Goal: Task Accomplishment & Management: Manage account settings

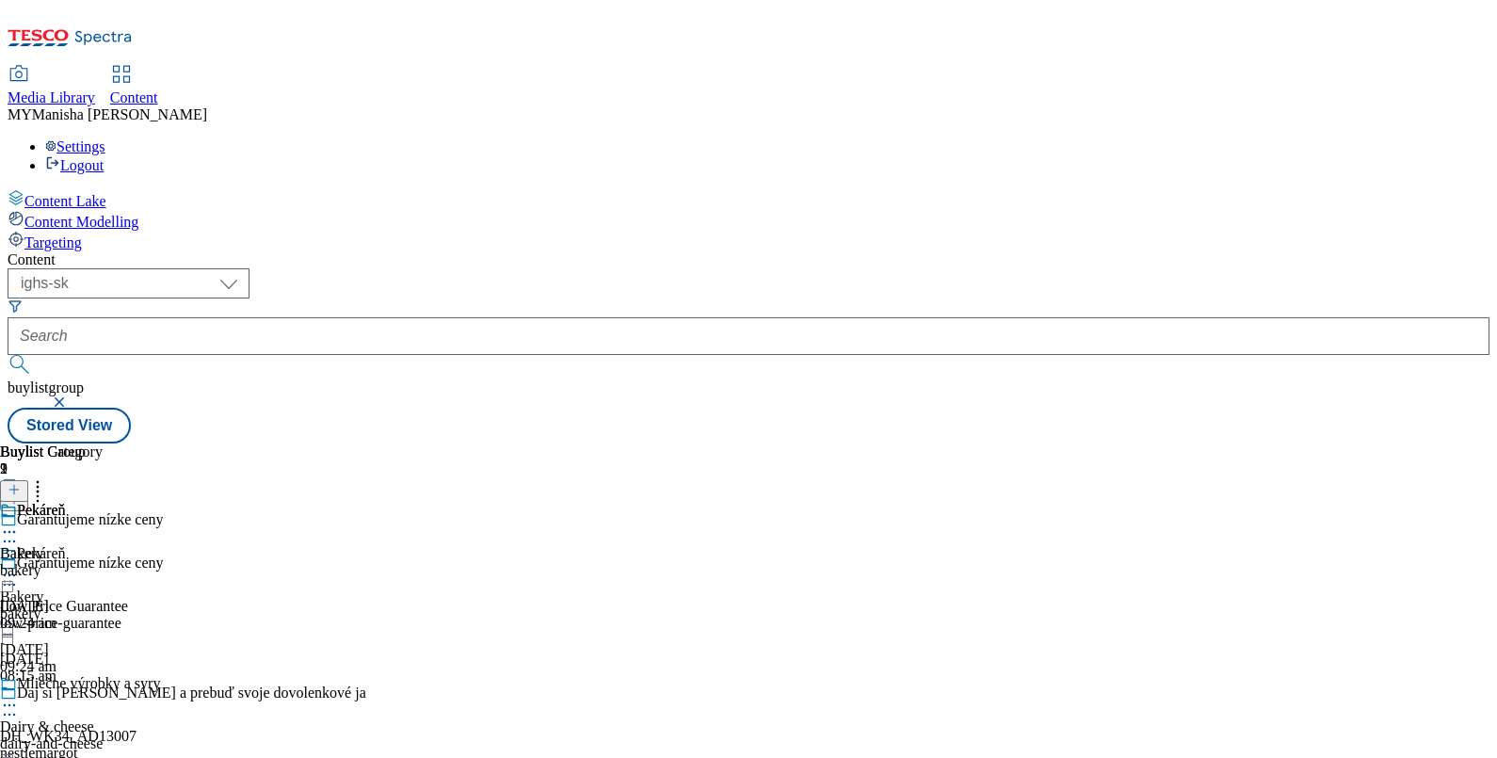
select select "ighs-sk"
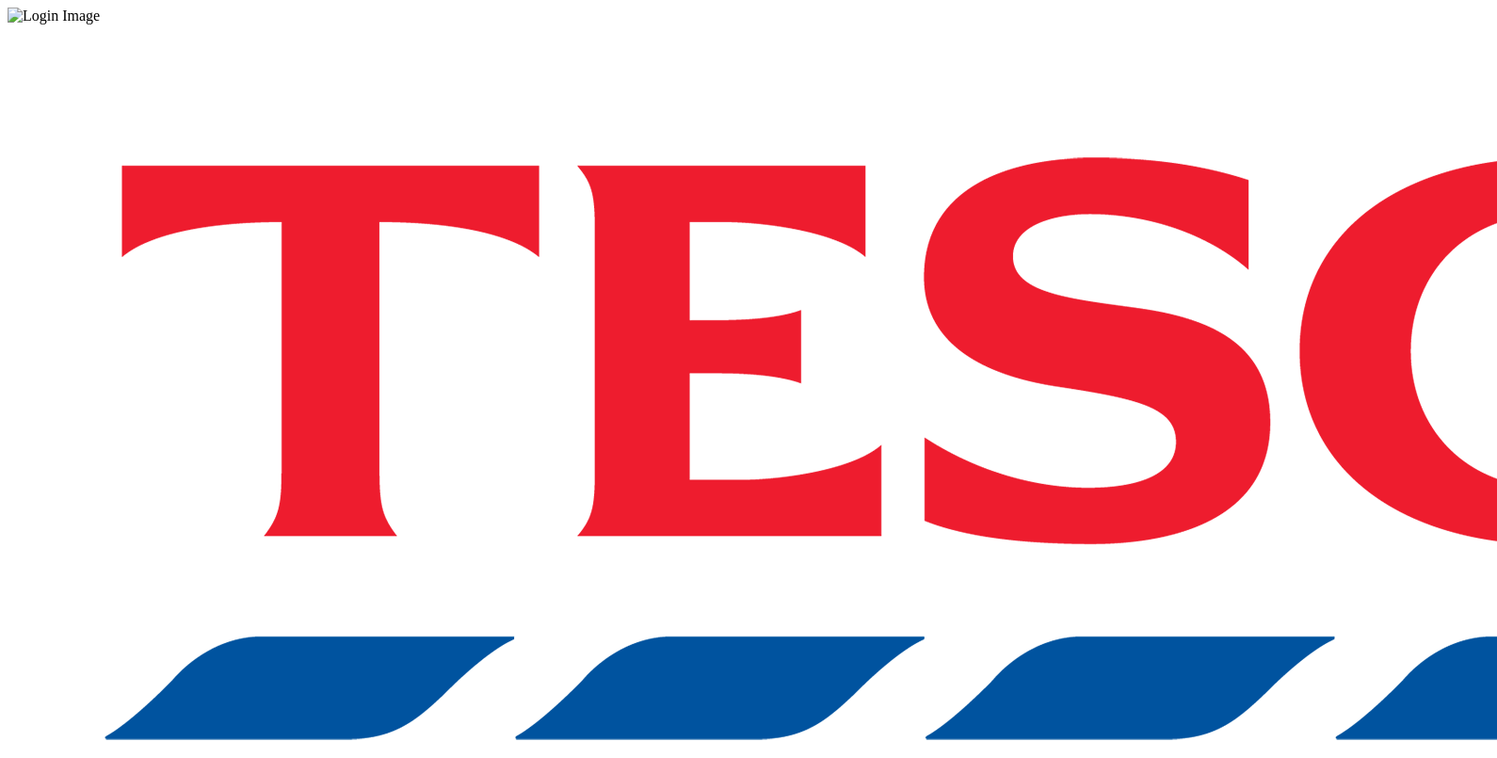
drag, startPoint x: 1146, startPoint y: 469, endPoint x: 1122, endPoint y: 448, distance: 32.1
click at [1122, 448] on div "Log in to the Spectra’s dashboard using Tesco’s credentials. If you don’t have …" at bounding box center [749, 492] width 1482 height 936
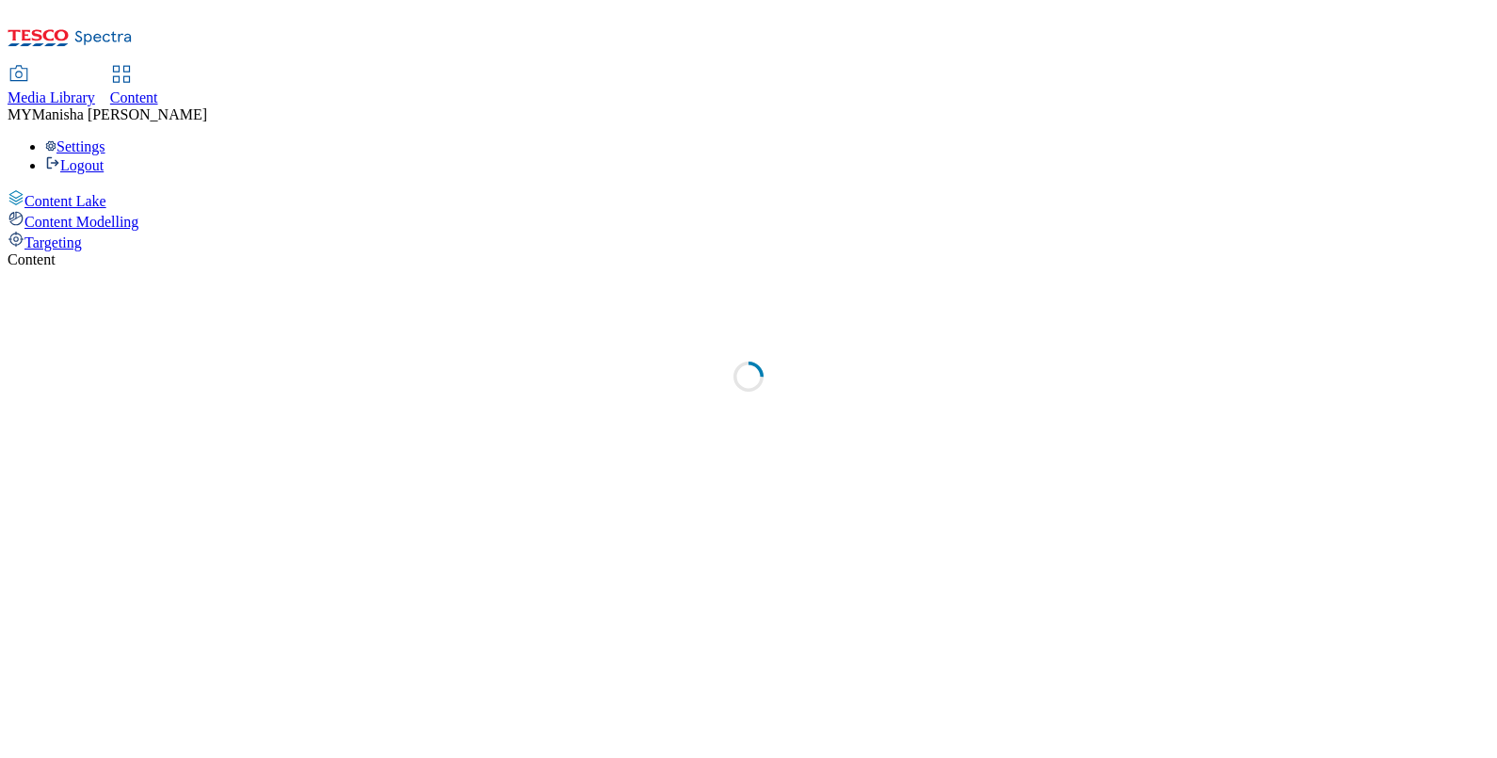
select select "ighs-sk"
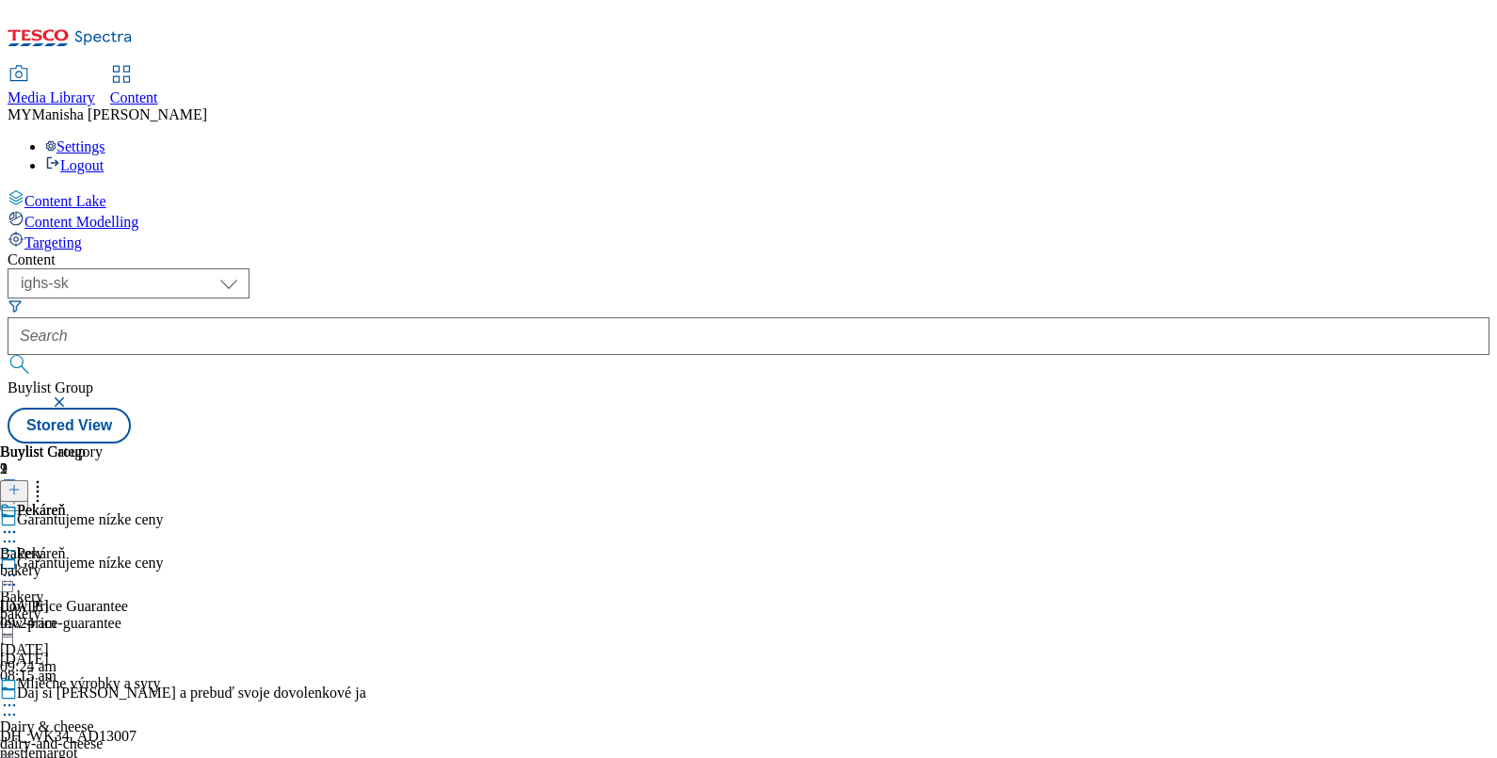
click at [19, 566] on icon at bounding box center [9, 575] width 19 height 19
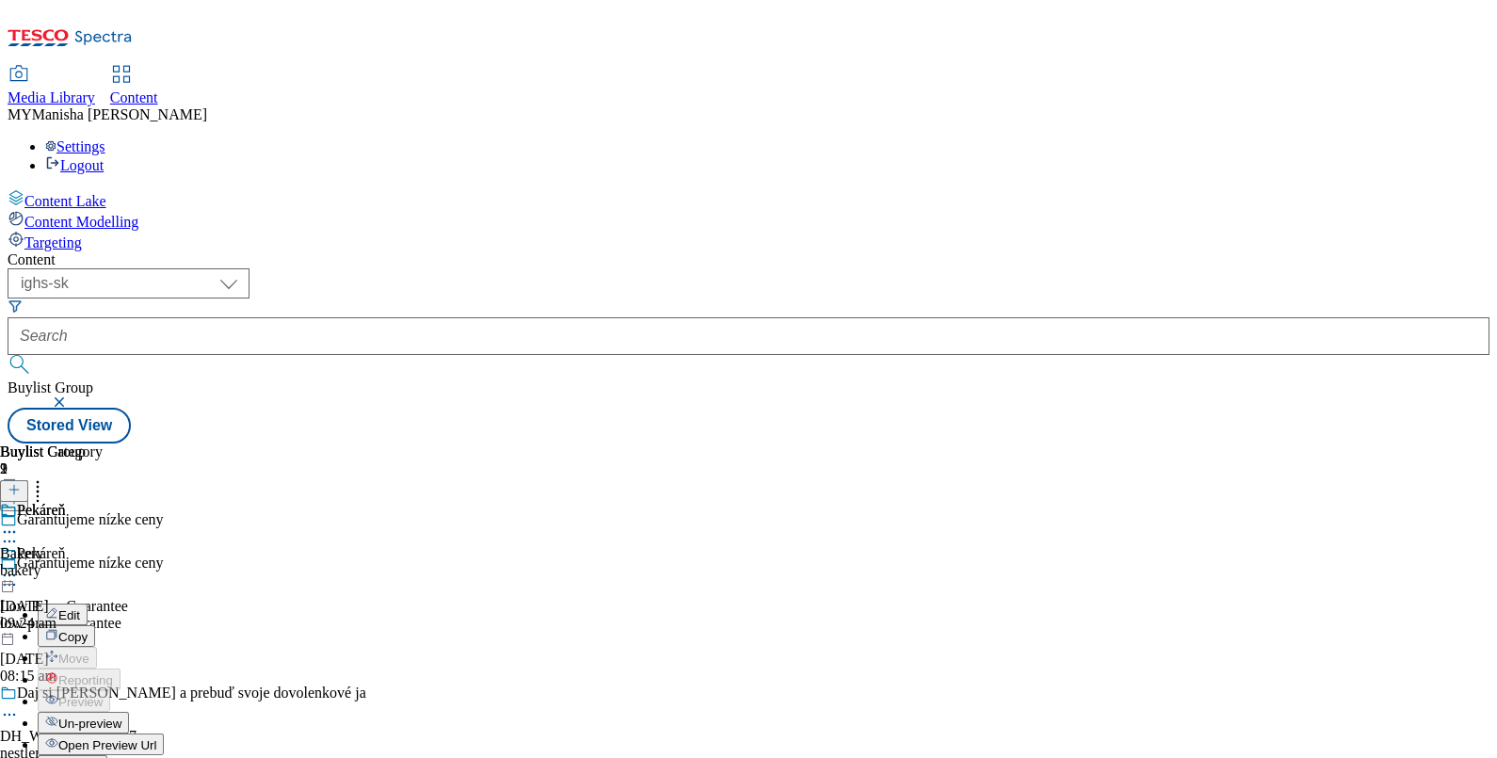
click at [80, 608] on span "Edit" at bounding box center [69, 615] width 22 height 14
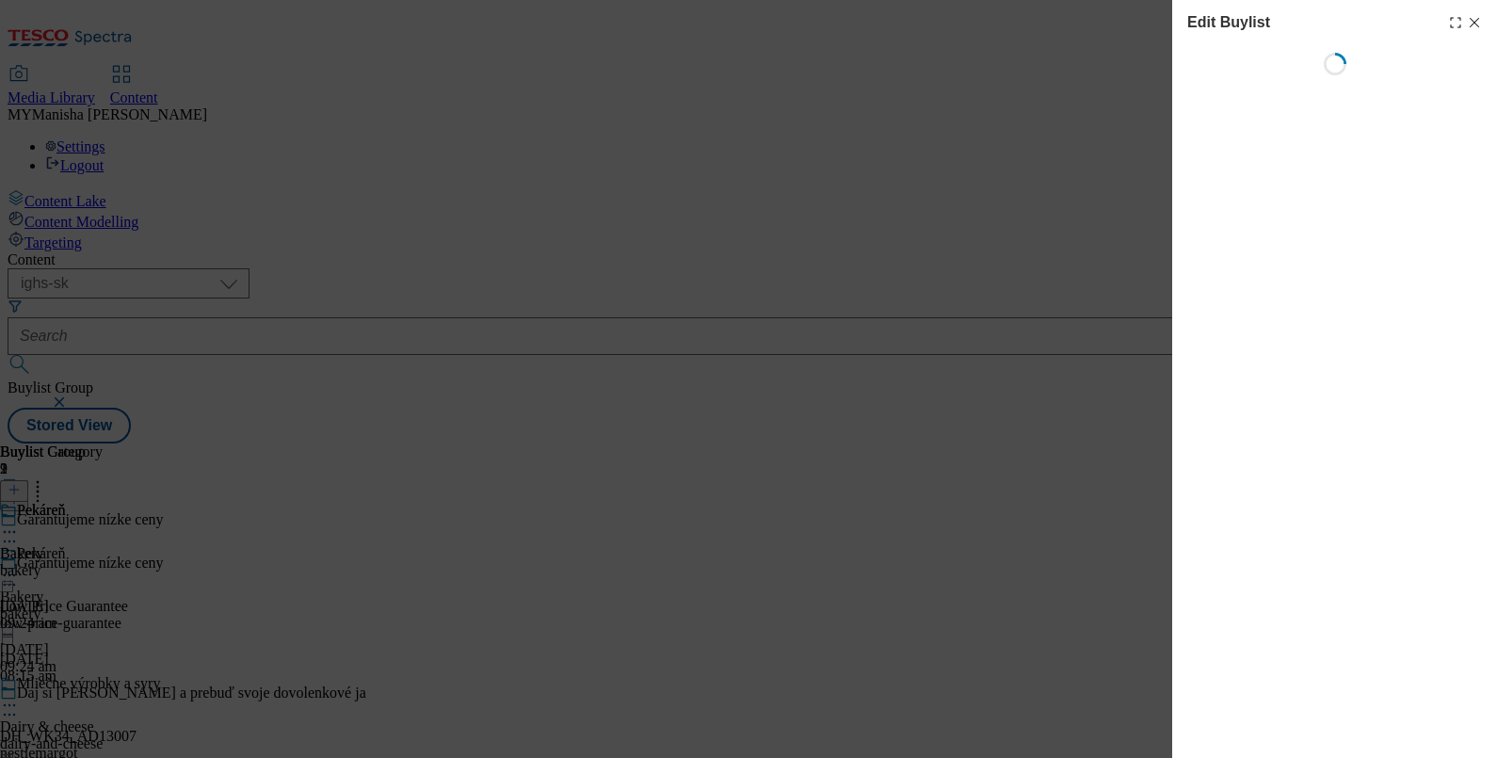
select select "evergreen"
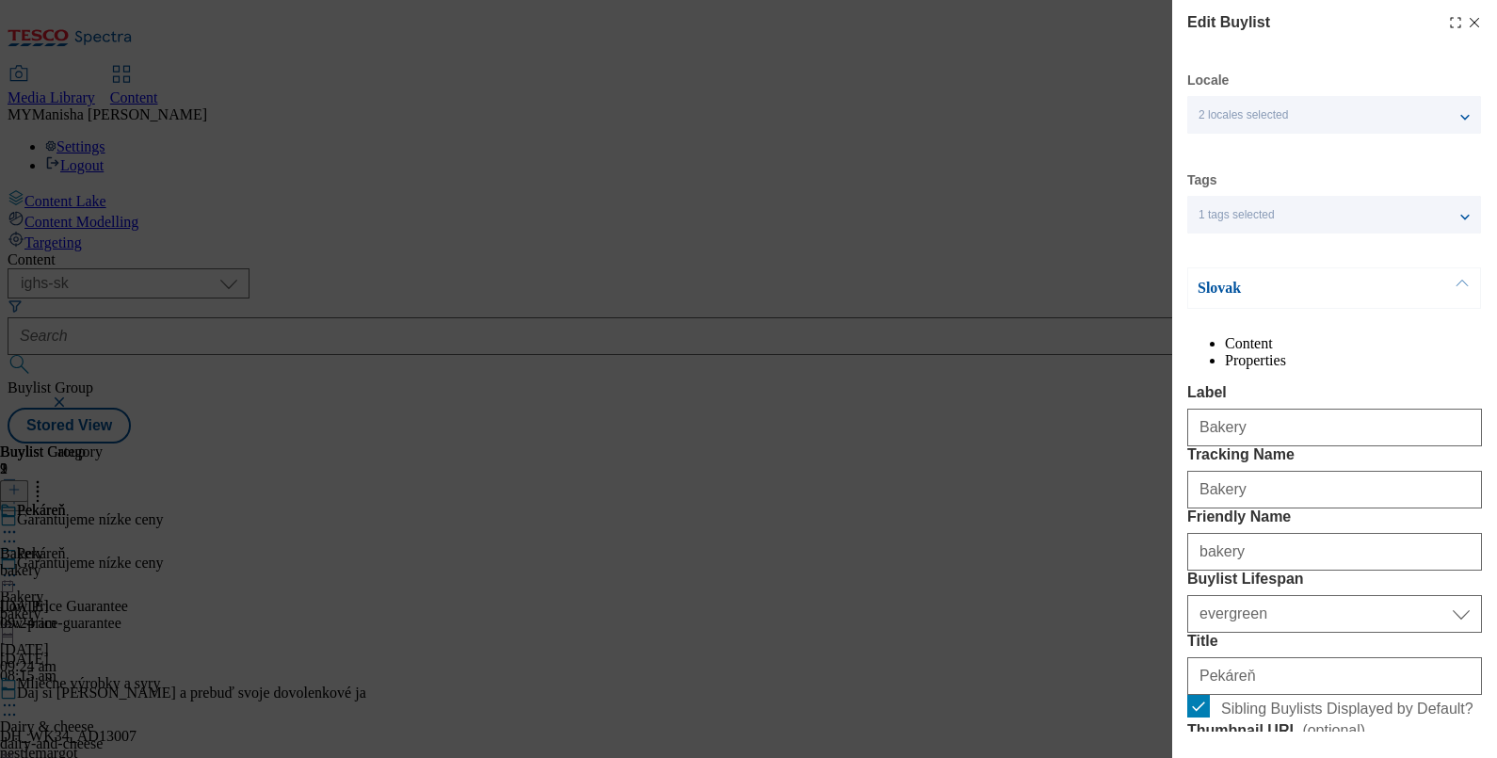
select select "Banner"
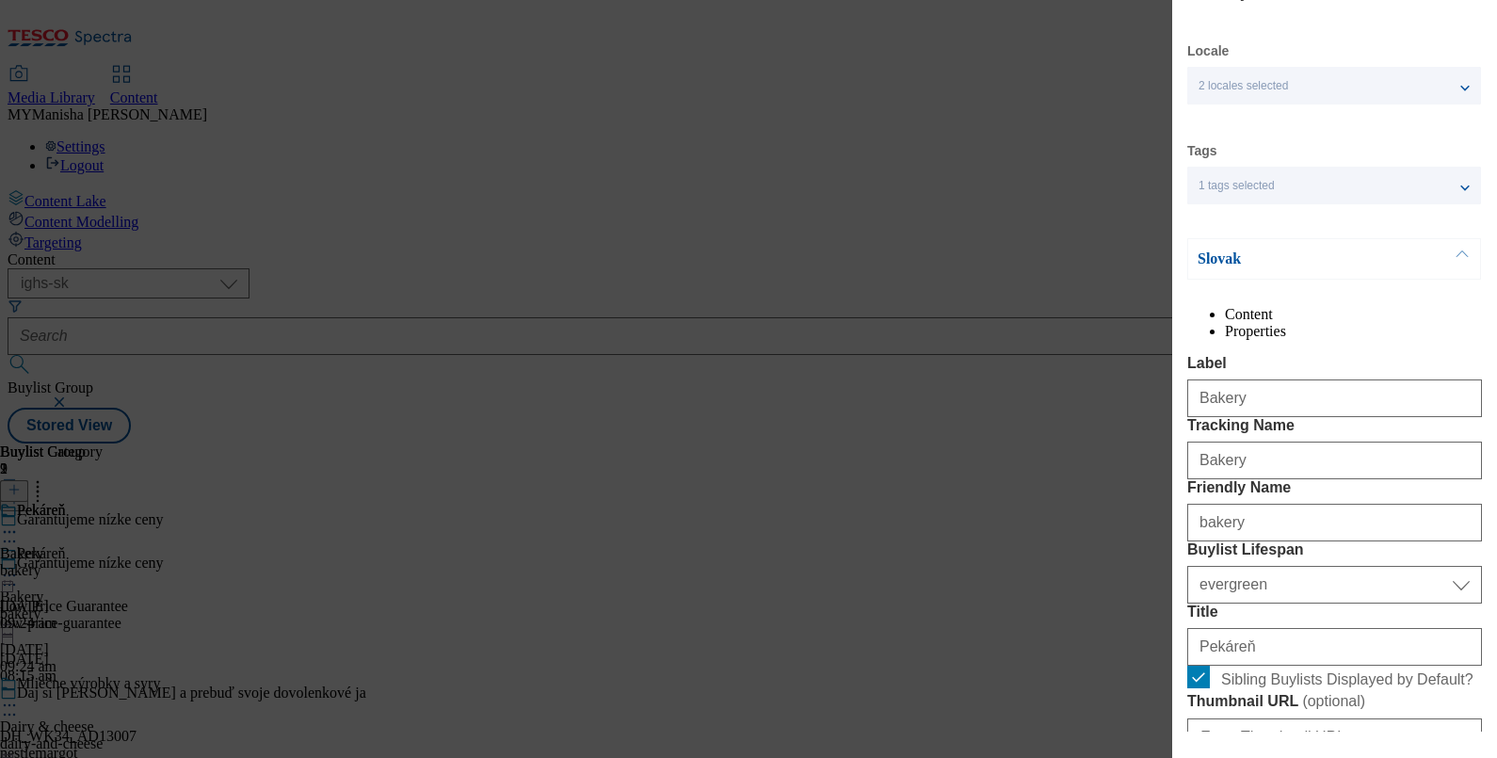
scroll to position [253, 0]
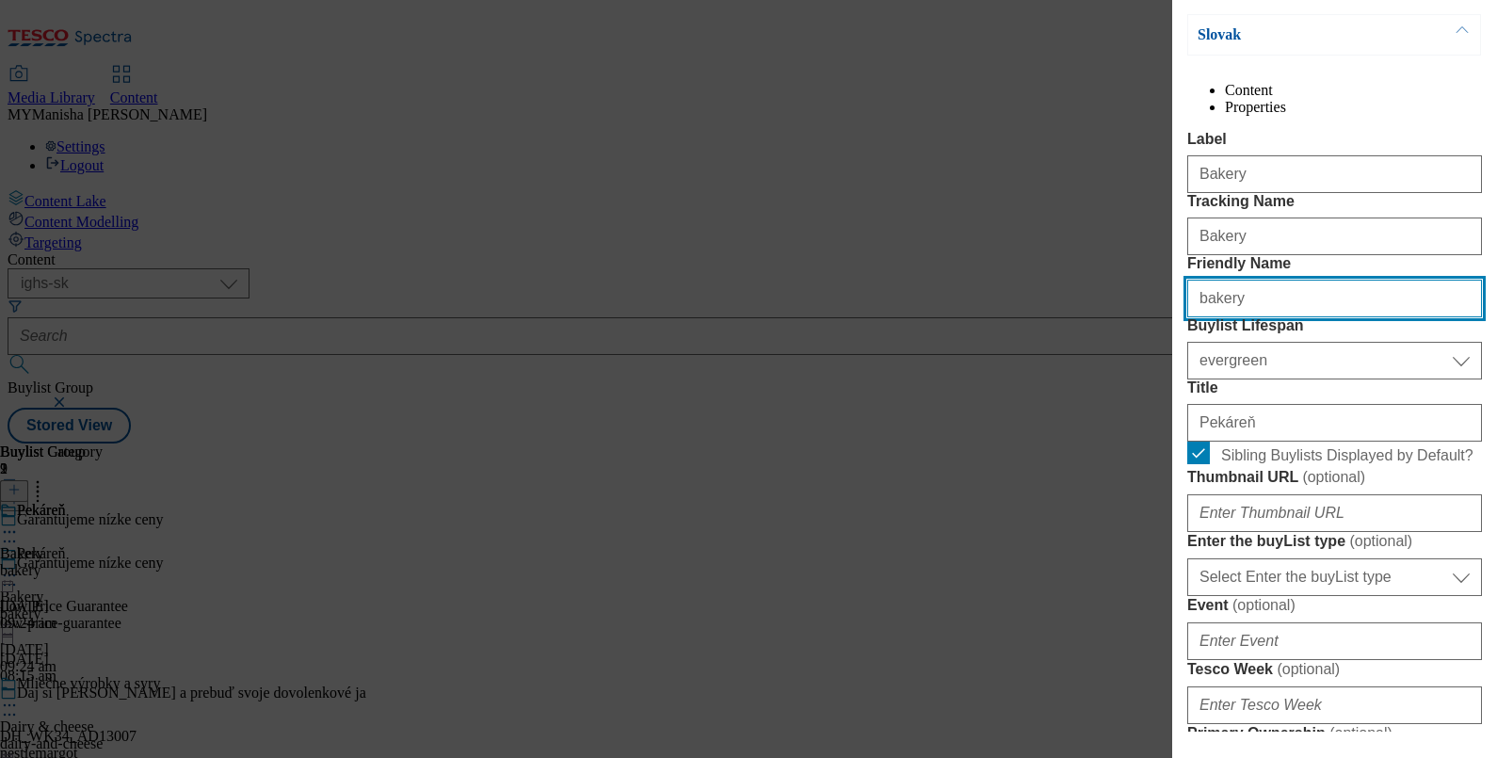
click at [1254, 317] on input "bakery" at bounding box center [1334, 299] width 295 height 38
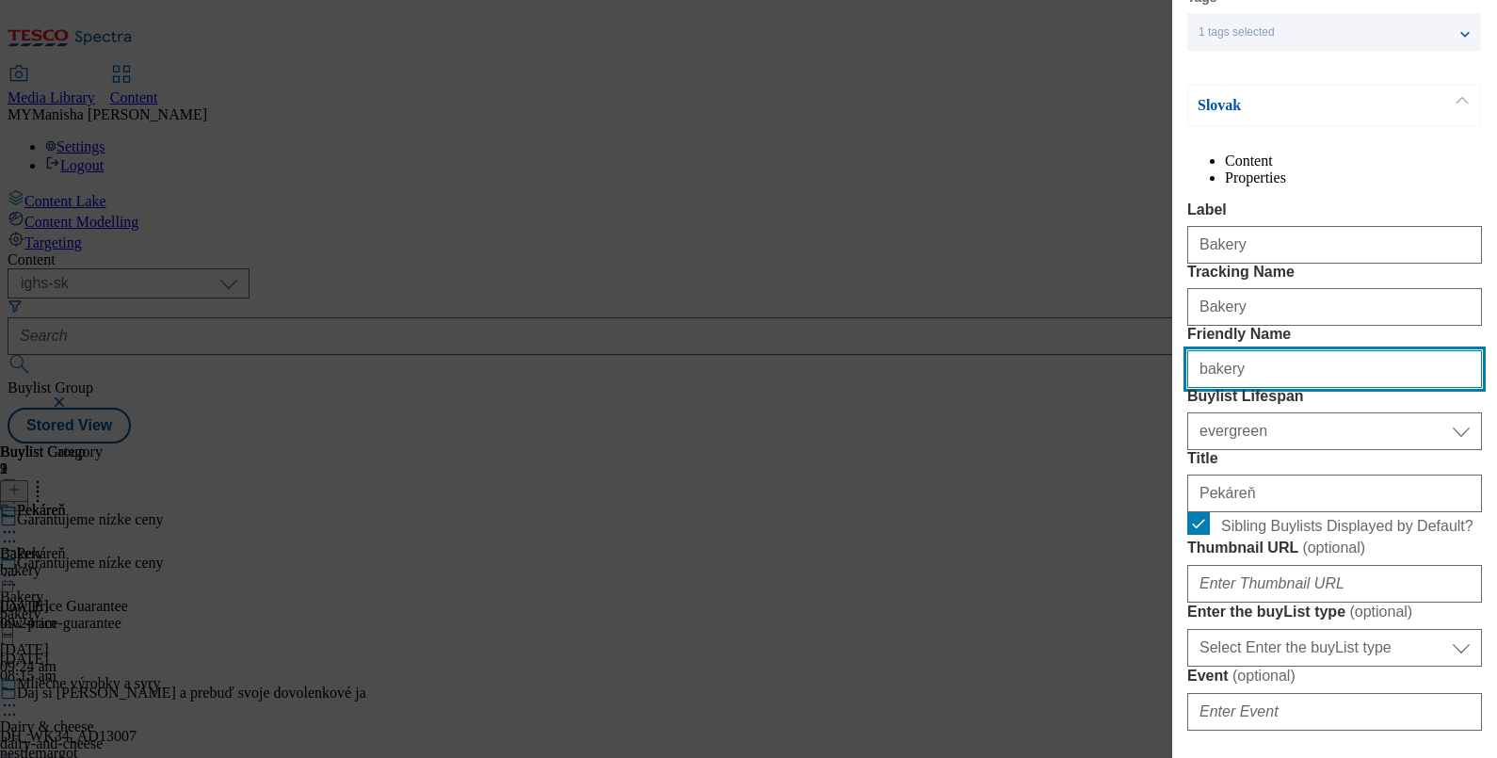
scroll to position [181, 0]
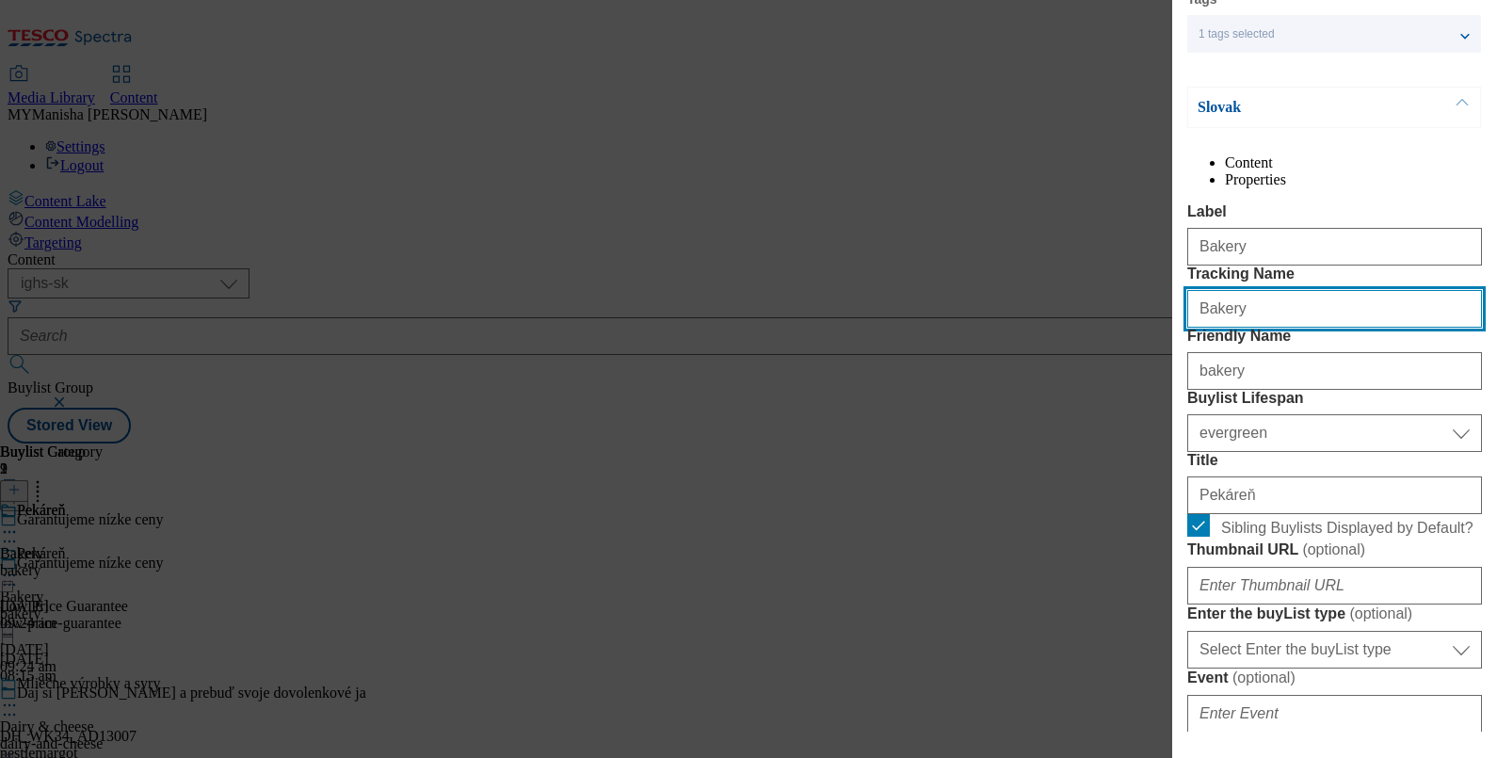
click at [1245, 328] on input "Bakery" at bounding box center [1334, 309] width 295 height 38
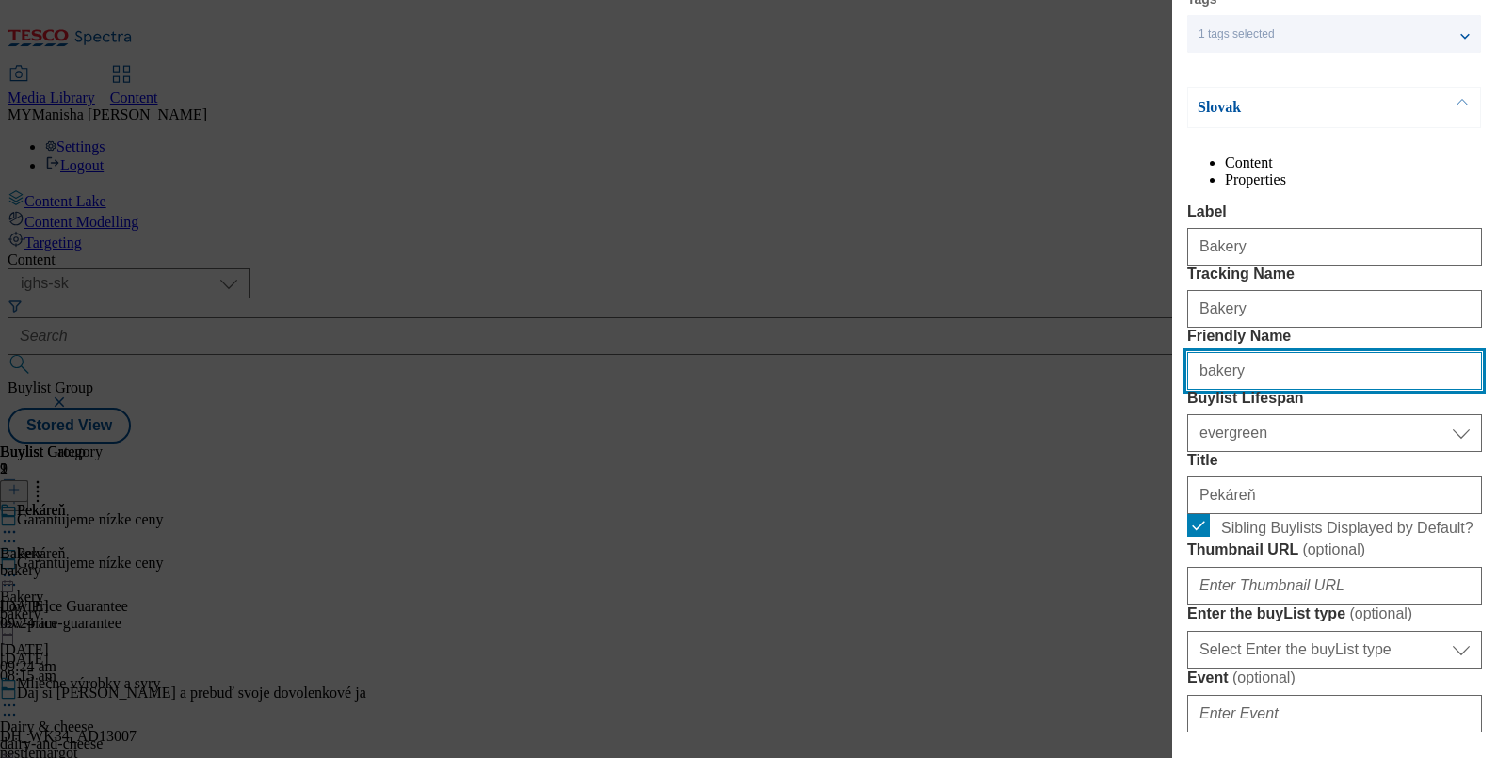
paste input "Pekáreň"
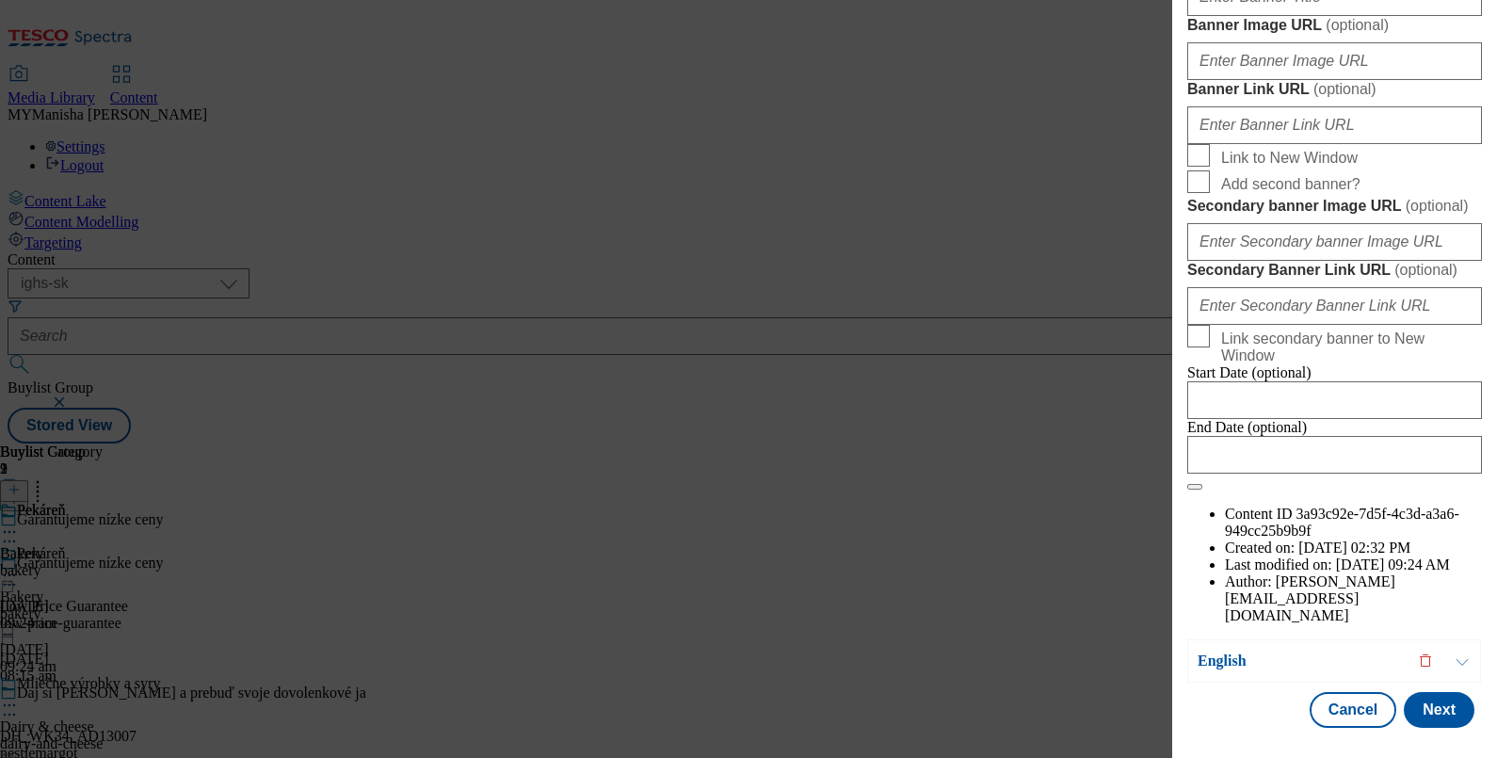
scroll to position [2139, 0]
click at [1434, 693] on button "Next" at bounding box center [1438, 710] width 71 height 36
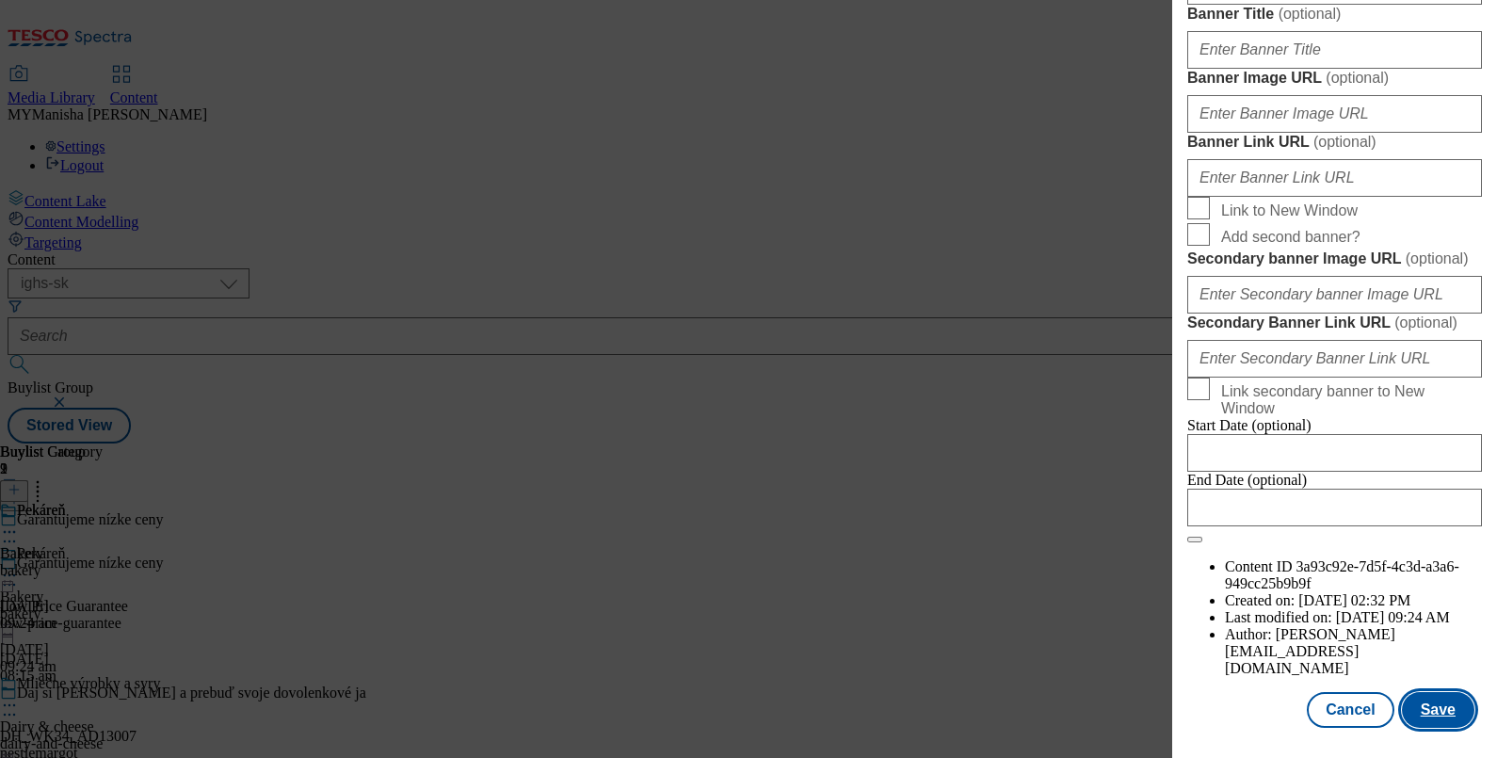
click at [1434, 693] on button "Save" at bounding box center [1438, 710] width 72 height 36
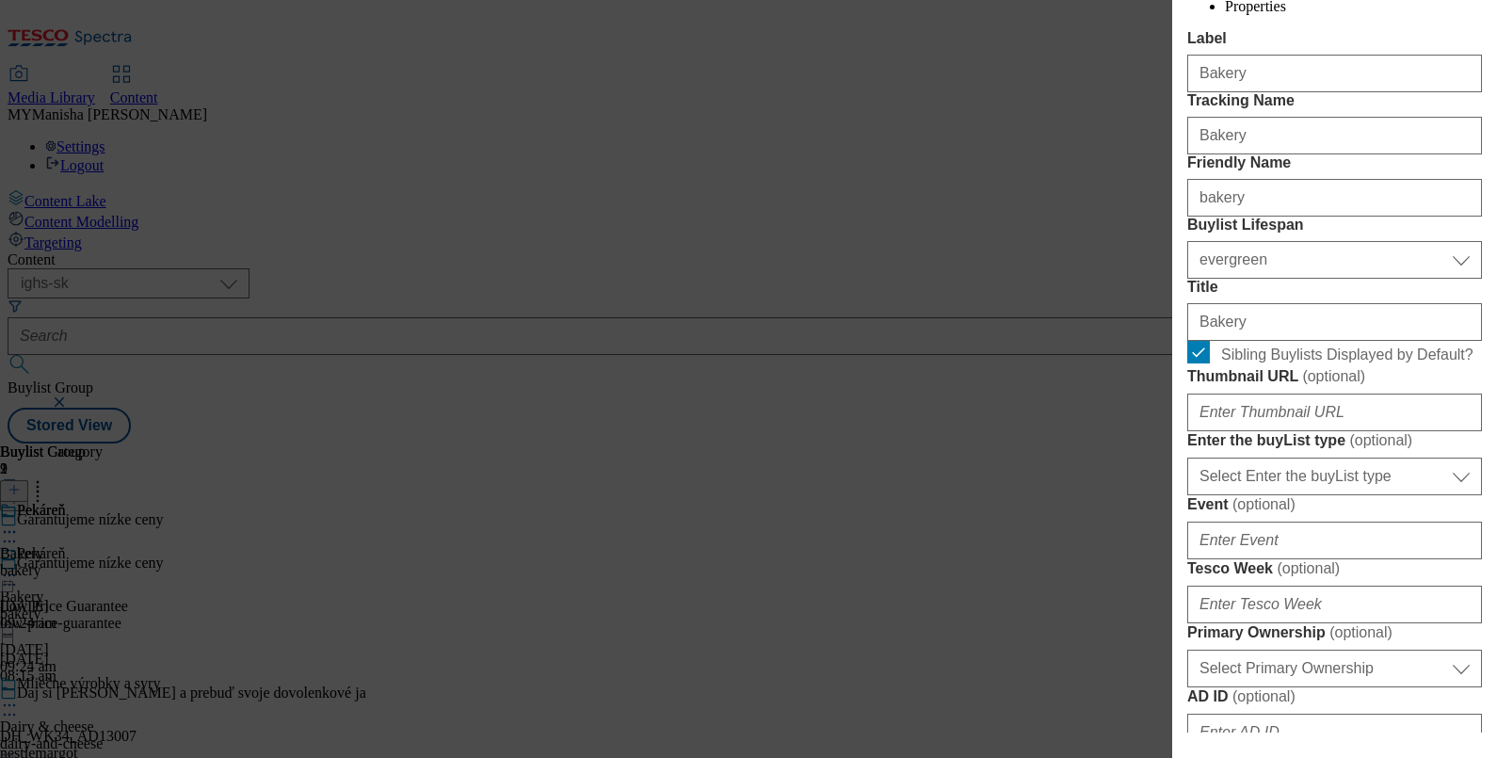
scroll to position [0, 0]
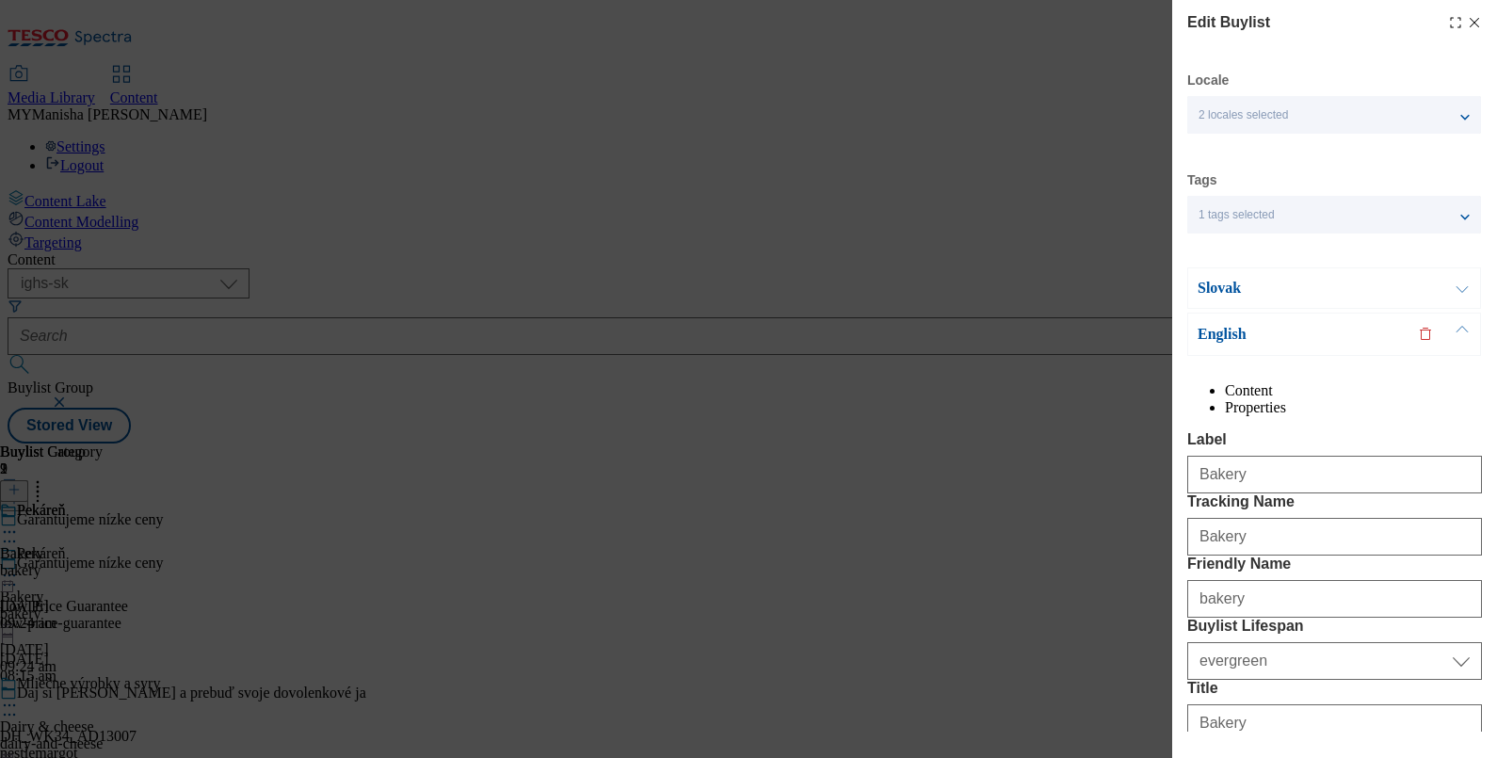
click at [1456, 287] on button "Modal" at bounding box center [1462, 288] width 36 height 40
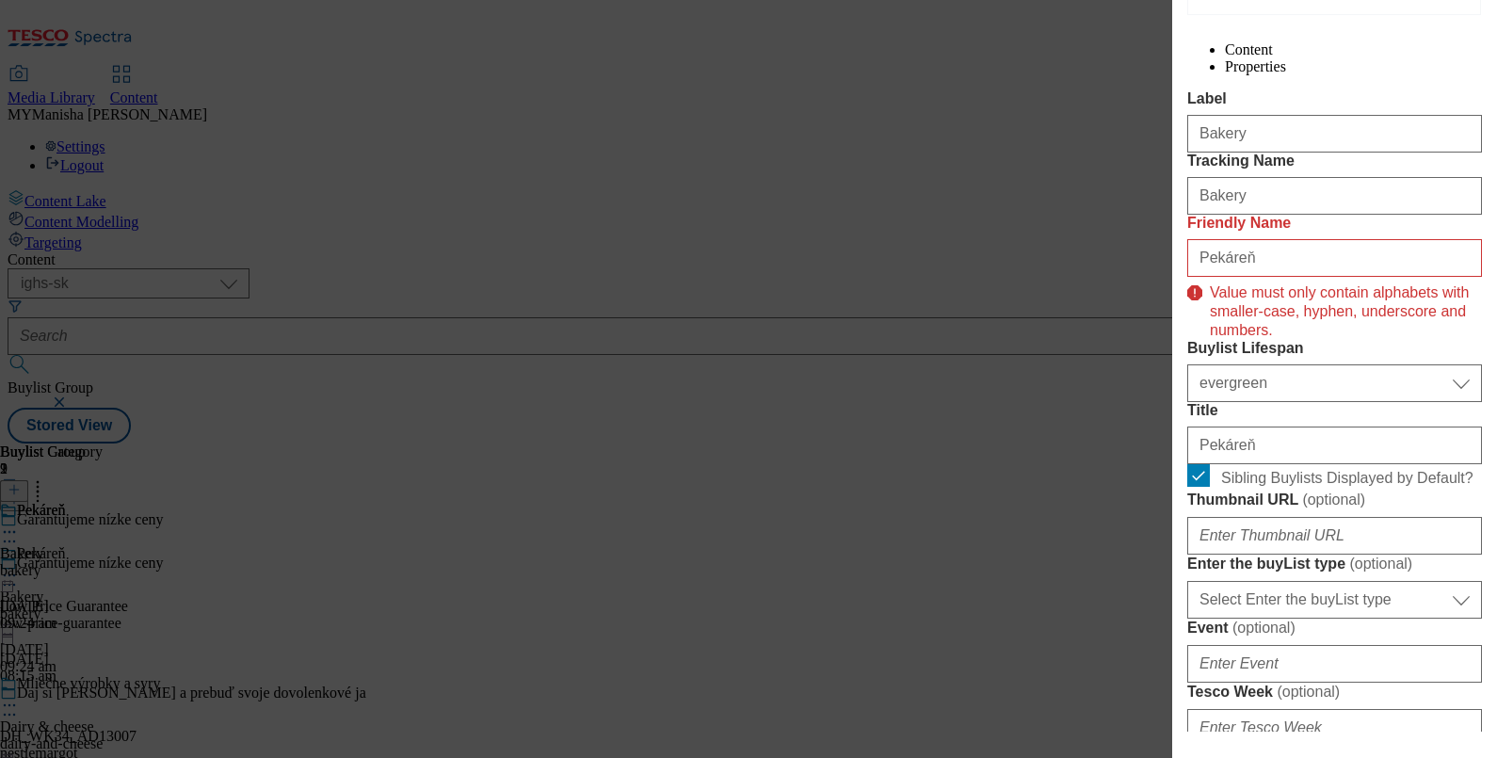
scroll to position [296, 0]
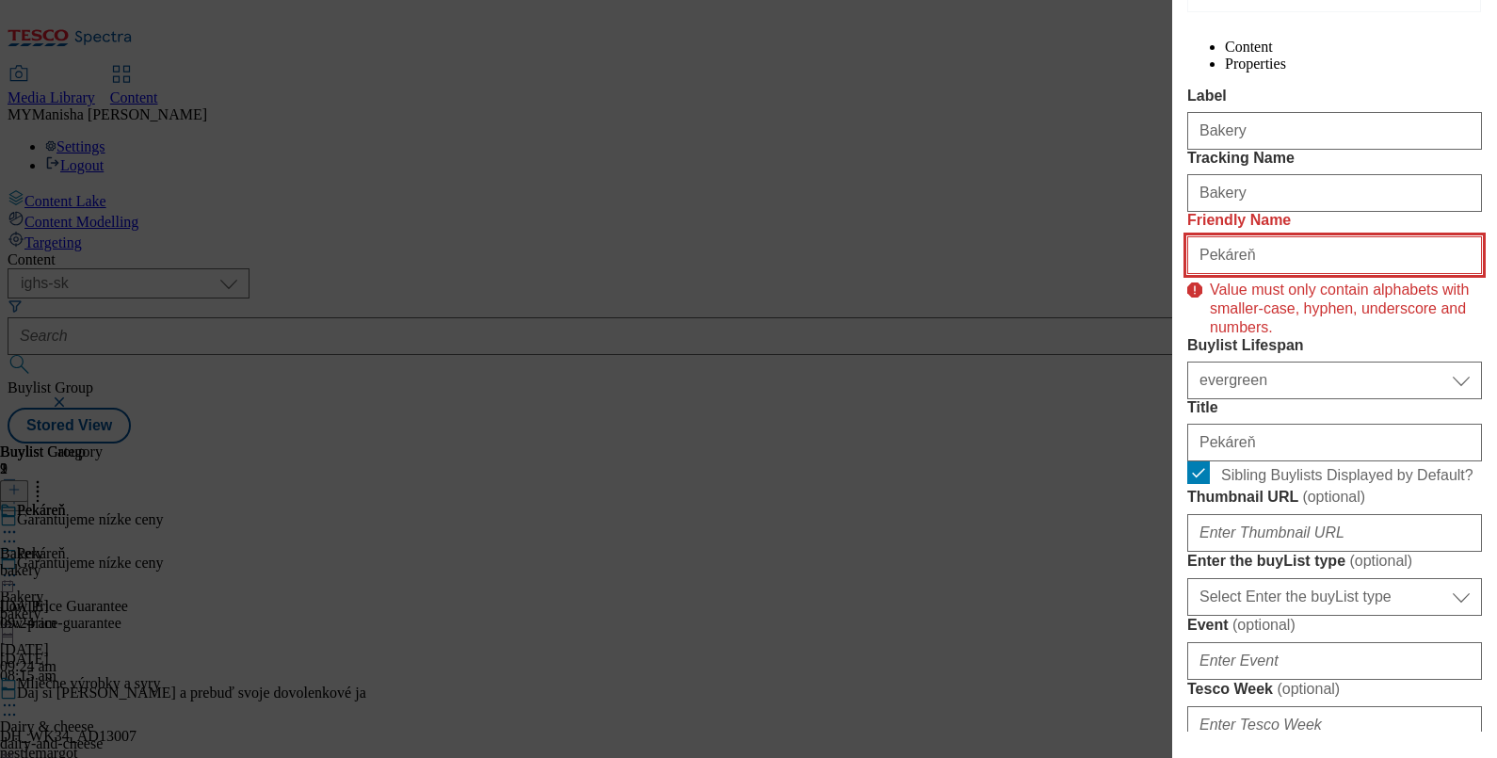
click at [1261, 274] on input "Pekáreň" at bounding box center [1334, 255] width 295 height 38
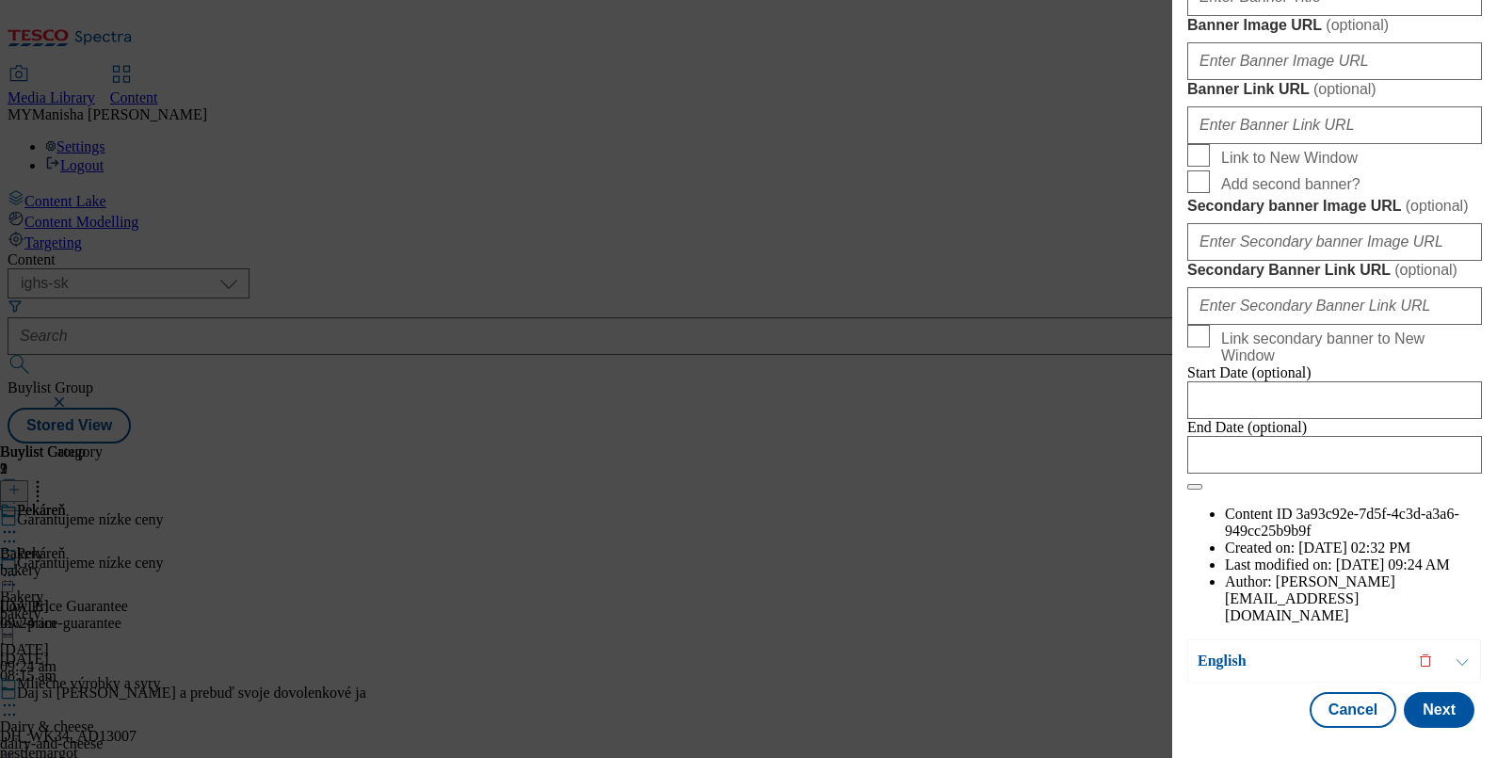
scroll to position [2139, 0]
click at [1459, 699] on div "Cancel Next" at bounding box center [1334, 710] width 295 height 36
click at [1433, 699] on button "Next" at bounding box center [1438, 710] width 71 height 36
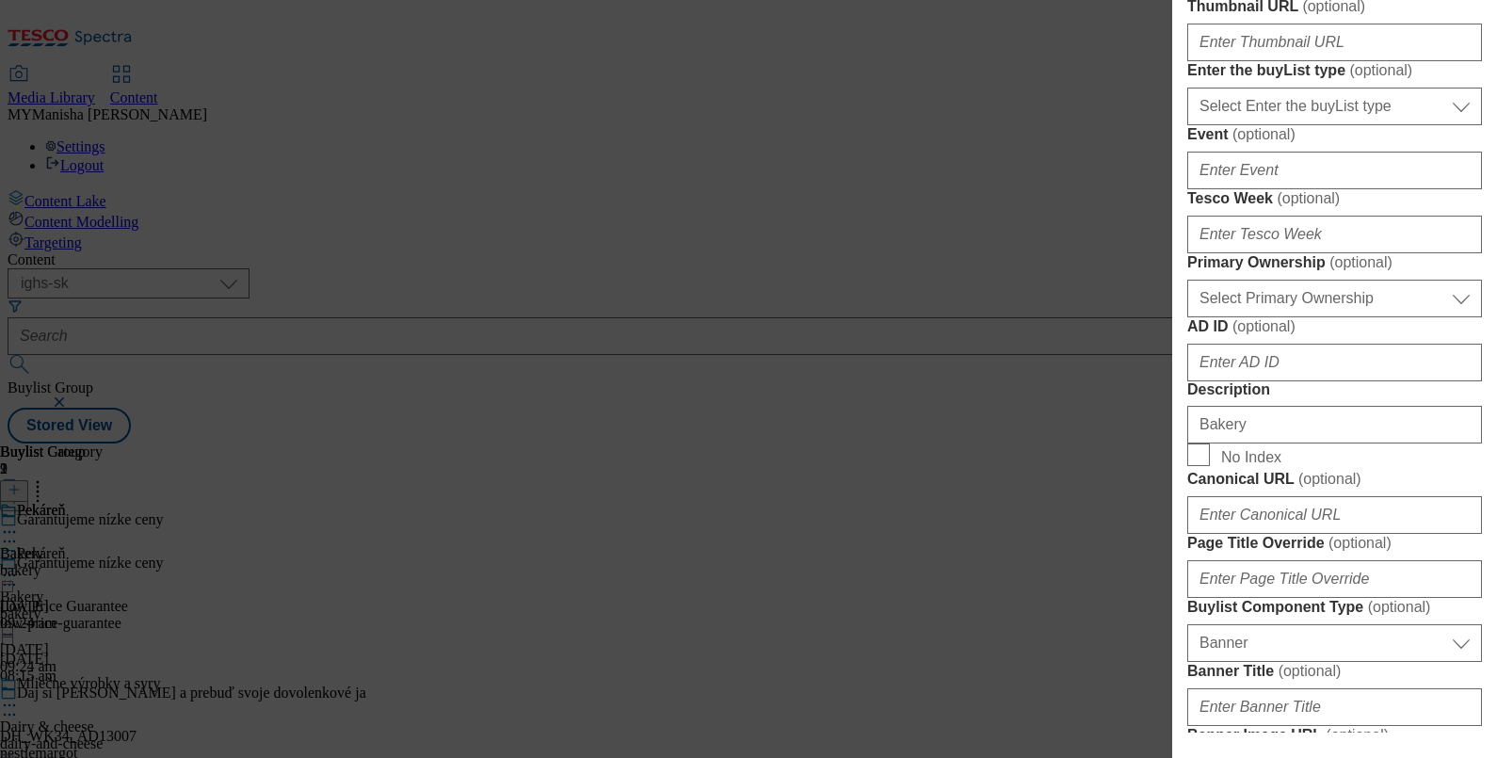
scroll to position [0, 0]
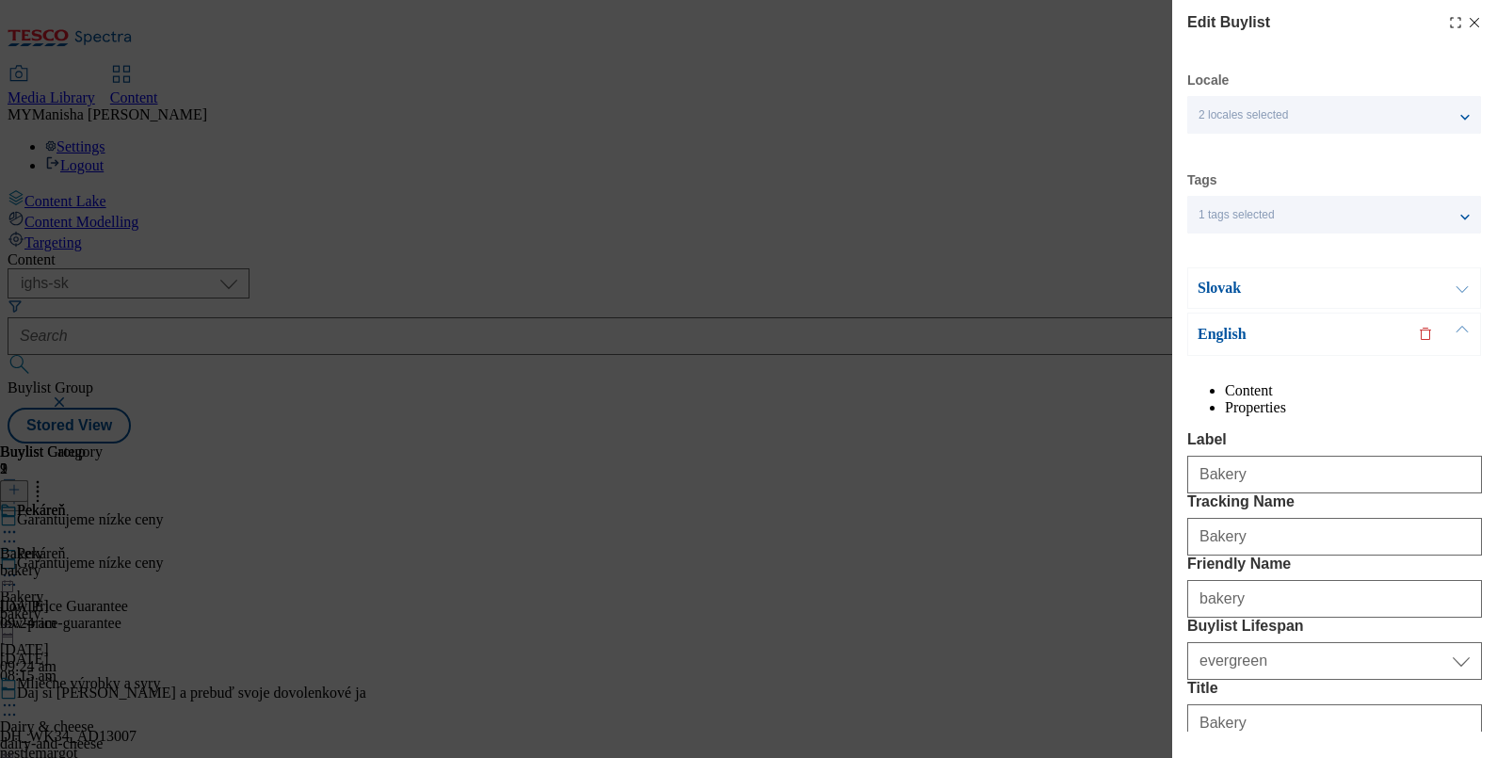
click at [1459, 284] on button "Modal" at bounding box center [1462, 288] width 36 height 40
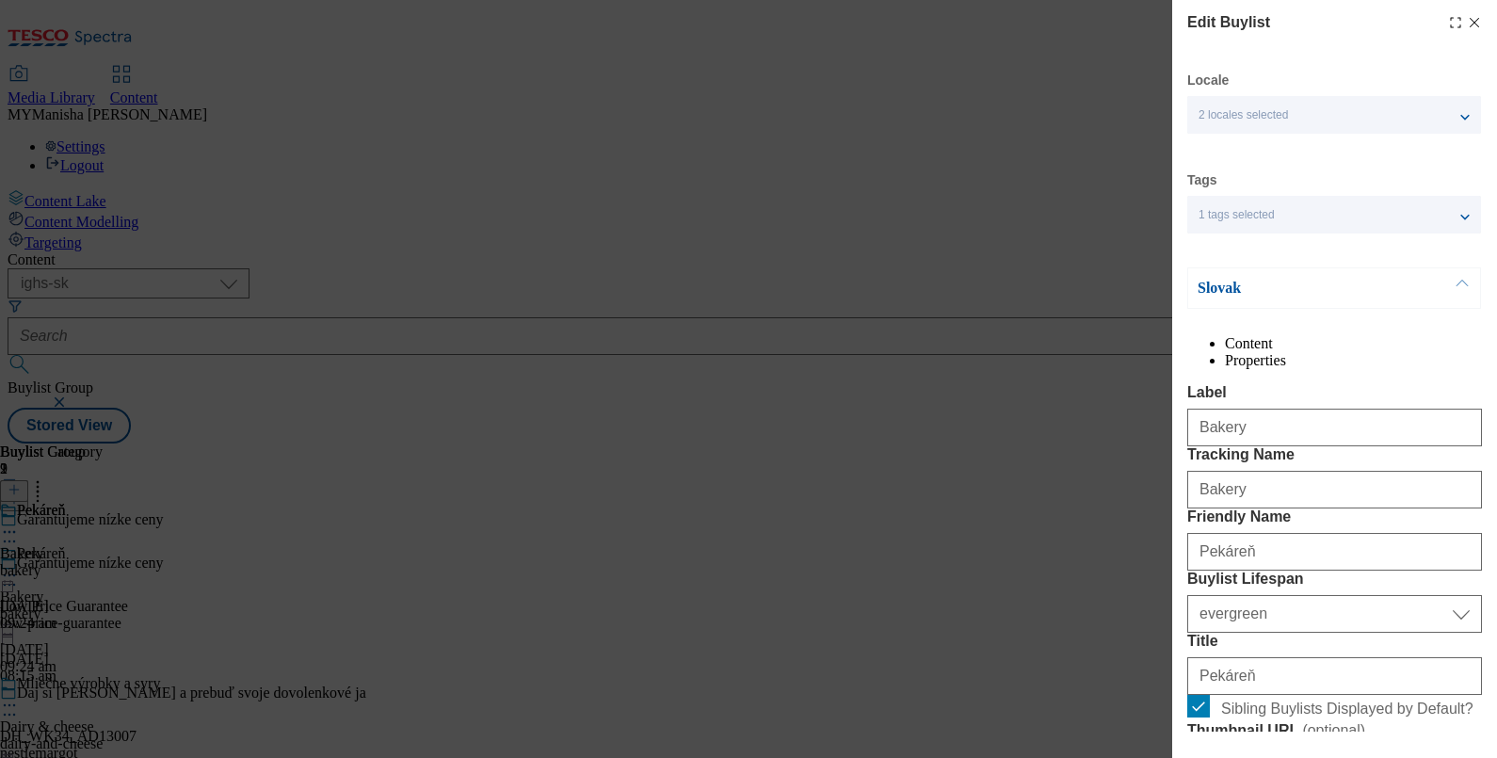
click at [1459, 283] on button "Modal" at bounding box center [1462, 288] width 36 height 40
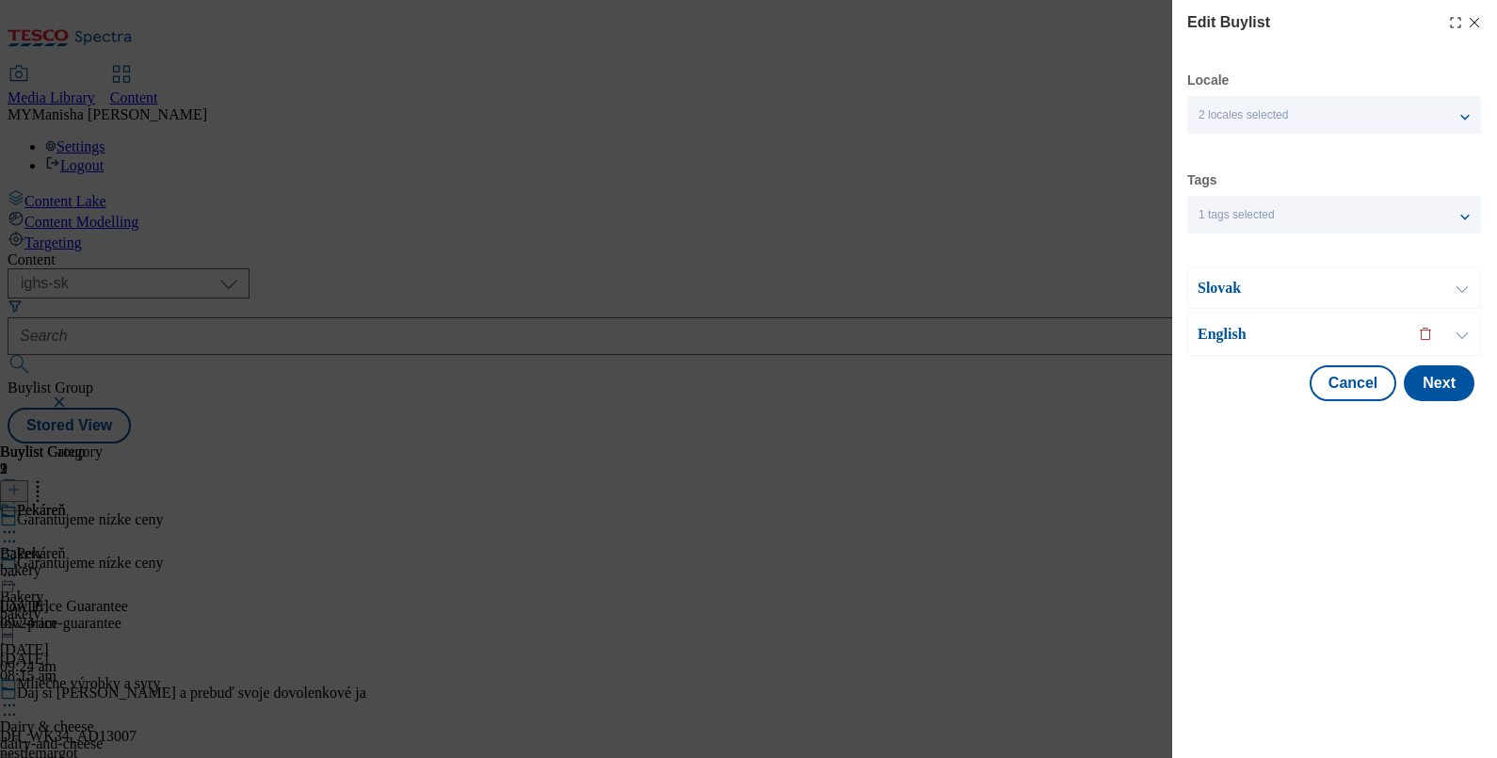
click at [1454, 298] on button "Modal" at bounding box center [1462, 288] width 36 height 40
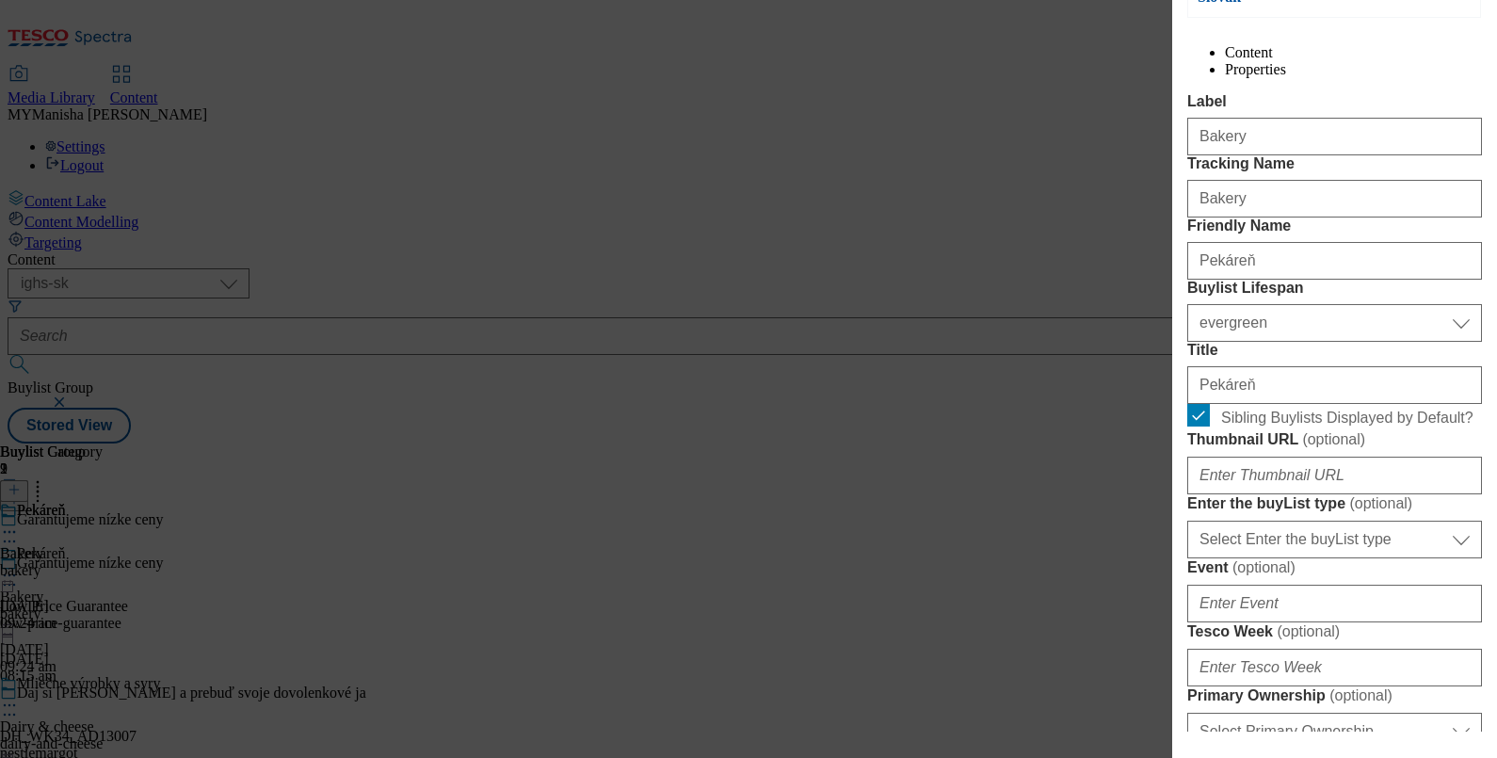
scroll to position [292, 0]
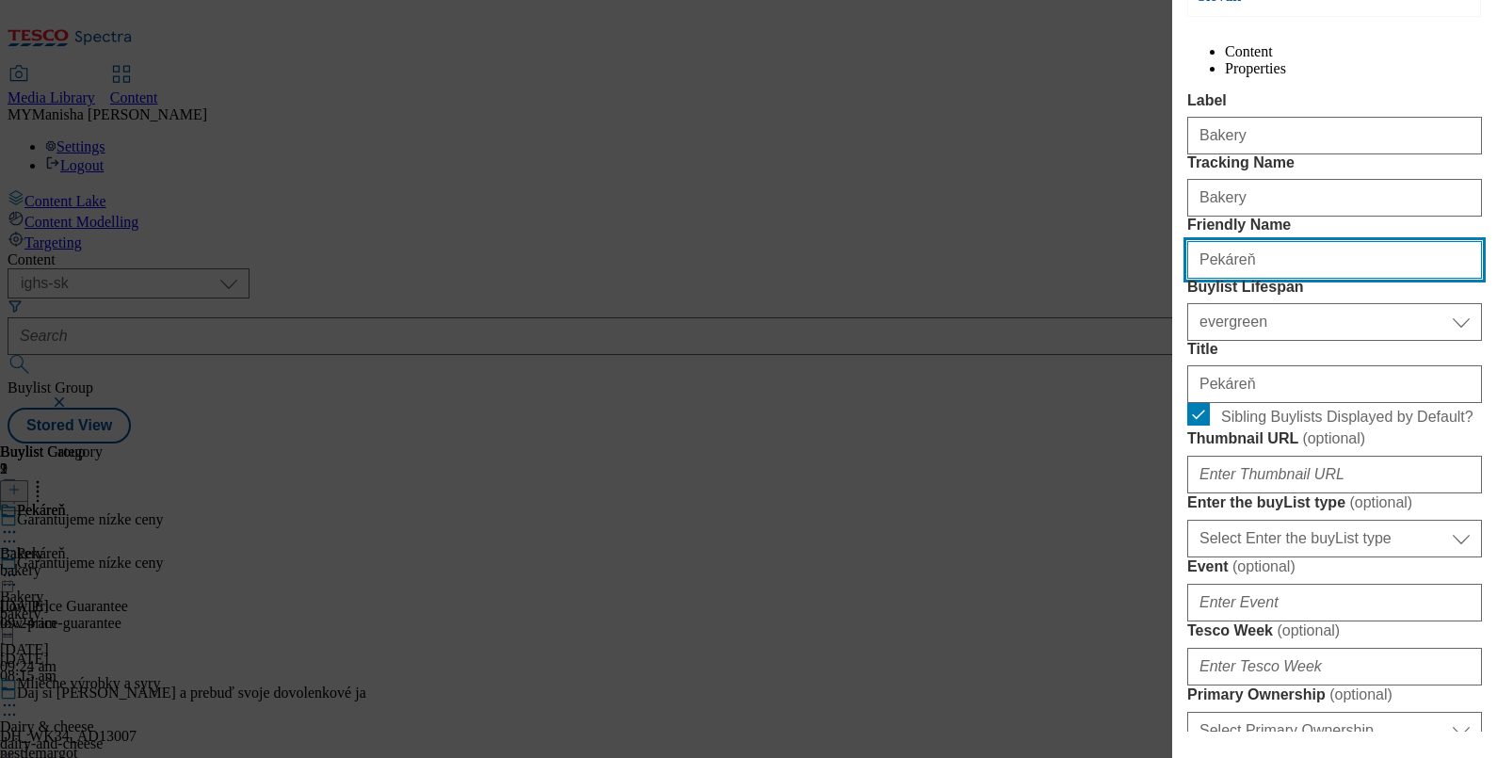
click at [1200, 279] on input "Pekáreň" at bounding box center [1334, 260] width 295 height 38
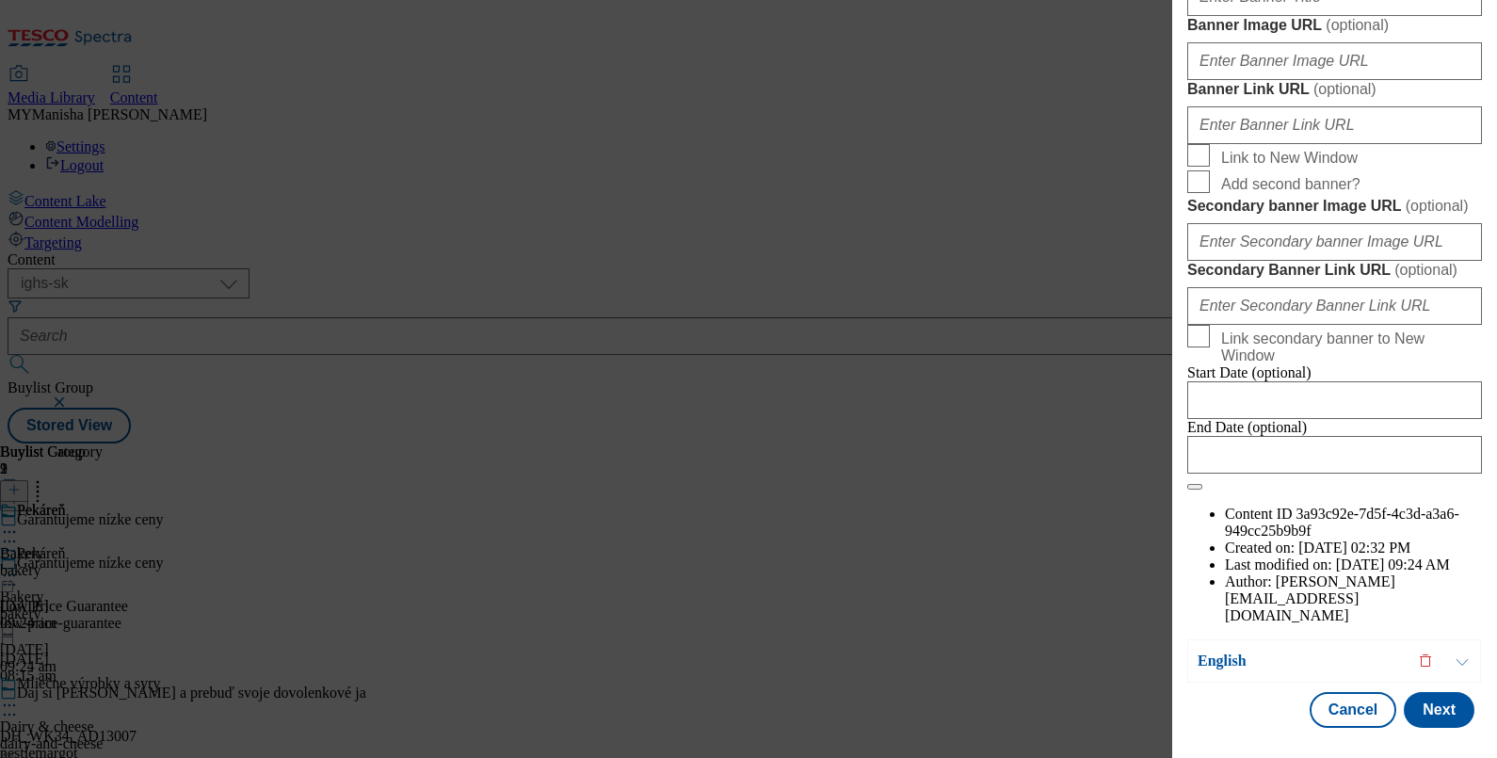
scroll to position [2139, 0]
click at [1417, 692] on button "Next" at bounding box center [1438, 710] width 71 height 36
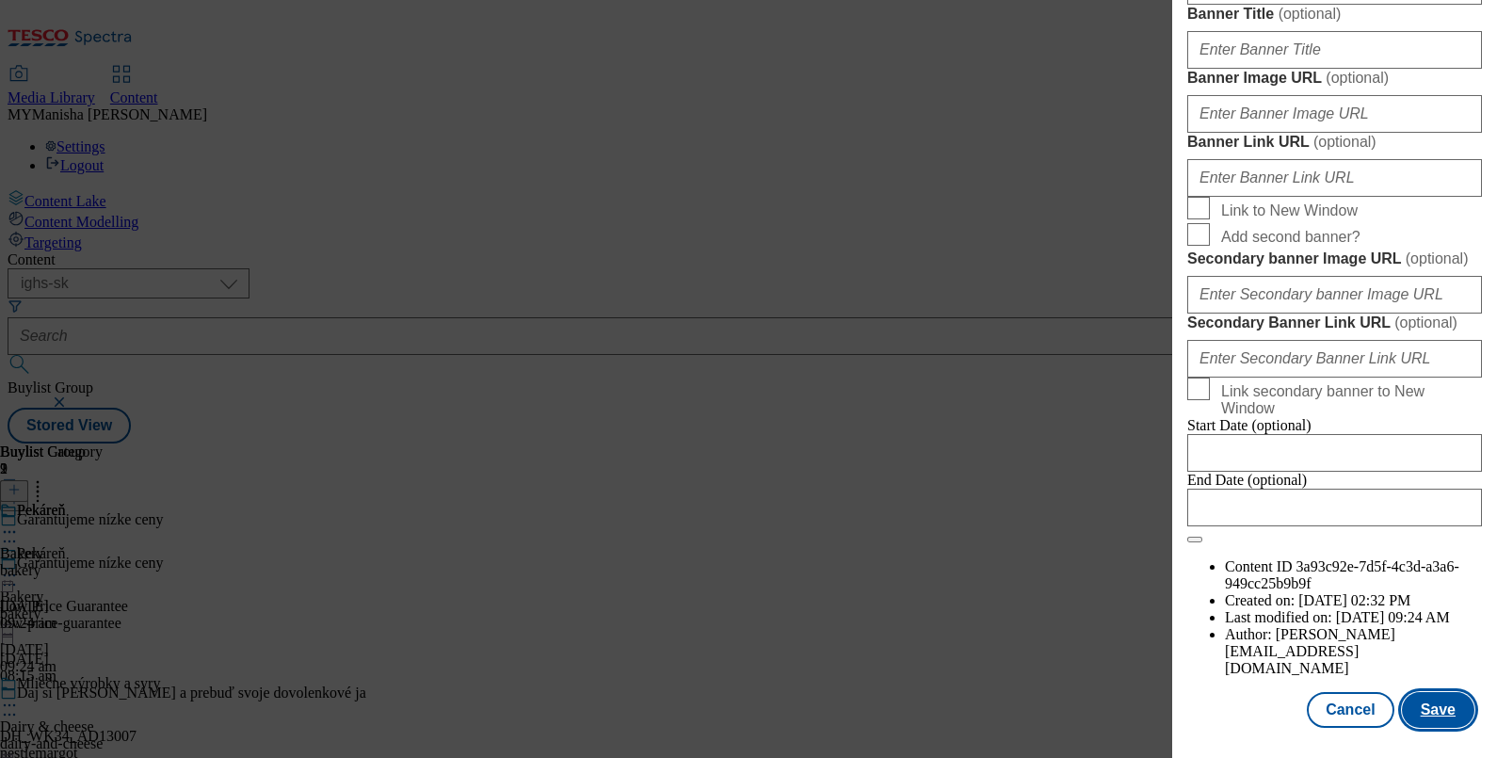
click at [1417, 692] on button "Save" at bounding box center [1438, 710] width 72 height 36
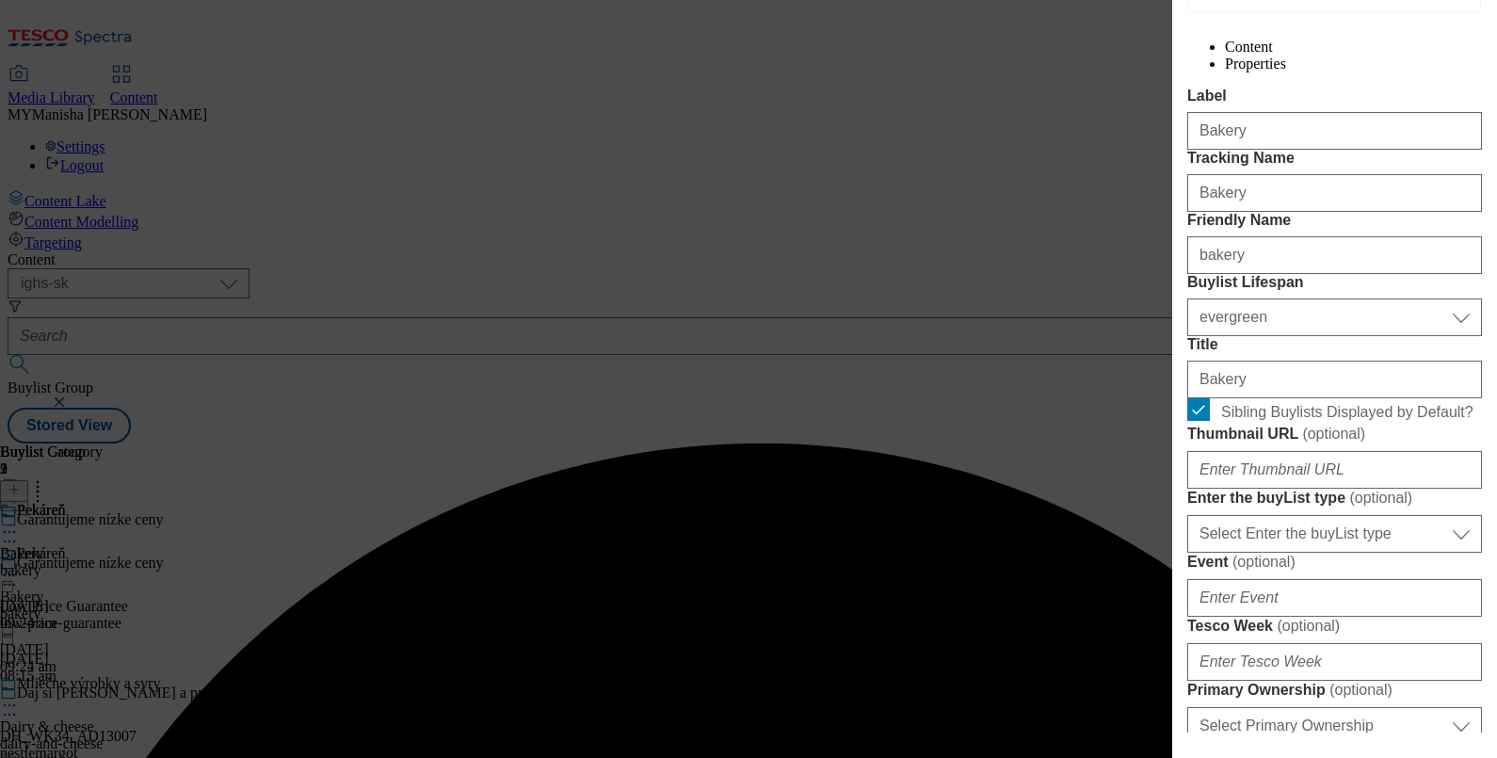
scroll to position [0, 0]
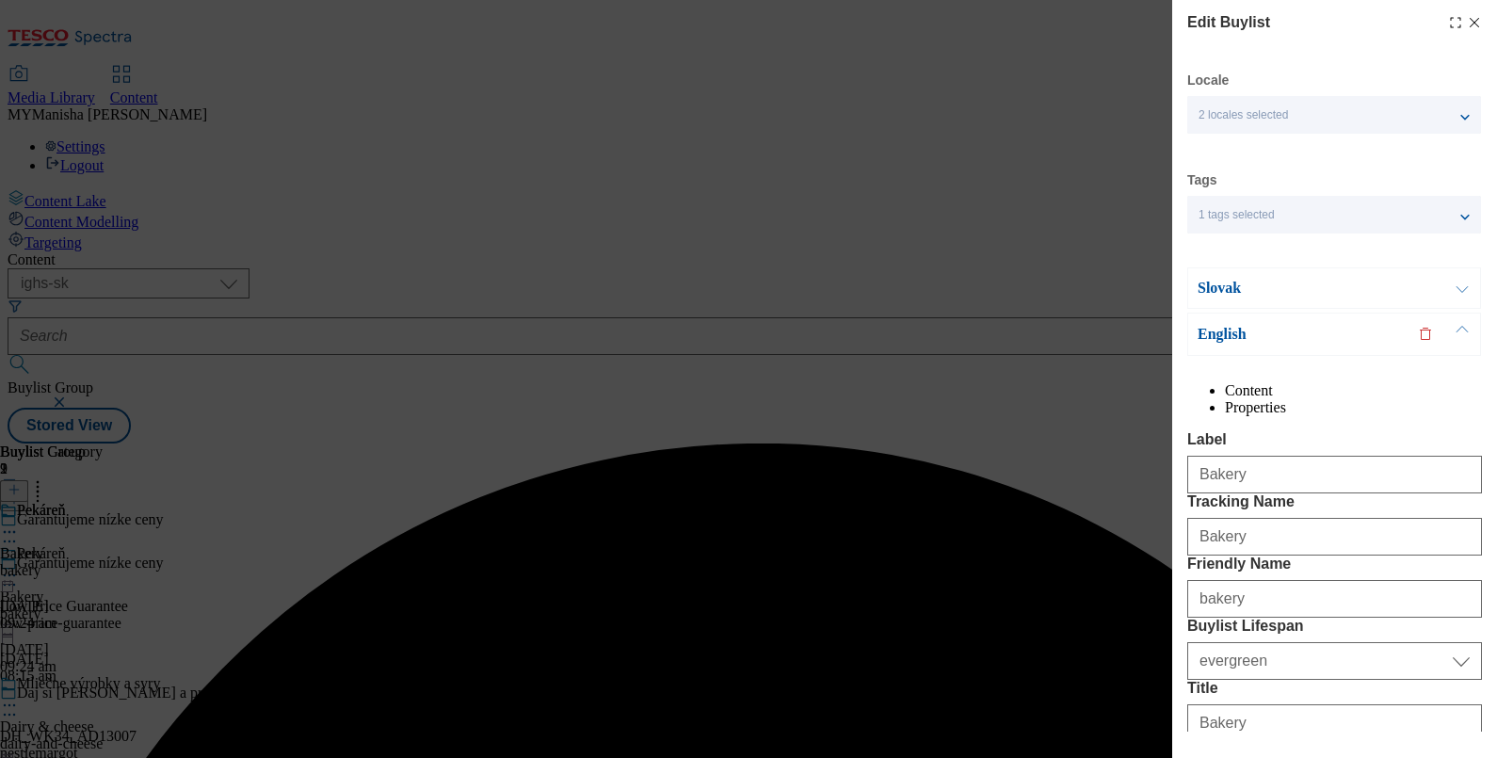
click at [1444, 303] on button "Modal" at bounding box center [1462, 288] width 36 height 40
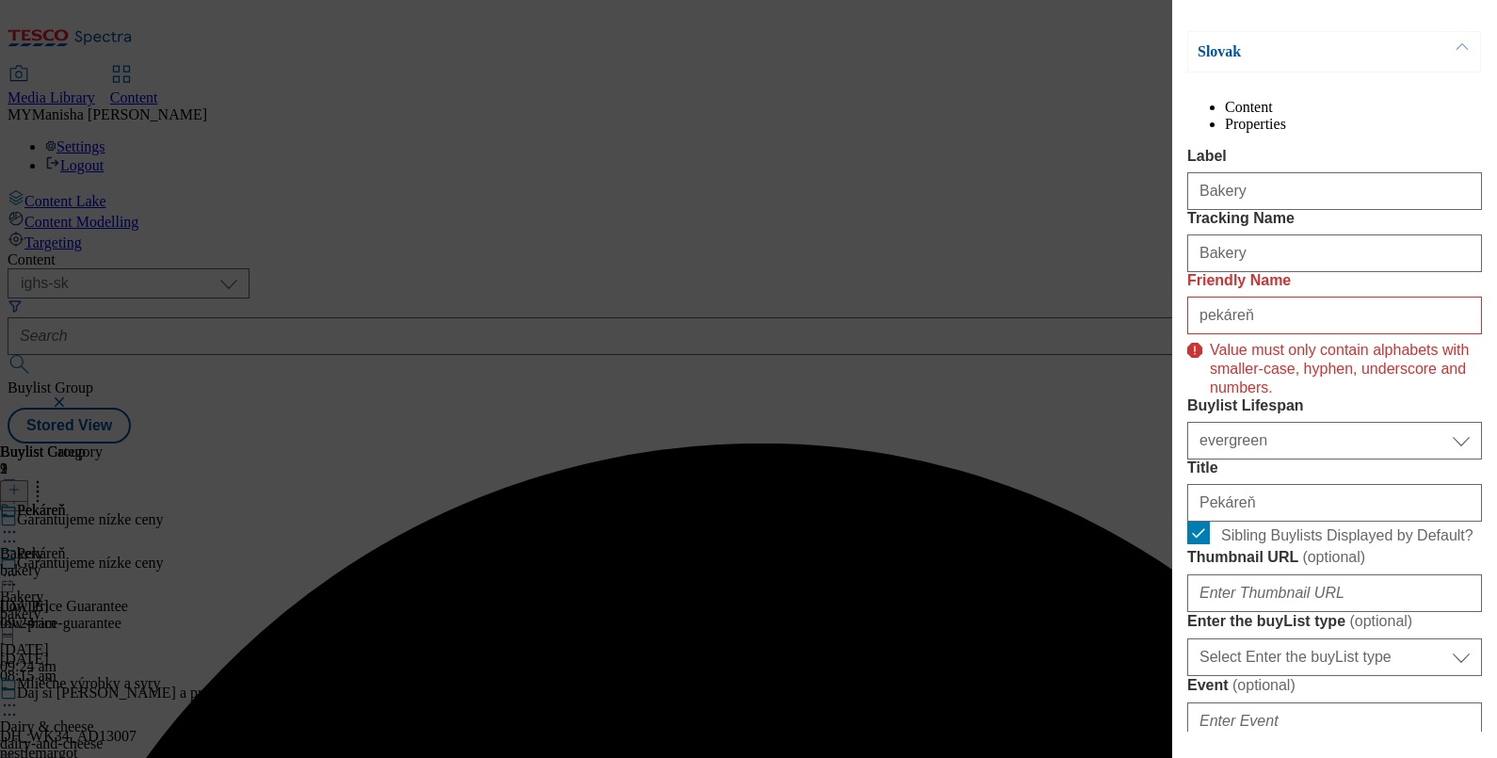
scroll to position [237, 0]
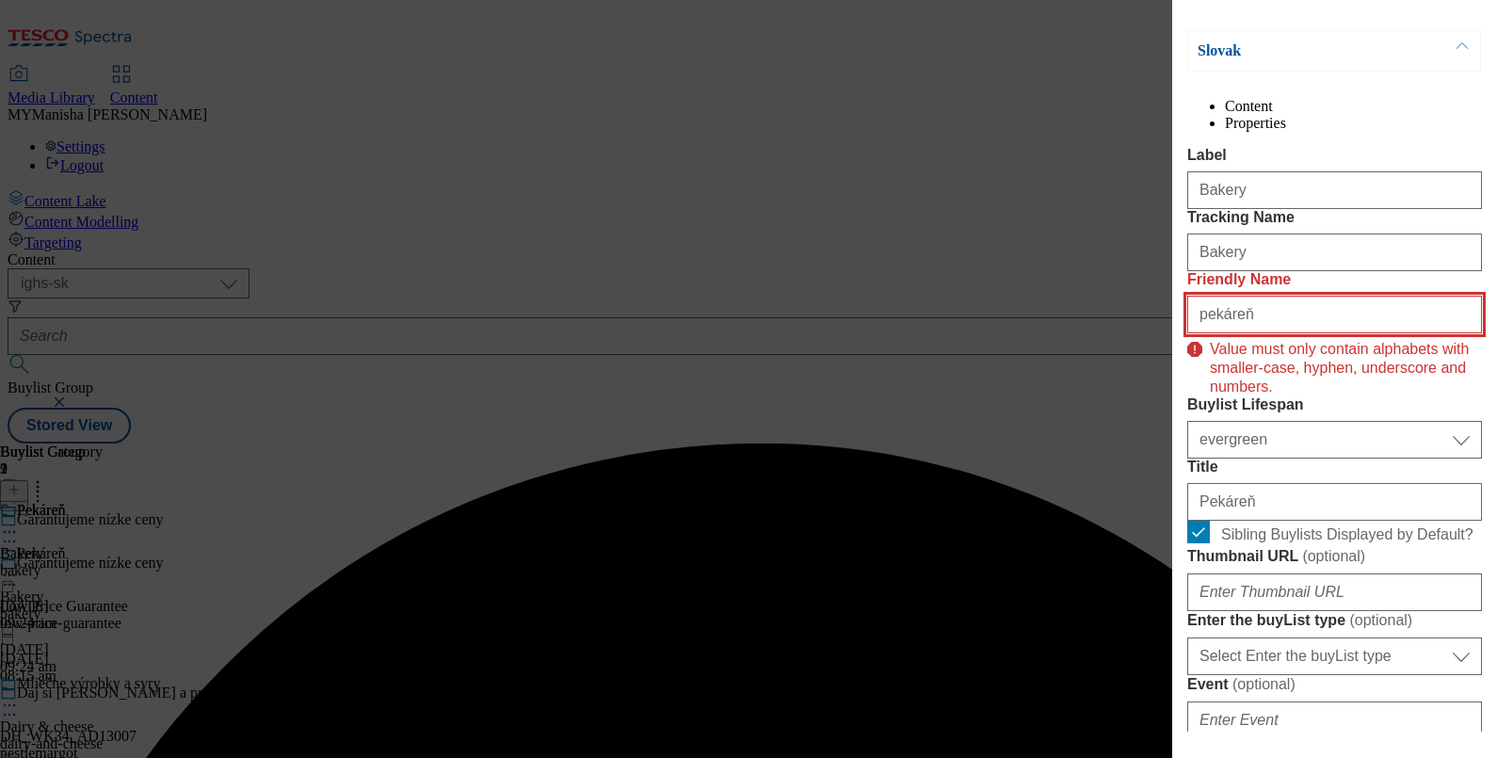
click at [1252, 333] on input "pekáreň" at bounding box center [1334, 315] width 295 height 38
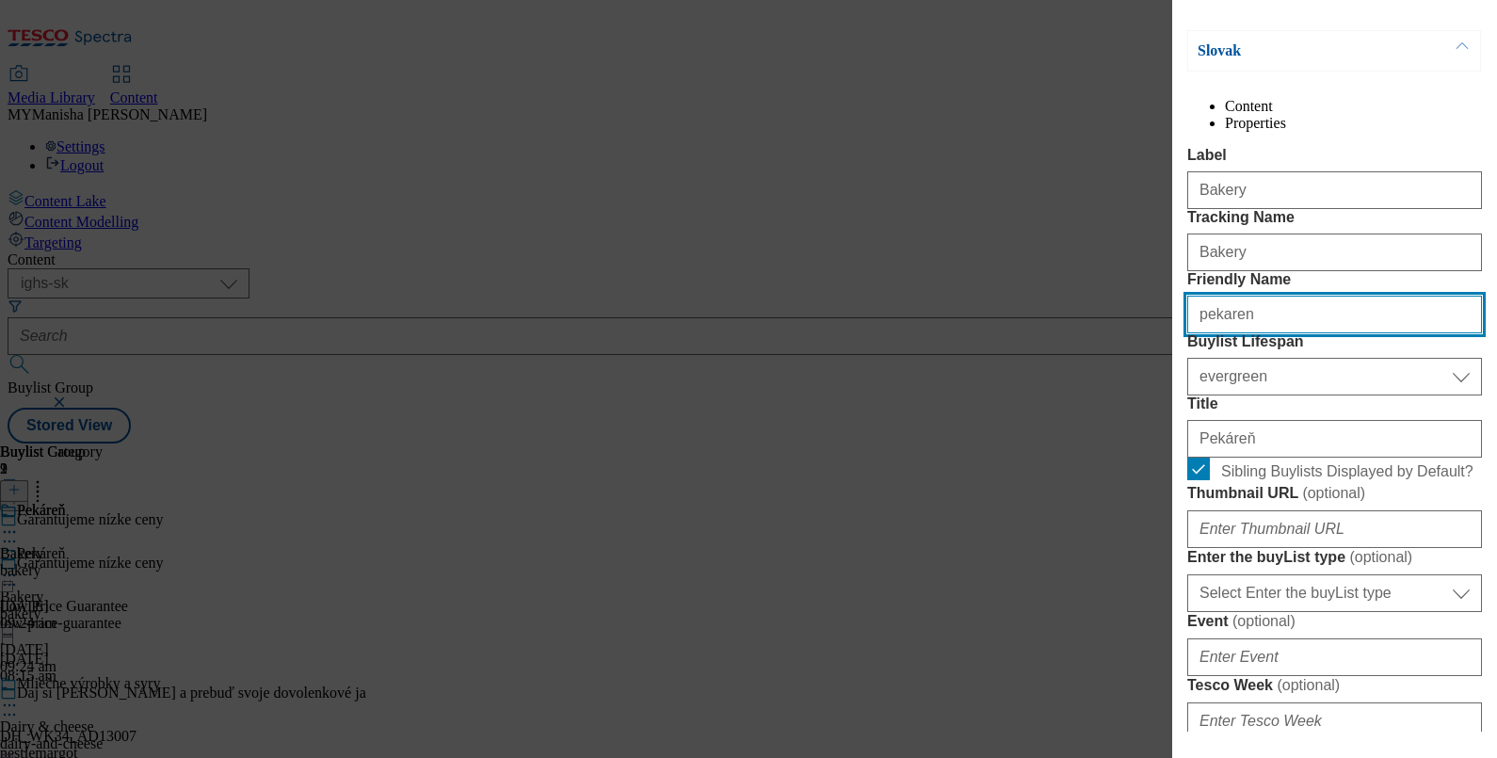
type input "pekaren"
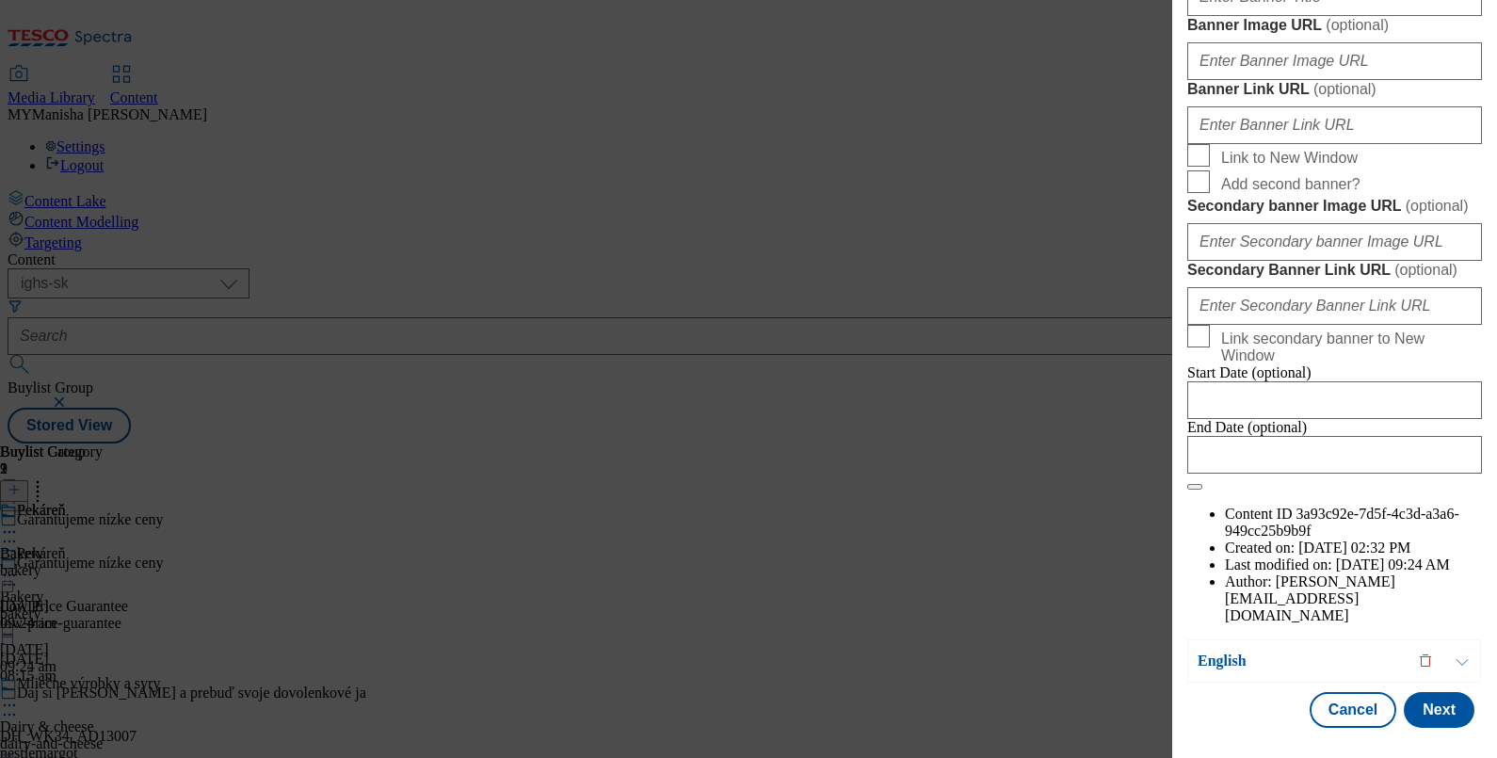
scroll to position [2139, 0]
click at [1427, 692] on button "Next" at bounding box center [1438, 710] width 71 height 36
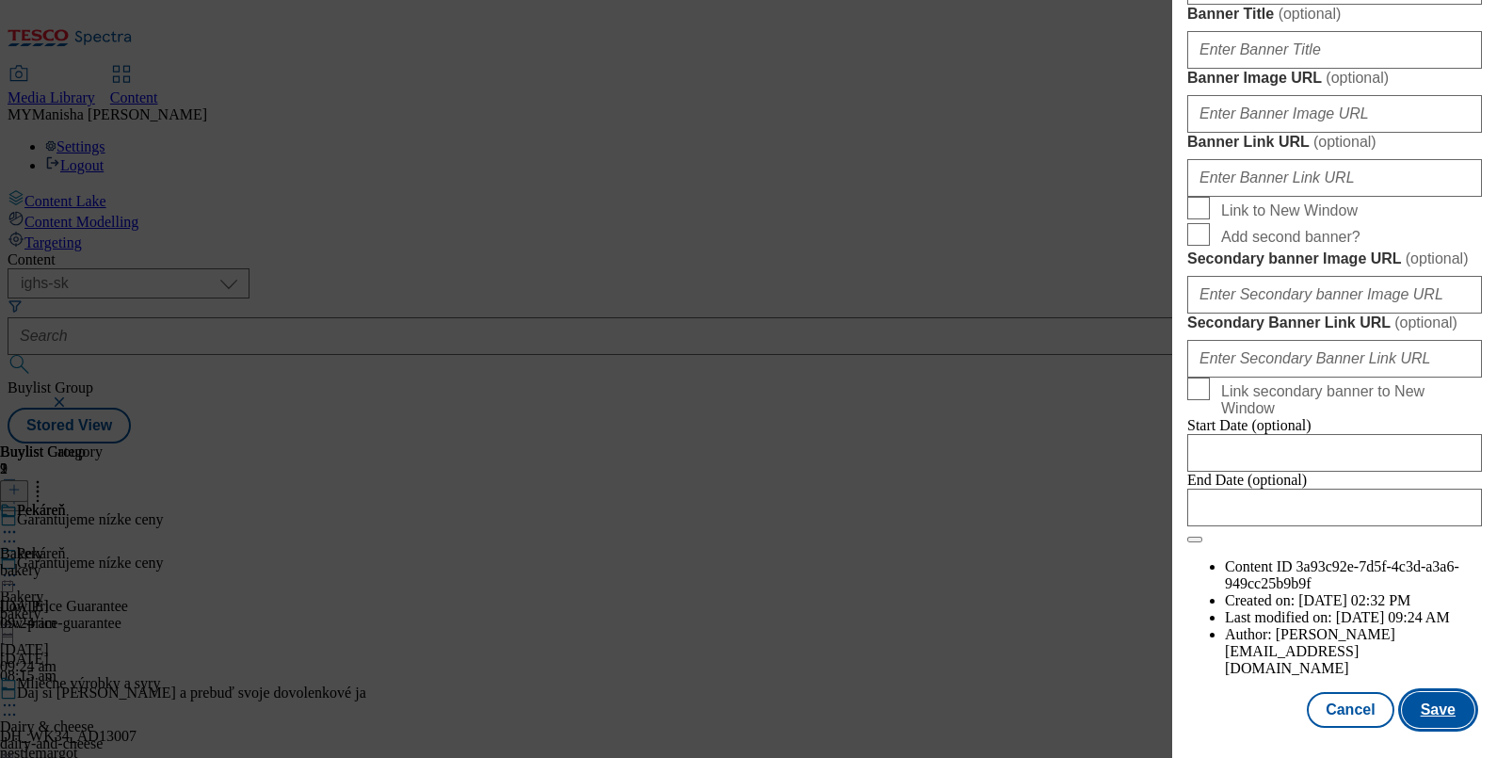
click at [1427, 692] on button "Save" at bounding box center [1438, 710] width 72 height 36
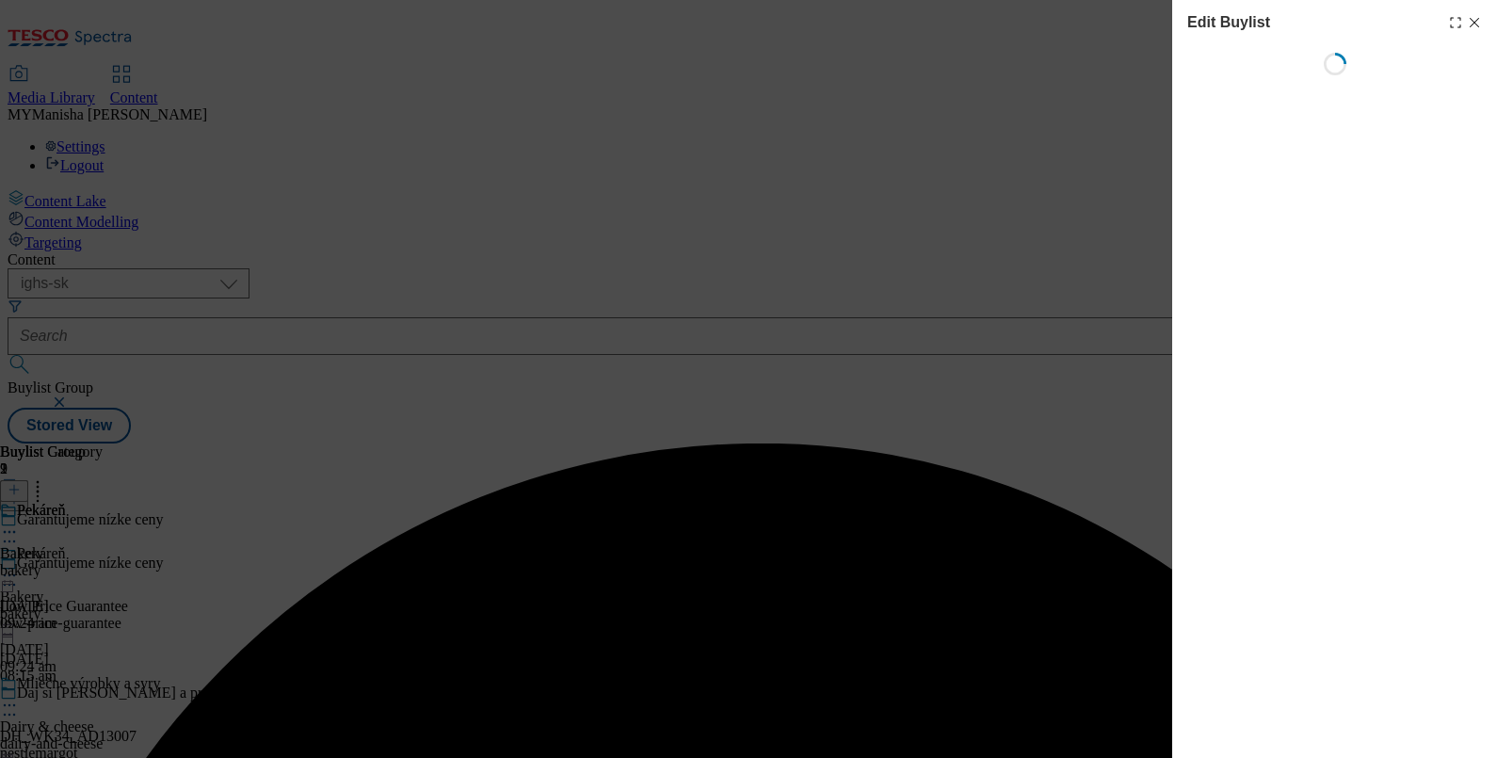
select select "evergreen"
select select "Banner"
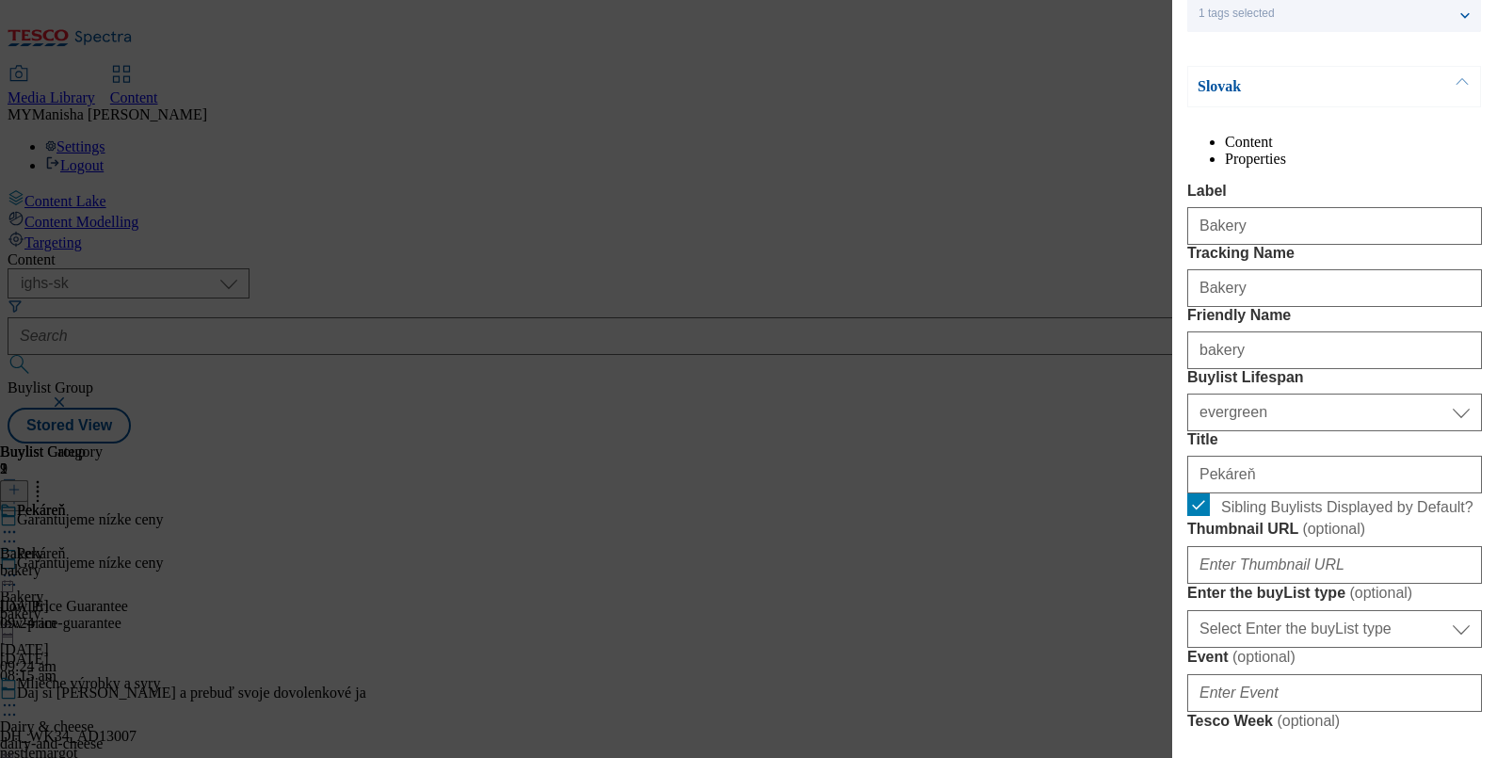
scroll to position [201, 0]
click at [1452, 79] on button "Modal" at bounding box center [1462, 87] width 36 height 40
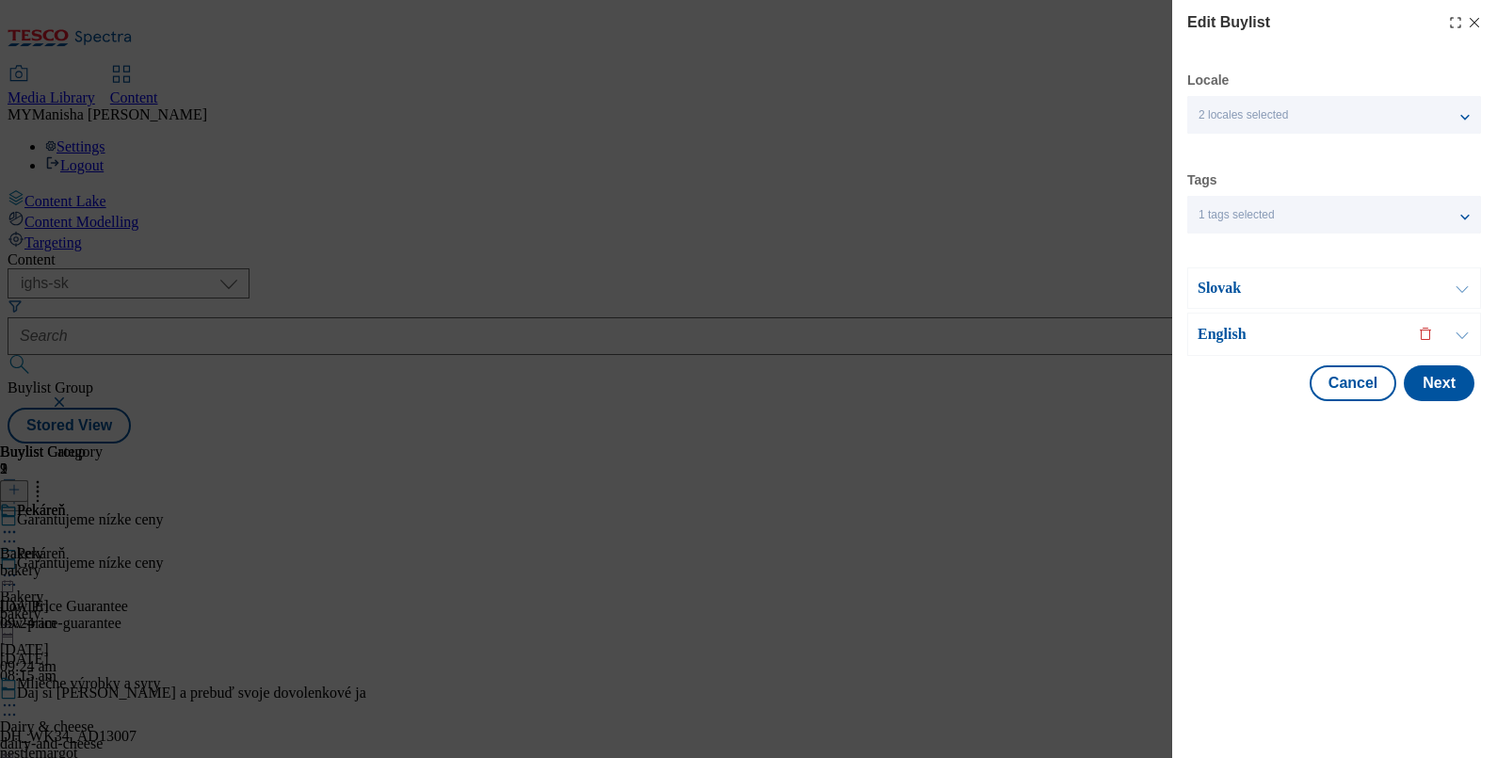
scroll to position [0, 0]
click at [1463, 216] on div "1 tags selected" at bounding box center [1334, 215] width 294 height 38
click at [1464, 293] on button "Modal" at bounding box center [1462, 288] width 36 height 40
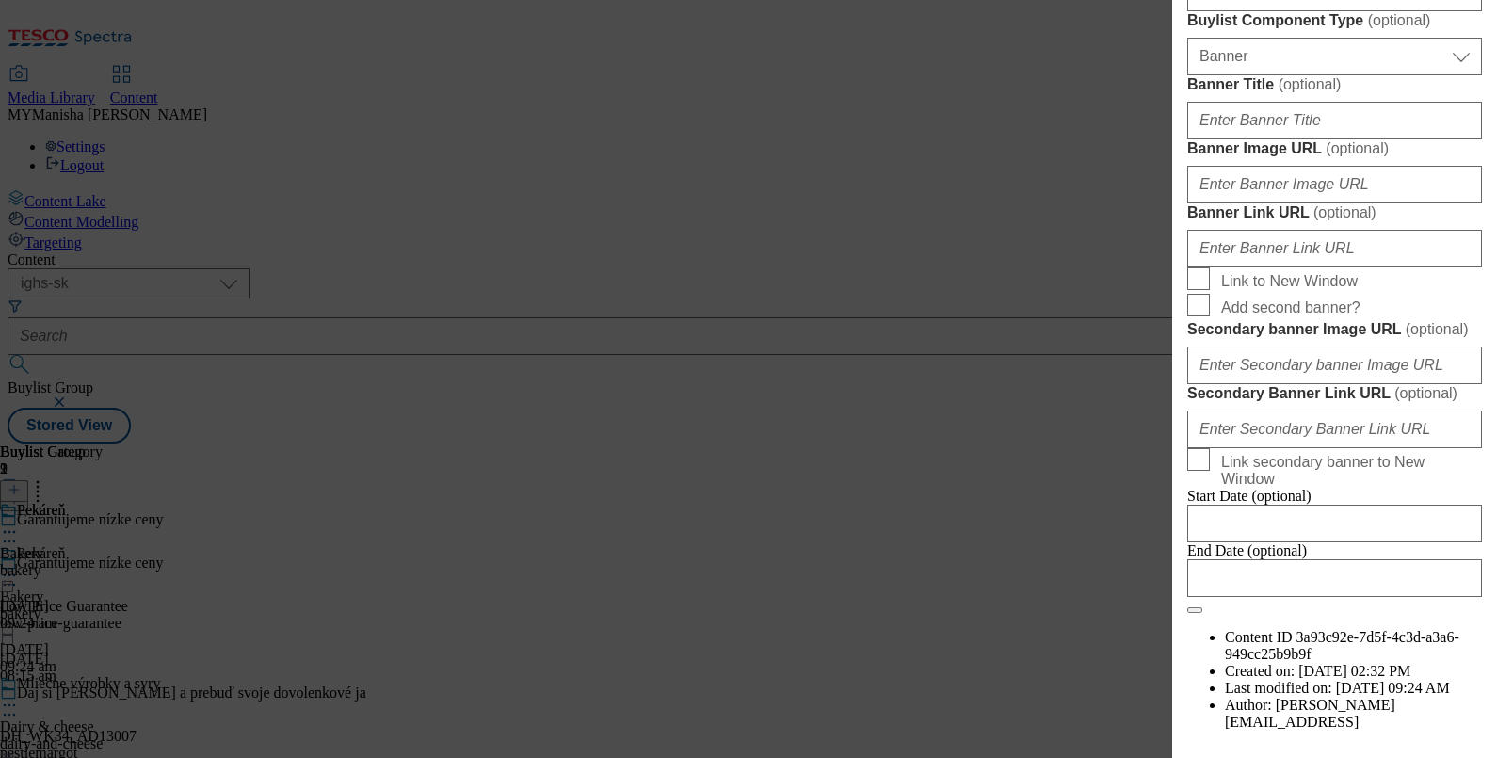
scroll to position [1320, 0]
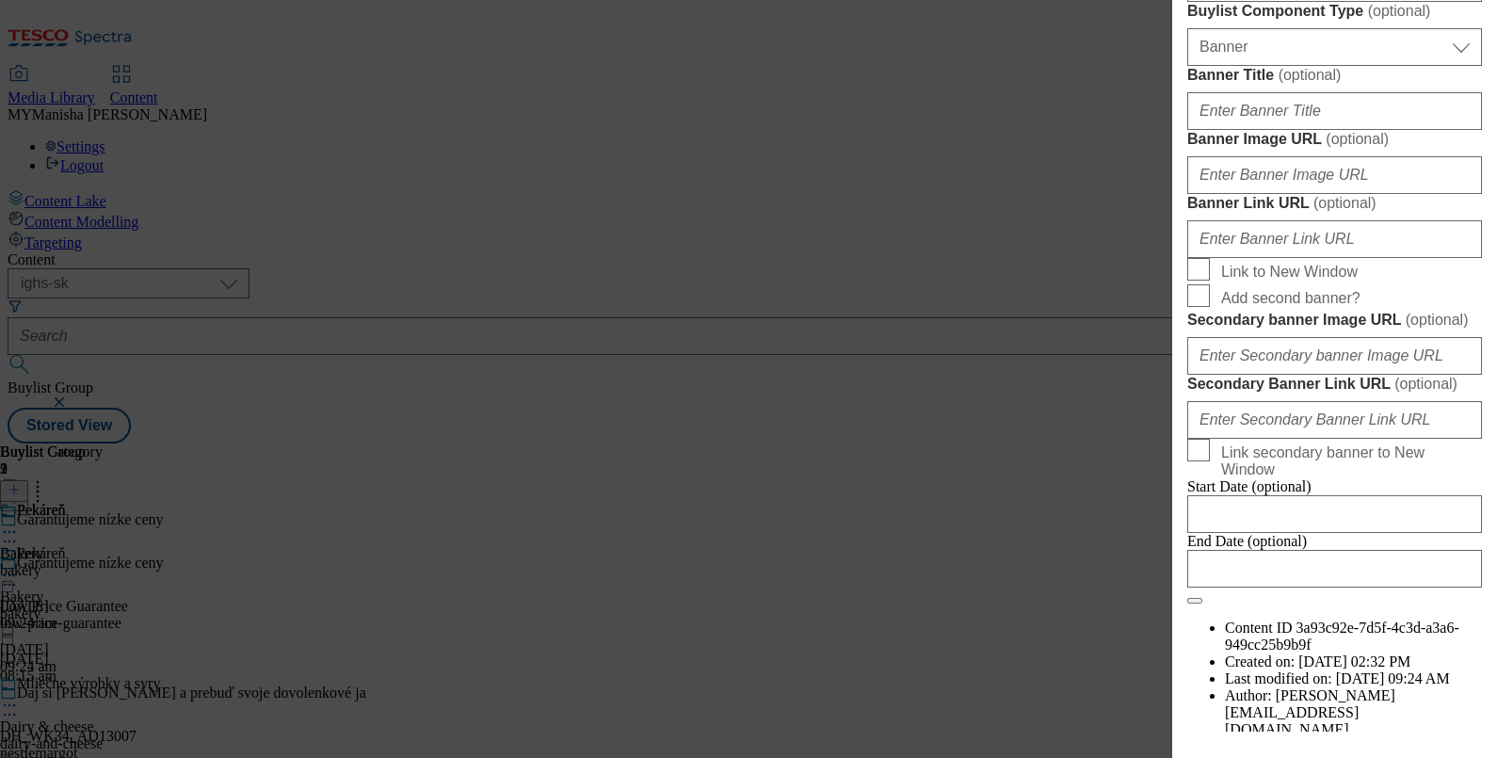
click at [1040, 565] on div "Edit Buylist Locale 2 locales selected Slovak English Tags 1 tags selected buyl…" at bounding box center [748, 379] width 1497 height 758
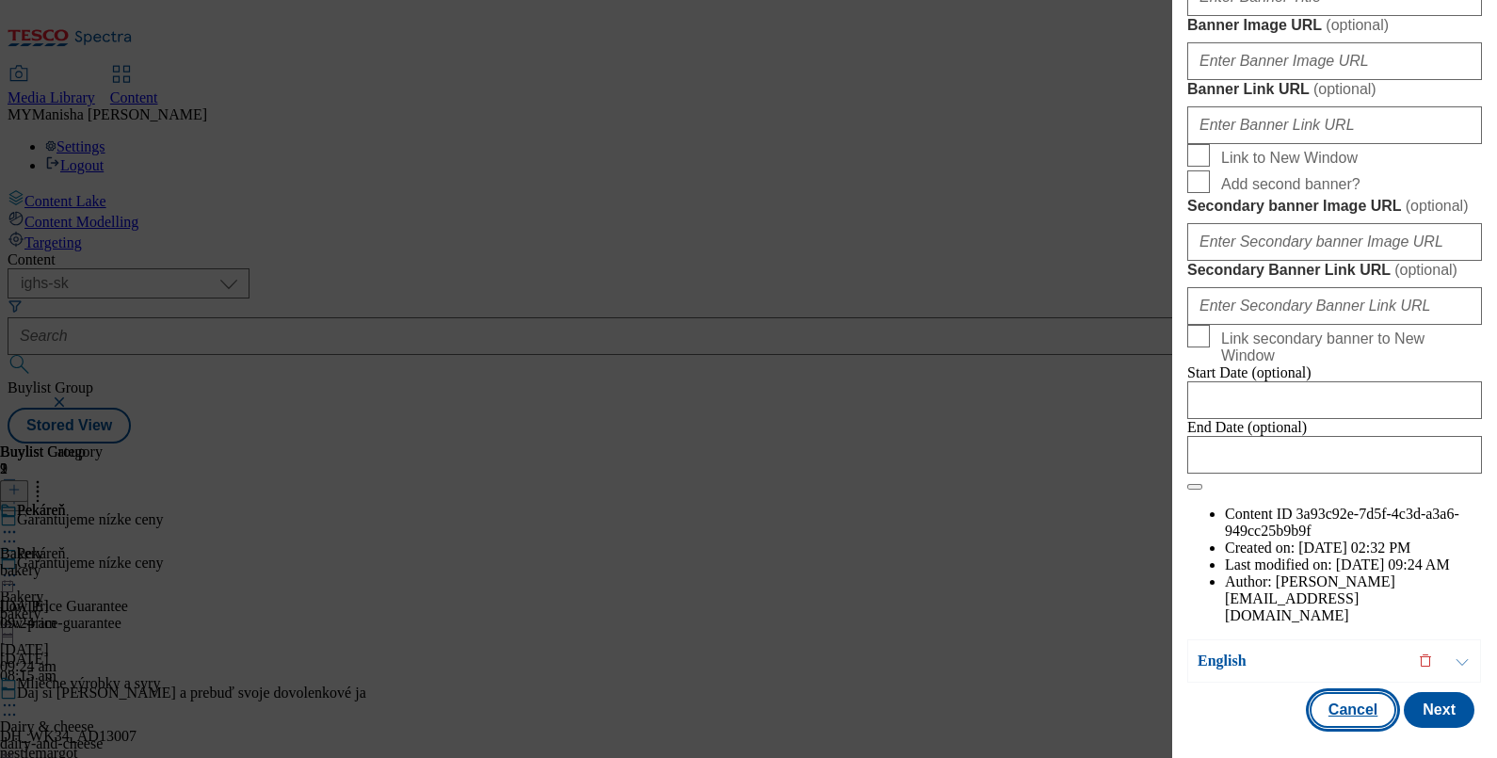
click at [1341, 698] on button "Cancel" at bounding box center [1352, 710] width 87 height 36
select select "evergreen"
select select "Banner"
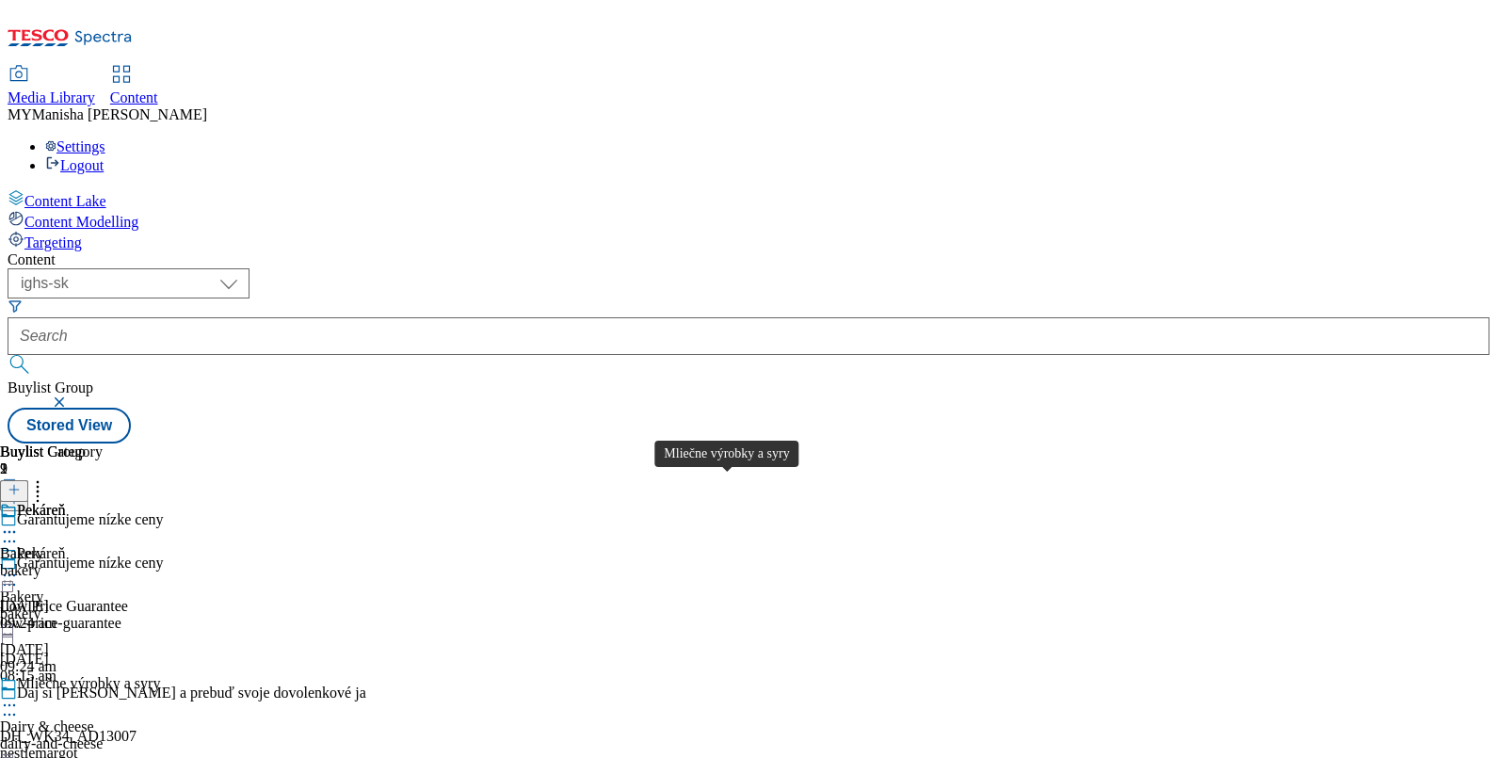
click at [160, 675] on div "Mliečne výrobky a syry" at bounding box center [88, 683] width 143 height 17
click at [19, 696] on icon at bounding box center [9, 705] width 19 height 19
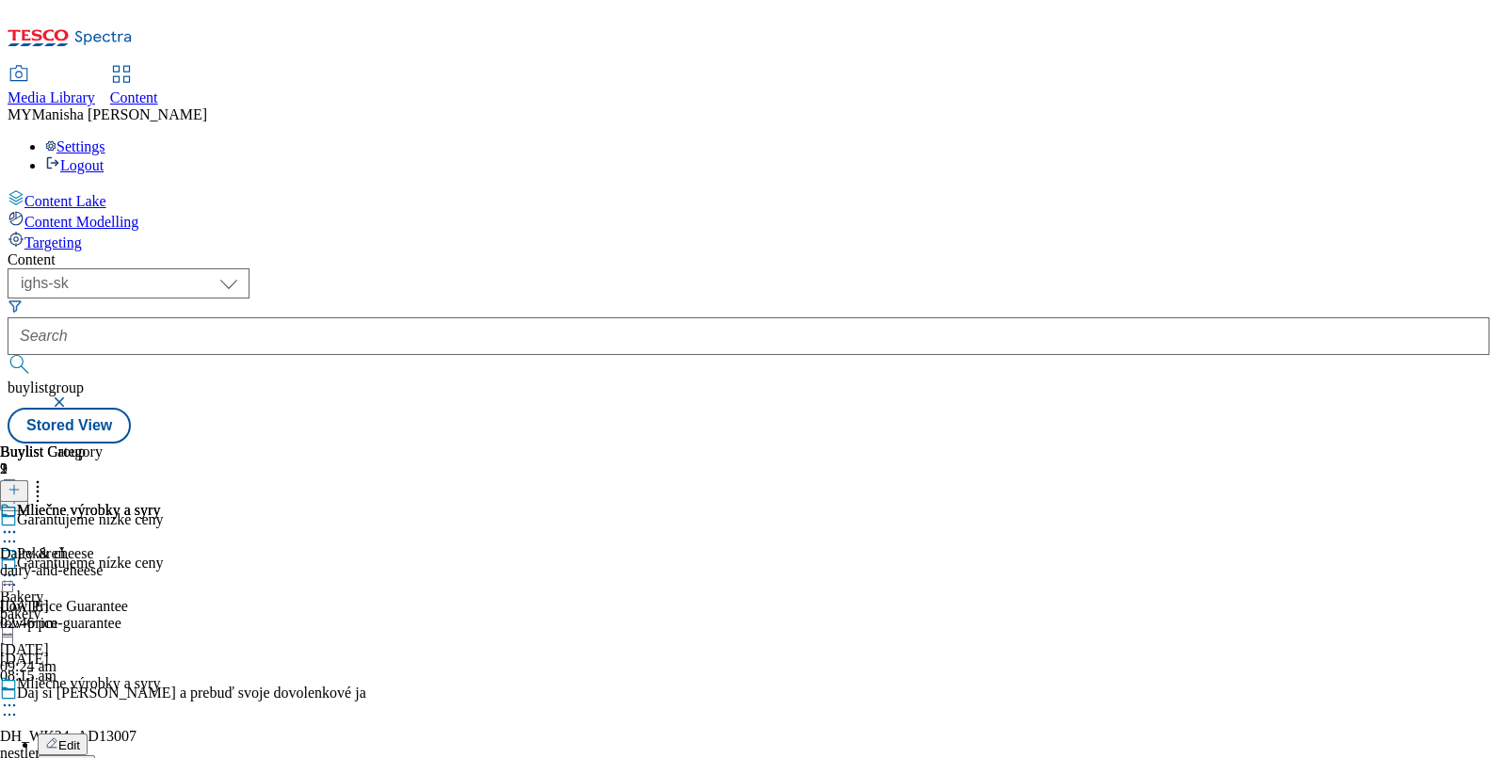
click at [80, 738] on span "Edit" at bounding box center [69, 745] width 22 height 14
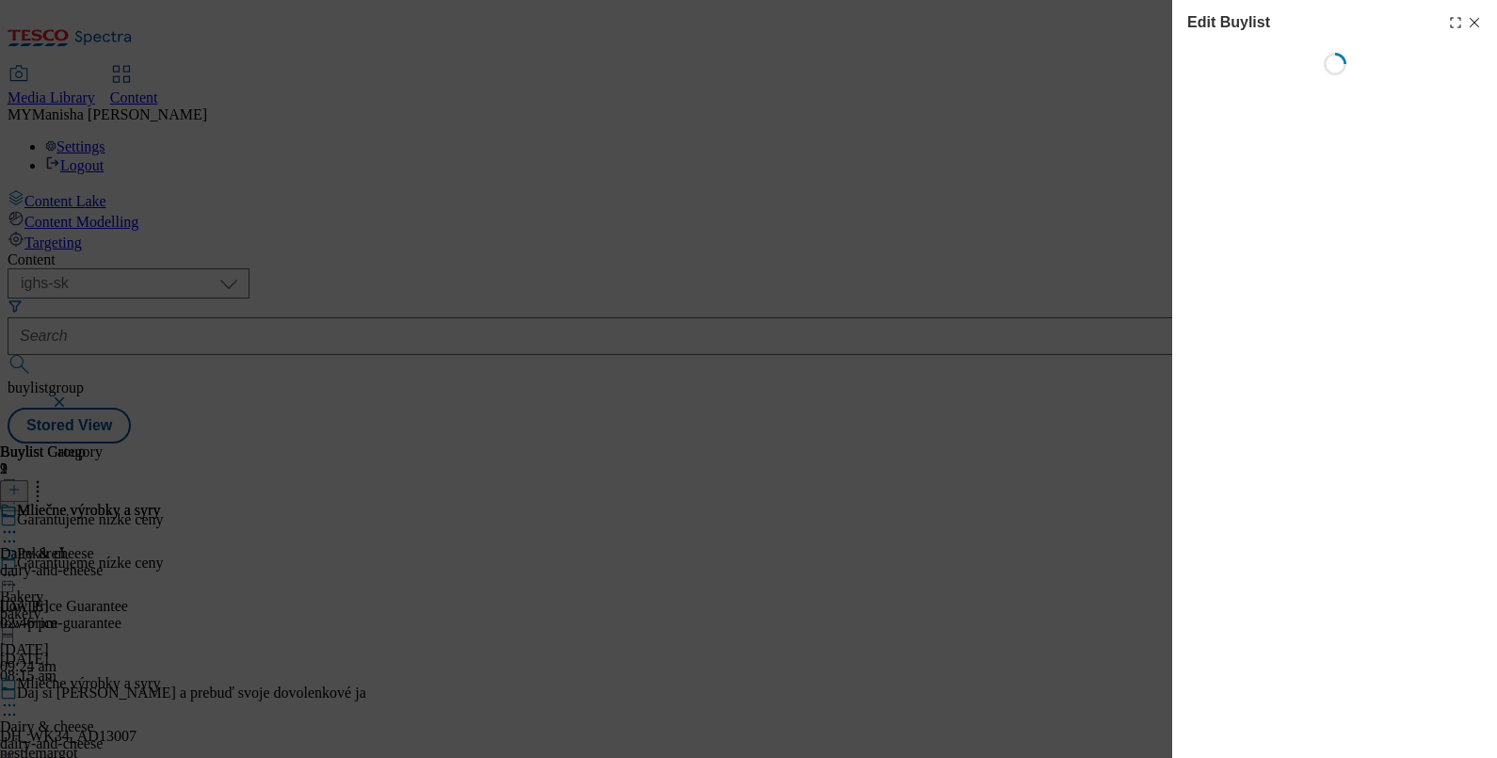
select select "evergreen"
select select "Banner"
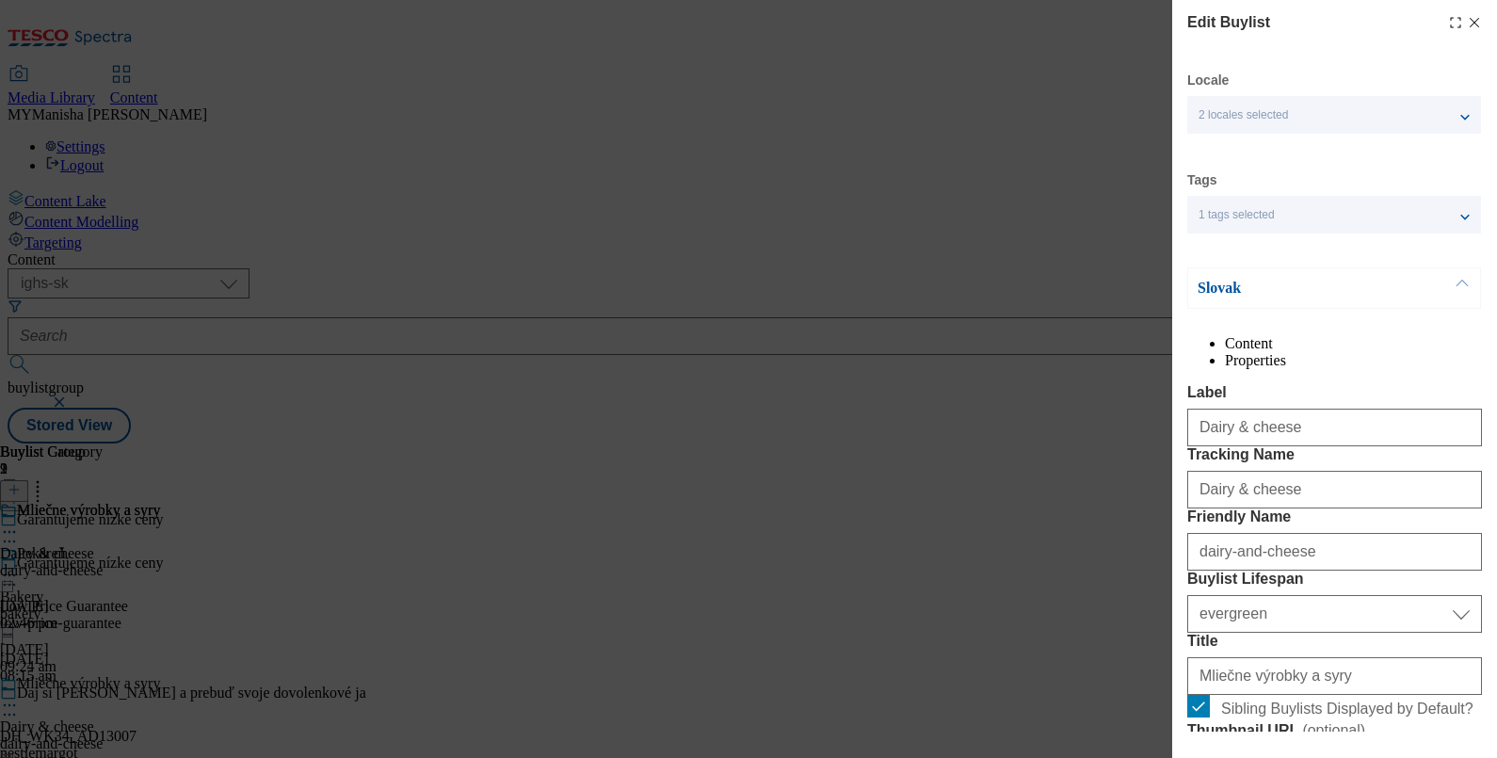
click at [1466, 24] on icon "Modal" at bounding box center [1473, 22] width 15 height 15
select select "evergreen"
select select "Banner"
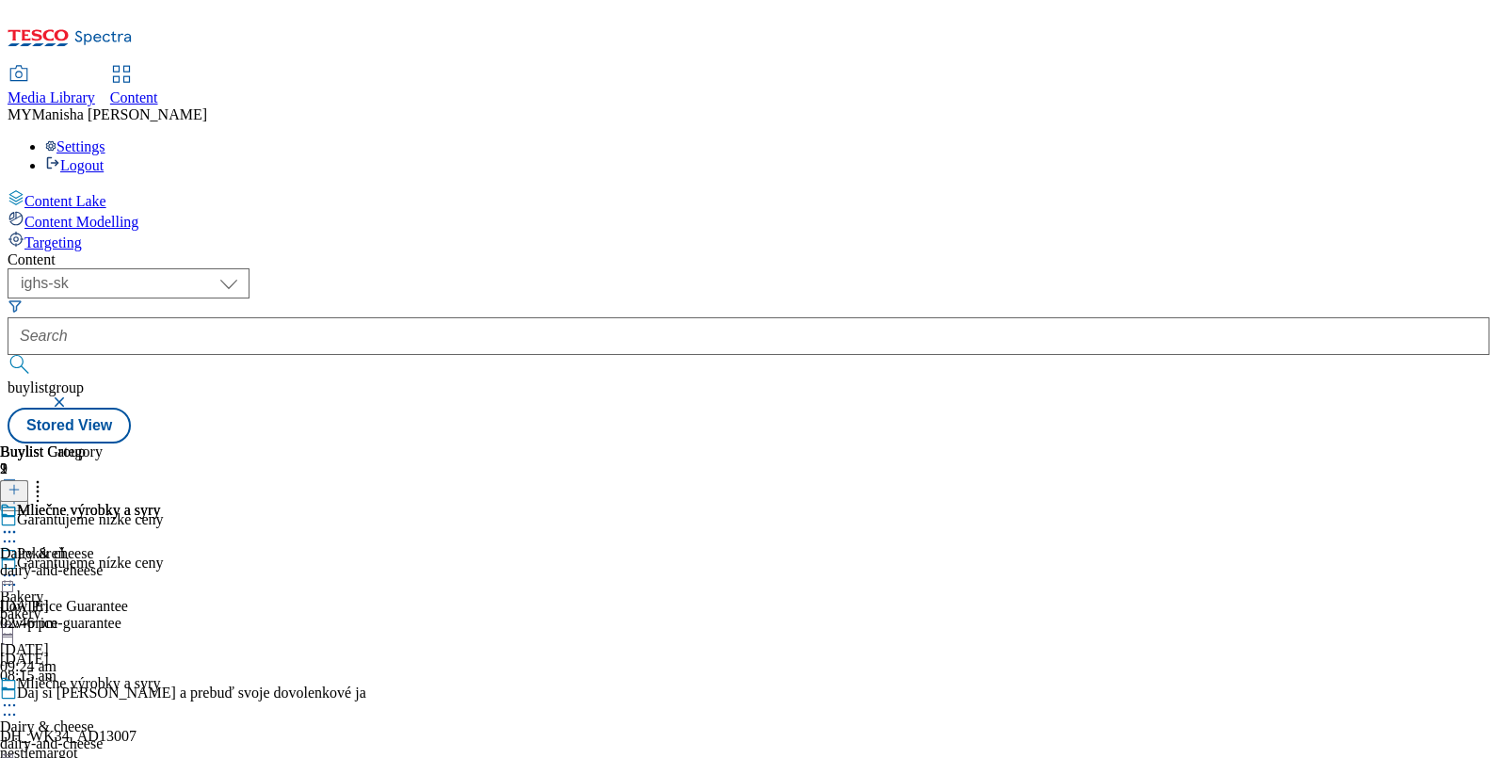
click at [47, 477] on icon at bounding box center [37, 486] width 19 height 19
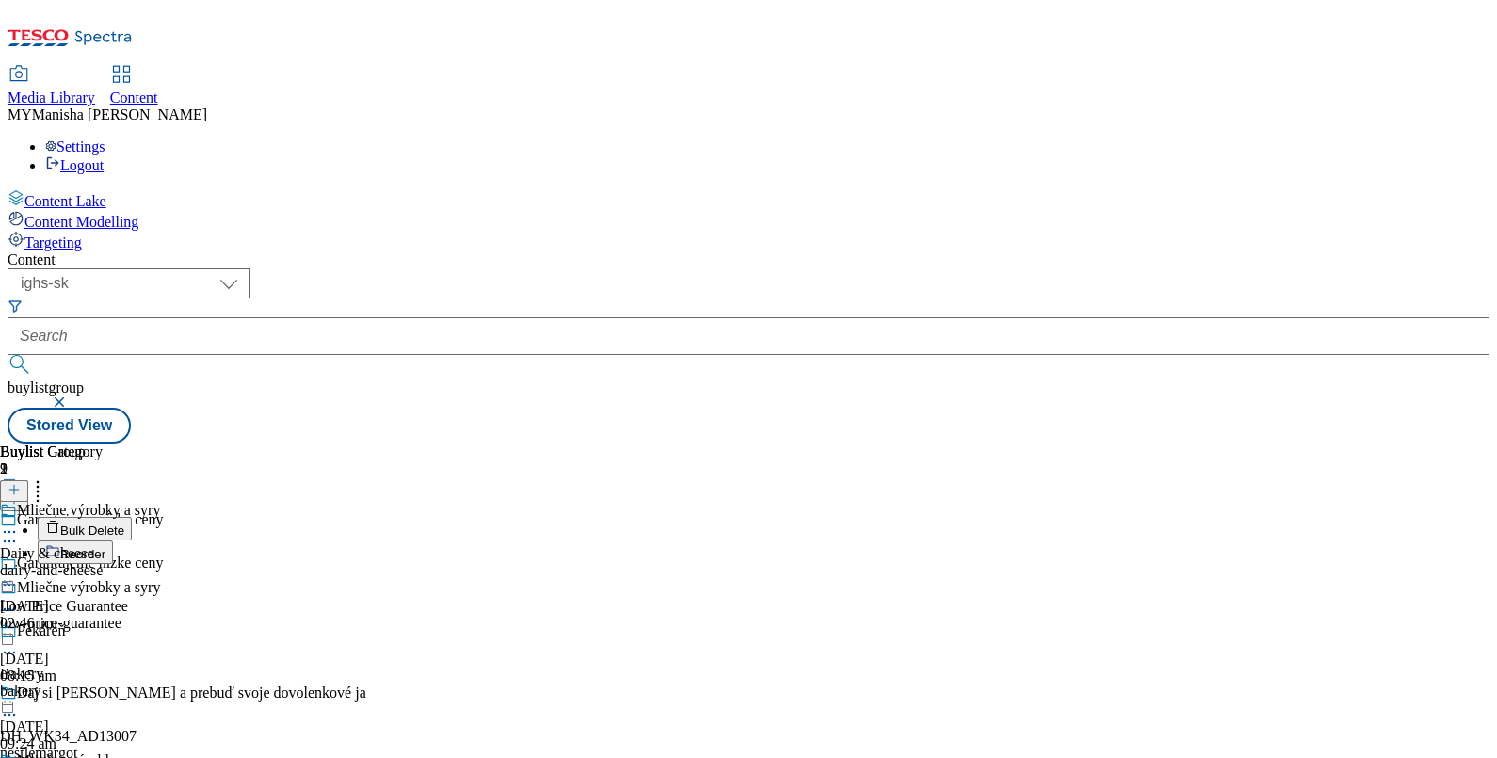
click at [105, 547] on span "Reorder" at bounding box center [82, 554] width 45 height 14
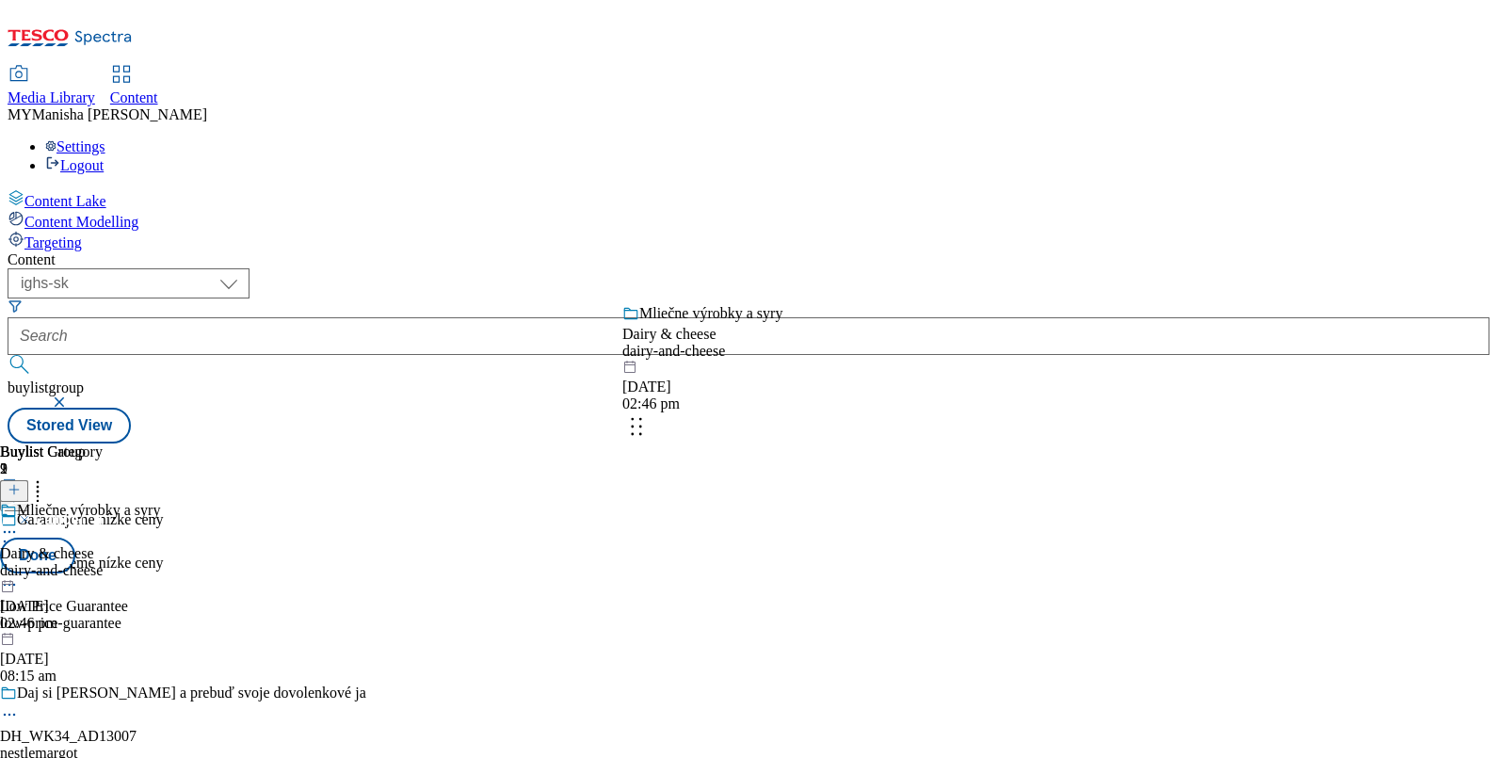
drag, startPoint x: 811, startPoint y: 497, endPoint x: 821, endPoint y: 277, distance: 220.5
click at [821, 277] on body "Icons icon_account icon_add icon_backward_link icon_basket icon_benefits icon_c…" at bounding box center [749, 226] width 1482 height 436
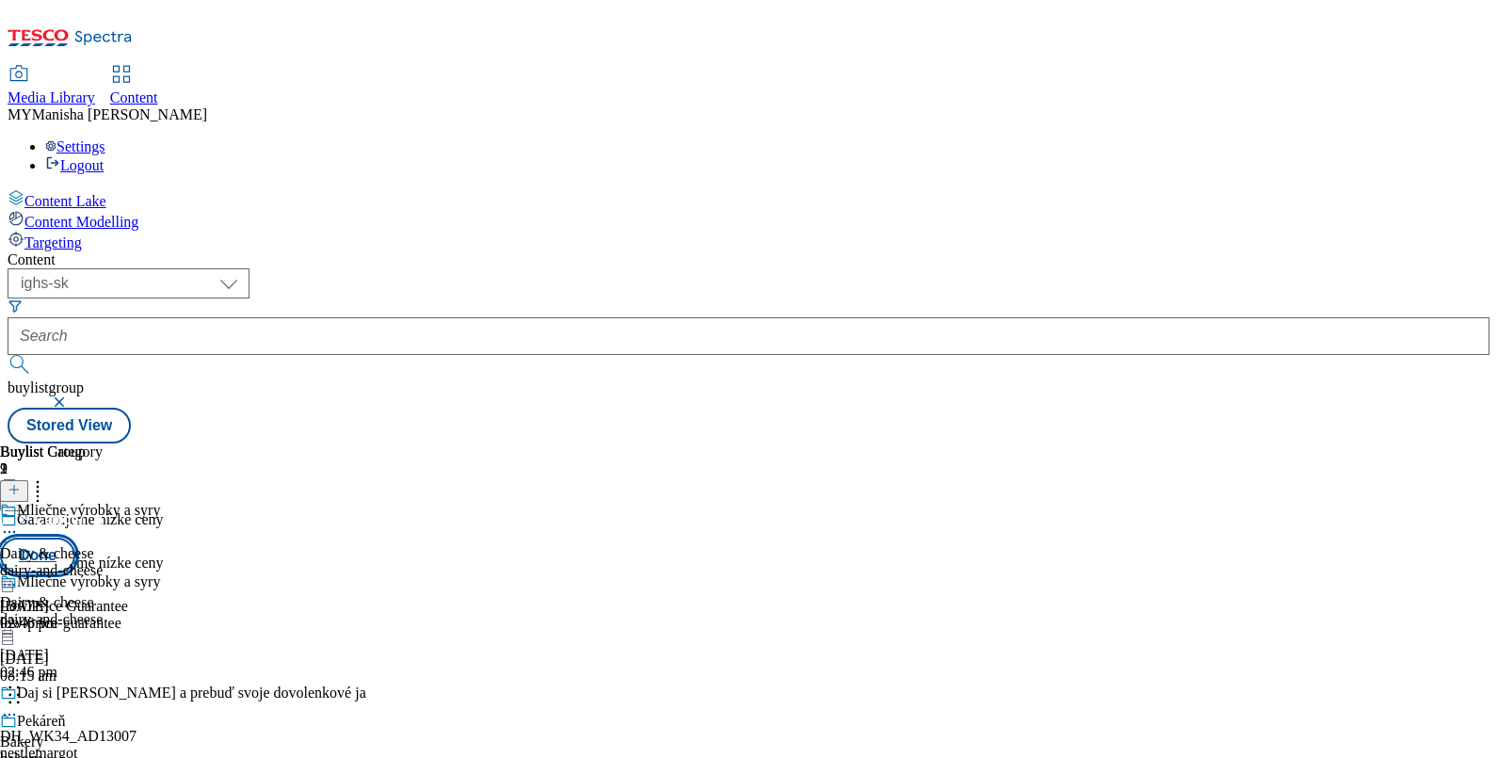
click at [75, 537] on button "Done" at bounding box center [37, 555] width 75 height 36
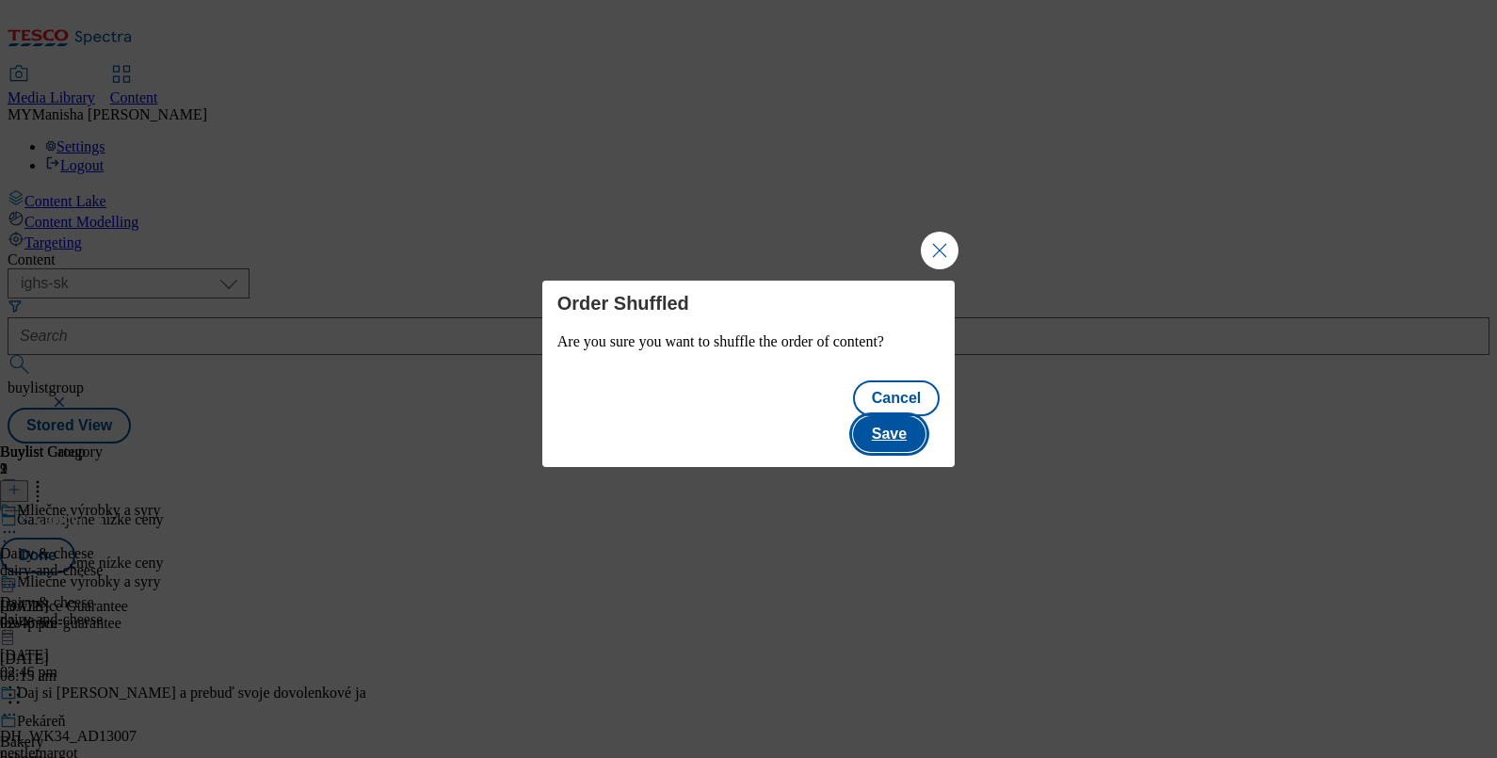
click at [915, 416] on button "Save" at bounding box center [889, 434] width 72 height 36
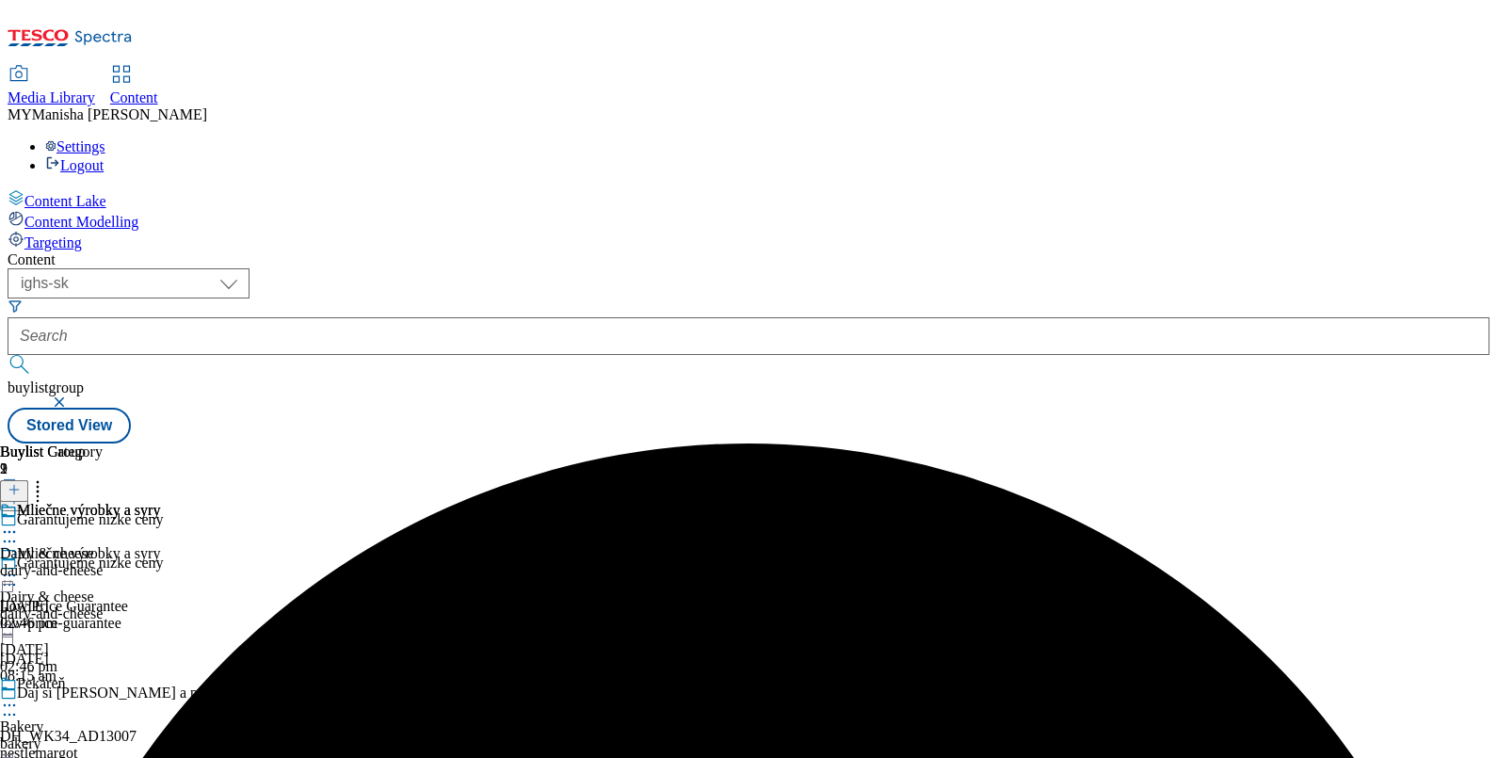
scroll to position [93, 0]
click at [160, 502] on div "Mliečne výrobky a syry" at bounding box center [88, 510] width 143 height 17
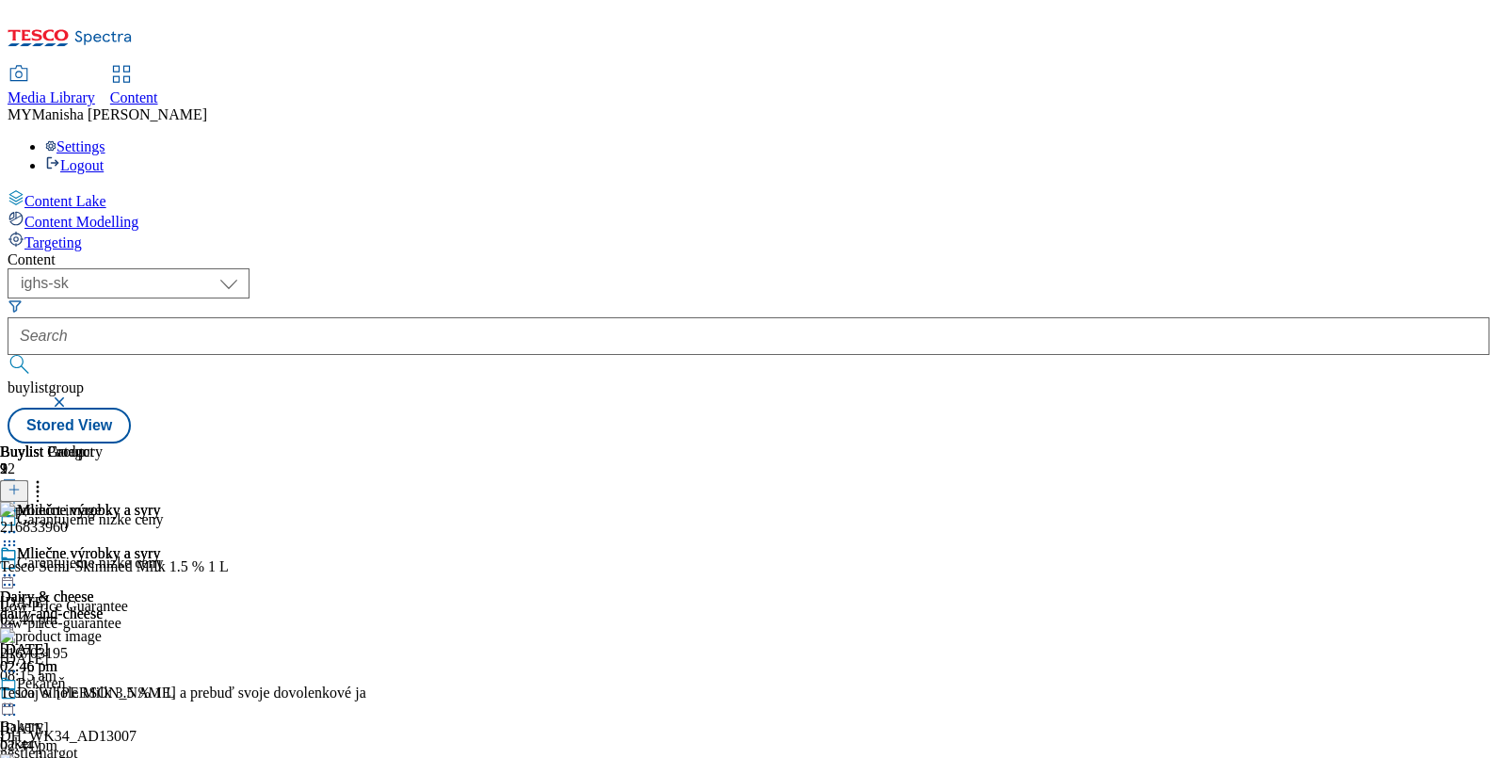
click at [21, 483] on icon at bounding box center [14, 489] width 13 height 13
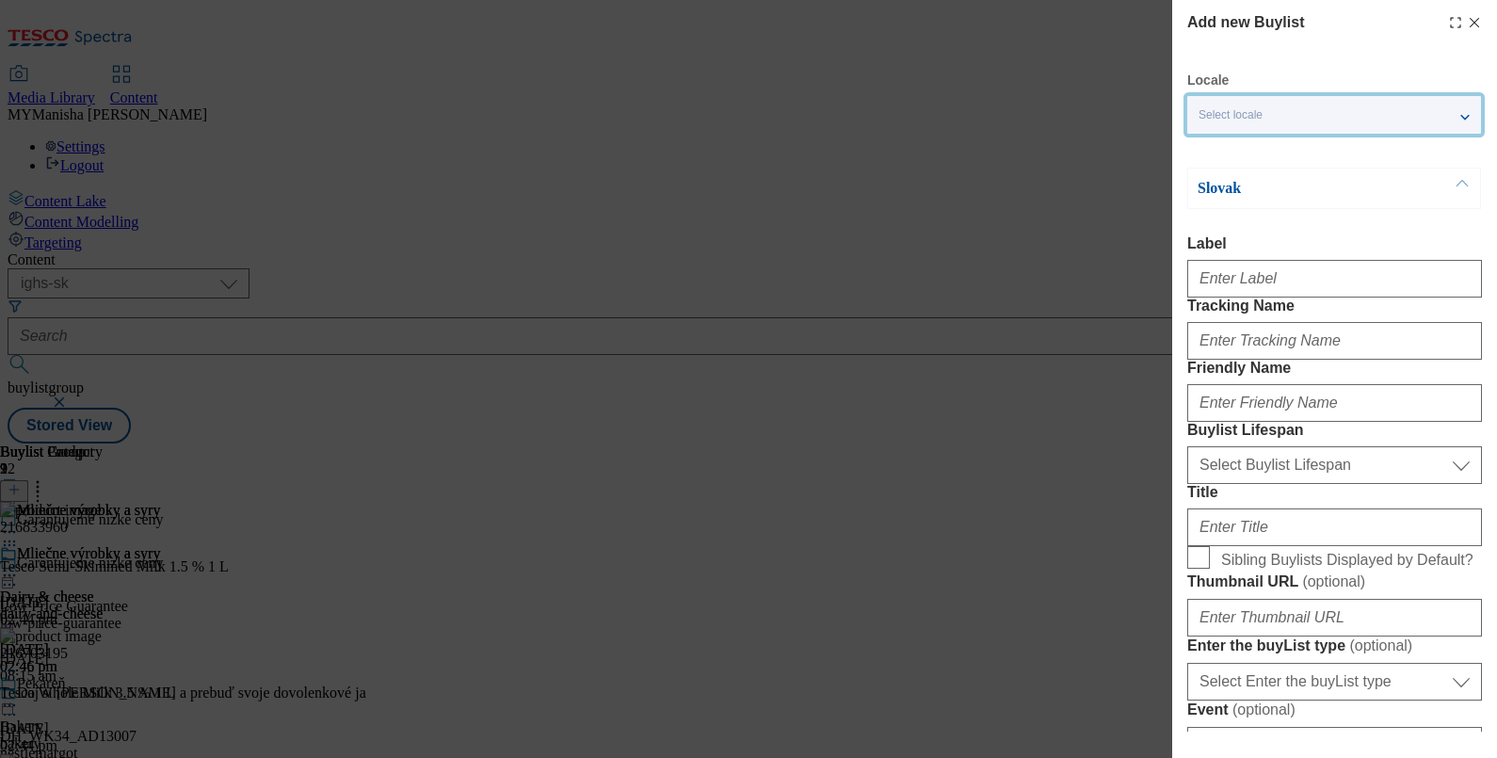
click at [1323, 118] on div "Select locale" at bounding box center [1334, 115] width 294 height 38
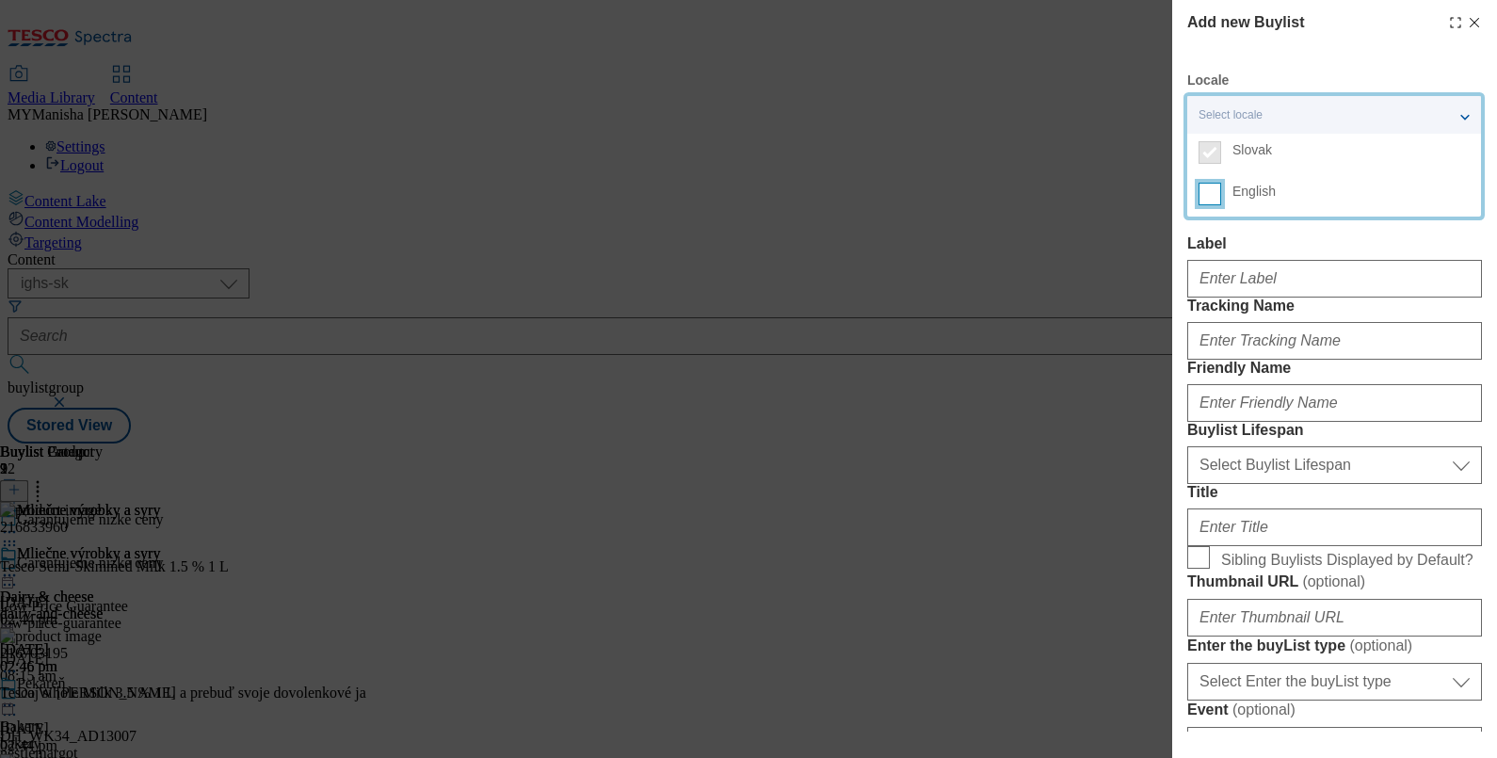
click at [1202, 187] on input "English" at bounding box center [1209, 194] width 23 height 23
click at [1242, 245] on label "Label" at bounding box center [1334, 243] width 295 height 17
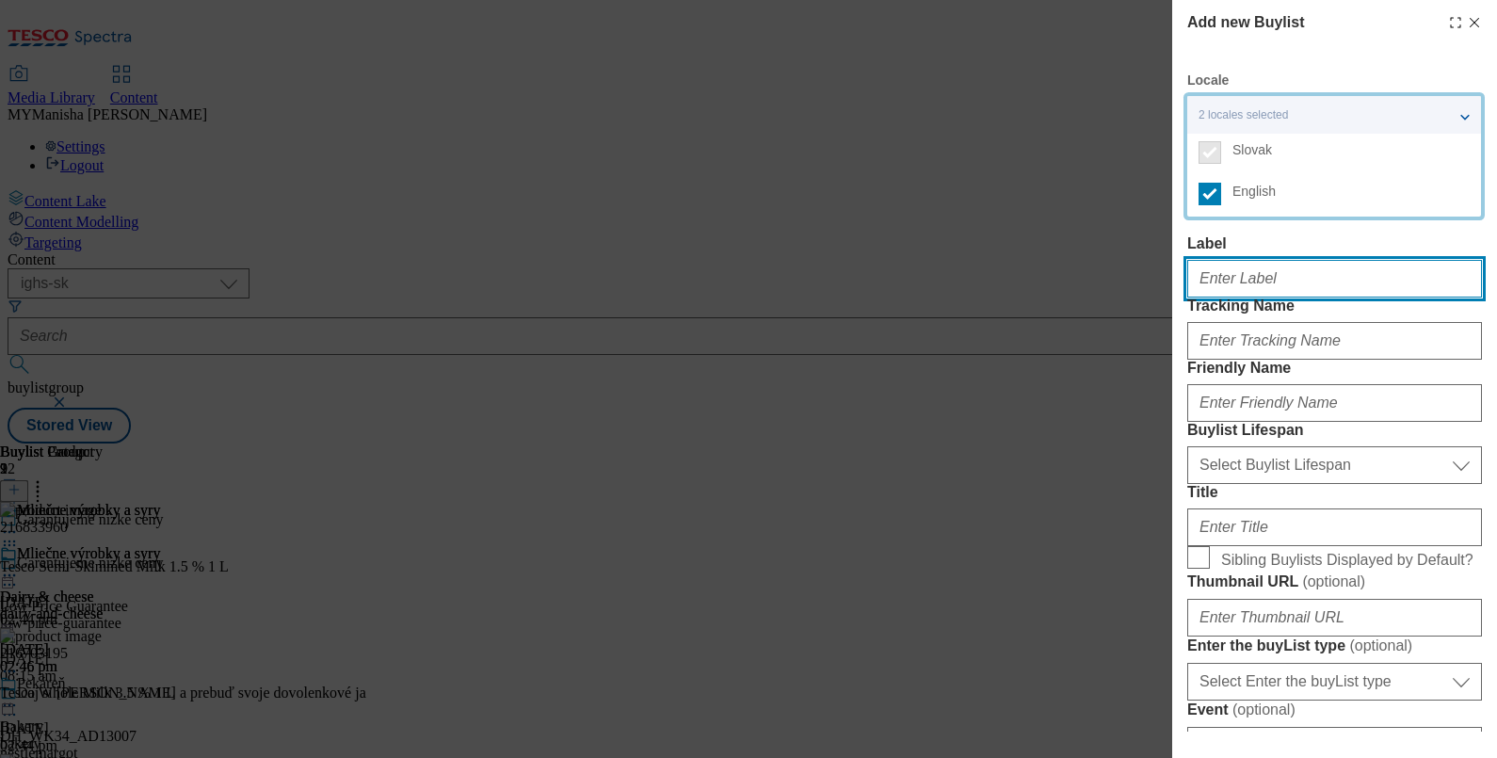
click at [1242, 260] on input "Label" at bounding box center [1334, 279] width 295 height 38
click at [1258, 279] on input "Label" at bounding box center [1334, 279] width 295 height 38
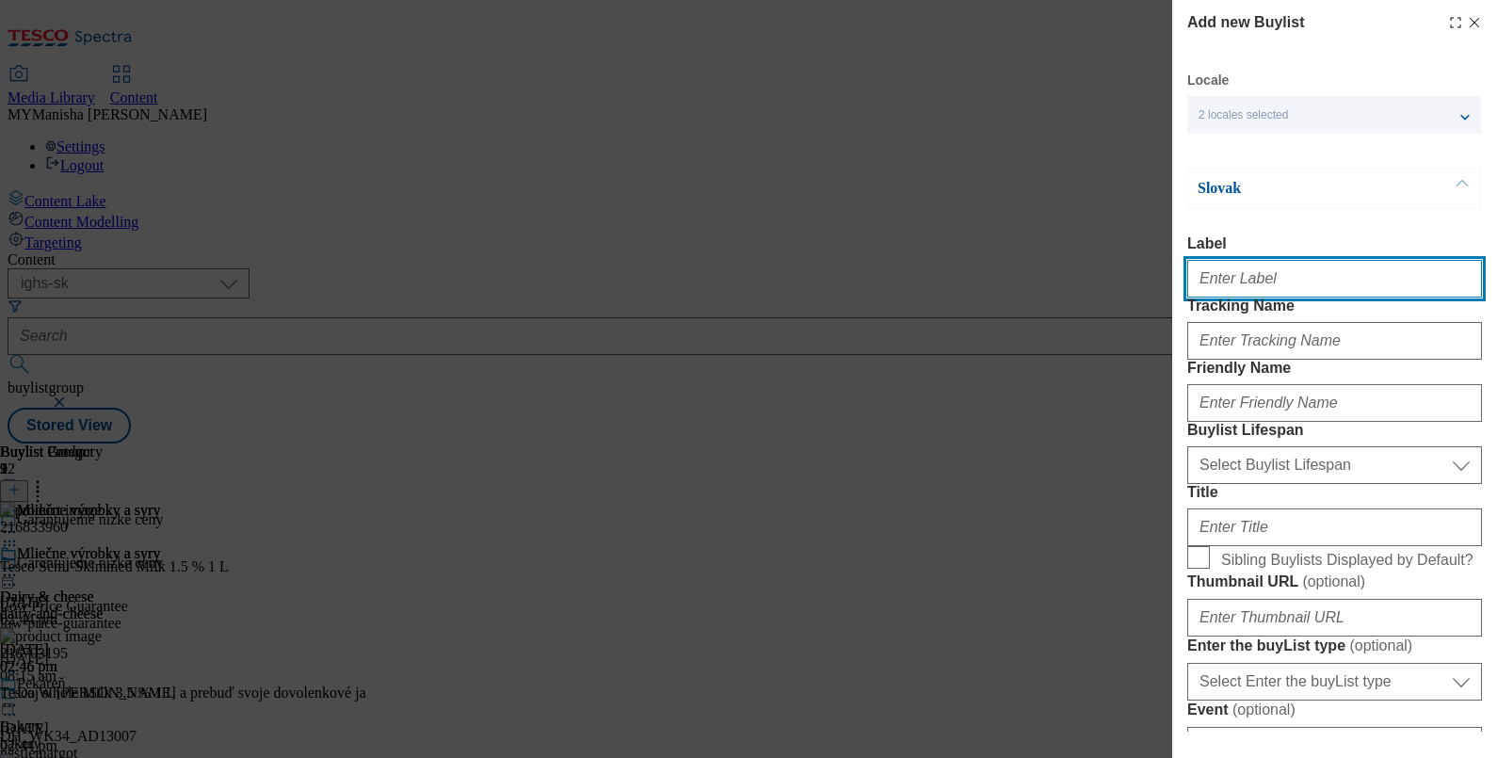
paste input "Meat & delicatessen"
type input "Meat & delicatessen"
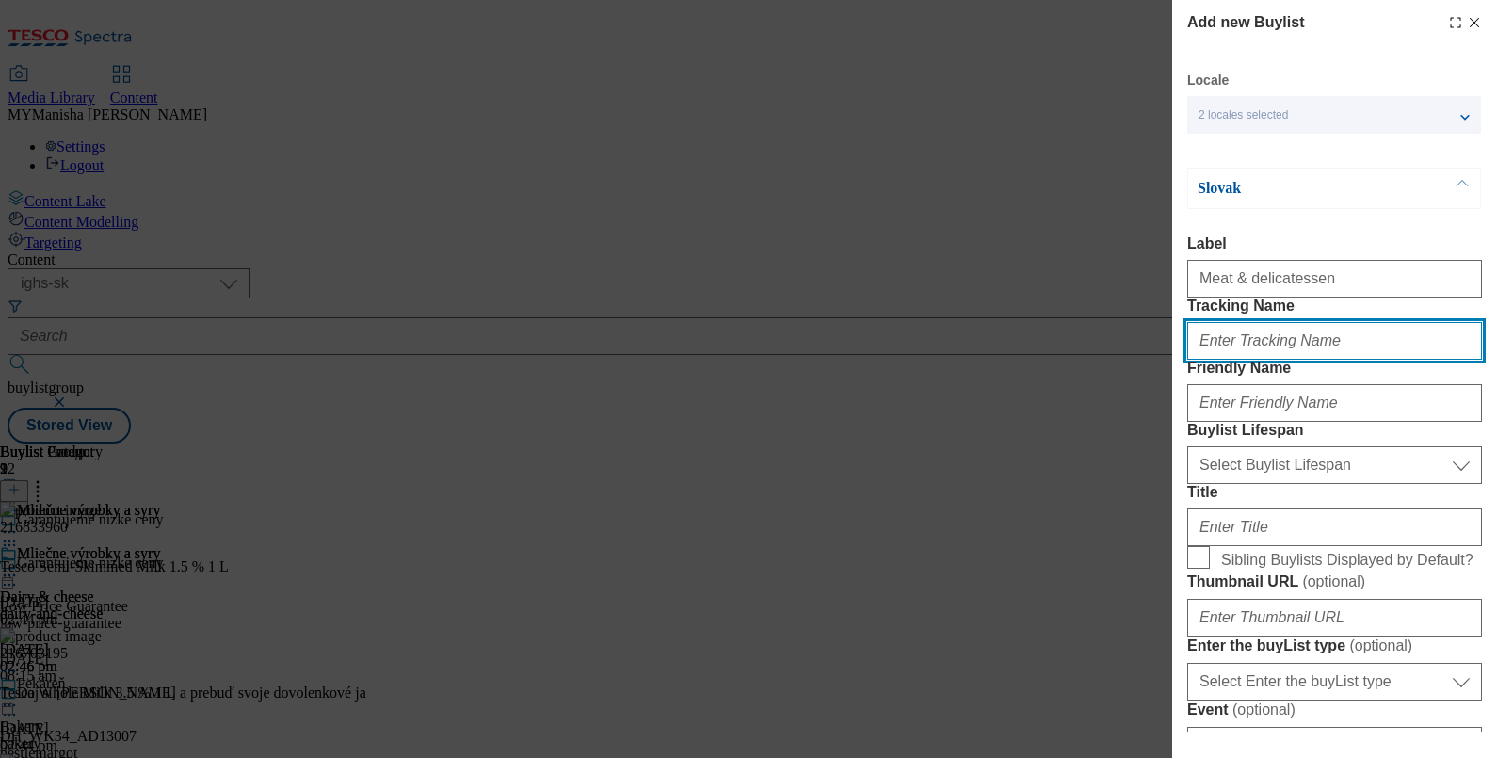
paste input "Meat & delicatessen"
type input "Meat & delicatessen"
drag, startPoint x: 1239, startPoint y: 381, endPoint x: 1314, endPoint y: 381, distance: 75.3
click at [1314, 360] on input "Meat & delicatessen" at bounding box center [1334, 341] width 295 height 38
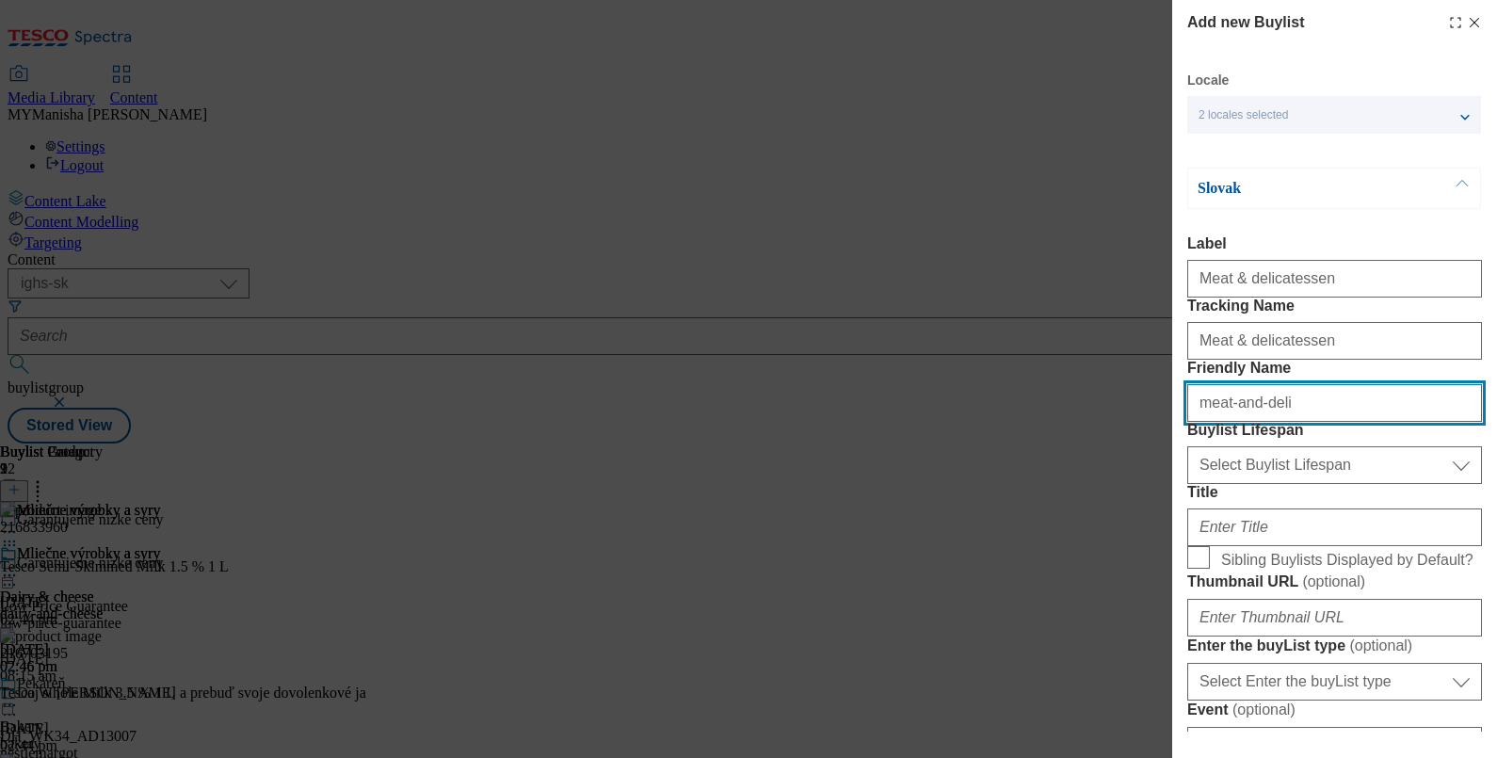
click at [1285, 422] on input "meat-and-deli" at bounding box center [1334, 403] width 295 height 38
paste input "delicatessen"
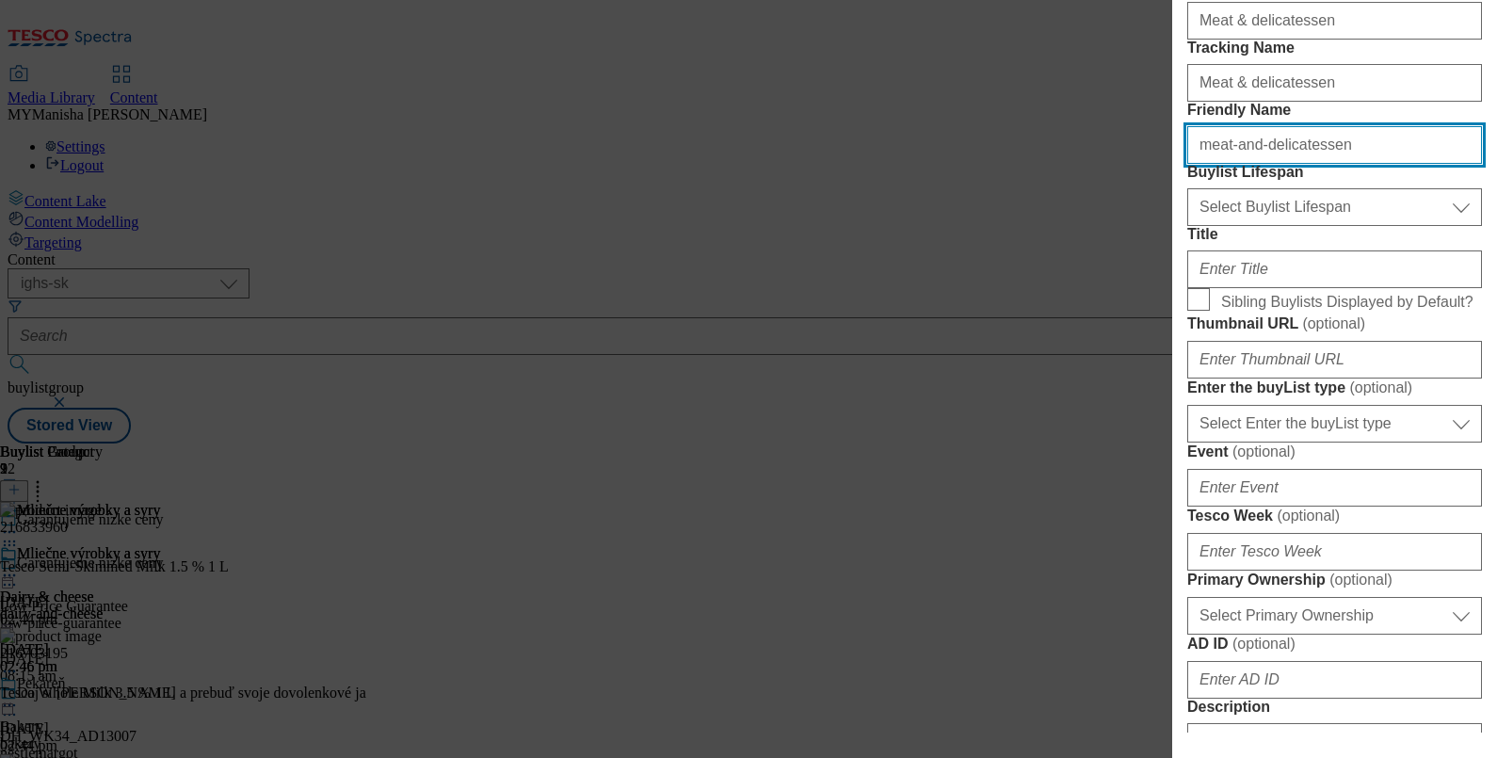
scroll to position [259, 0]
type input "meat-and-delicatessen"
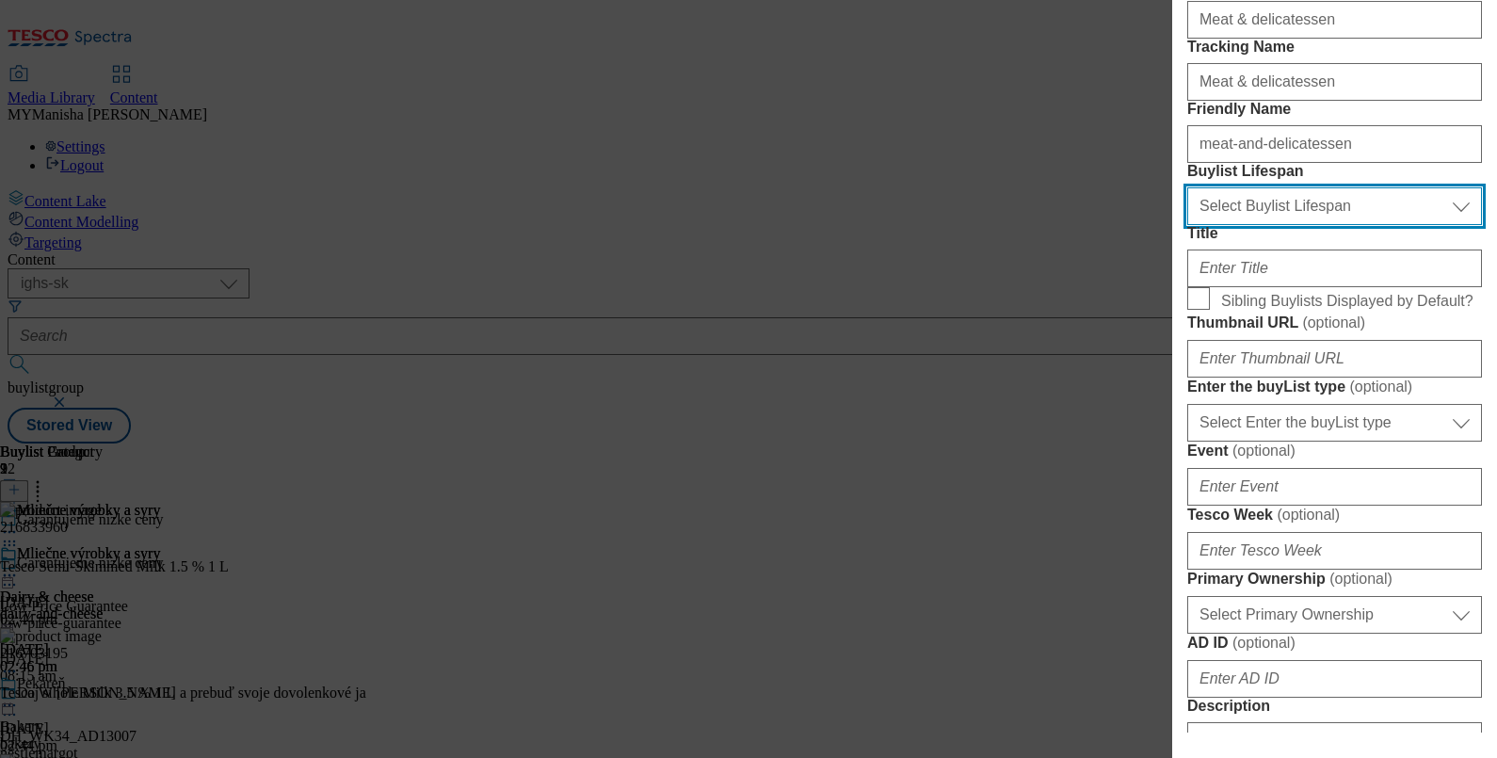
click at [1257, 225] on select "Select Buylist Lifespan evergreen seasonal tactical" at bounding box center [1334, 206] width 295 height 38
select select "evergreen"
click at [1187, 225] on select "Select Buylist Lifespan evergreen seasonal tactical" at bounding box center [1334, 206] width 295 height 38
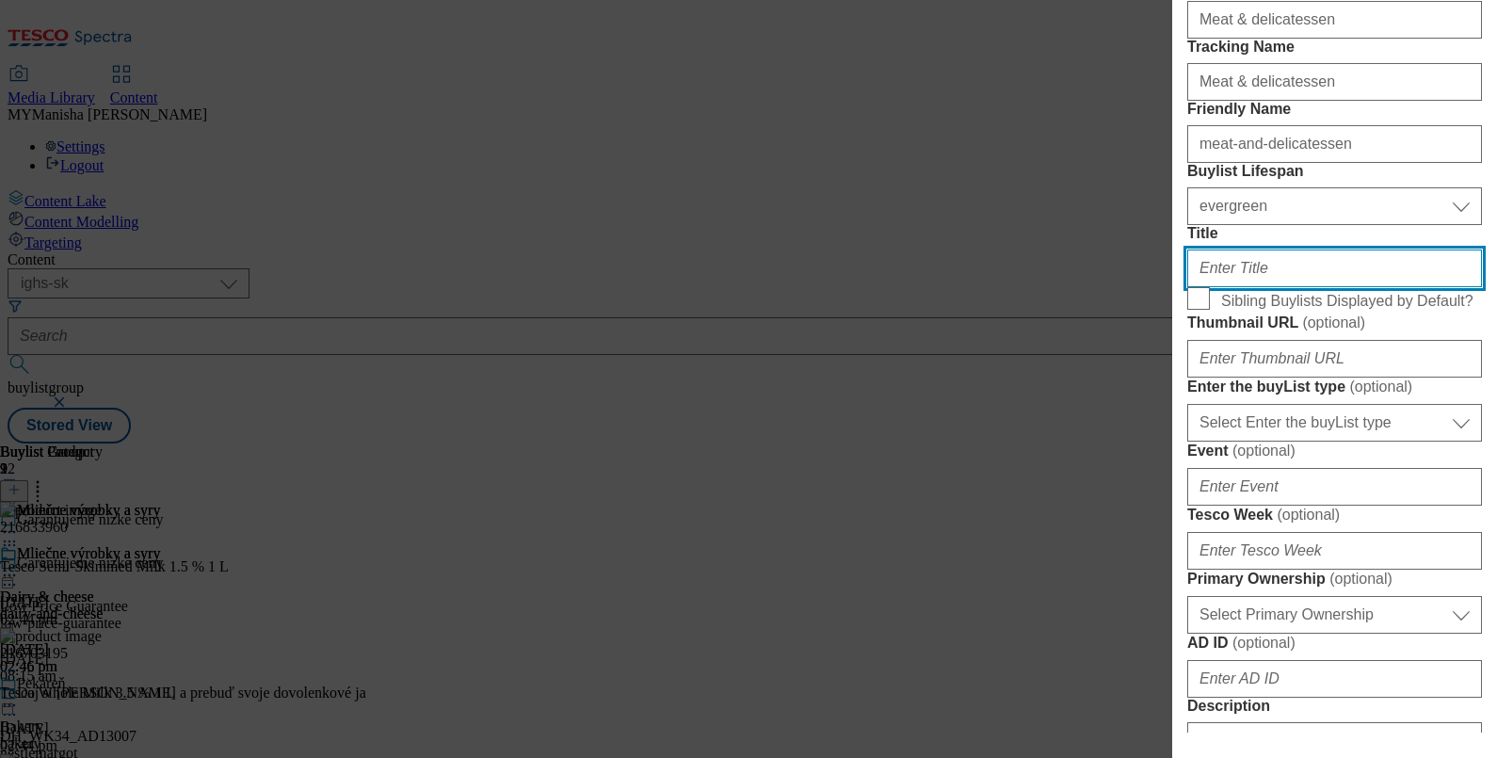
click at [1246, 287] on input "Title" at bounding box center [1334, 268] width 295 height 38
paste input "Mäso a lahôdky"
type input "Mäso a lahôdky"
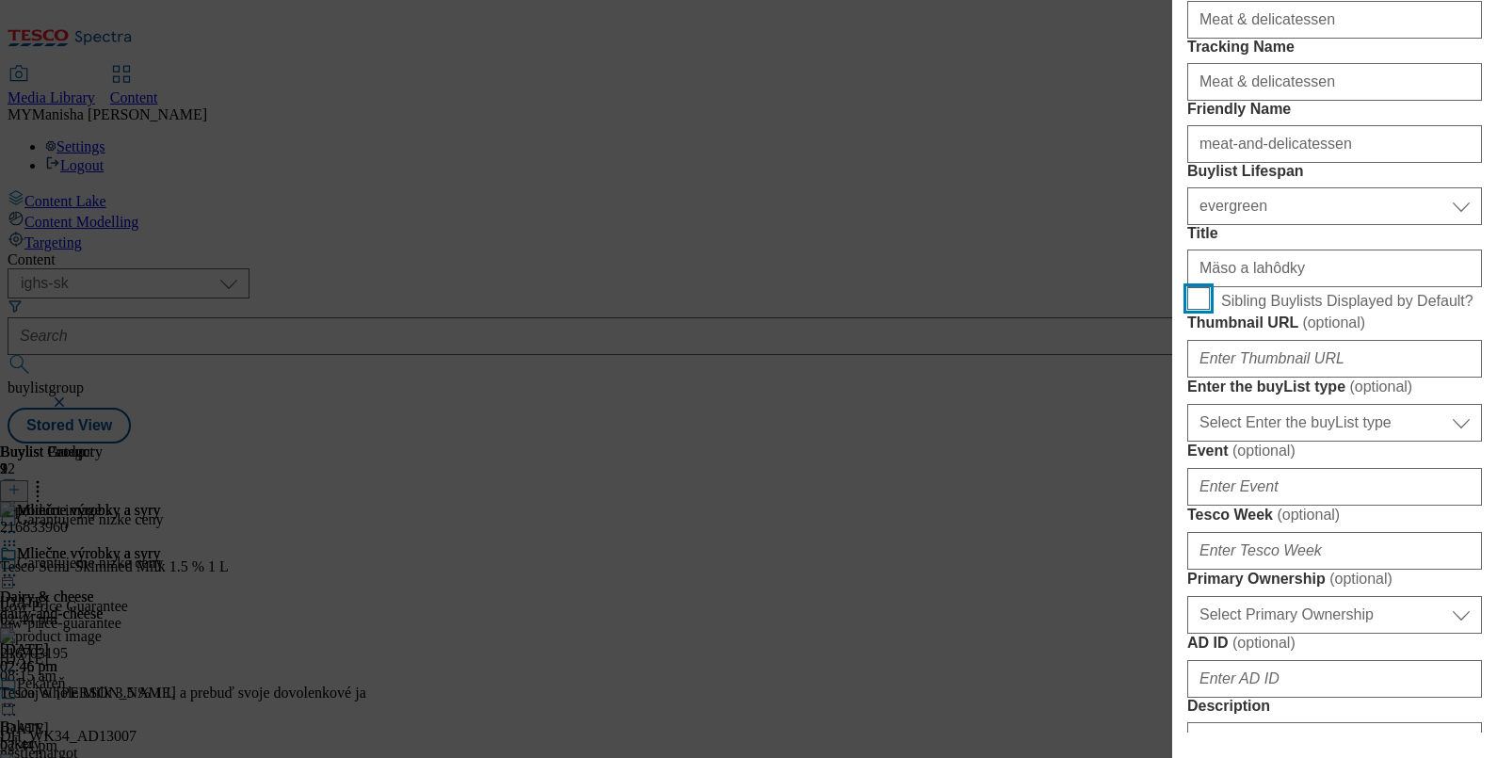
click at [1195, 310] on input "Sibling Buylists Displayed by Default?" at bounding box center [1198, 298] width 23 height 23
checkbox input "true"
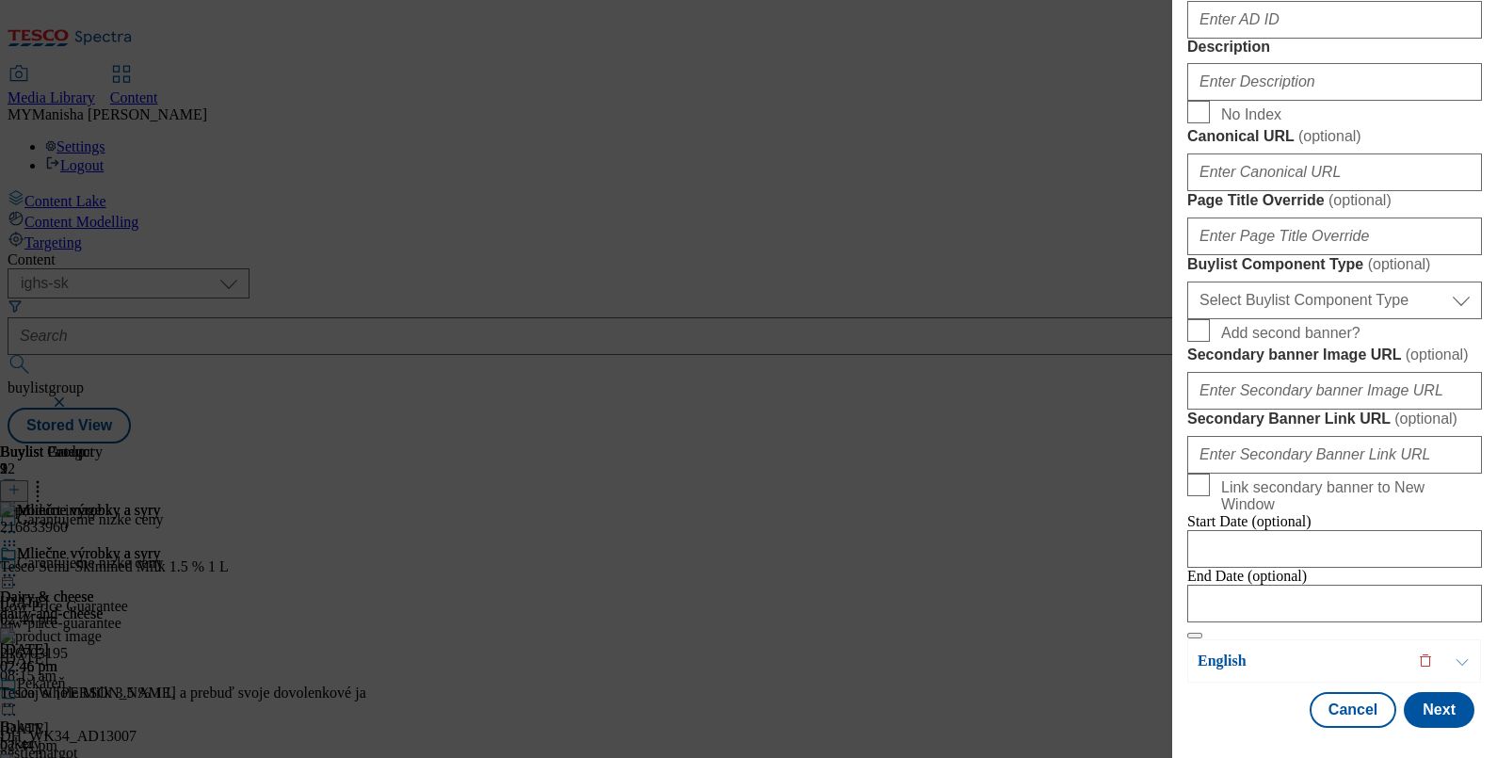
scroll to position [1018, 0]
click at [1233, 101] on input "Description" at bounding box center [1334, 82] width 295 height 38
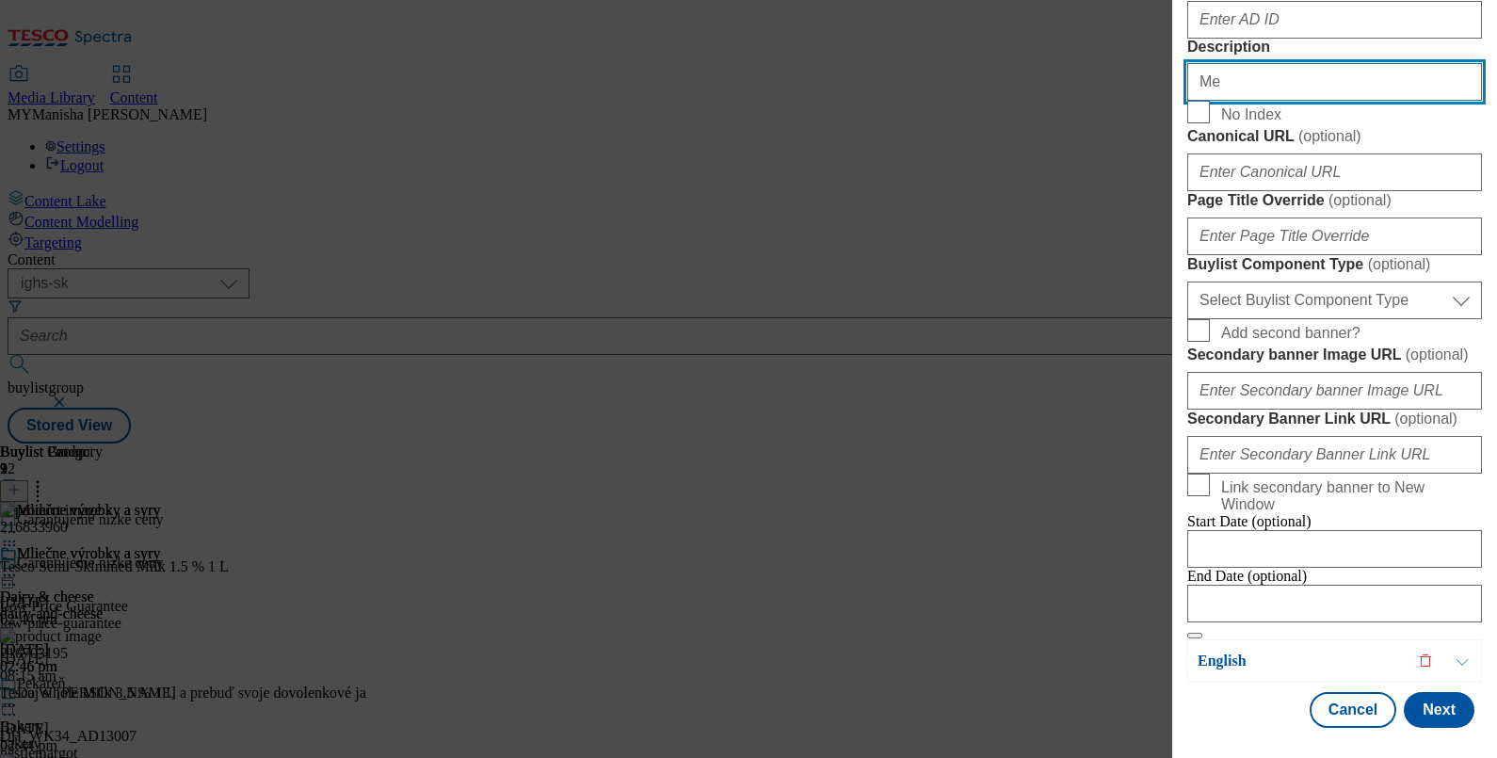
type input "M"
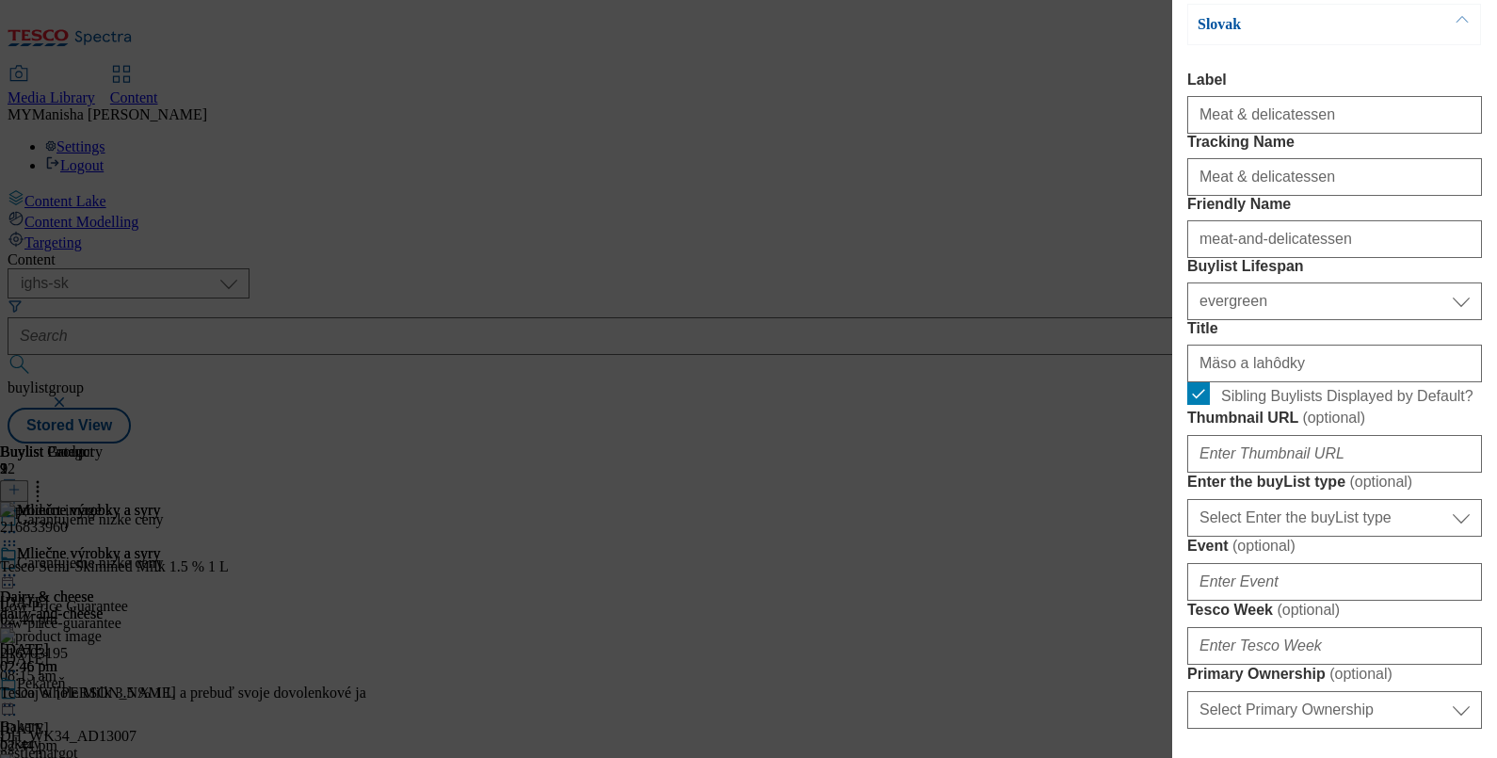
scroll to position [0, 0]
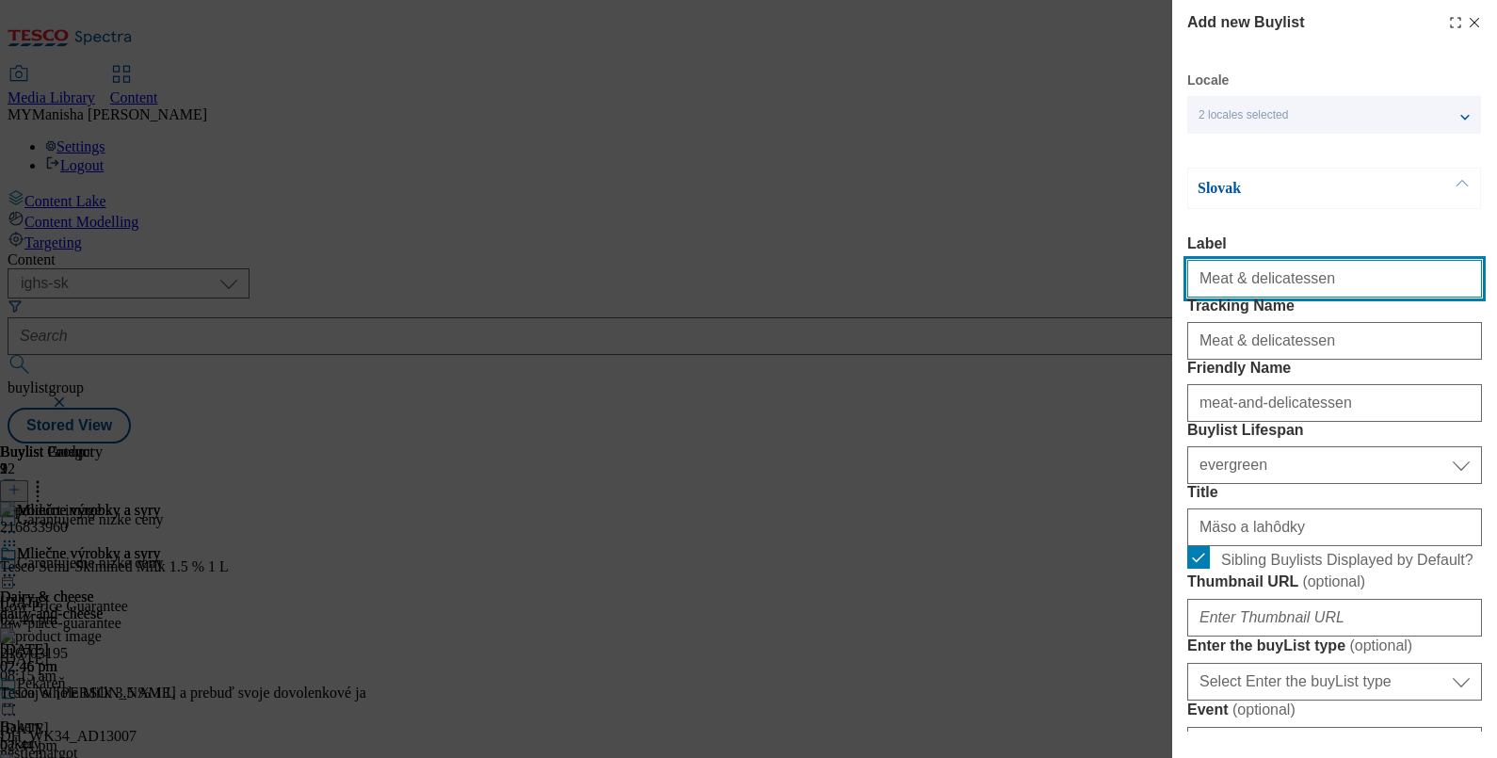
click at [1312, 286] on input "Meat & delicatessen" at bounding box center [1334, 279] width 295 height 38
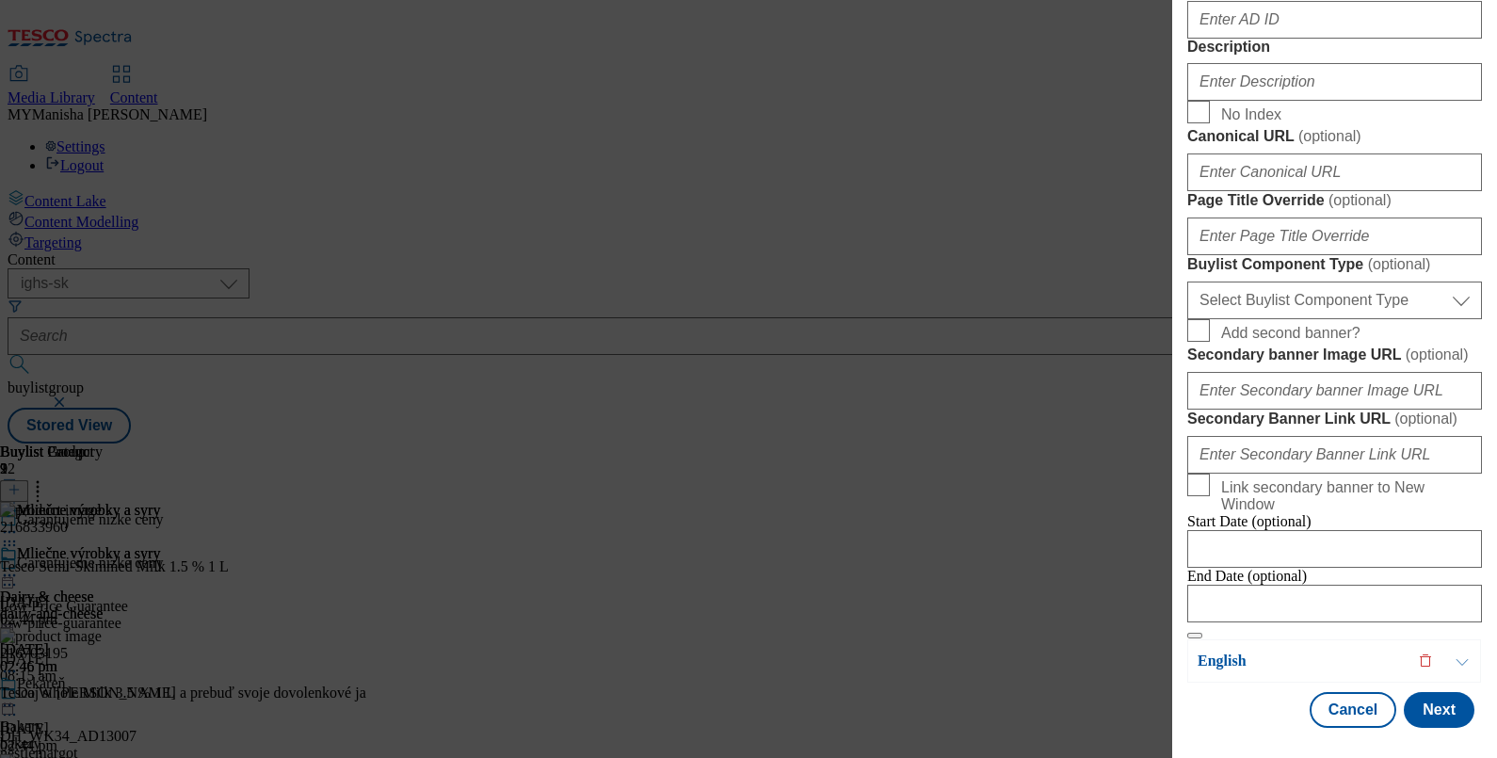
scroll to position [1009, 0]
click at [1224, 101] on input "Description" at bounding box center [1334, 82] width 295 height 38
paste input "Meat & delicatessen"
type input "Meat & delicatessen"
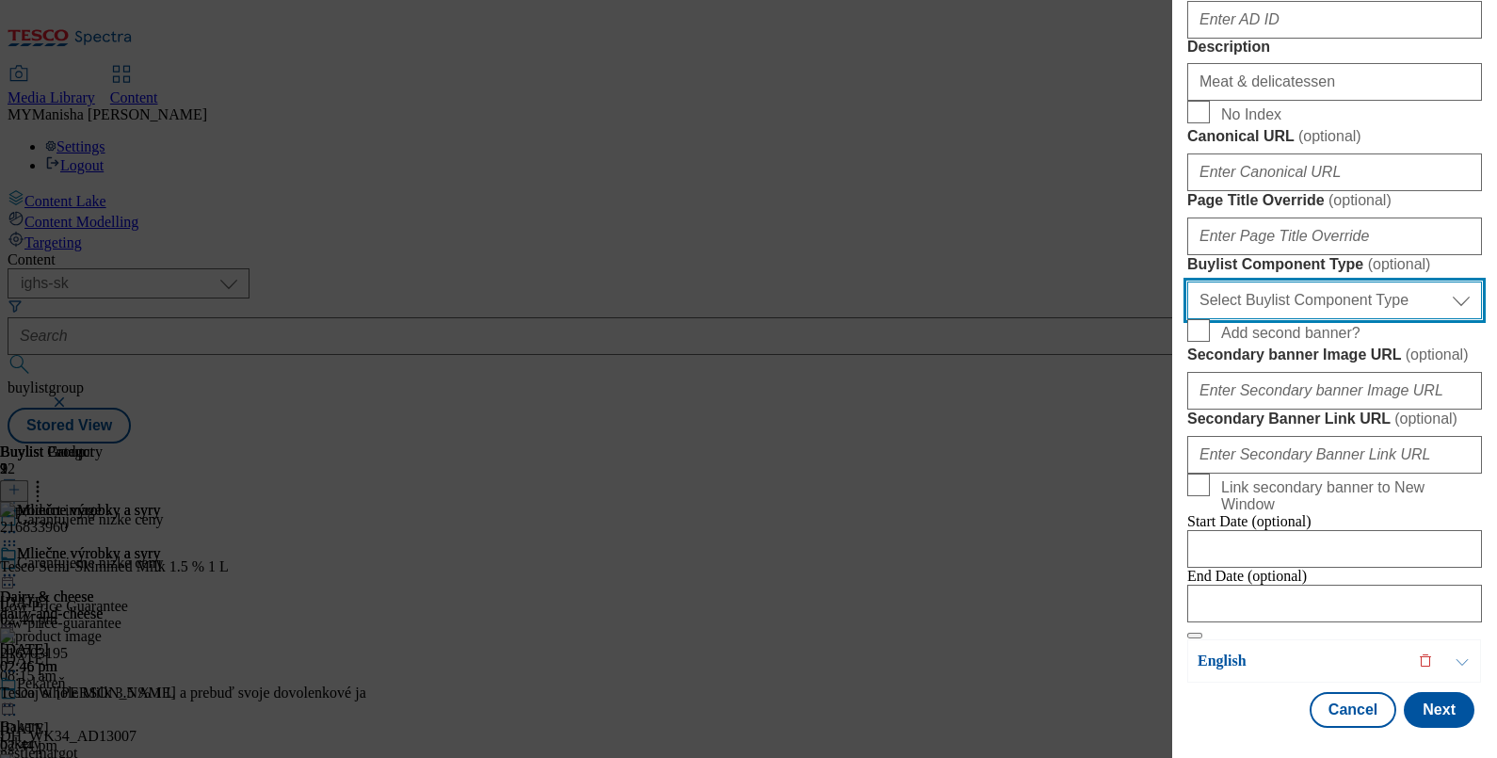
click at [1327, 319] on select "Select Buylist Component Type Banner Competition Header Meal" at bounding box center [1334, 300] width 295 height 38
select select "Banner"
click at [1187, 319] on select "Select Buylist Component Type Banner Competition Header Meal" at bounding box center [1334, 300] width 295 height 38
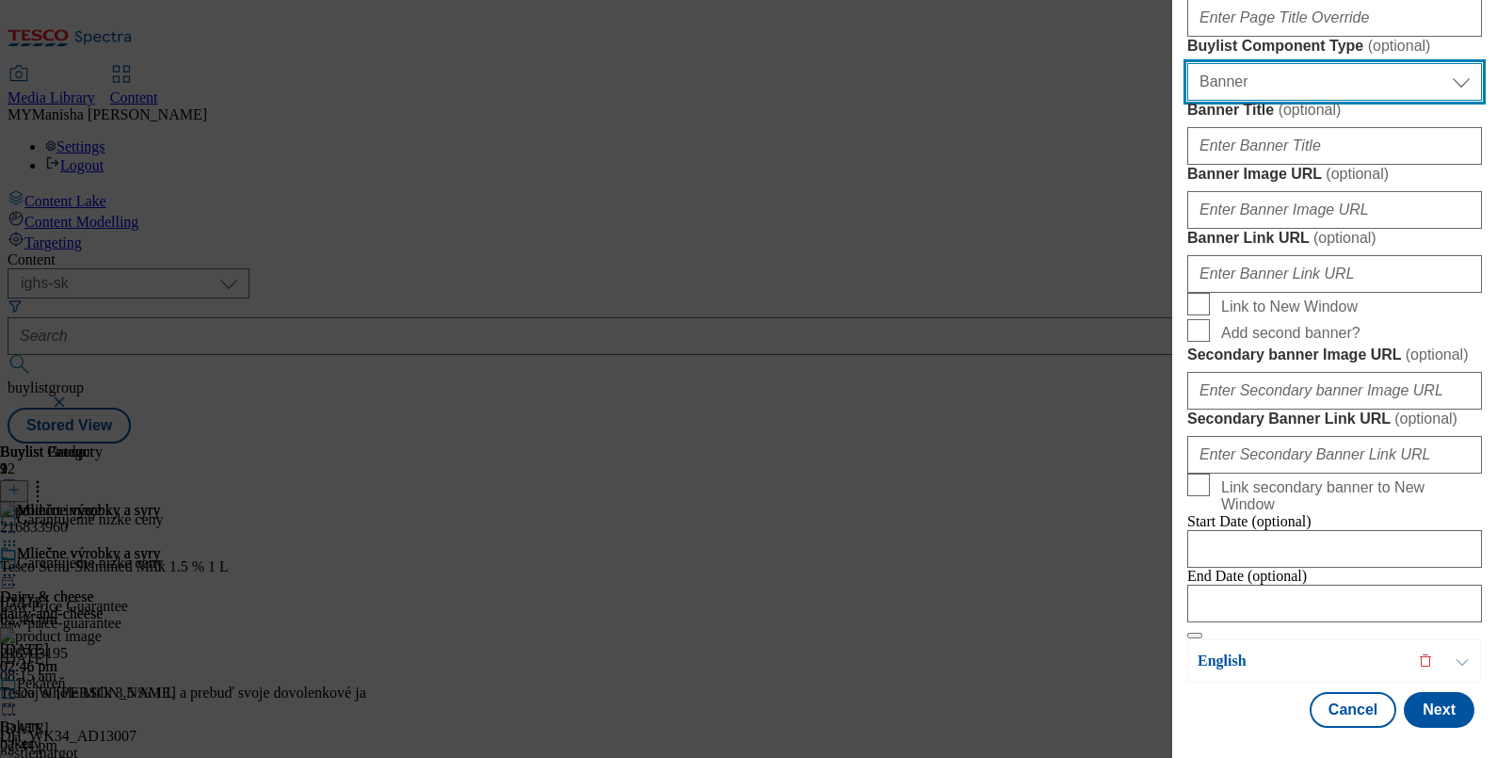
scroll to position [1957, 0]
click at [1417, 712] on div "Add new Buylist Locale 2 locales selected Slovak English Slovak Label Meat & de…" at bounding box center [1334, 365] width 325 height 731
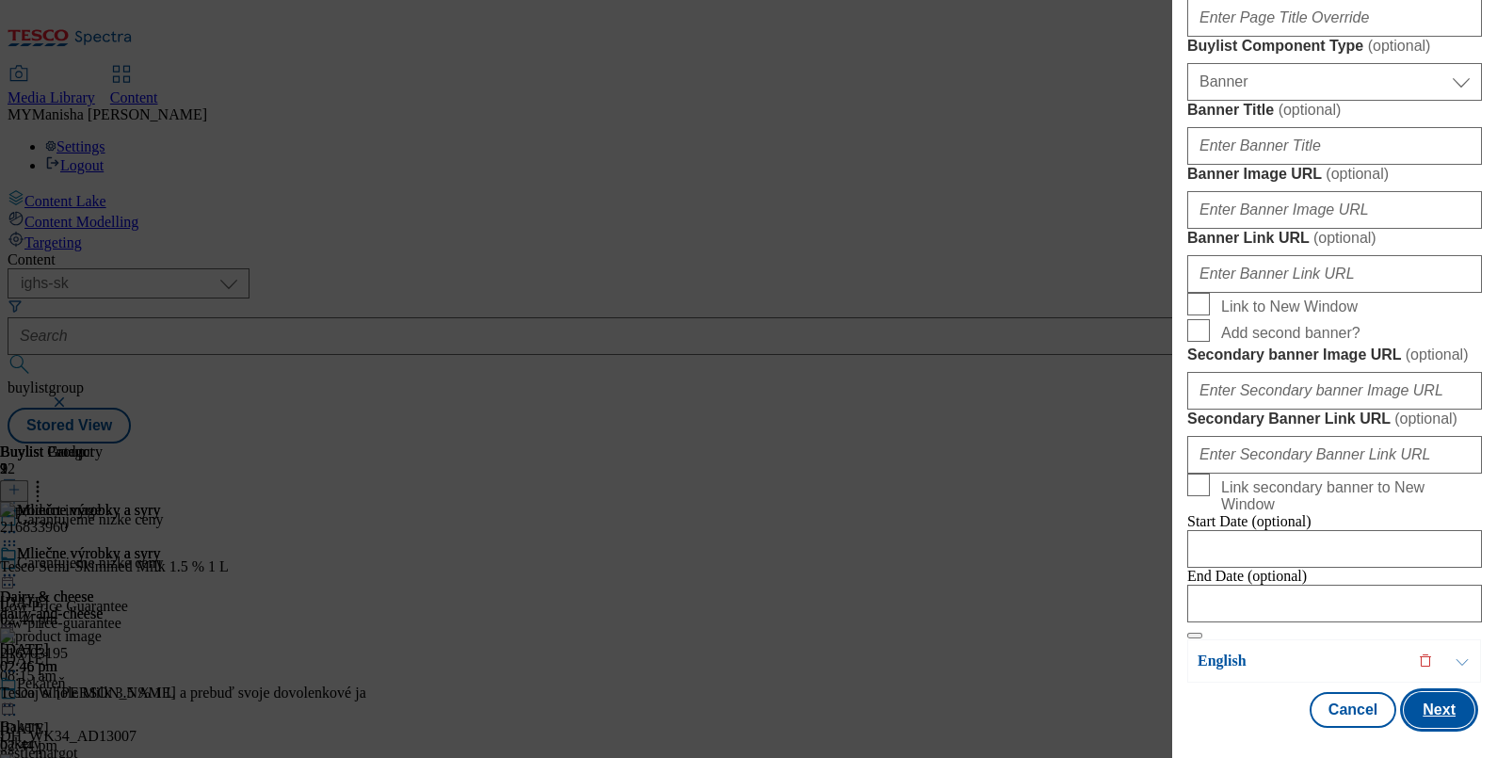
click at [1413, 692] on button "Next" at bounding box center [1438, 710] width 71 height 36
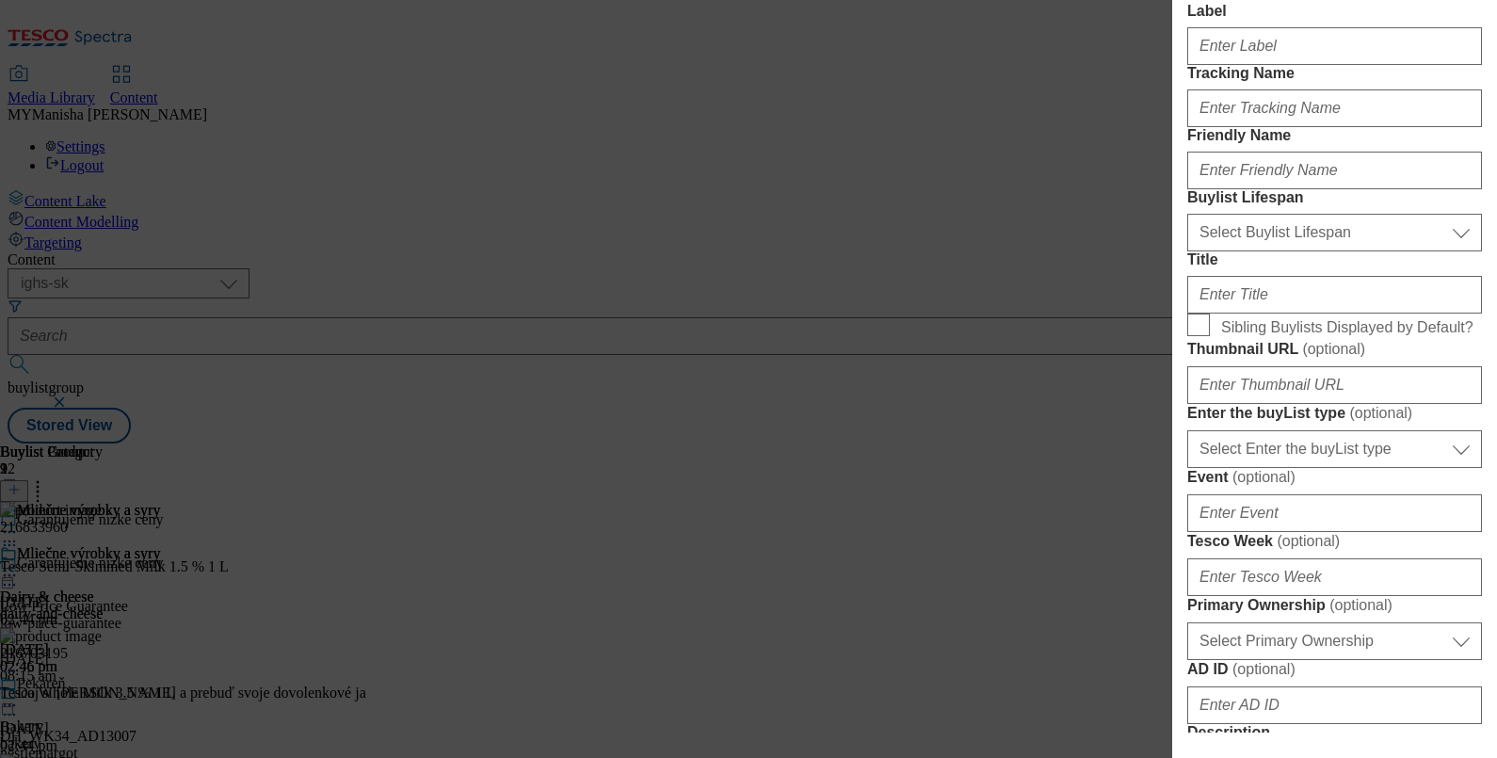
scroll to position [0, 0]
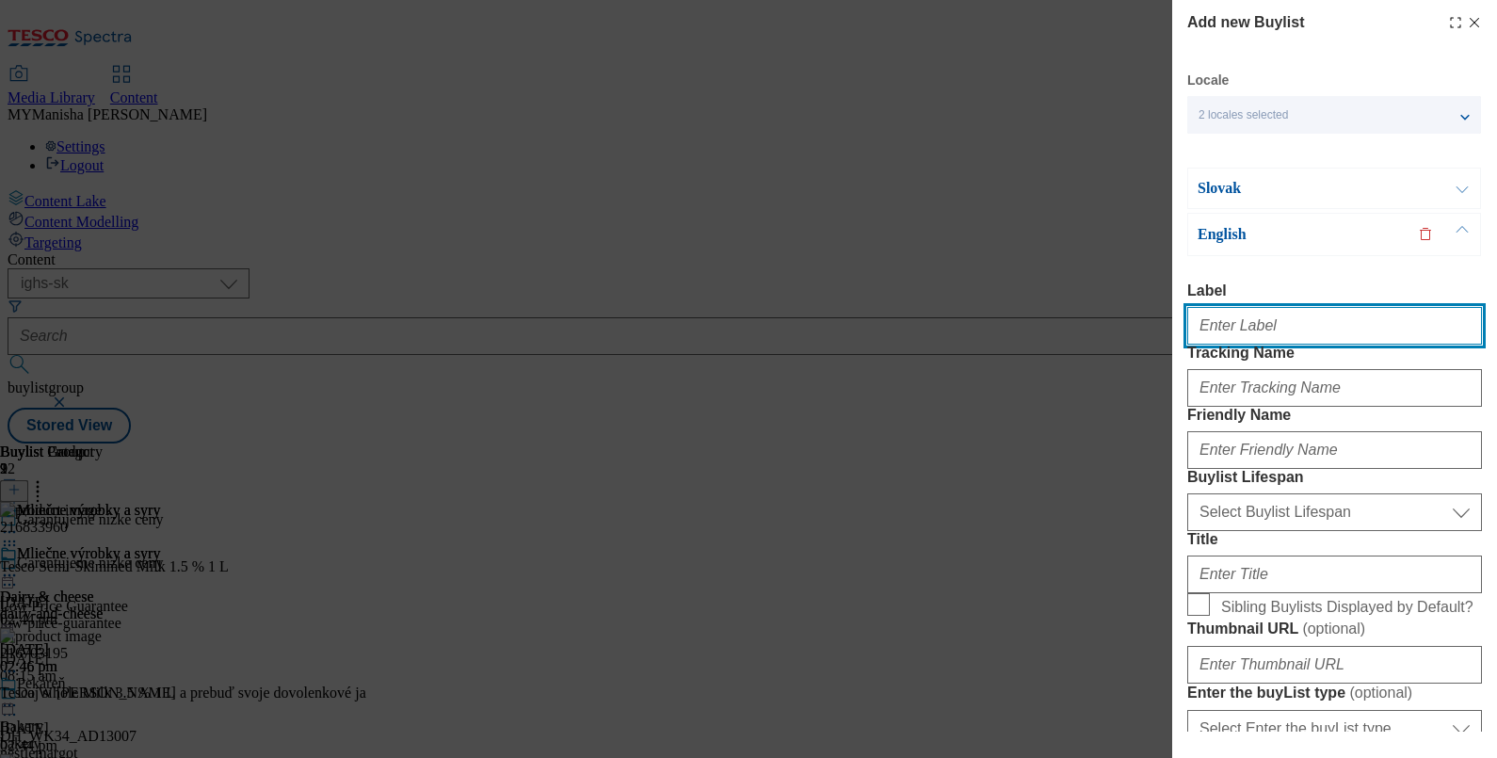
click at [1242, 337] on input "Label" at bounding box center [1334, 326] width 295 height 38
type input "M"
paste input "Meat & delicatessen"
type input "Meat & delicatessen"
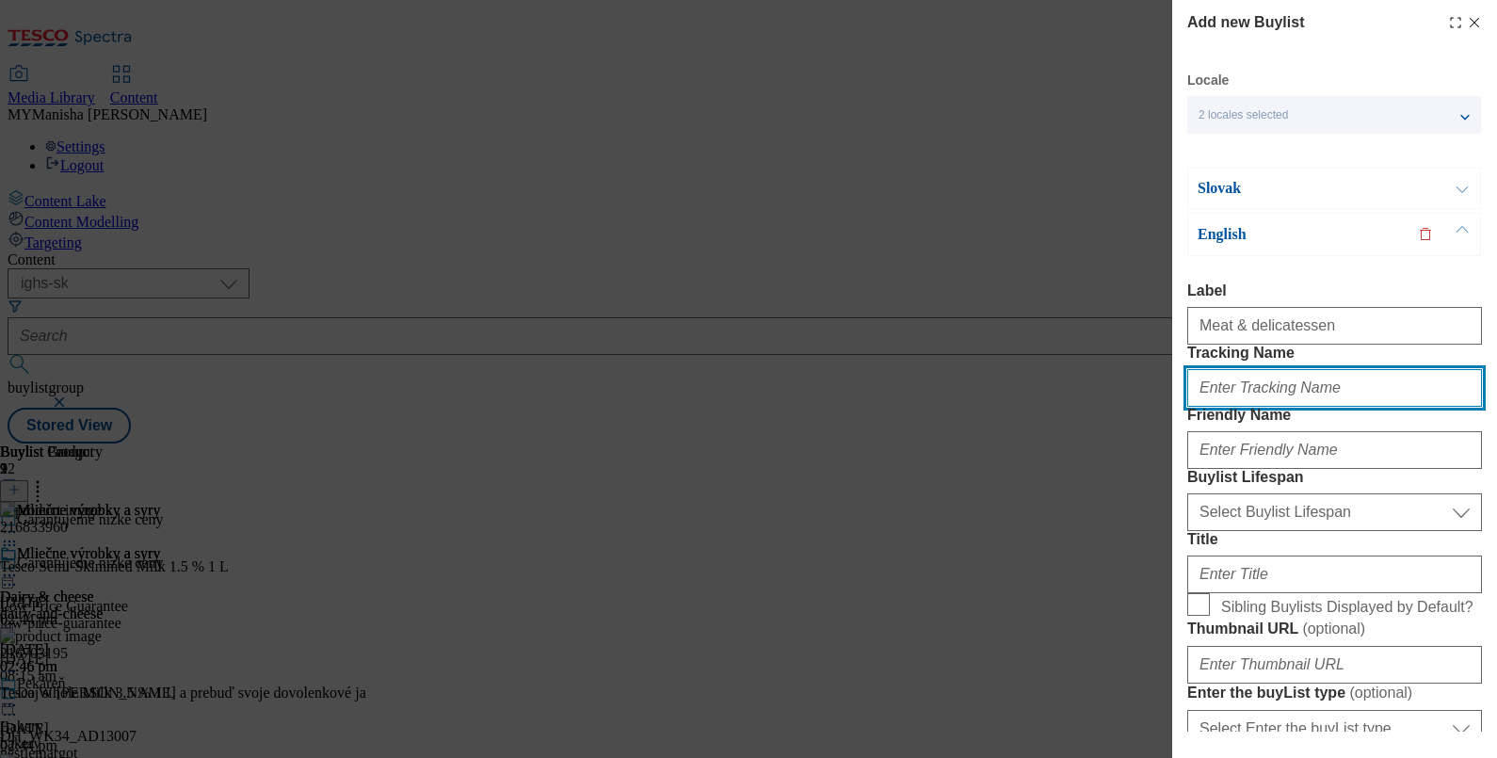
paste input "Meat & delicatessen"
type input "Meat & delicatessen"
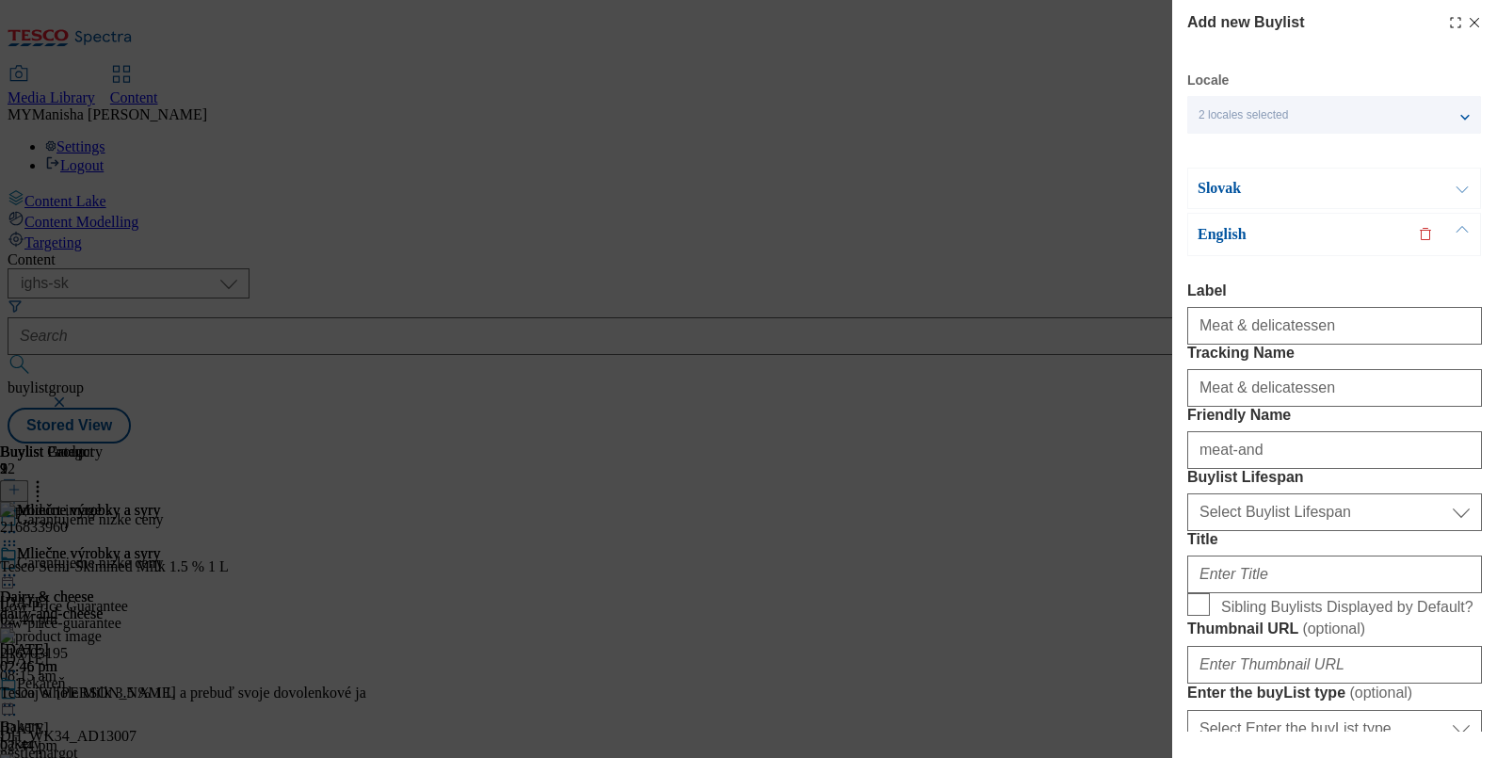
click at [1454, 175] on button "Modal" at bounding box center [1462, 188] width 36 height 40
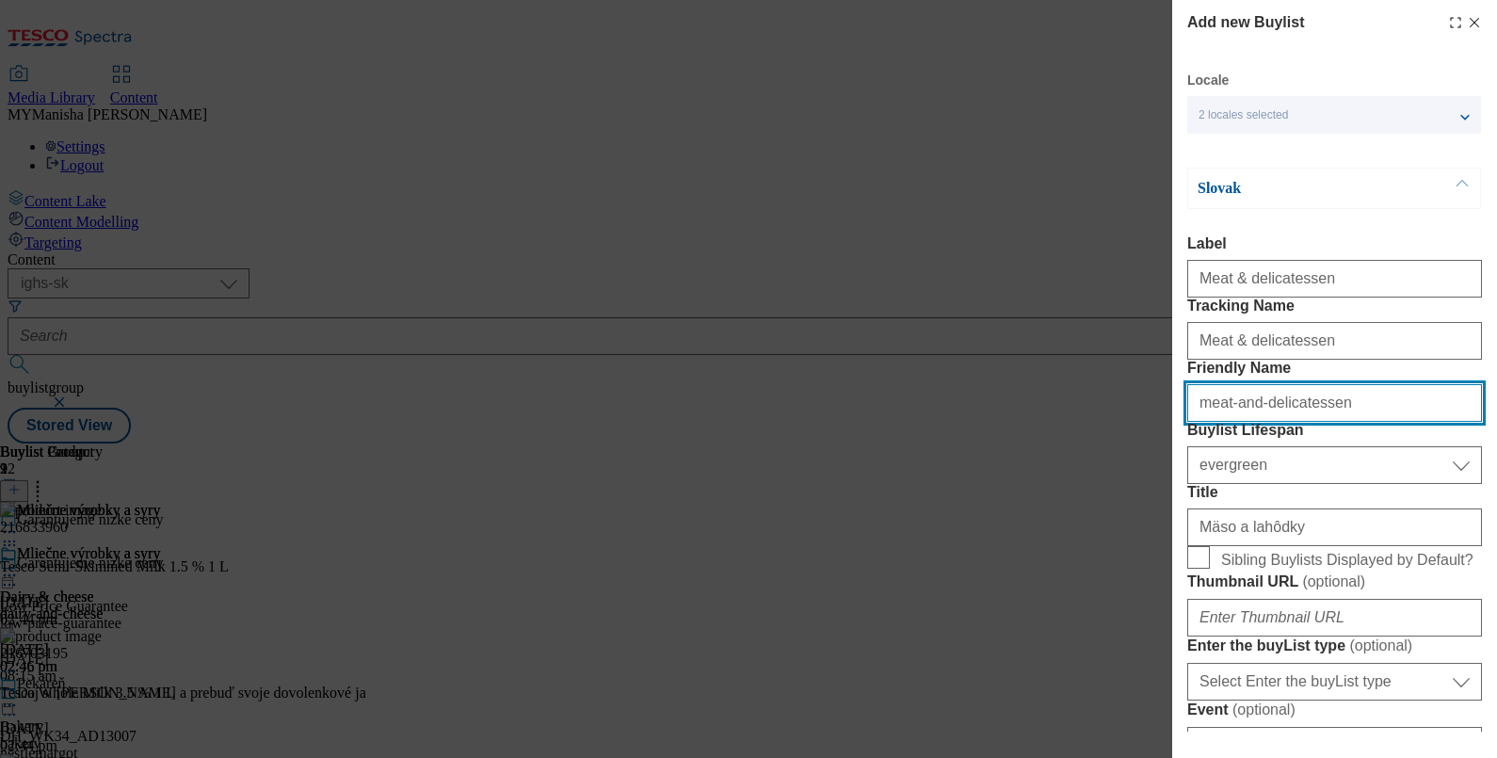
click at [1318, 422] on input "meat-and-delicatessen" at bounding box center [1334, 403] width 295 height 38
click at [1457, 185] on button "Modal" at bounding box center [1462, 188] width 36 height 40
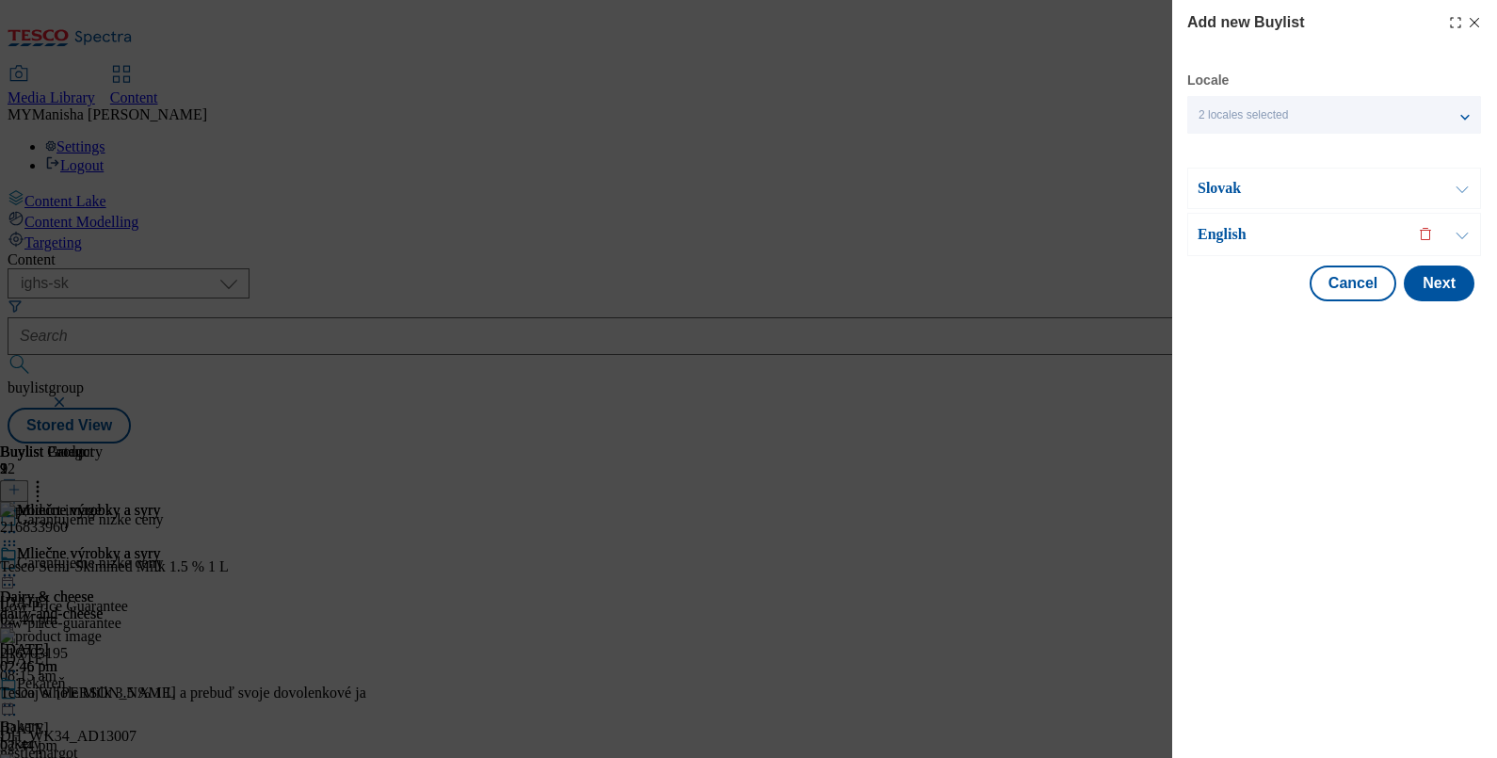
click at [1451, 239] on button "Modal" at bounding box center [1462, 234] width 36 height 41
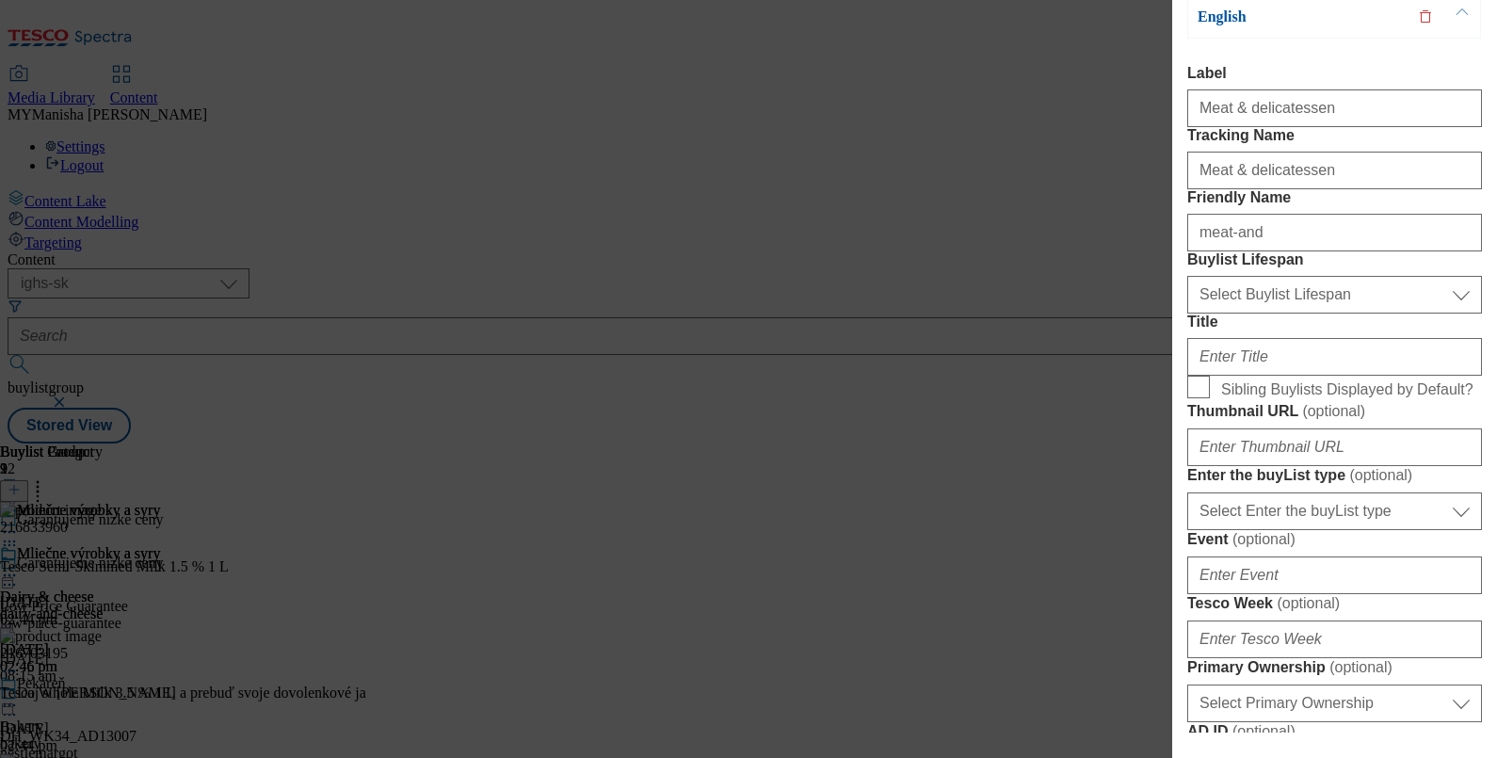
scroll to position [222, 0]
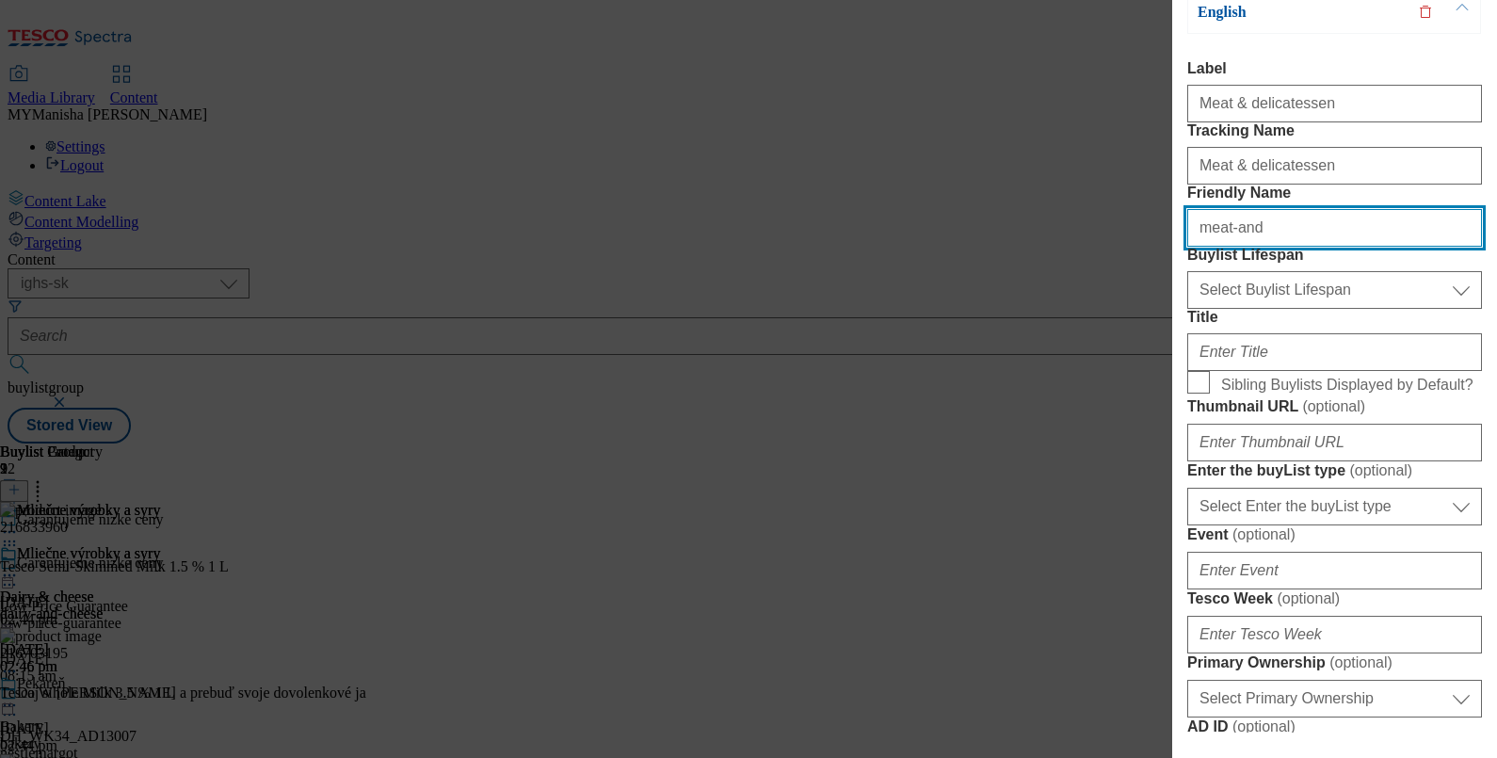
click at [1296, 247] on input "meat-and" at bounding box center [1334, 228] width 295 height 38
paste input "-delicatessen"
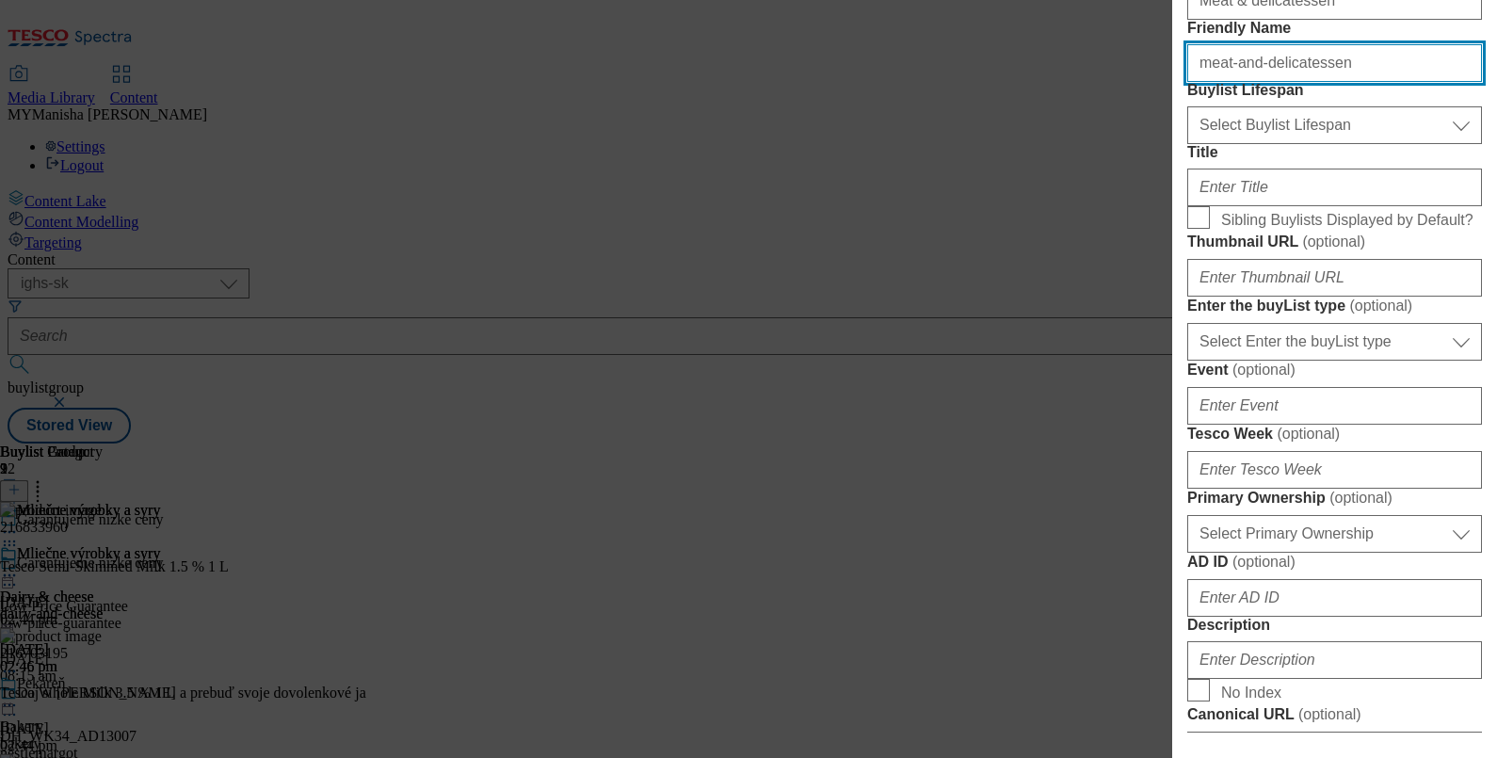
scroll to position [388, 0]
type input "meat-and-delicatessen"
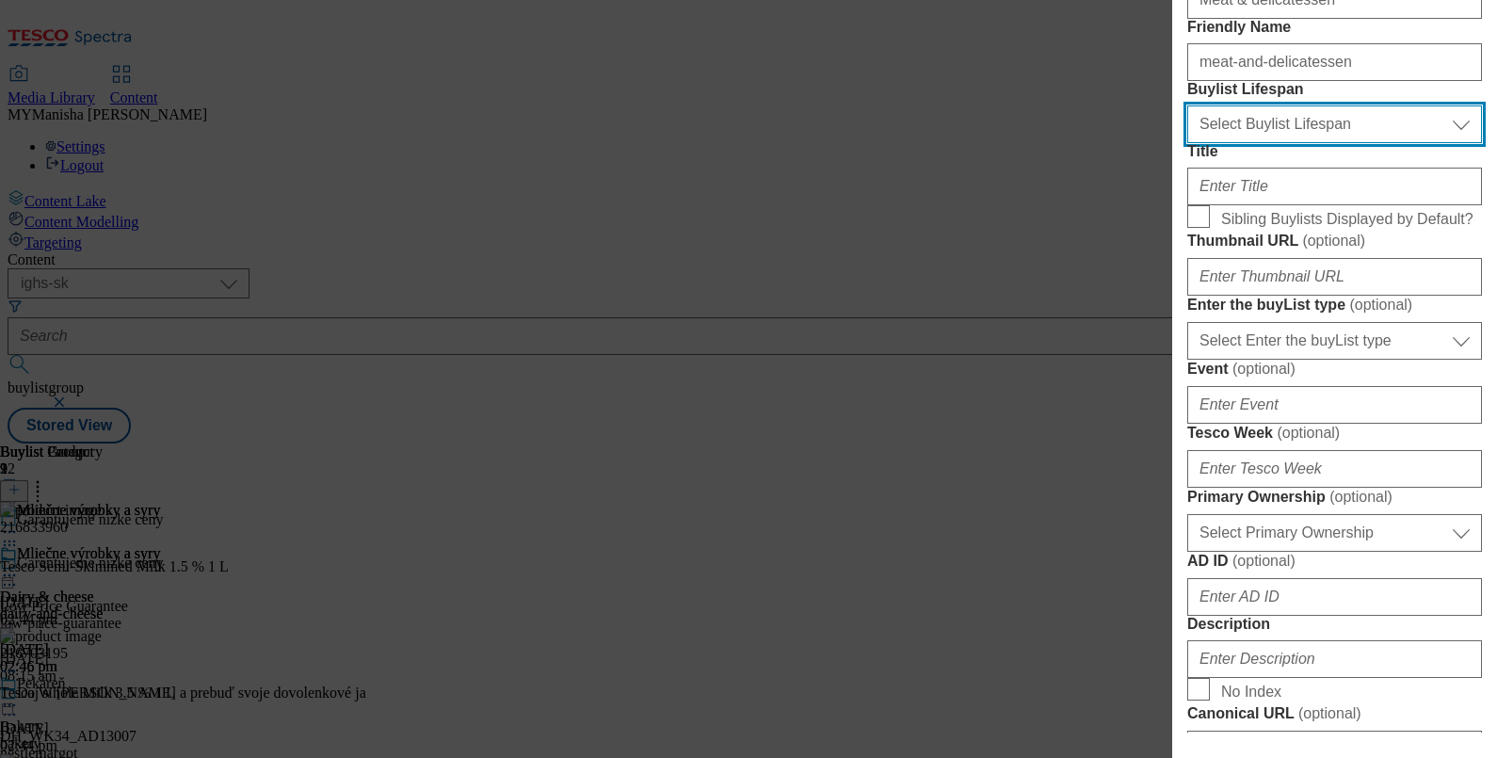
click at [1291, 143] on select "Select Buylist Lifespan evergreen seasonal tactical" at bounding box center [1334, 124] width 295 height 38
select select "evergreen"
click at [1187, 143] on select "Select Buylist Lifespan evergreen seasonal tactical" at bounding box center [1334, 124] width 295 height 38
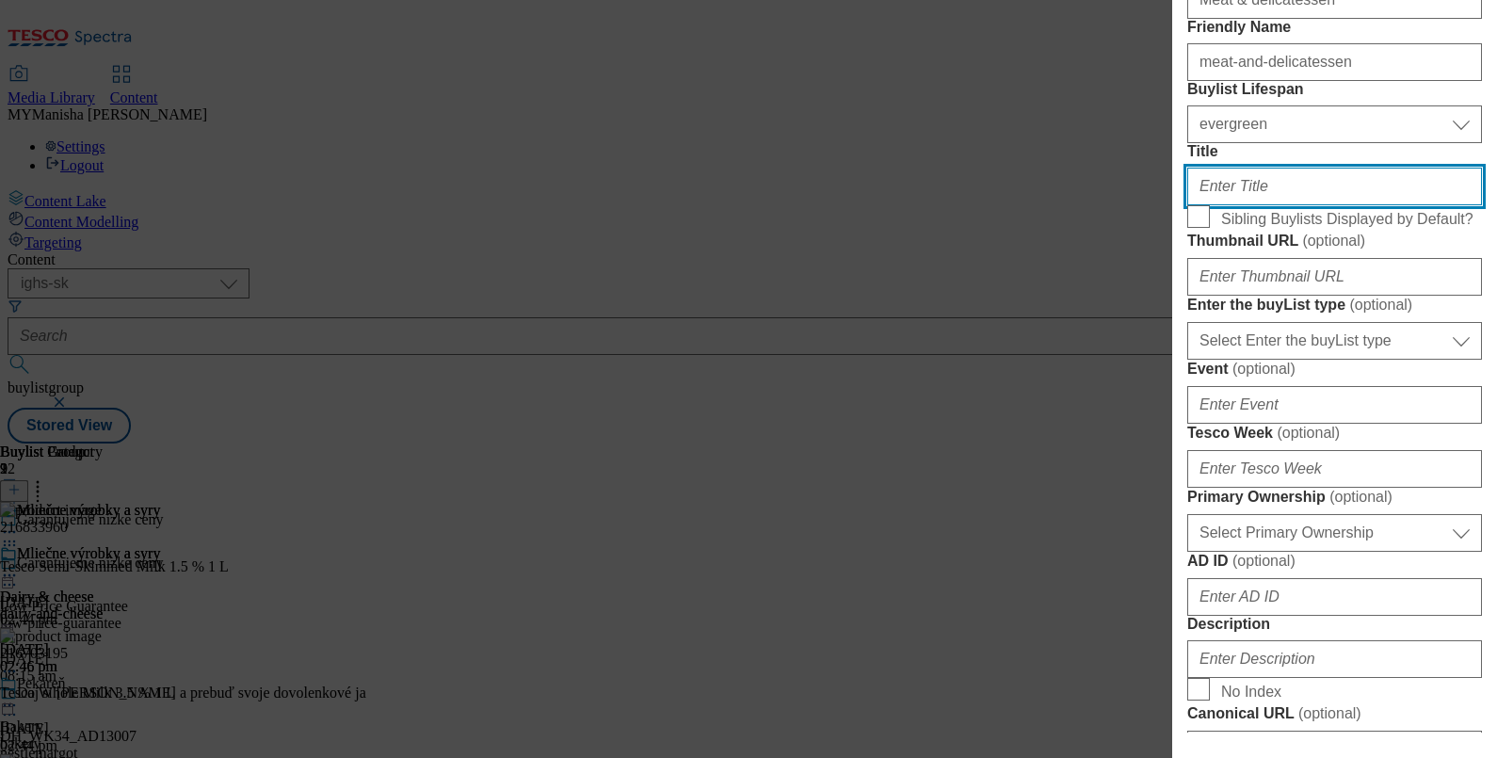
click at [1248, 205] on input "Title" at bounding box center [1334, 187] width 295 height 38
paste input "Meat & delicatessen"
type input "Meat & delicatessen"
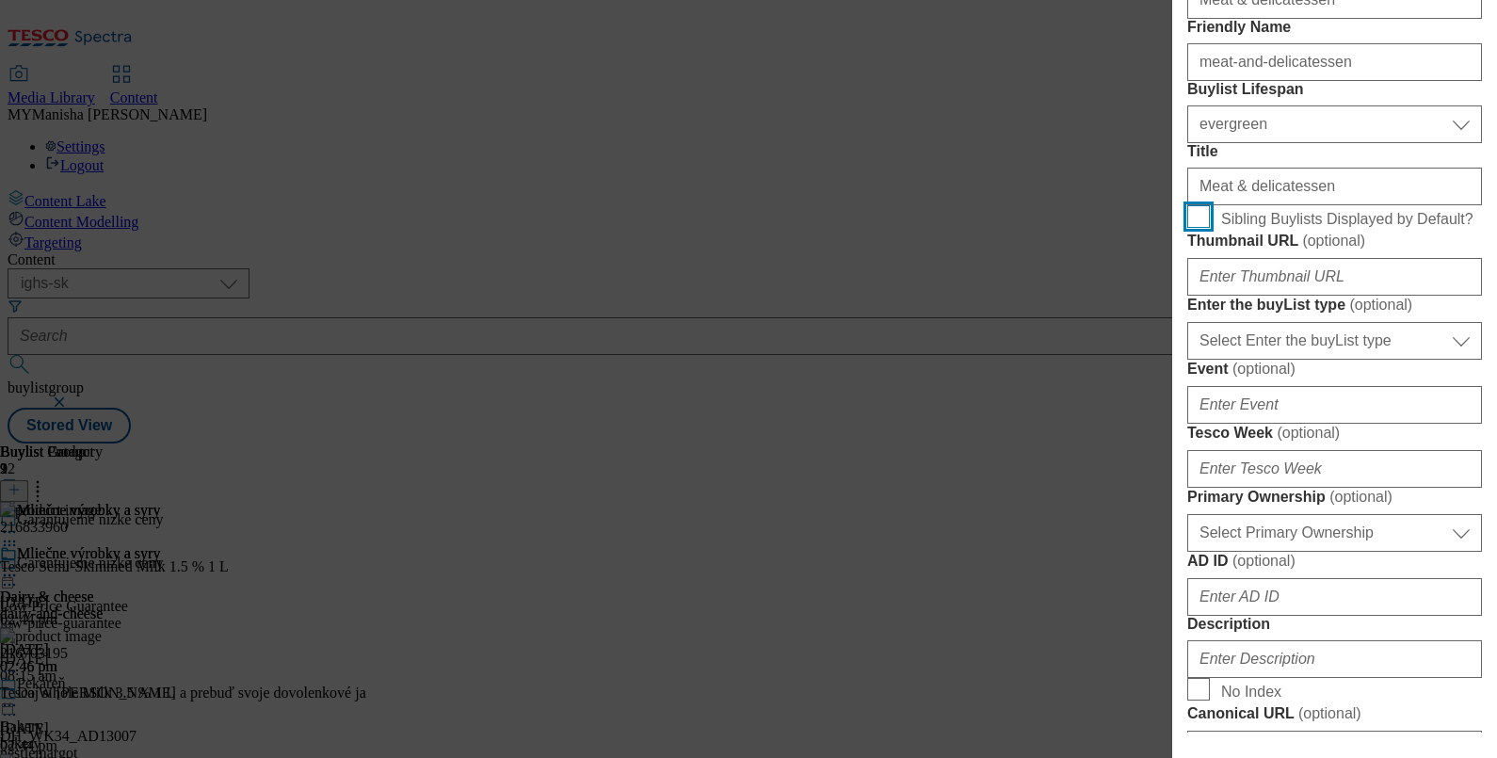
click at [1196, 228] on input "Sibling Buylists Displayed by Default?" at bounding box center [1198, 216] width 23 height 23
checkbox input "true"
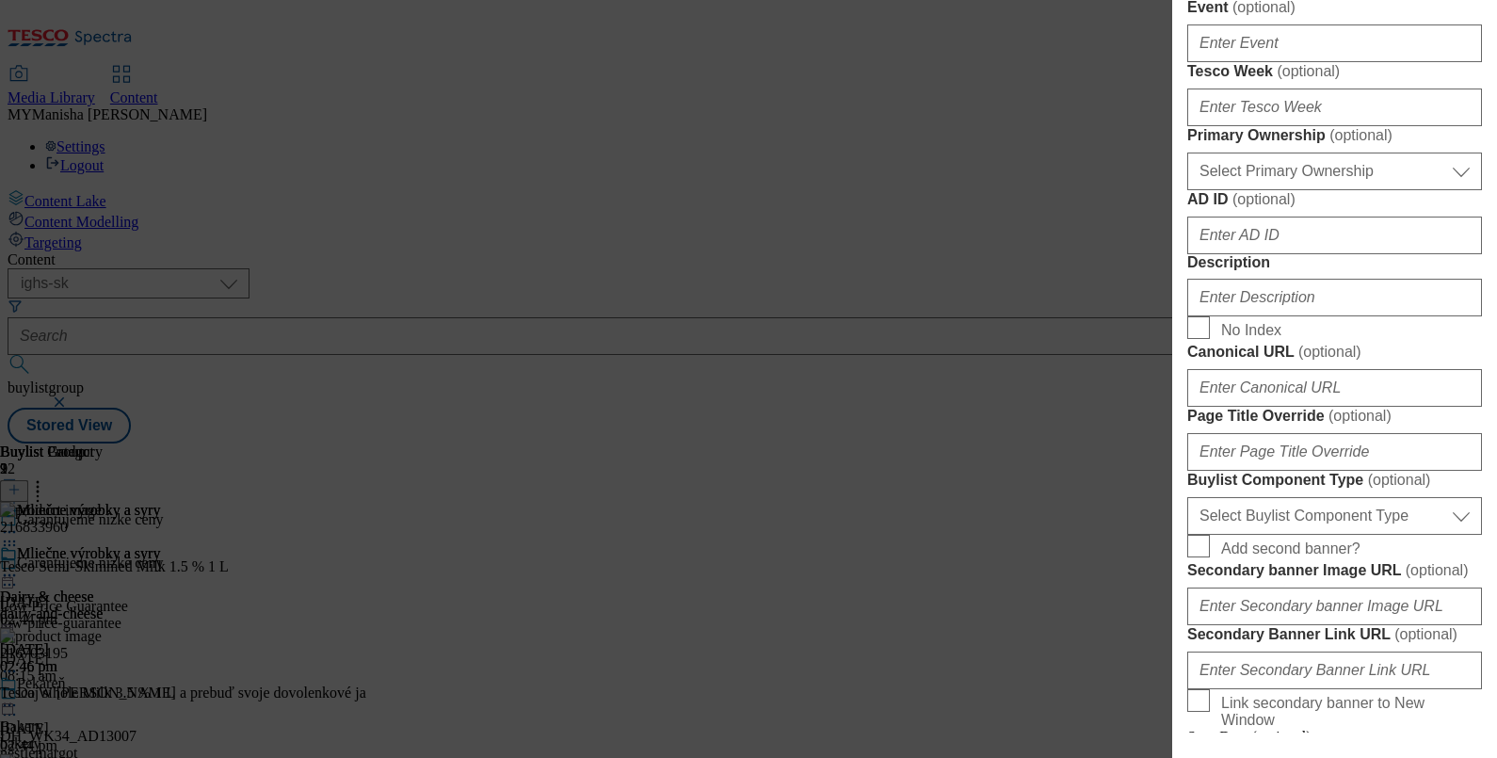
scroll to position [750, 1]
select select "event"
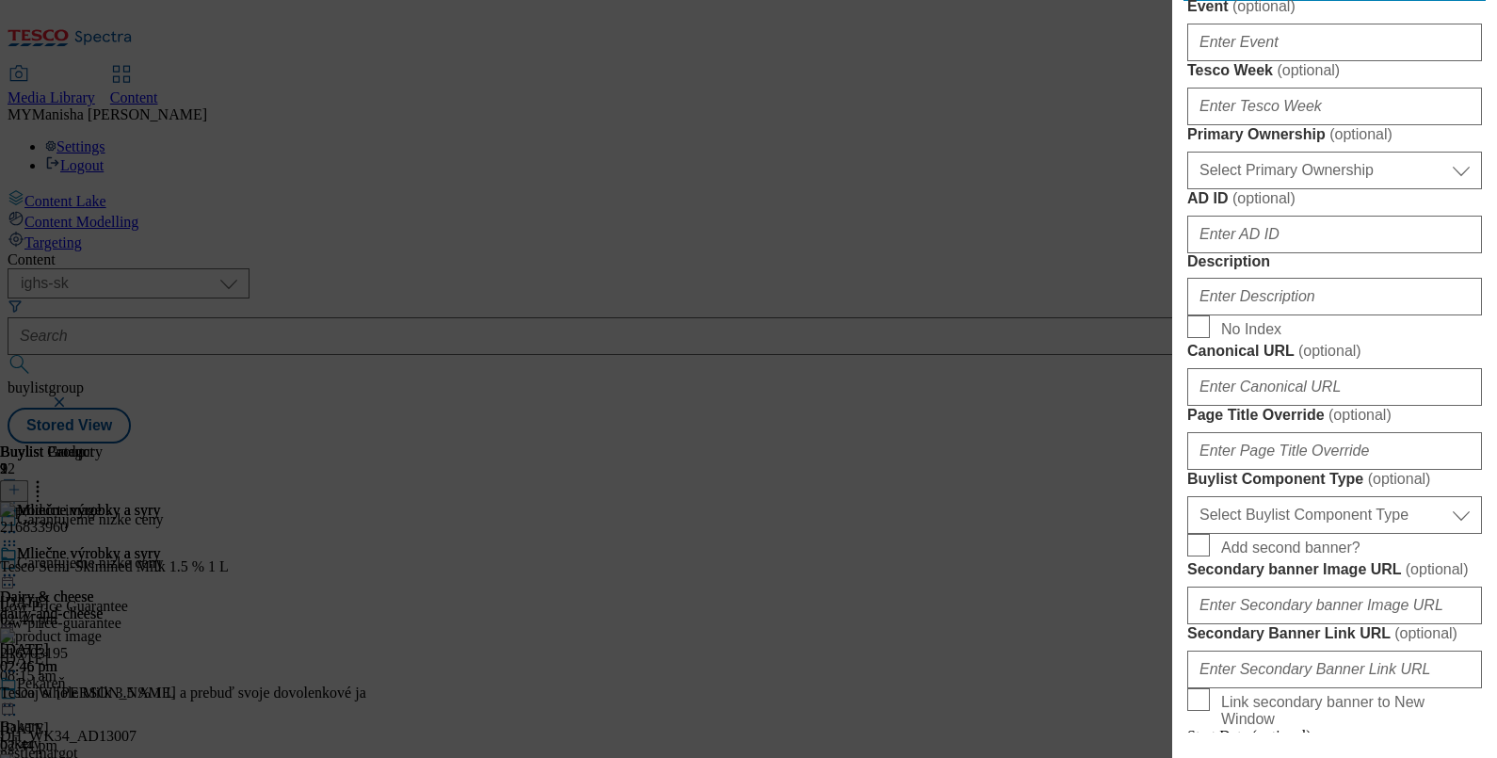
select select "Modal"
click at [1317, 128] on form "Label Meat & delicatessen Tracking Name Meat & delicatessen Friendly Name meat-…" at bounding box center [1334, 193] width 295 height 1322
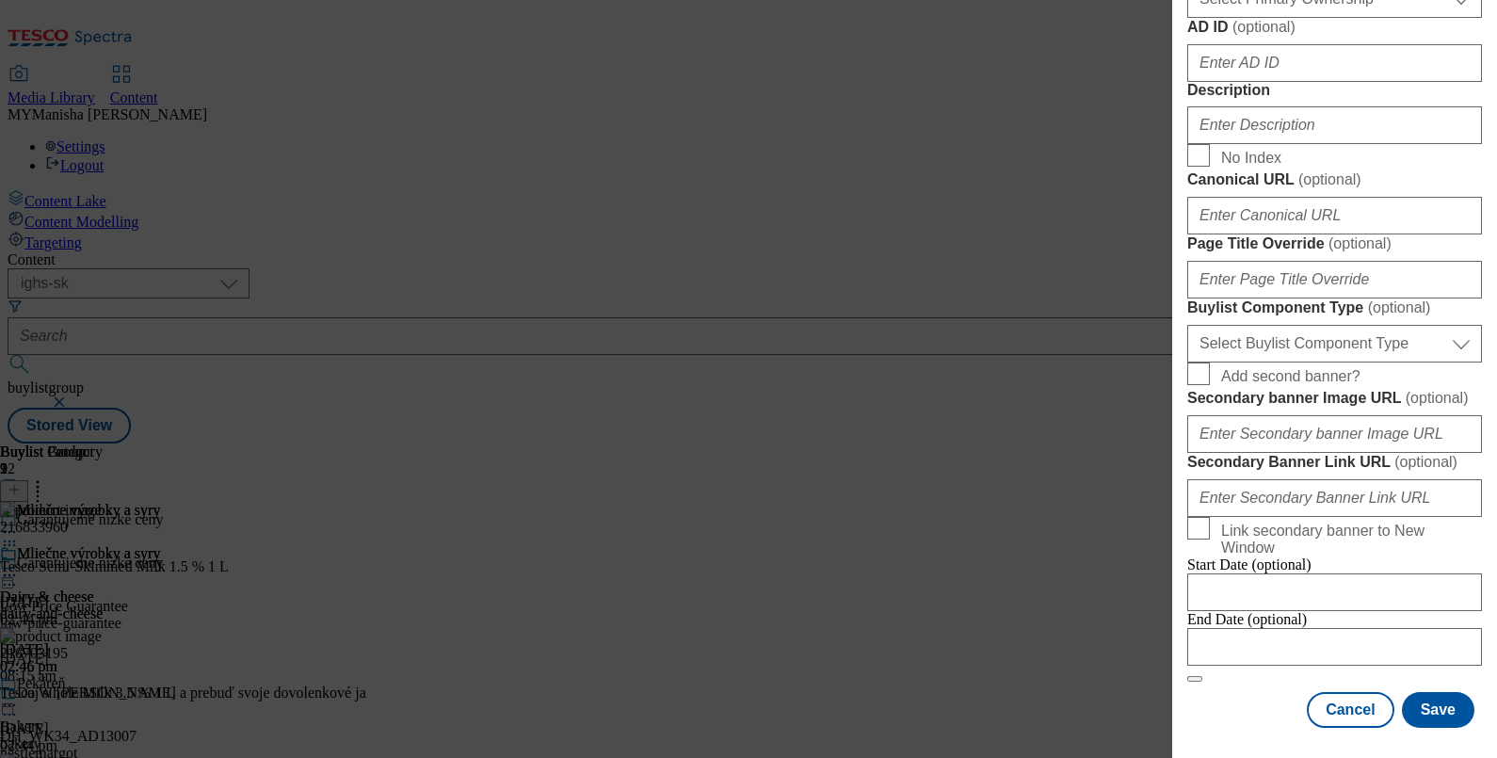
scroll to position [1157, 1]
click at [1237, 144] on input "Description" at bounding box center [1334, 125] width 295 height 38
paste input "Meat & delicatessen"
type input "Meat & delicatessen"
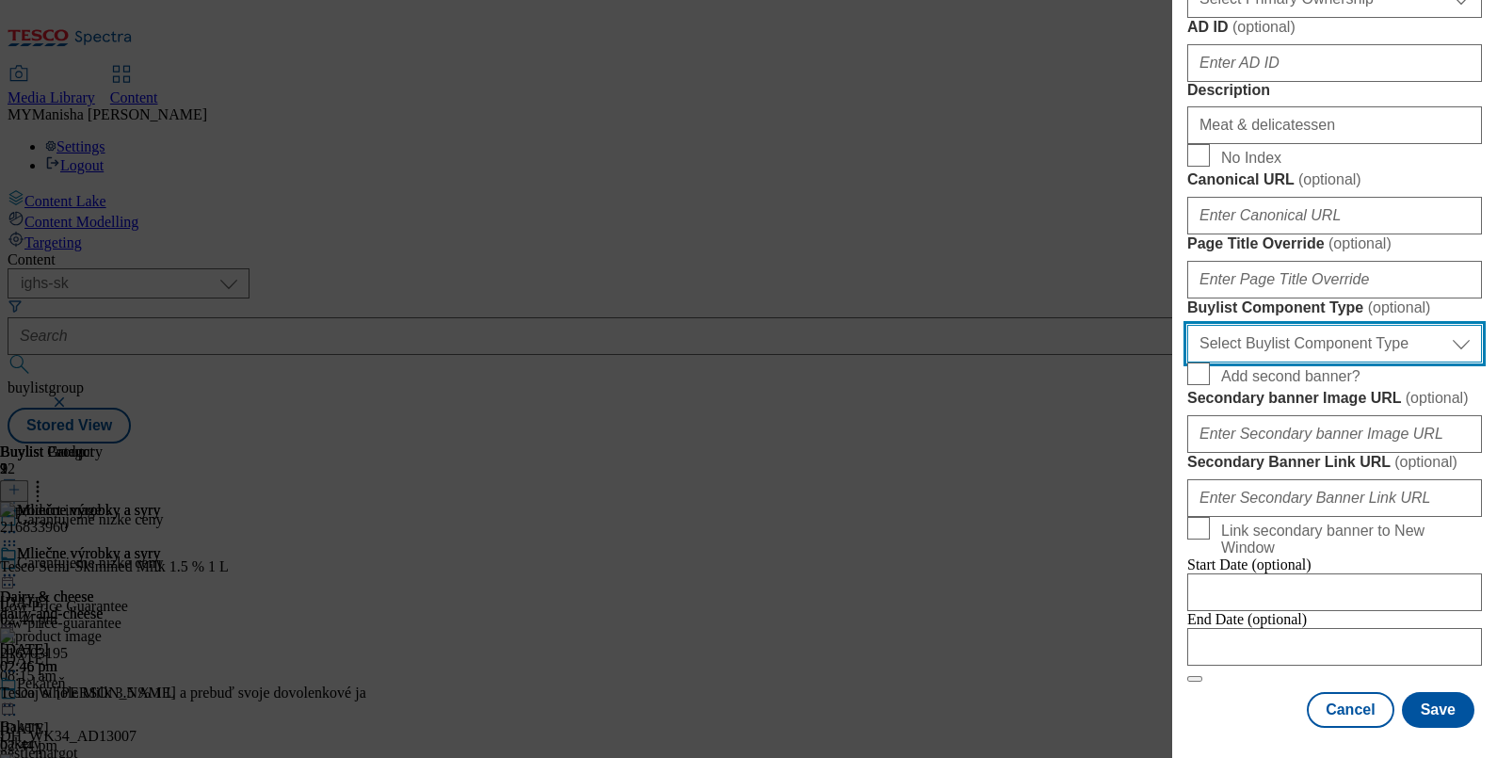
click at [1290, 325] on select "Select Buylist Component Type Banner Competition Header Meal" at bounding box center [1334, 344] width 295 height 38
select select "Banner"
click at [1187, 325] on select "Select Buylist Component Type Banner Competition Header Meal" at bounding box center [1334, 344] width 295 height 38
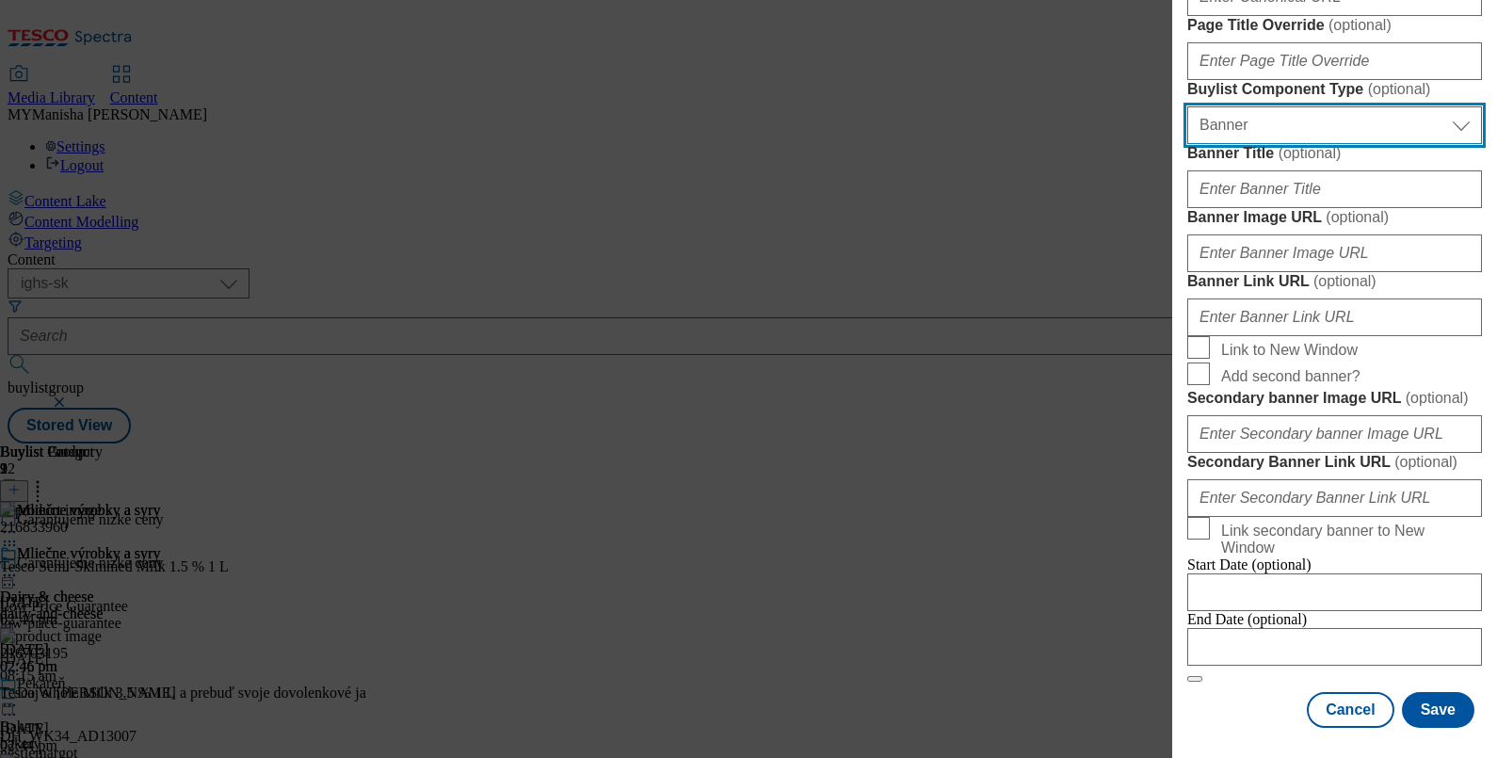
scroll to position [1961, 0]
click at [1427, 697] on button "Save" at bounding box center [1438, 710] width 72 height 36
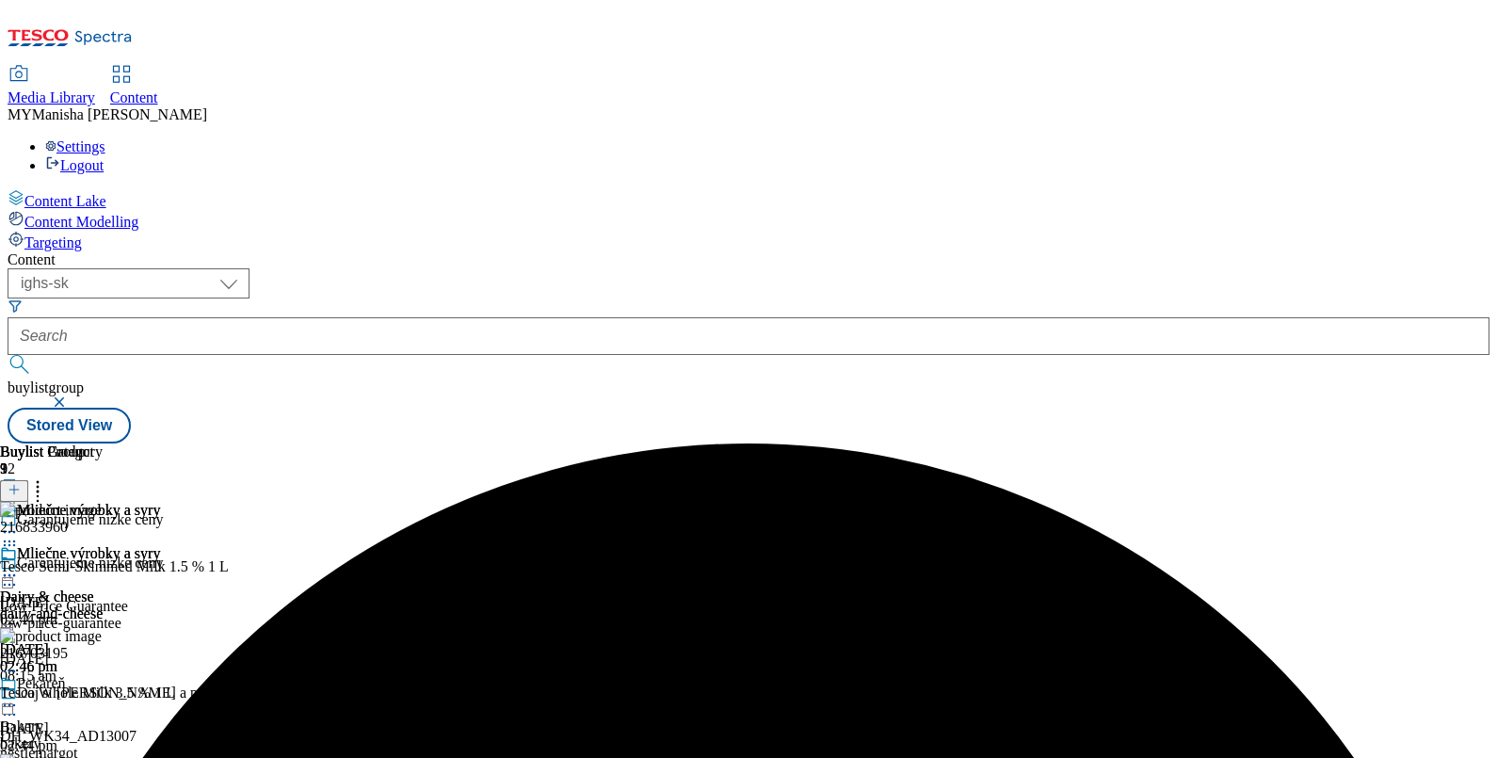
scroll to position [140, 0]
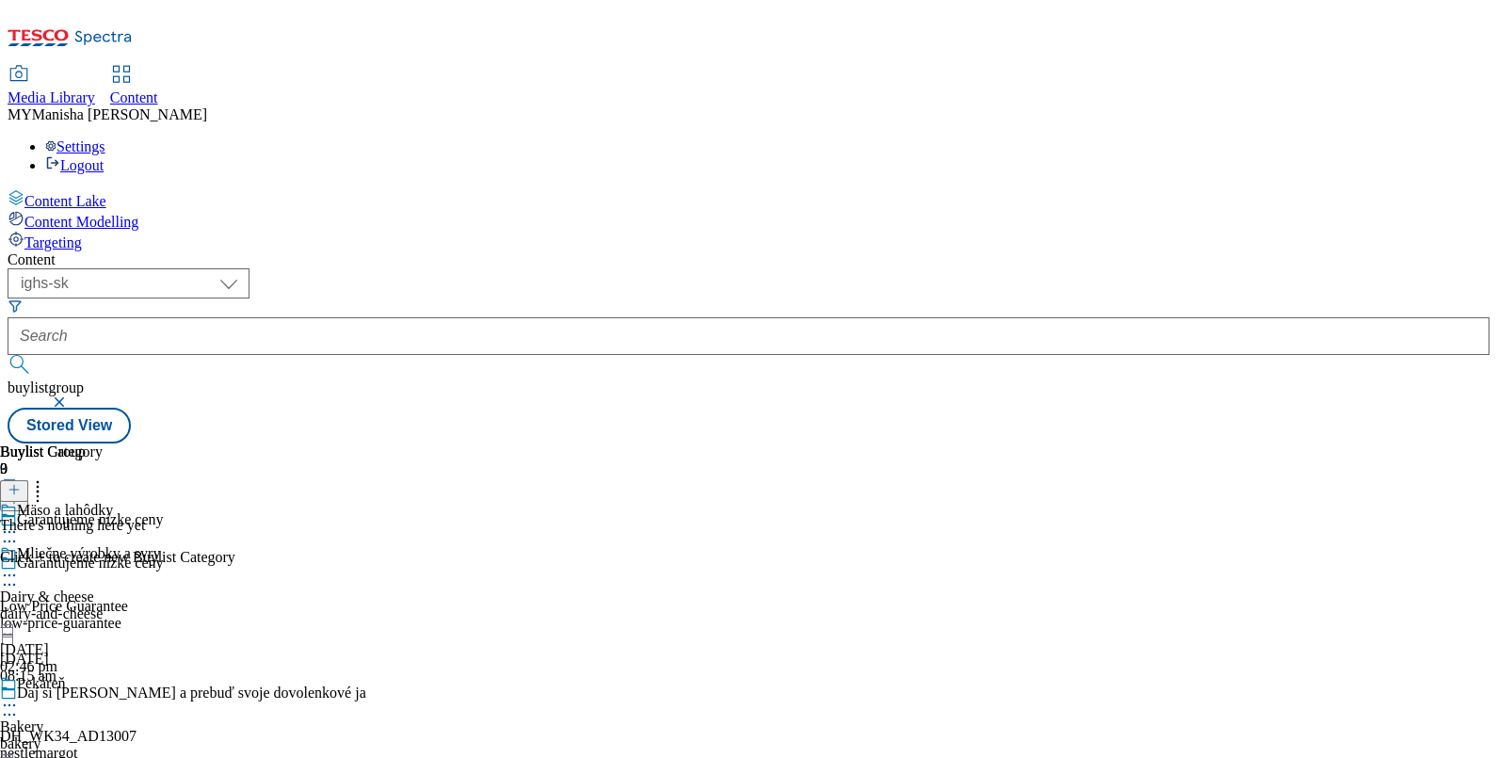
click at [28, 480] on button at bounding box center [14, 491] width 28 height 22
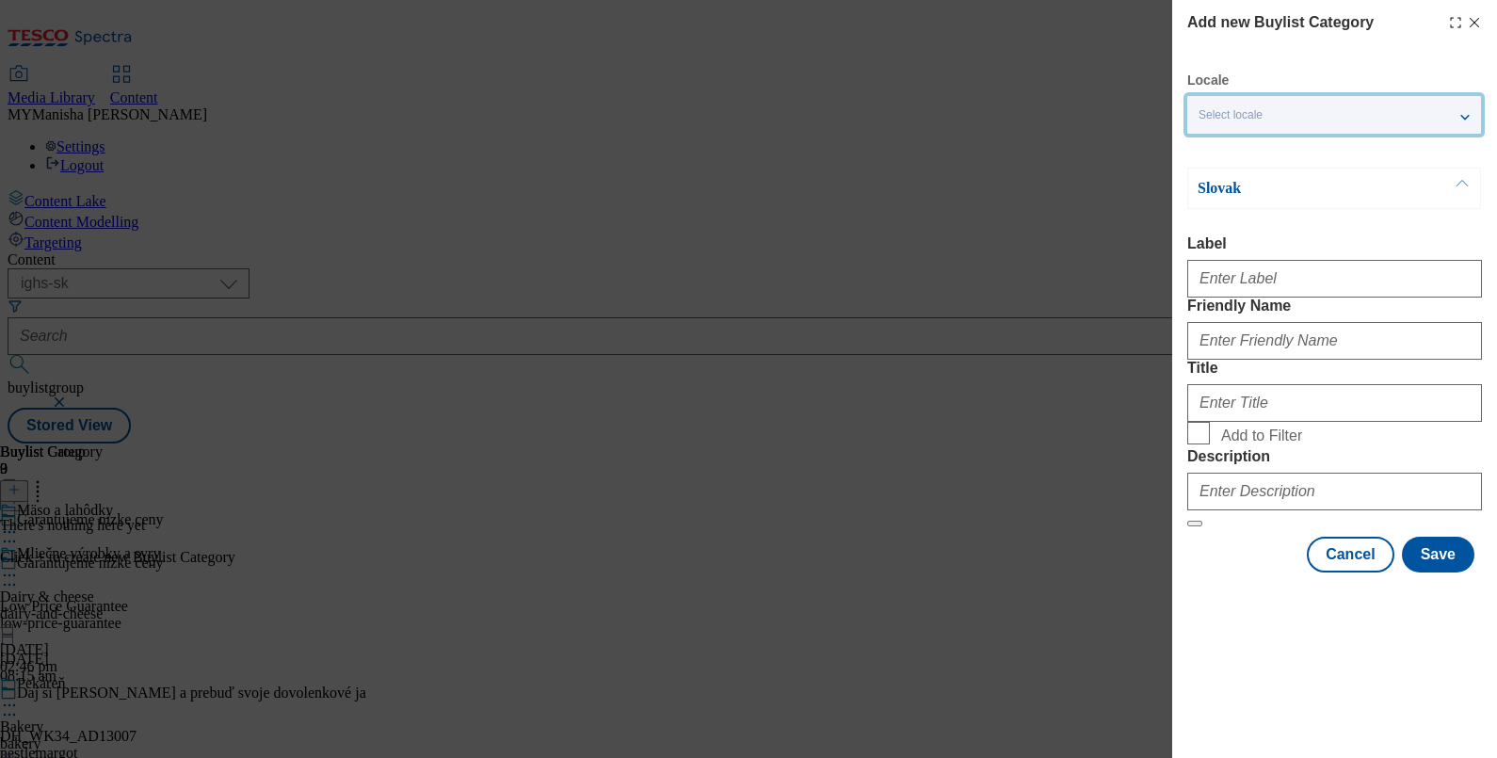
click at [1362, 118] on div "Select locale" at bounding box center [1334, 115] width 294 height 38
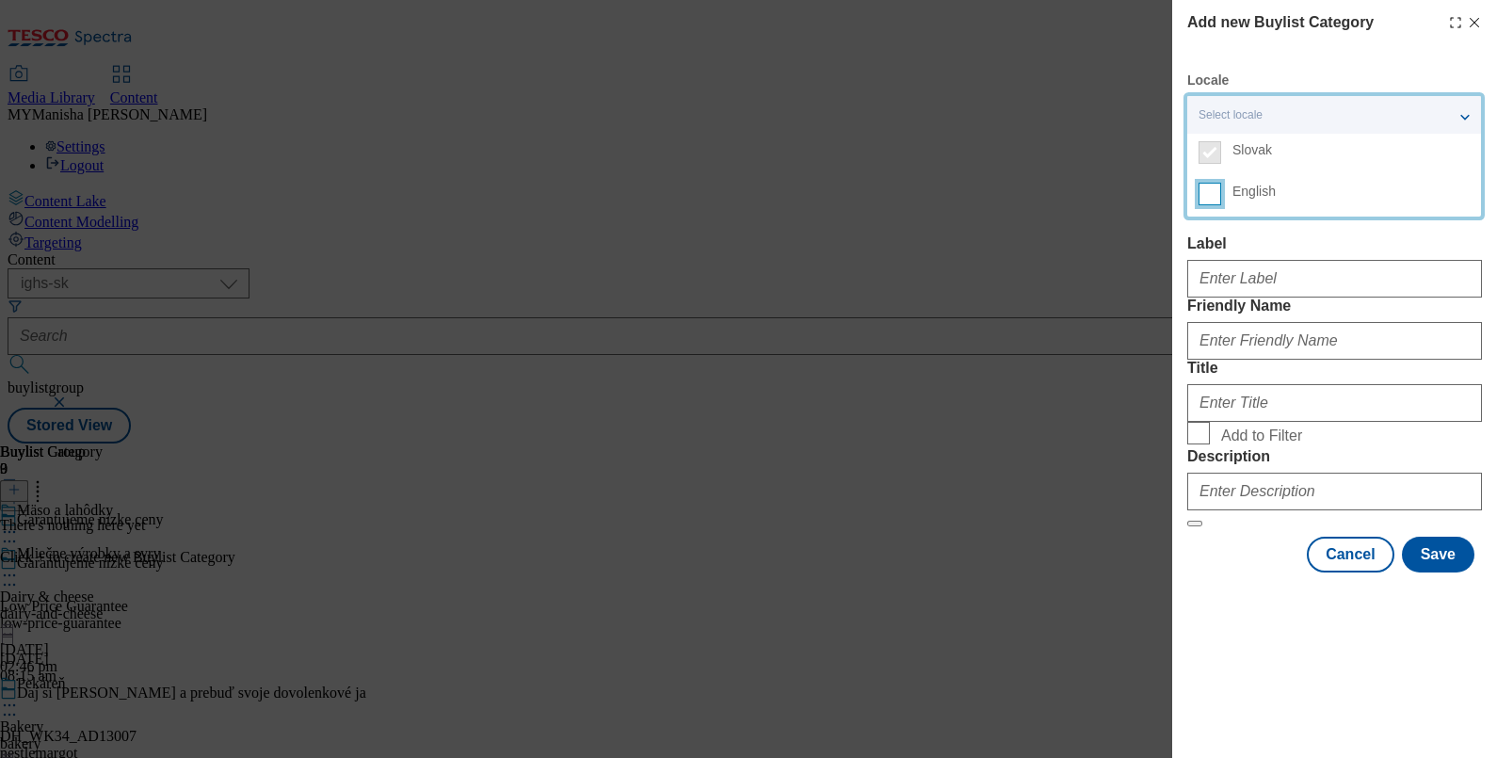
click at [1213, 190] on input "English" at bounding box center [1209, 194] width 23 height 23
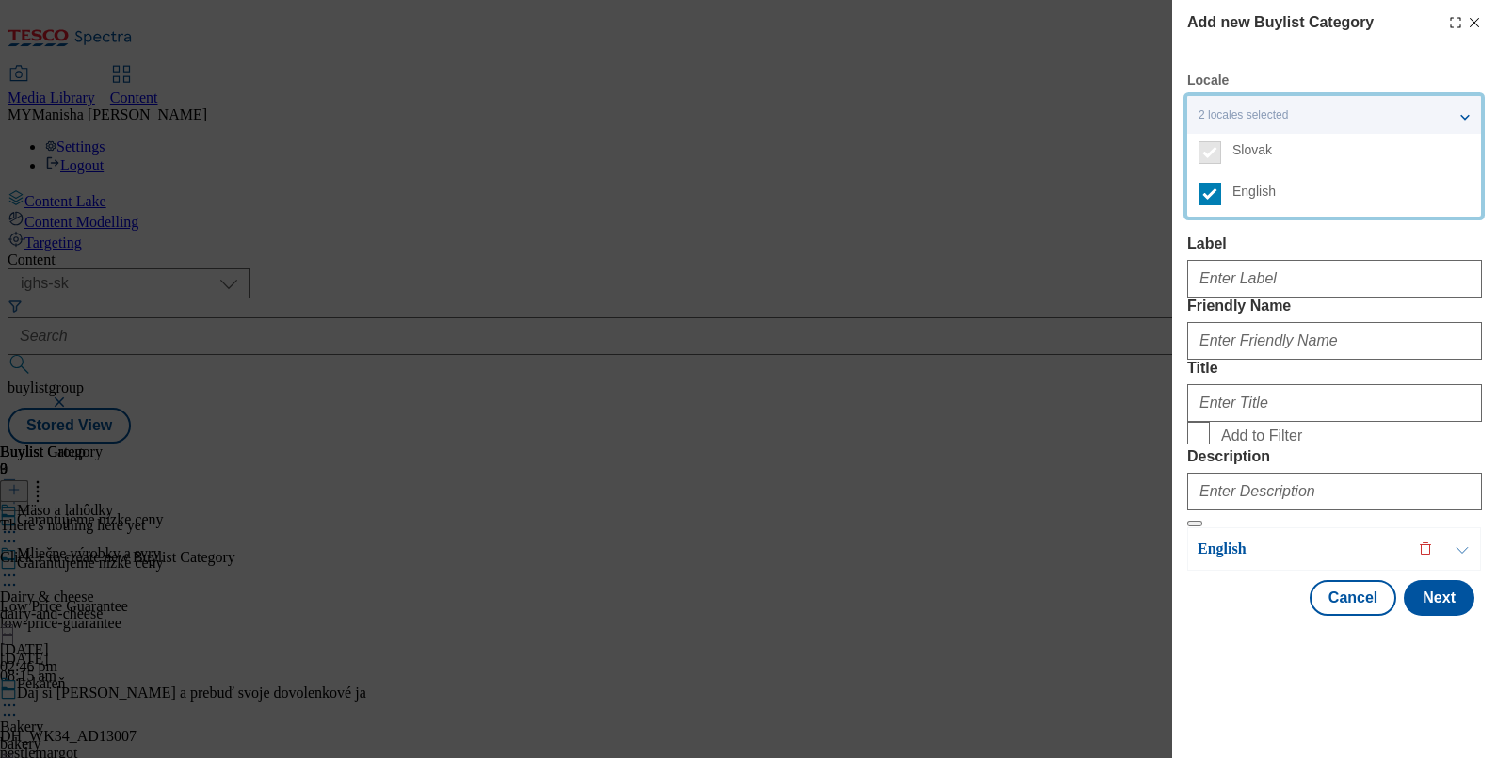
click at [1256, 239] on label "Label" at bounding box center [1334, 243] width 295 height 17
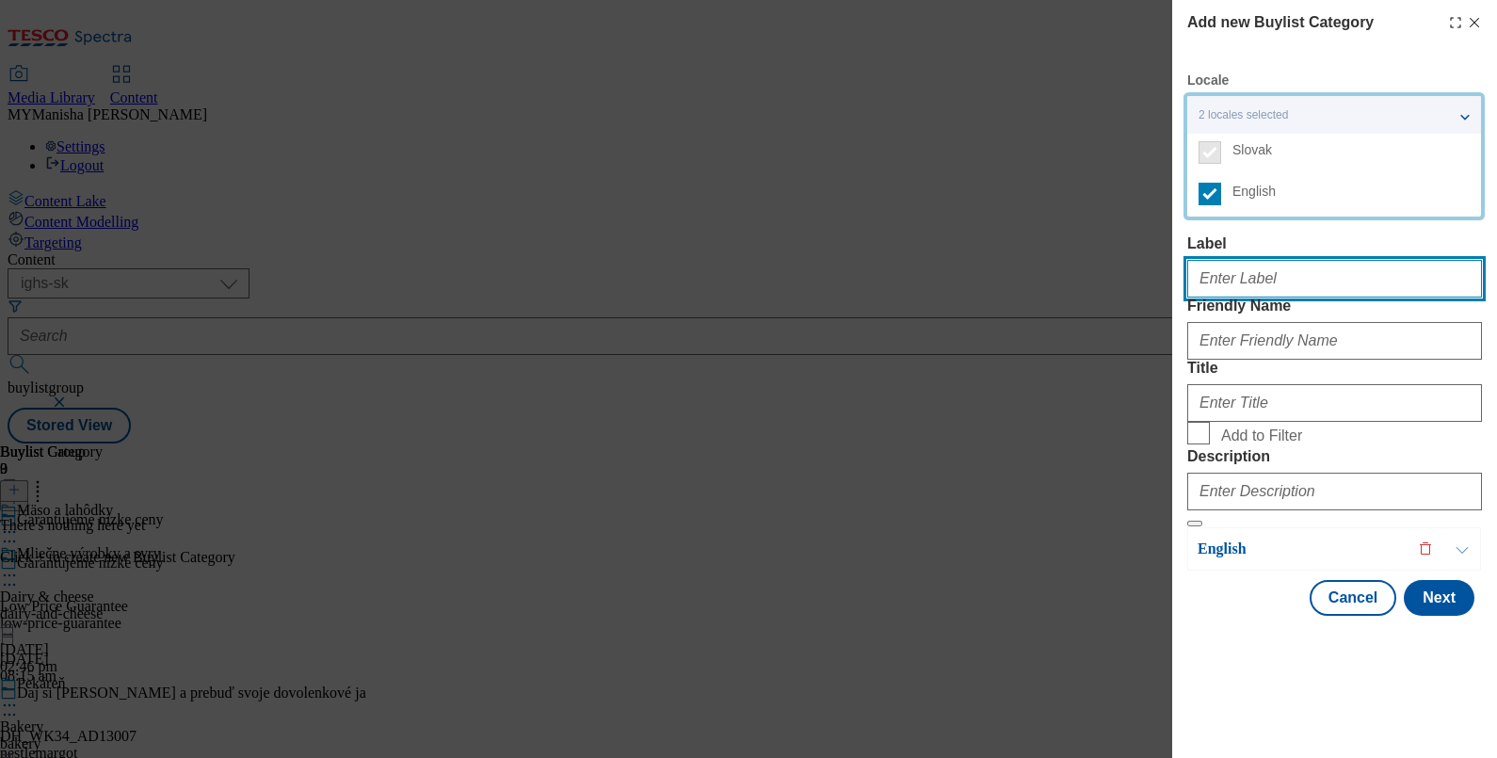
click at [1256, 260] on input "Label" at bounding box center [1334, 279] width 295 height 38
click at [1248, 282] on input "Label" at bounding box center [1334, 279] width 295 height 38
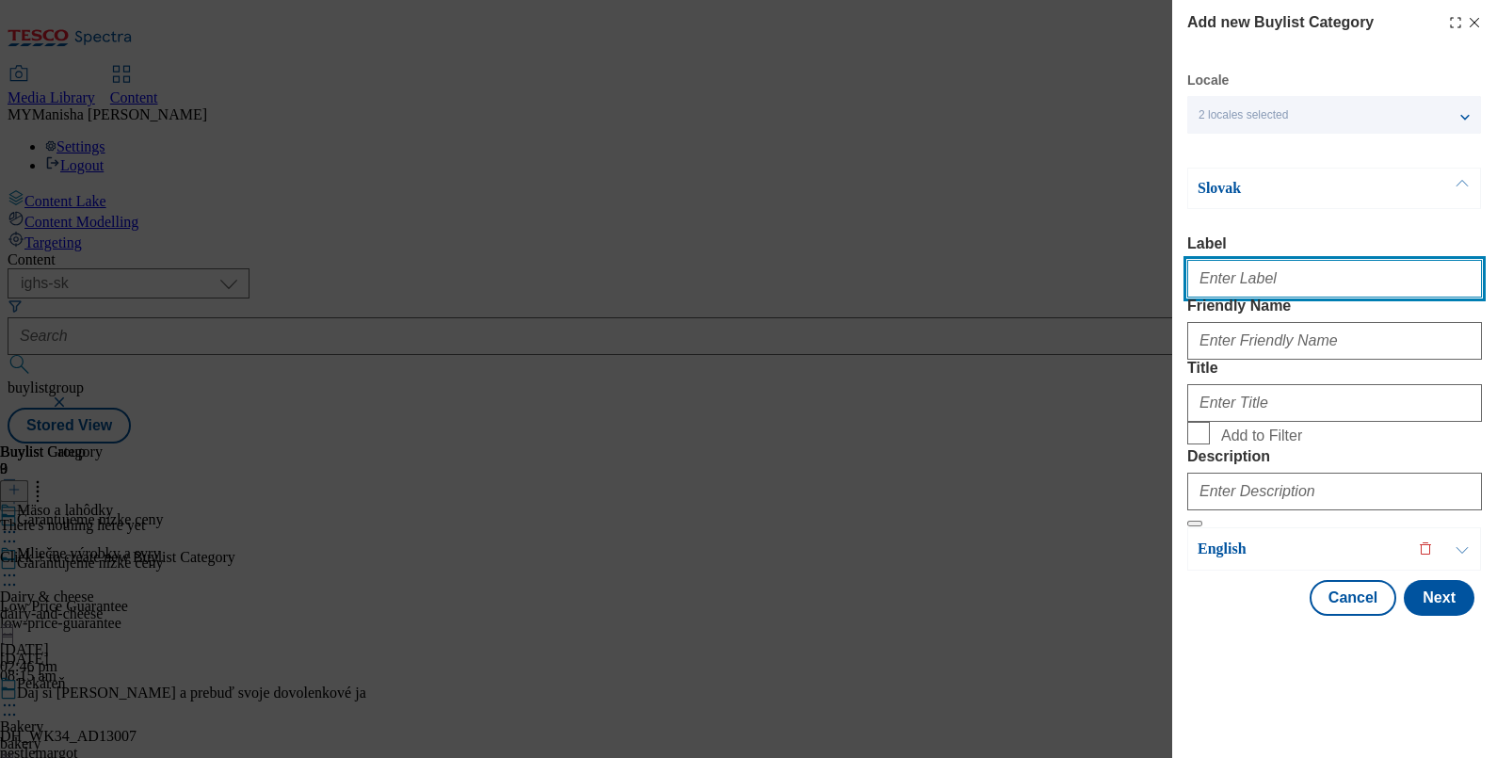
paste input "Meat & delicatessen"
type input "Meat & delicatessen"
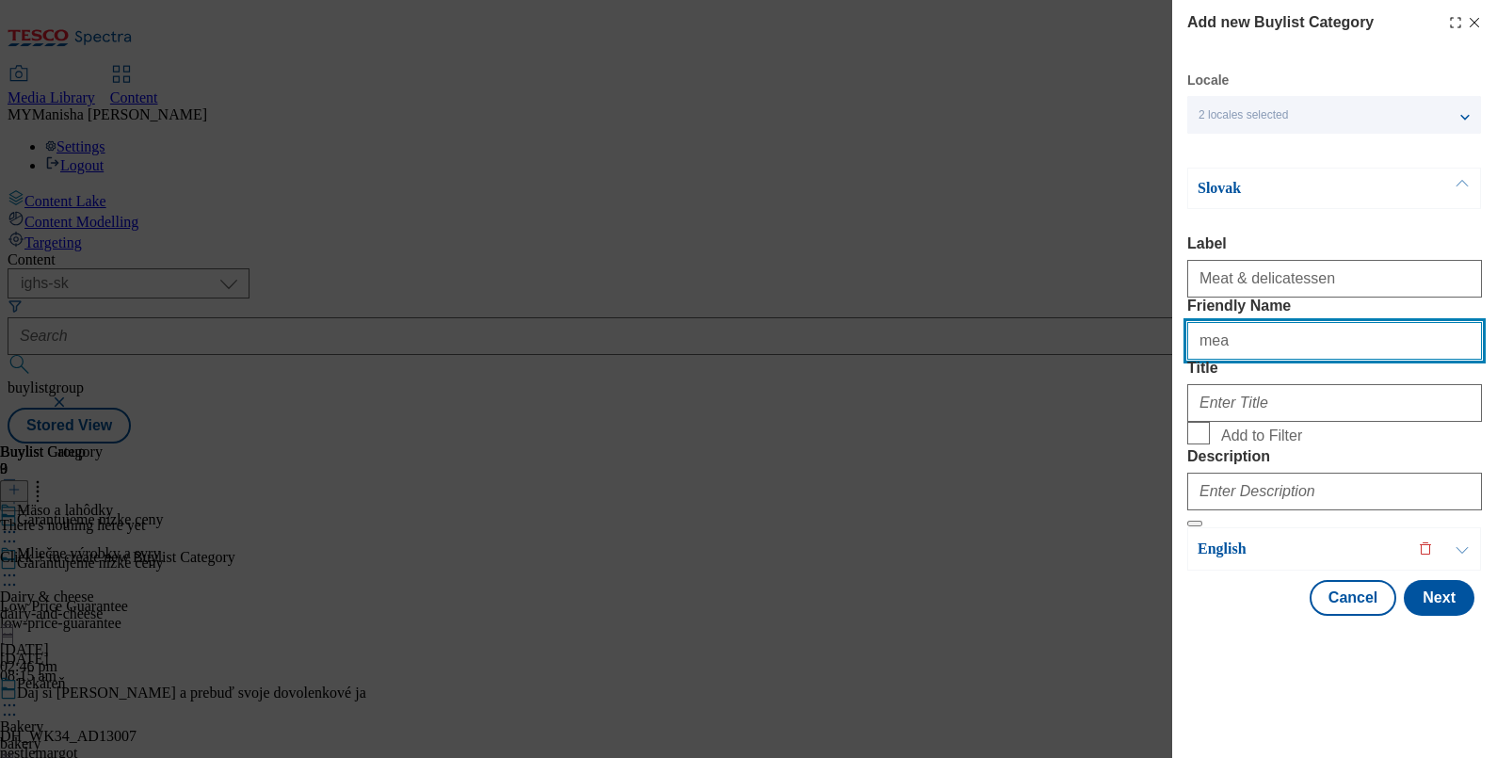
type input "meat-and-delicatessen"
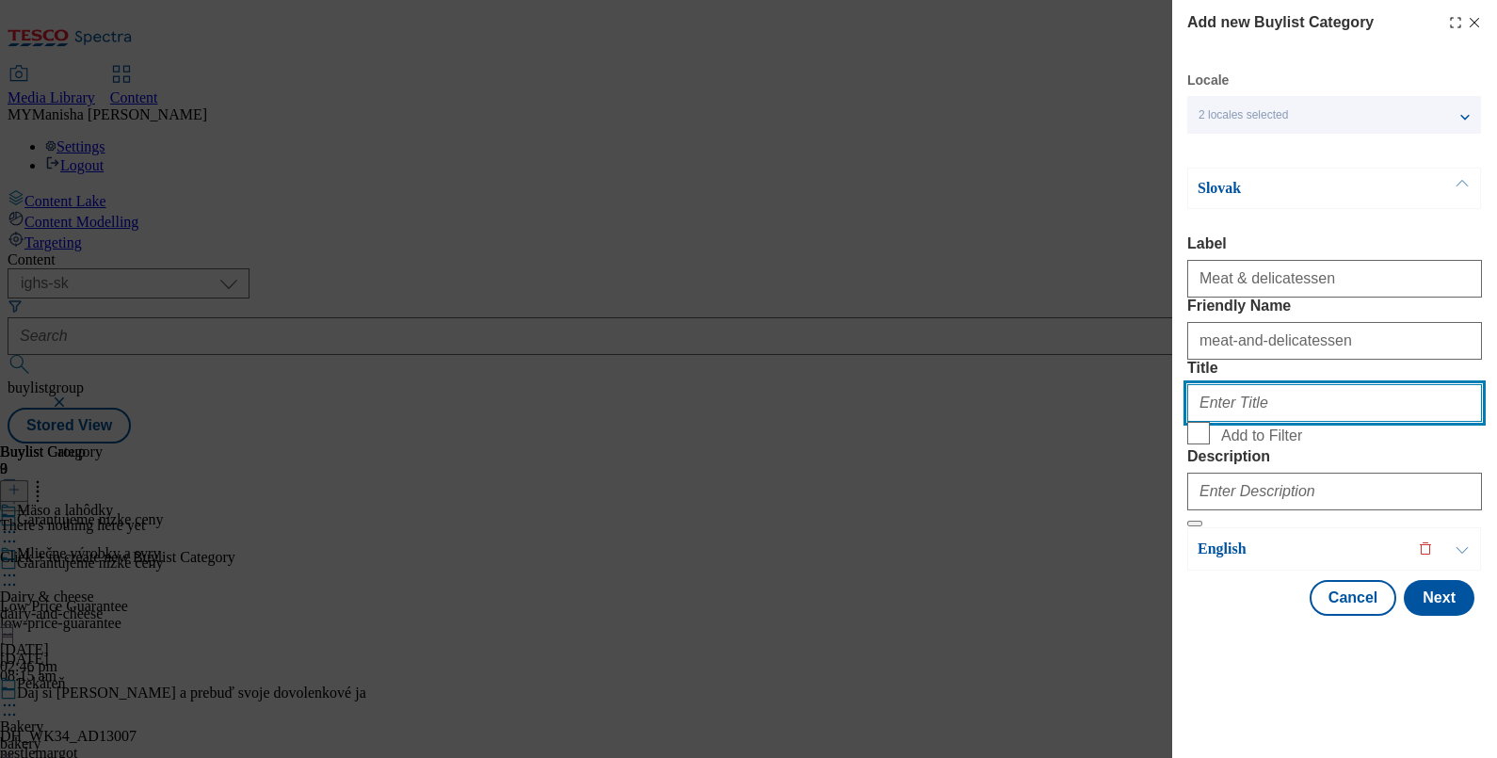
paste input "Mäso a lahôdky"
type input "Mäso a lahôdky"
click at [1212, 448] on label "Add to Filter" at bounding box center [1334, 435] width 295 height 26
click at [1210, 444] on input "Add to Filter" at bounding box center [1198, 433] width 23 height 23
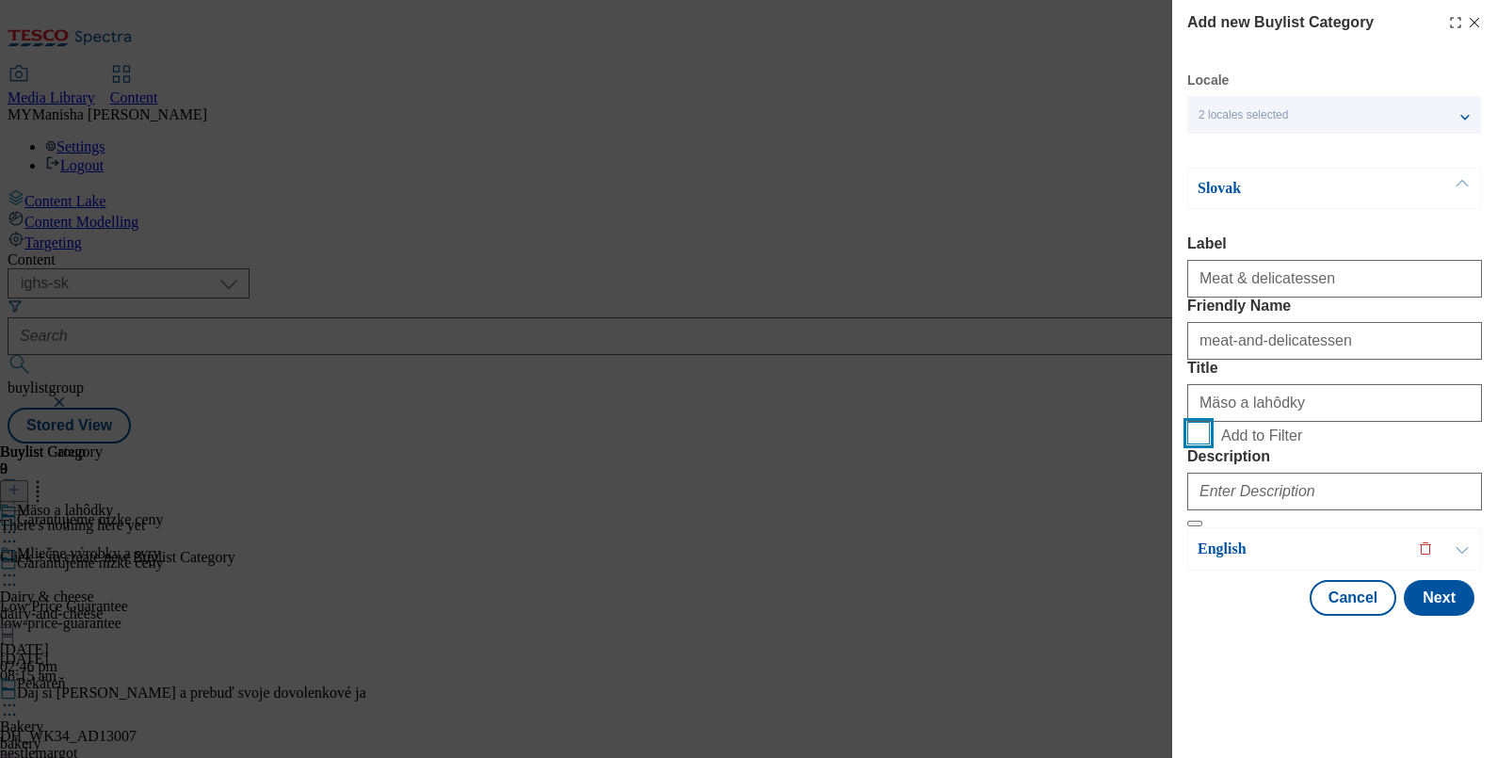
checkbox input "true"
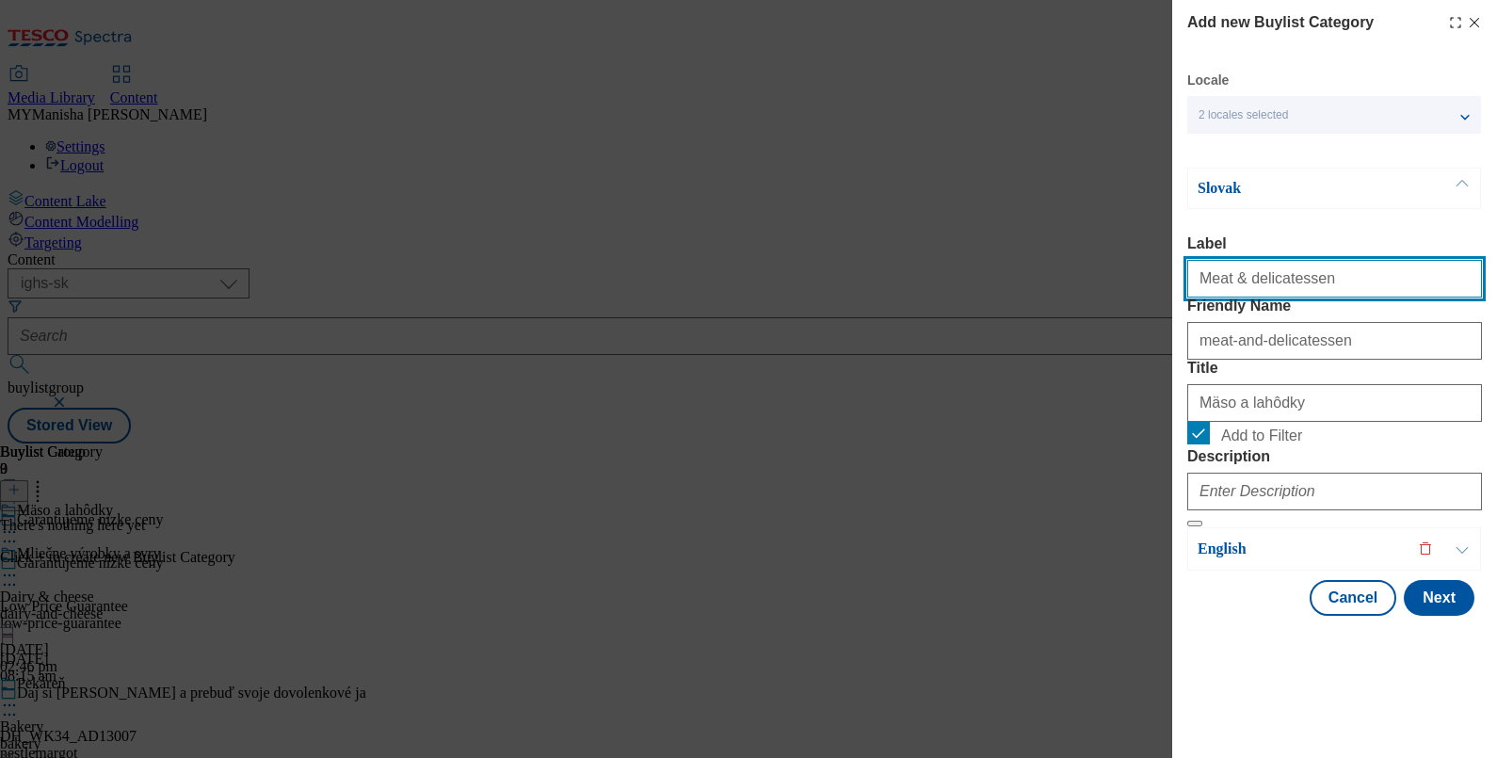
click at [1337, 260] on input "Meat & delicatessen" at bounding box center [1334, 279] width 295 height 38
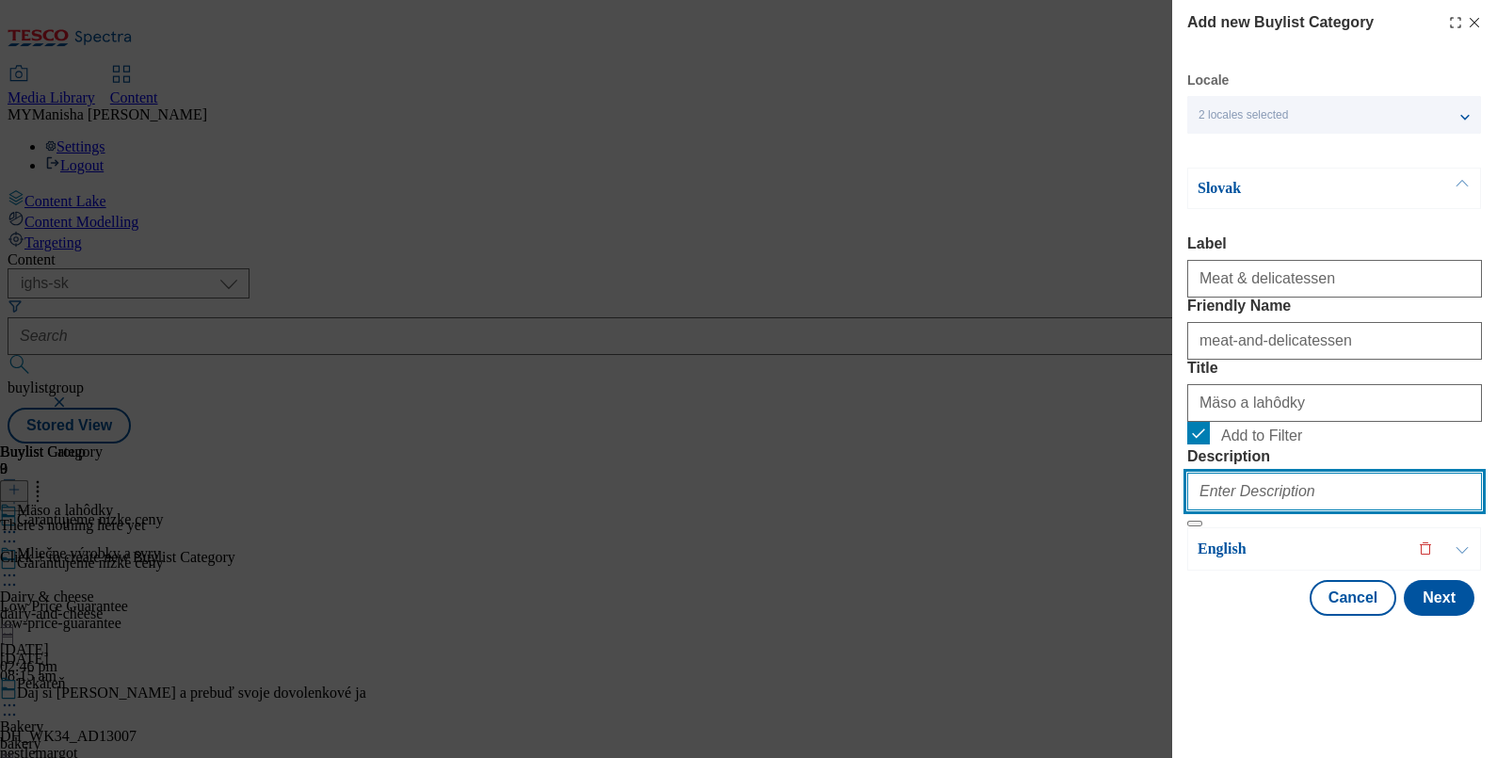
paste input "Meat & delicatessen"
type input "Meat & delicatessen"
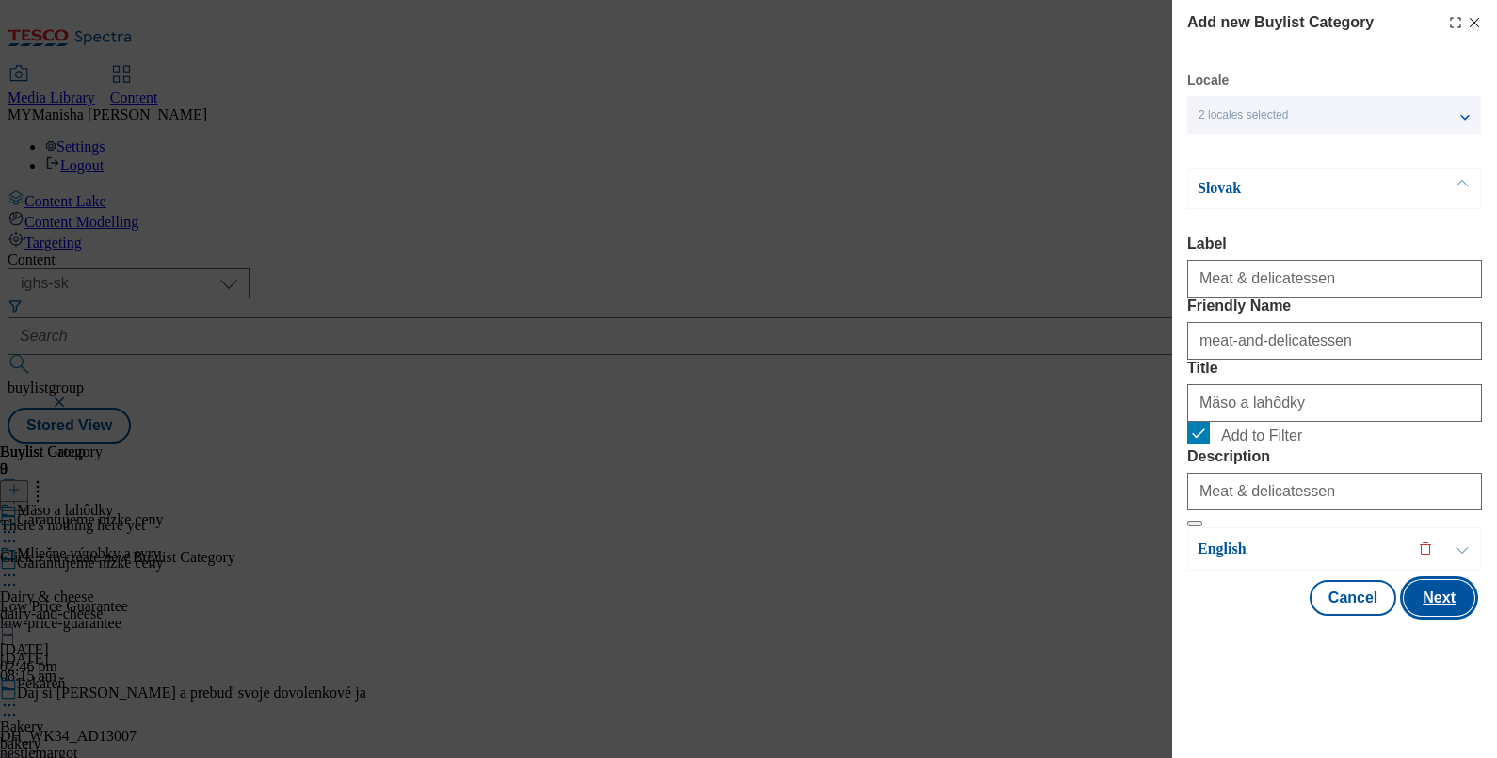
click at [1424, 616] on button "Next" at bounding box center [1438, 598] width 71 height 36
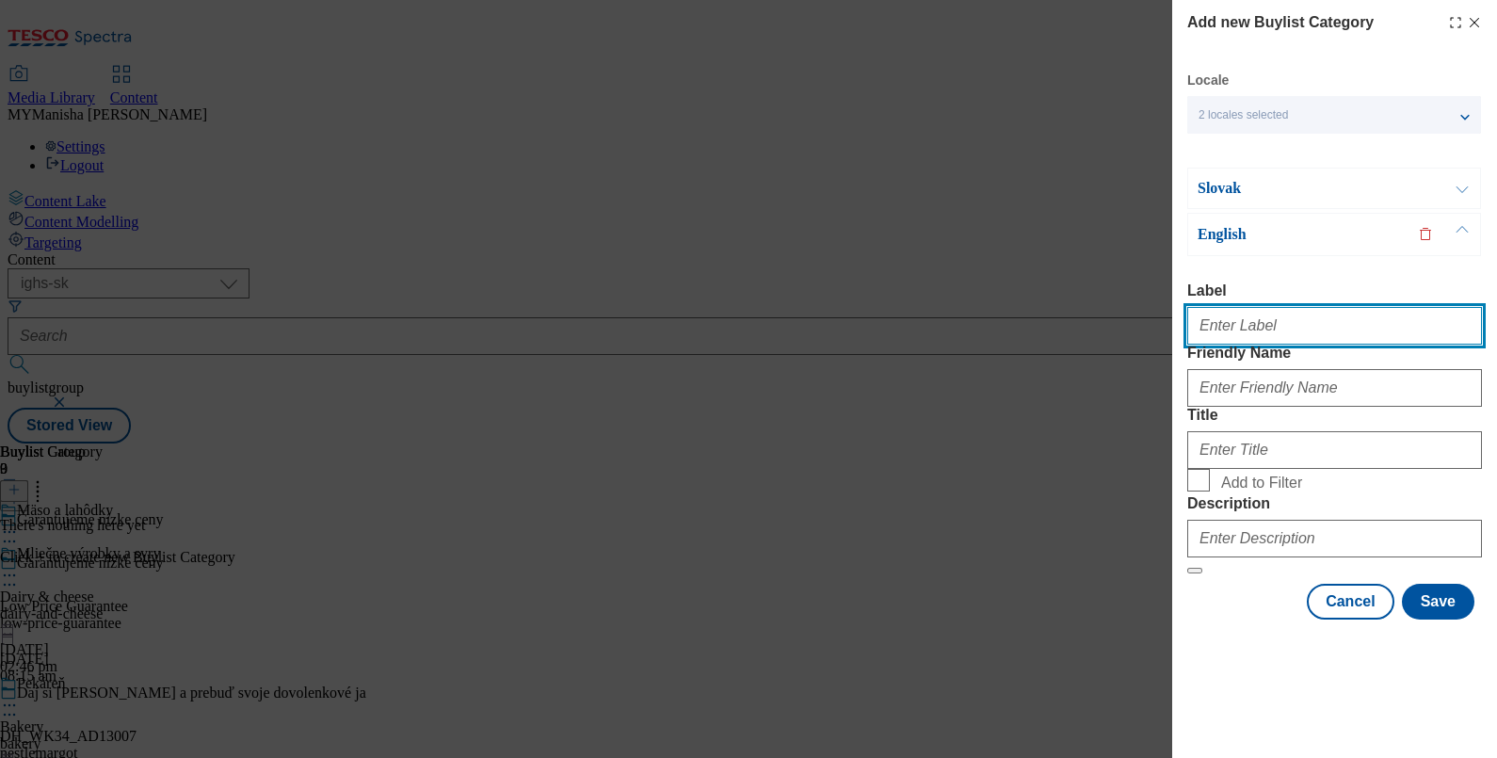
click at [1248, 307] on input "Label" at bounding box center [1334, 326] width 295 height 38
paste input "Meat & delicatessen"
type input "Meat & delicatessen"
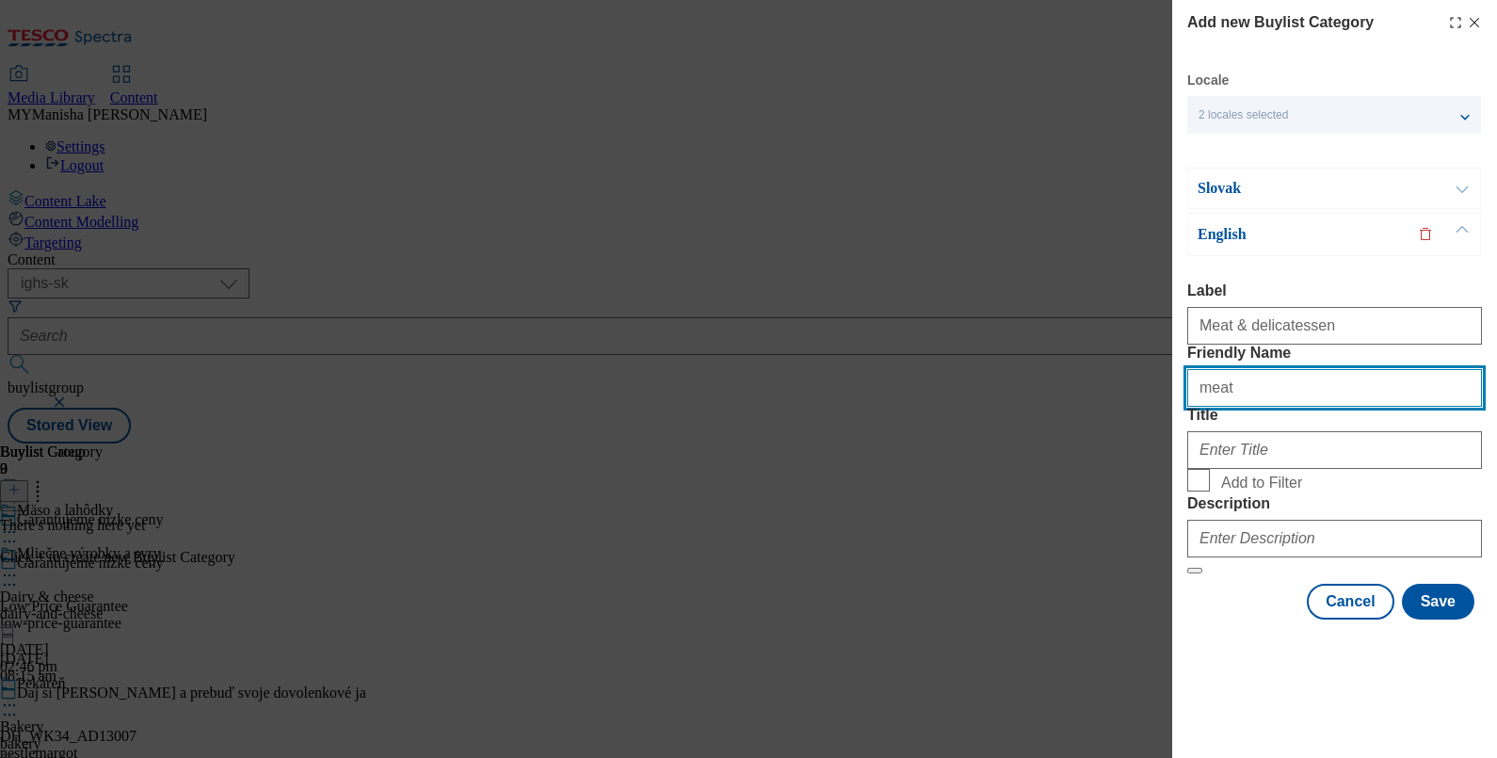
type input "meat-and-delicatessen"
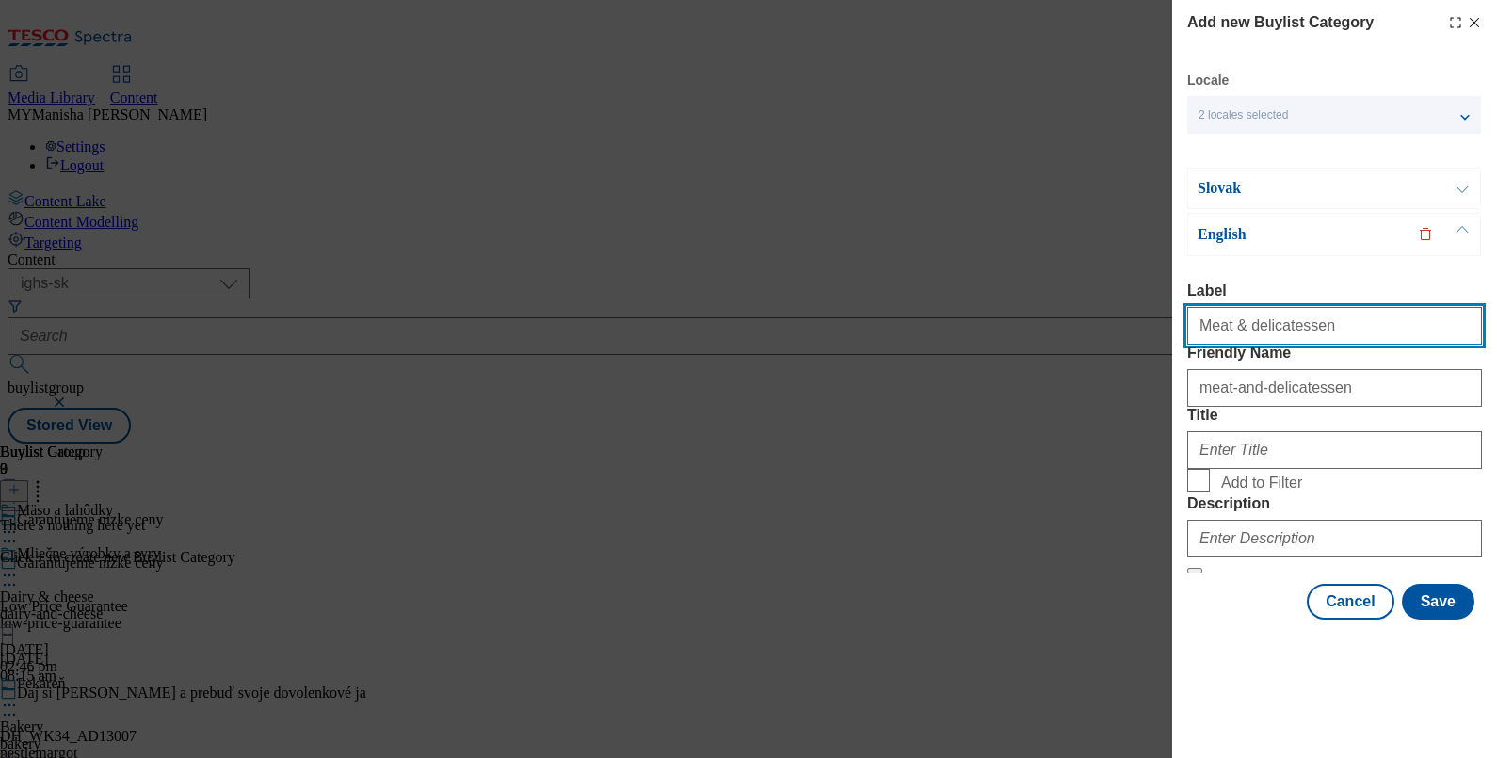
click at [1314, 307] on input "Meat & delicatessen" at bounding box center [1334, 326] width 295 height 38
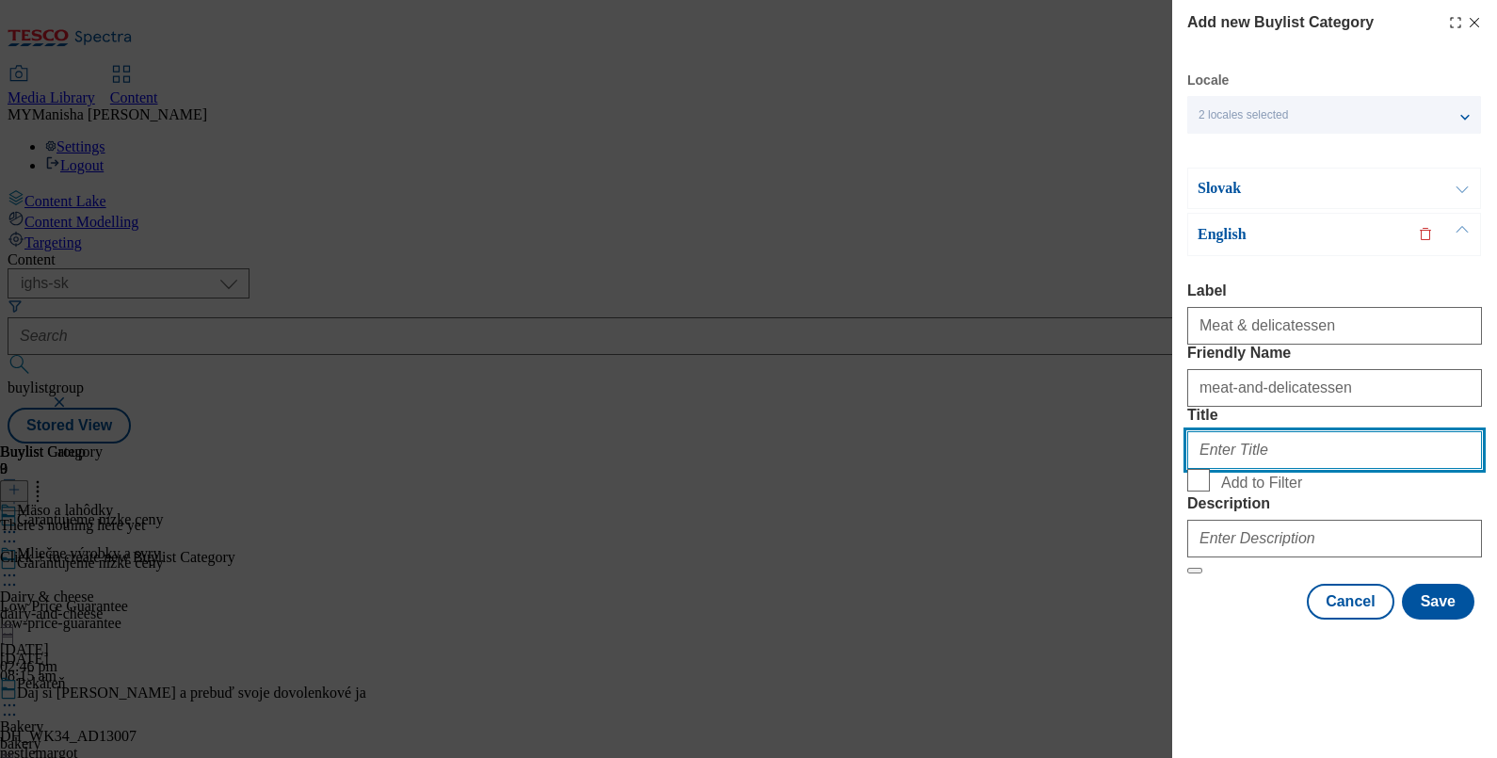
paste input "Meat & delicatessen"
type input "Meat & delicatessen"
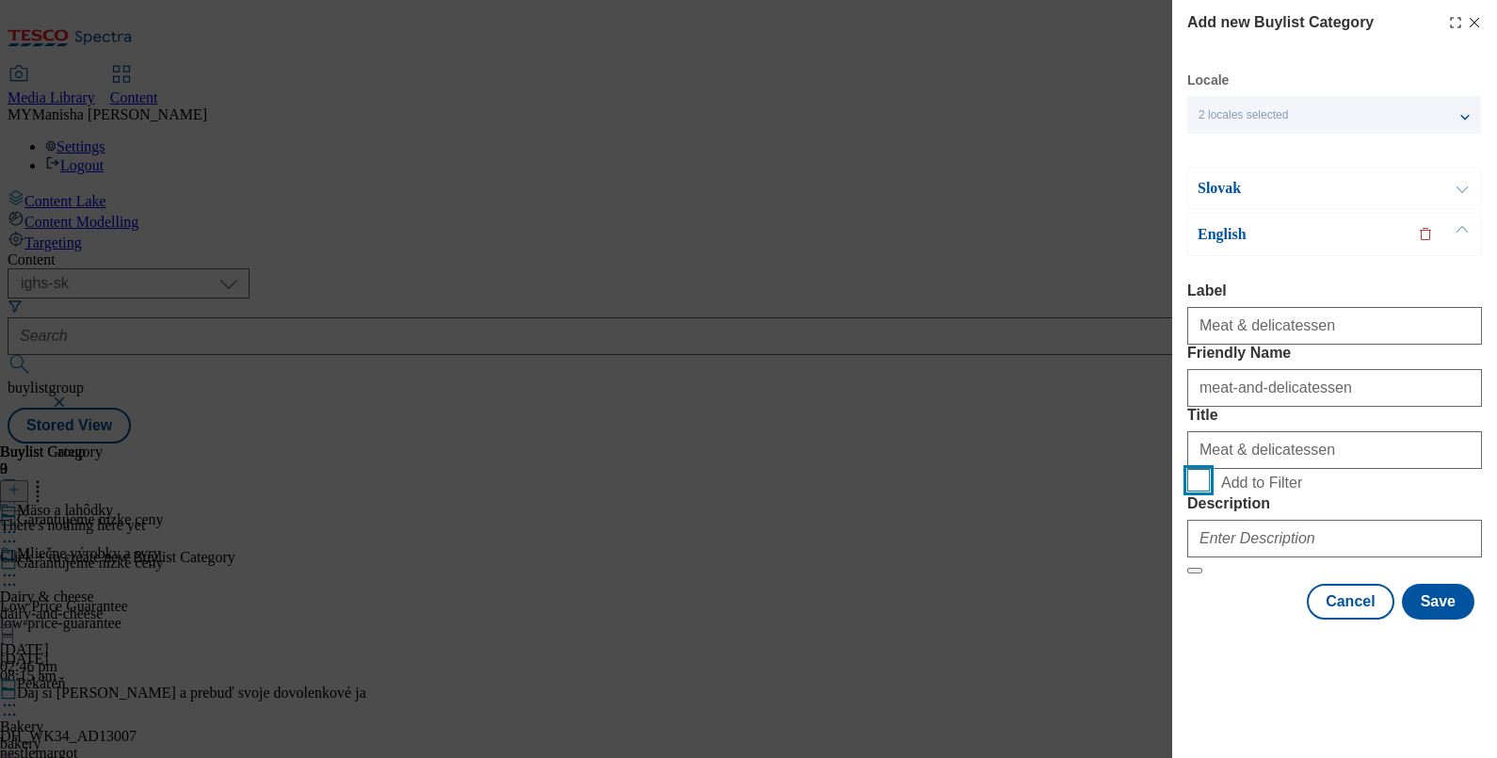
click at [1187, 469] on input "Add to Filter" at bounding box center [1198, 480] width 23 height 23
checkbox input "true"
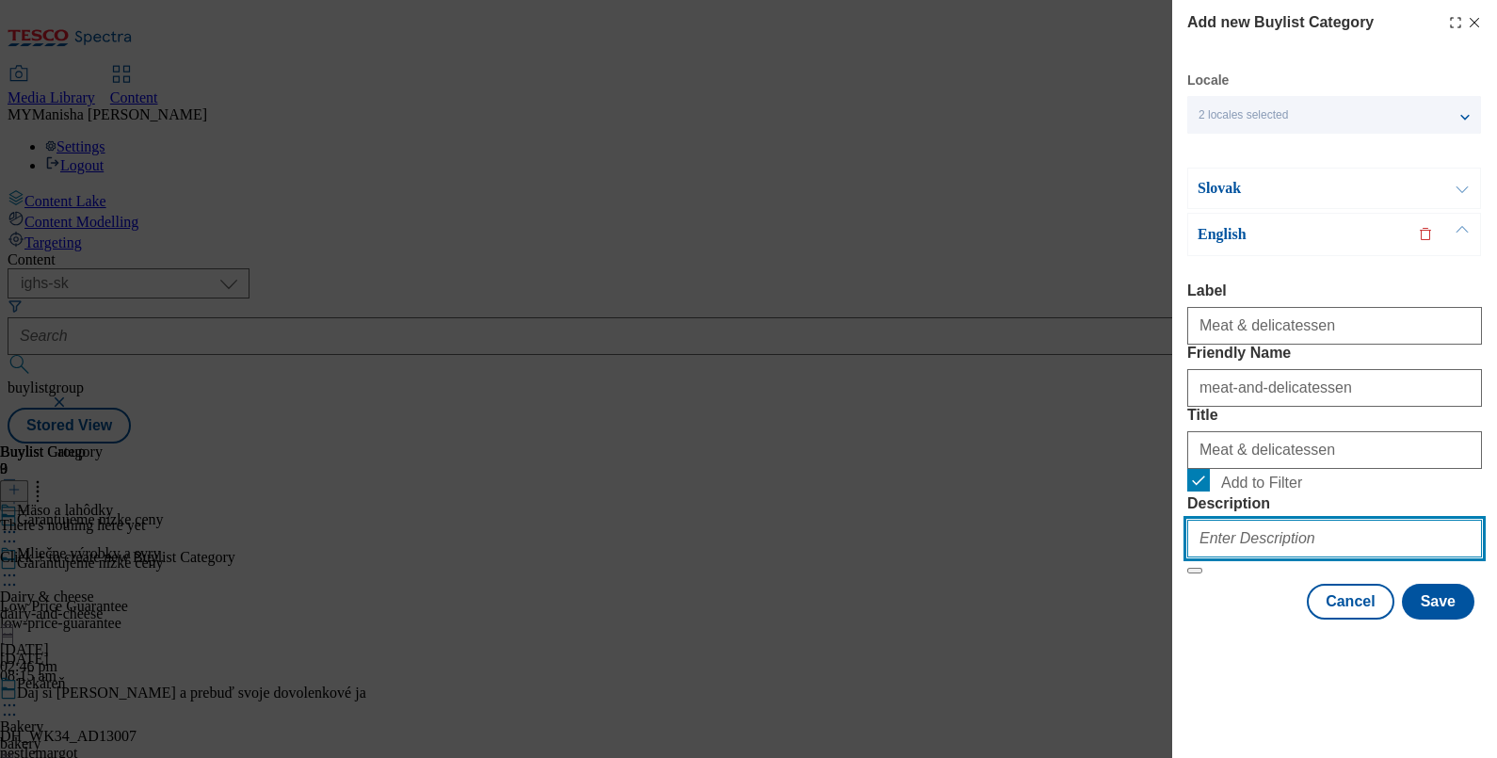
paste input "Meat & delicatessen"
type input "Meat & delicatessen"
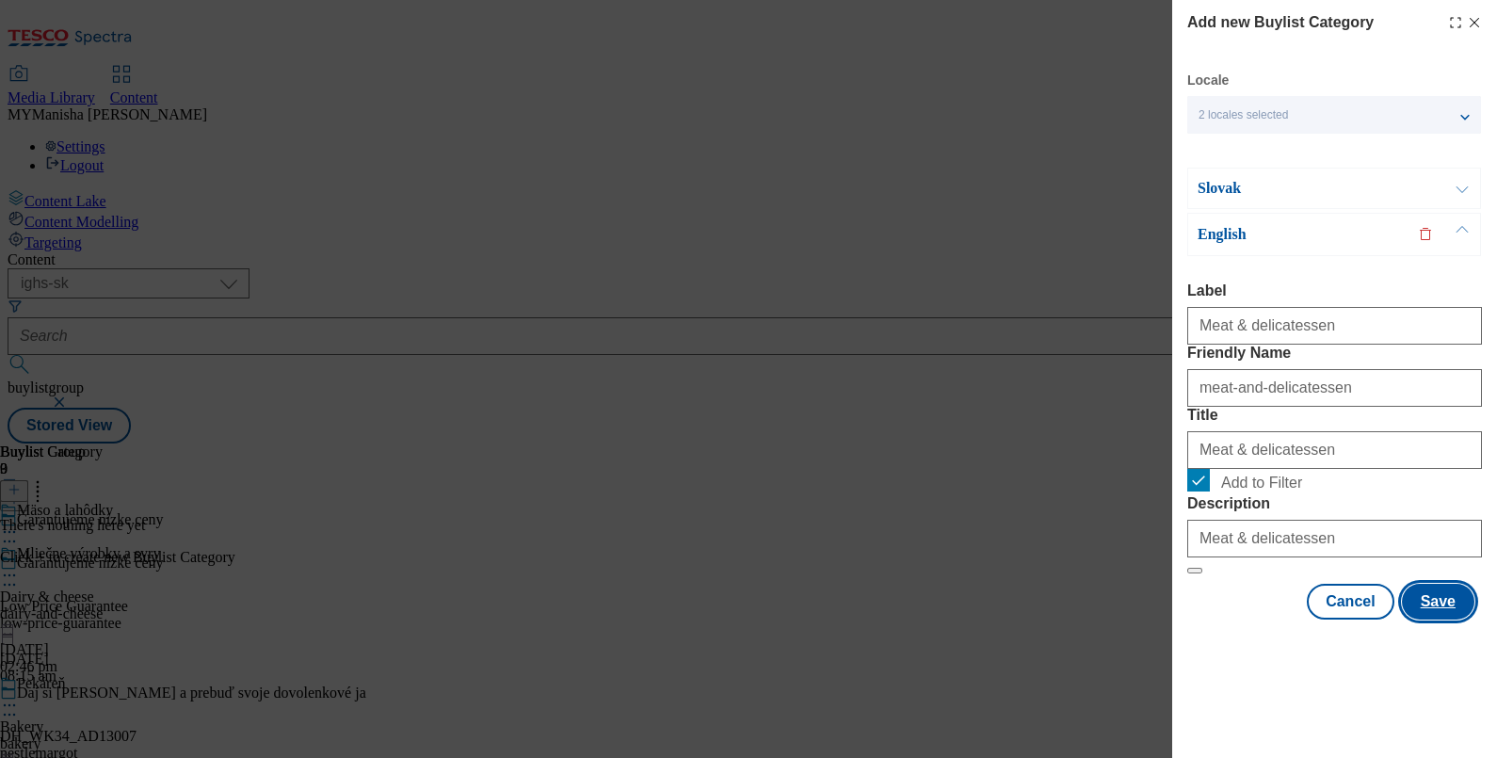
click at [1428, 619] on button "Save" at bounding box center [1438, 602] width 72 height 36
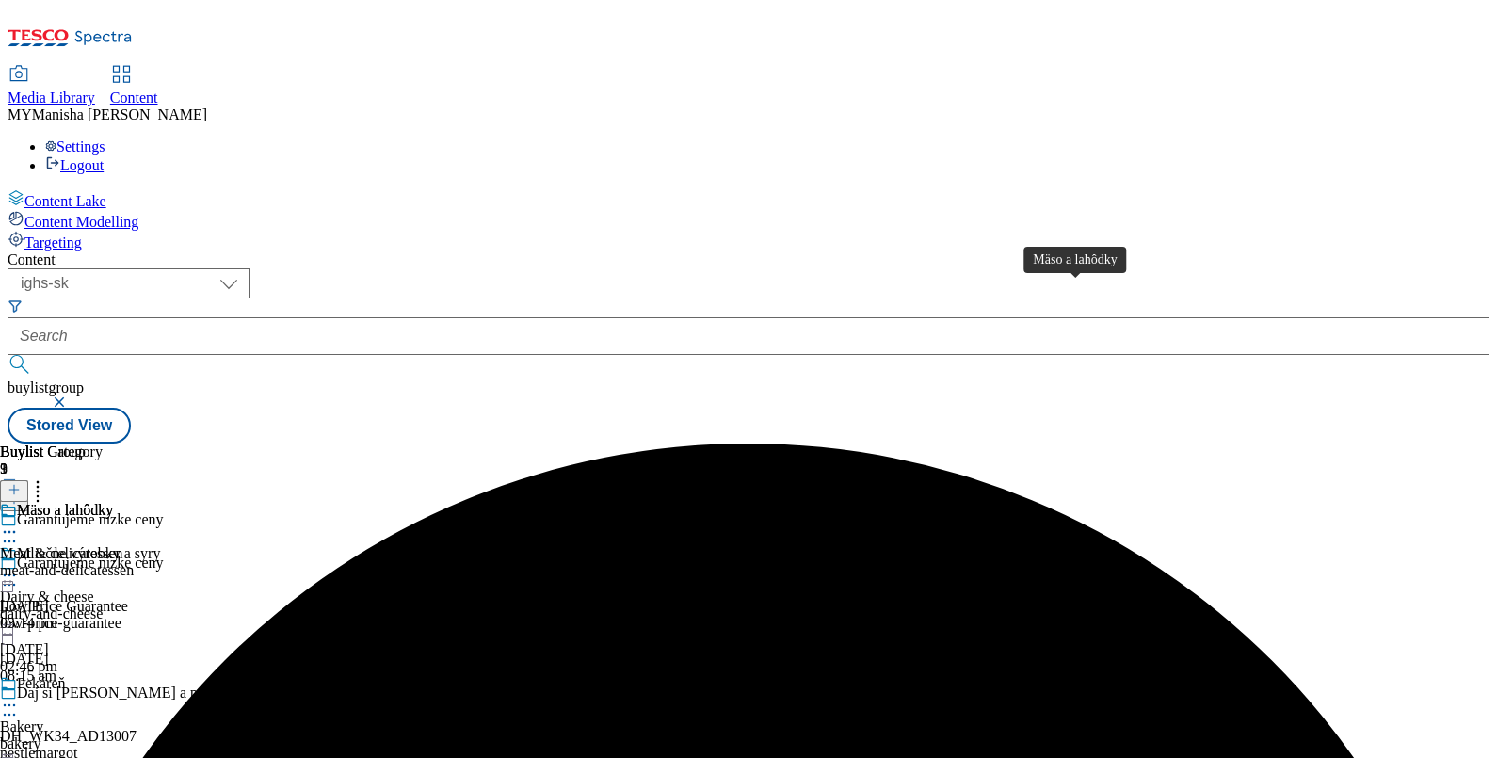
click at [113, 502] on div "Mäso a lahôdky" at bounding box center [65, 510] width 96 height 17
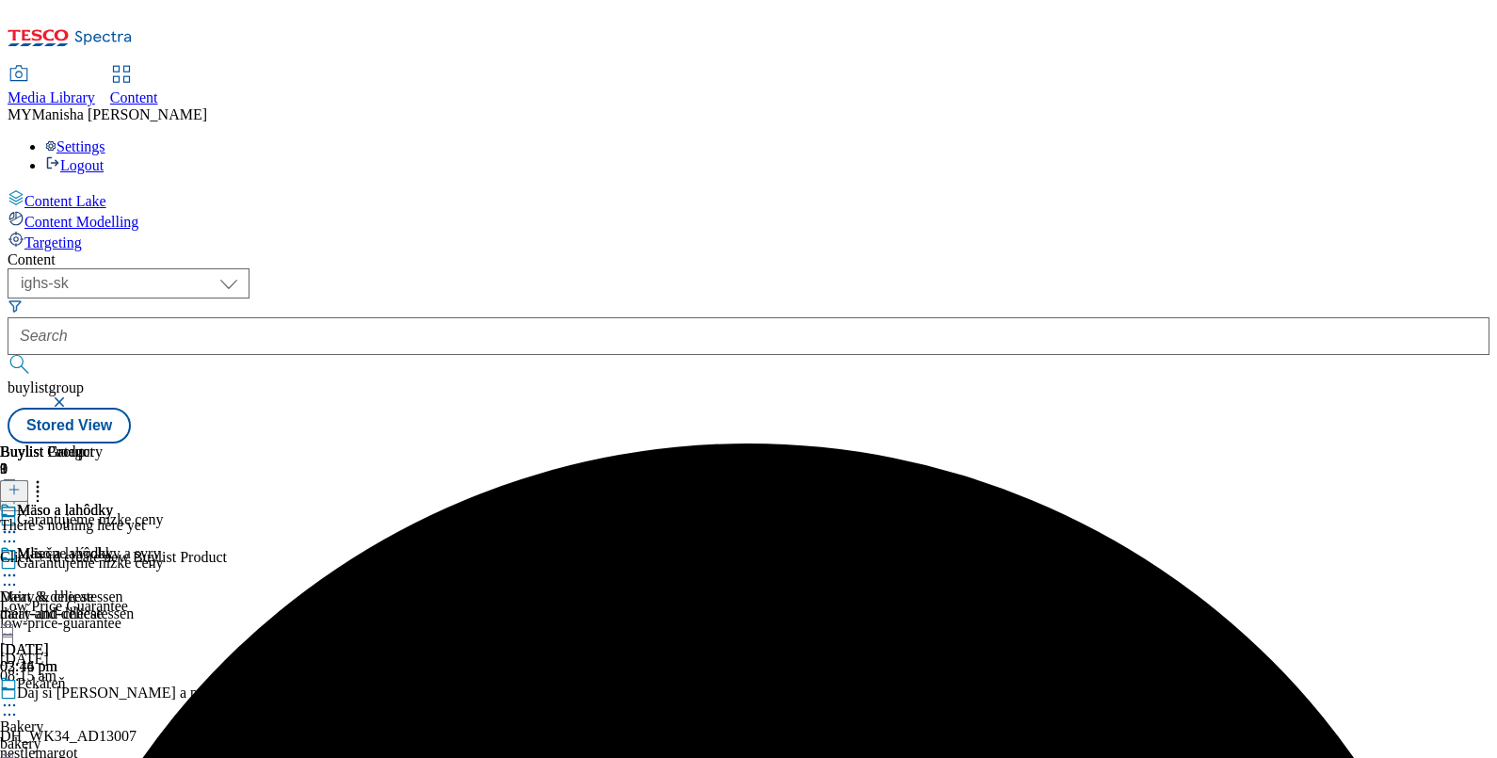
scroll to position [0, 174]
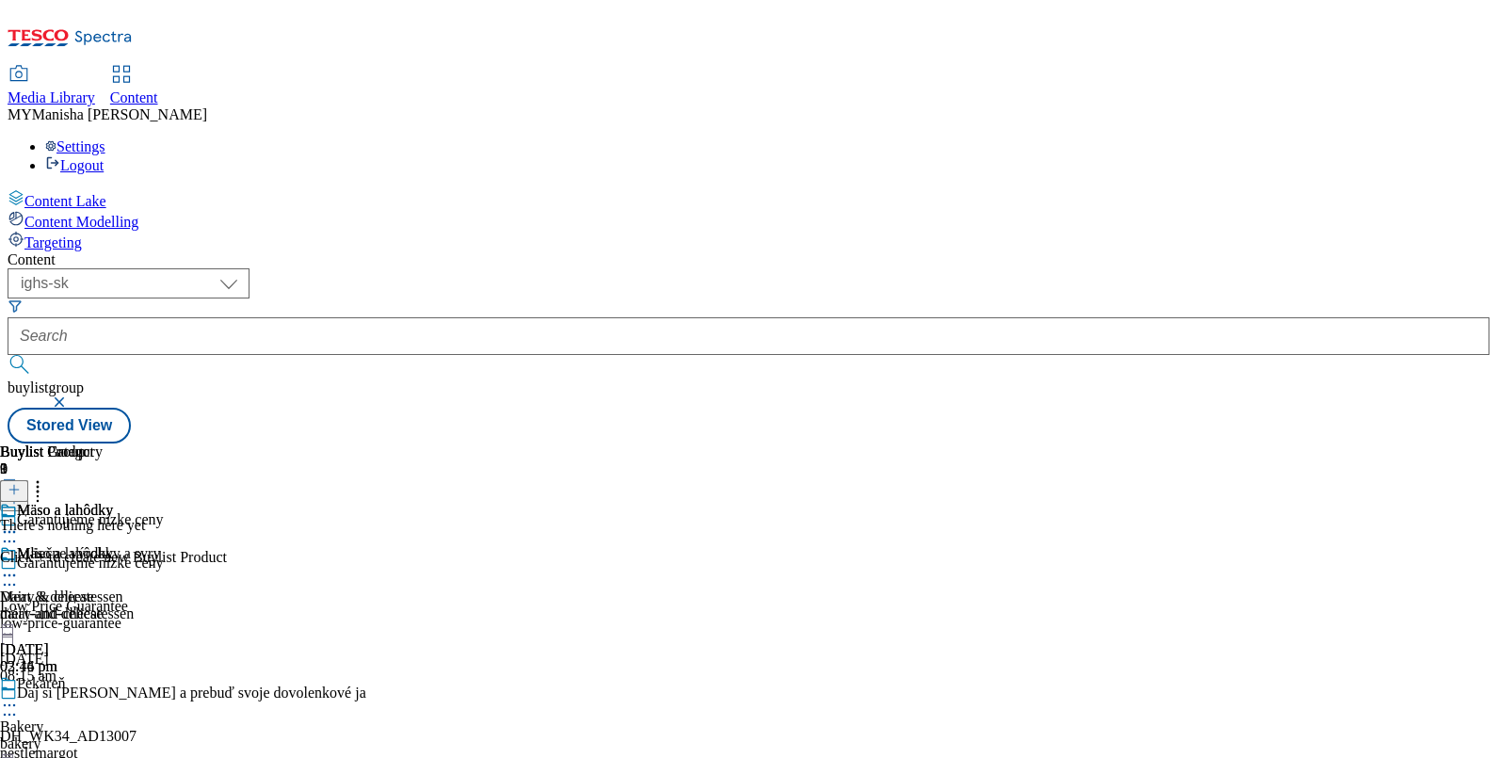
click at [14, 485] on line at bounding box center [14, 489] width 0 height 9
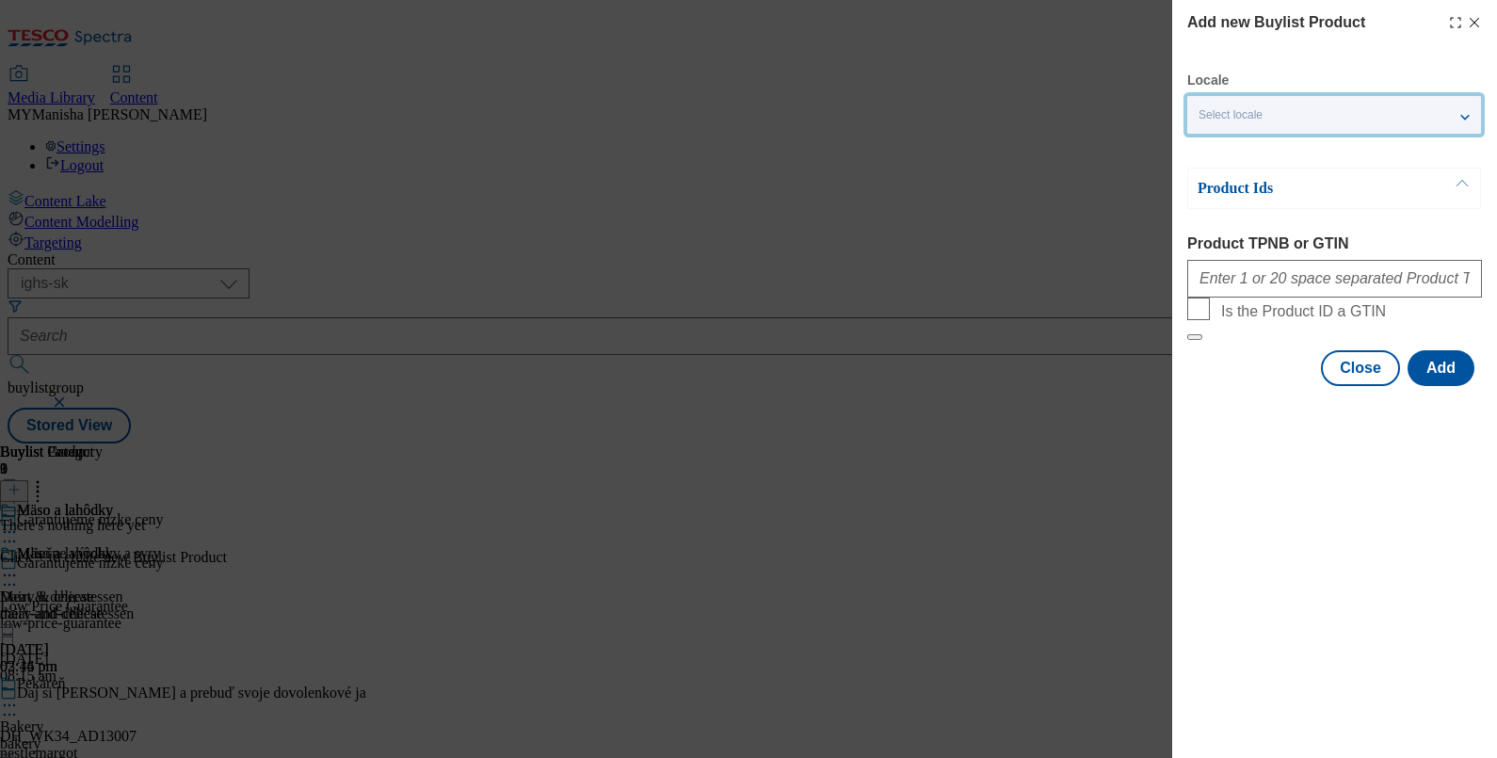
click at [1347, 120] on div "Select locale" at bounding box center [1334, 115] width 294 height 38
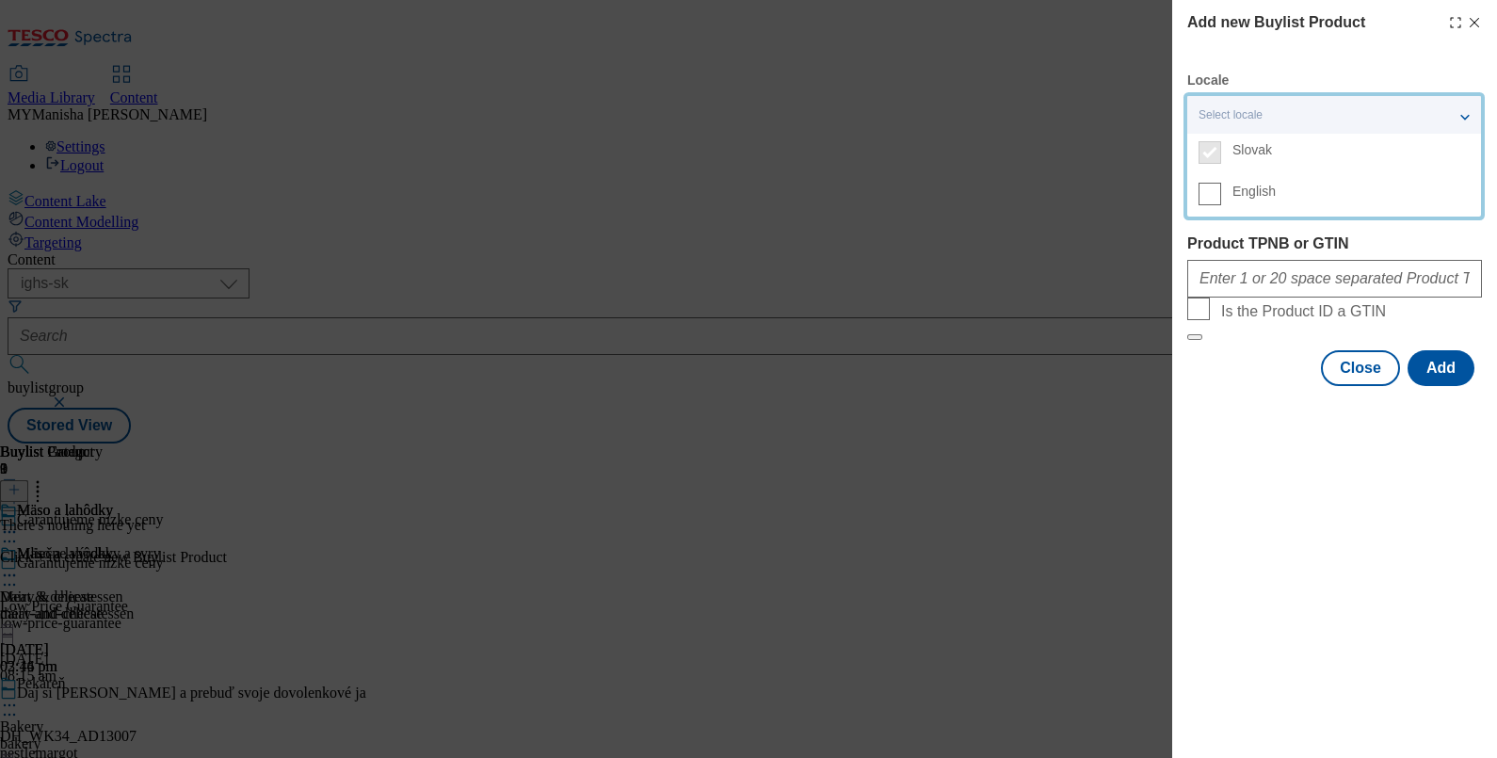
click at [1226, 201] on label "English" at bounding box center [1334, 195] width 294 height 41
click at [1221, 201] on input "English" at bounding box center [1209, 194] width 23 height 23
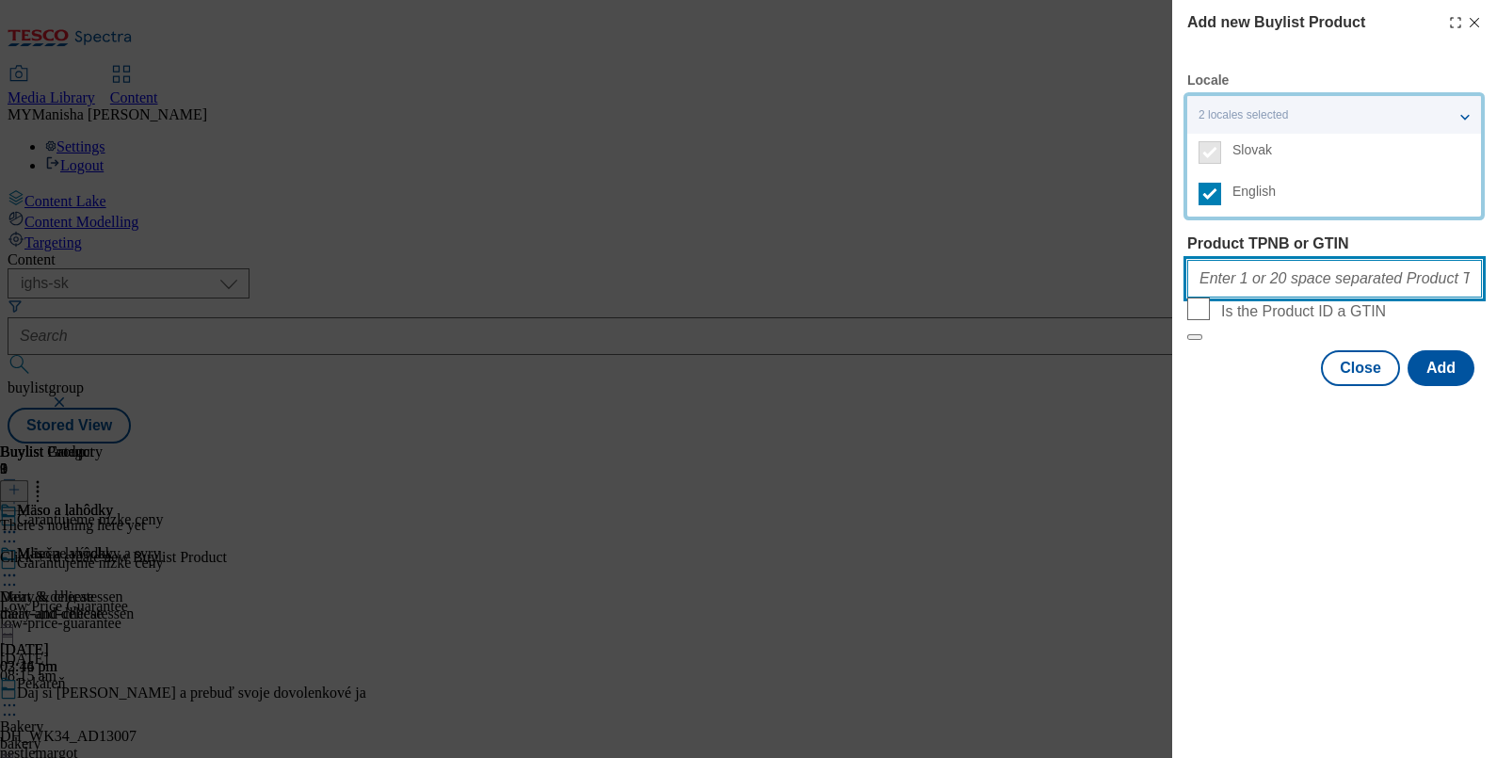
click at [1243, 292] on input "Product TPNB or GTIN" at bounding box center [1334, 279] width 295 height 38
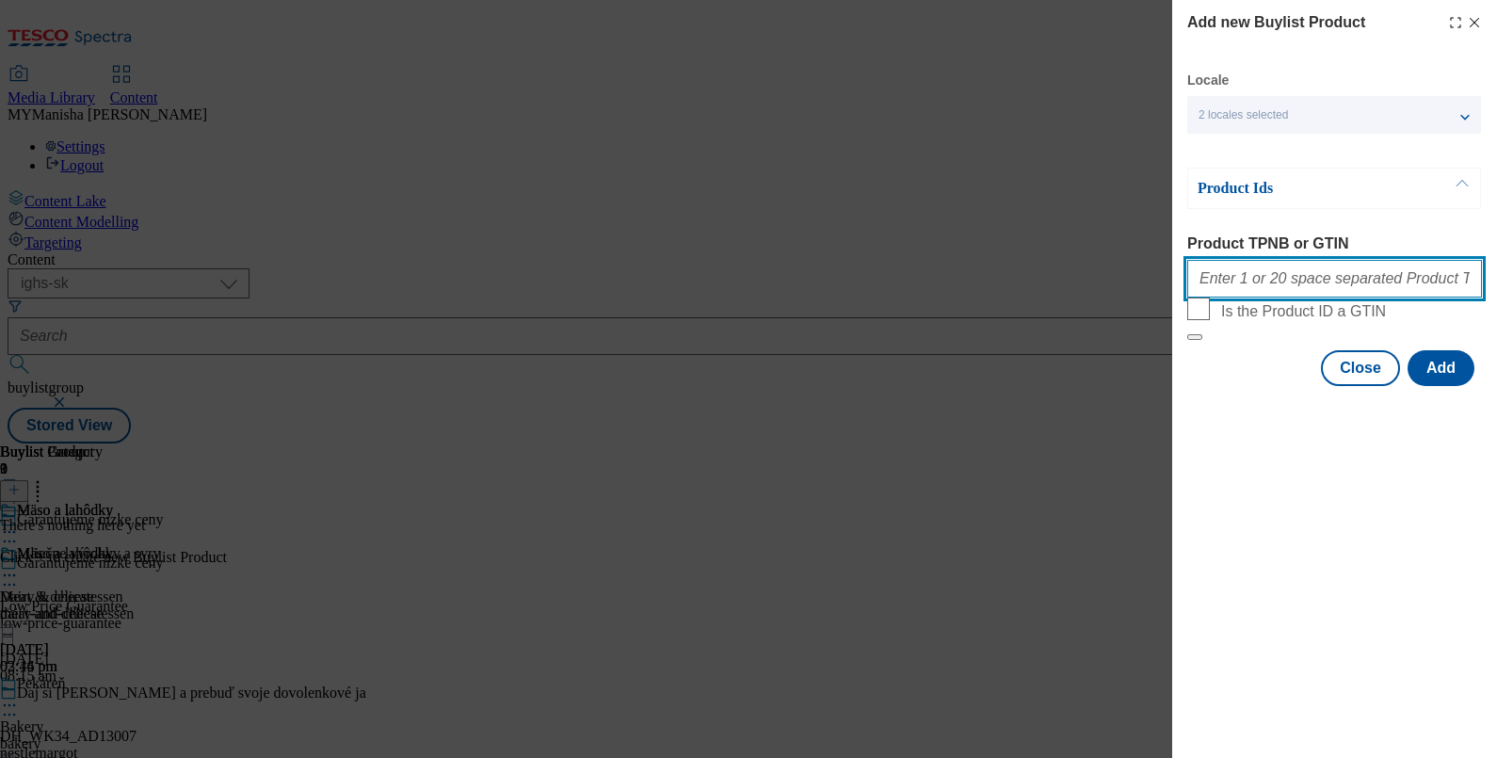
paste input "120554585 220021809 220260340 220260374 220289261 121144319 220289260 105057511…"
type input "120554585 220021809 220260340 220260374 220289261 121144319 220289260 105057511…"
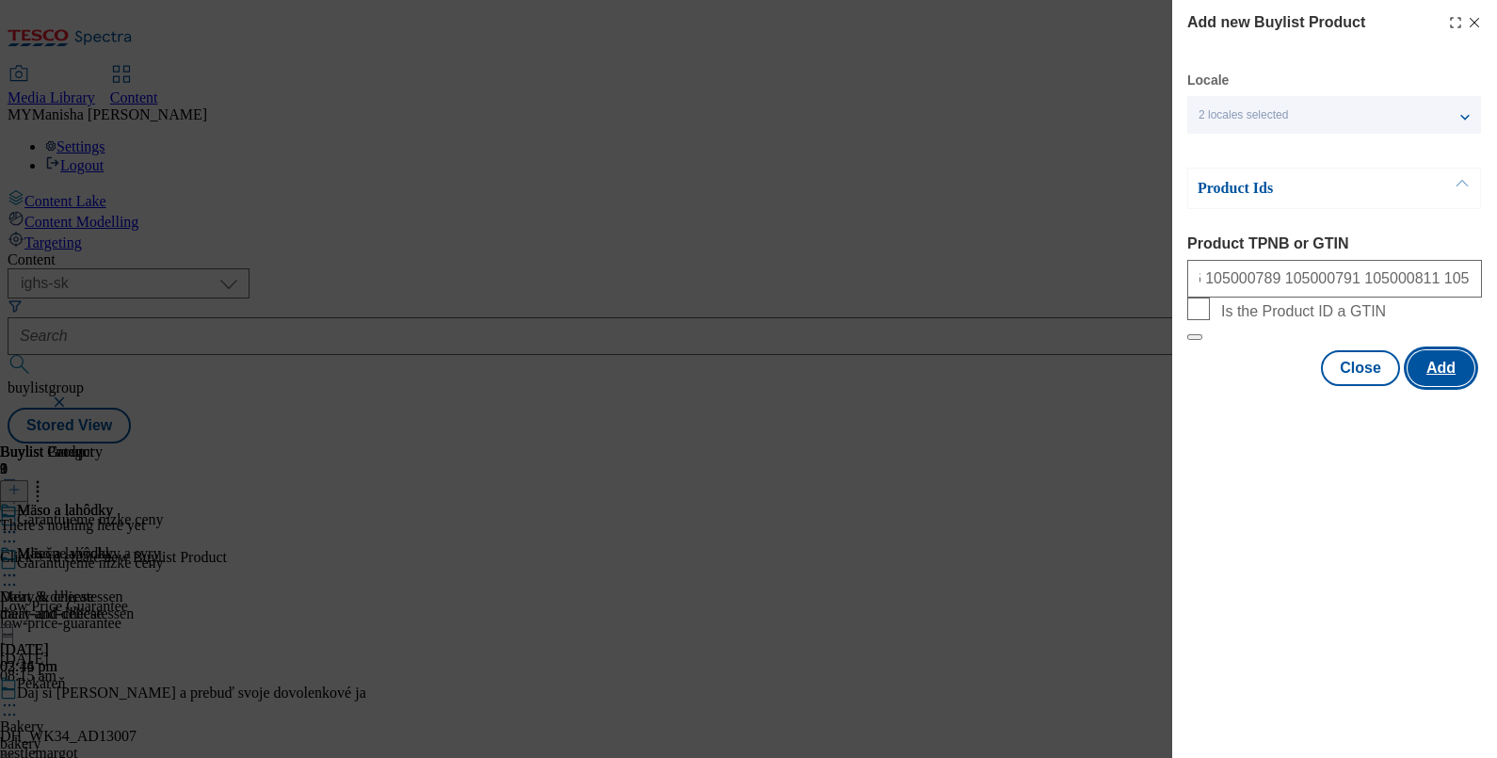
scroll to position [0, 0]
click at [1455, 386] on button "Add" at bounding box center [1440, 368] width 67 height 36
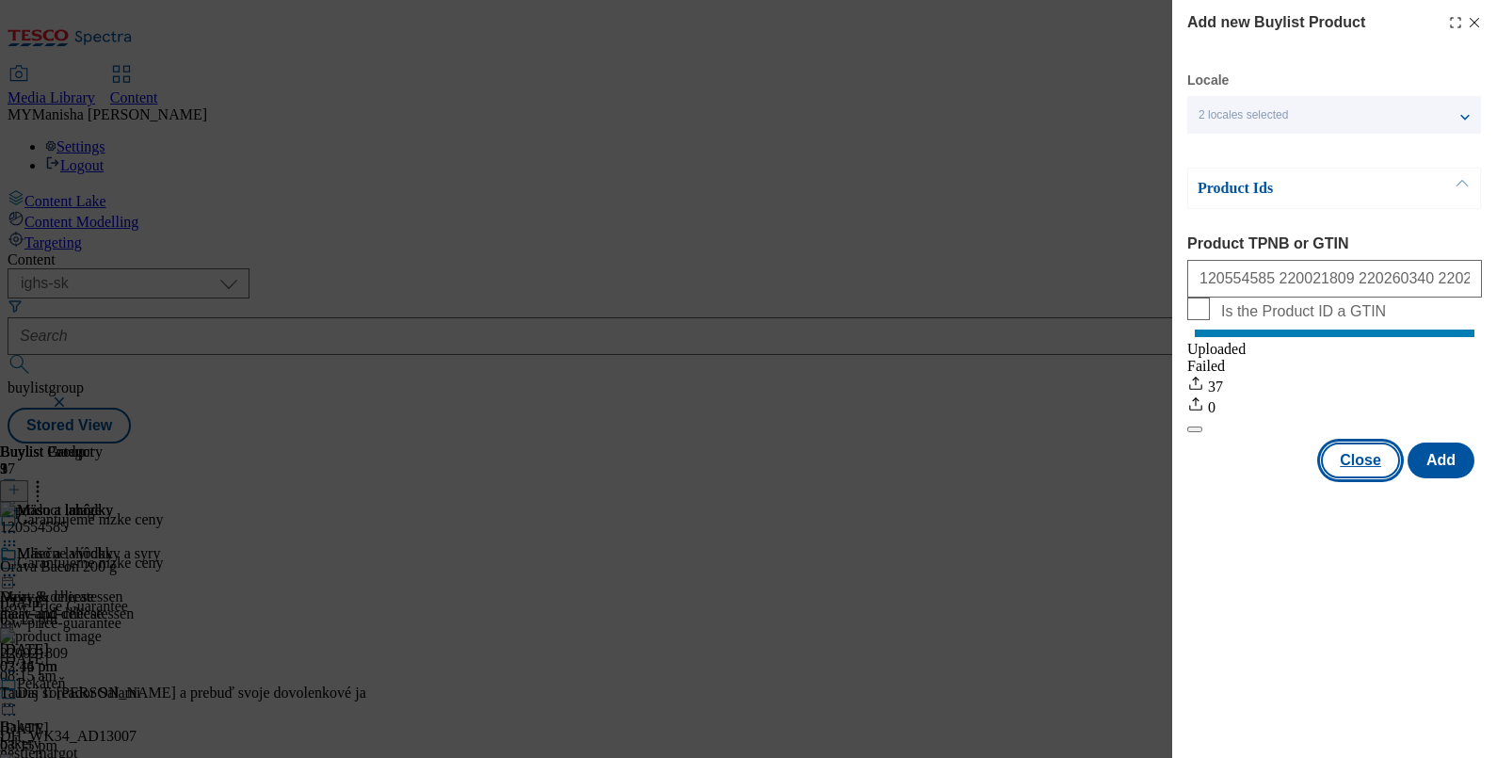
click at [1365, 478] on button "Close" at bounding box center [1360, 460] width 79 height 36
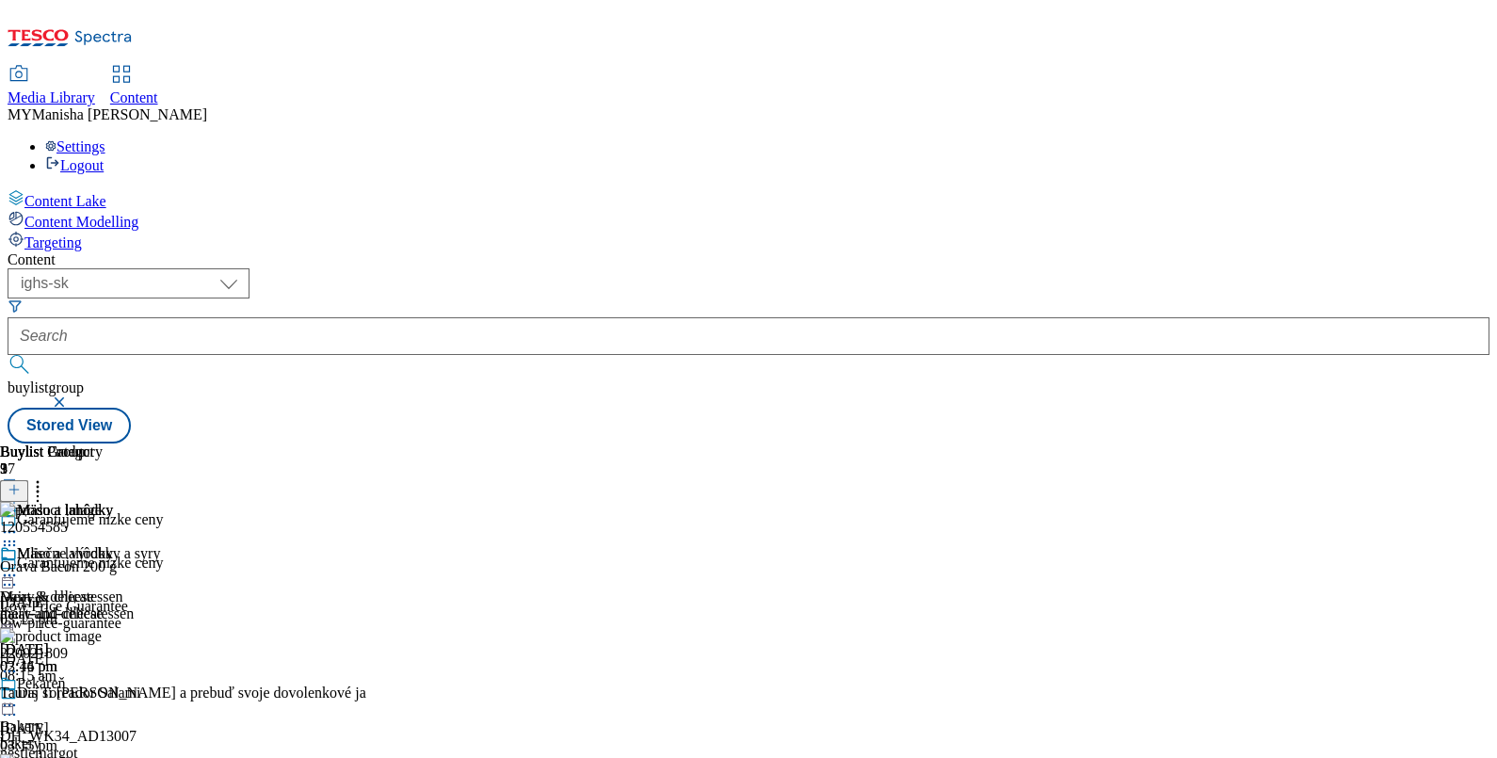
click at [21, 483] on icon at bounding box center [14, 489] width 13 height 13
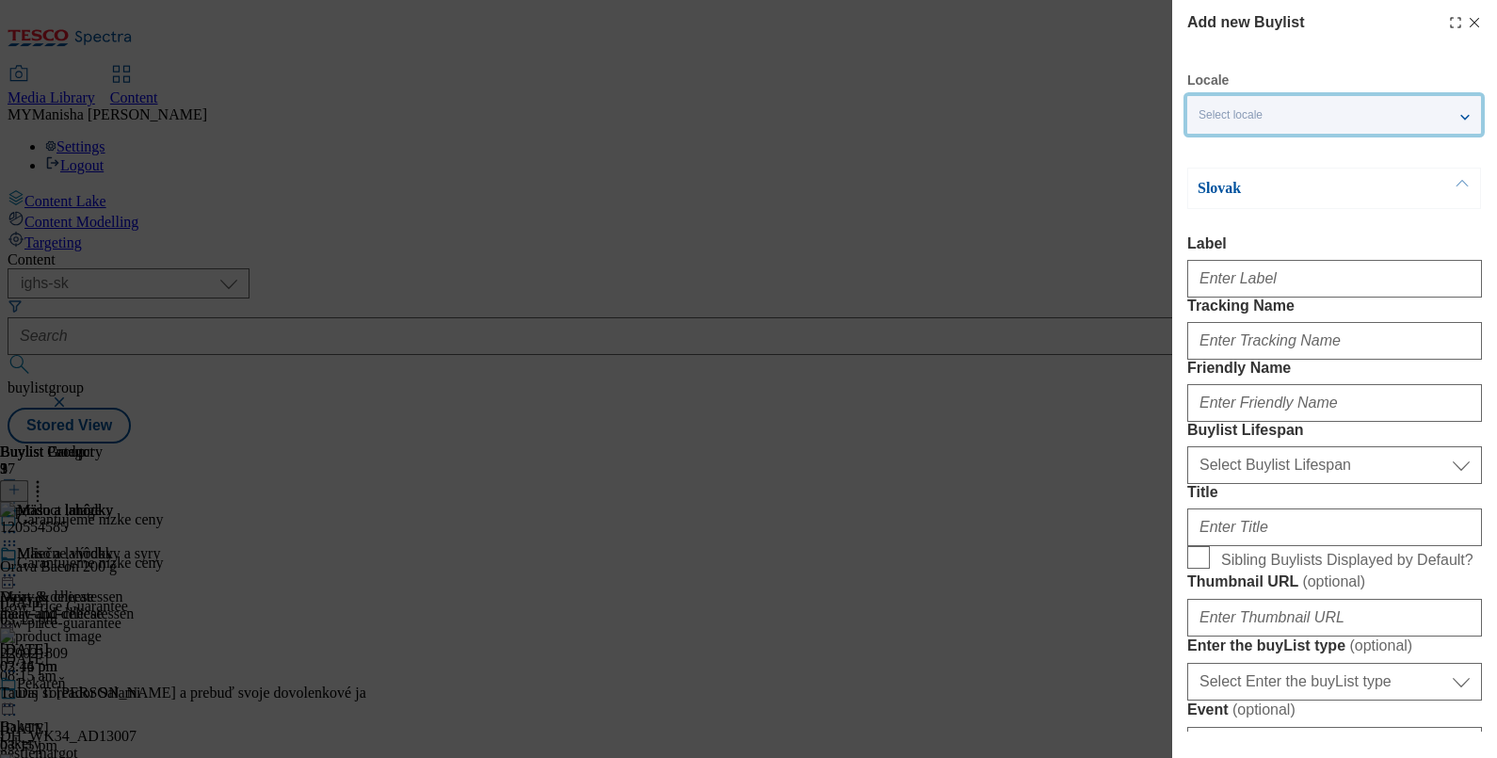
click at [1266, 116] on div "Select locale" at bounding box center [1334, 115] width 294 height 38
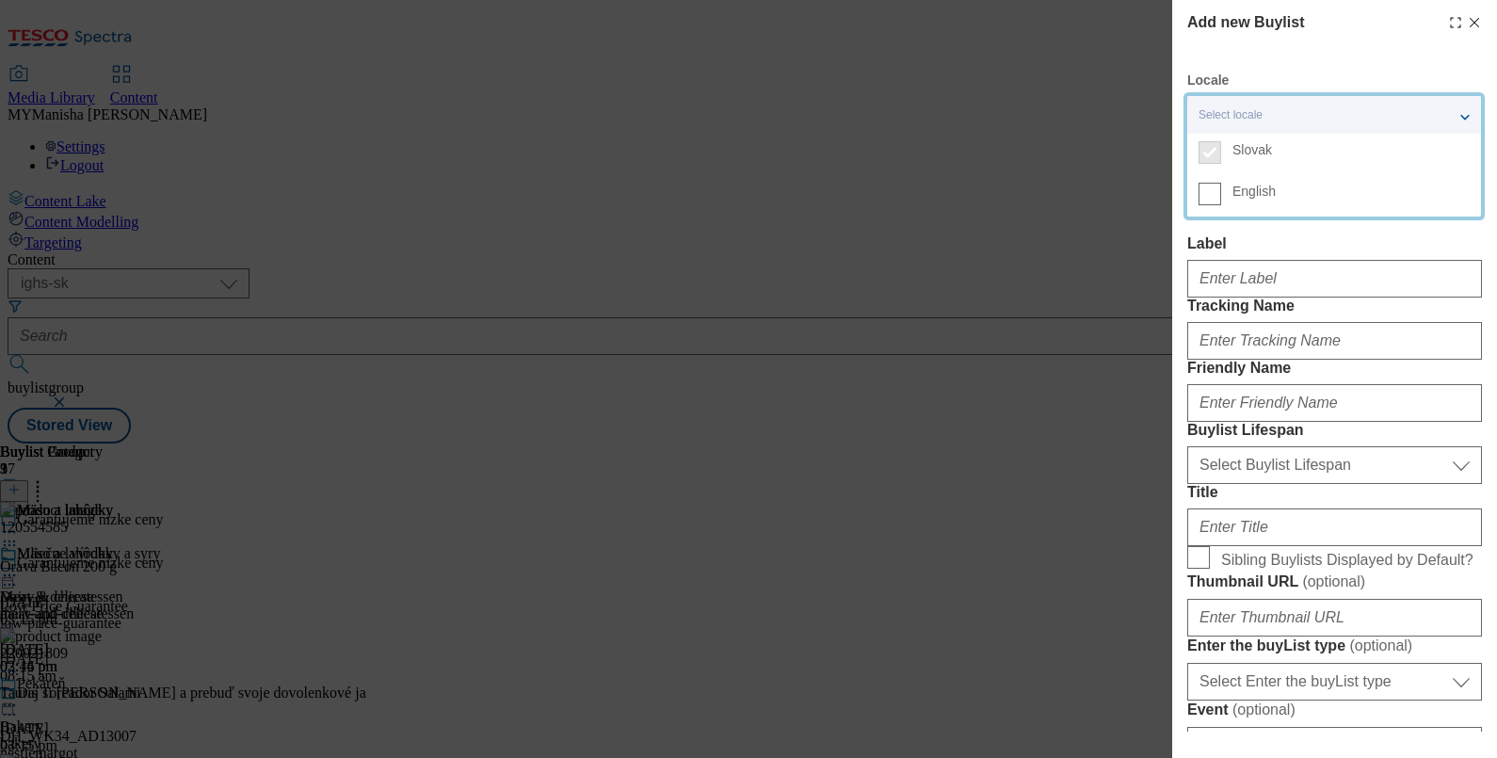
click at [1205, 209] on label "English" at bounding box center [1334, 195] width 294 height 41
click at [1205, 205] on input "English" at bounding box center [1209, 194] width 23 height 23
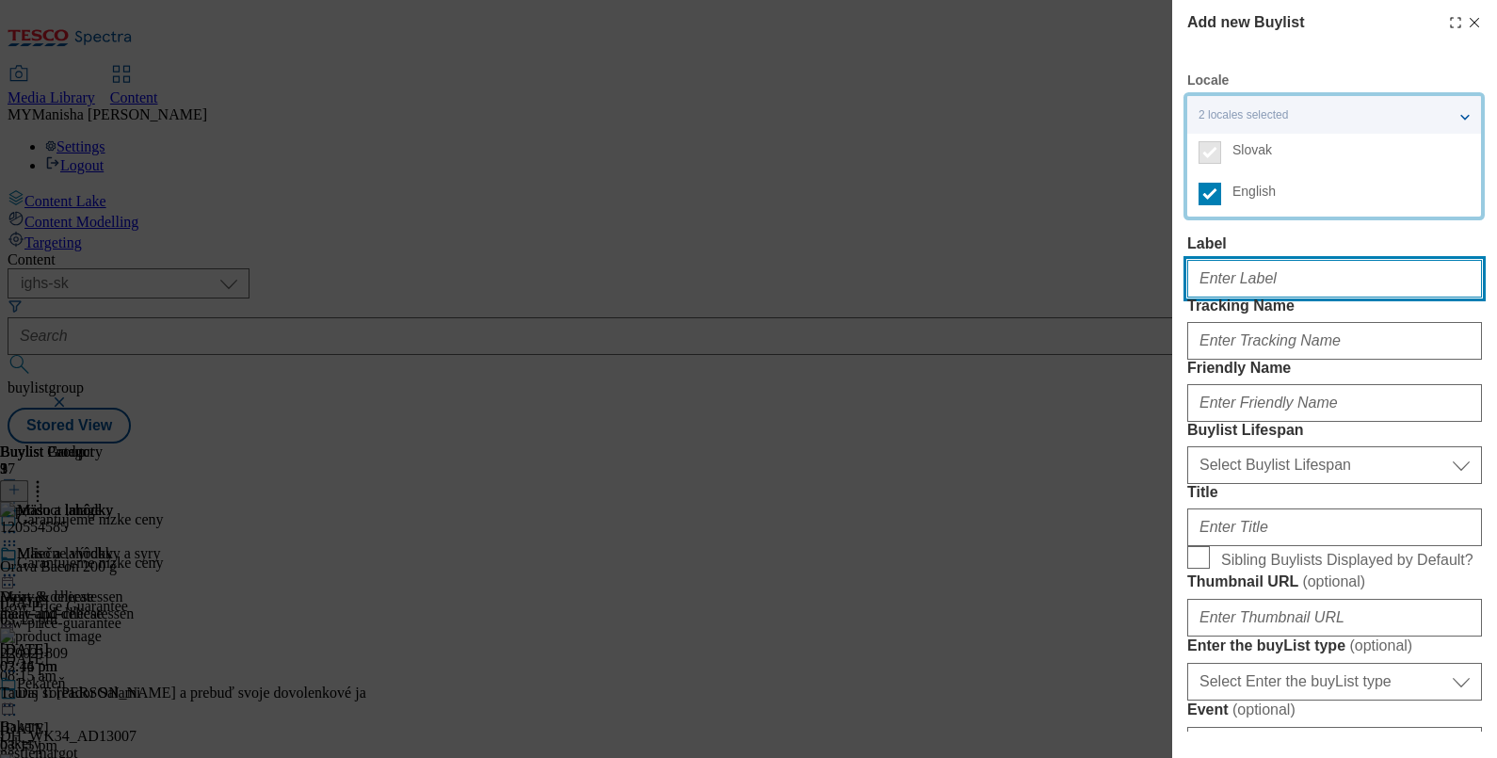
click at [1237, 291] on input "Label" at bounding box center [1334, 279] width 295 height 38
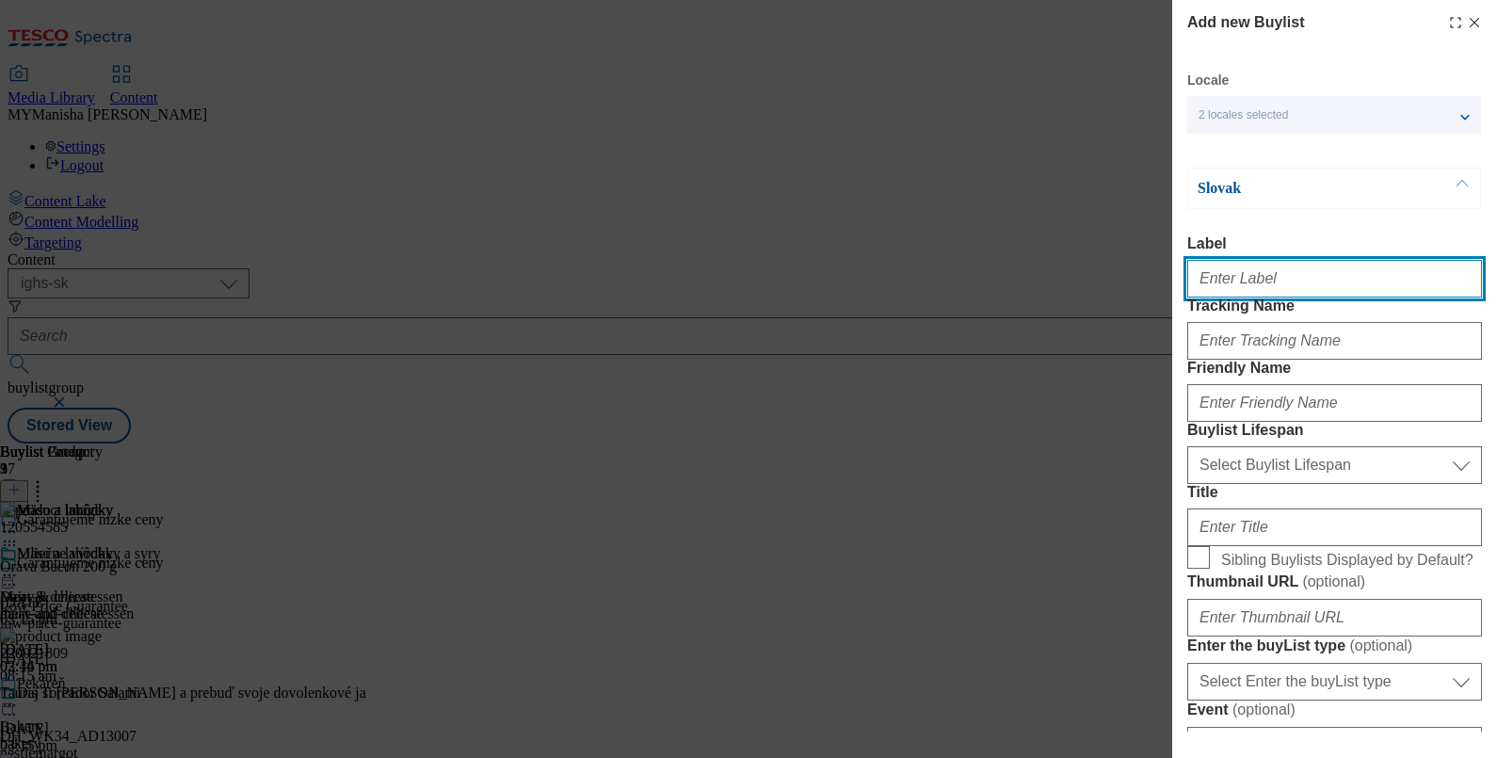
paste input "Frozen"
type input "Frozen"
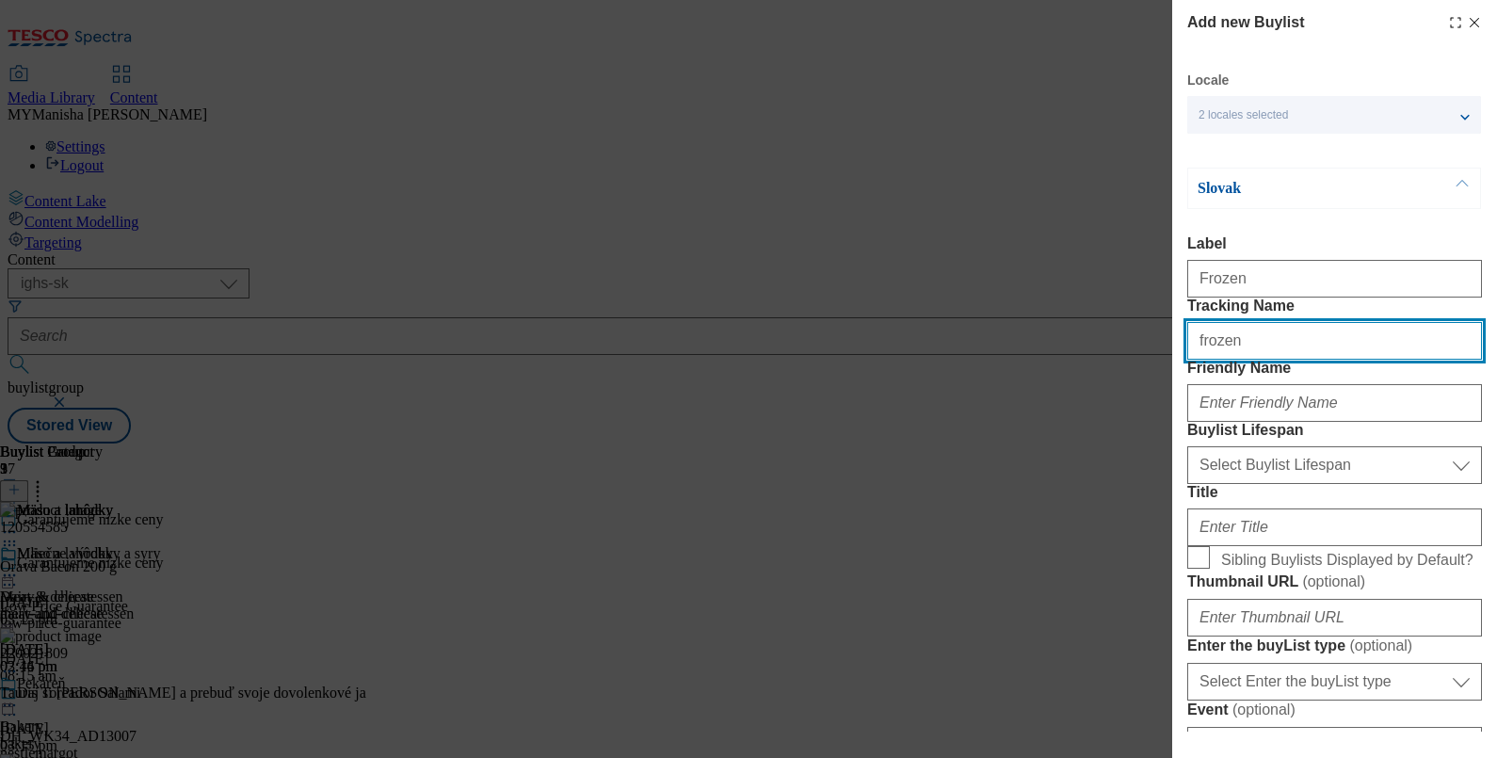
type input "frozen"
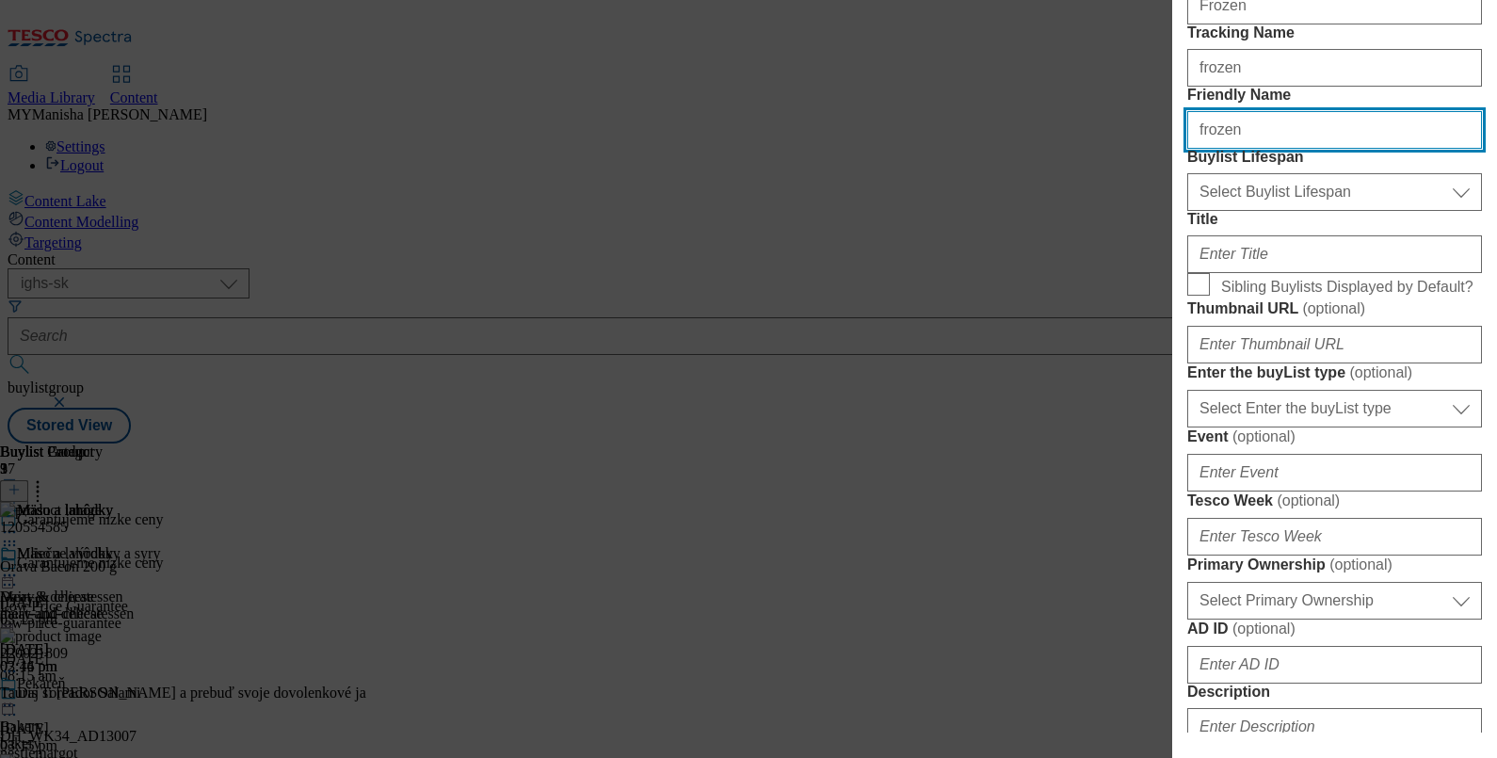
scroll to position [274, 0]
type input "frozen"
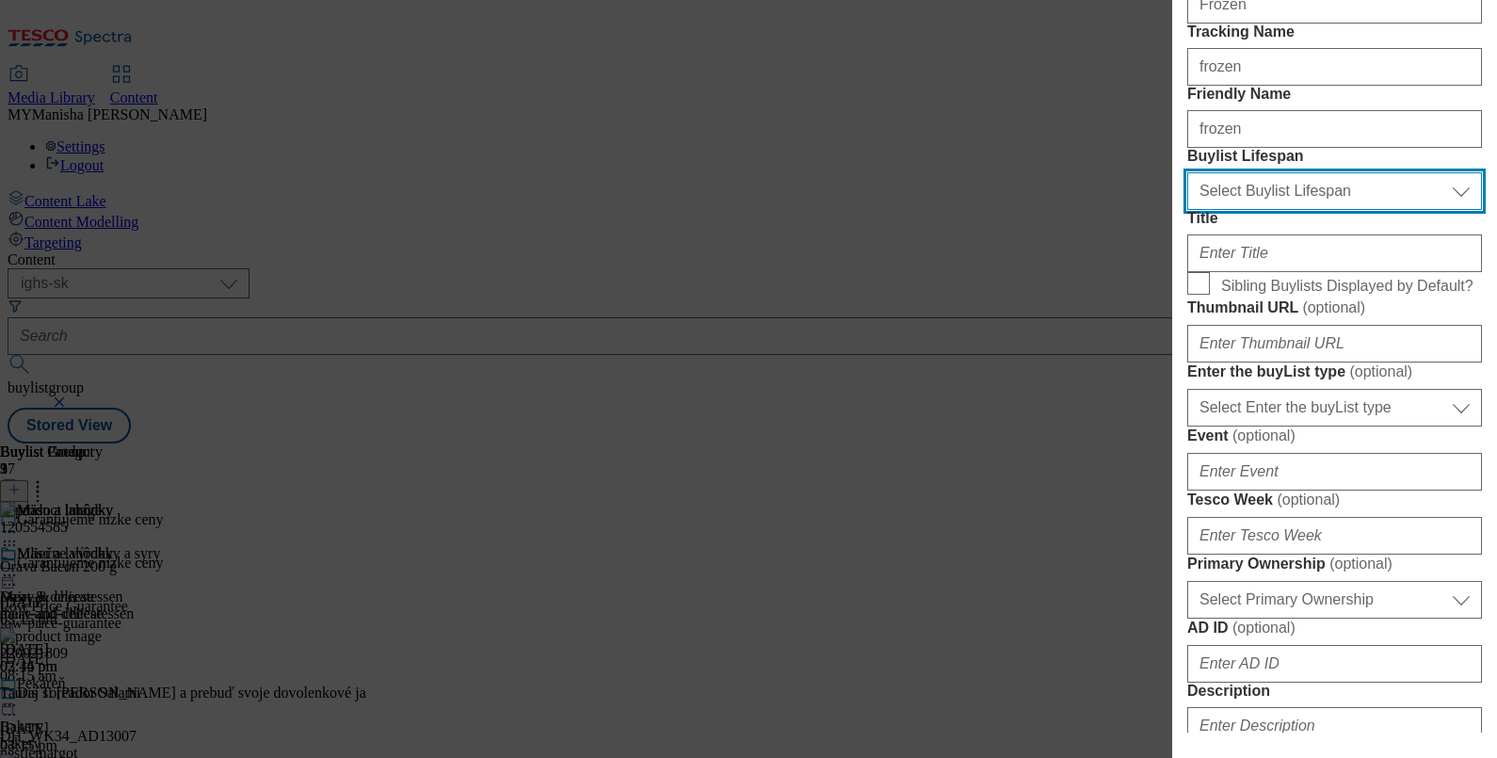
click at [1269, 210] on select "Select Buylist Lifespan evergreen seasonal tactical" at bounding box center [1334, 191] width 295 height 38
select select "evergreen"
click at [1187, 210] on select "Select Buylist Lifespan evergreen seasonal tactical" at bounding box center [1334, 191] width 295 height 38
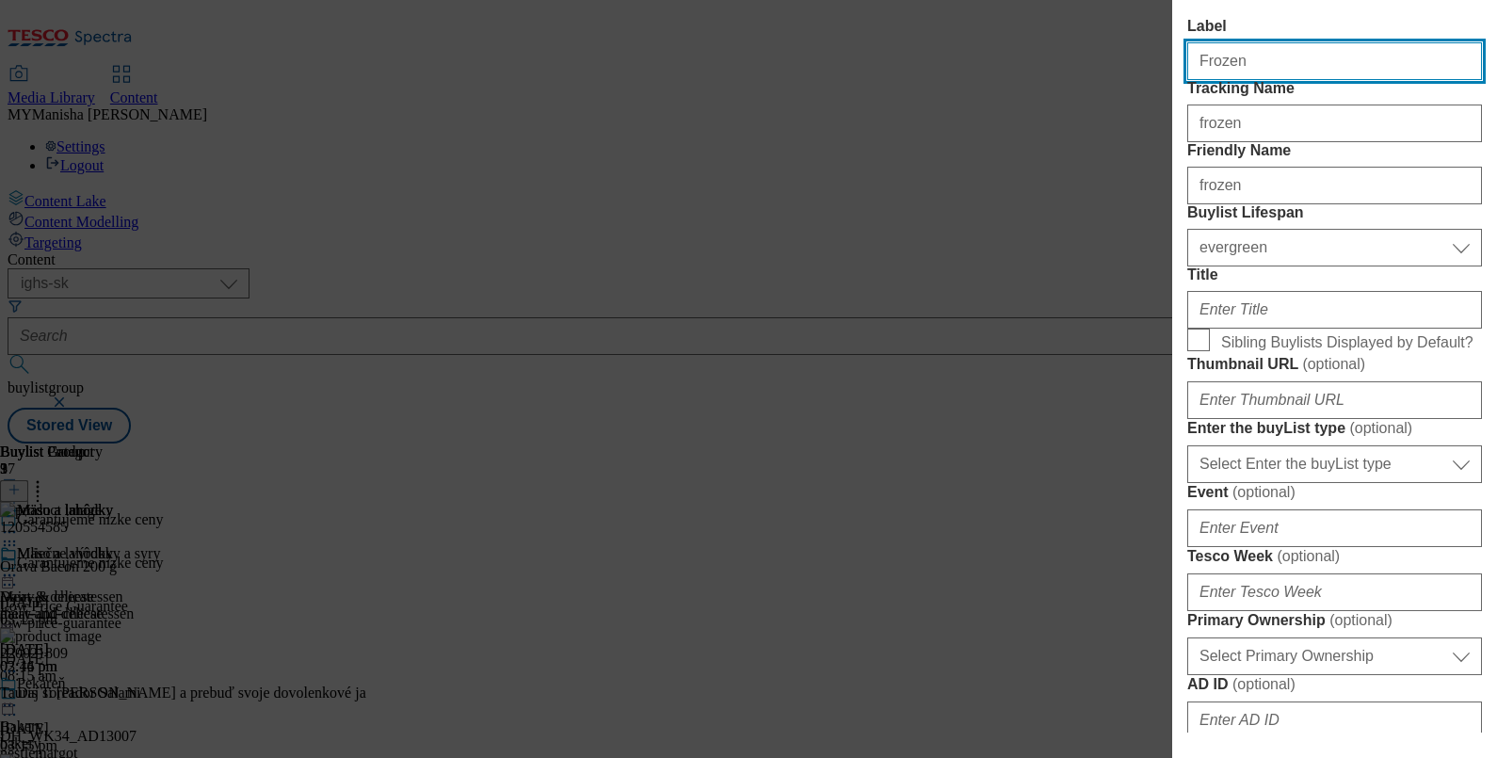
click at [1271, 70] on input "Frozen" at bounding box center [1334, 61] width 295 height 38
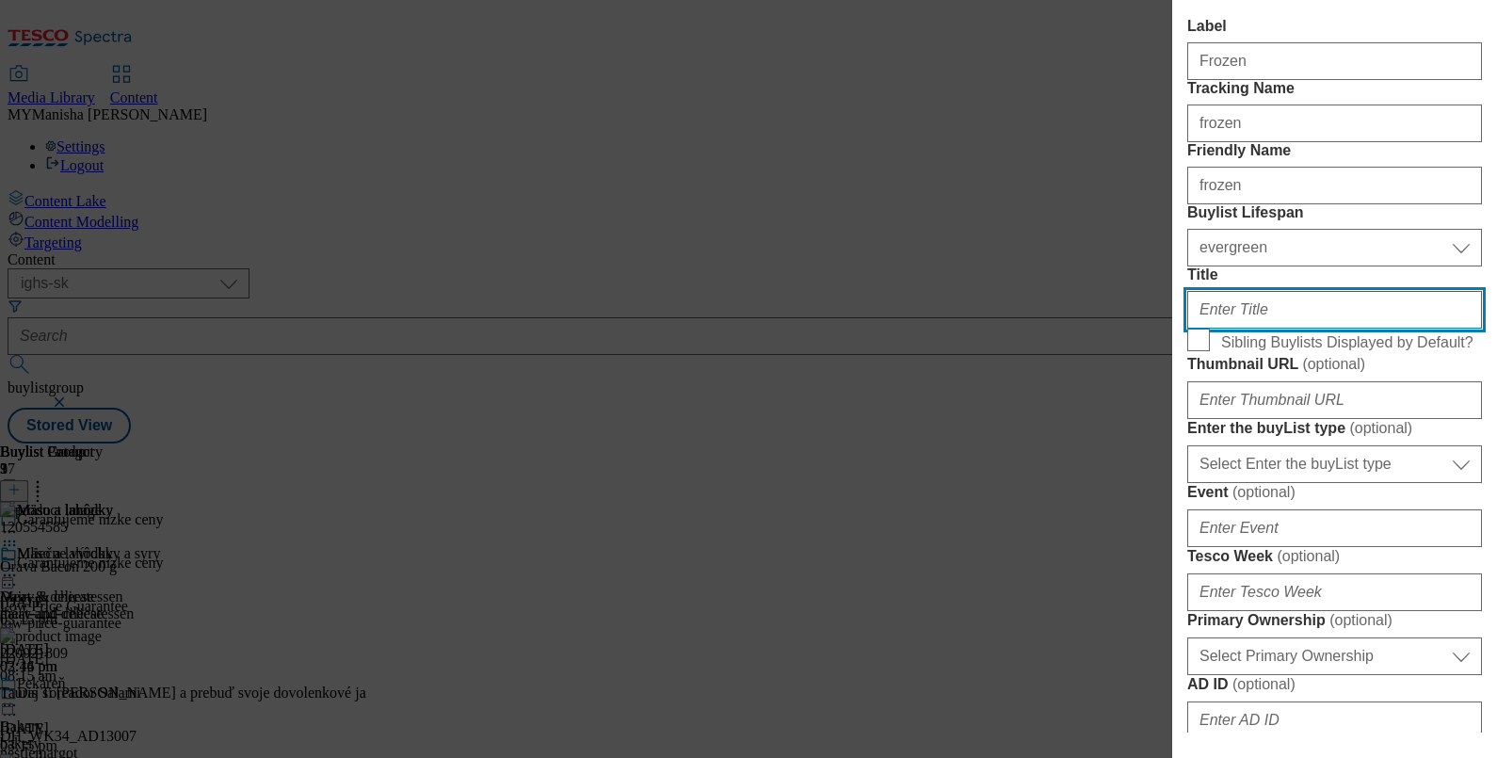
paste input "Frozen"
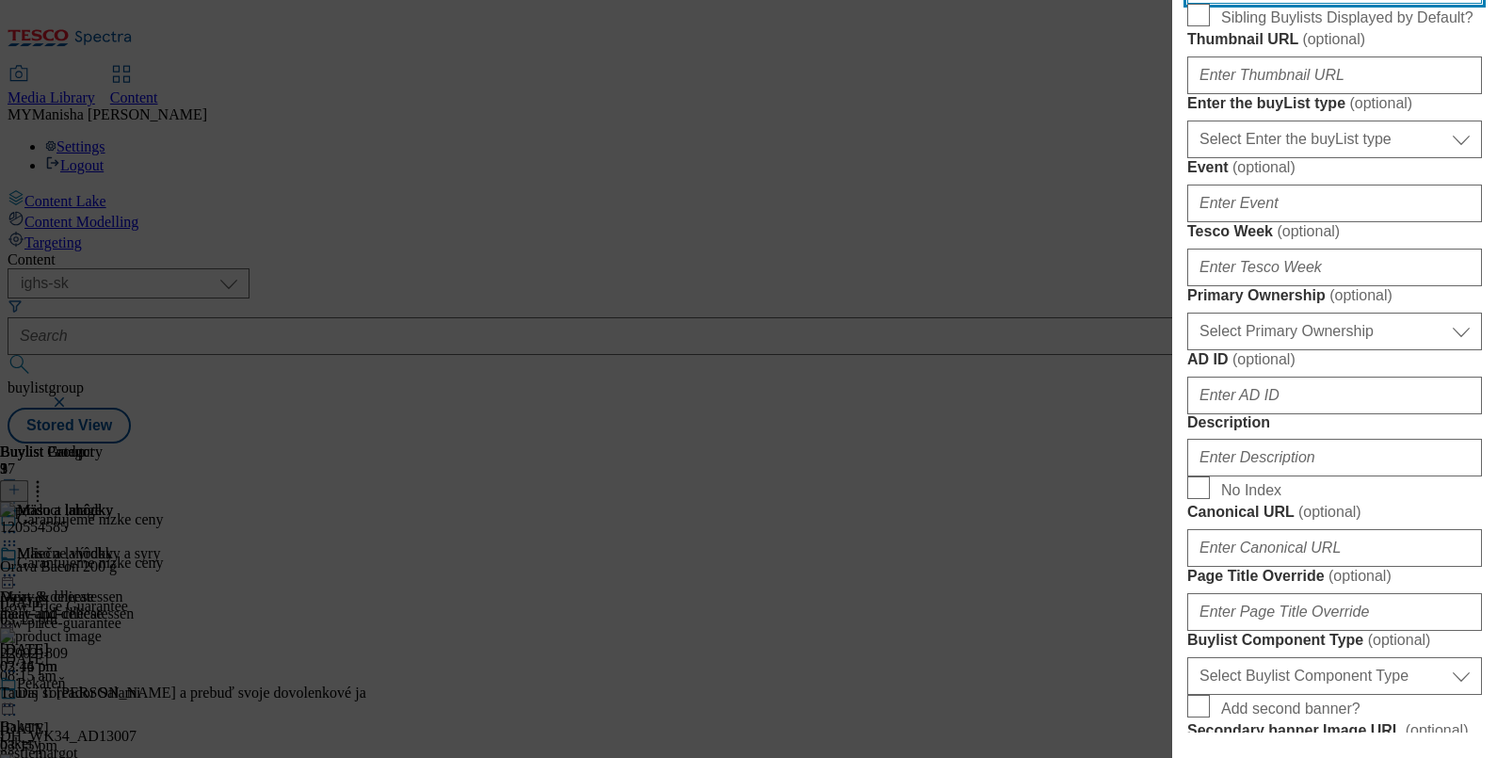
scroll to position [550, 0]
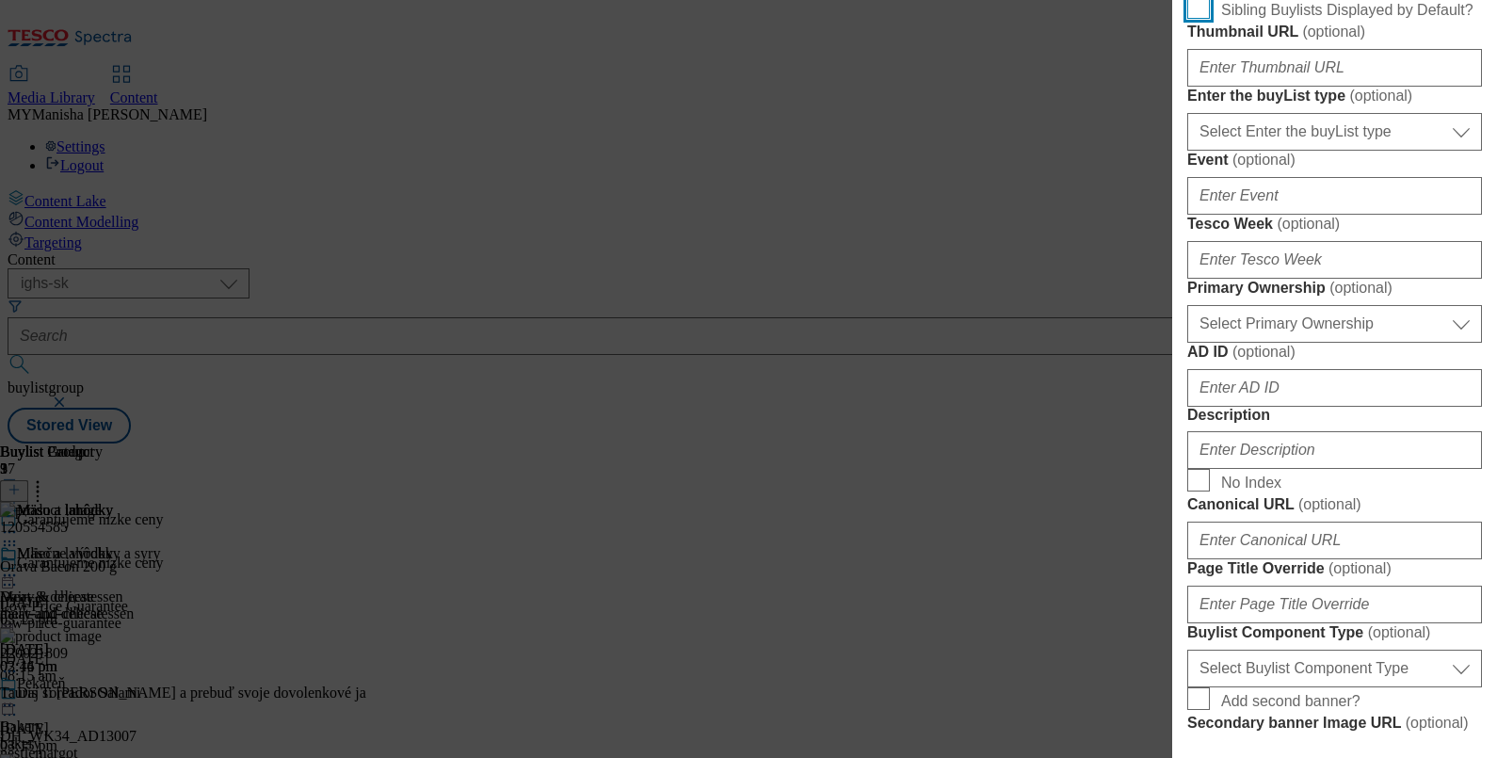
type input "Frozen"
click at [1194, 19] on input "Sibling Buylists Displayed by Default?" at bounding box center [1198, 7] width 23 height 23
checkbox input "true"
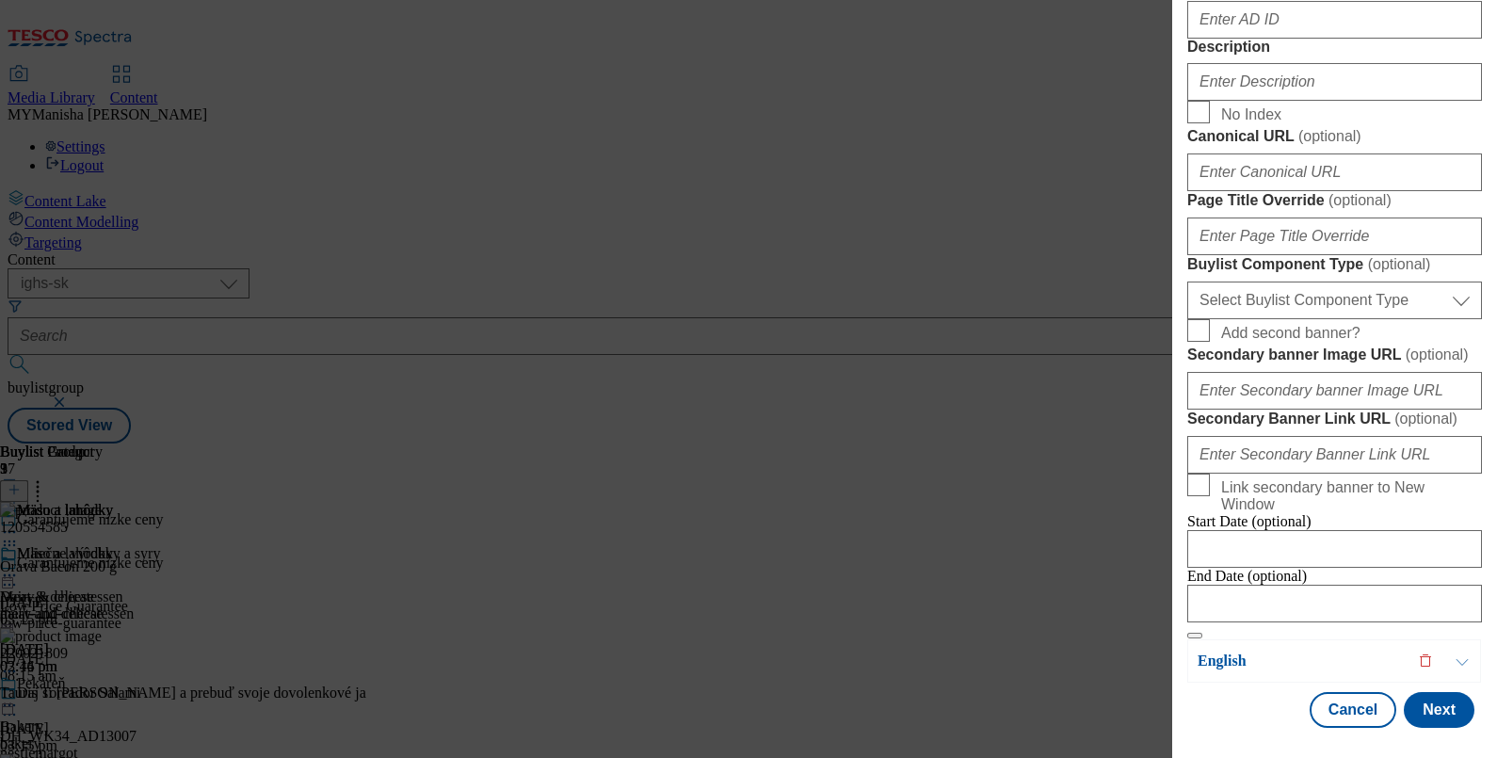
scroll to position [1106, 0]
click at [1229, 101] on input "Description" at bounding box center [1334, 82] width 295 height 38
paste input "Frozen"
type input "Frozen"
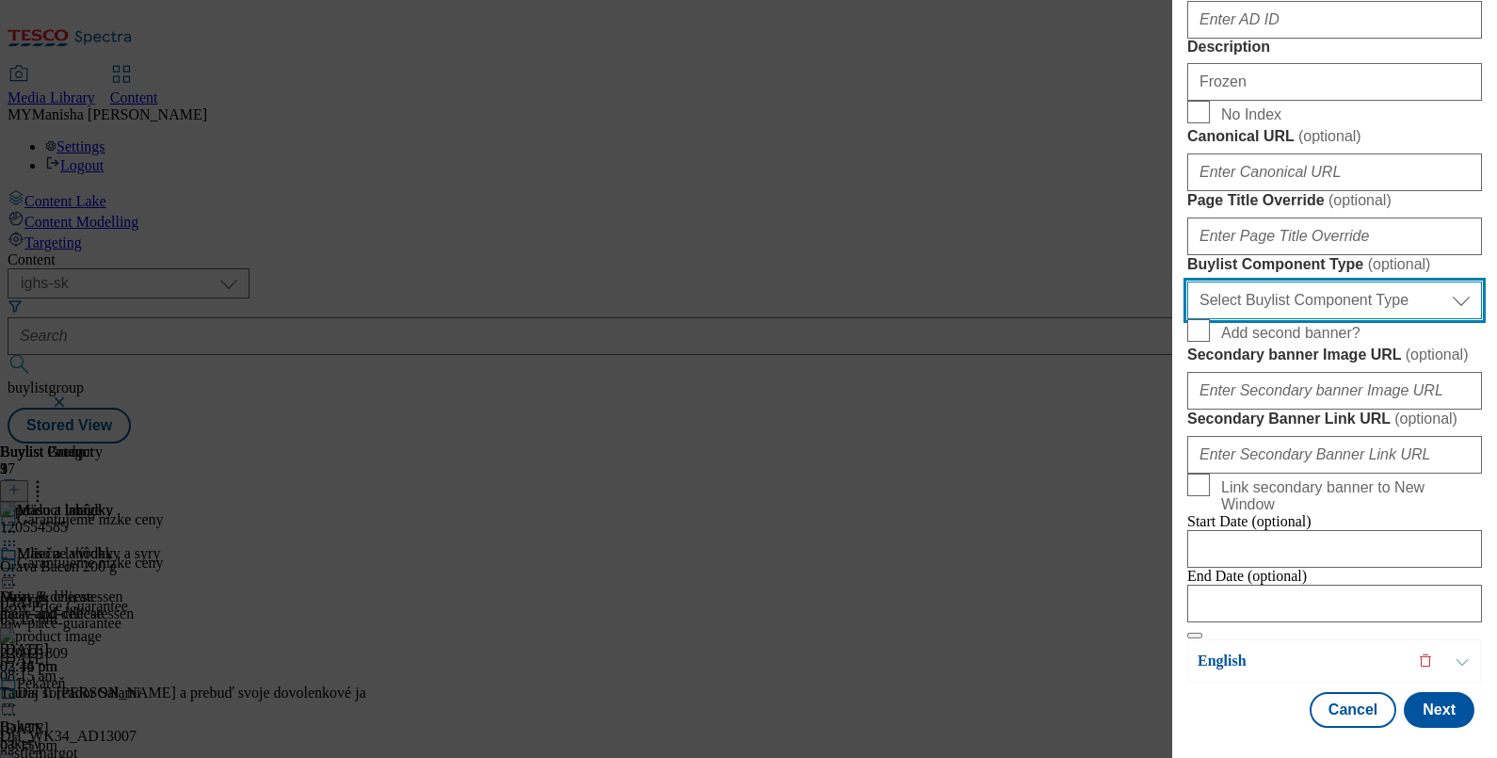
click at [1318, 319] on select "Select Buylist Component Type Banner Competition Header Meal" at bounding box center [1334, 300] width 295 height 38
select select "Banner"
click at [1187, 319] on select "Select Buylist Component Type Banner Competition Header Meal" at bounding box center [1334, 300] width 295 height 38
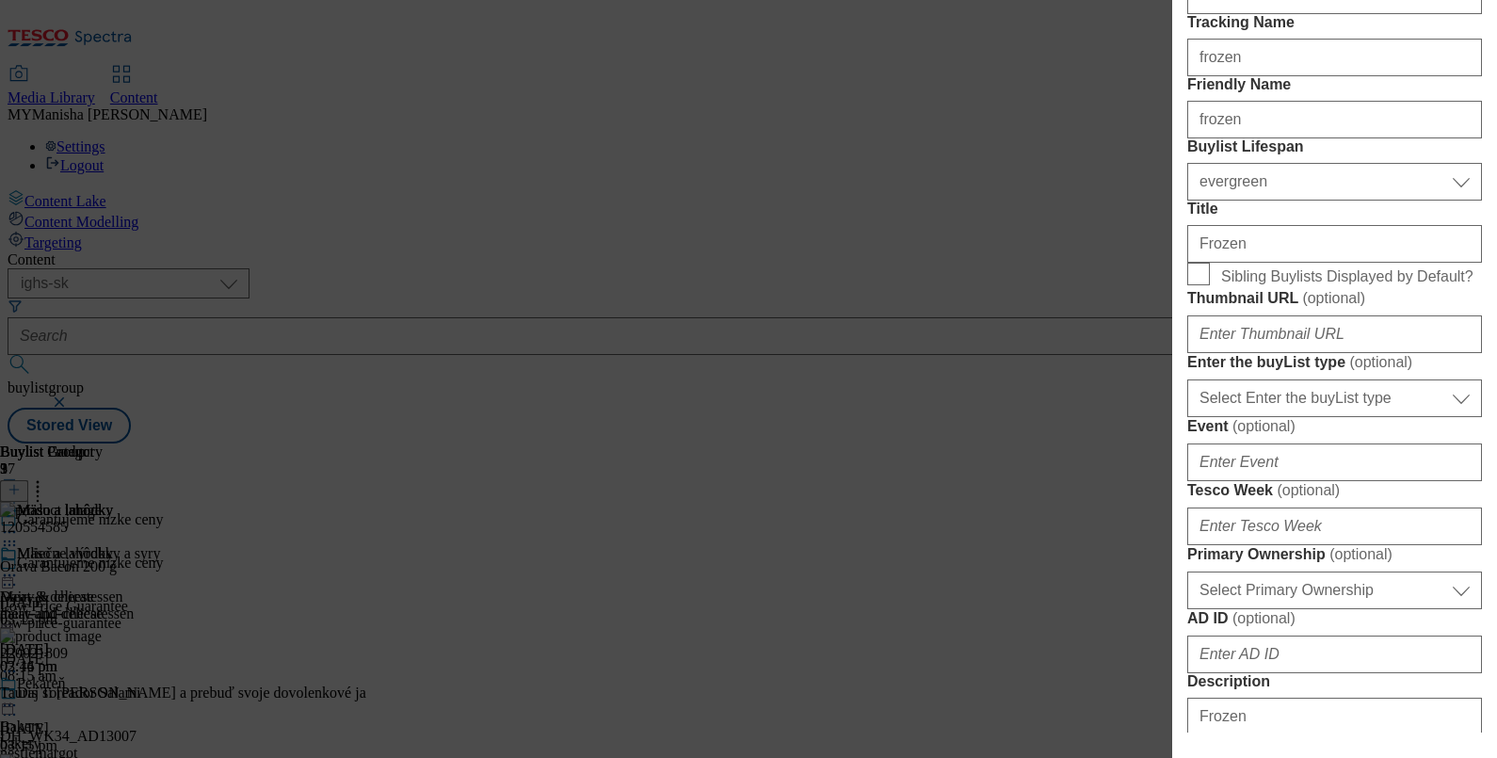
scroll to position [290, 0]
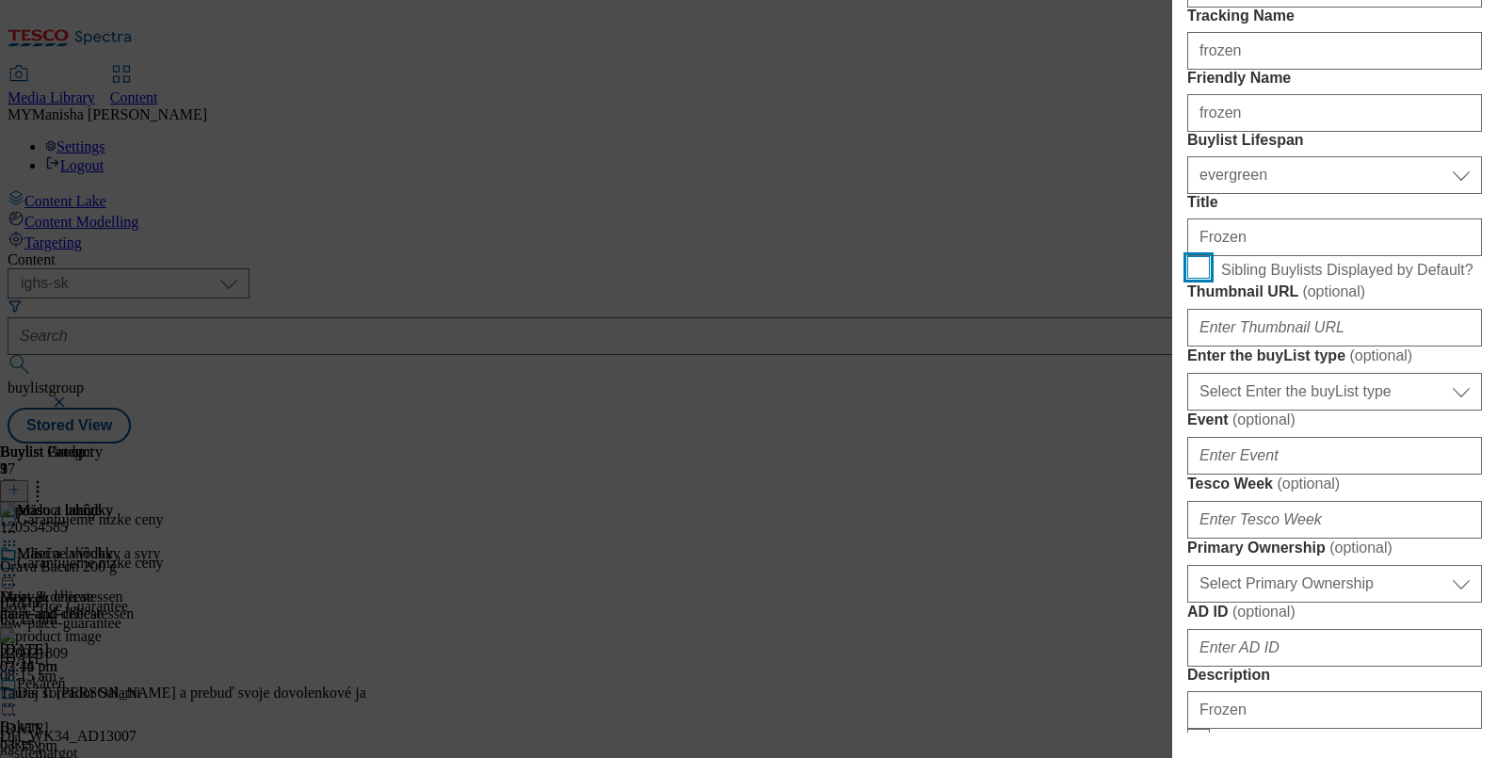
click at [1203, 279] on input "Sibling Buylists Displayed by Default?" at bounding box center [1198, 267] width 23 height 23
checkbox input "true"
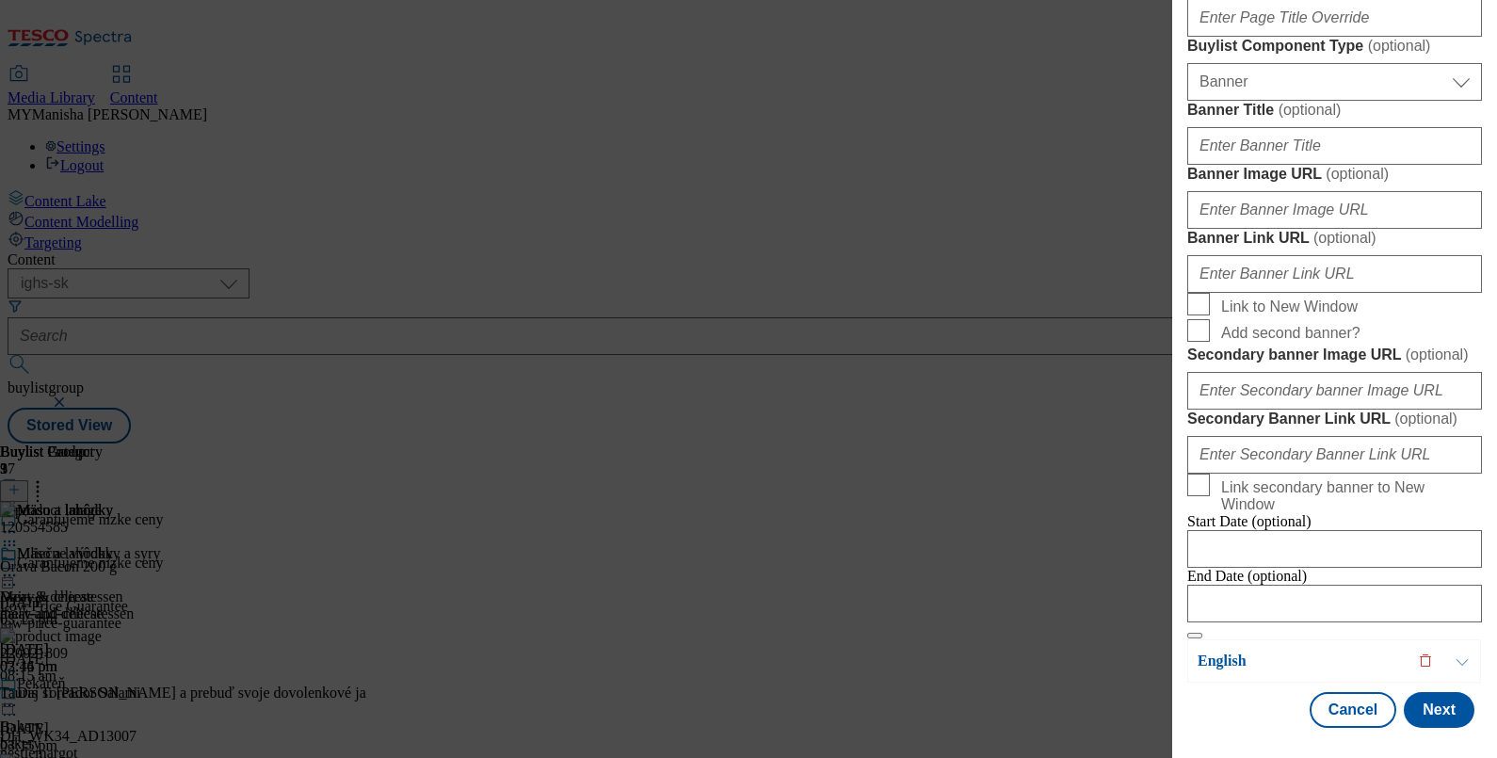
scroll to position [1957, 0]
click at [1426, 693] on button "Next" at bounding box center [1438, 710] width 71 height 36
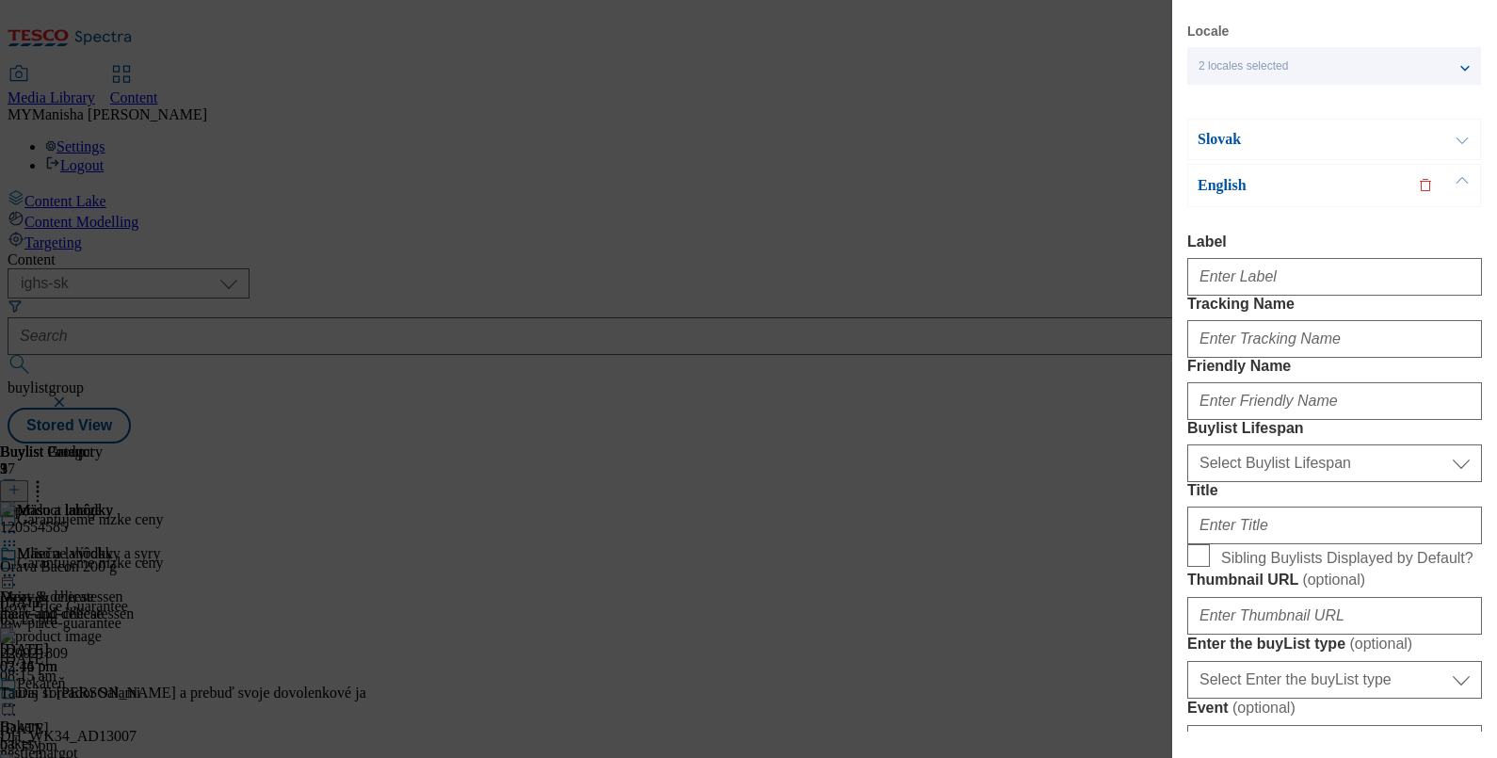
scroll to position [0, 0]
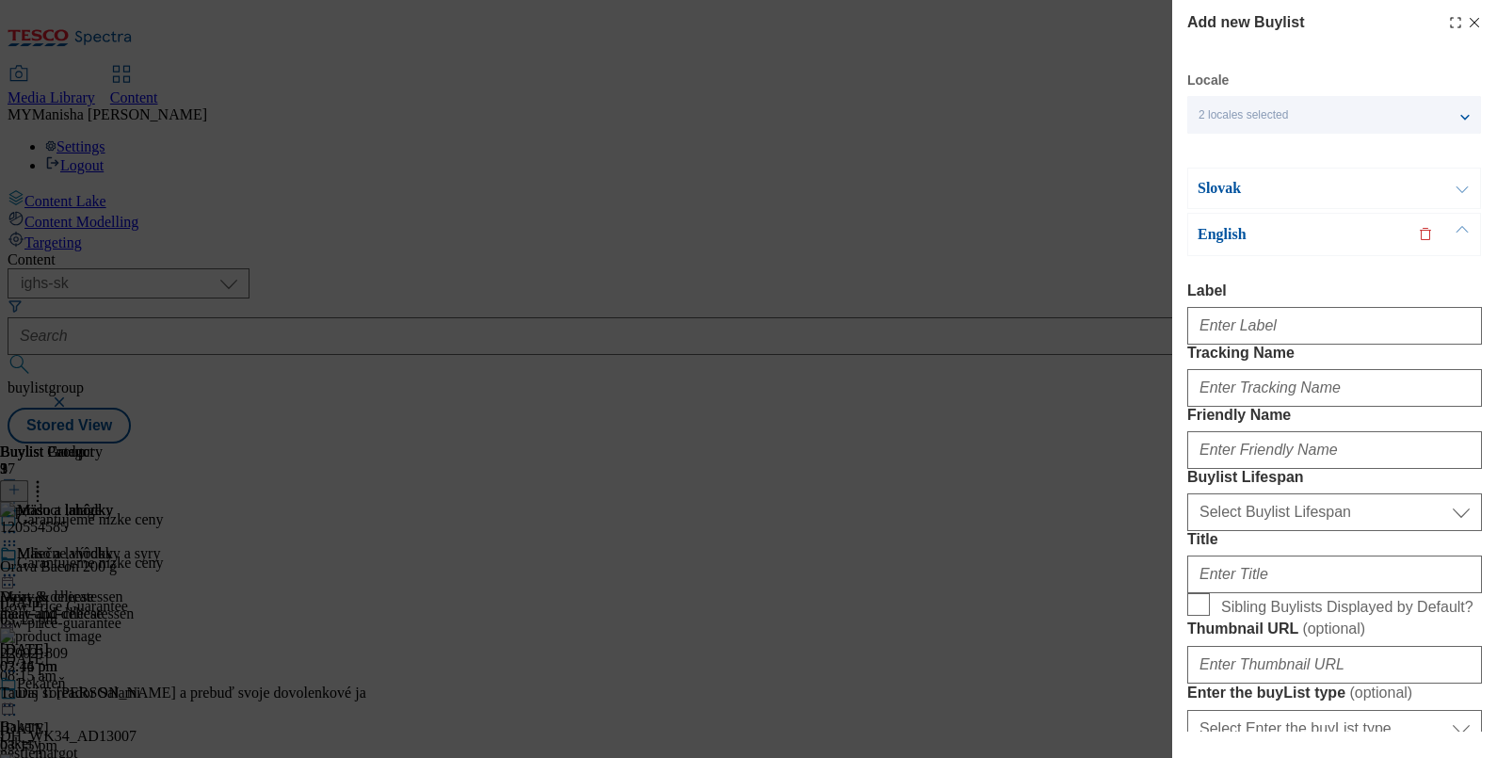
click at [1244, 306] on div "Modal" at bounding box center [1334, 321] width 295 height 45
click at [1251, 322] on input "Label" at bounding box center [1334, 326] width 295 height 38
paste input "Frozen"
type input "Frozen"
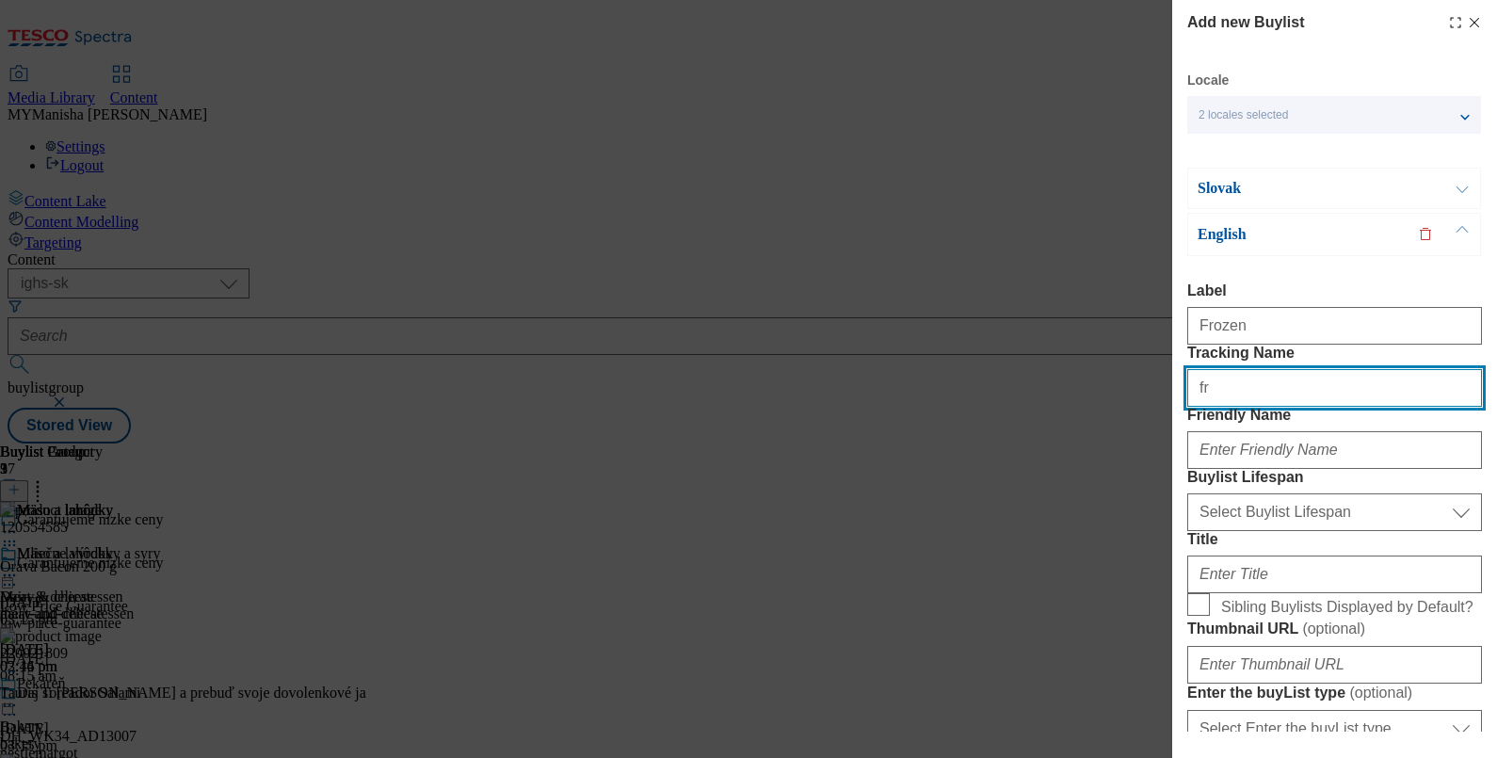
type input "frozen"
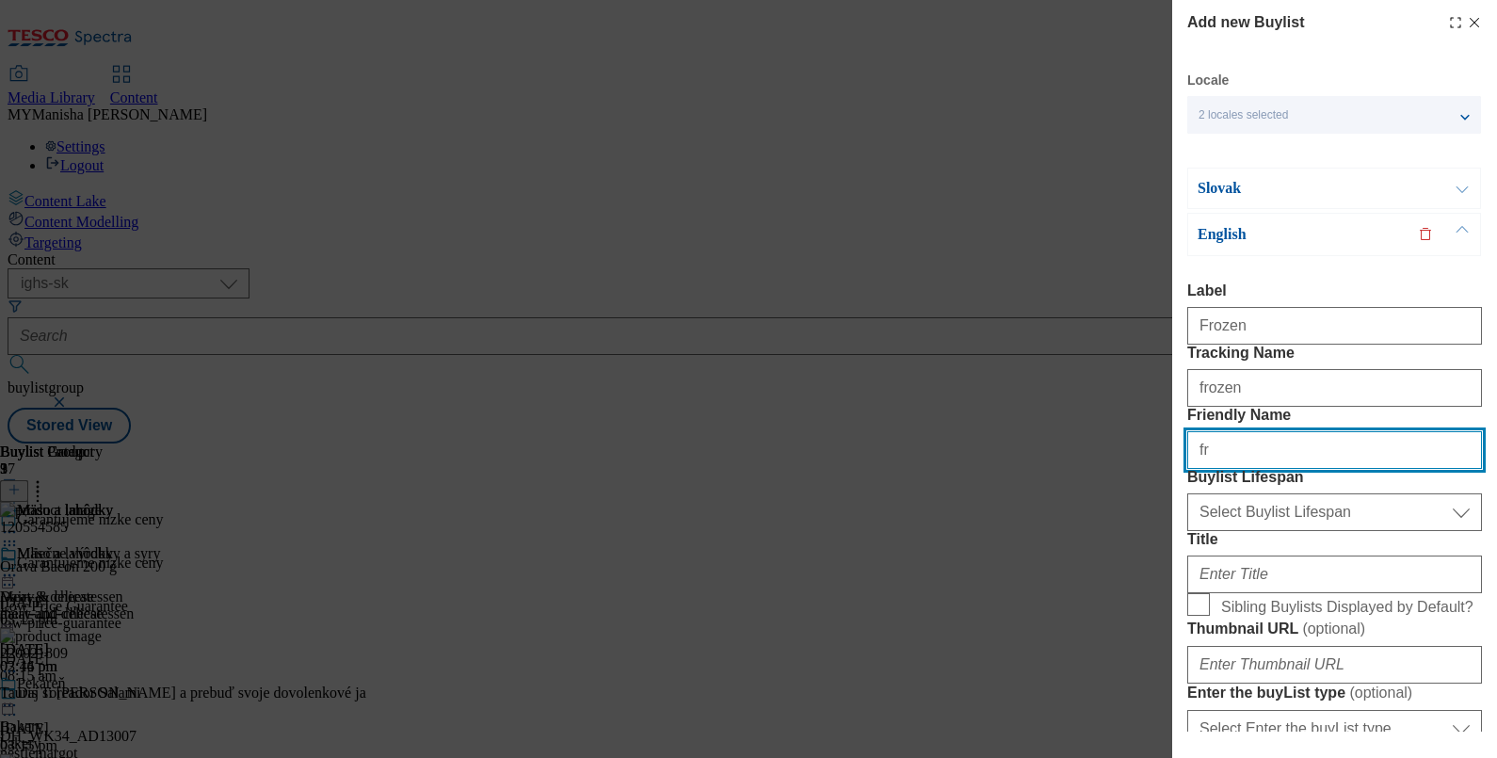
type input "frozen"
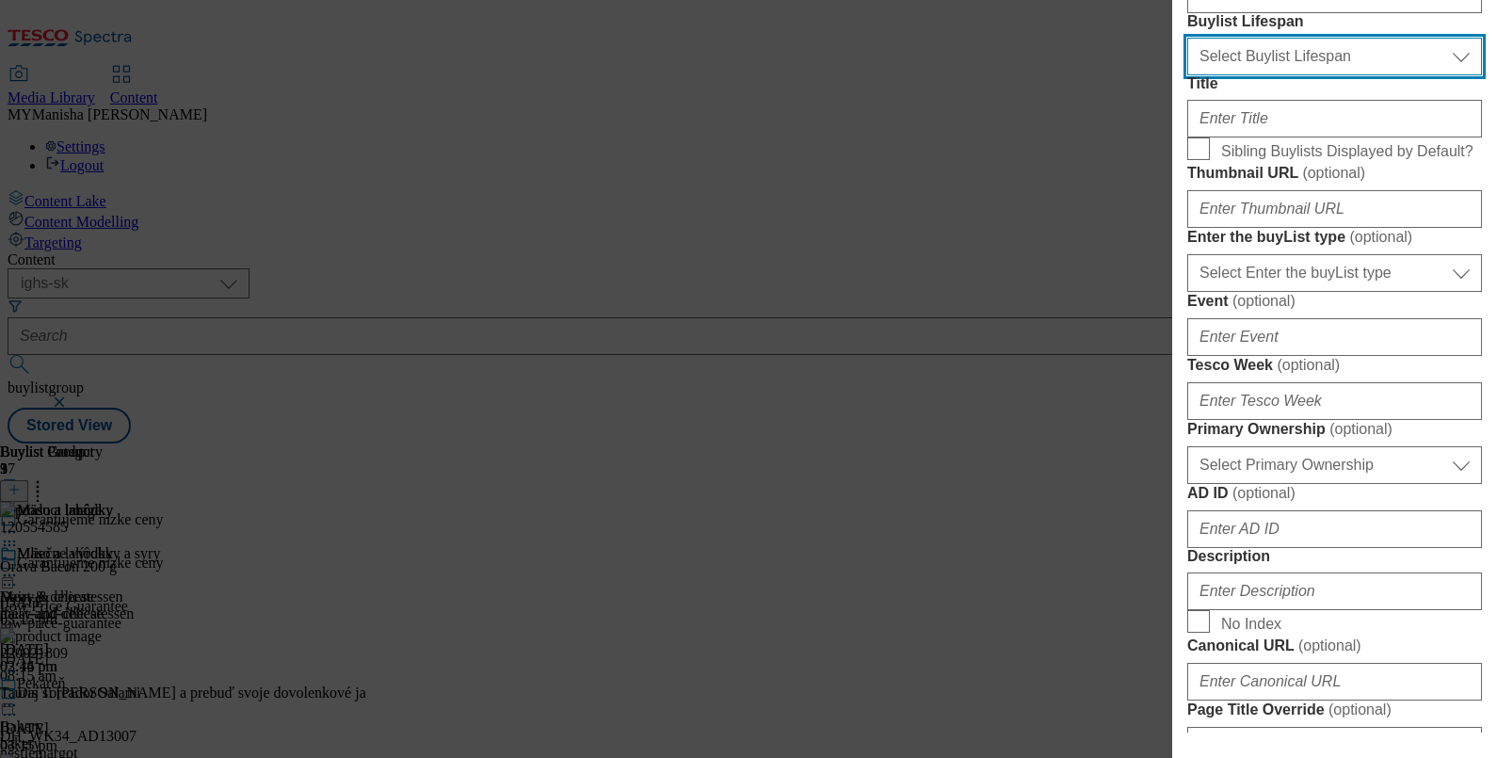
scroll to position [468, 0]
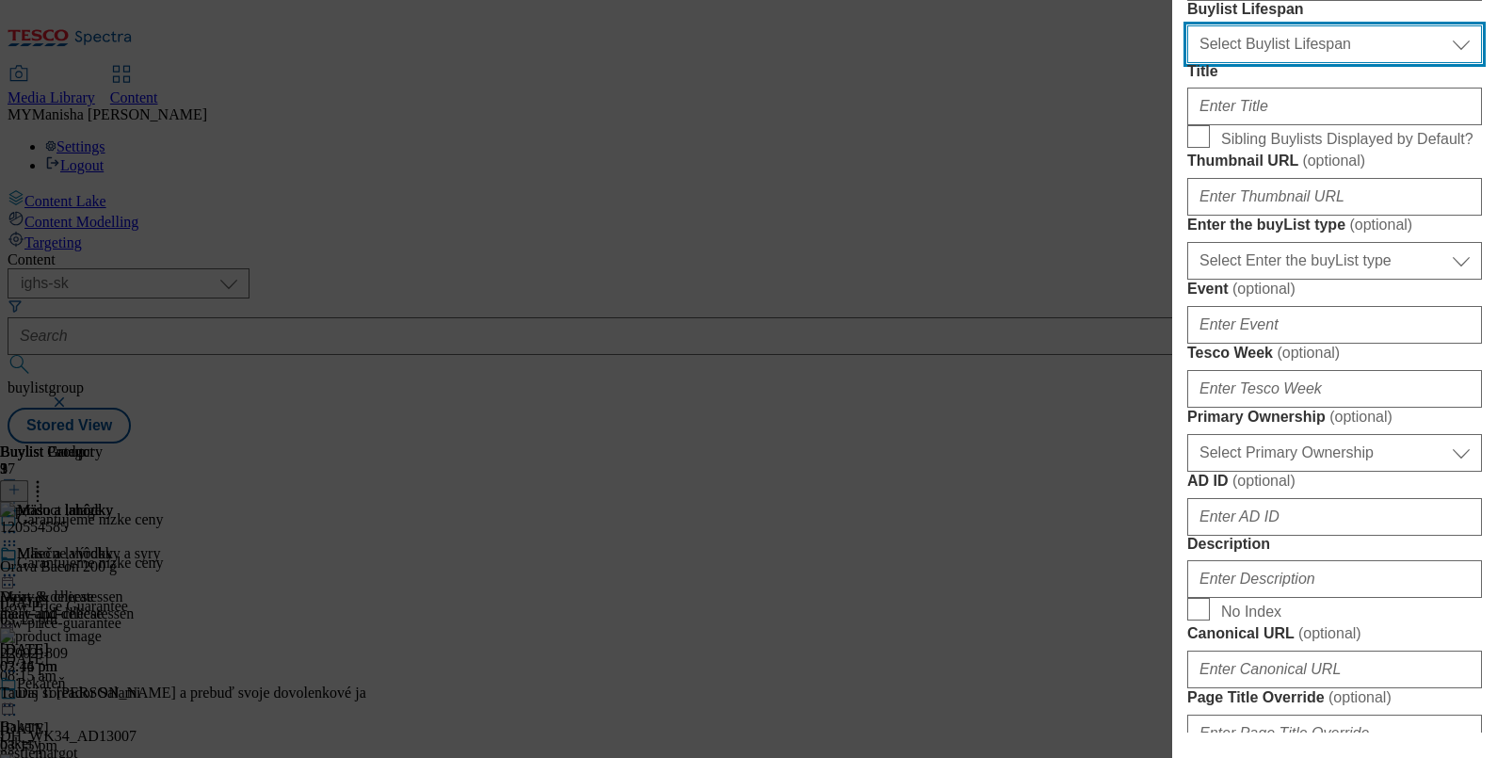
click at [1345, 63] on select "Select Buylist Lifespan evergreen seasonal tactical" at bounding box center [1334, 44] width 295 height 38
select select "evergreen"
click at [1187, 63] on select "Select Buylist Lifespan evergreen seasonal tactical" at bounding box center [1334, 44] width 295 height 38
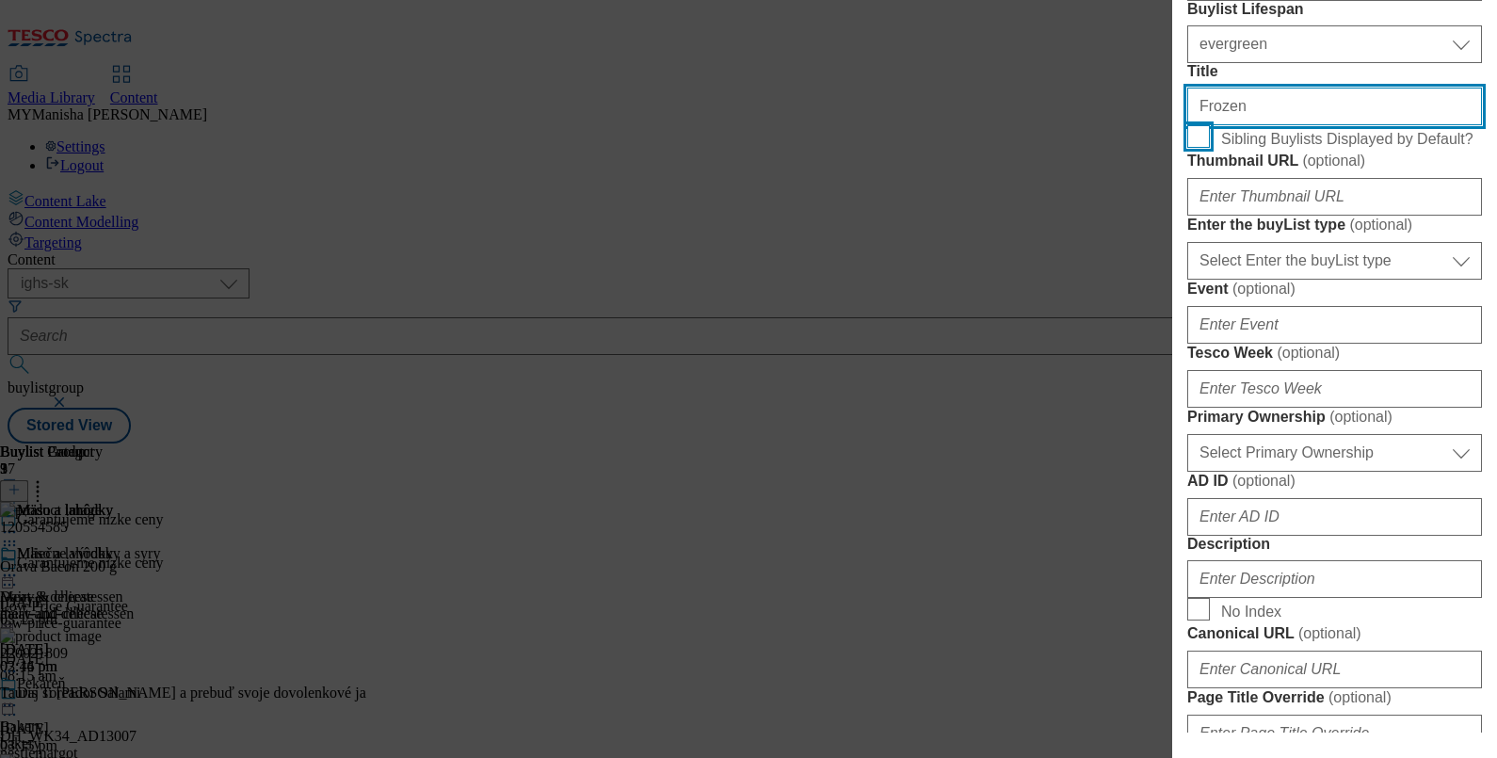
type input "Frozen"
click at [1194, 148] on input "Sibling Buylists Displayed by Default?" at bounding box center [1198, 136] width 23 height 23
checkbox input "true"
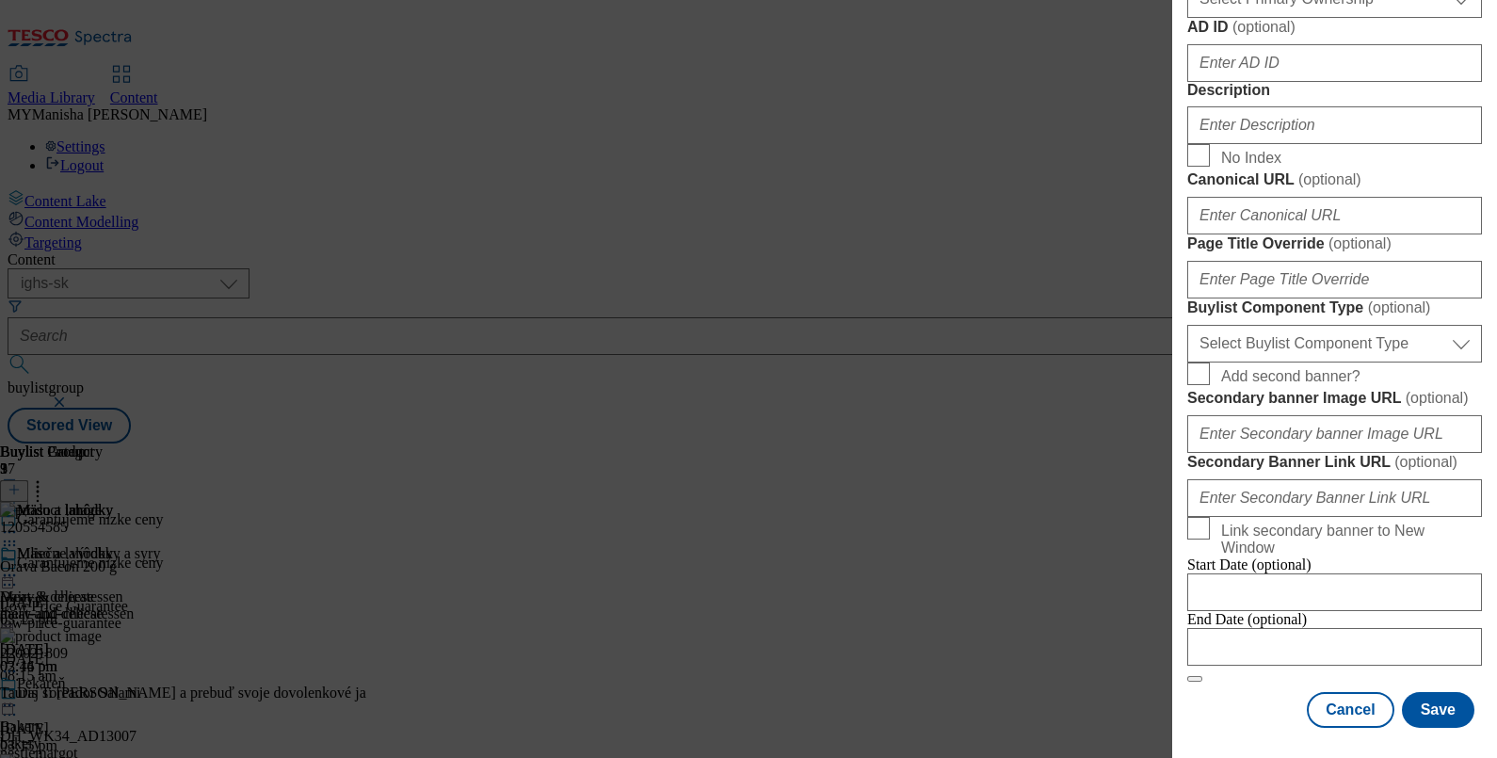
scroll to position [1171, 0]
drag, startPoint x: 1275, startPoint y: 273, endPoint x: 1249, endPoint y: 245, distance: 38.6
click at [1249, 245] on form "Label Frozen Tracking Name frozen Friendly Name frozen Buylist Lifespan Select …" at bounding box center [1334, 22] width 295 height 1322
click at [1249, 144] on input "Description" at bounding box center [1334, 125] width 295 height 38
type input "Frozen"
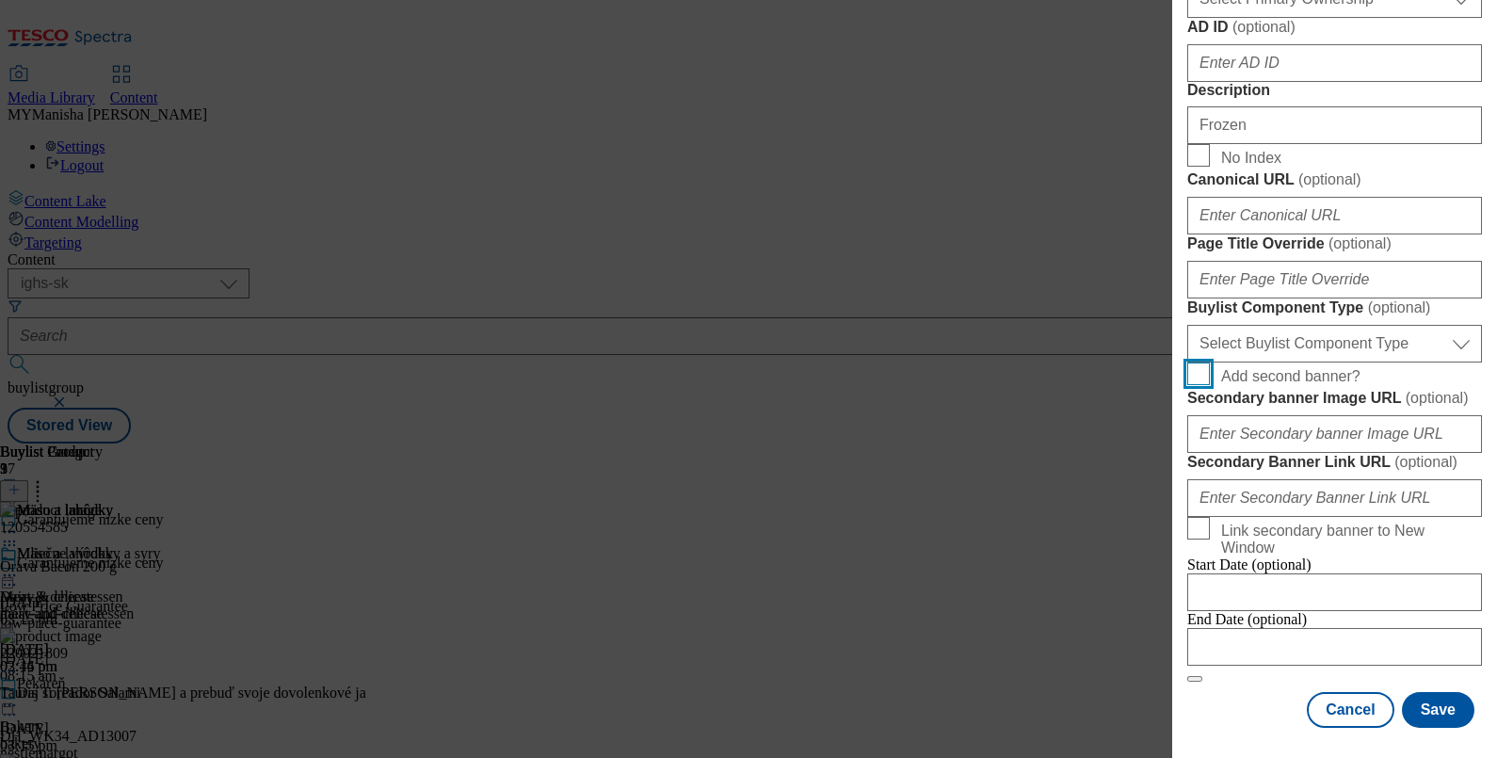
scroll to position [1507, 0]
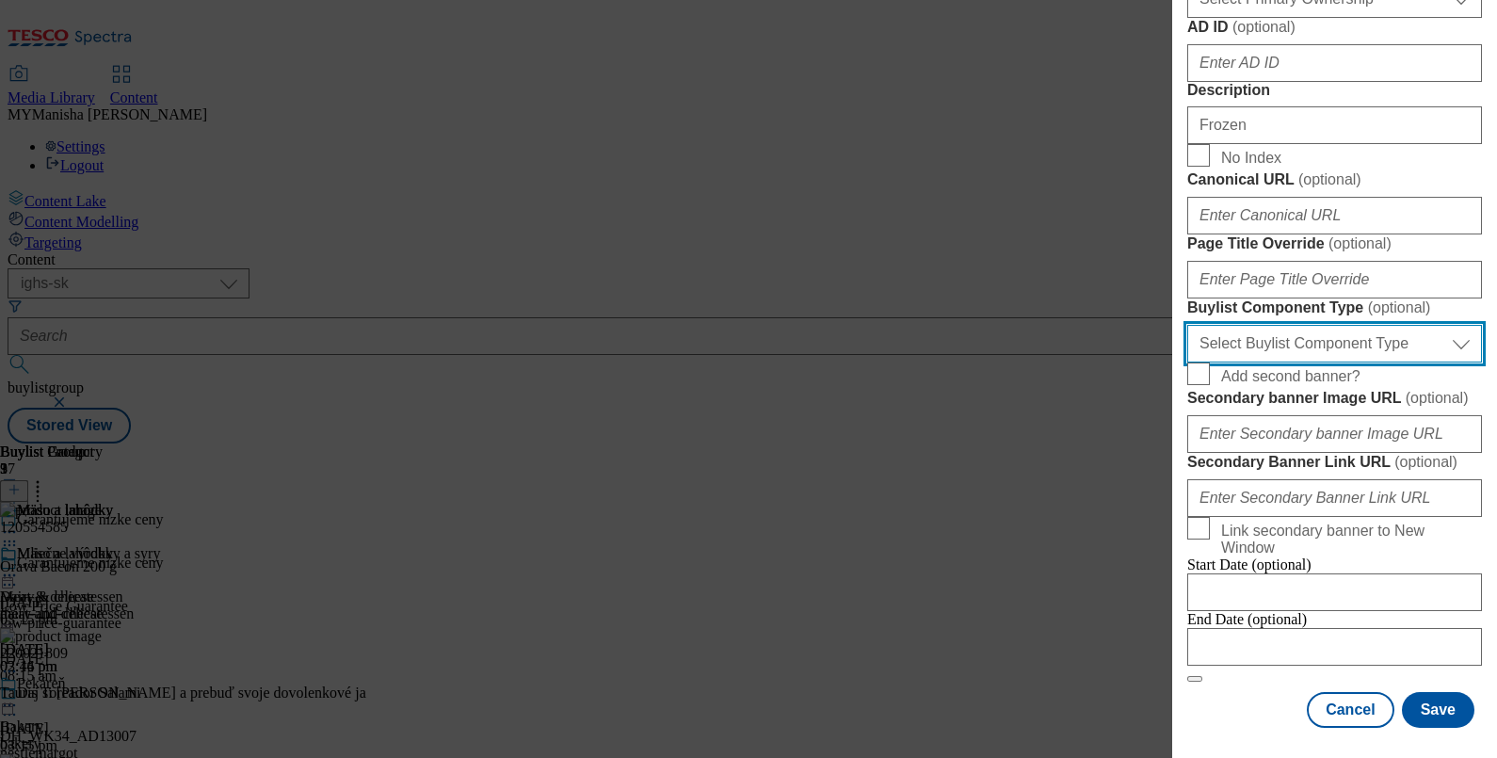
click at [1360, 325] on select "Select Buylist Component Type Banner Competition Header Meal" at bounding box center [1334, 344] width 295 height 38
select select "Banner"
click at [1187, 325] on select "Select Buylist Component Type Banner Competition Header Meal" at bounding box center [1334, 344] width 295 height 38
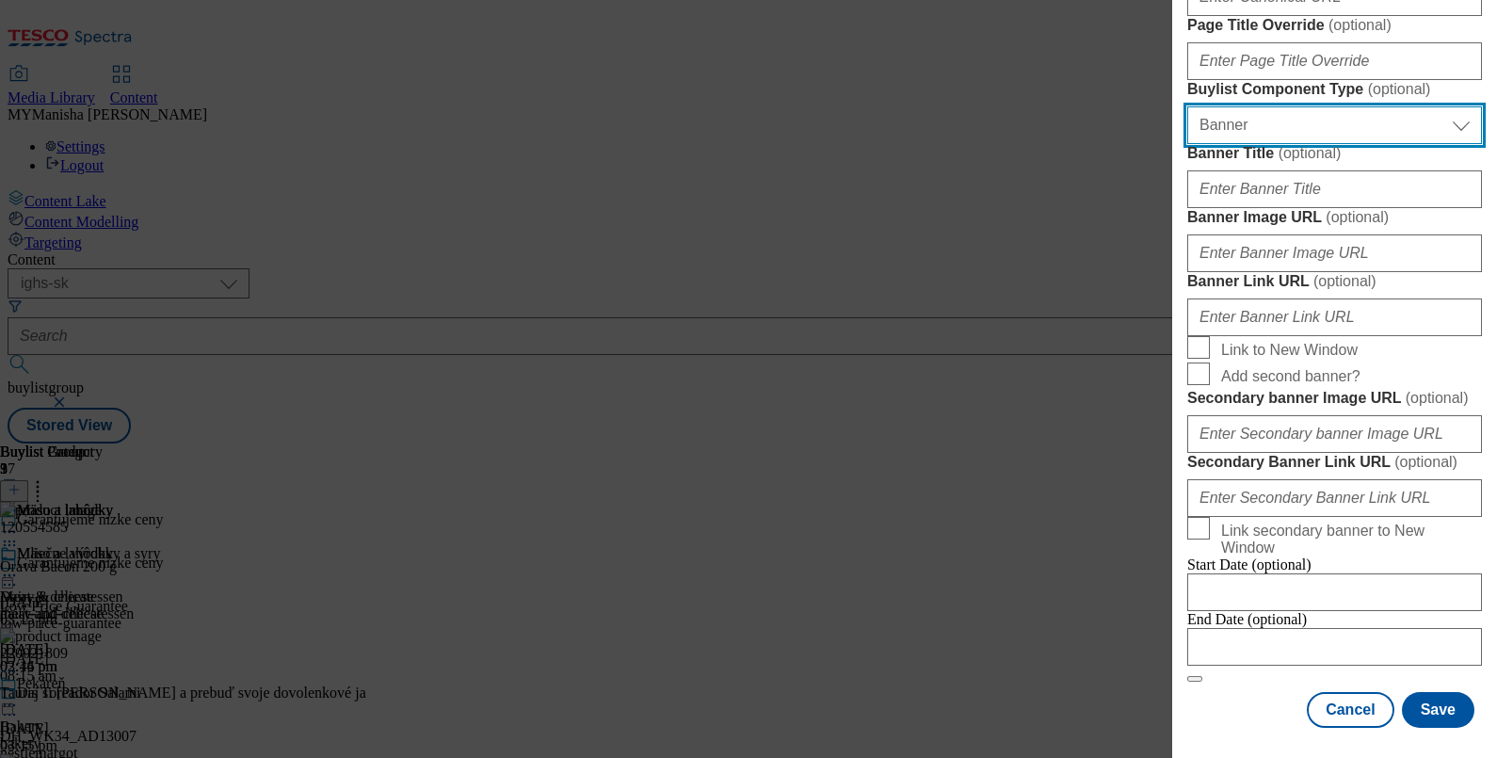
scroll to position [1961, 0]
click at [1424, 692] on button "Save" at bounding box center [1438, 710] width 72 height 36
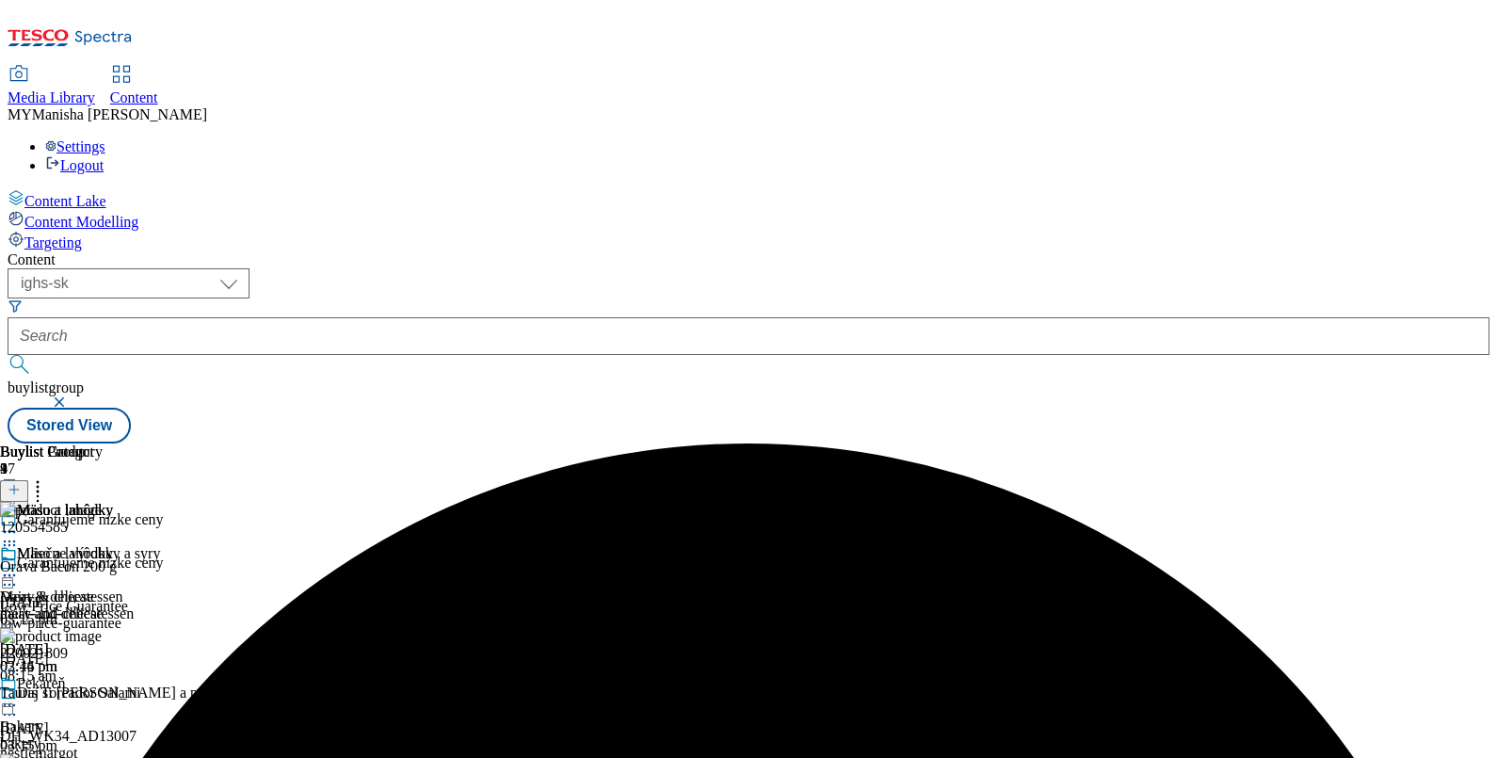
scroll to position [140, 0]
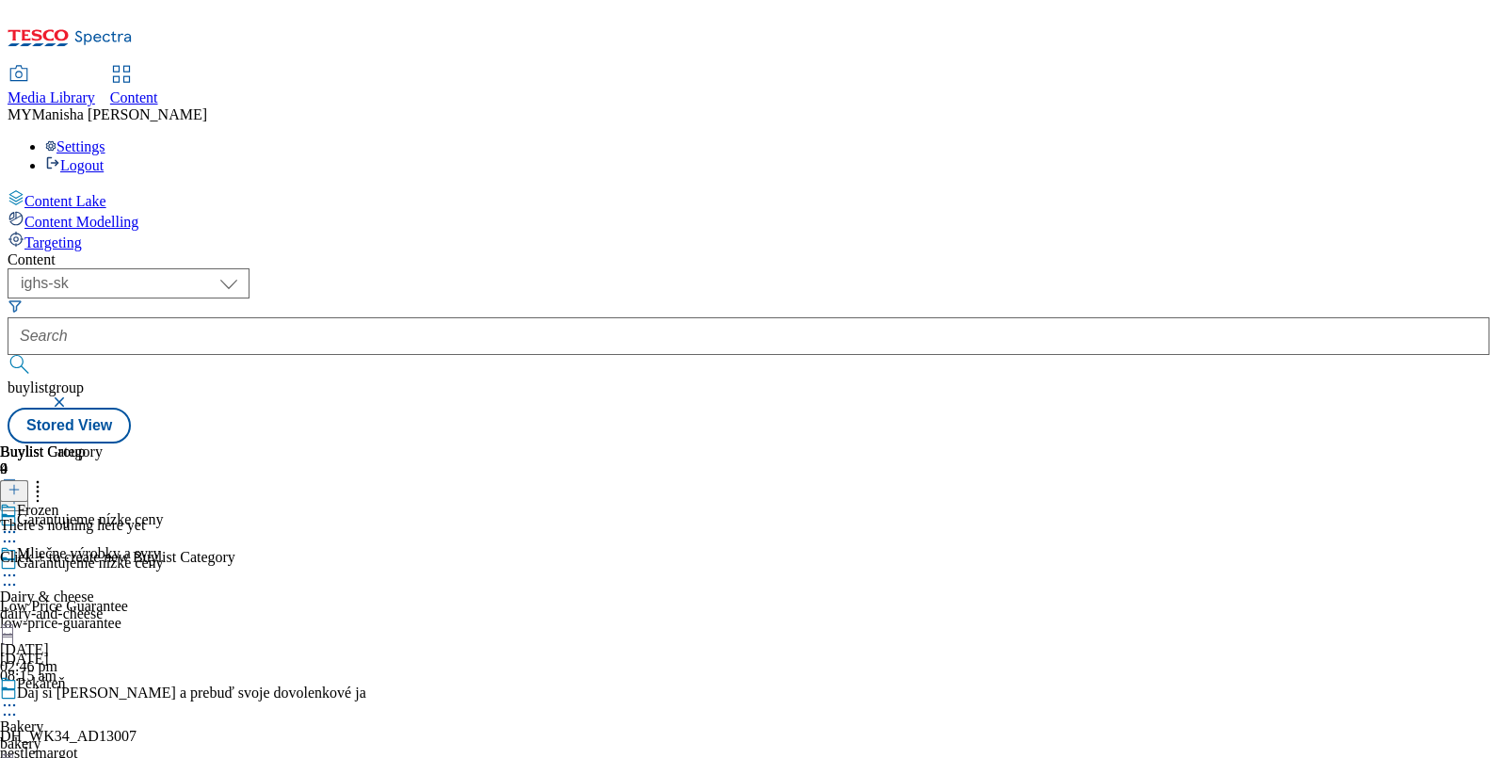
click at [19, 489] on line at bounding box center [13, 489] width 9 height 0
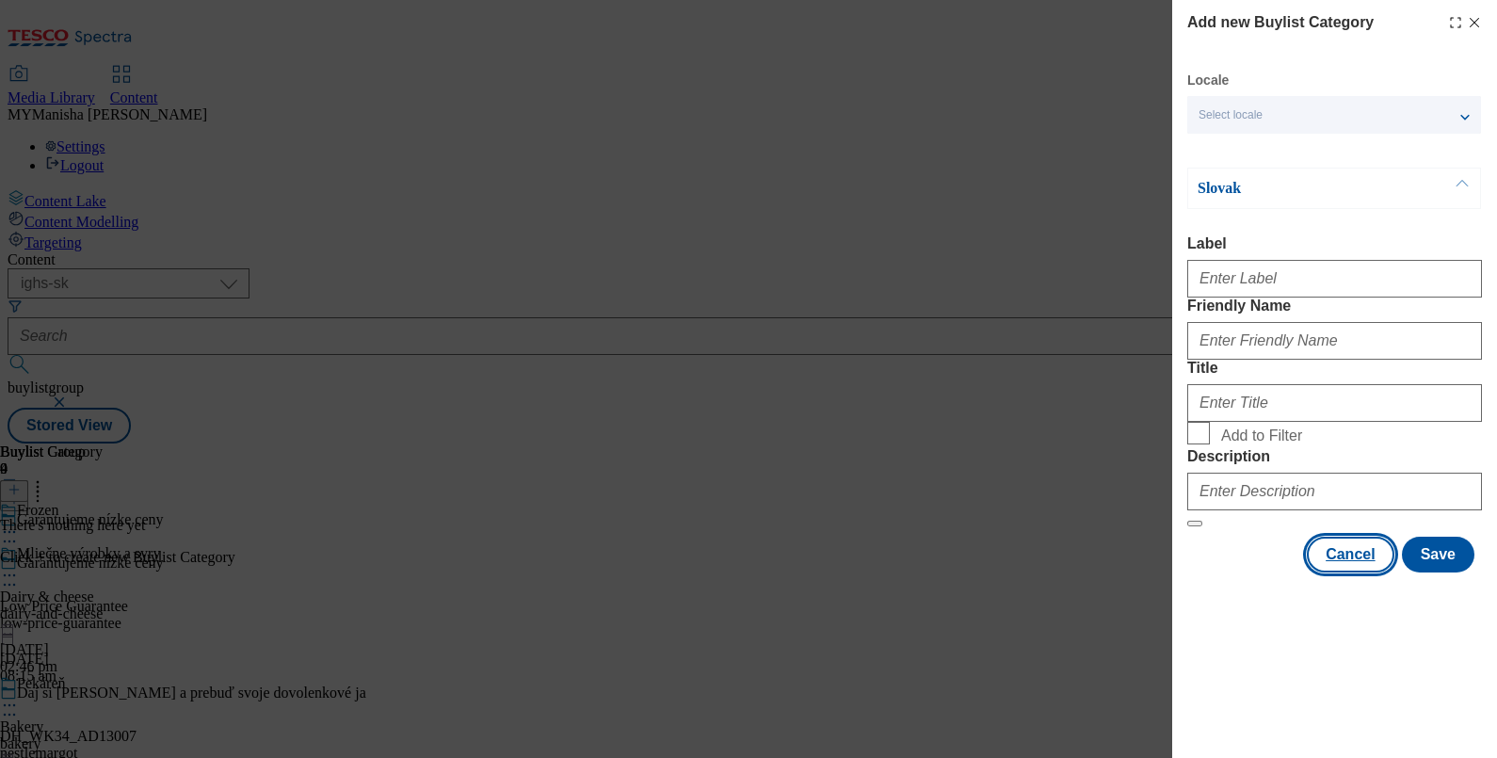
click at [1361, 572] on button "Cancel" at bounding box center [1349, 555] width 87 height 36
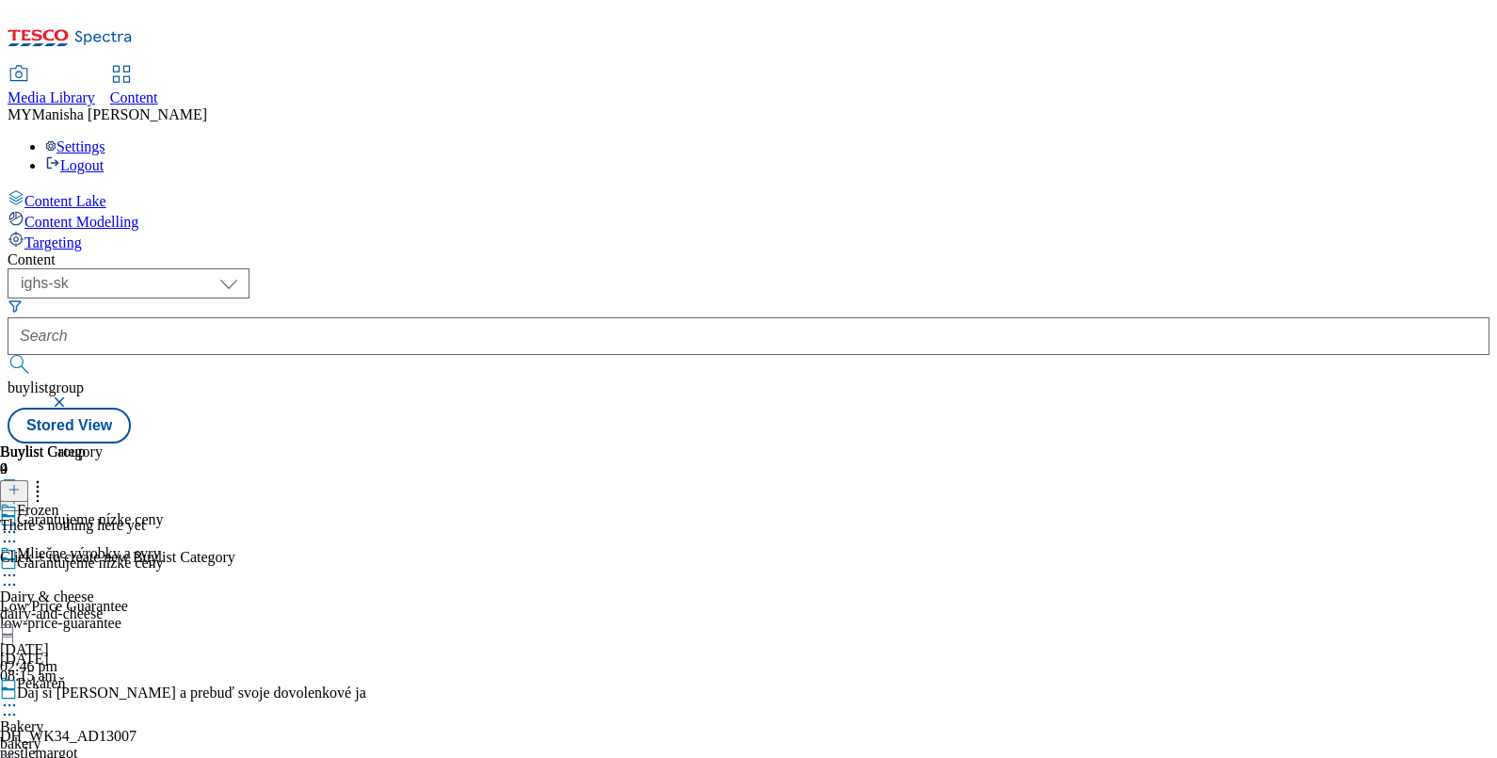
scroll to position [140, 0]
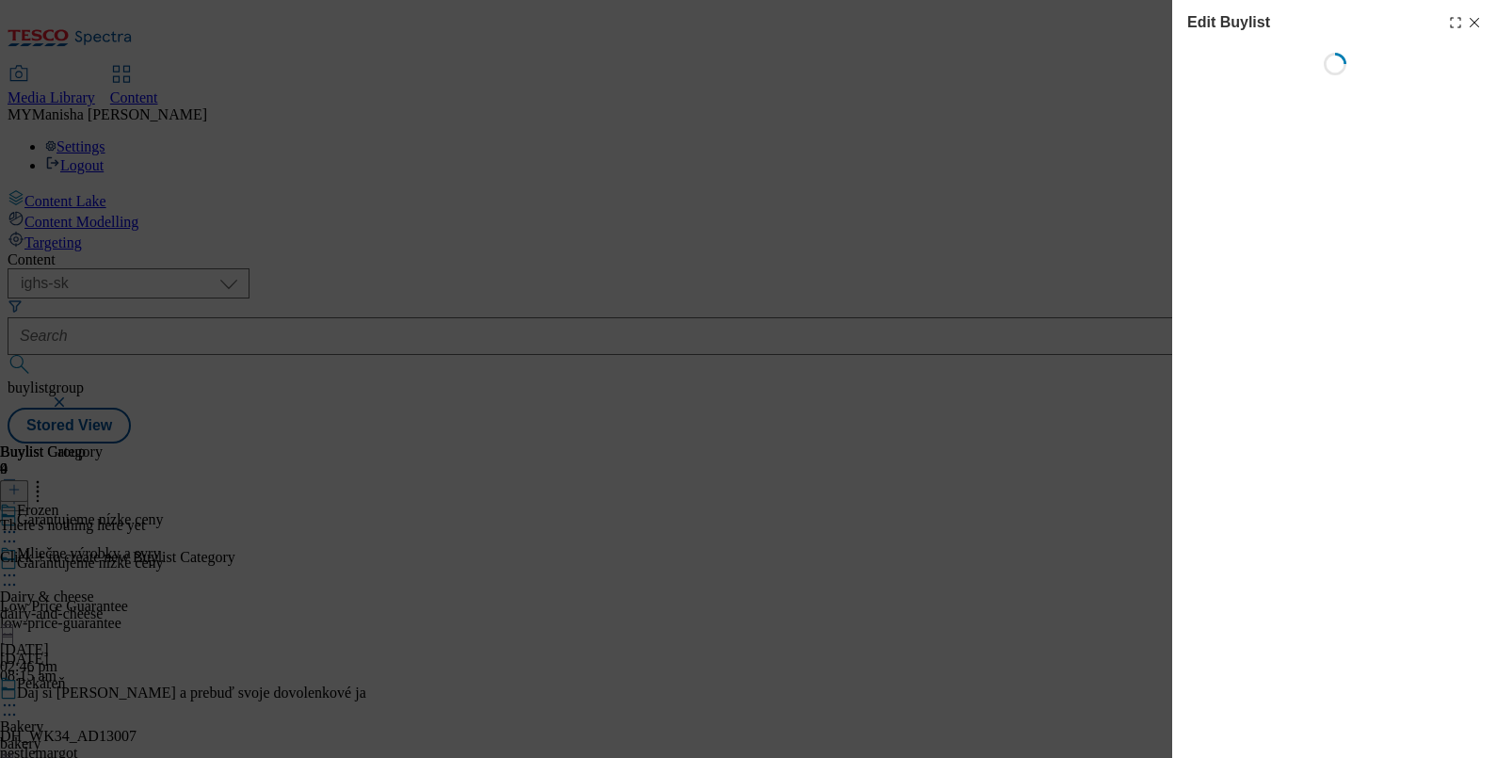
select select "evergreen"
select select "Banner"
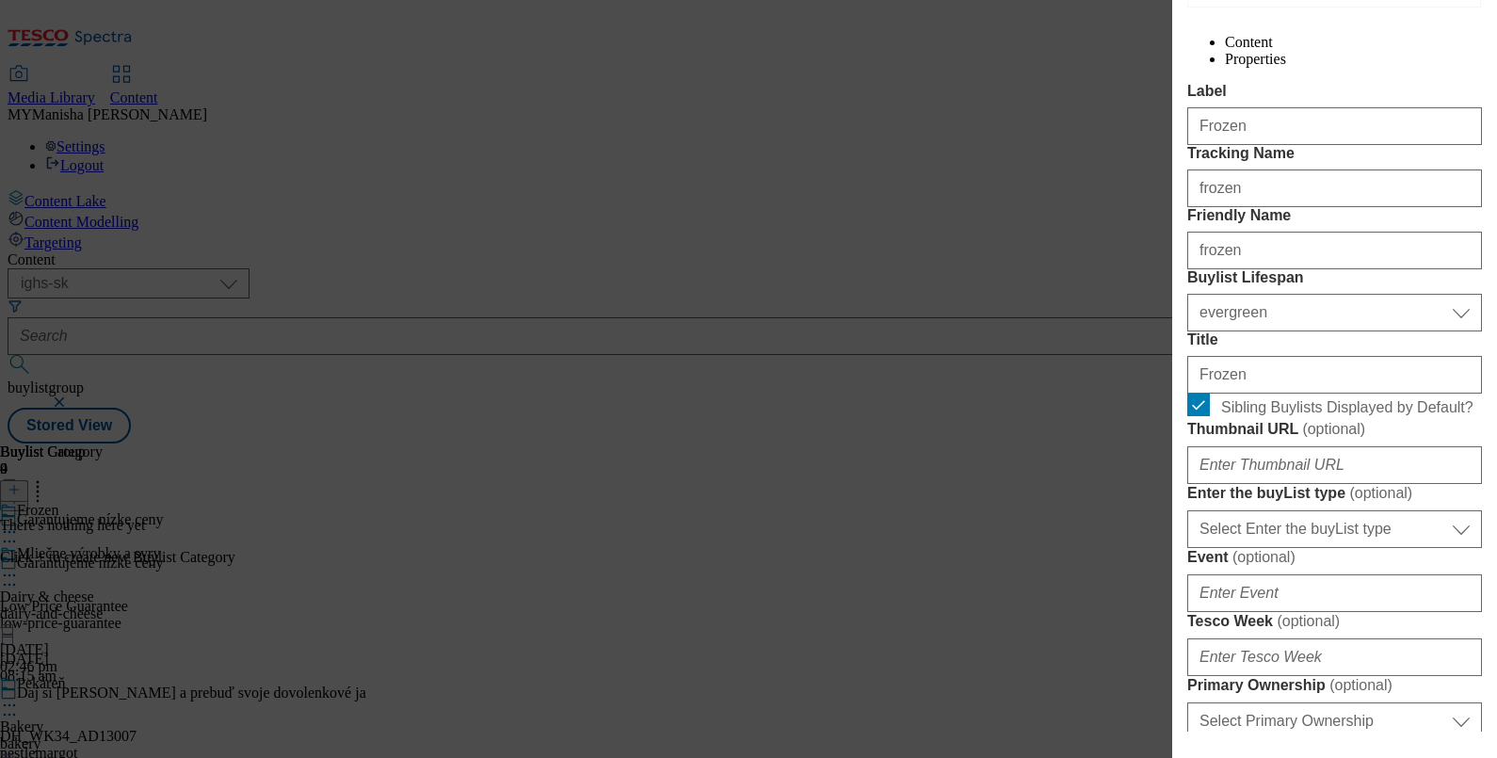
scroll to position [302, 0]
click at [1265, 393] on input "Frozen" at bounding box center [1334, 374] width 295 height 38
paste input "Mrazené"
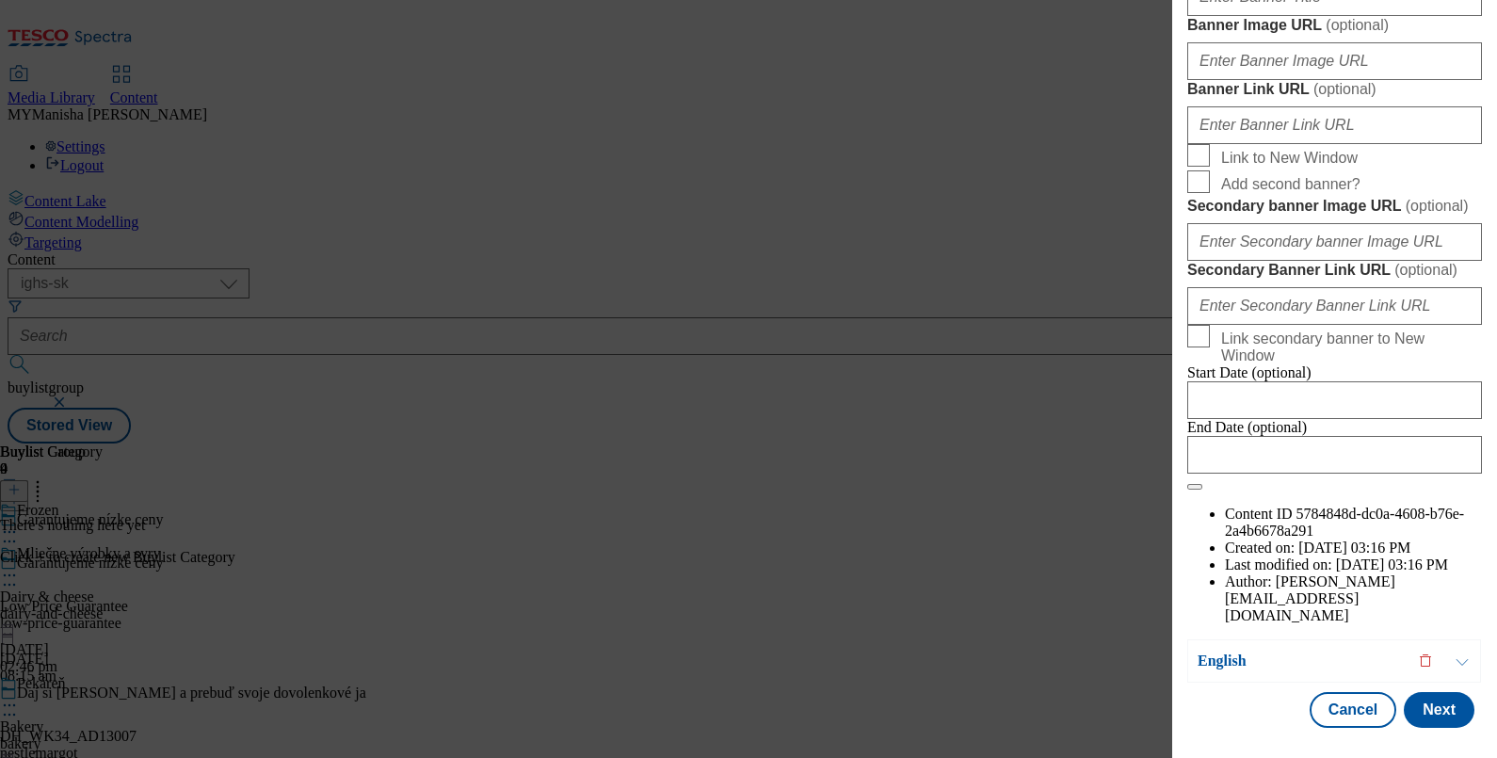
scroll to position [2139, 0]
type input "Mrazené"
click at [1425, 701] on button "Next" at bounding box center [1438, 710] width 71 height 36
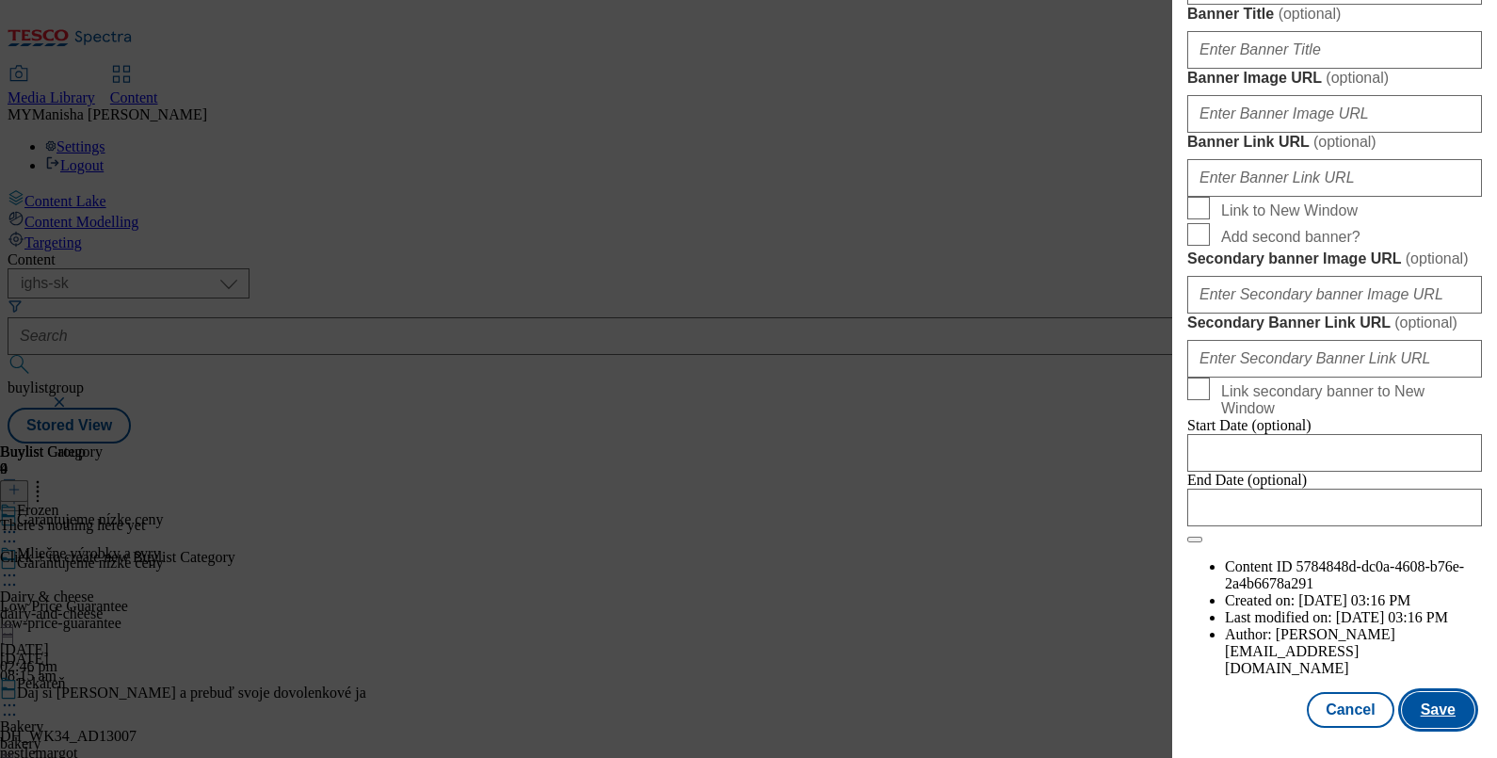
click at [1425, 701] on button "Save" at bounding box center [1438, 710] width 72 height 36
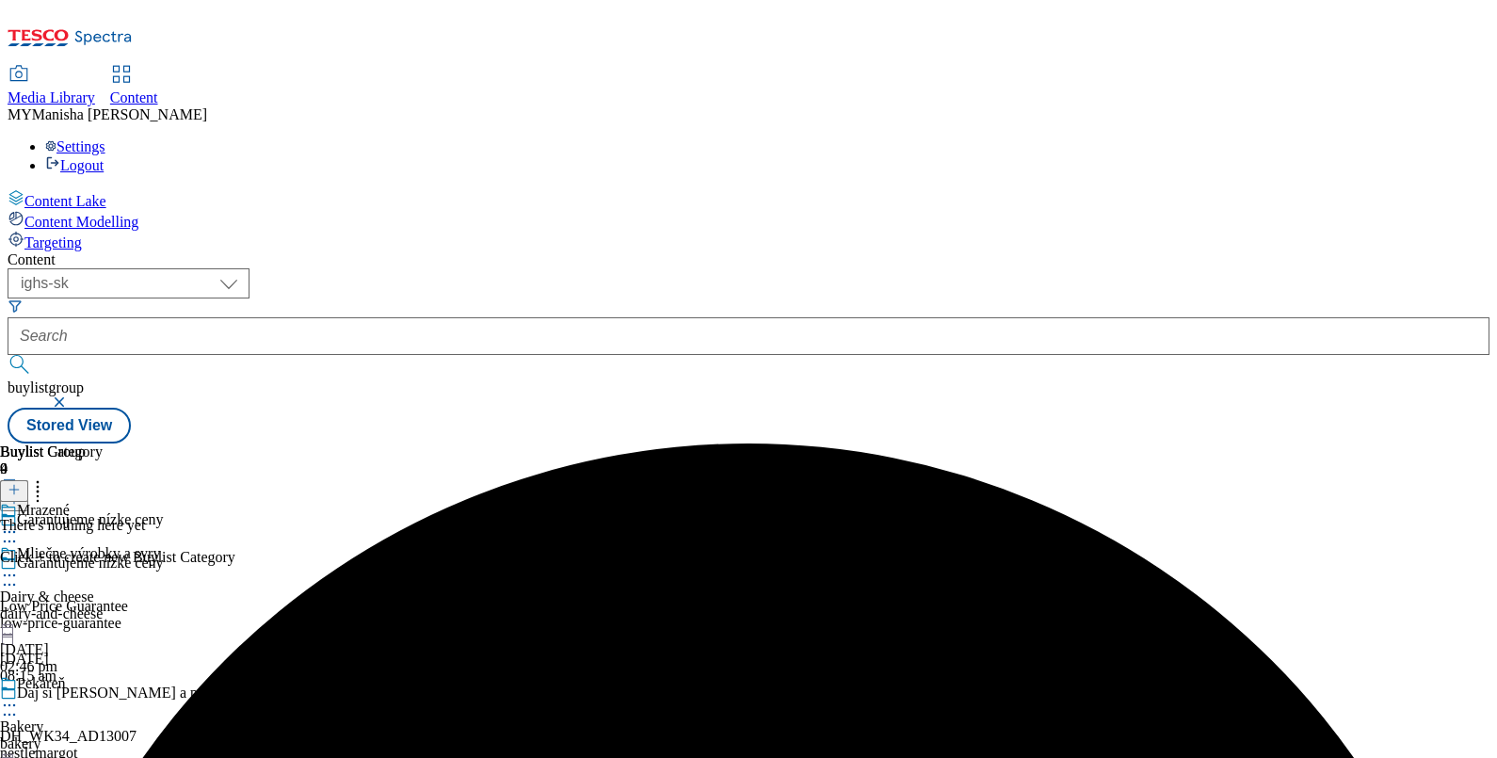
scroll to position [140, 0]
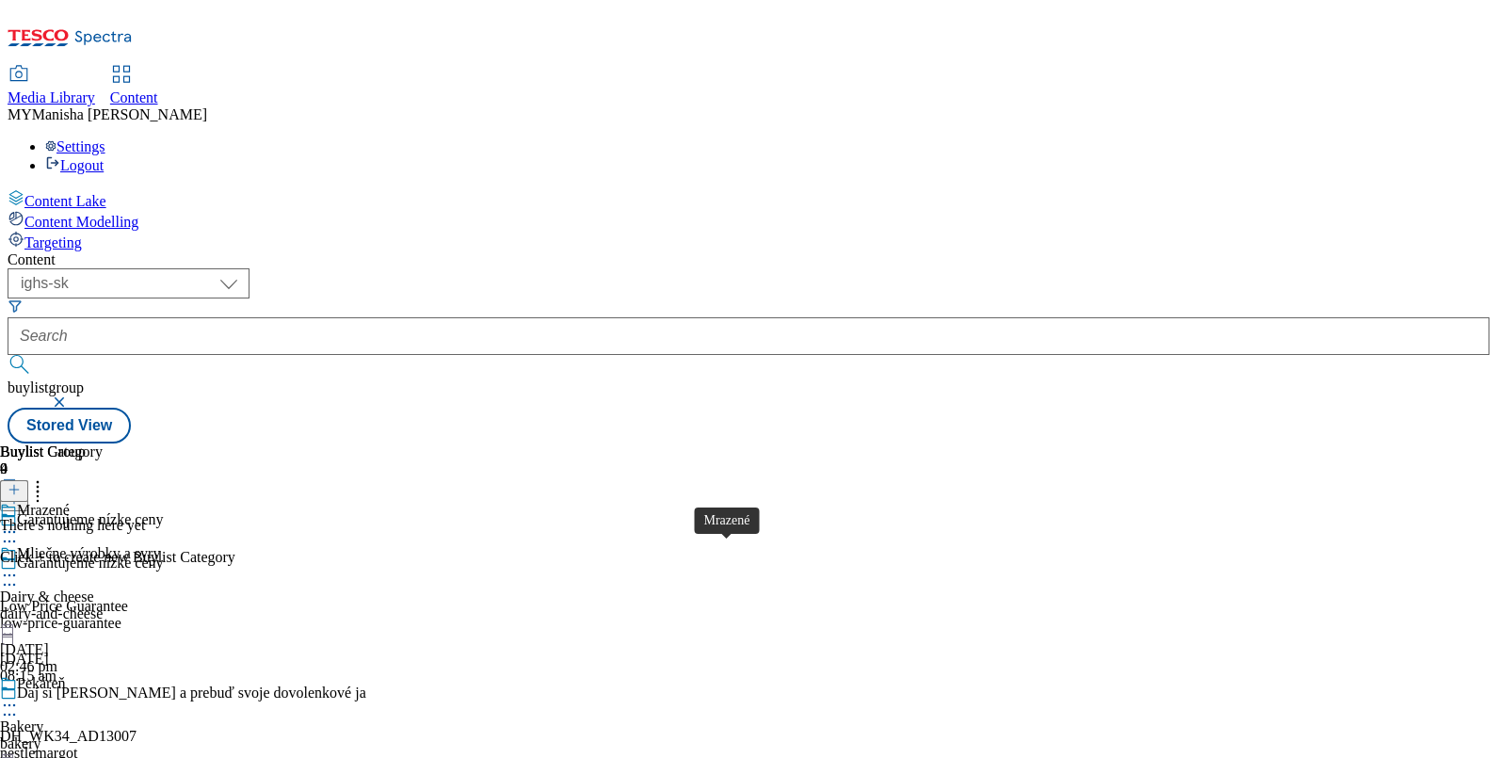
click at [28, 483] on div at bounding box center [14, 491] width 28 height 16
click at [21, 483] on icon at bounding box center [14, 489] width 13 height 13
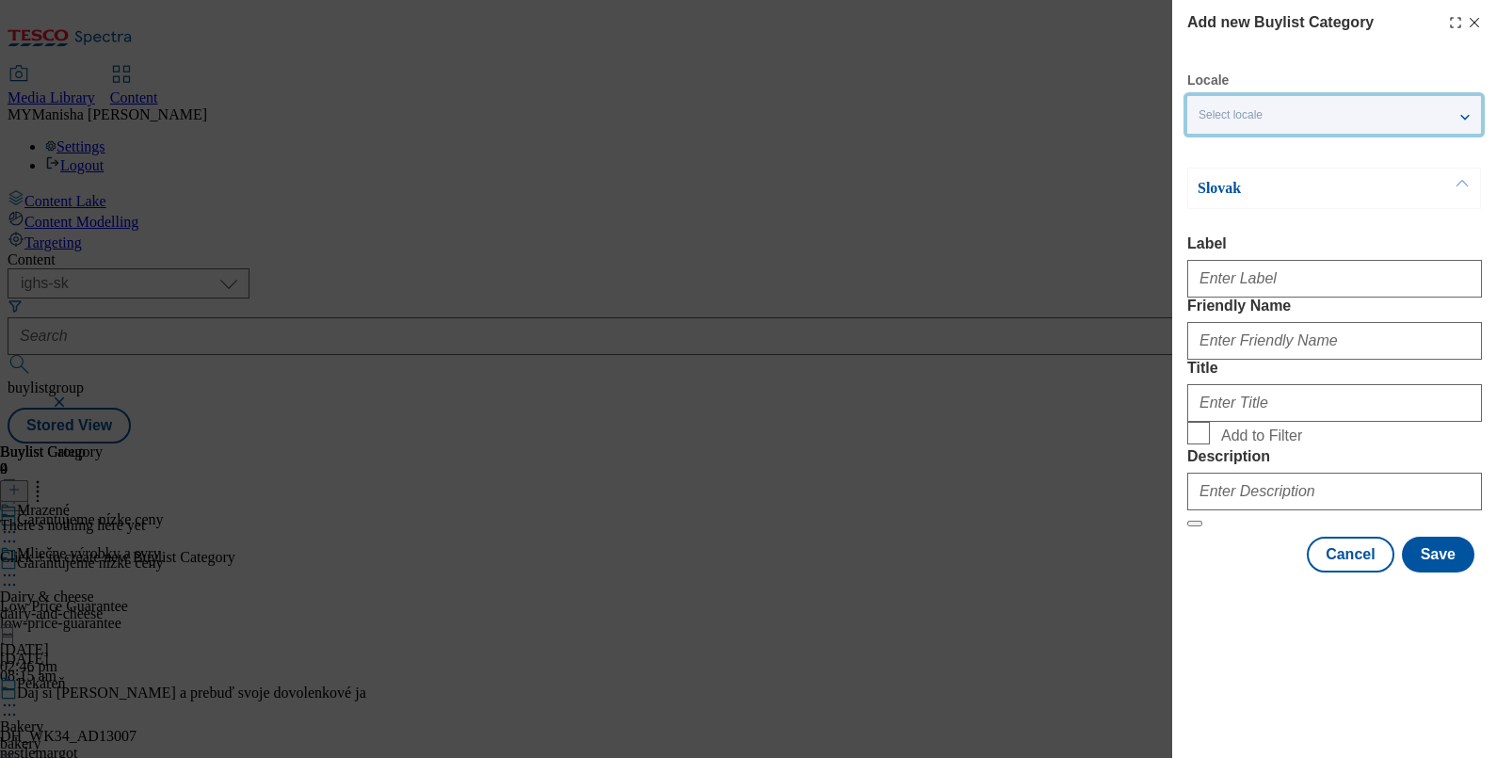
click at [1415, 113] on div "Select locale" at bounding box center [1334, 115] width 294 height 38
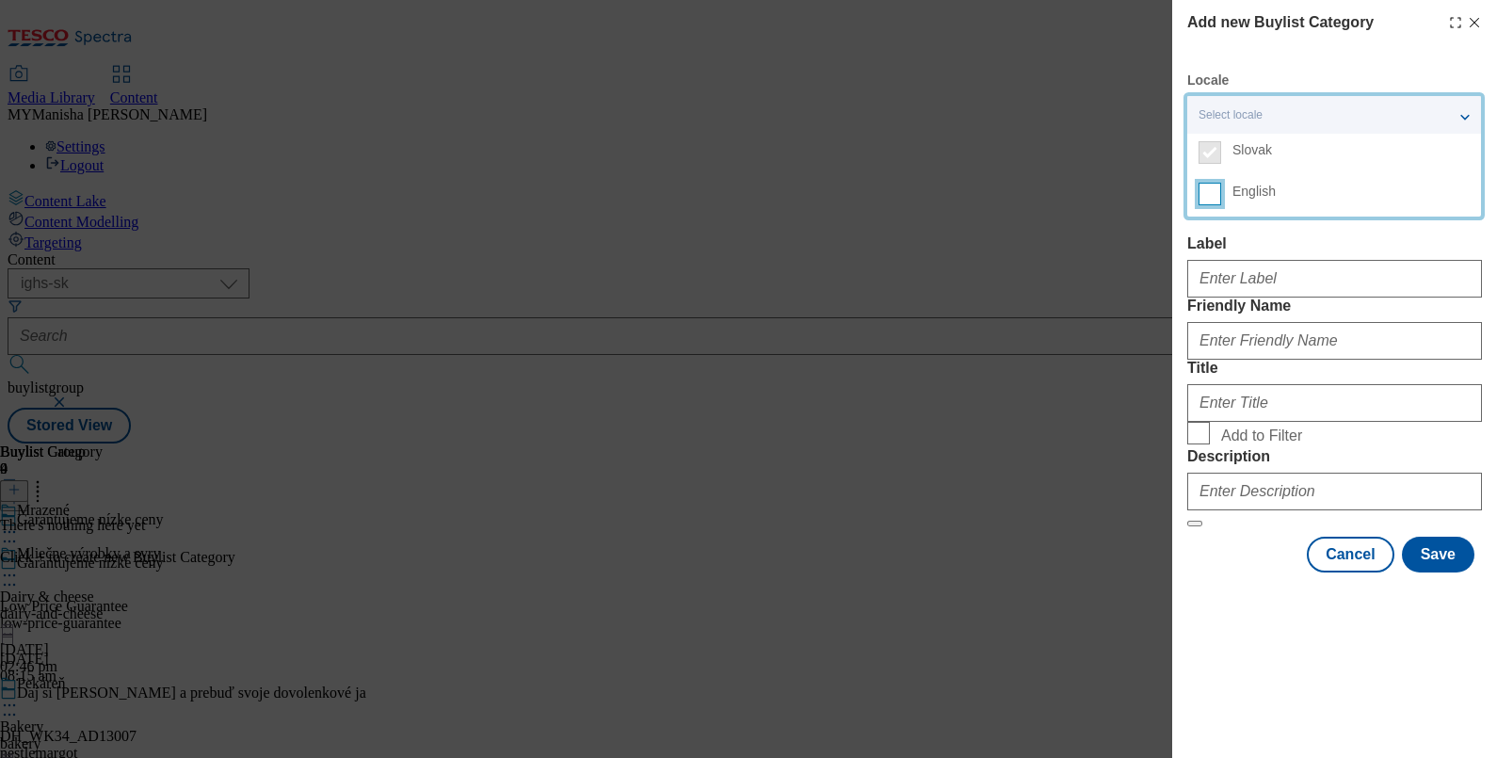
click at [1211, 198] on input "English" at bounding box center [1209, 194] width 23 height 23
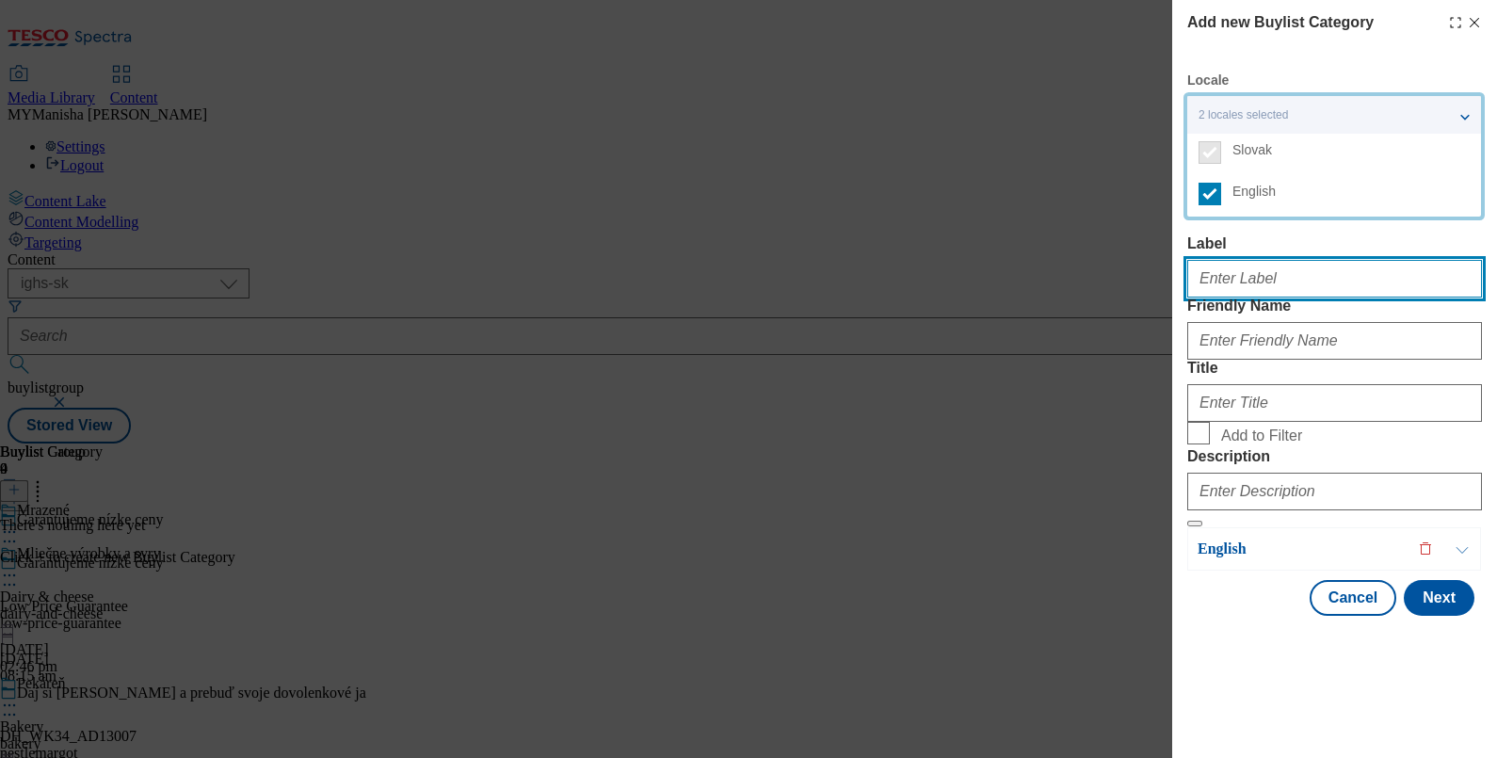
click at [1235, 291] on input "Label" at bounding box center [1334, 279] width 295 height 38
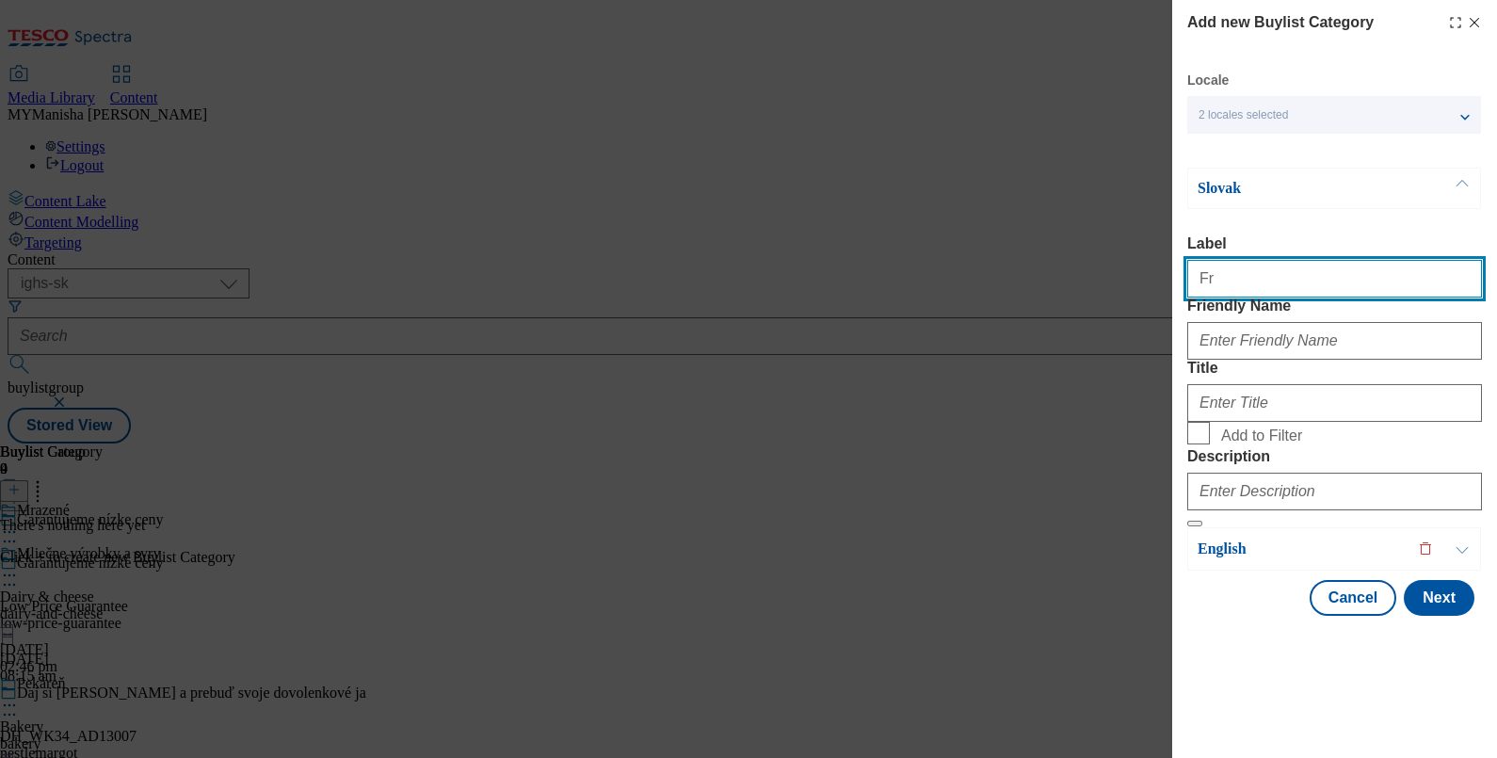
type input "Frozen"
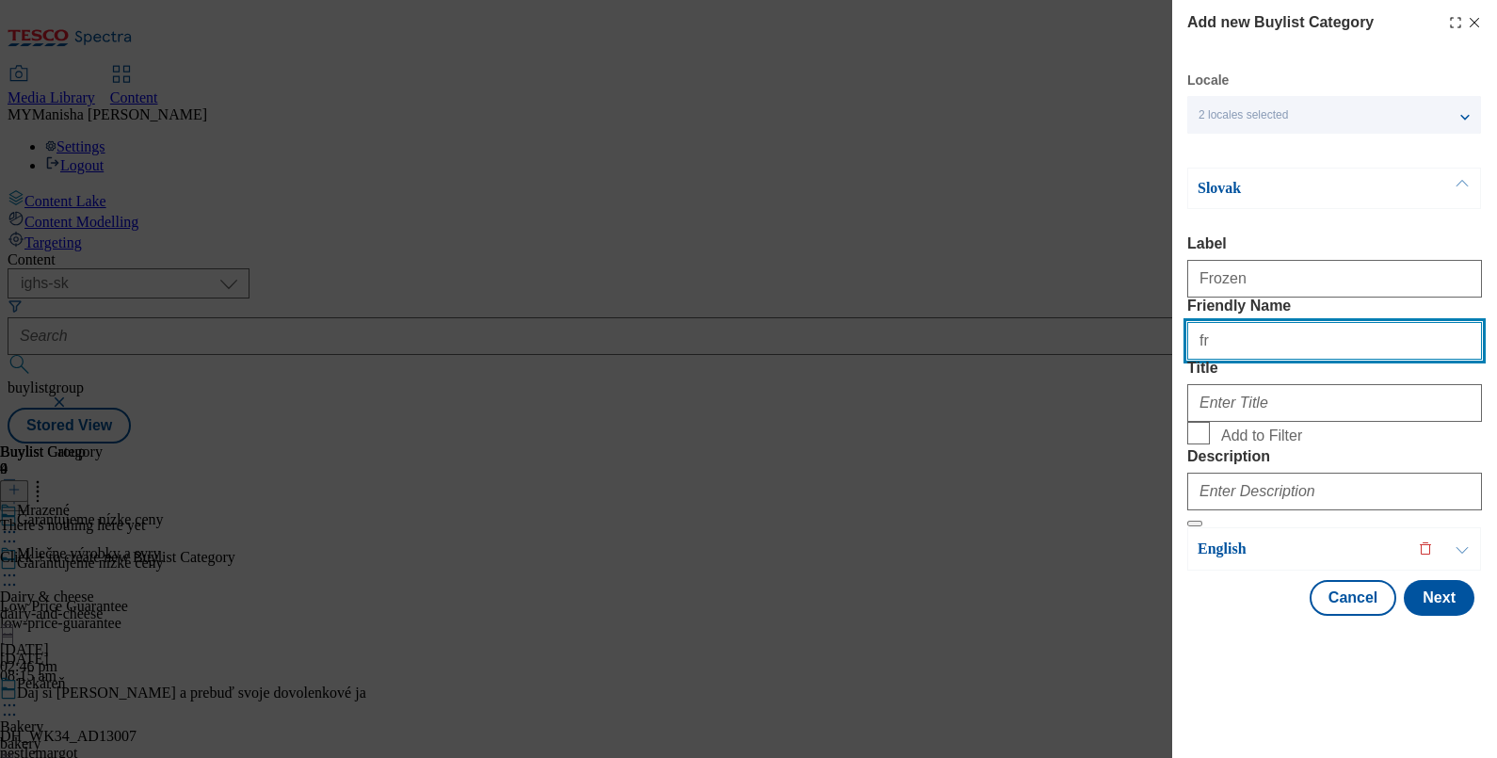
type input "frozen"
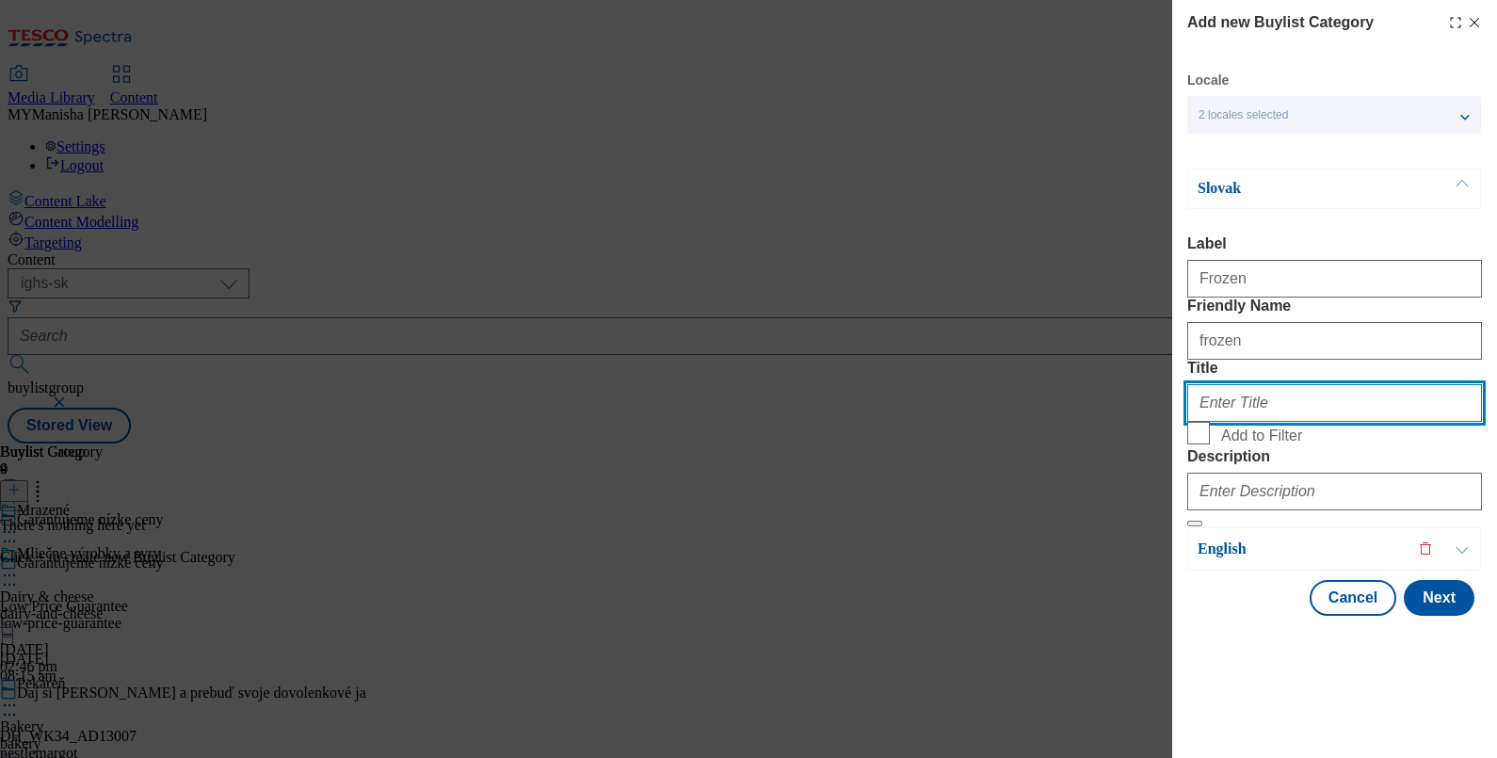
paste input "Mrazené"
type input "Mrazené"
click at [1187, 422] on input "Add to Filter" at bounding box center [1198, 433] width 23 height 23
checkbox input "true"
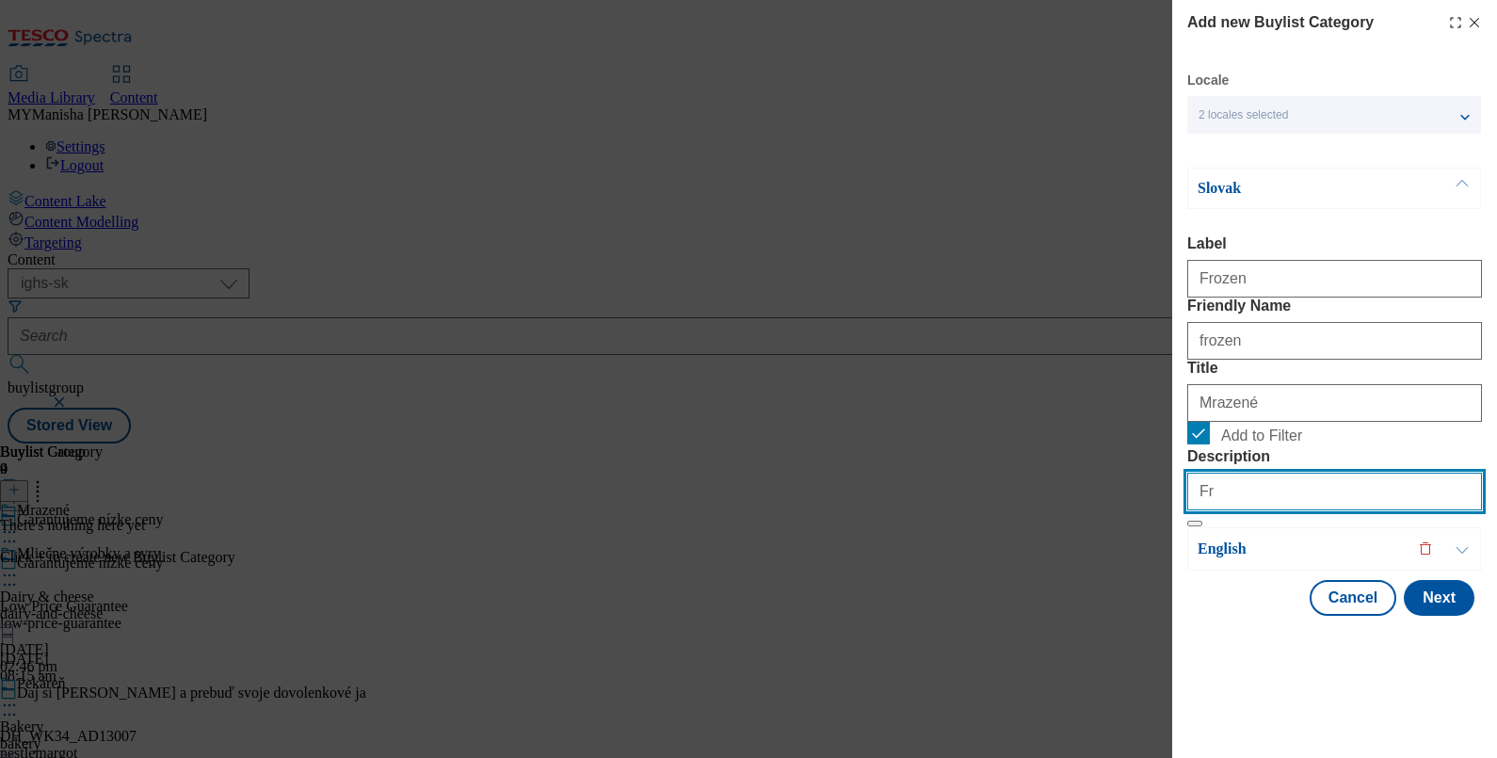
type input "Frozen"
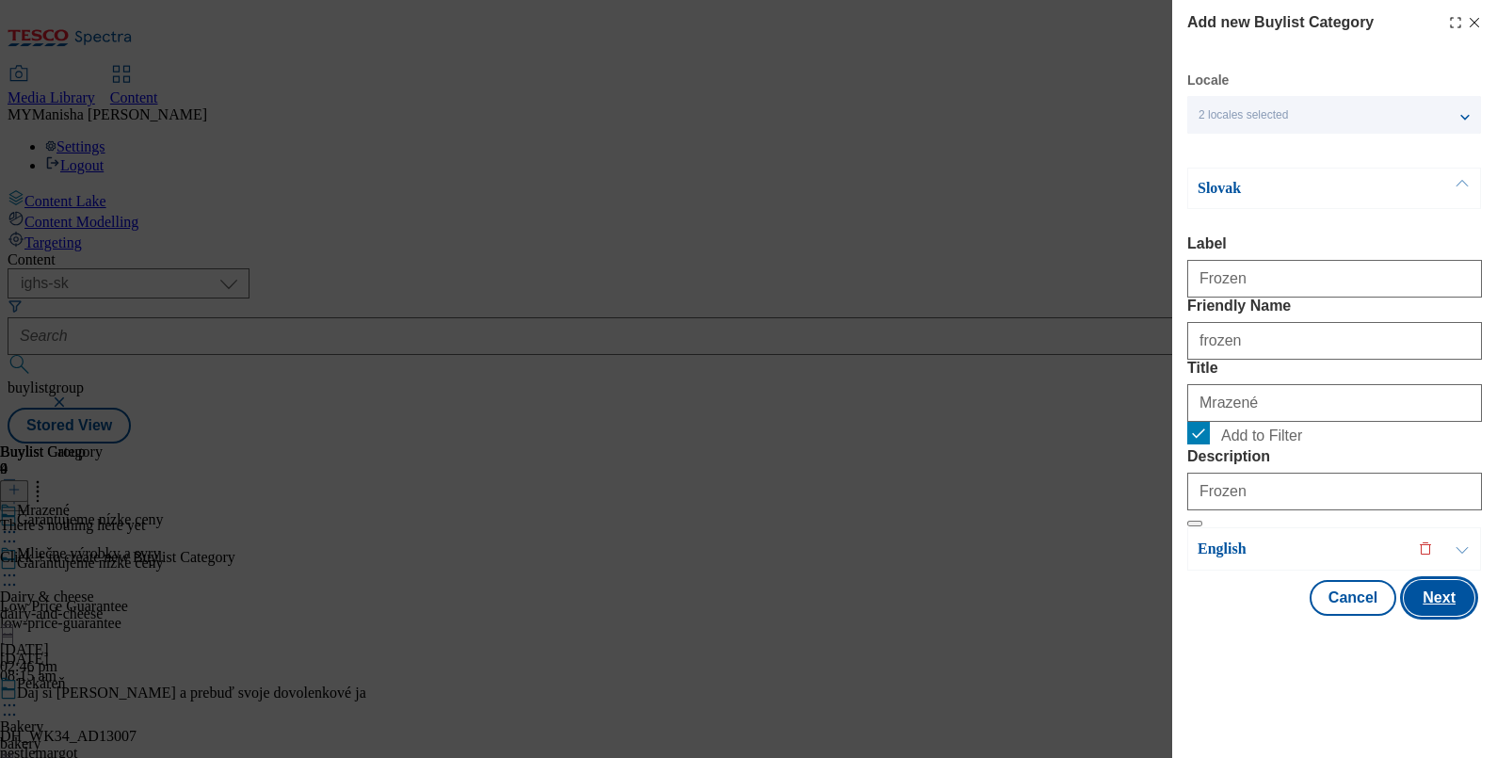
click at [1452, 616] on button "Next" at bounding box center [1438, 598] width 71 height 36
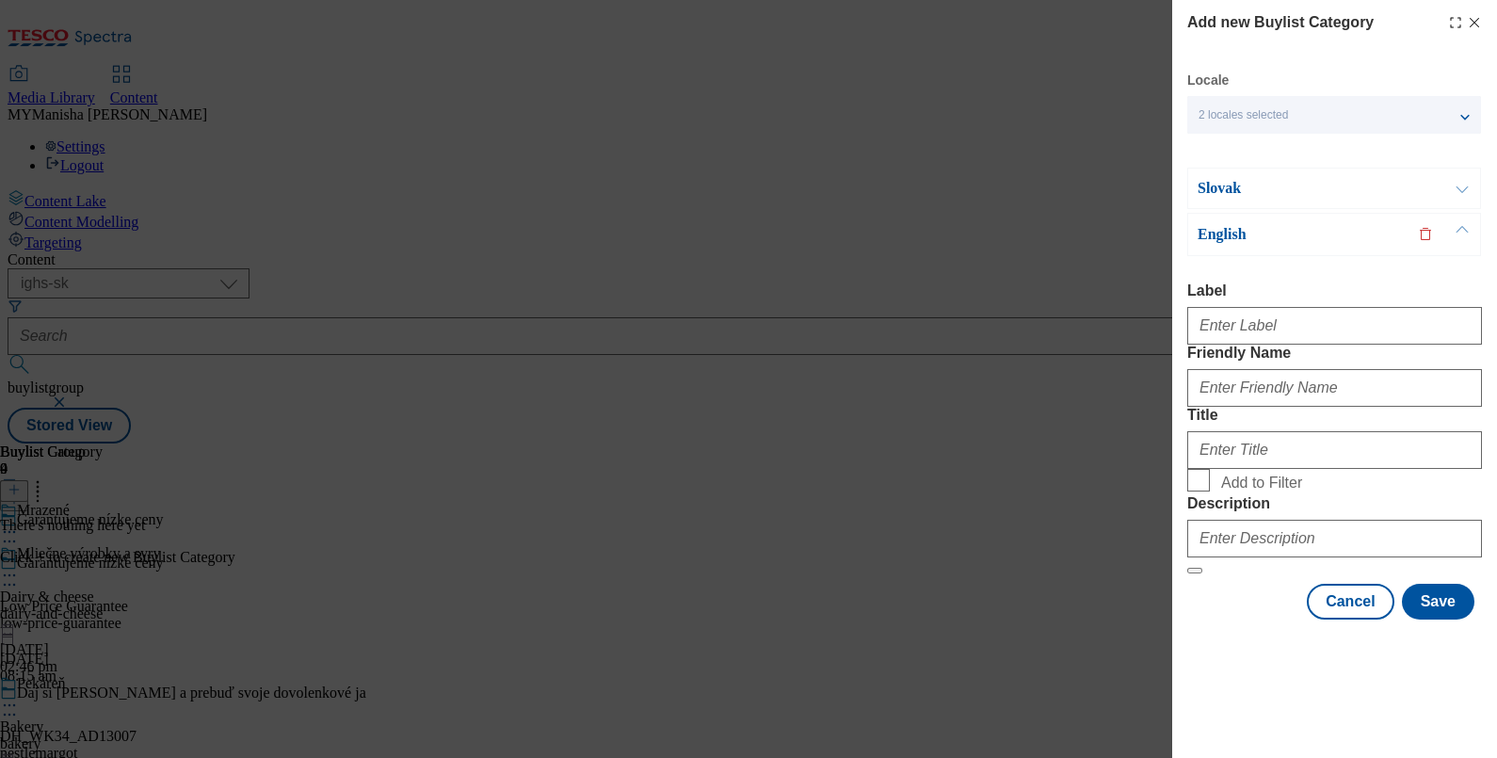
click at [1219, 299] on div "Modal" at bounding box center [1334, 321] width 295 height 45
click at [1233, 307] on input "Label" at bounding box center [1334, 326] width 295 height 38
type input "Frozen"
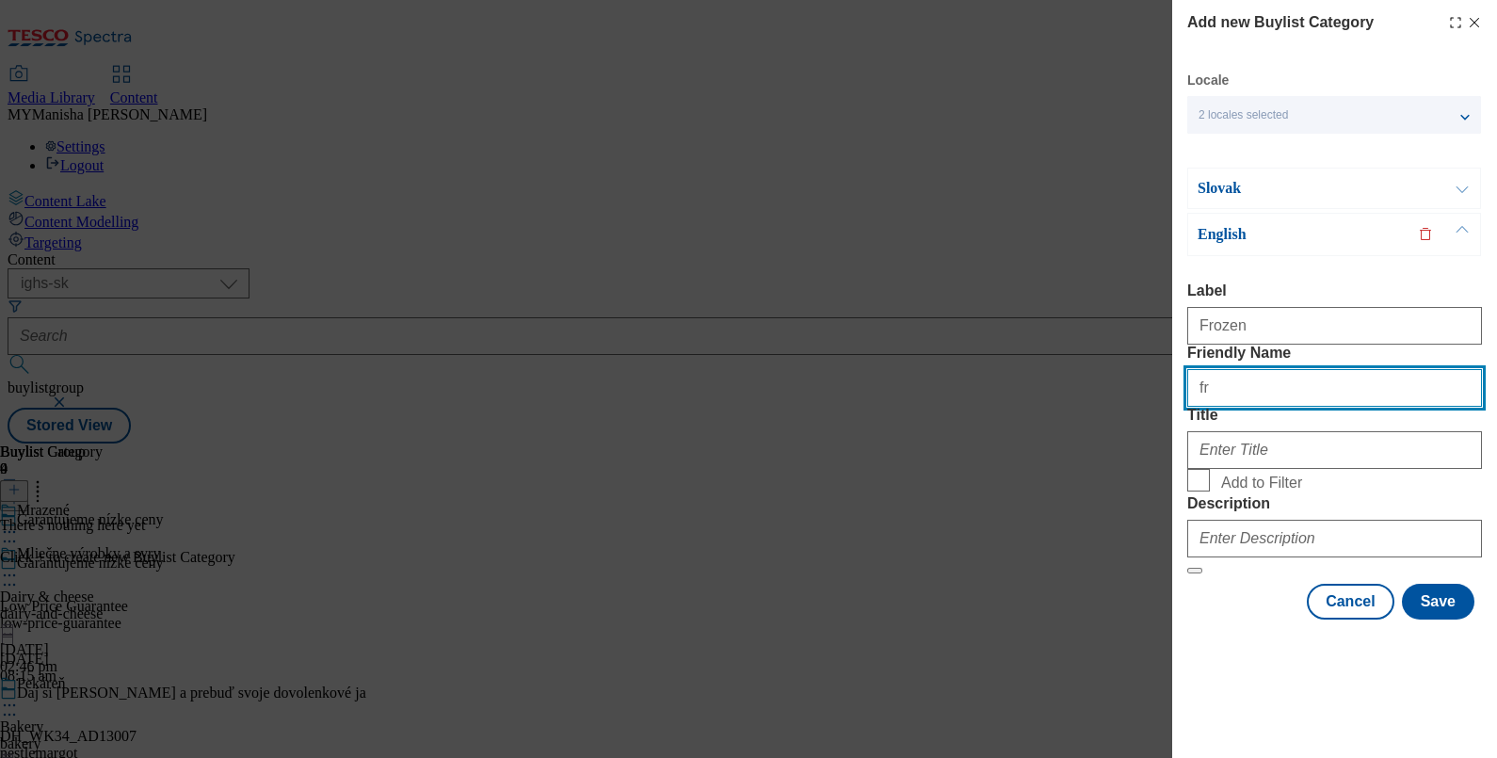
type input "frozen"
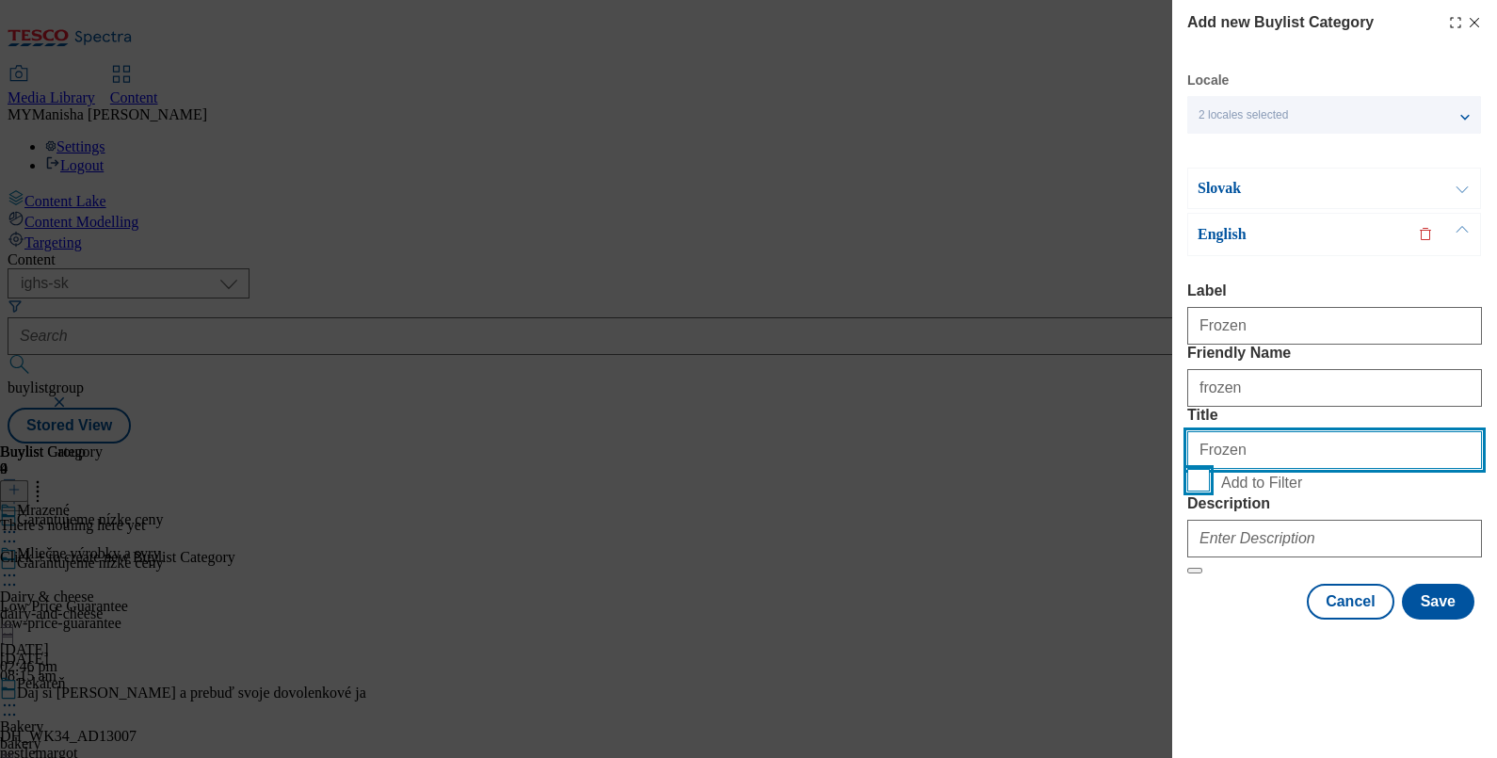
type input "Frozen"
click at [1190, 491] on input "Add to Filter" at bounding box center [1198, 480] width 23 height 23
checkbox input "true"
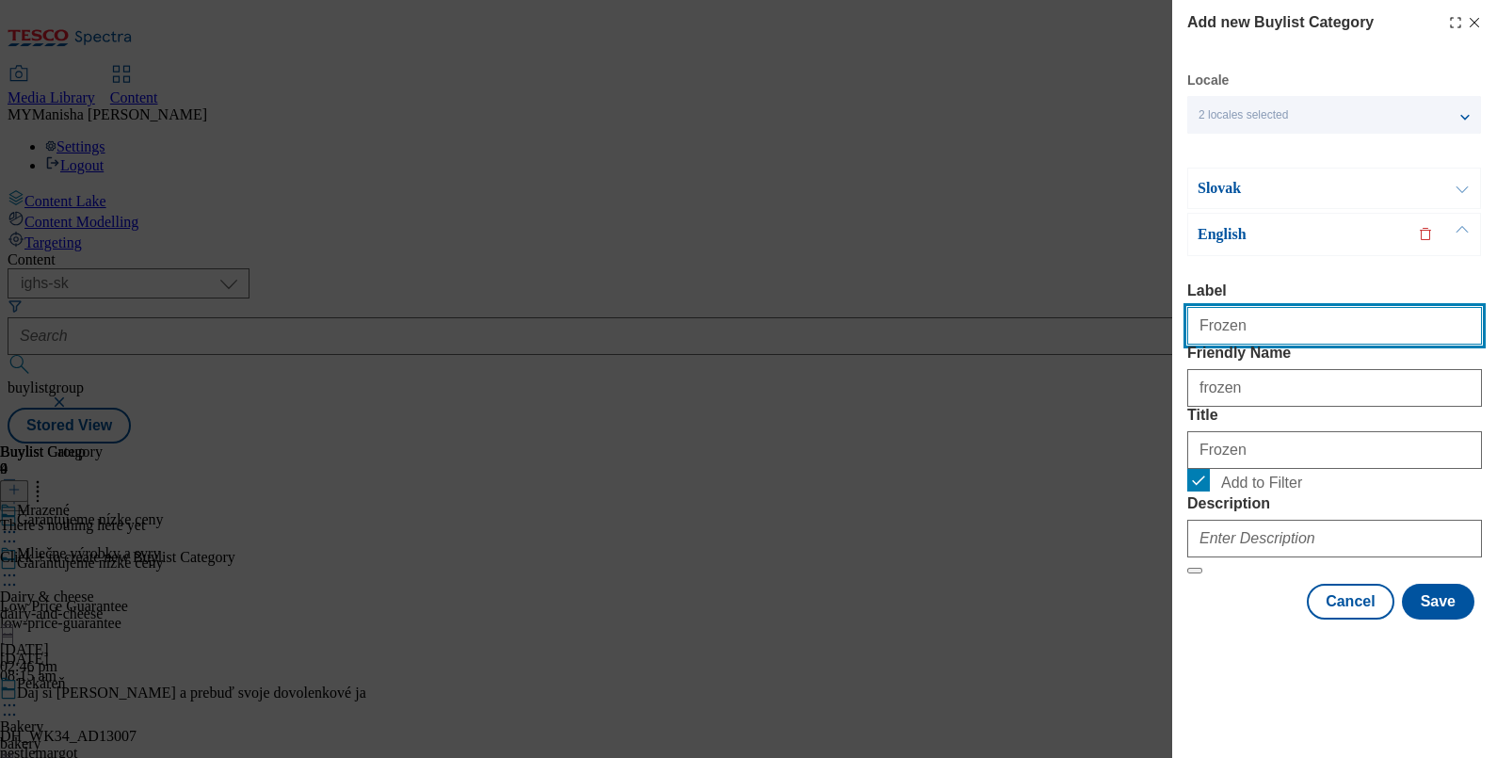
click at [1277, 307] on input "Frozen" at bounding box center [1334, 326] width 295 height 38
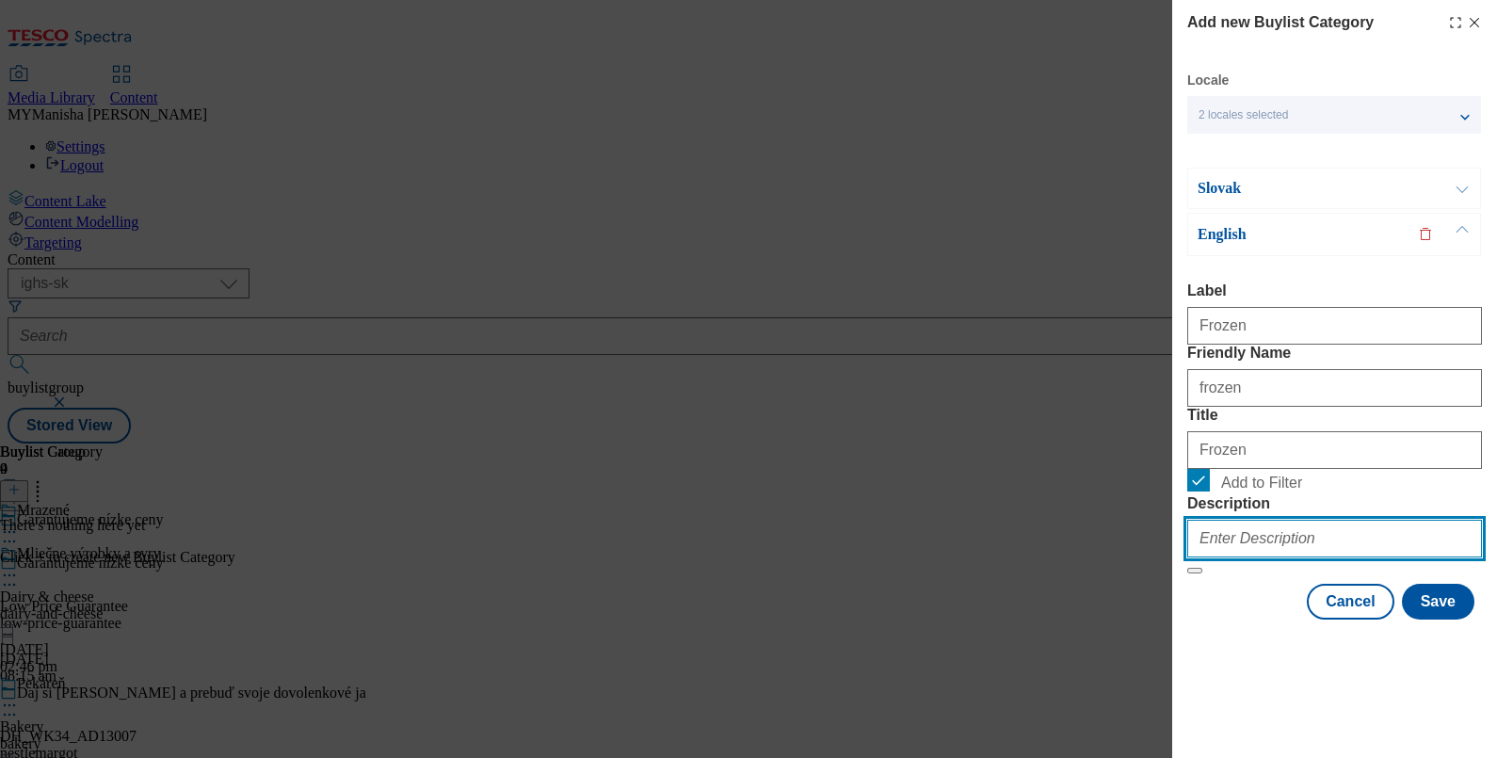
click at [1233, 557] on input "Description" at bounding box center [1334, 539] width 295 height 38
paste input "Frozen"
type input "Frozen"
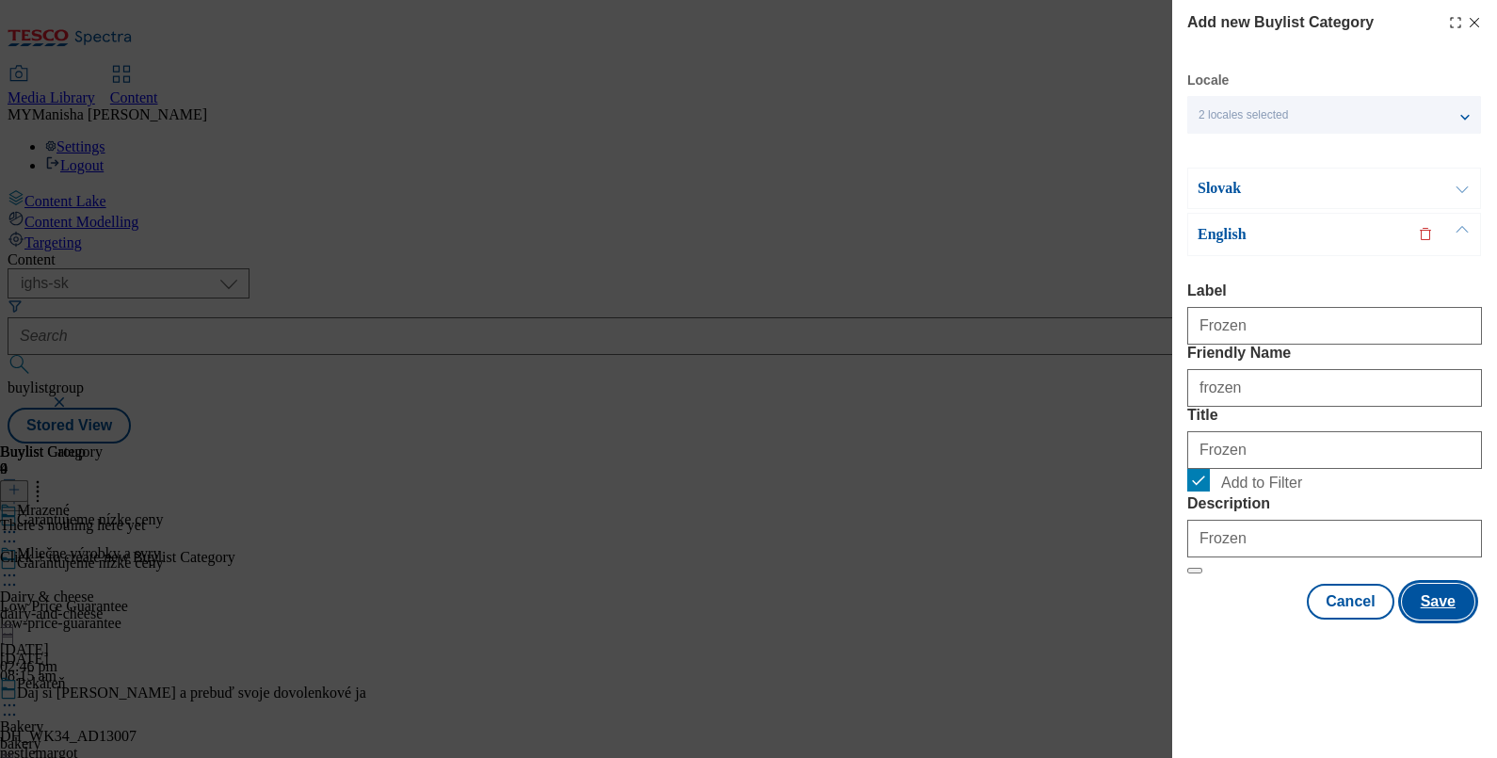
click at [1418, 619] on button "Save" at bounding box center [1438, 602] width 72 height 36
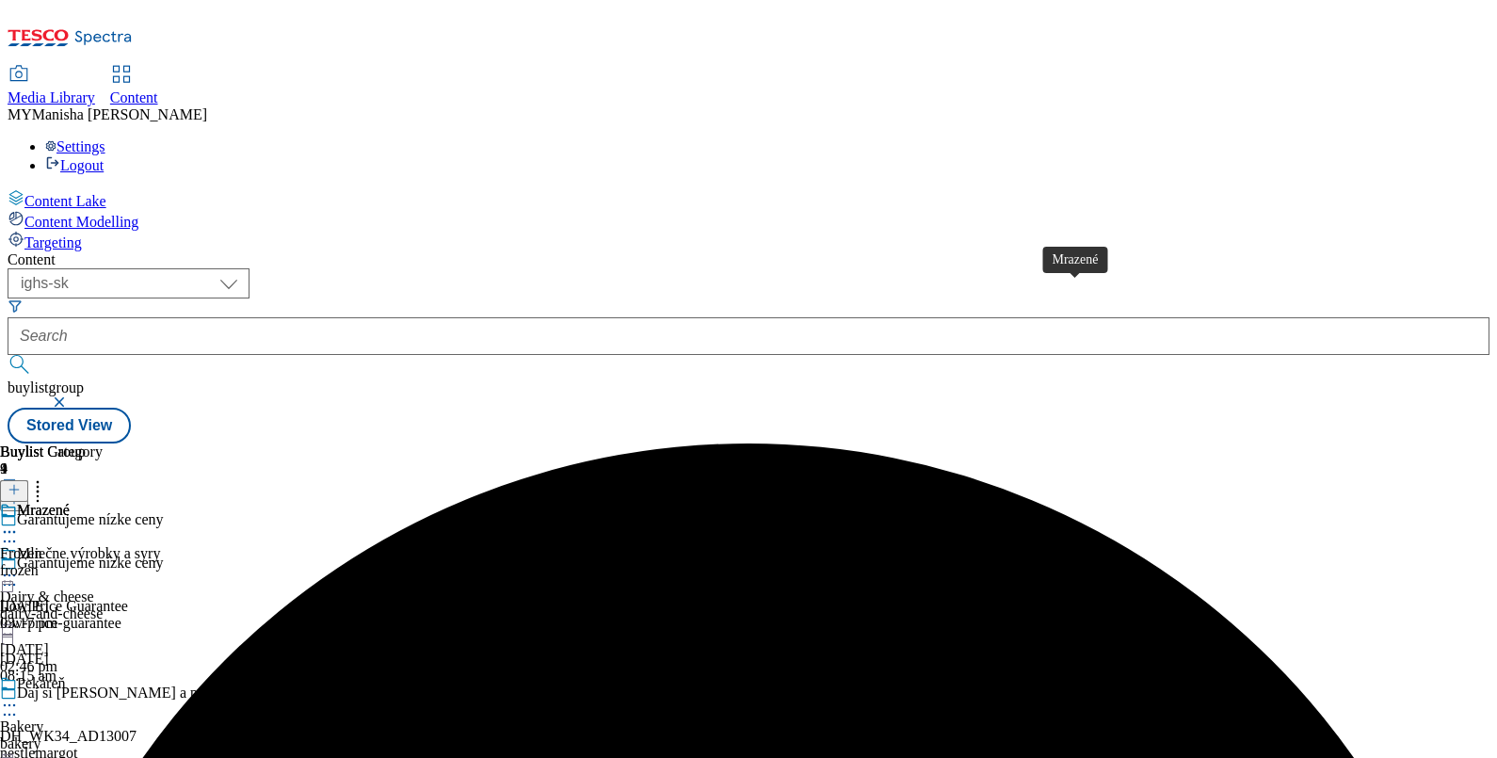
click at [70, 502] on div "Mrazené" at bounding box center [43, 510] width 53 height 17
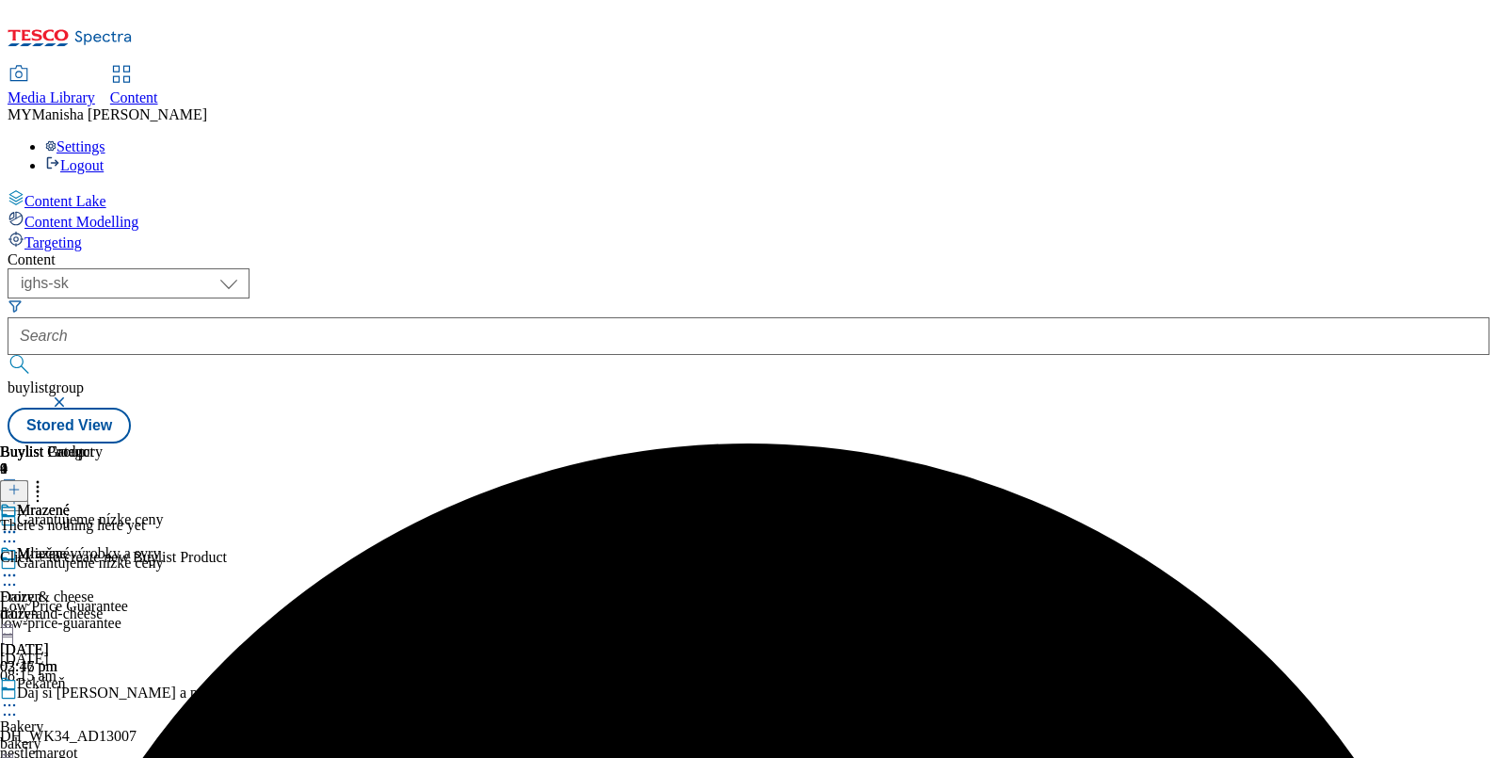
scroll to position [0, 174]
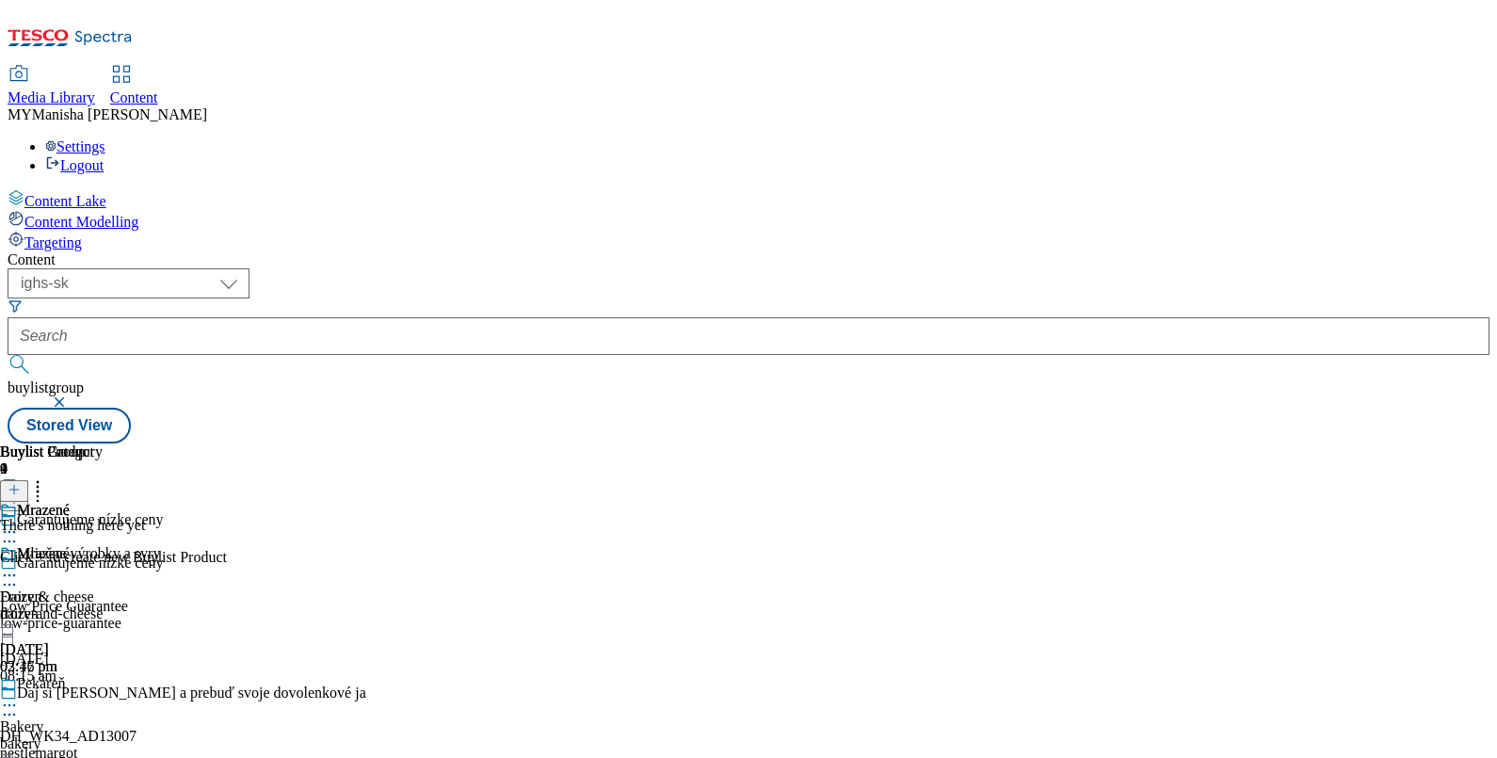
click at [21, 483] on icon at bounding box center [14, 489] width 13 height 13
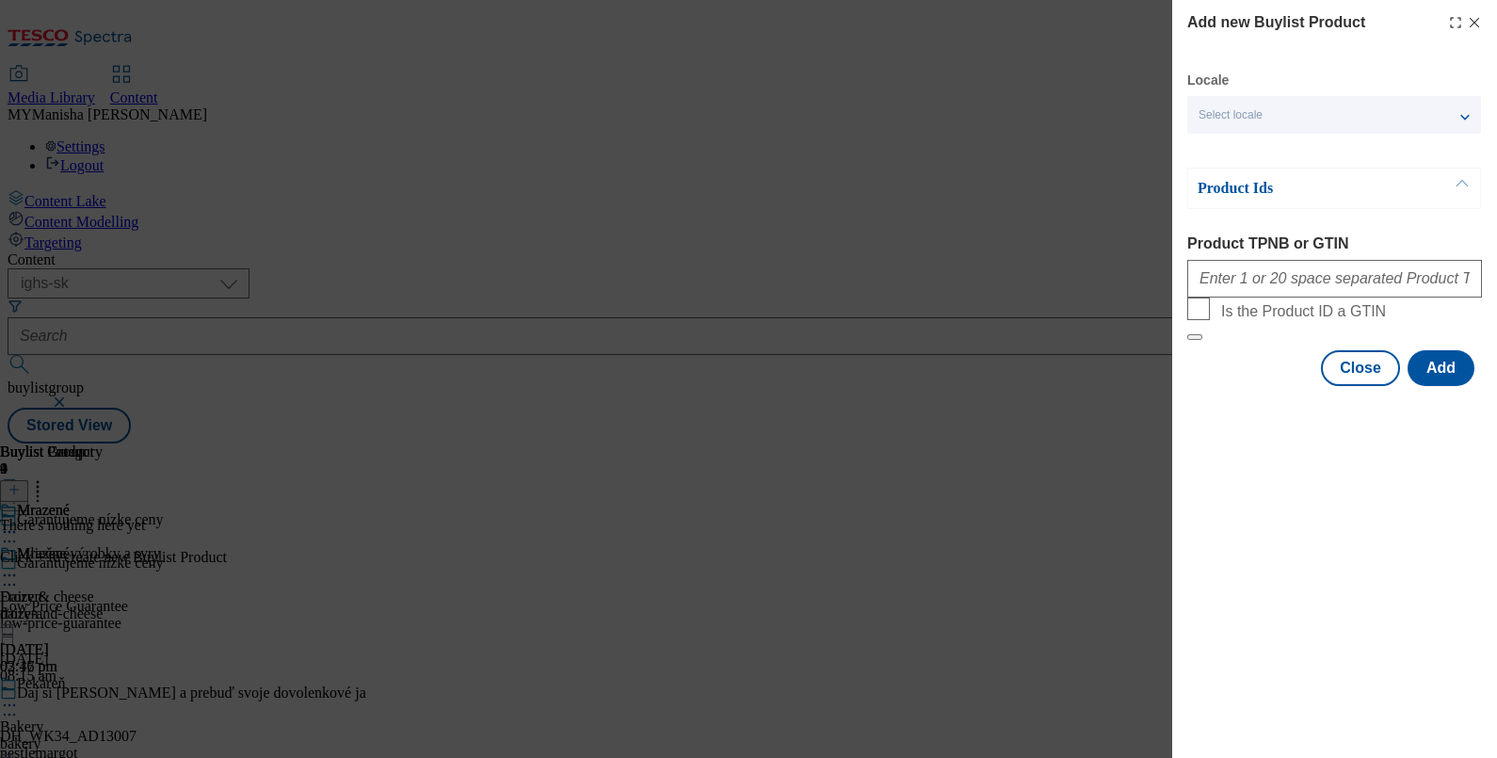
click at [1280, 131] on div "Select locale" at bounding box center [1334, 115] width 294 height 38
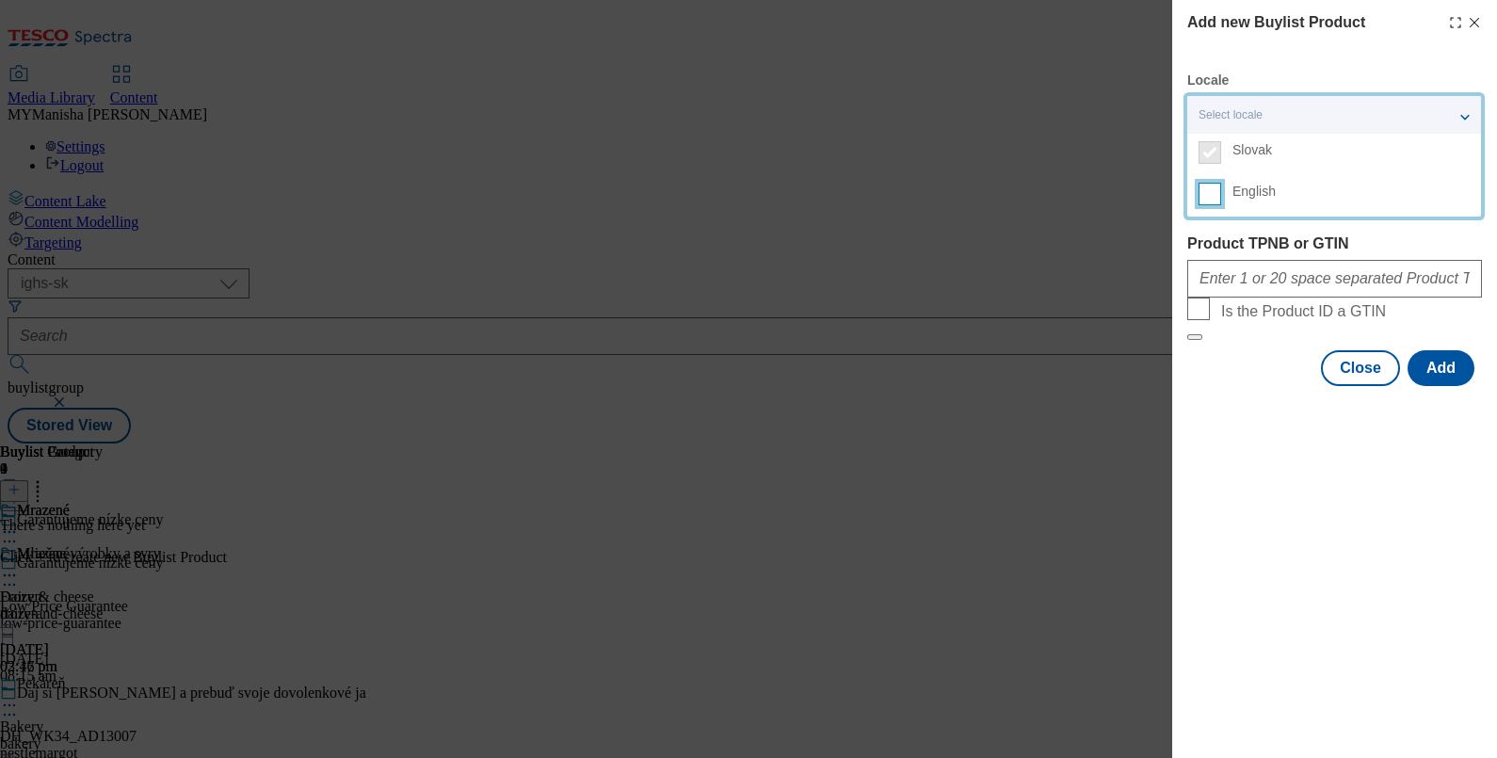
click at [1210, 190] on input "English" at bounding box center [1209, 194] width 23 height 23
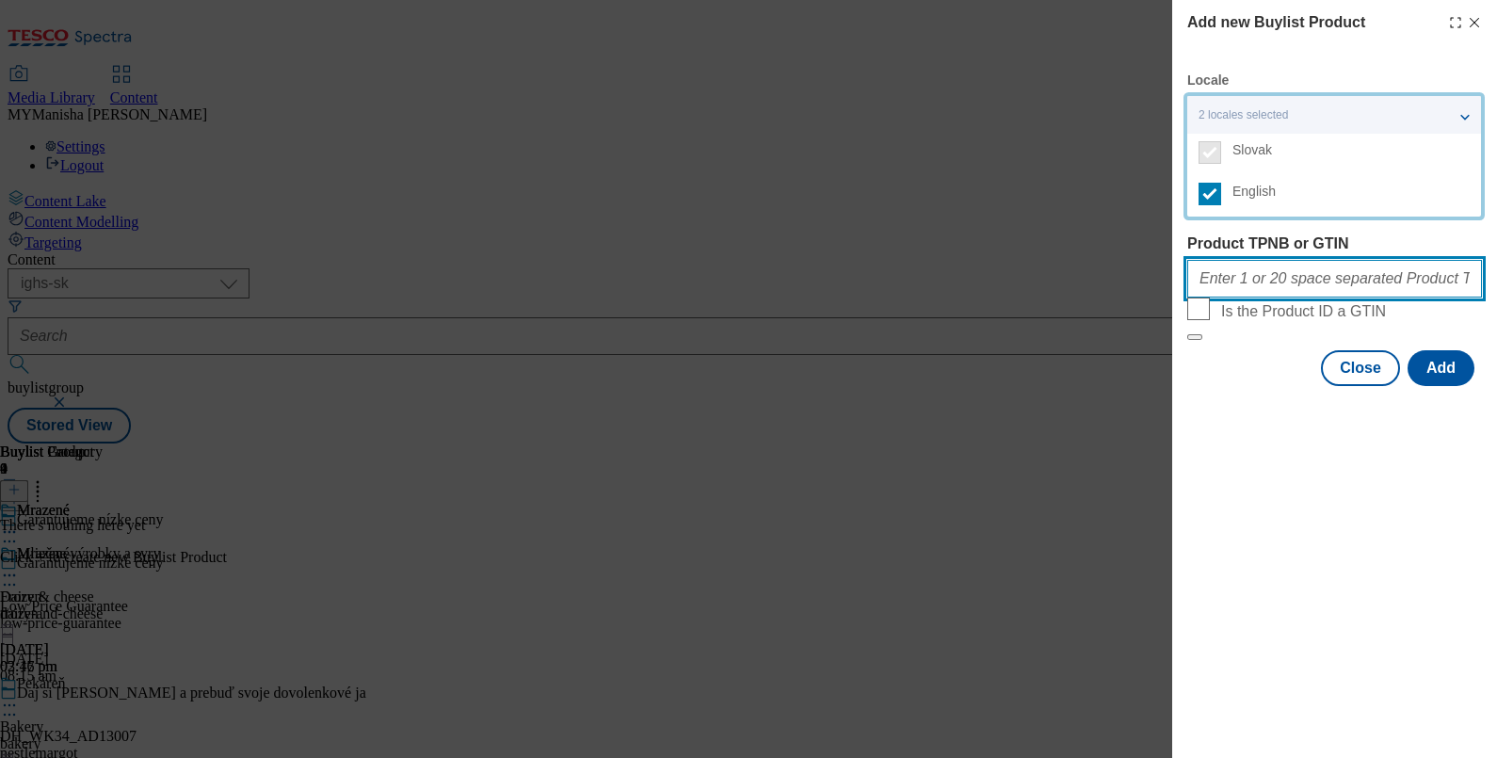
click at [1228, 292] on input "Product TPNB or GTIN" at bounding box center [1334, 279] width 295 height 38
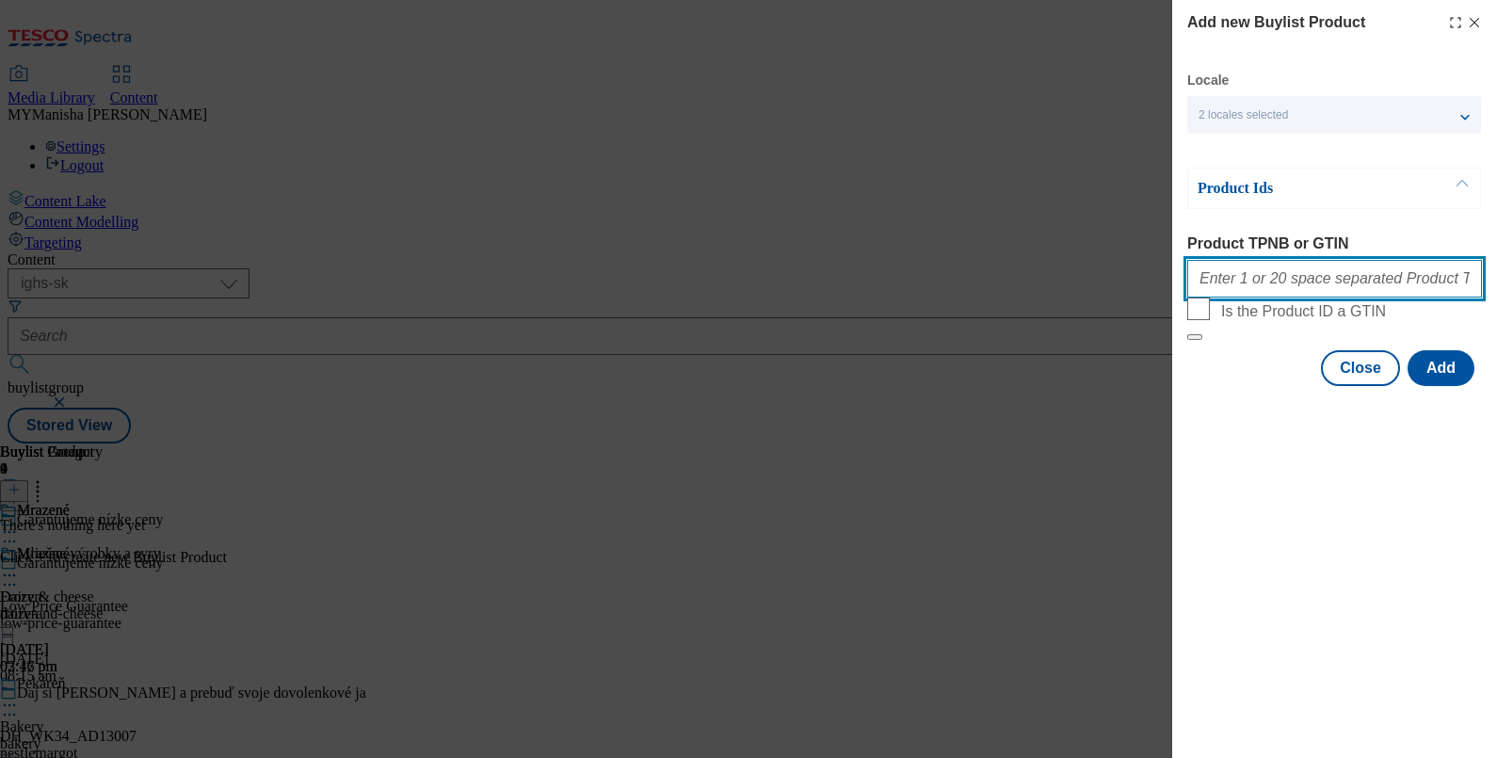
paste input "100579741 100579709 100579707 100579699 100579708 100579745 100579668 100579700…"
type input "100579741 100579709 100579707 100579699 100579708 100579745 100579668 100579700…"
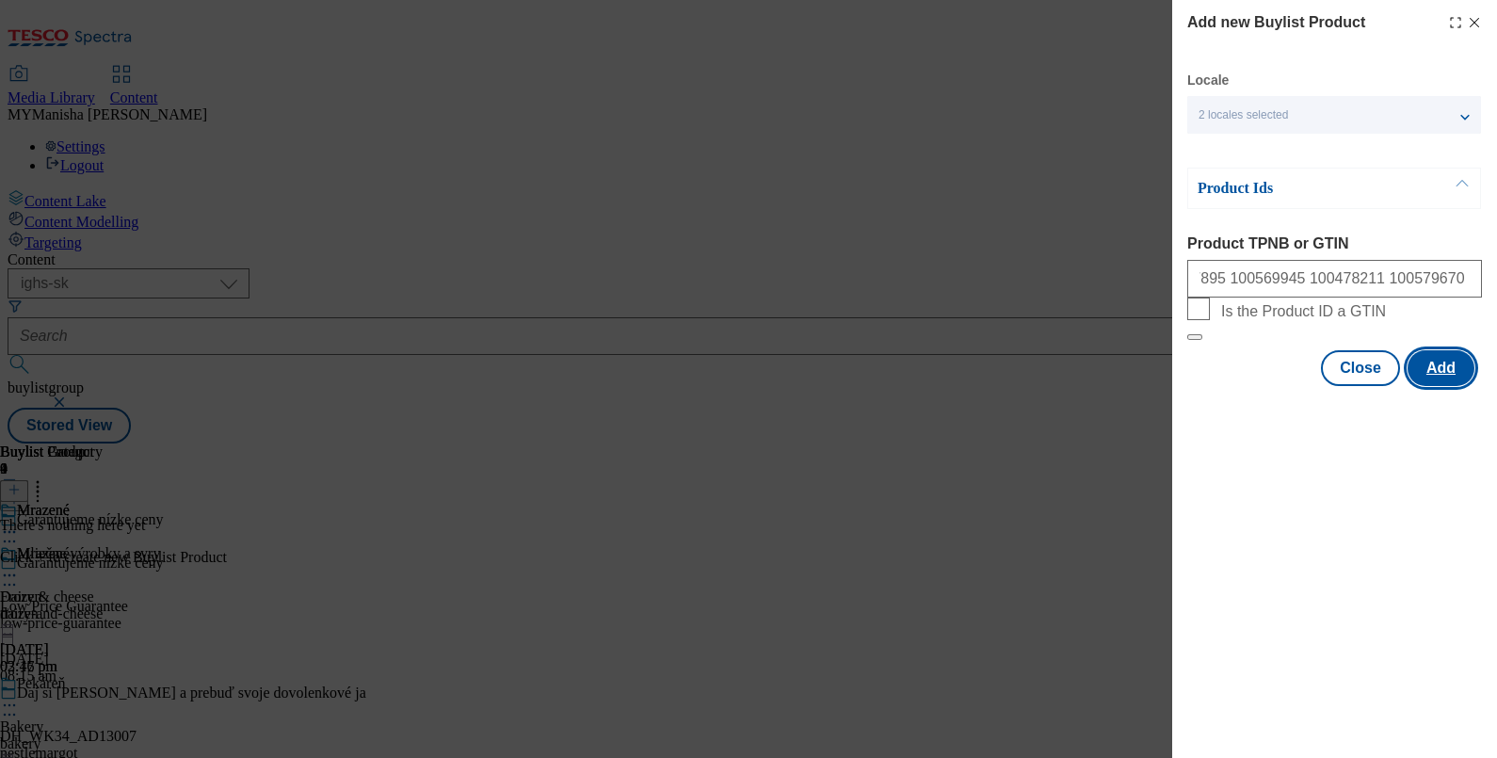
scroll to position [0, 0]
click at [1430, 386] on button "Add" at bounding box center [1440, 368] width 67 height 36
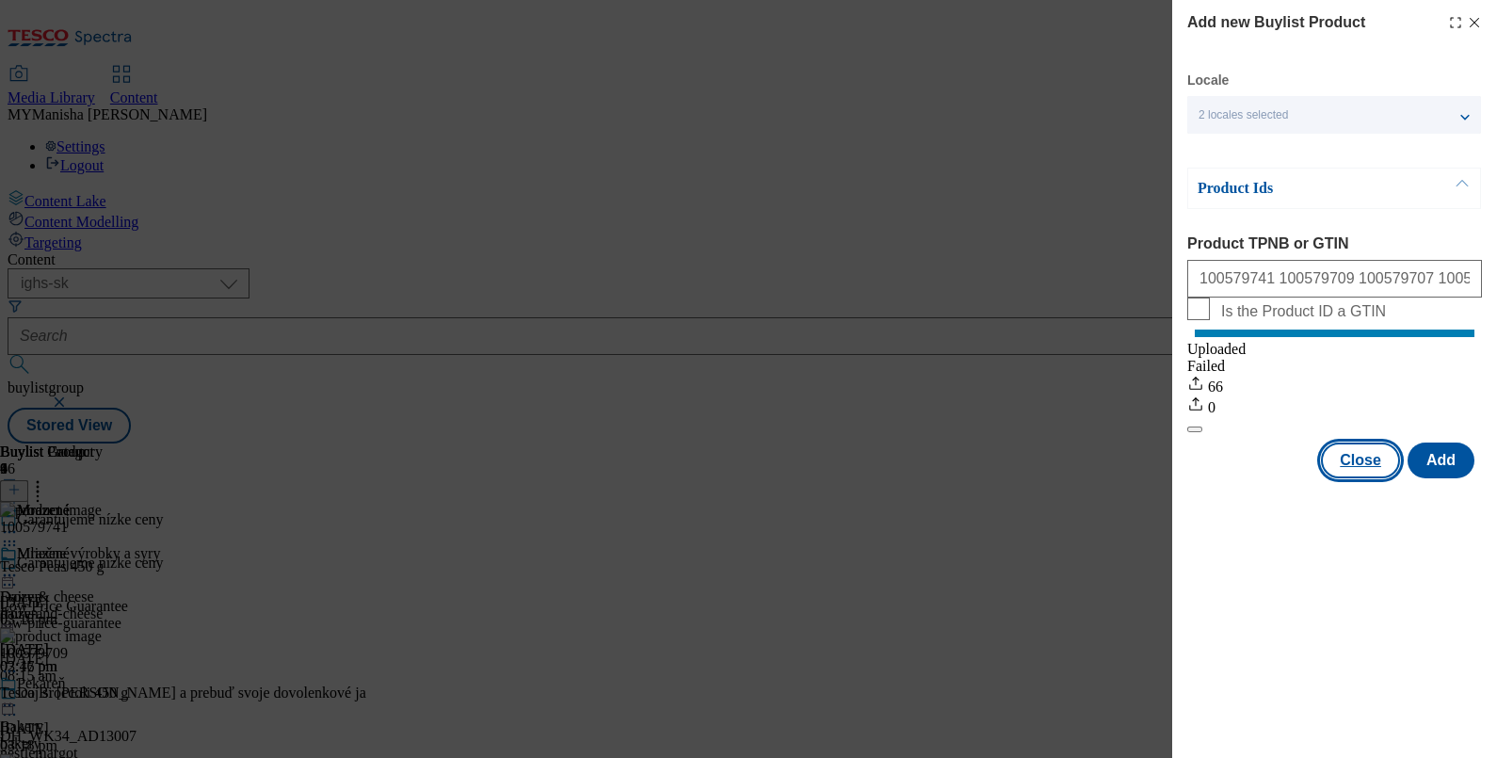
click at [1363, 471] on button "Close" at bounding box center [1360, 460] width 79 height 36
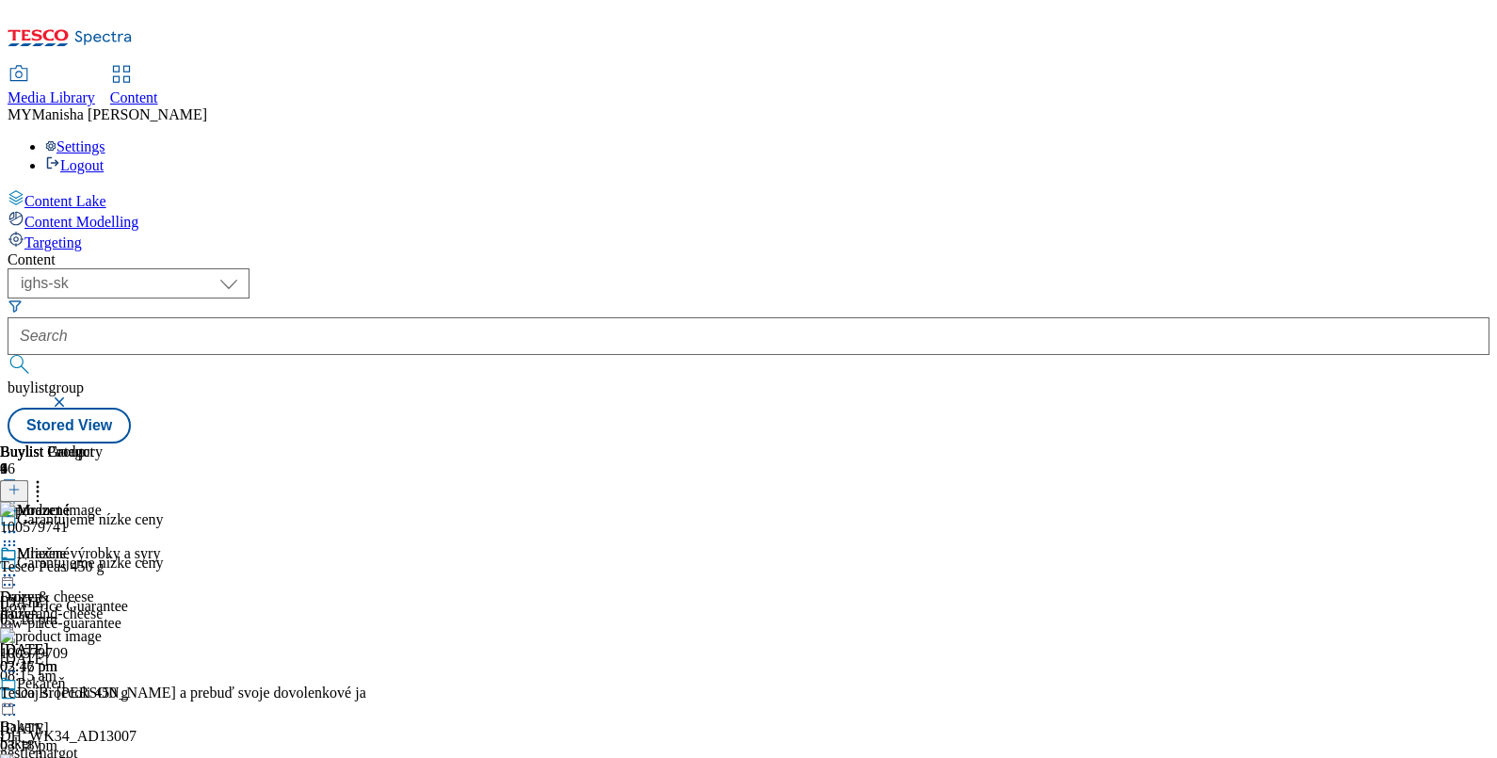
click at [103, 443] on header "Buylist Category 1" at bounding box center [51, 472] width 103 height 58
click at [21, 483] on icon at bounding box center [14, 489] width 13 height 13
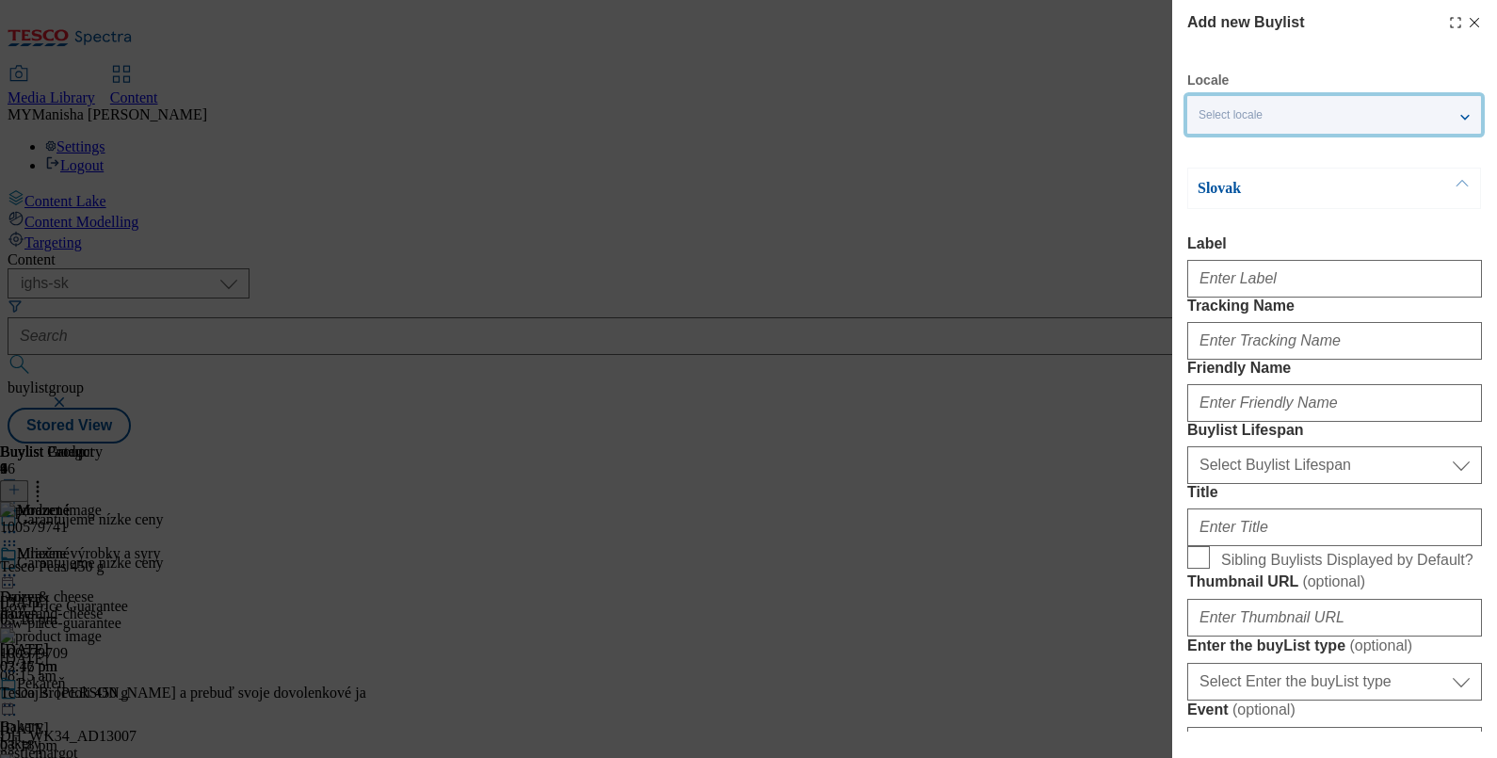
click at [1324, 120] on div "Select locale" at bounding box center [1334, 115] width 294 height 38
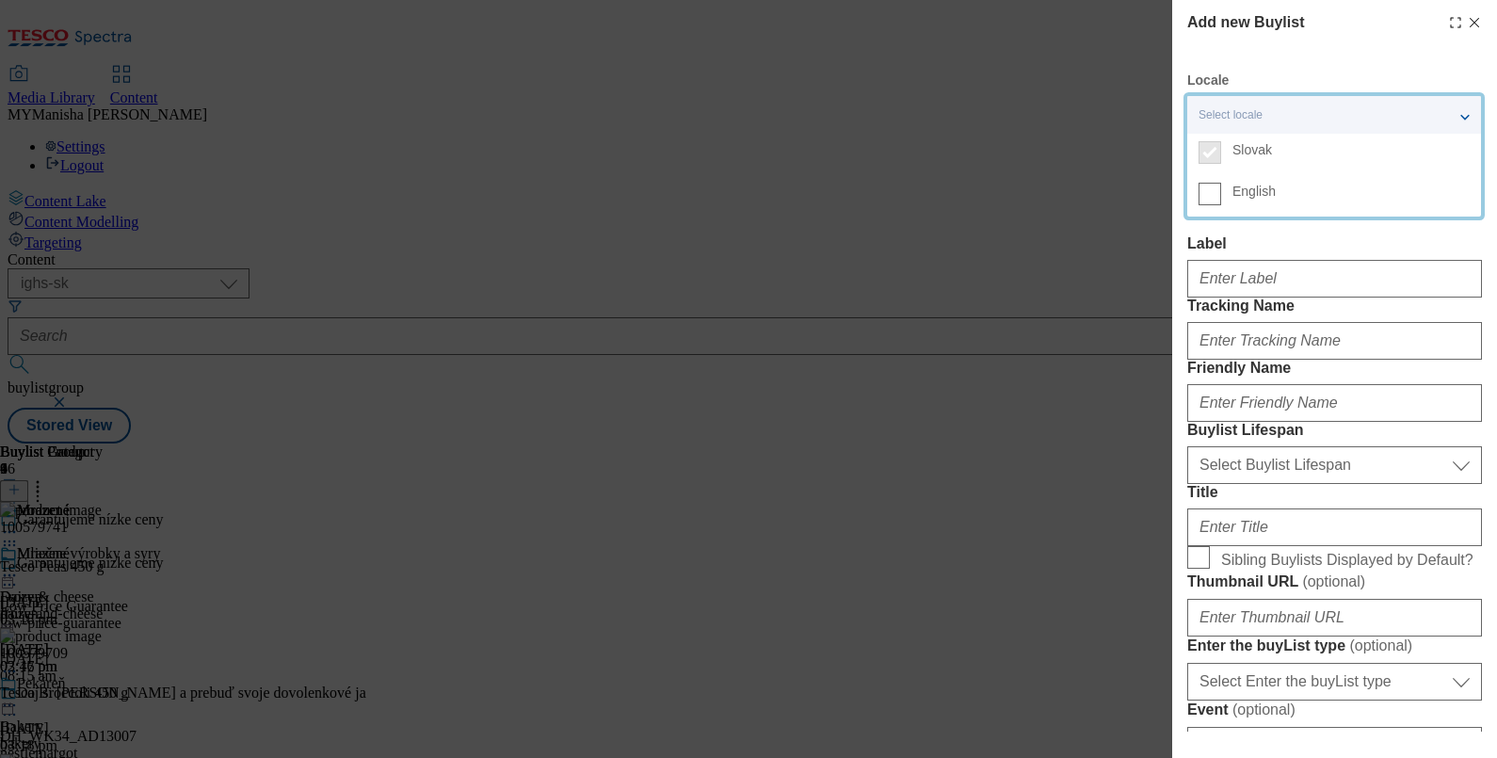
click at [1210, 205] on label "English" at bounding box center [1334, 195] width 294 height 41
click at [1210, 205] on input "English" at bounding box center [1209, 194] width 23 height 23
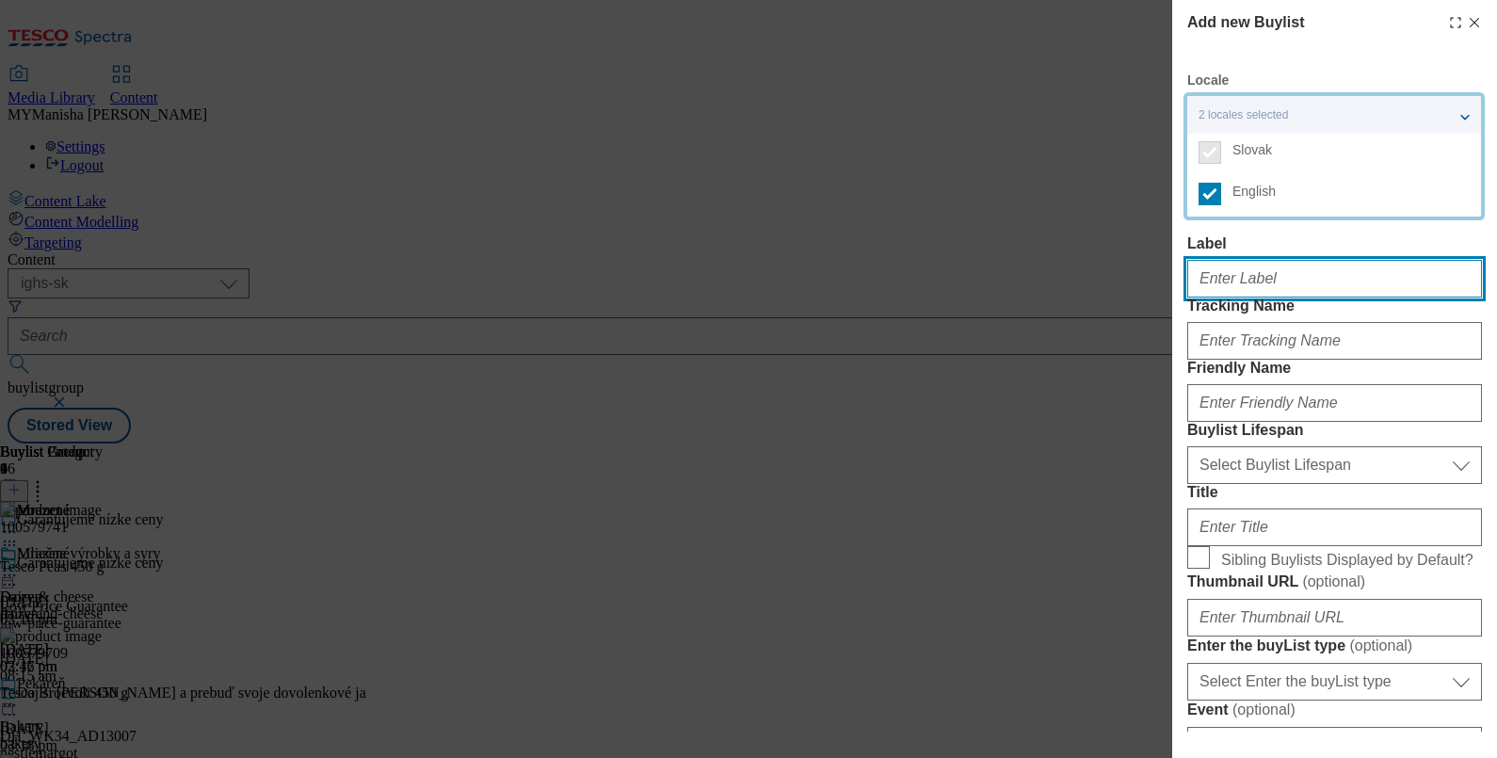
click at [1240, 287] on input "Label" at bounding box center [1334, 279] width 295 height 38
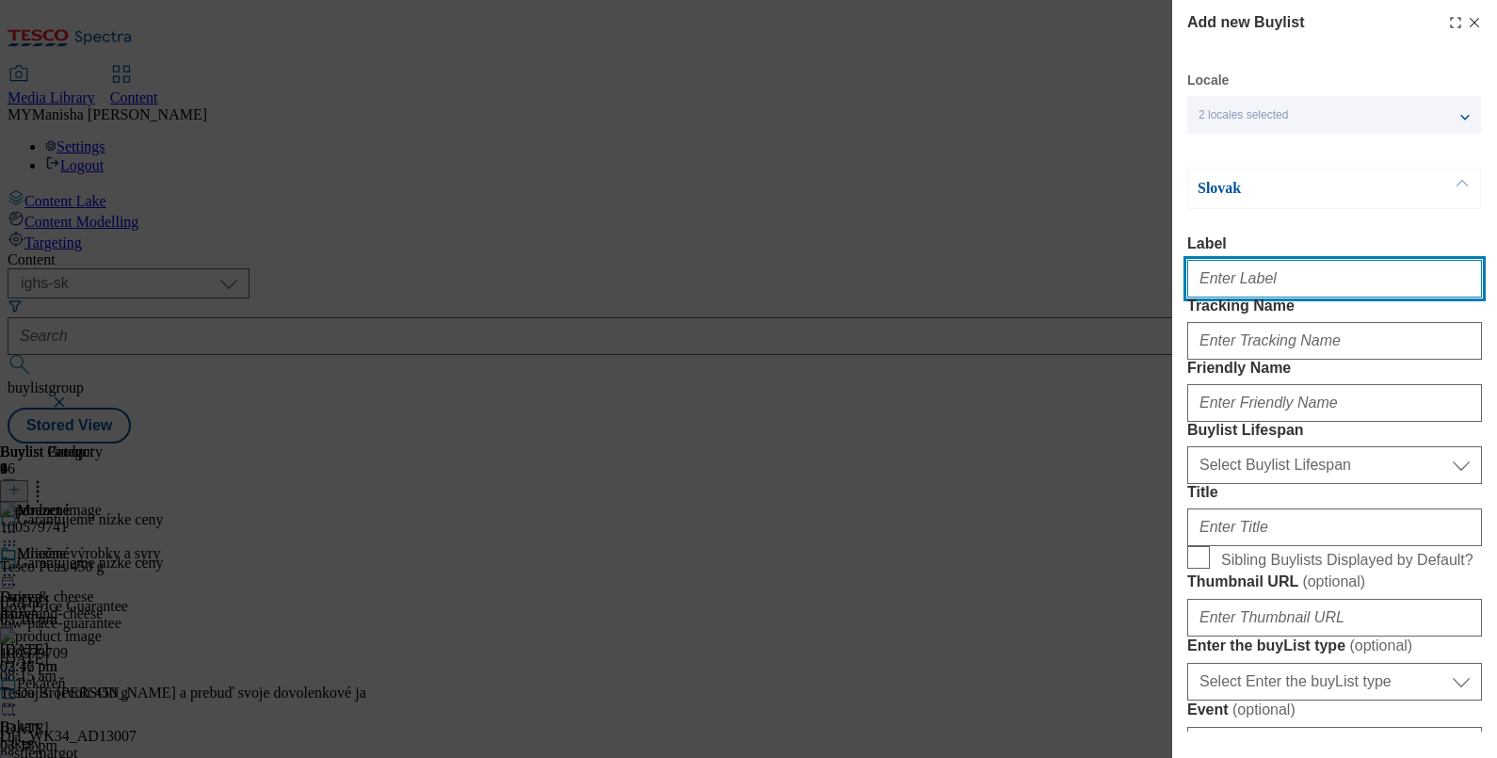
paste input "Special nutrition"
type input "Special nutrition"
click at [1301, 279] on input "Special nutrition" at bounding box center [1334, 279] width 295 height 38
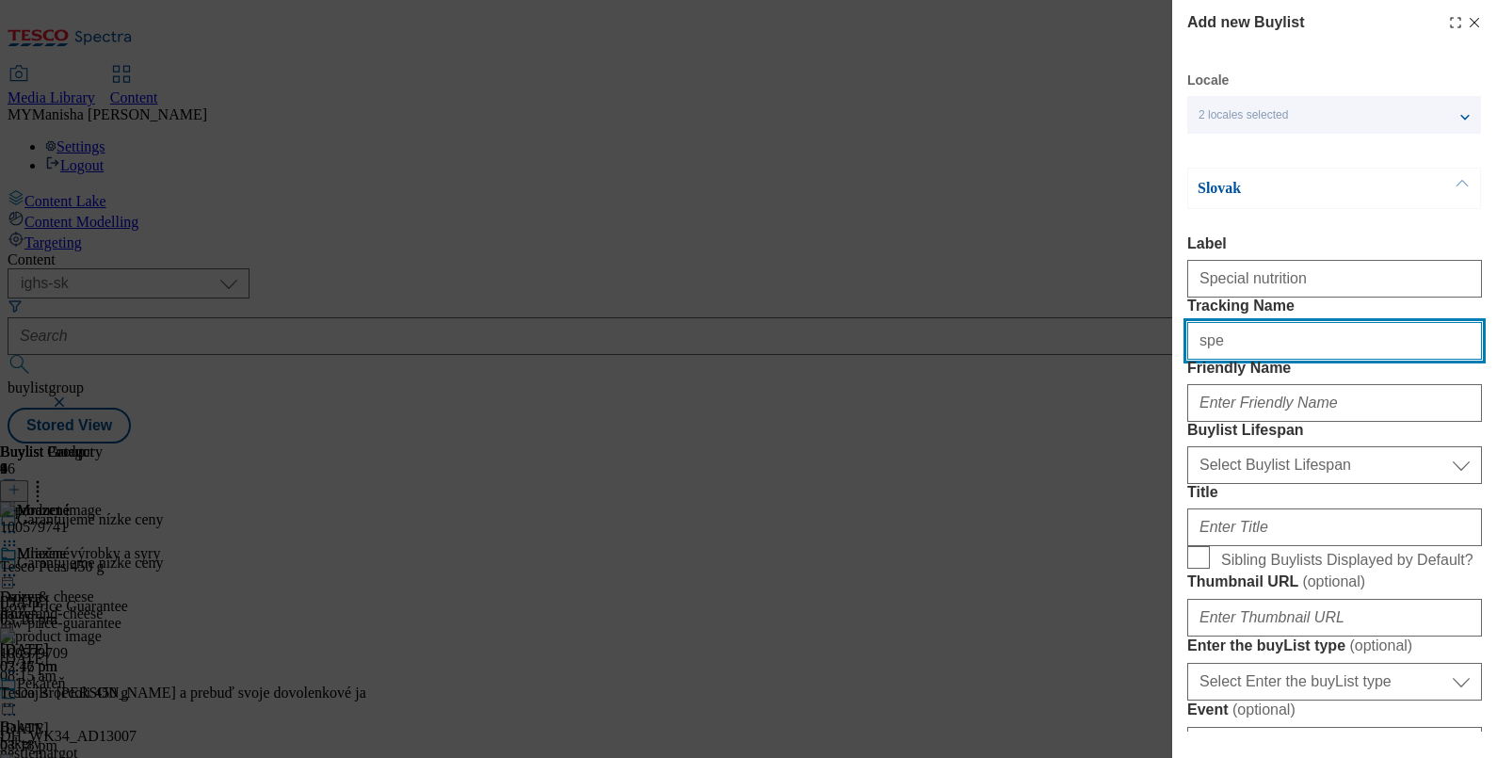
paste input "Special nutrition"
type input "special nutrition"
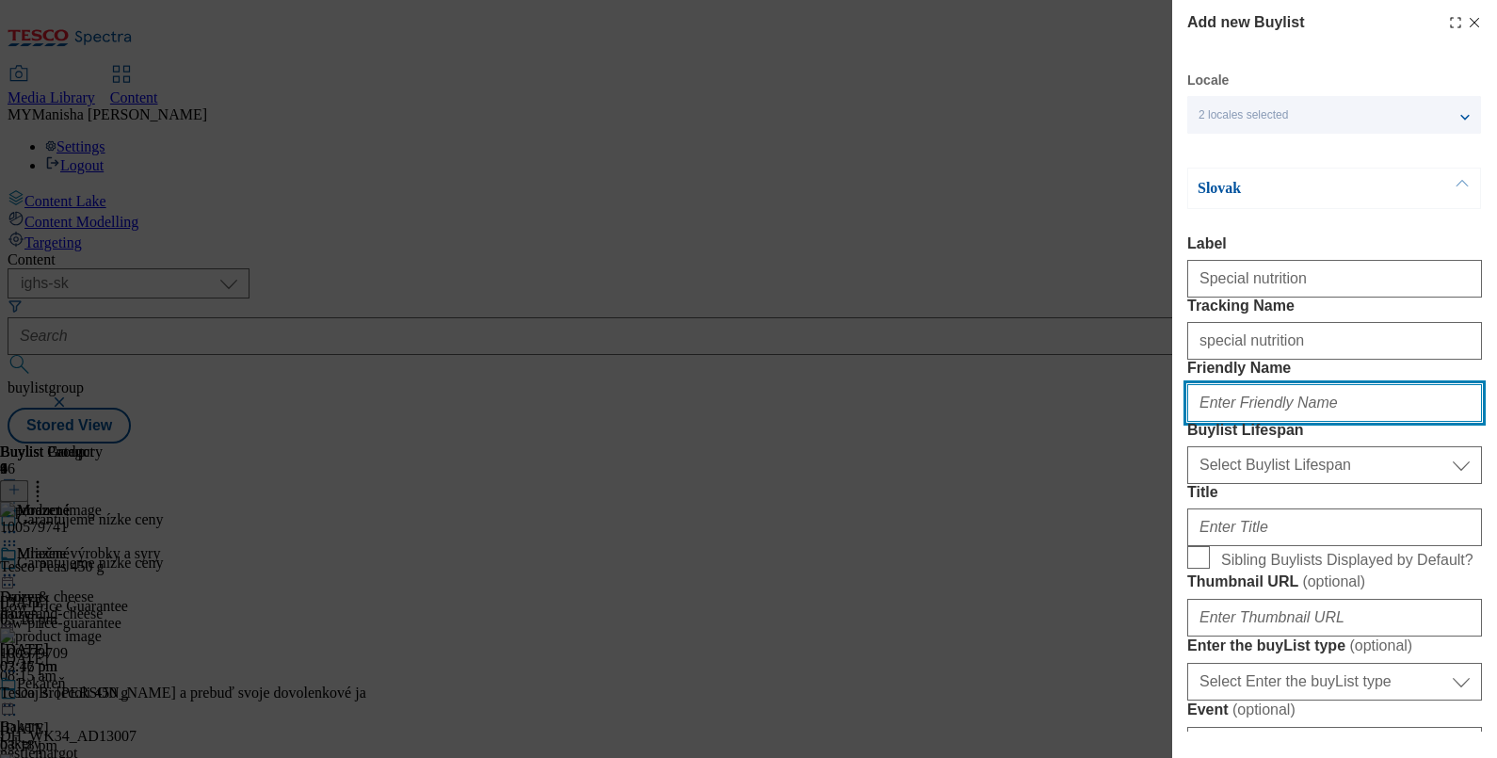
paste input "Special nutrition"
type input "special-nutrition"
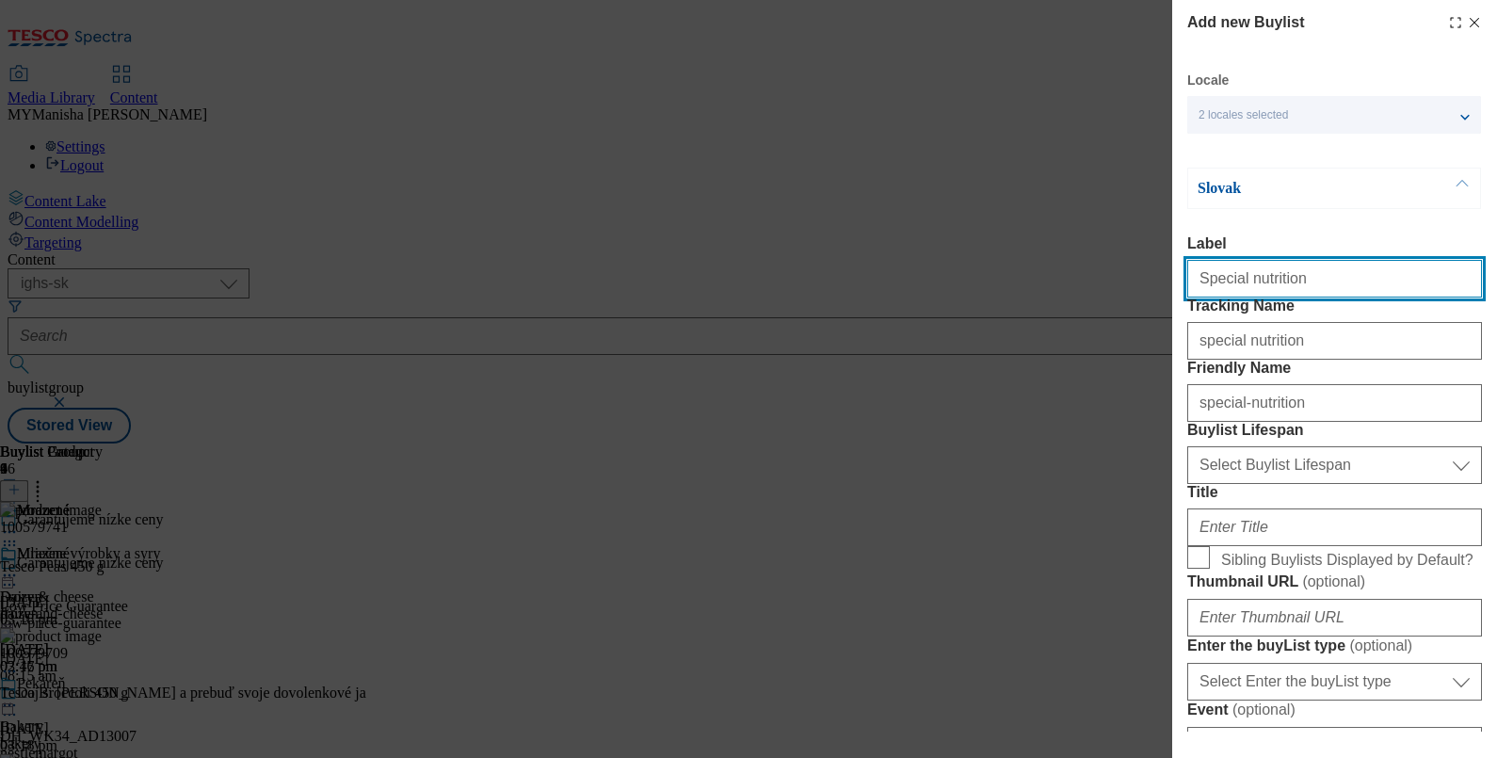
click at [1298, 283] on input "Special nutrition" at bounding box center [1334, 279] width 295 height 38
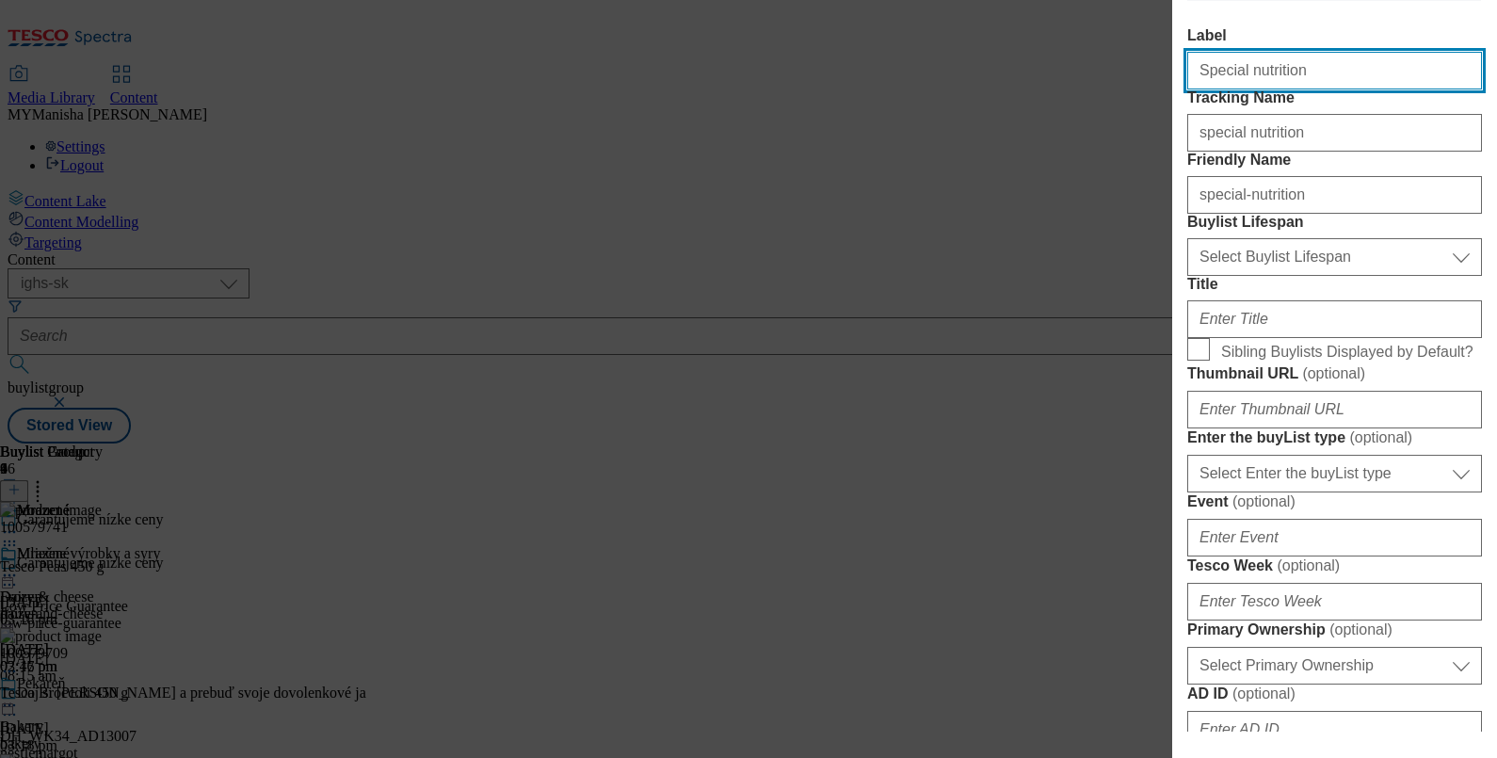
scroll to position [209, 0]
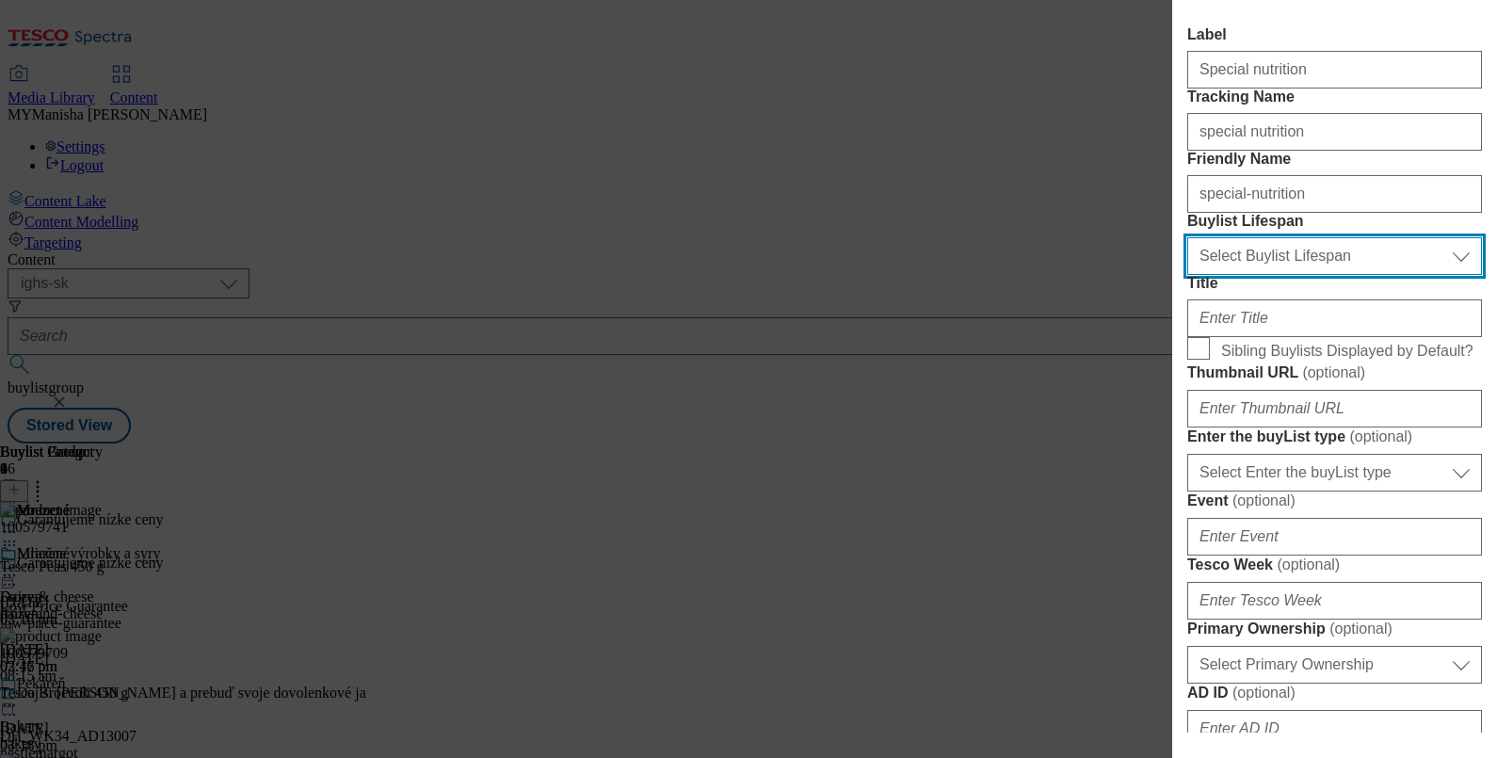
click at [1287, 275] on select "Select Buylist Lifespan evergreen seasonal tactical" at bounding box center [1334, 256] width 295 height 38
select select "evergreen"
click at [1187, 275] on select "Select Buylist Lifespan evergreen seasonal tactical" at bounding box center [1334, 256] width 295 height 38
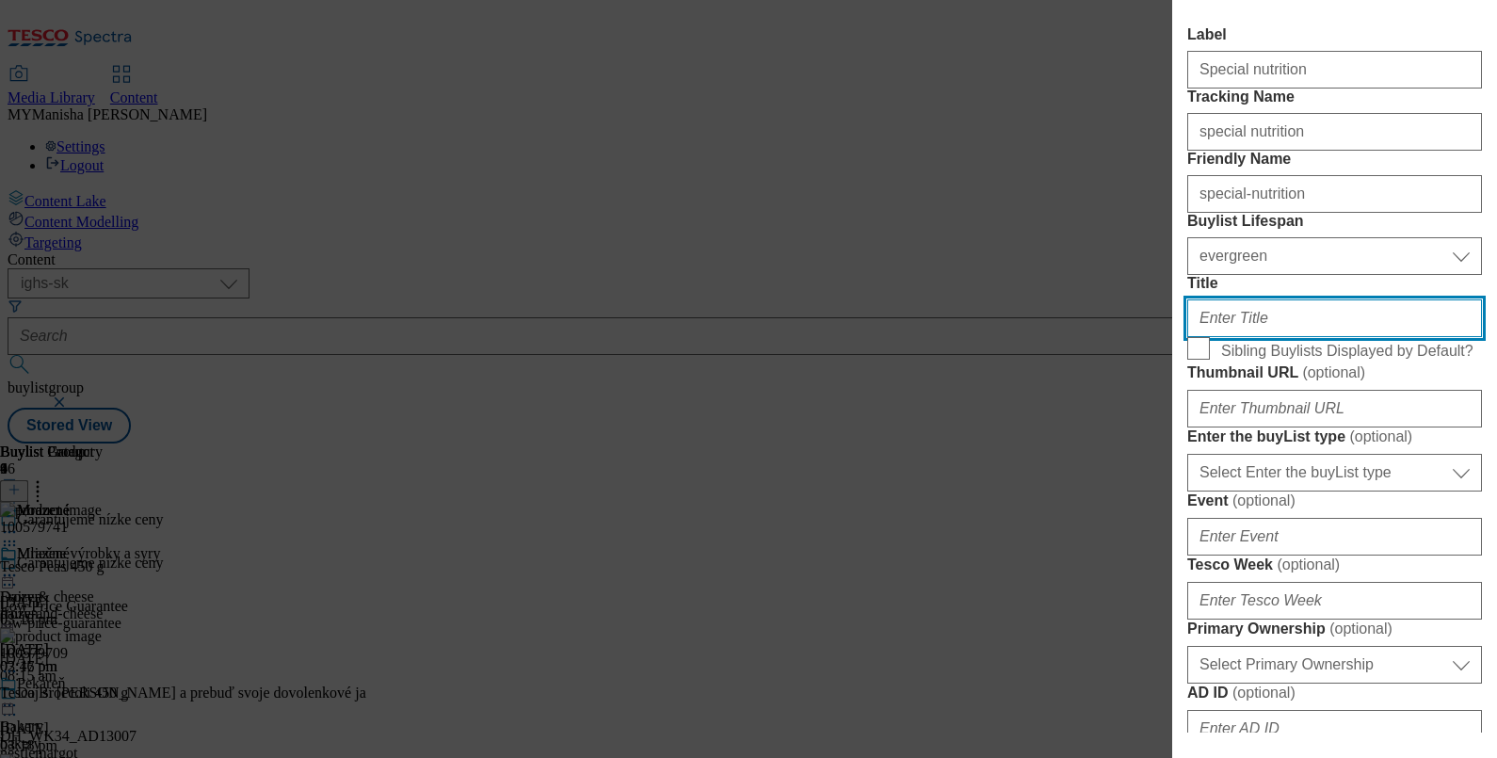
click at [1250, 337] on input "Title" at bounding box center [1334, 318] width 295 height 38
paste input "Special nutrition"
type input "Special nutrition"
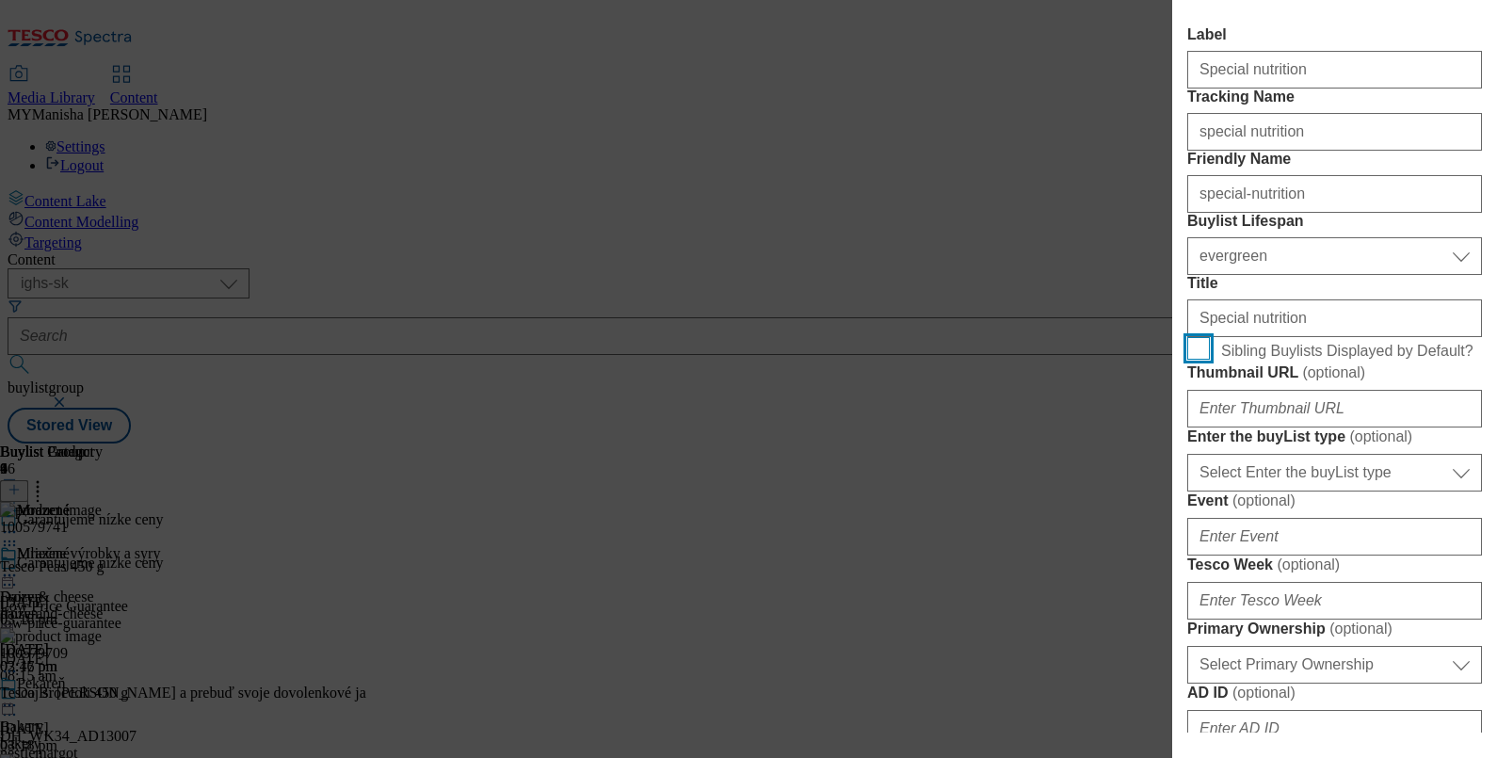
click at [1187, 337] on input "Sibling Buylists Displayed by Default?" at bounding box center [1198, 348] width 23 height 23
checkbox input "true"
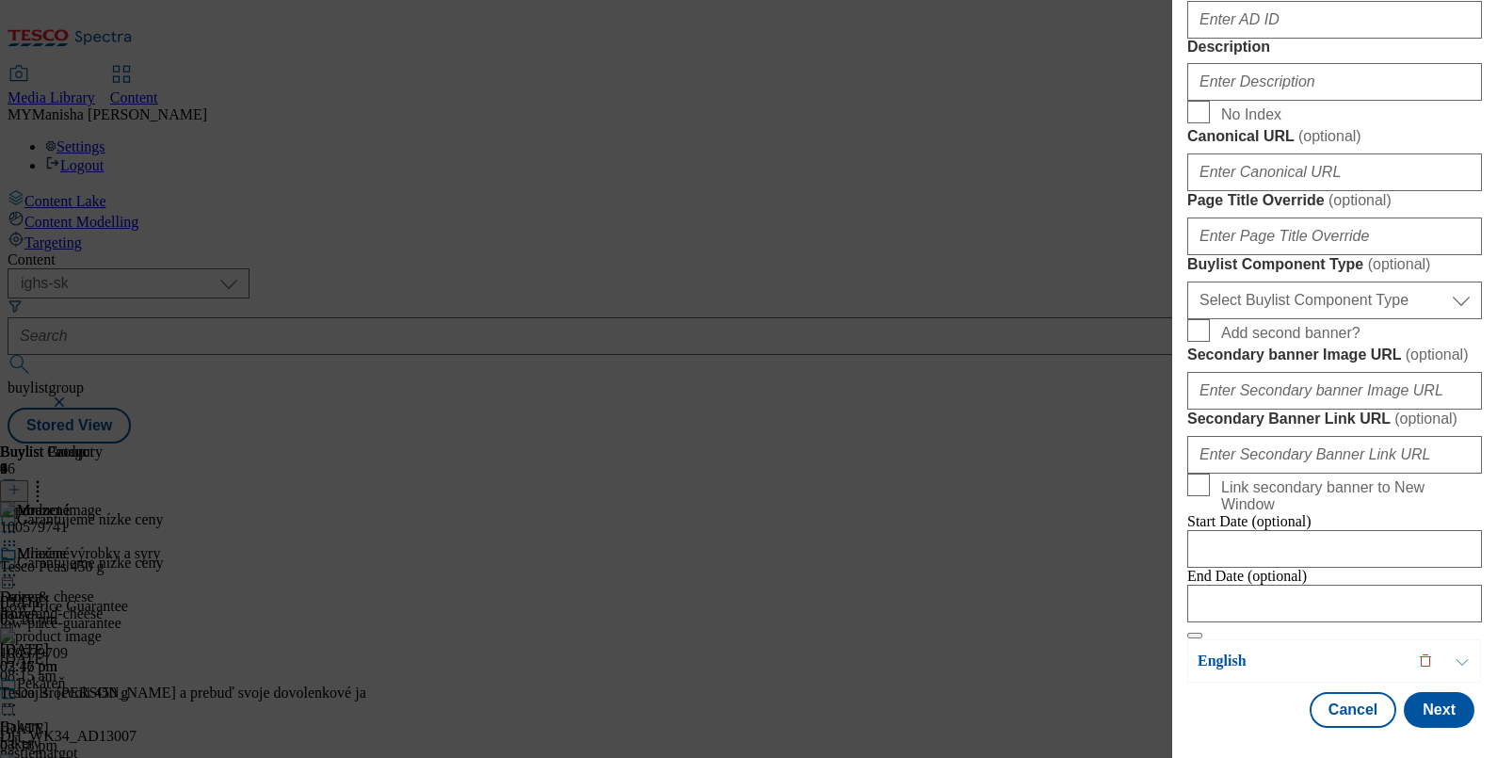
scroll to position [1122, 0]
click at [1245, 101] on input "Description" at bounding box center [1334, 82] width 295 height 38
paste input "Special nutrition"
type input "Special nutrition"
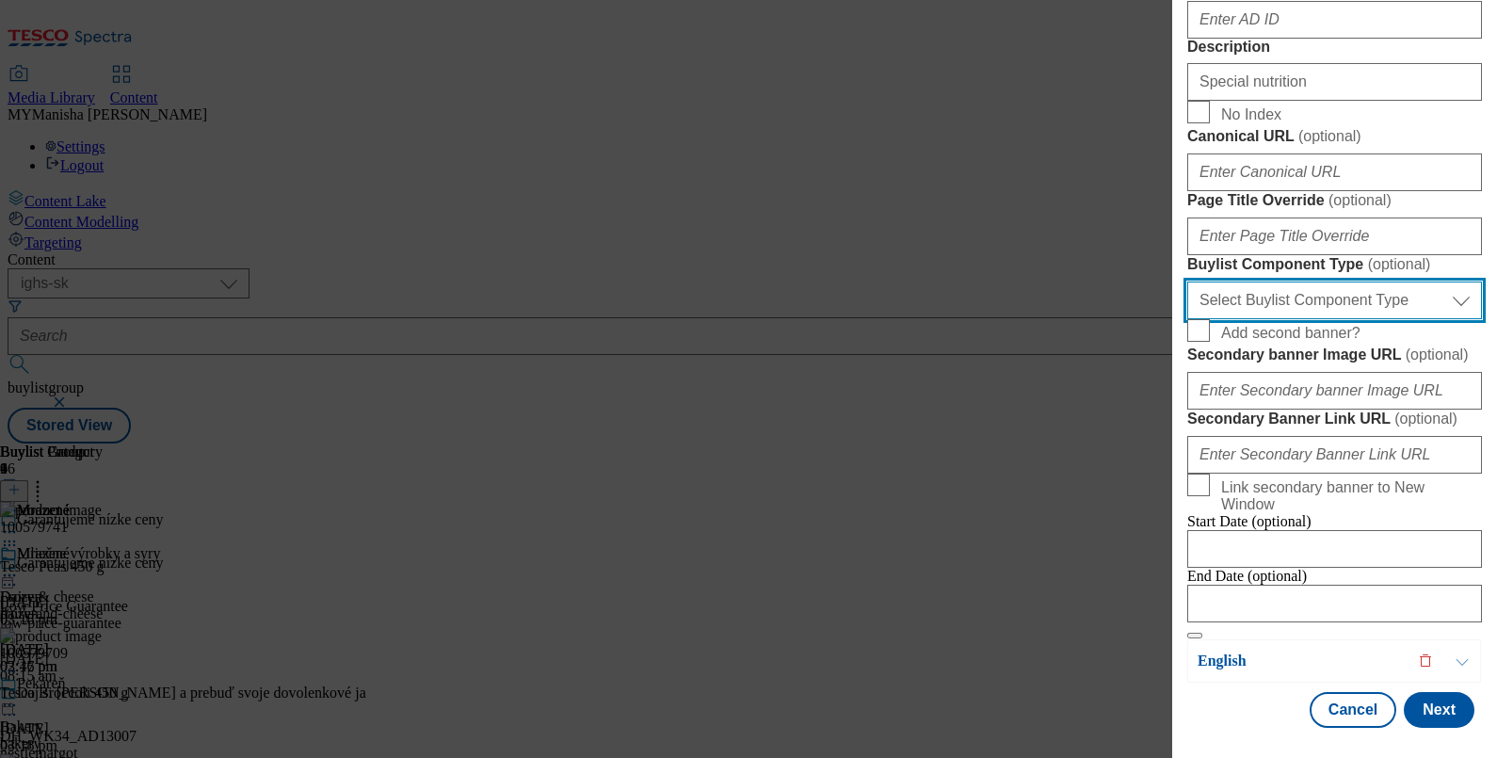
click at [1355, 281] on select "Select Buylist Component Type Banner Competition Header Meal" at bounding box center [1334, 300] width 295 height 38
select select "Banner"
click at [1187, 281] on select "Select Buylist Component Type Banner Competition Header Meal" at bounding box center [1334, 300] width 295 height 38
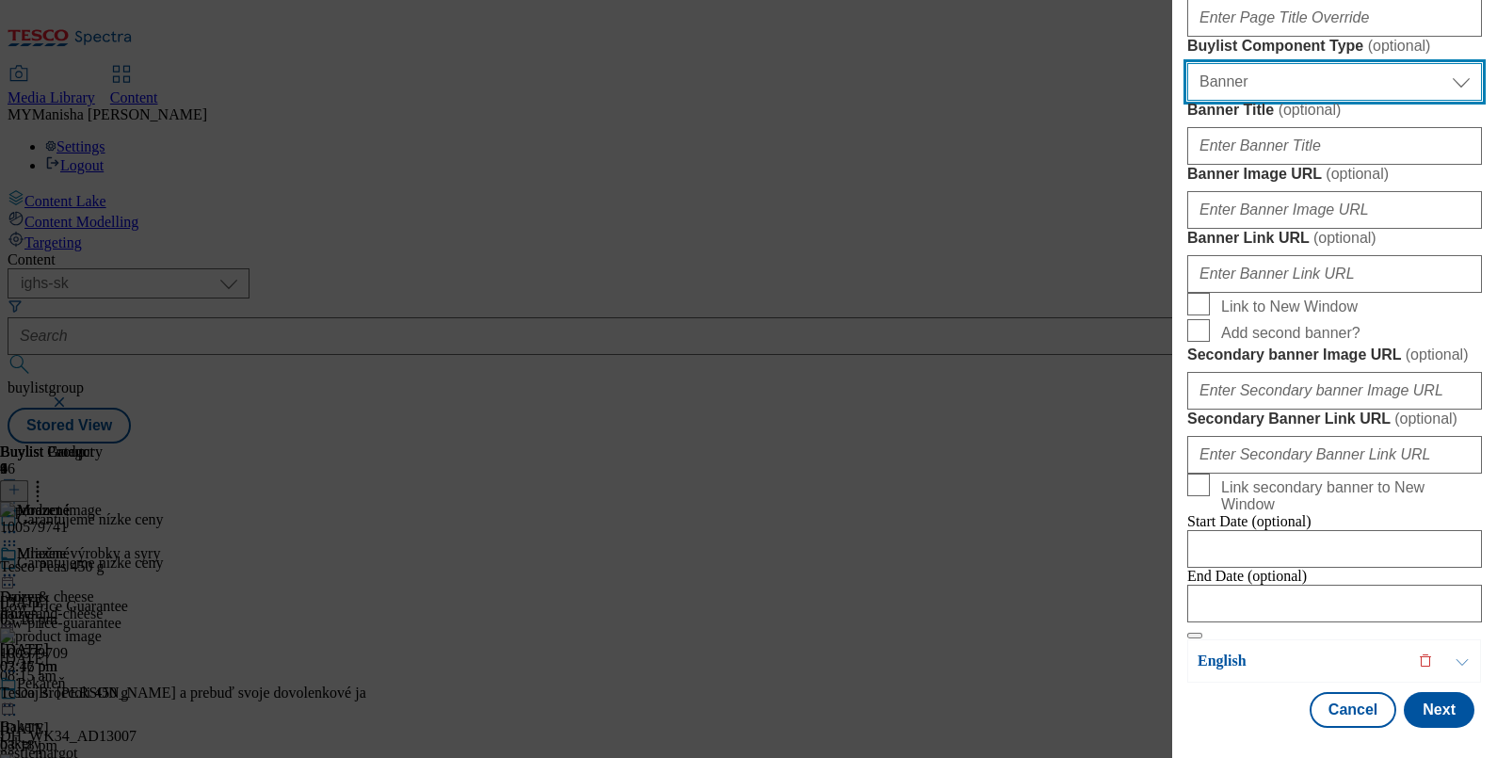
scroll to position [1957, 0]
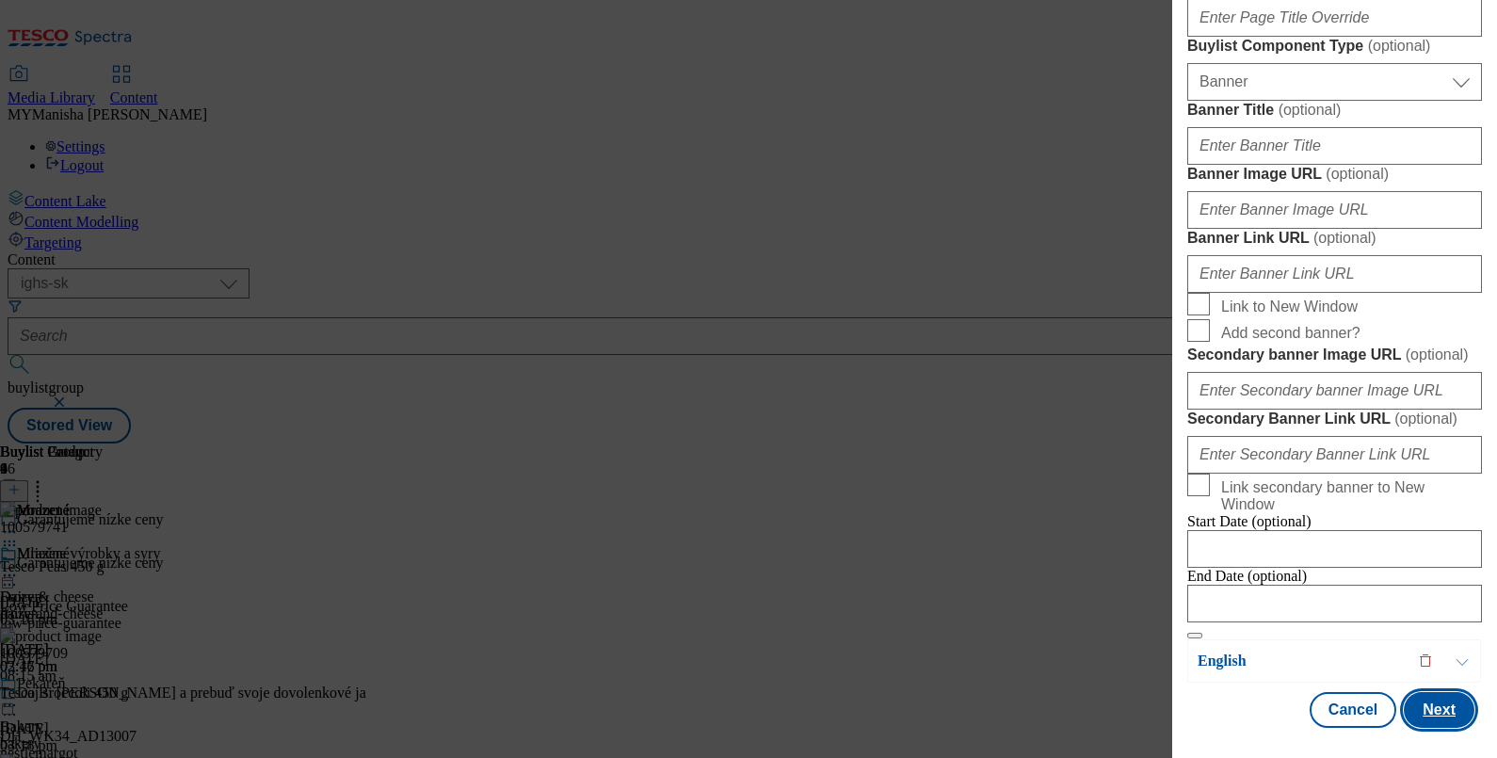
click at [1404, 692] on button "Next" at bounding box center [1438, 710] width 71 height 36
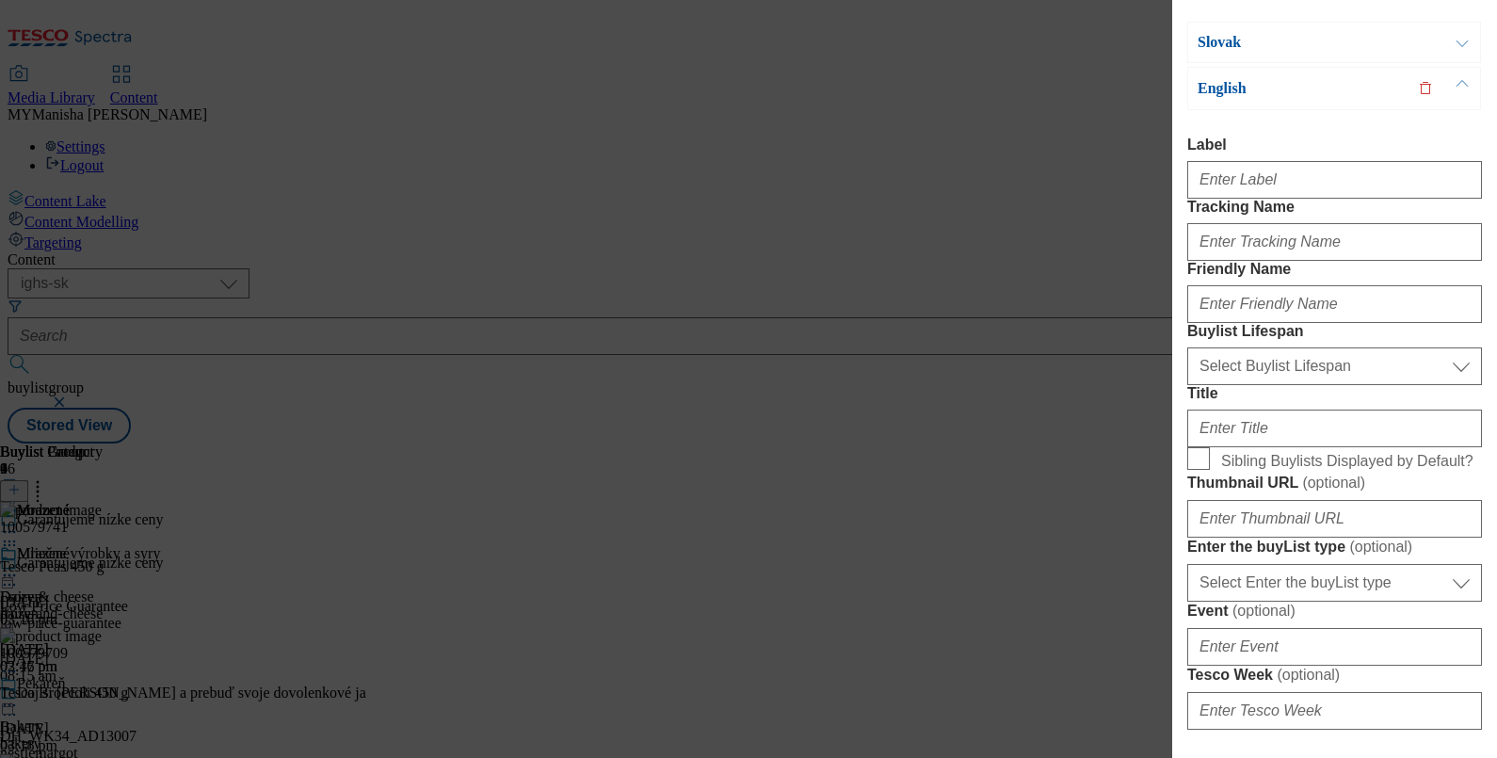
scroll to position [0, 0]
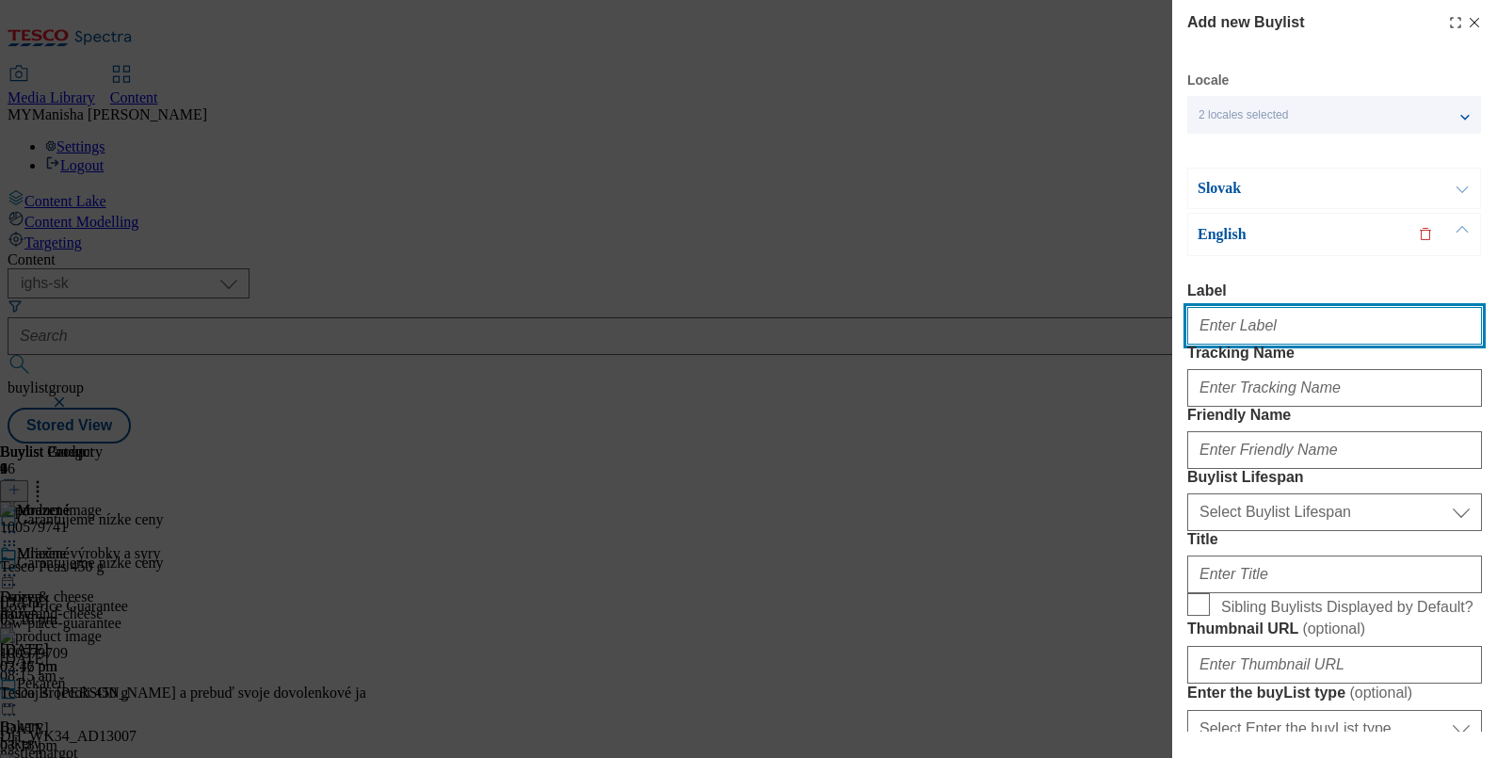
click at [1245, 327] on input "Label" at bounding box center [1334, 326] width 295 height 38
paste input "Special nutrition"
type input "Special nutrition"
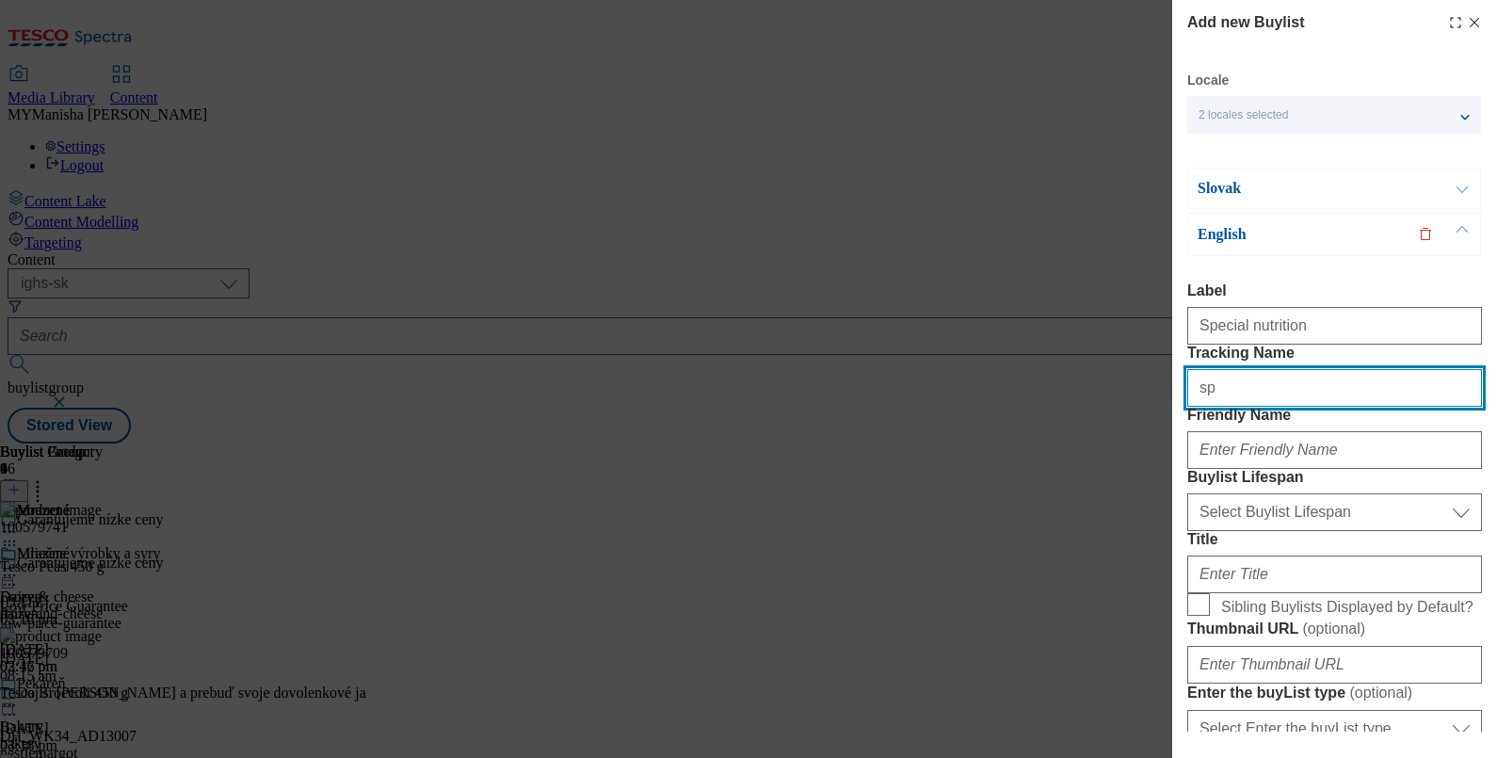
type input "special nutrition"
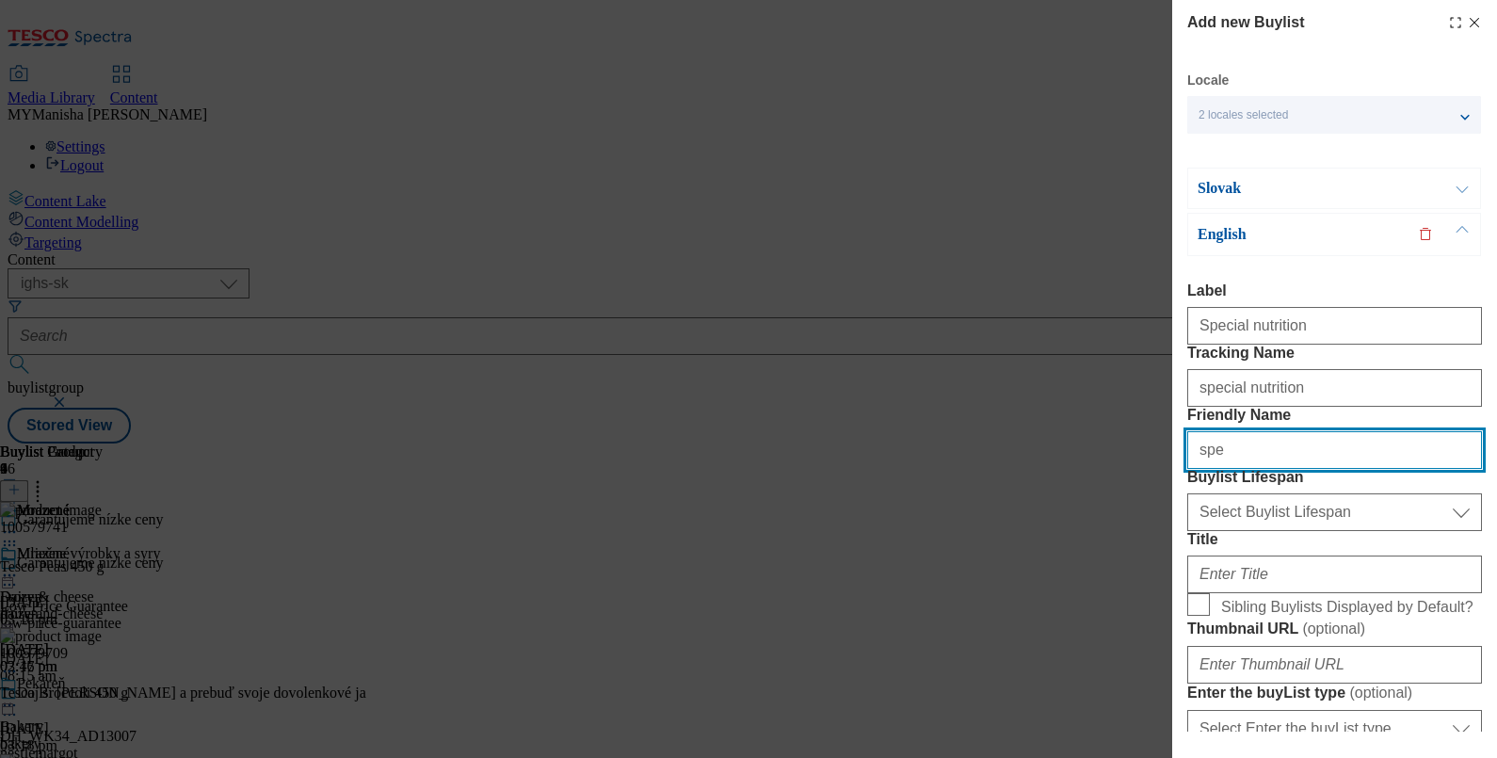
type input "special-nutrition"
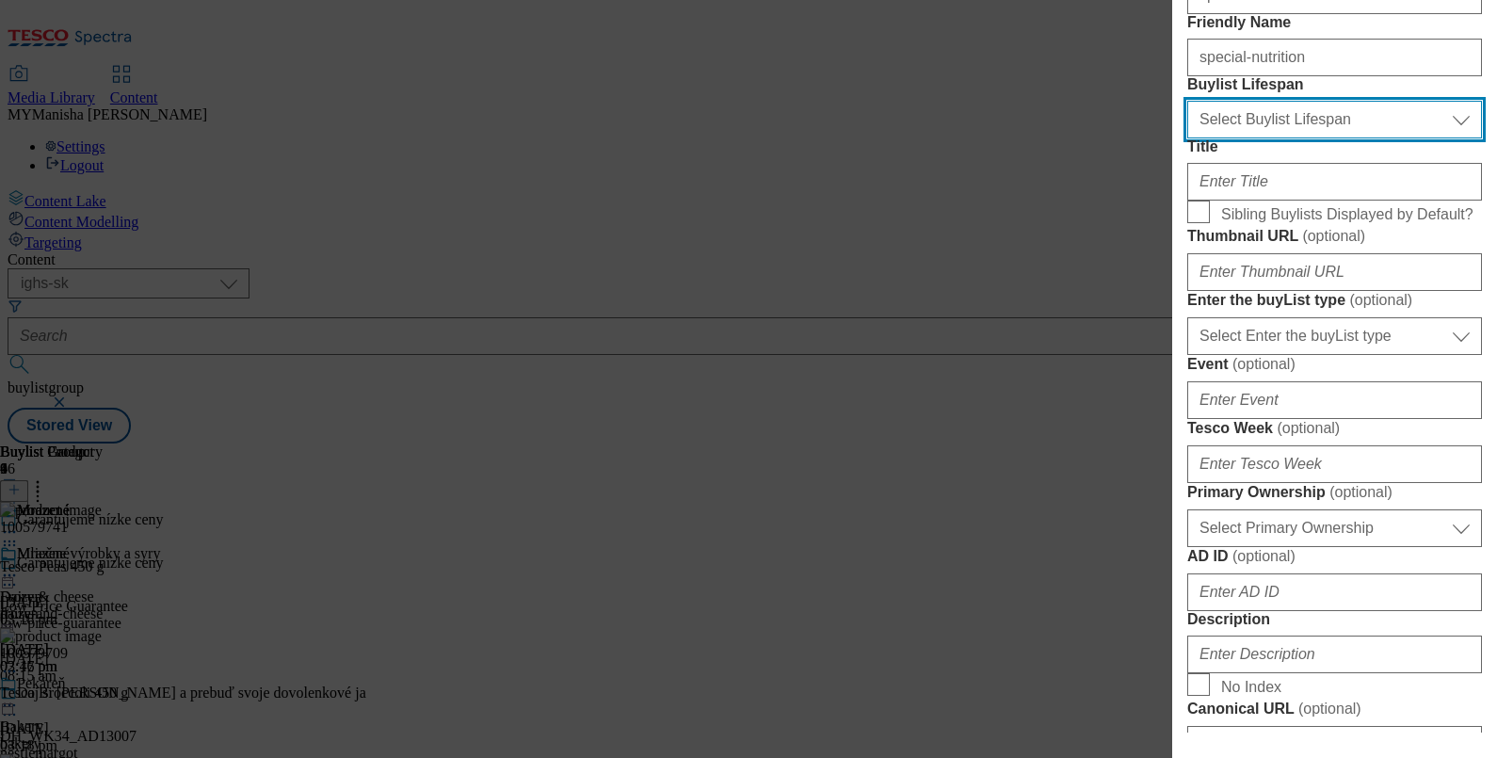
scroll to position [397, 0]
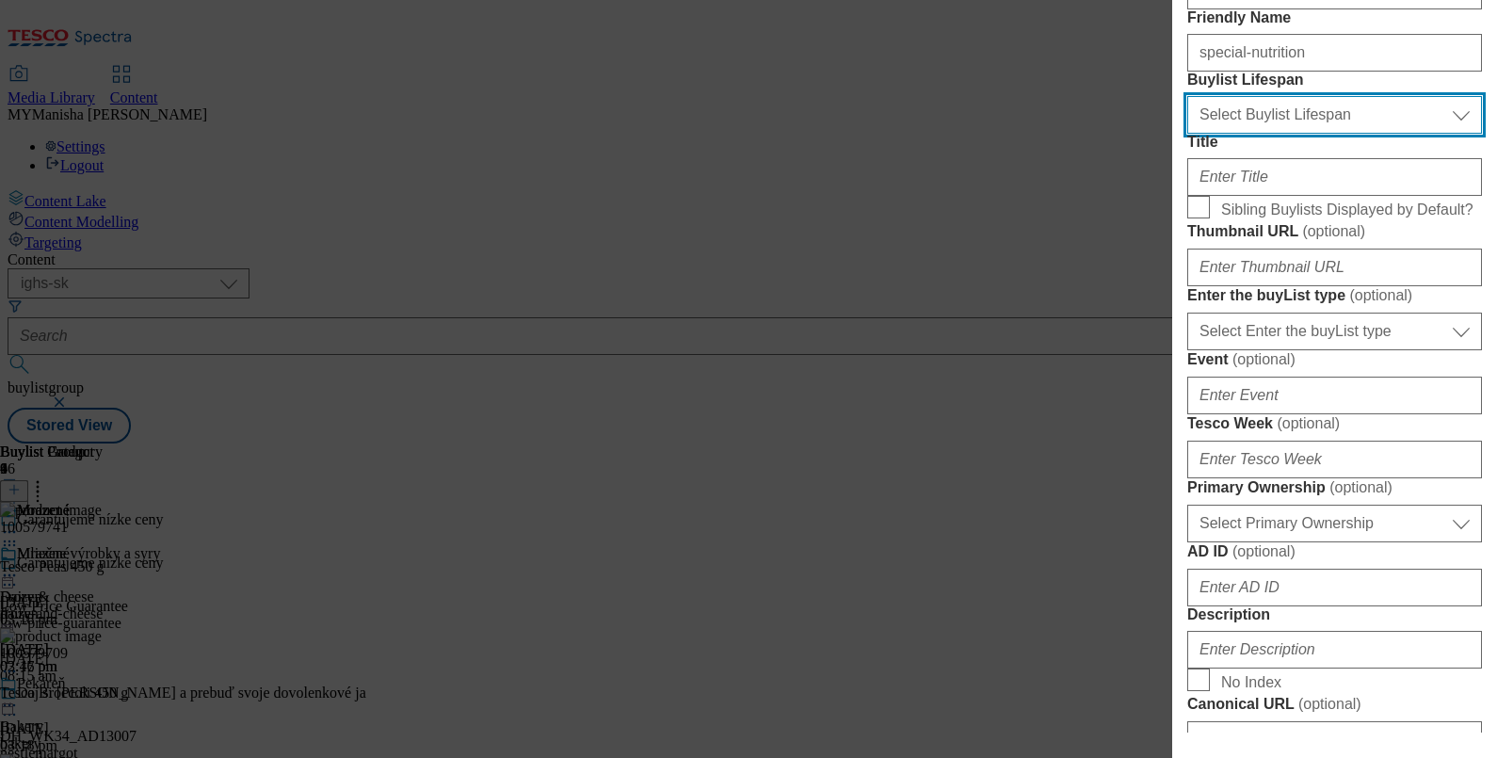
click at [1304, 134] on select "Select Buylist Lifespan evergreen seasonal tactical" at bounding box center [1334, 115] width 295 height 38
select select "evergreen"
click at [1187, 134] on select "Select Buylist Lifespan evergreen seasonal tactical" at bounding box center [1334, 115] width 295 height 38
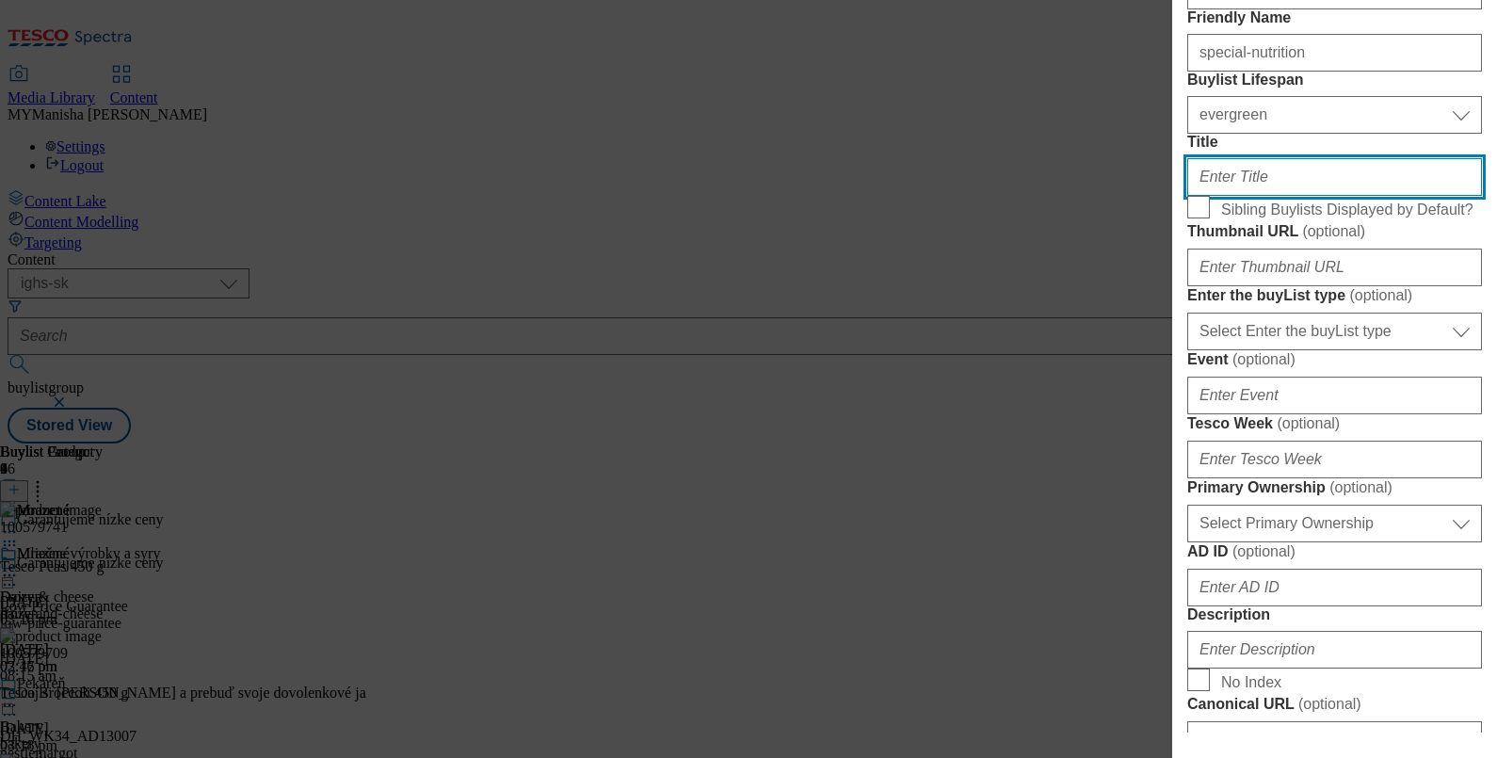
click at [1239, 196] on input "Title" at bounding box center [1334, 177] width 295 height 38
paste input "Special nutrition"
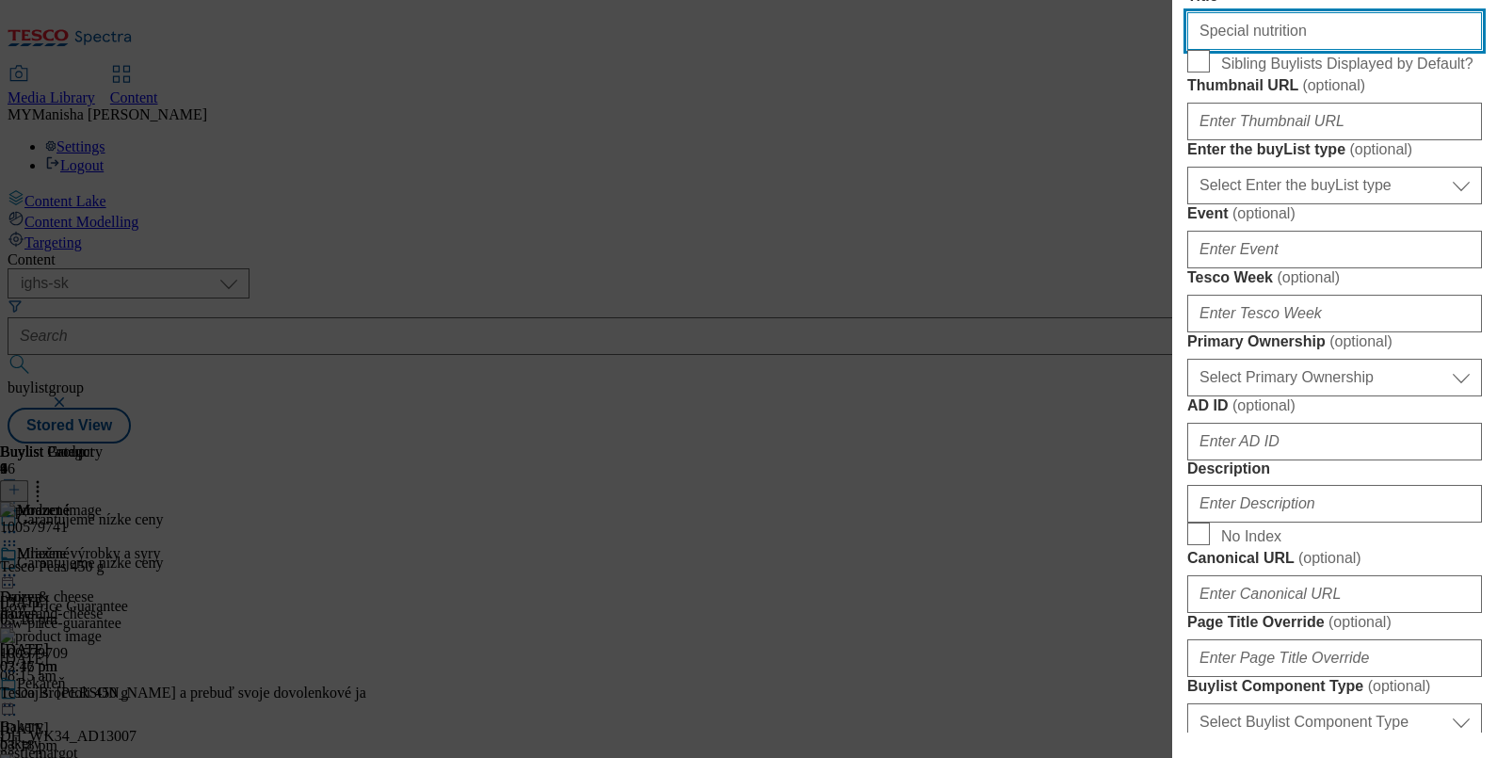
scroll to position [545, 0]
type input "Special nutrition"
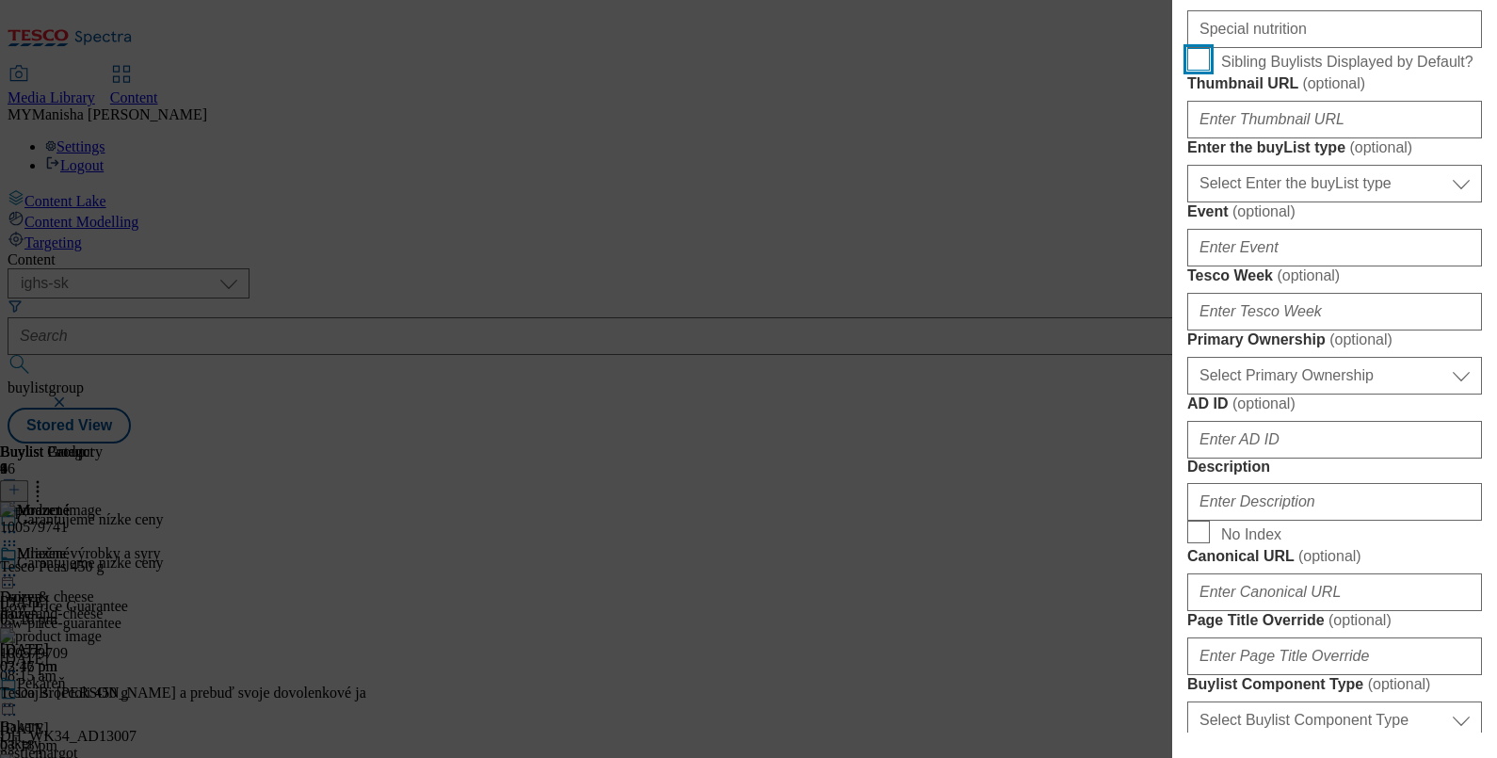
click at [1201, 71] on input "Sibling Buylists Displayed by Default?" at bounding box center [1198, 59] width 23 height 23
checkbox input "true"
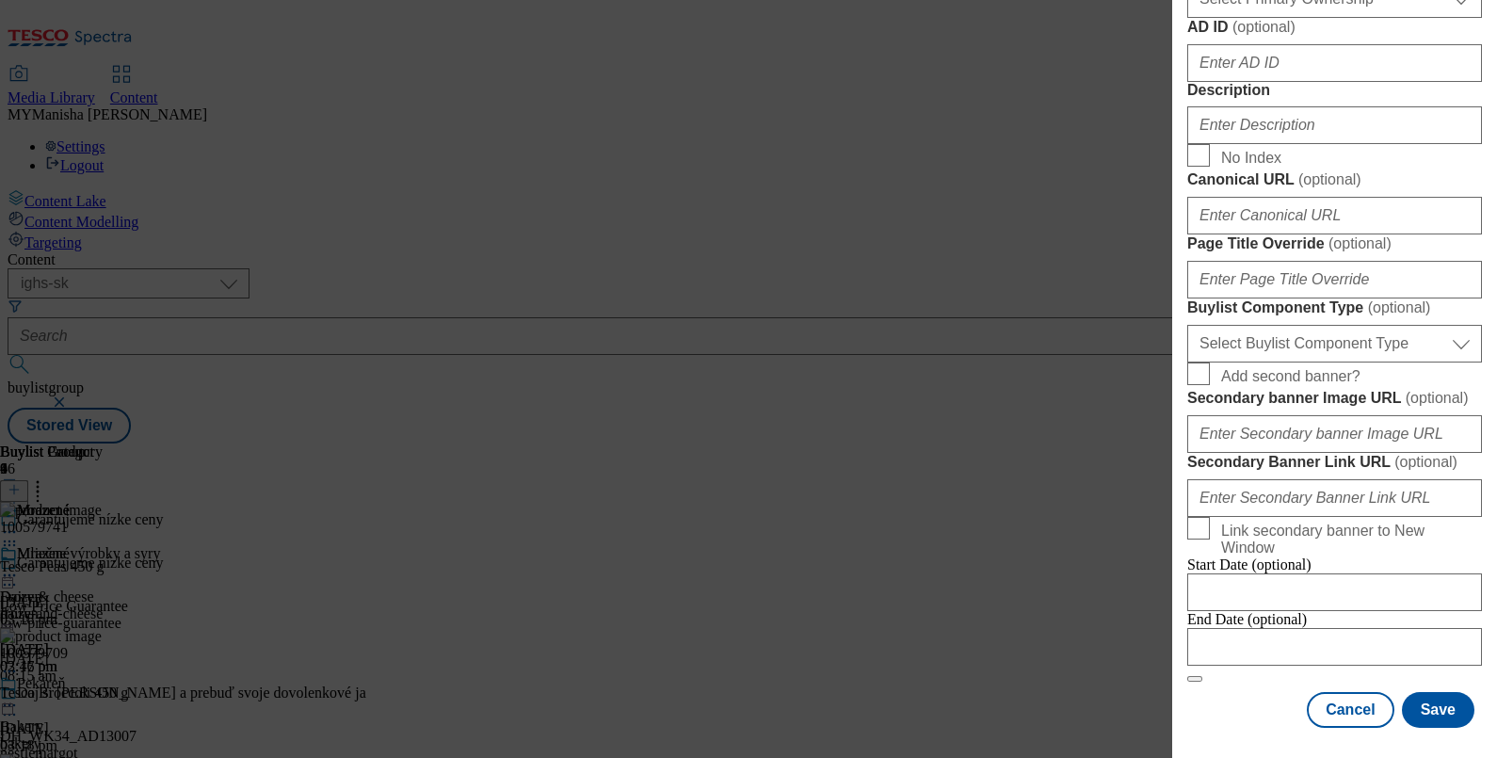
scroll to position [1254, 0]
click at [1270, 144] on input "Description" at bounding box center [1334, 125] width 295 height 38
paste input "Special nutrition"
type input "Special nutrition"
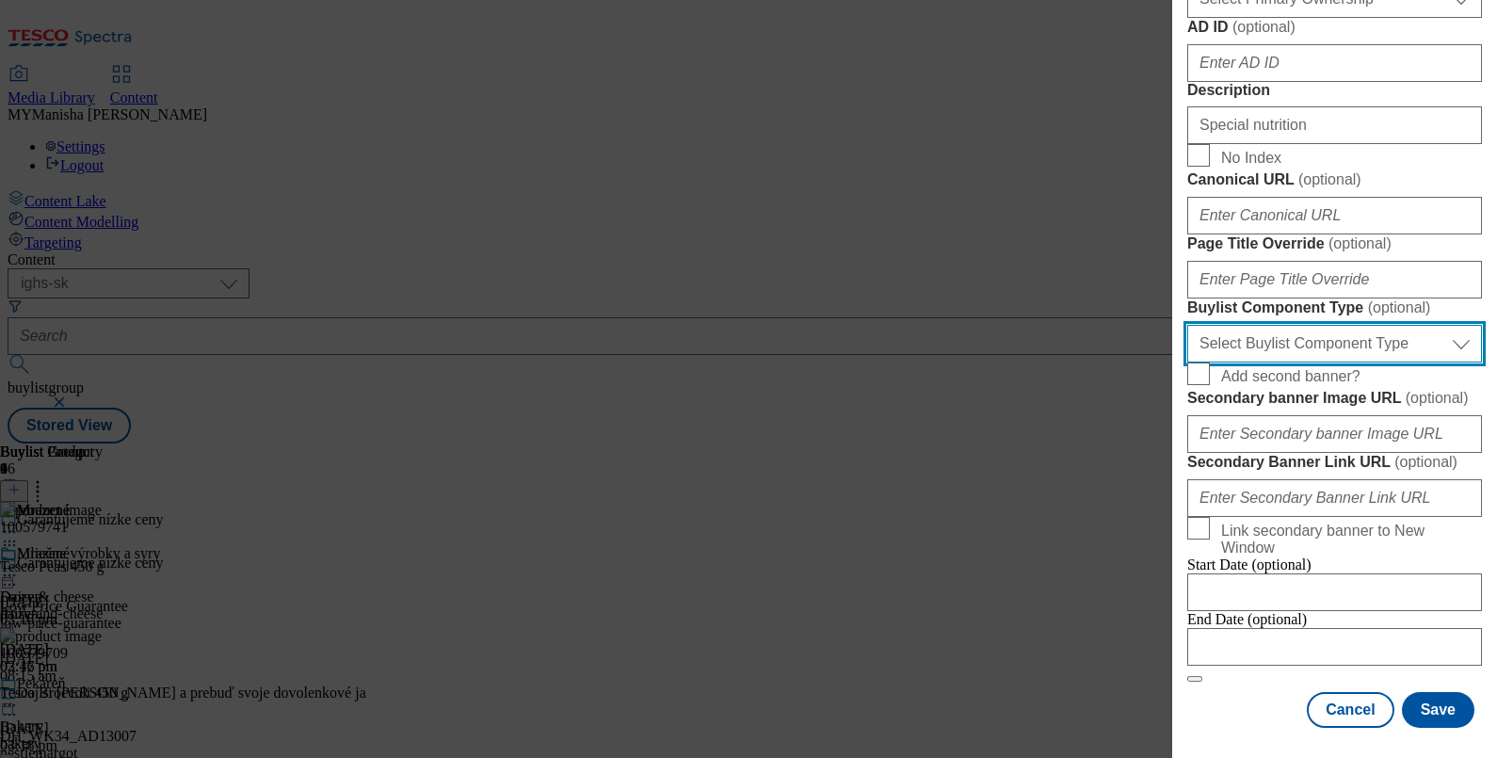
click at [1329, 325] on select "Select Buylist Component Type Banner Competition Header Meal" at bounding box center [1334, 344] width 295 height 38
select select "Banner"
click at [1187, 325] on select "Select Buylist Component Type Banner Competition Header Meal" at bounding box center [1334, 344] width 295 height 38
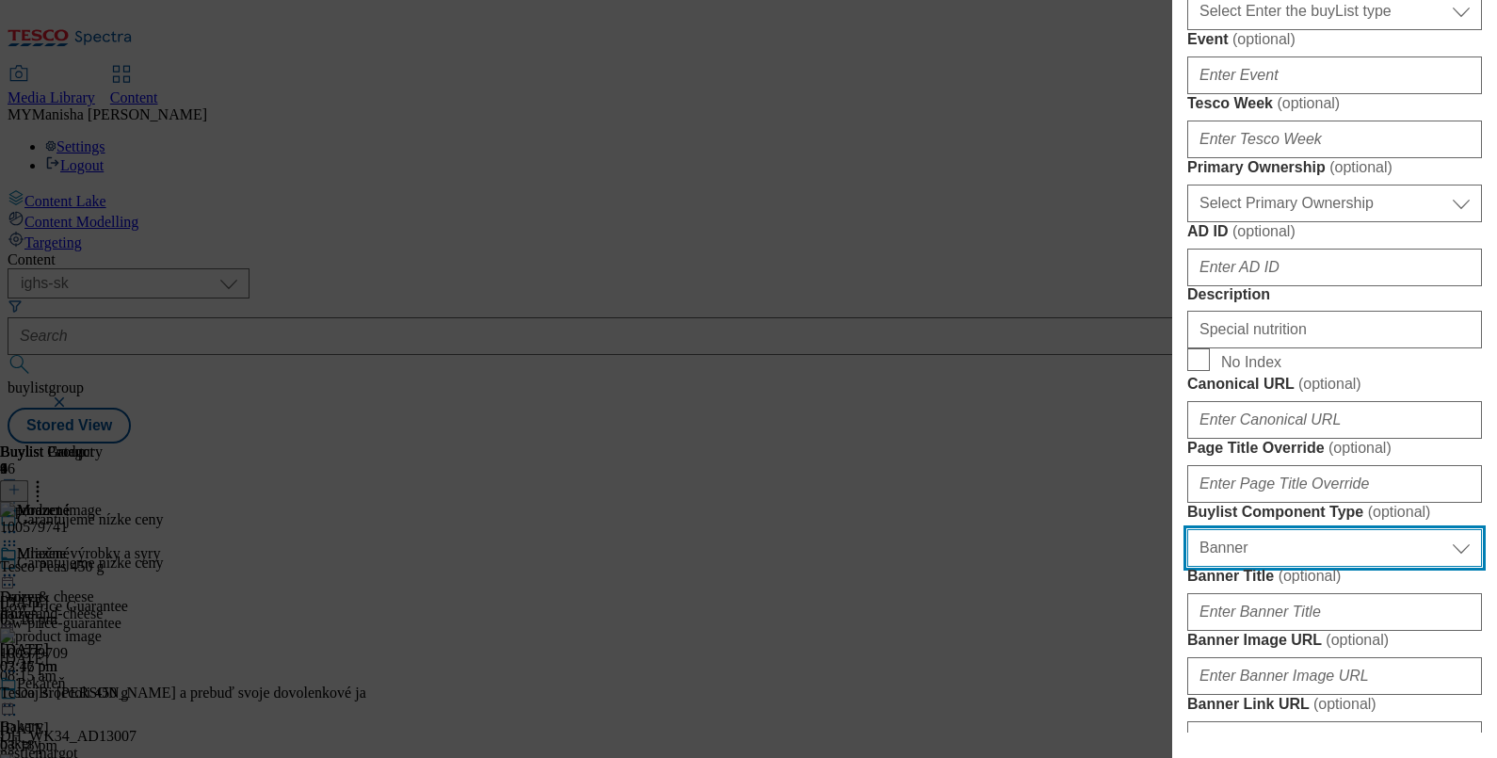
scroll to position [0, 0]
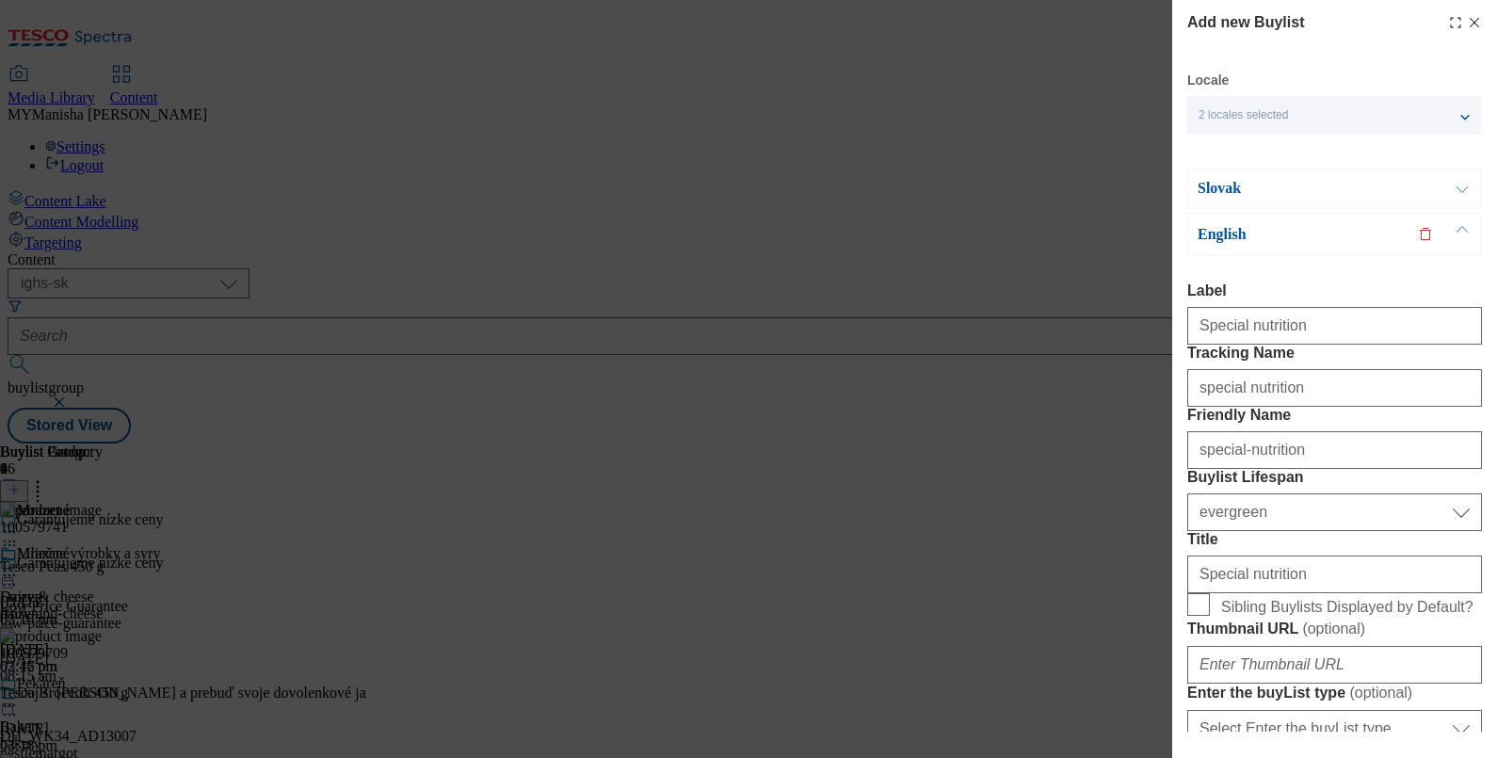
click at [1459, 186] on button "Modal" at bounding box center [1462, 188] width 36 height 40
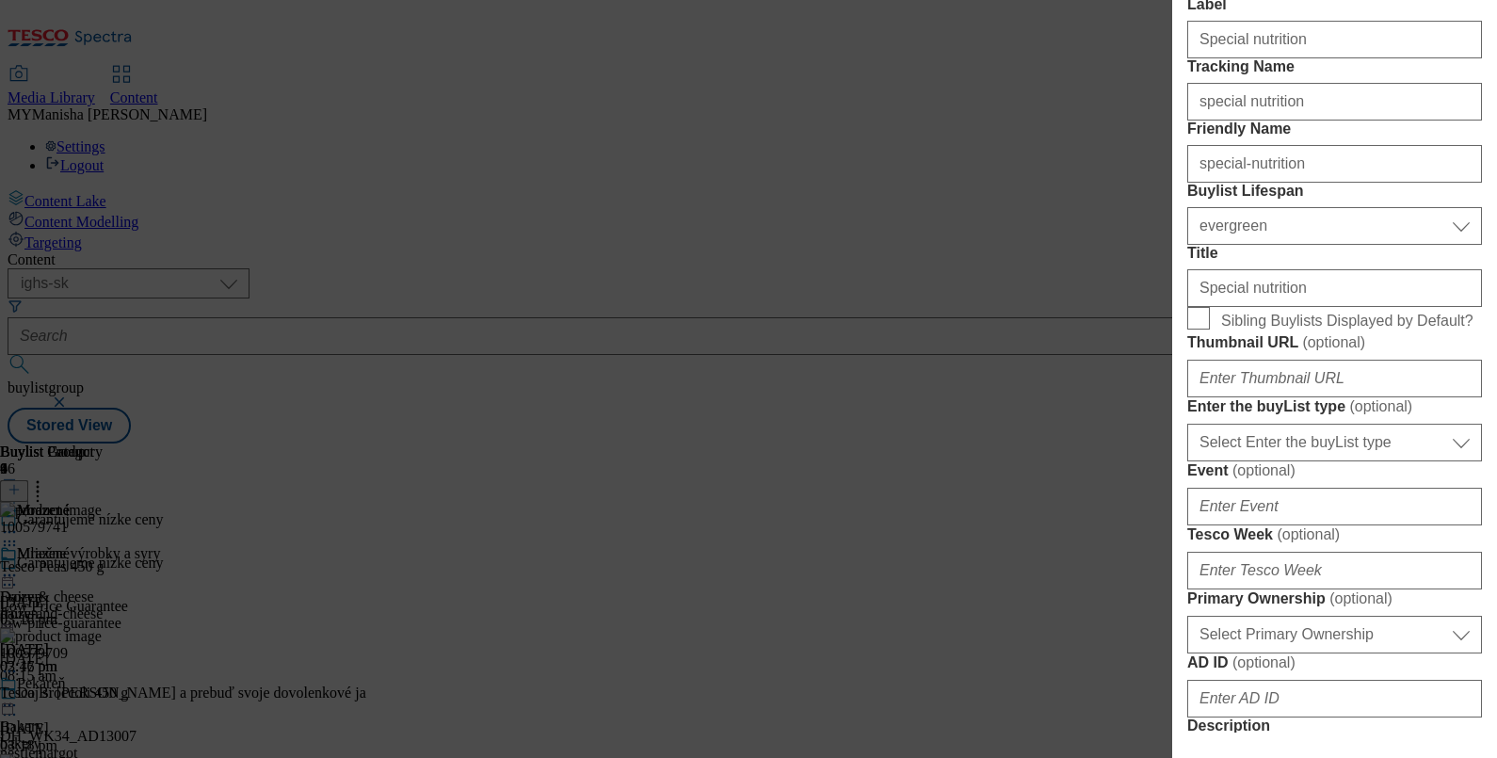
scroll to position [253, 0]
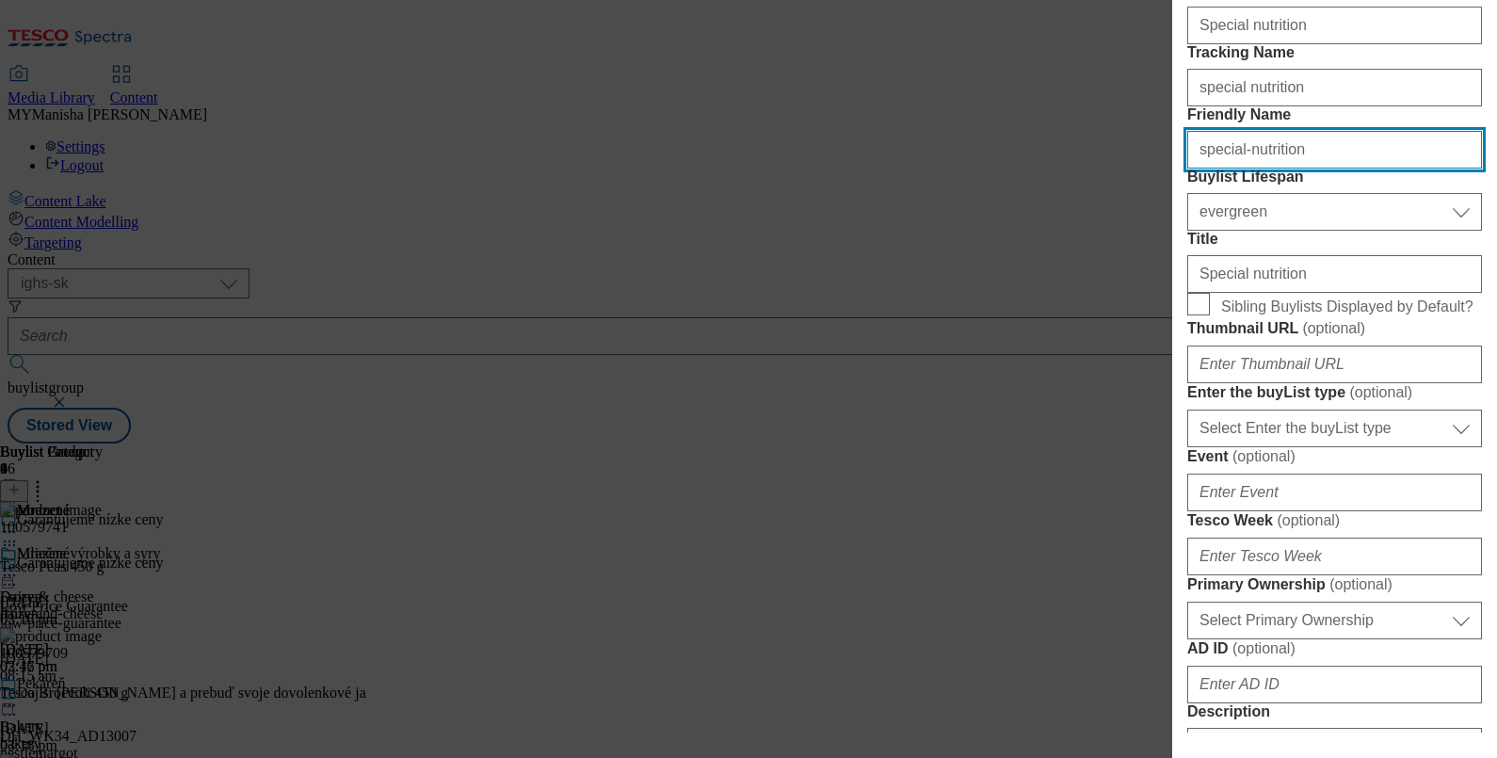
click at [1302, 168] on input "special-nutrition" at bounding box center [1334, 150] width 295 height 38
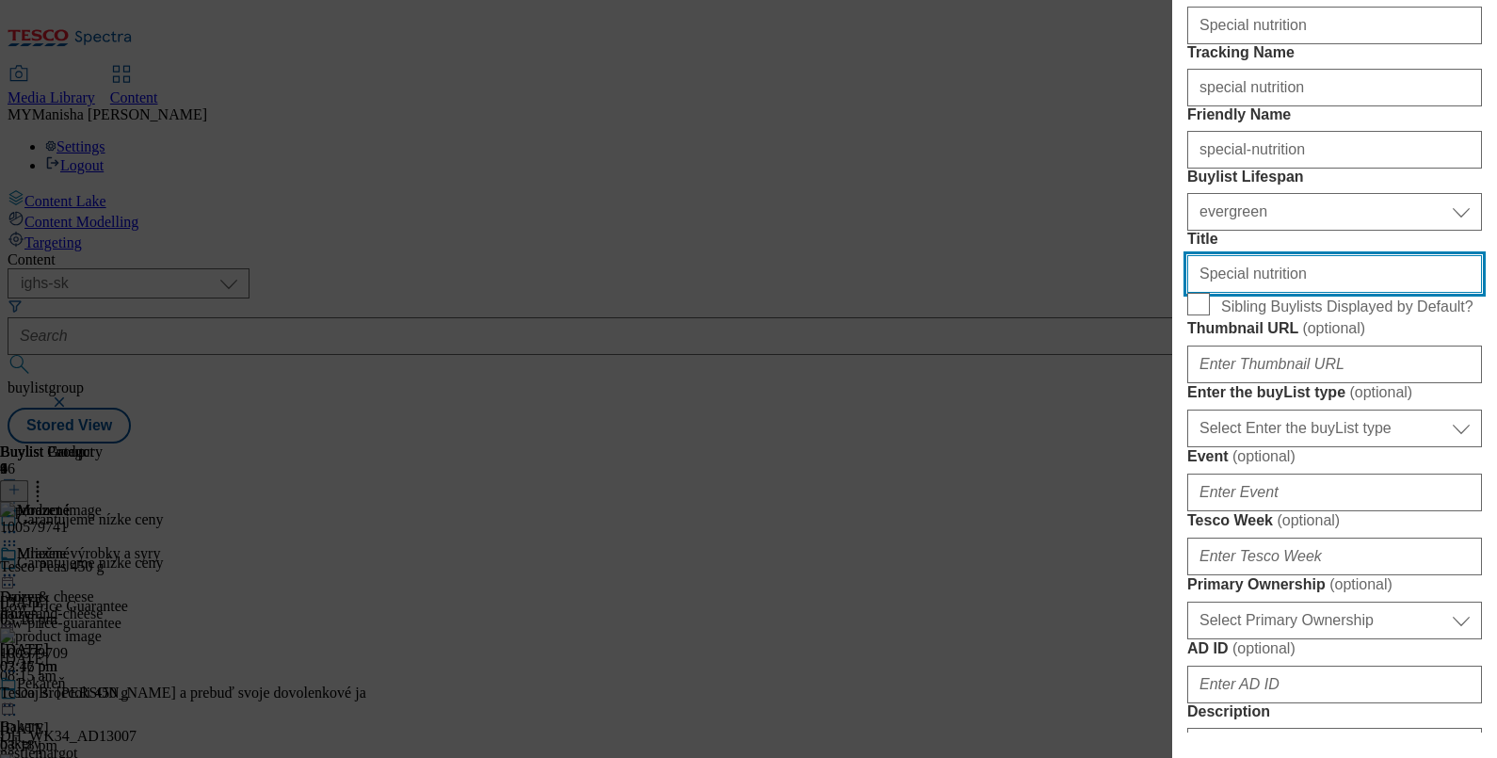
click at [1282, 293] on input "Special nutrition" at bounding box center [1334, 274] width 295 height 38
paste input "Špeciálna výživa"
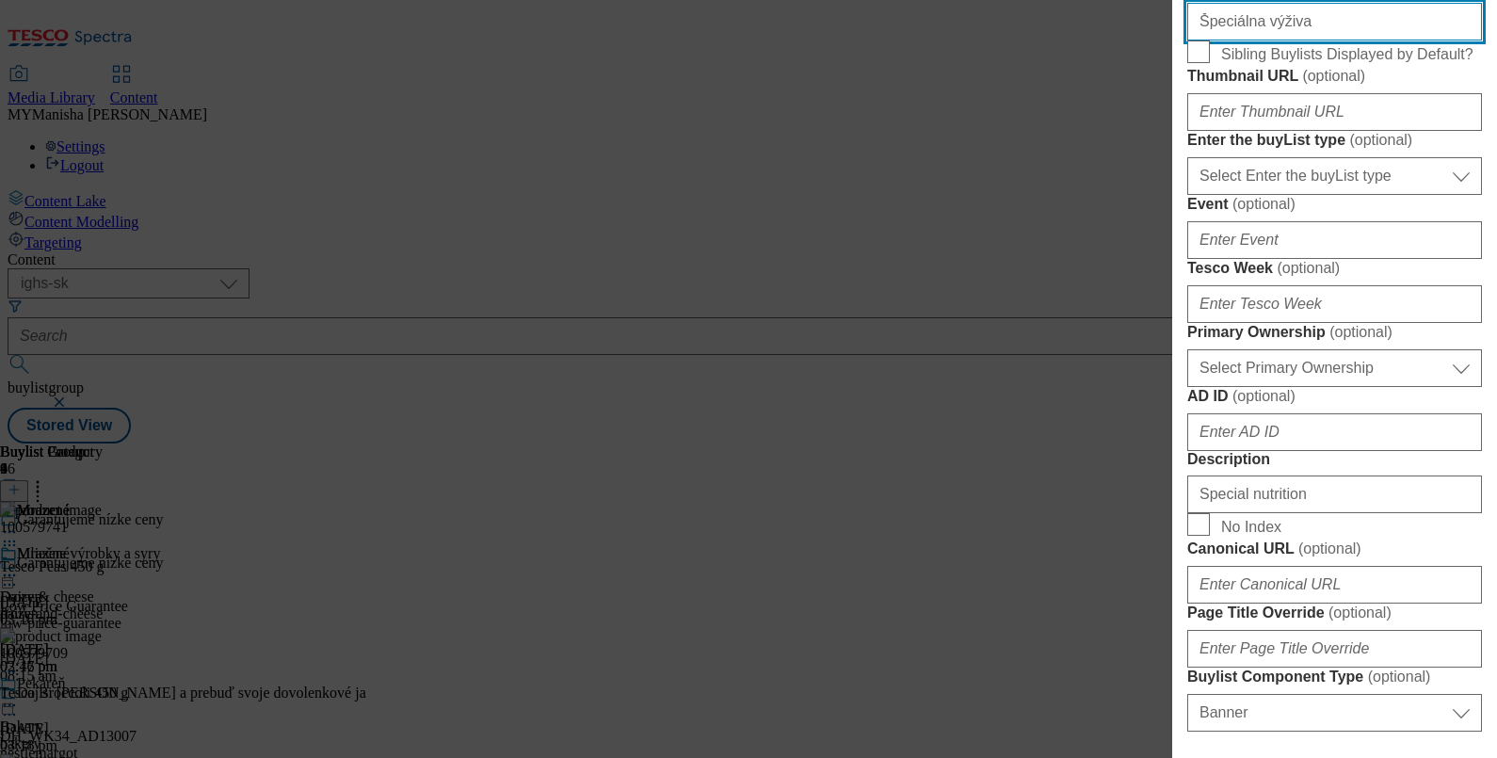
scroll to position [507, 0]
type input "Špeciálna výživa"
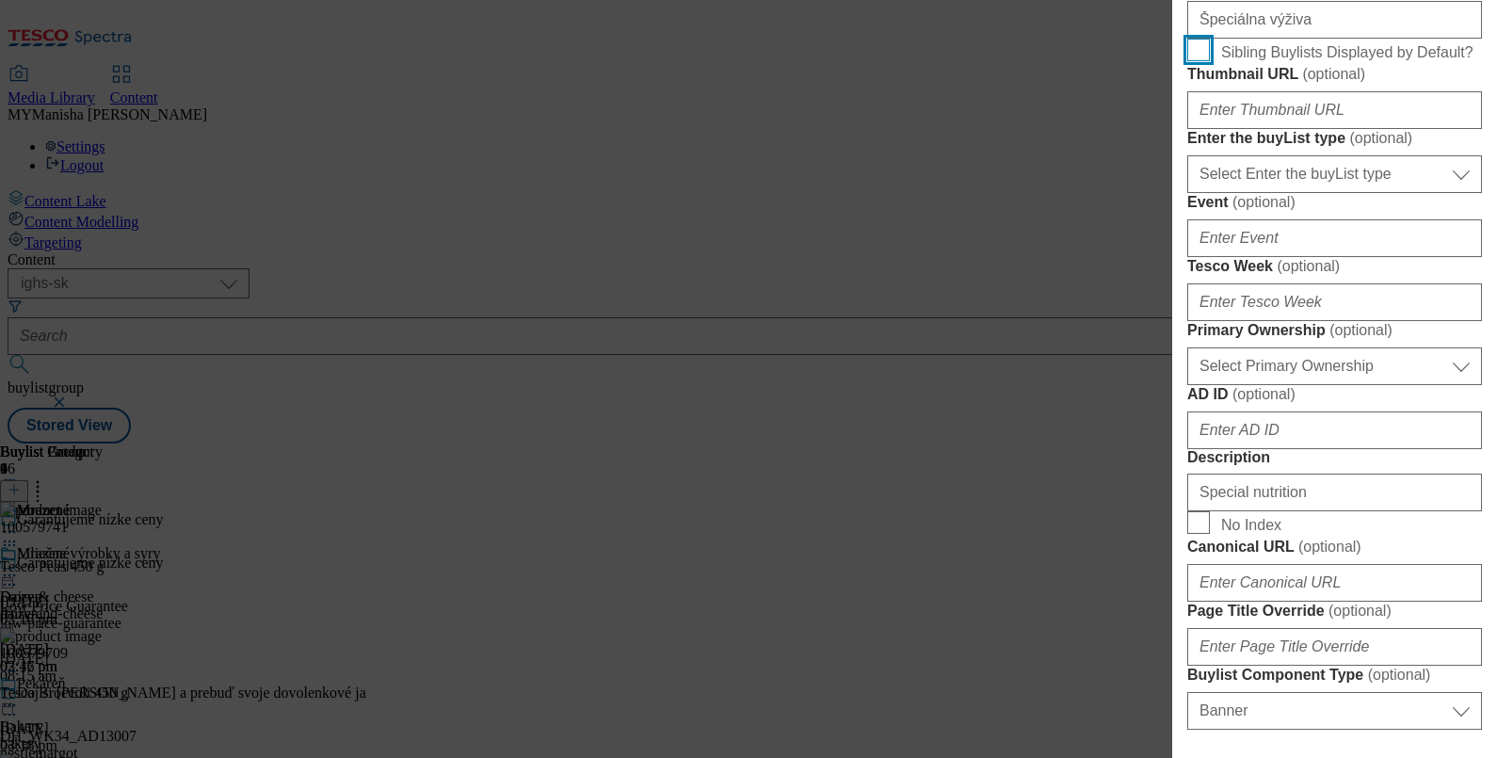
click at [1200, 61] on input "Sibling Buylists Displayed by Default?" at bounding box center [1198, 50] width 23 height 23
checkbox input "true"
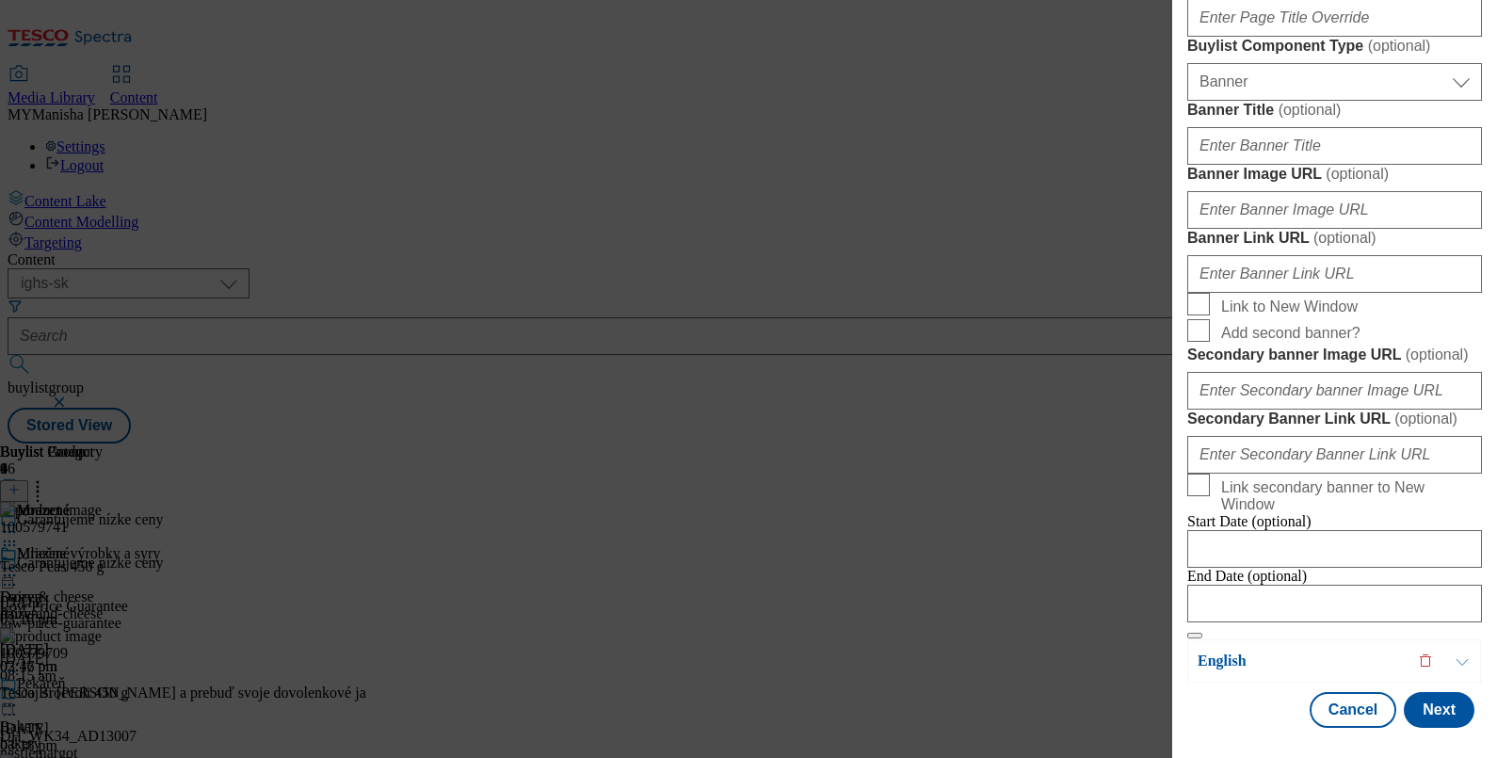
scroll to position [1957, 0]
click at [1414, 692] on button "Next" at bounding box center [1438, 710] width 71 height 36
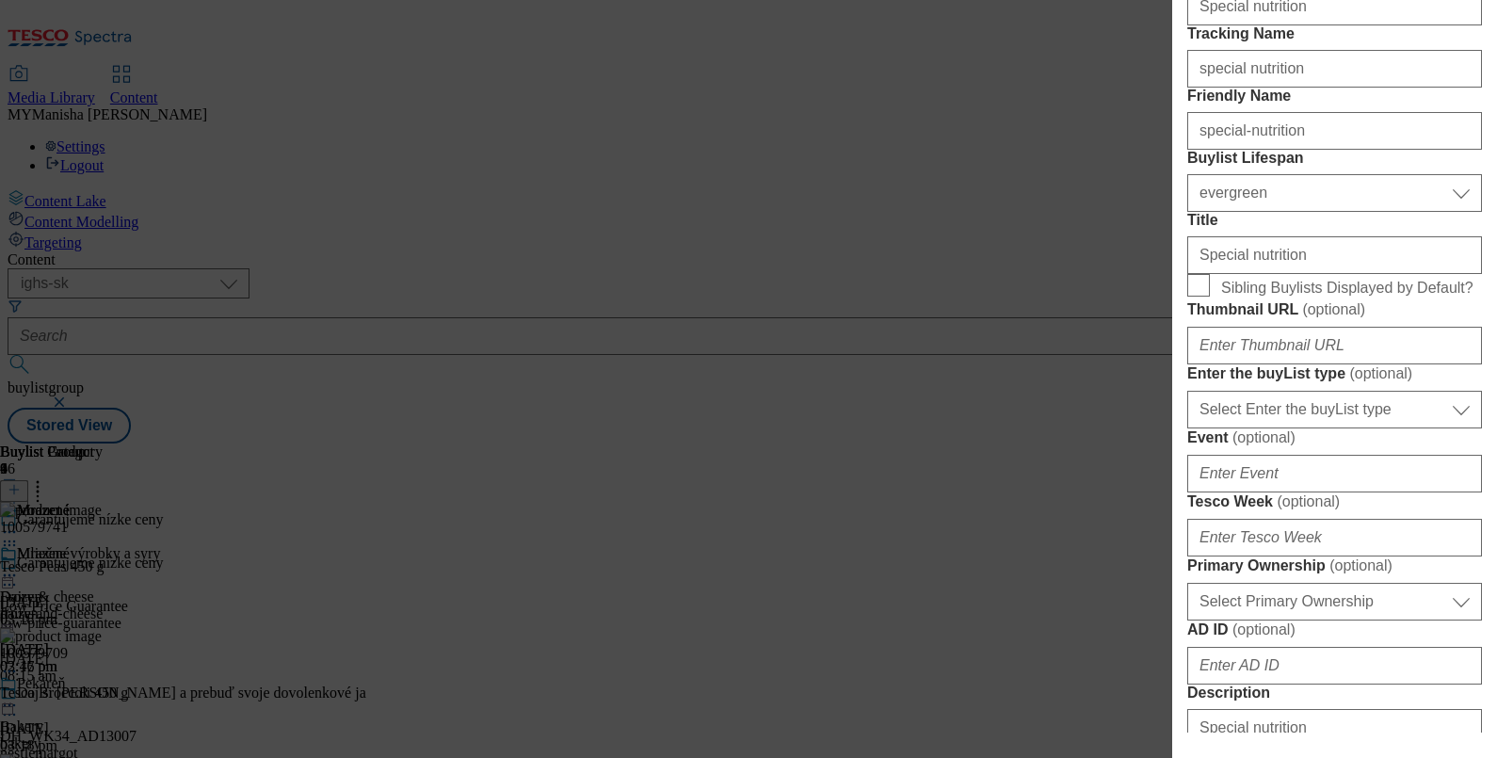
scroll to position [306, 0]
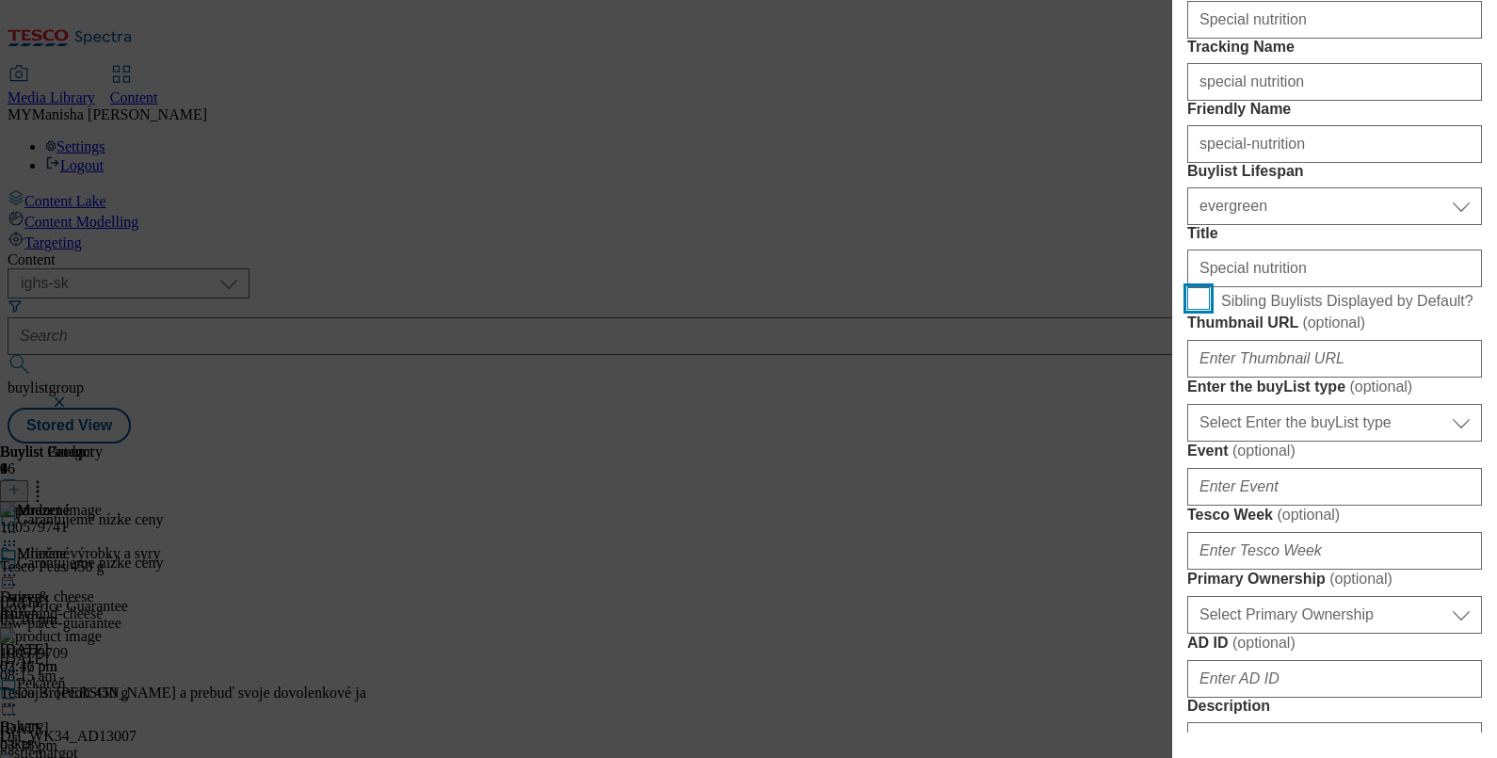
click at [1196, 310] on input "Sibling Buylists Displayed by Default?" at bounding box center [1198, 298] width 23 height 23
checkbox input "true"
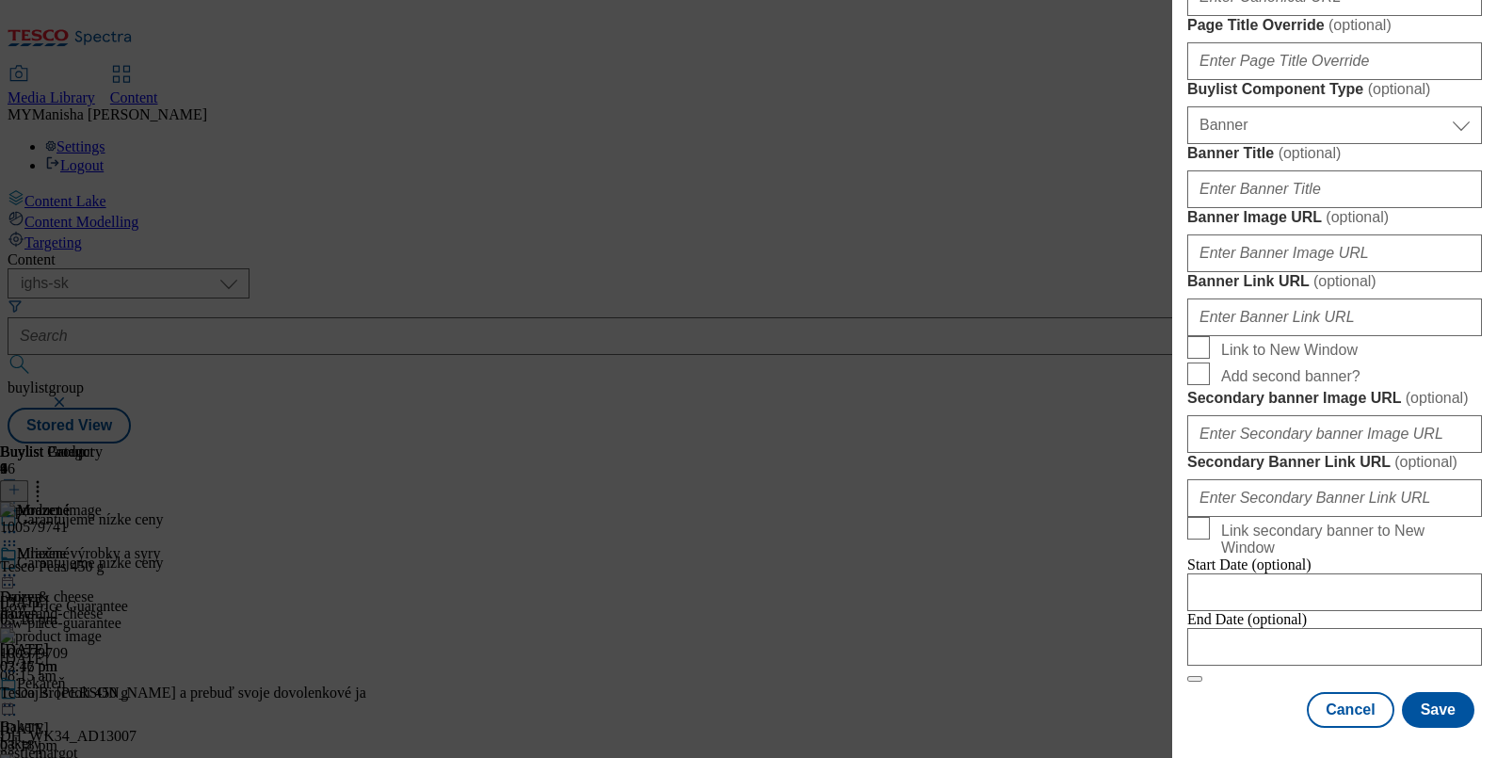
scroll to position [1961, 1]
click at [1418, 692] on button "Save" at bounding box center [1438, 710] width 72 height 36
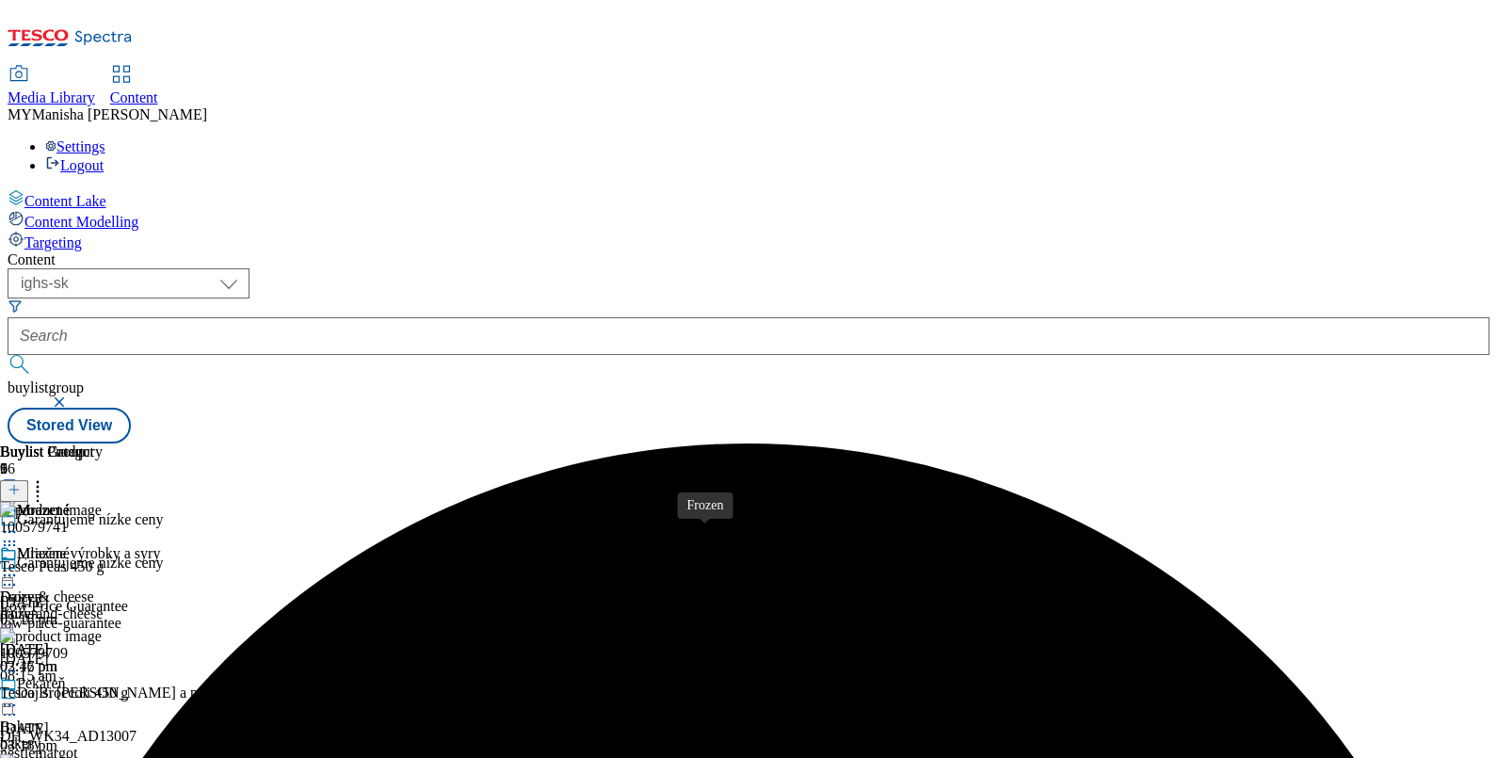
scroll to position [140, 0]
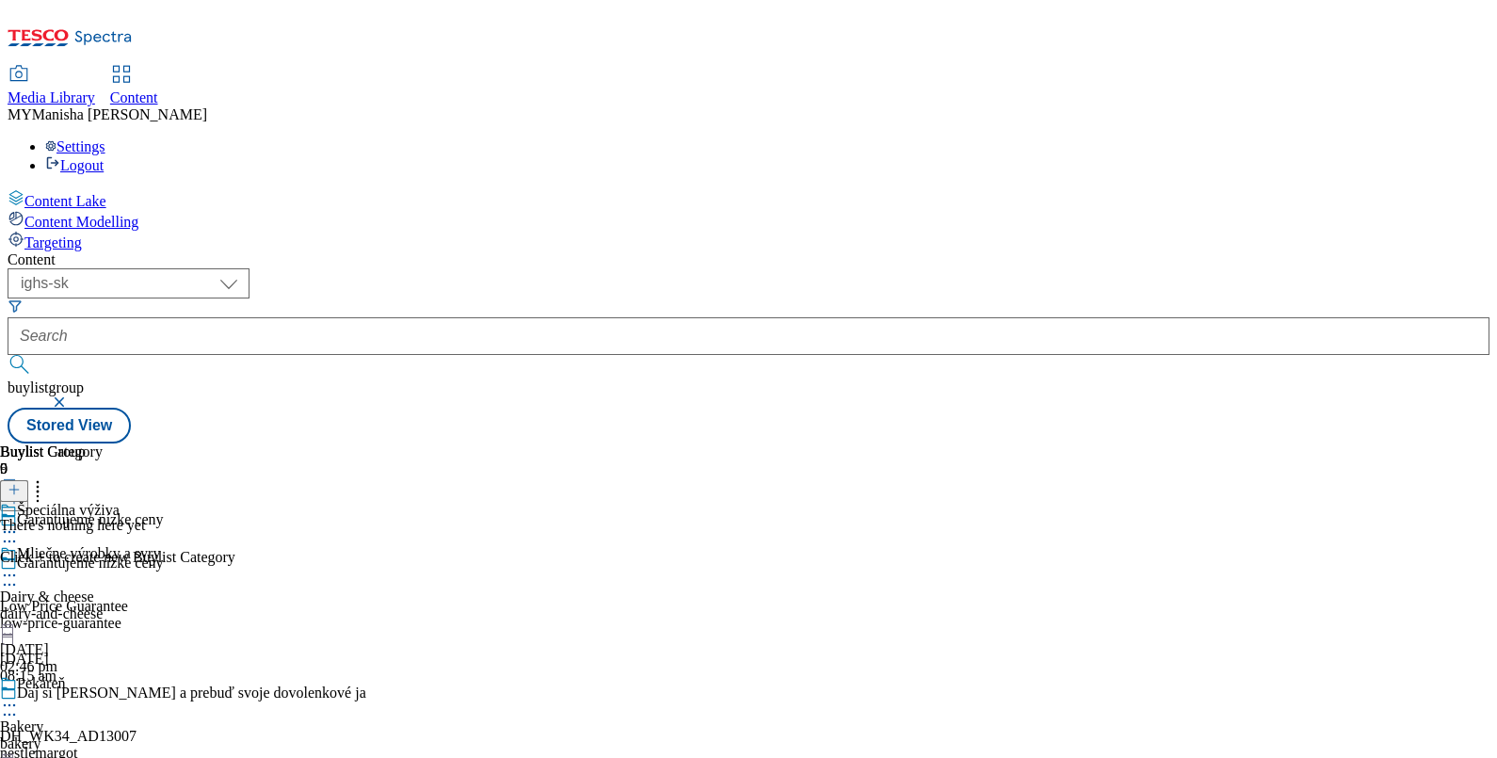
scroll to position [62, 0]
click at [235, 443] on header "Buylist Category 0" at bounding box center [117, 472] width 235 height 58
click at [21, 483] on icon at bounding box center [14, 489] width 13 height 13
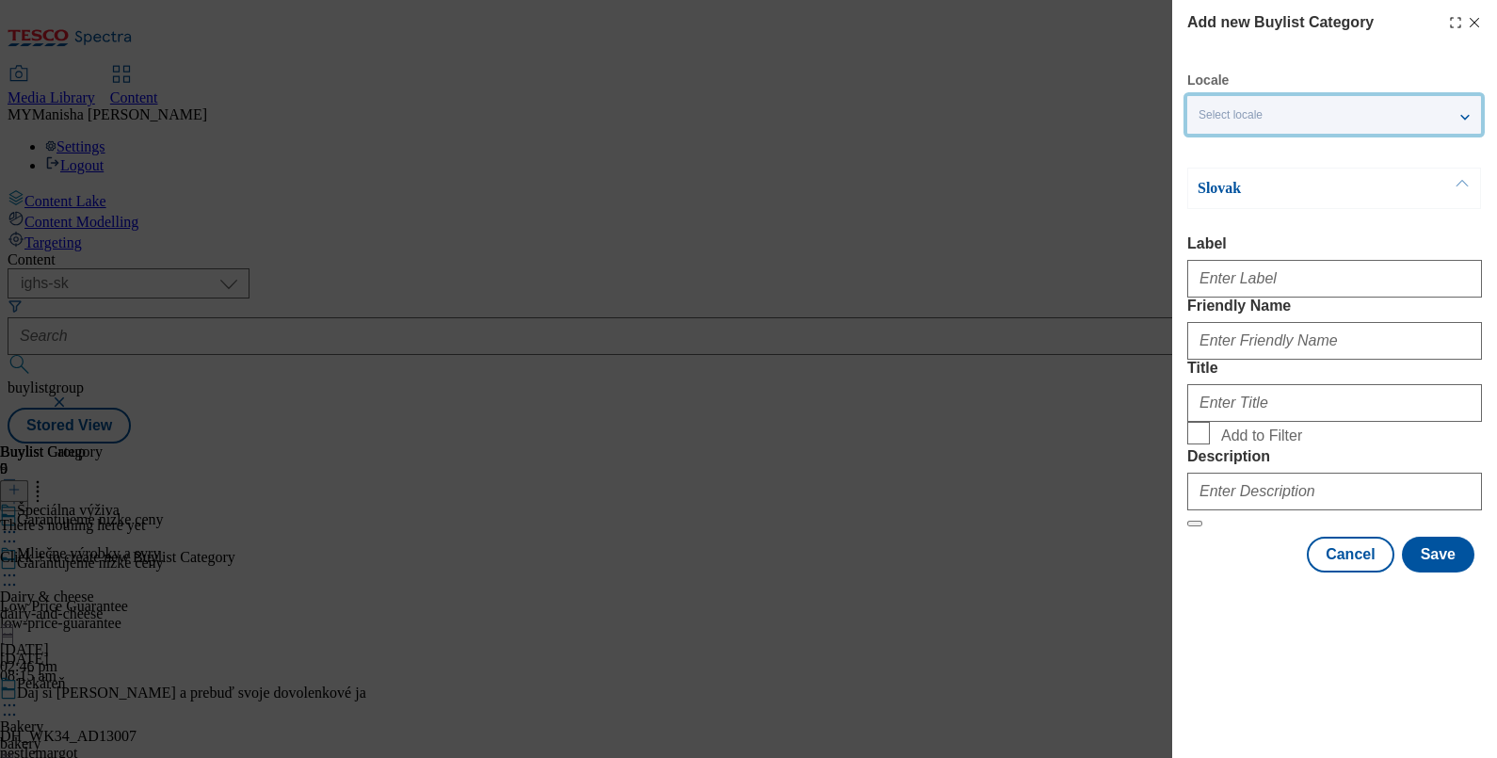
click at [1457, 129] on div "Select locale" at bounding box center [1334, 115] width 294 height 38
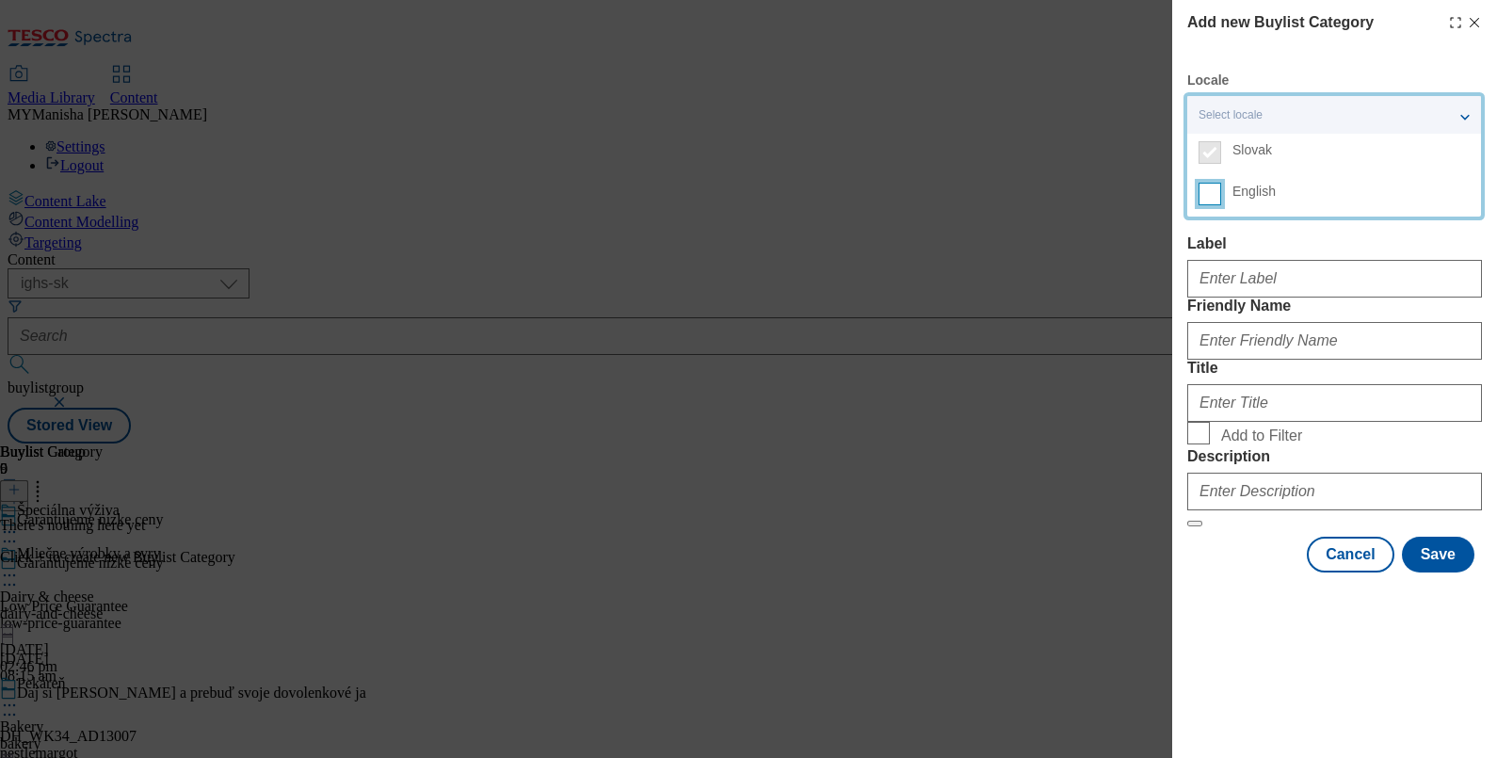
click at [1219, 200] on input "English" at bounding box center [1209, 194] width 23 height 23
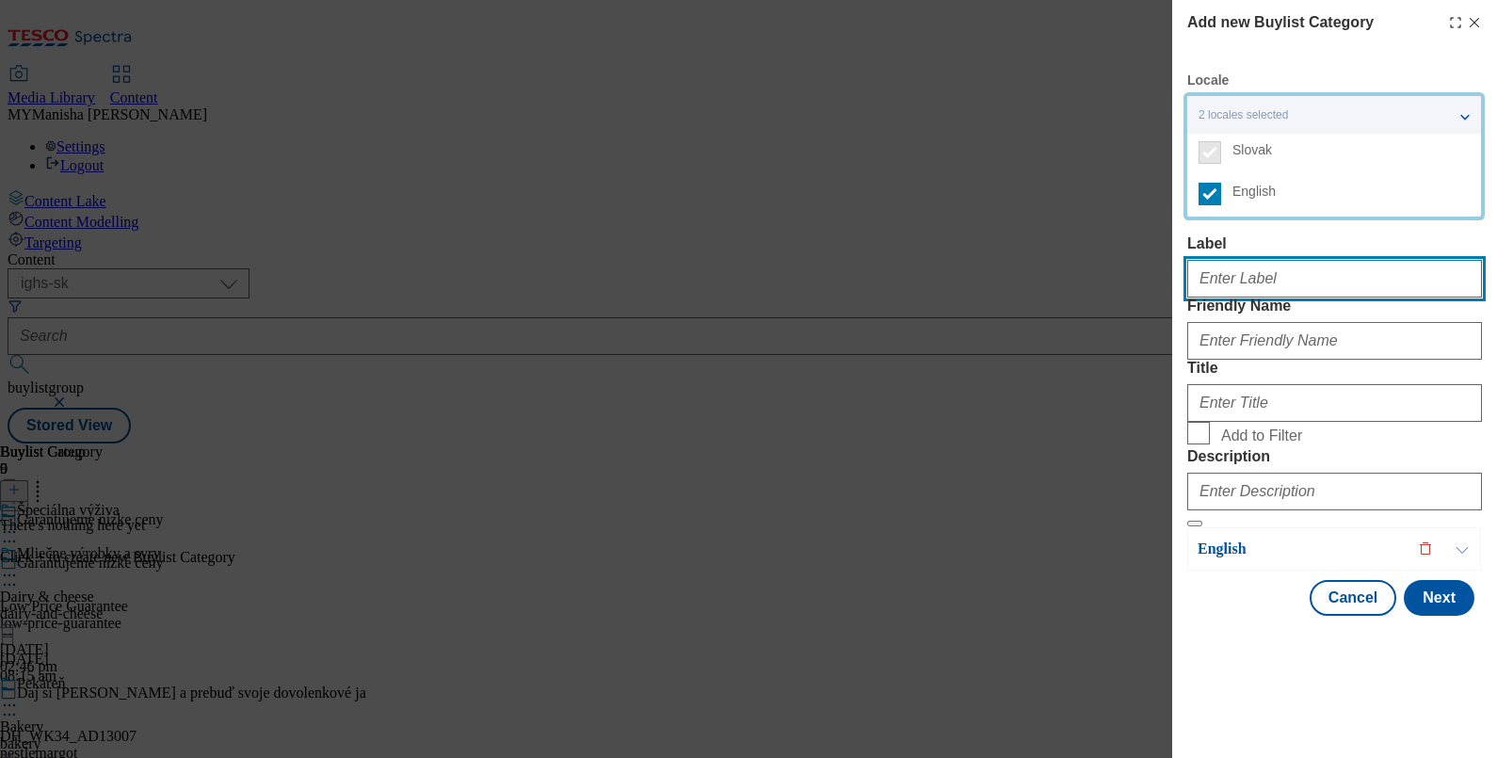
click at [1290, 275] on input "Label" at bounding box center [1334, 279] width 295 height 38
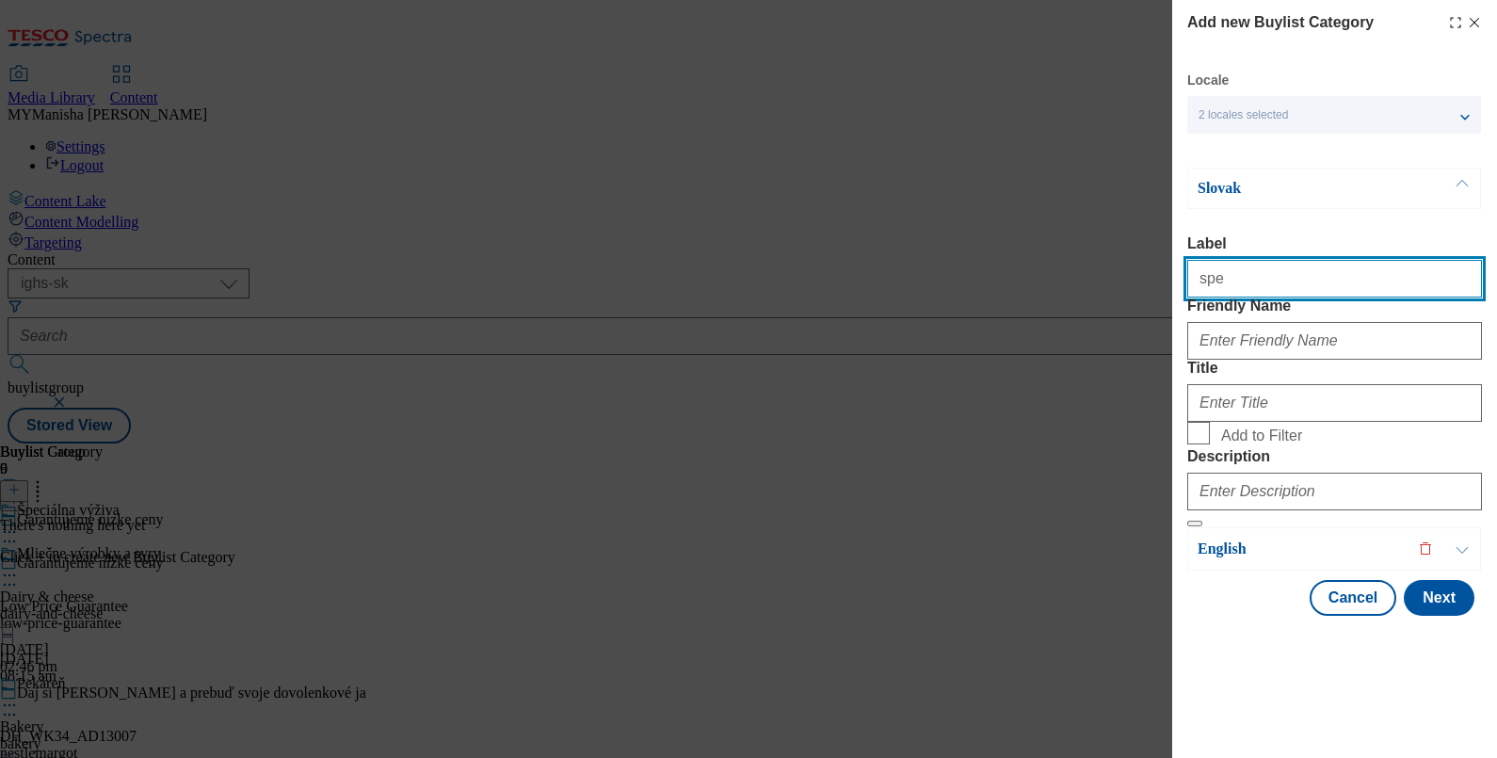
type input "Special nutrition"
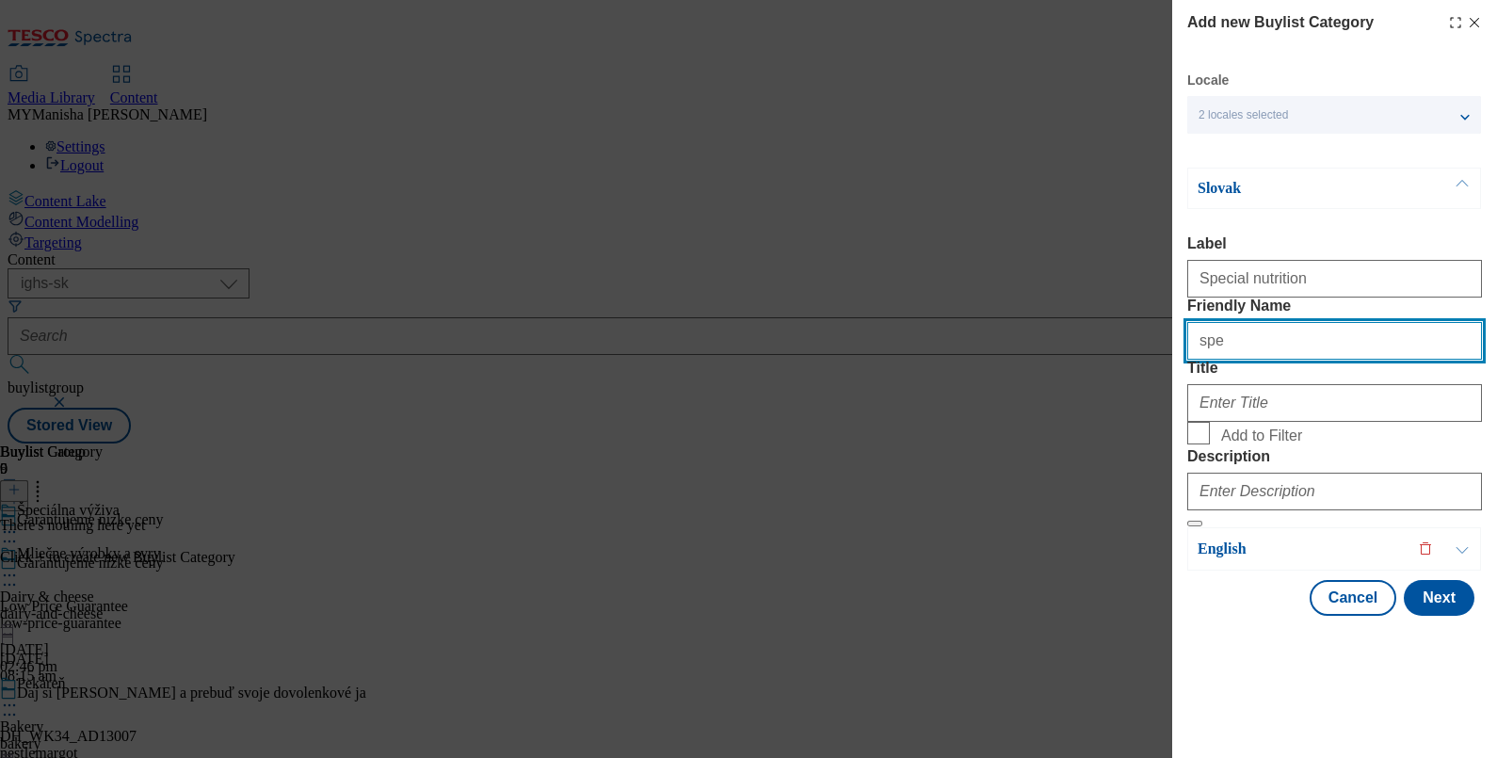
type input "special-nutrition"
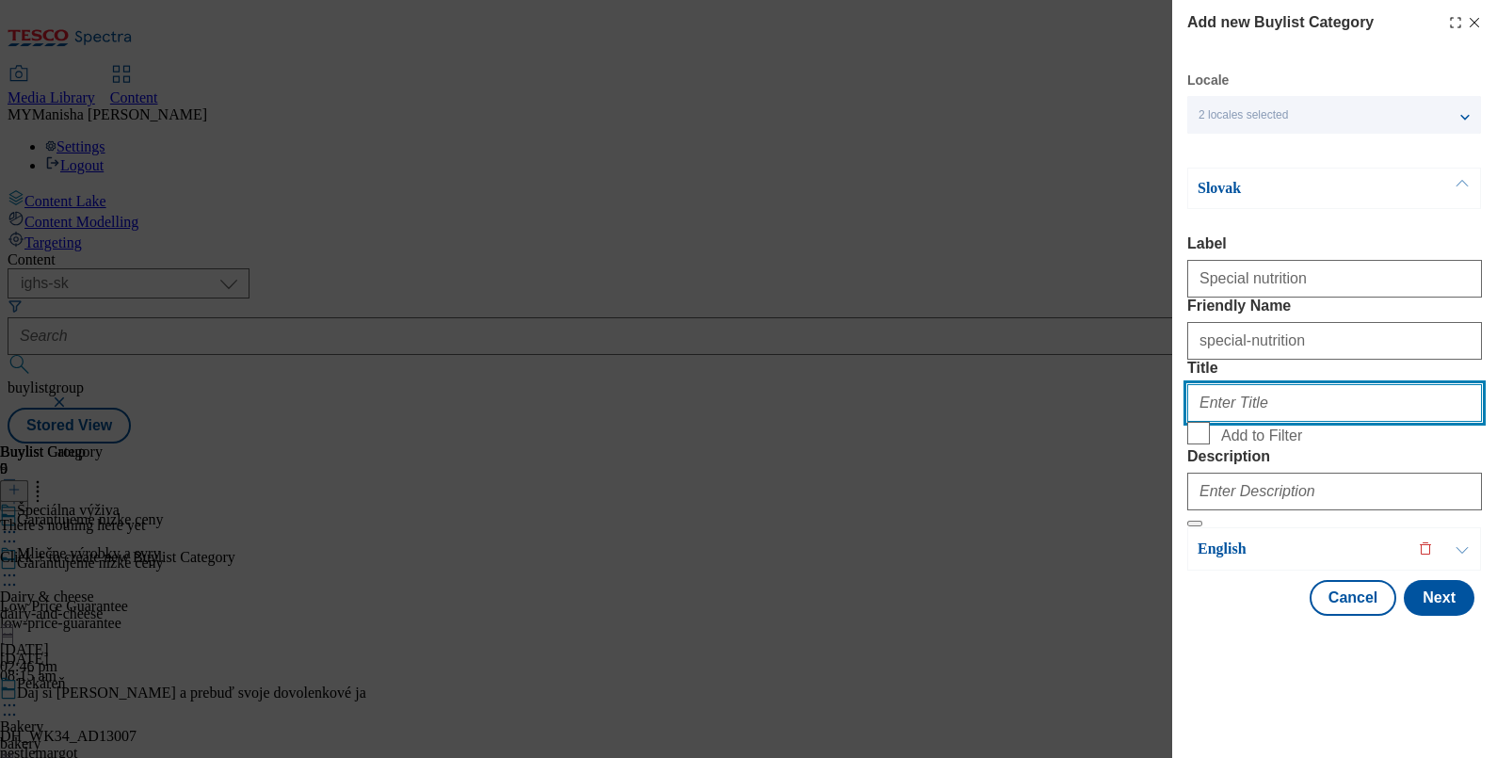
paste input "Špeciálna výživa"
type input "Špeciálna výživa"
click at [1187, 422] on input "Add to Filter" at bounding box center [1198, 433] width 23 height 23
checkbox input "true"
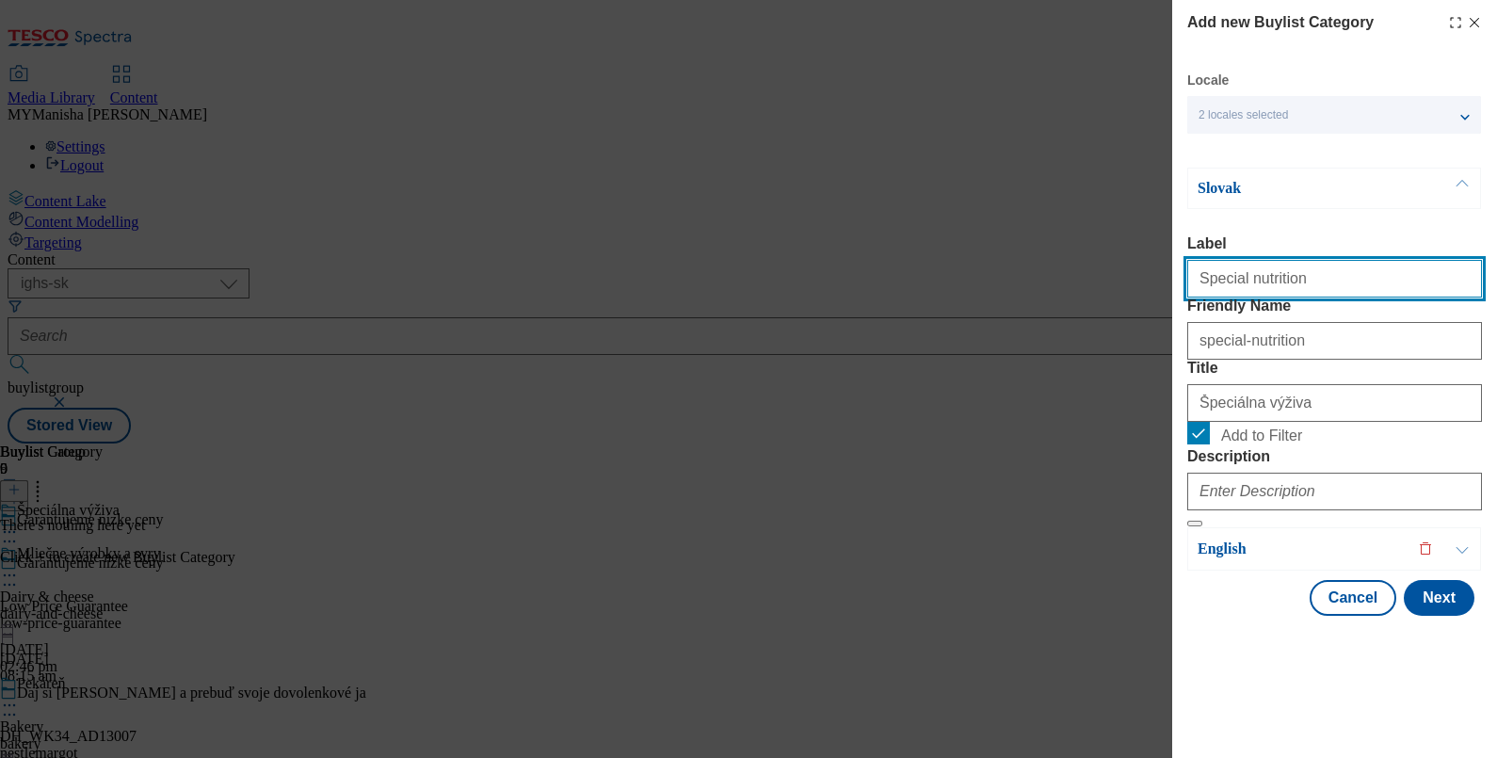
click at [1312, 292] on input "Special nutrition" at bounding box center [1334, 279] width 295 height 38
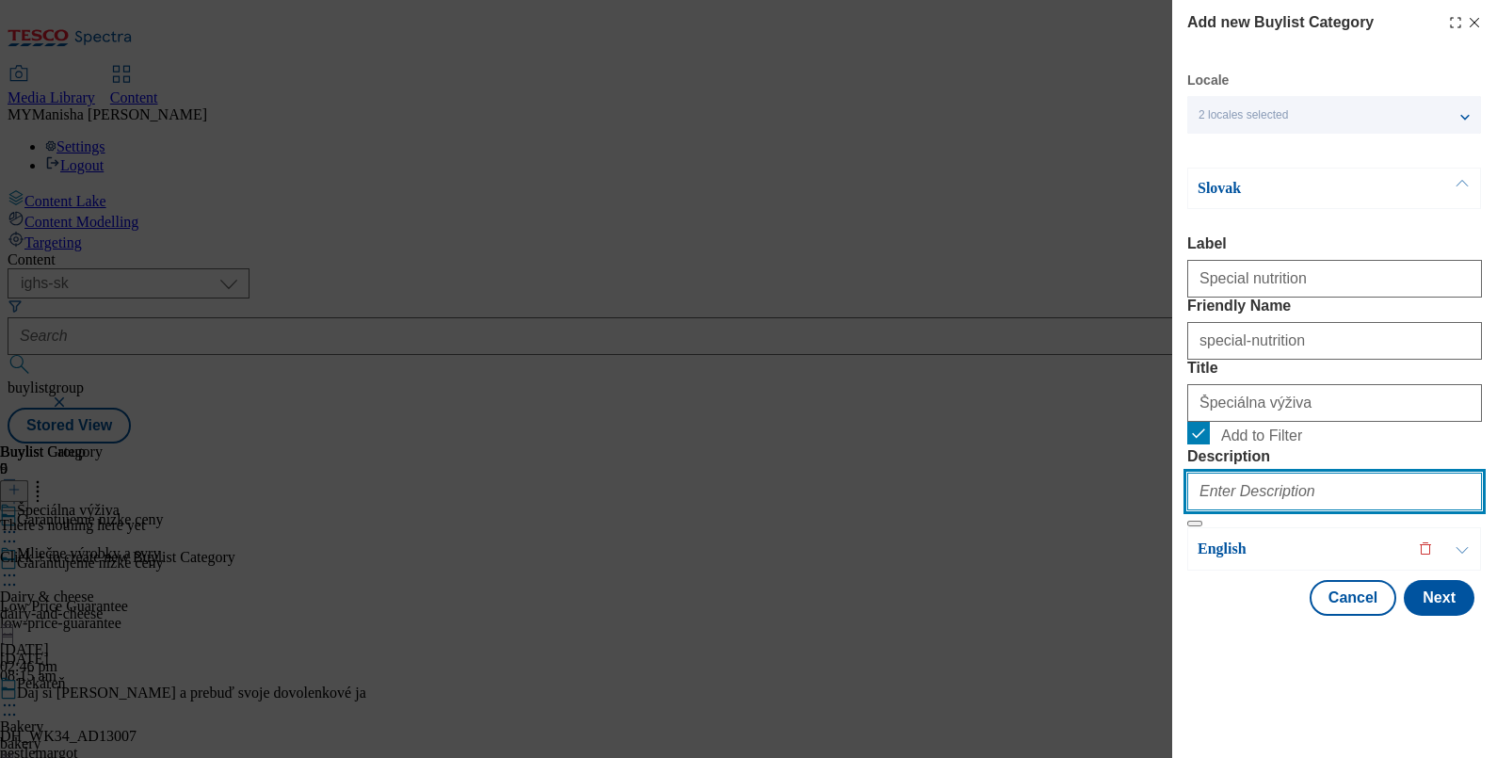
paste input "Special nutrition"
type input "Special nutrition"
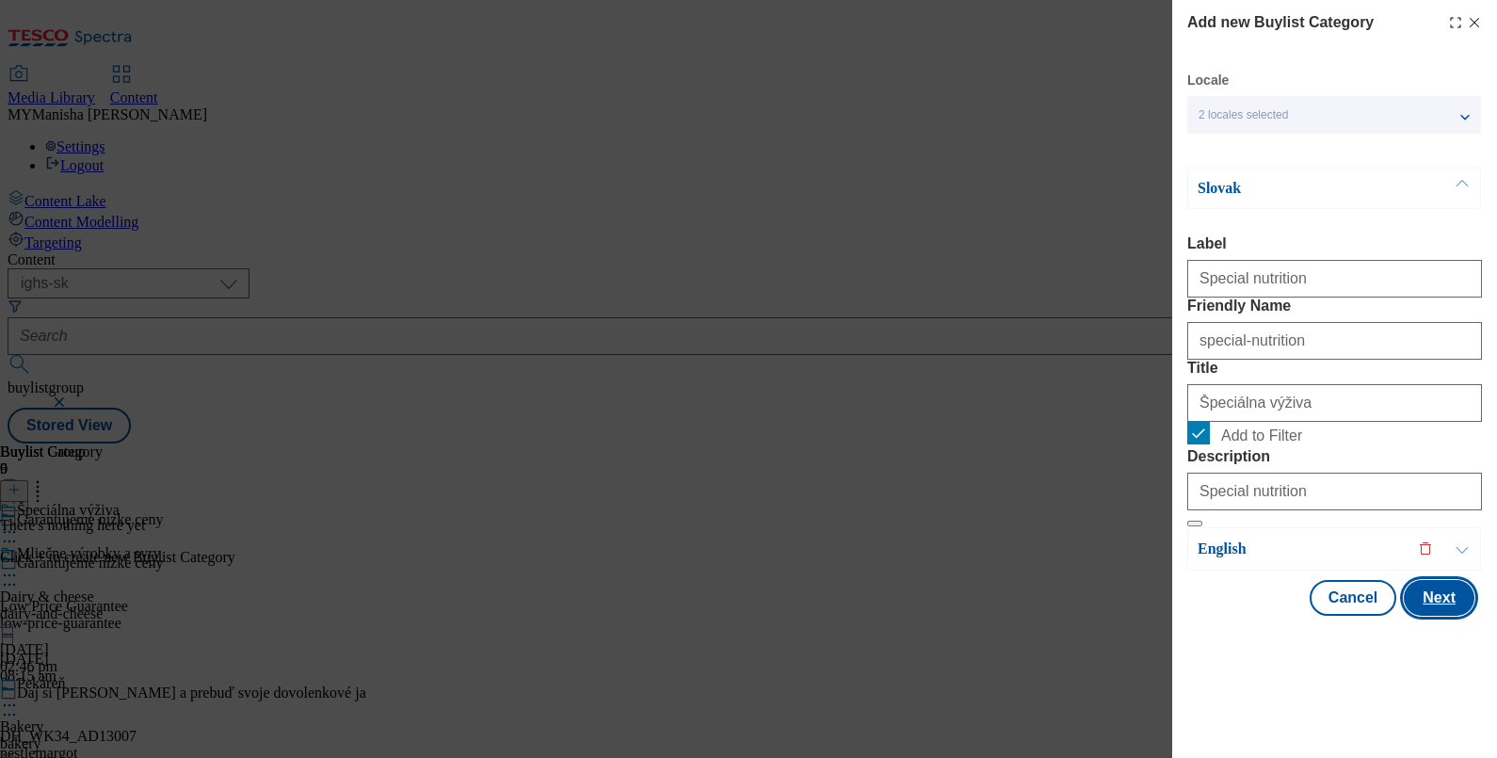
click at [1419, 616] on button "Next" at bounding box center [1438, 598] width 71 height 36
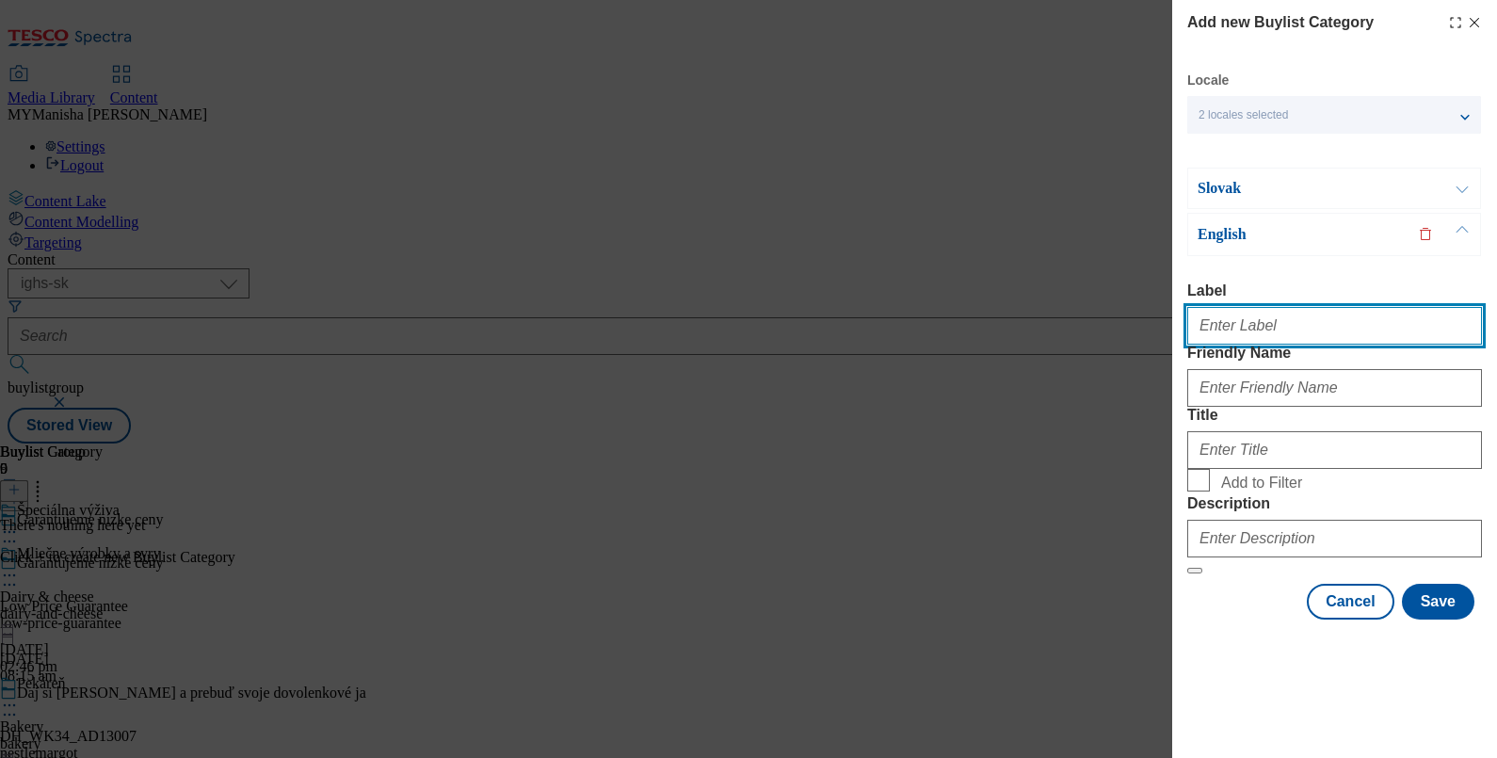
click at [1246, 307] on input "Label" at bounding box center [1334, 326] width 295 height 38
paste input "Special nutrition"
type input "Special nutrition"
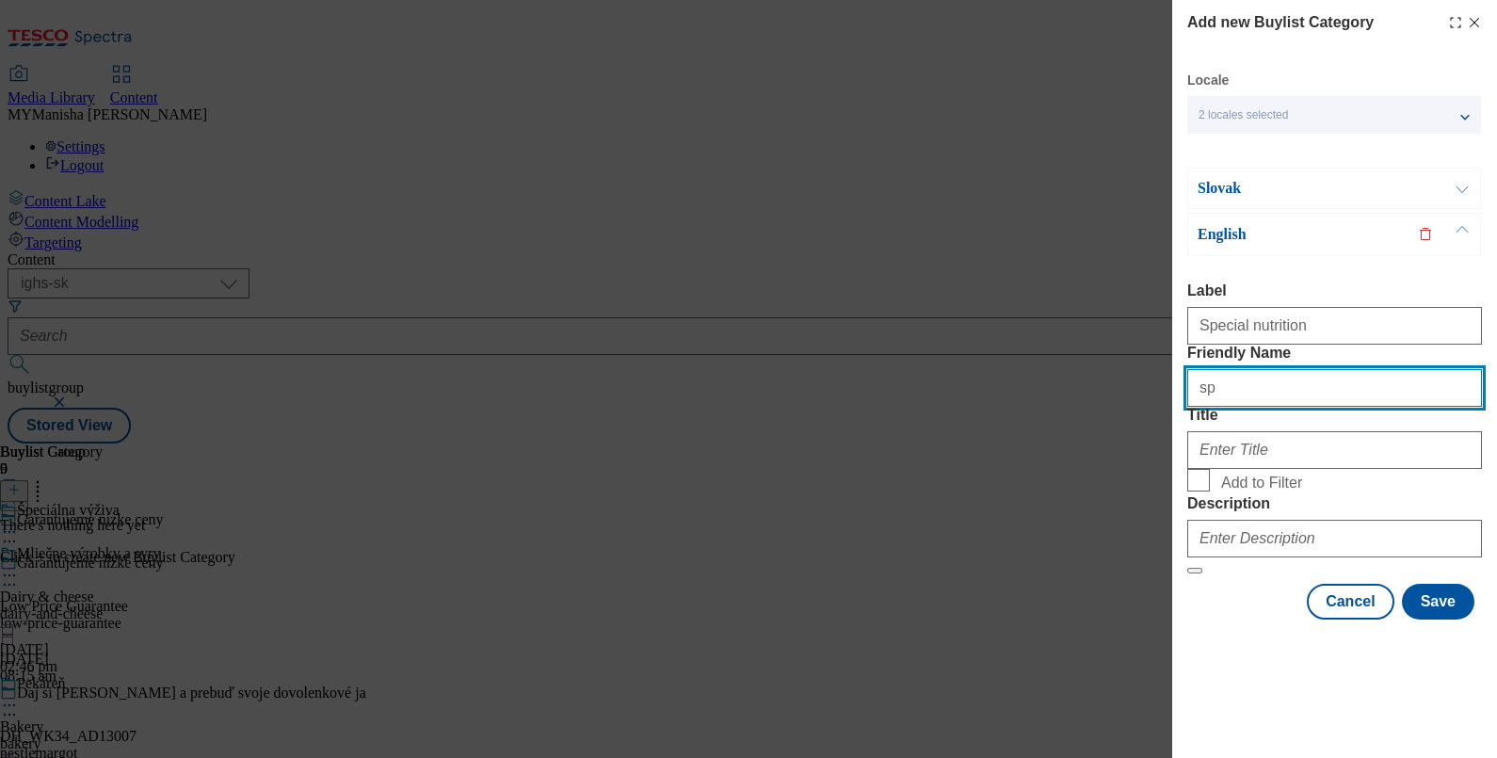
type input "special-nutrition"
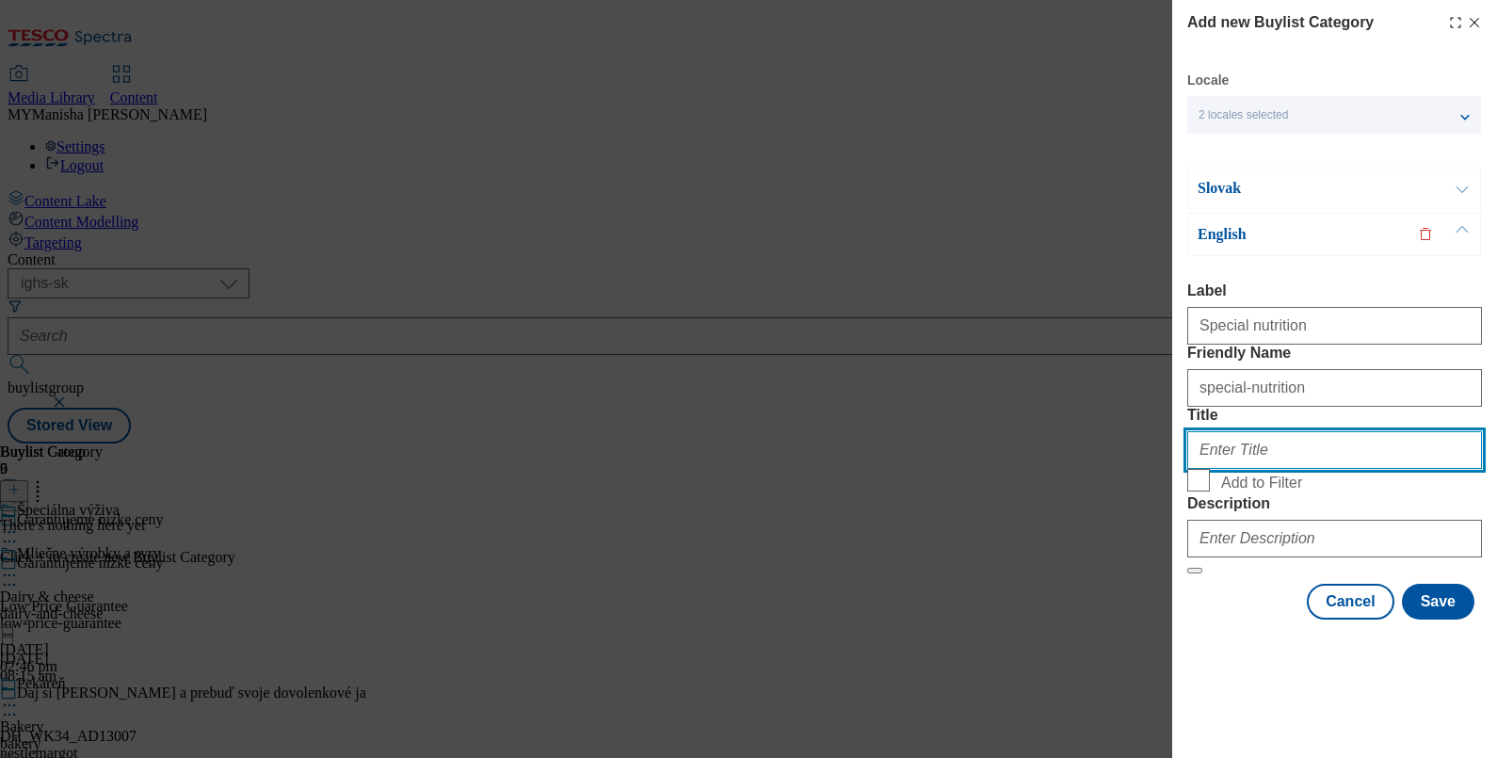
paste input "Special nutrition"
type input "Special nutrition"
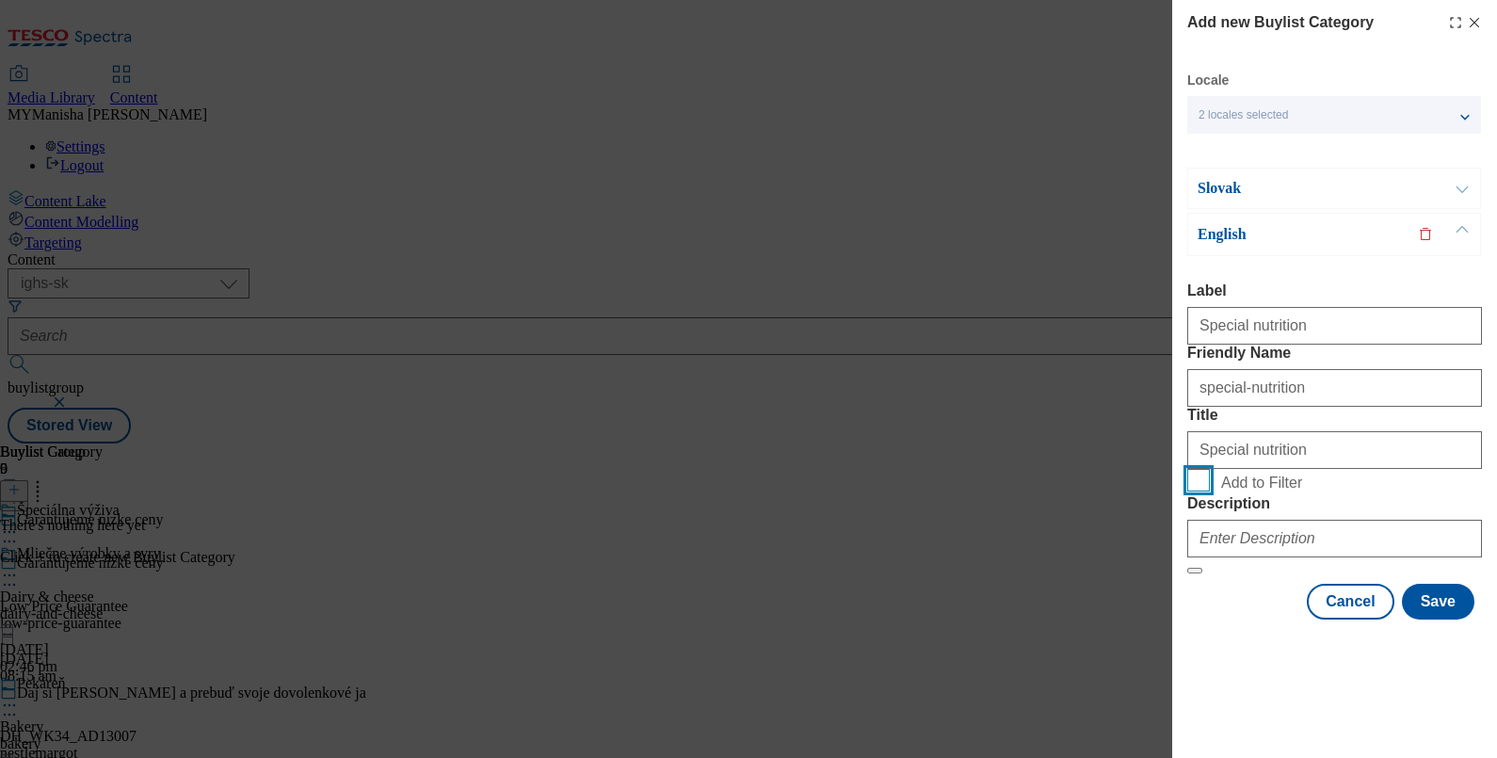
click at [1187, 469] on input "Add to Filter" at bounding box center [1198, 480] width 23 height 23
checkbox input "true"
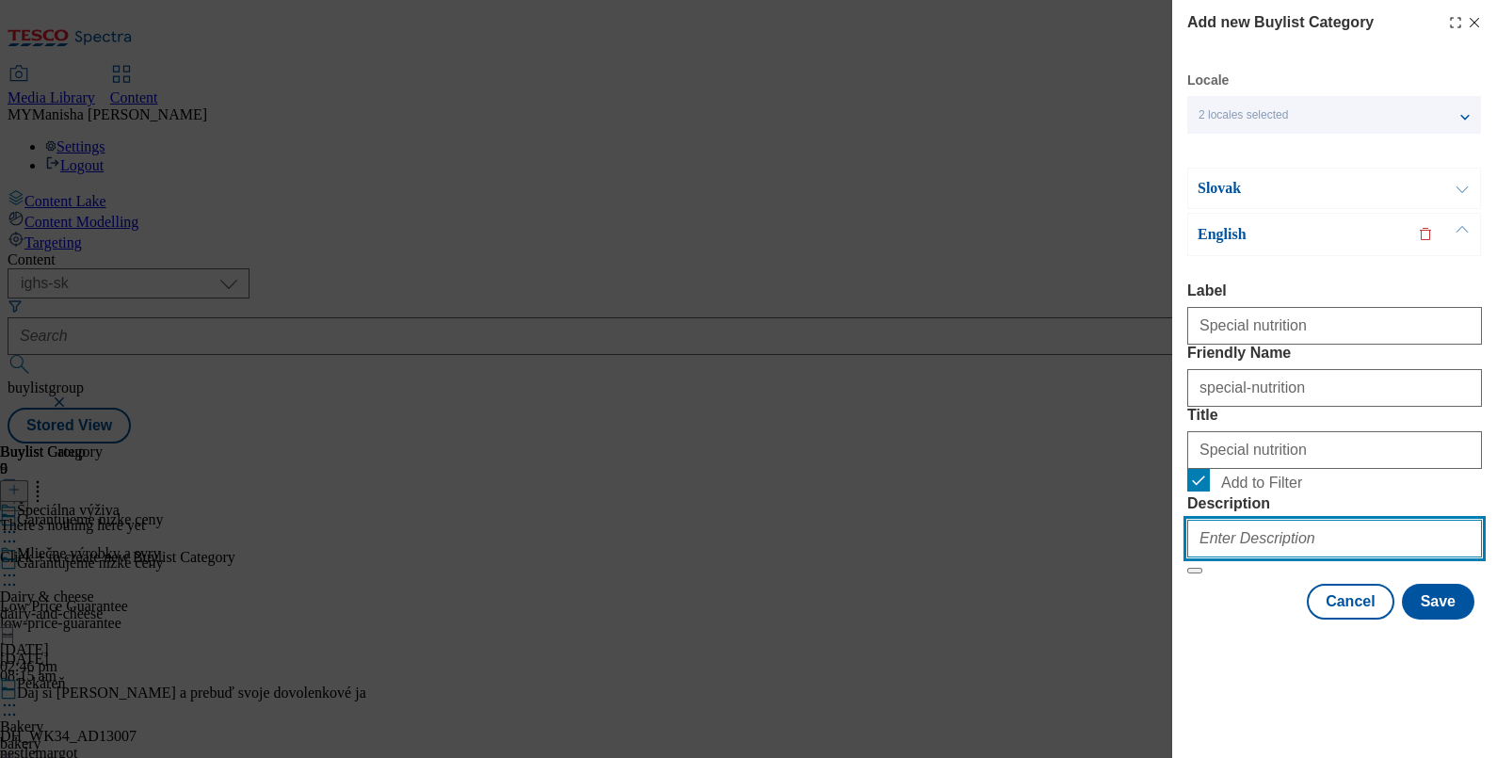
paste input "Special nutrition"
type input "Special nutrition"
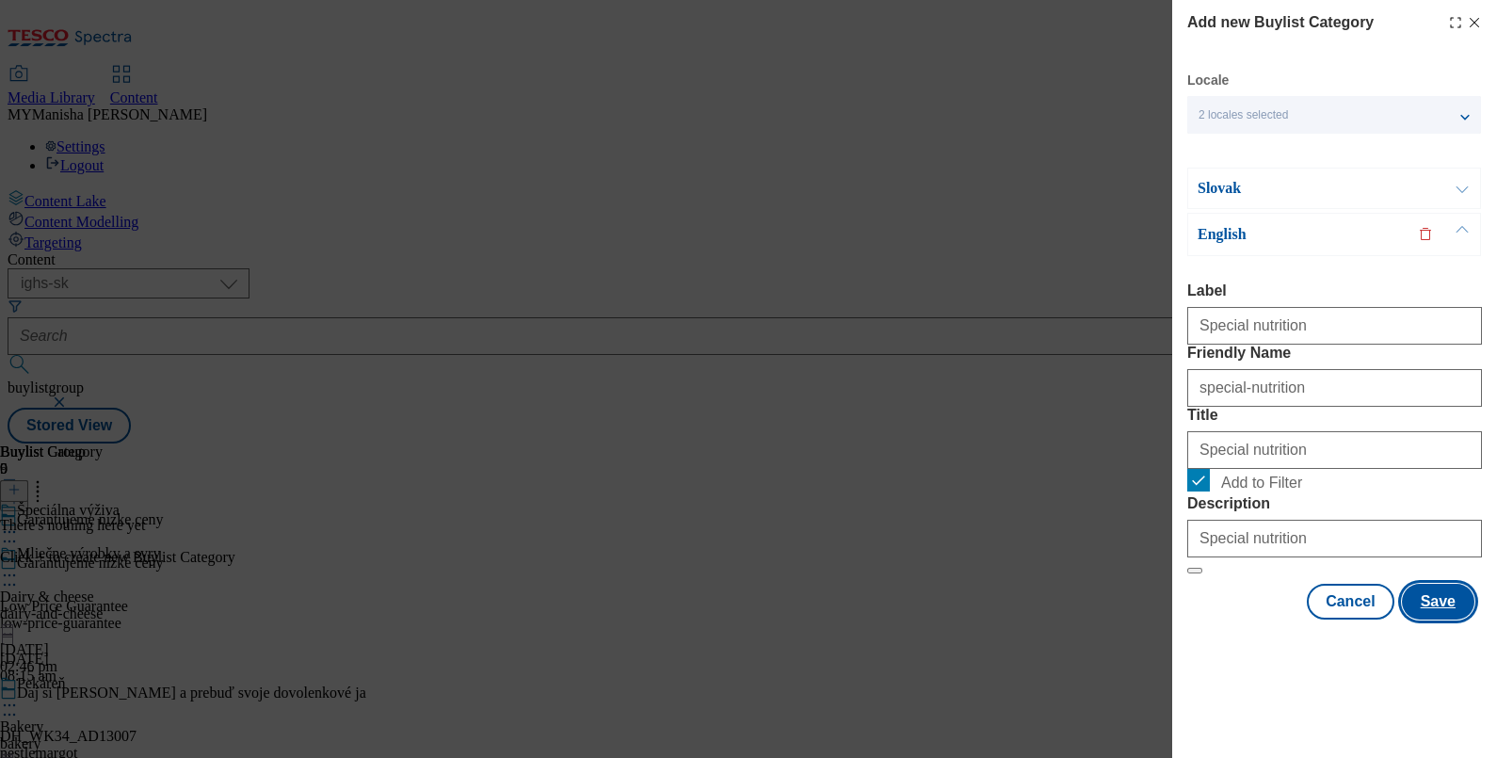
click at [1410, 619] on button "Save" at bounding box center [1438, 602] width 72 height 36
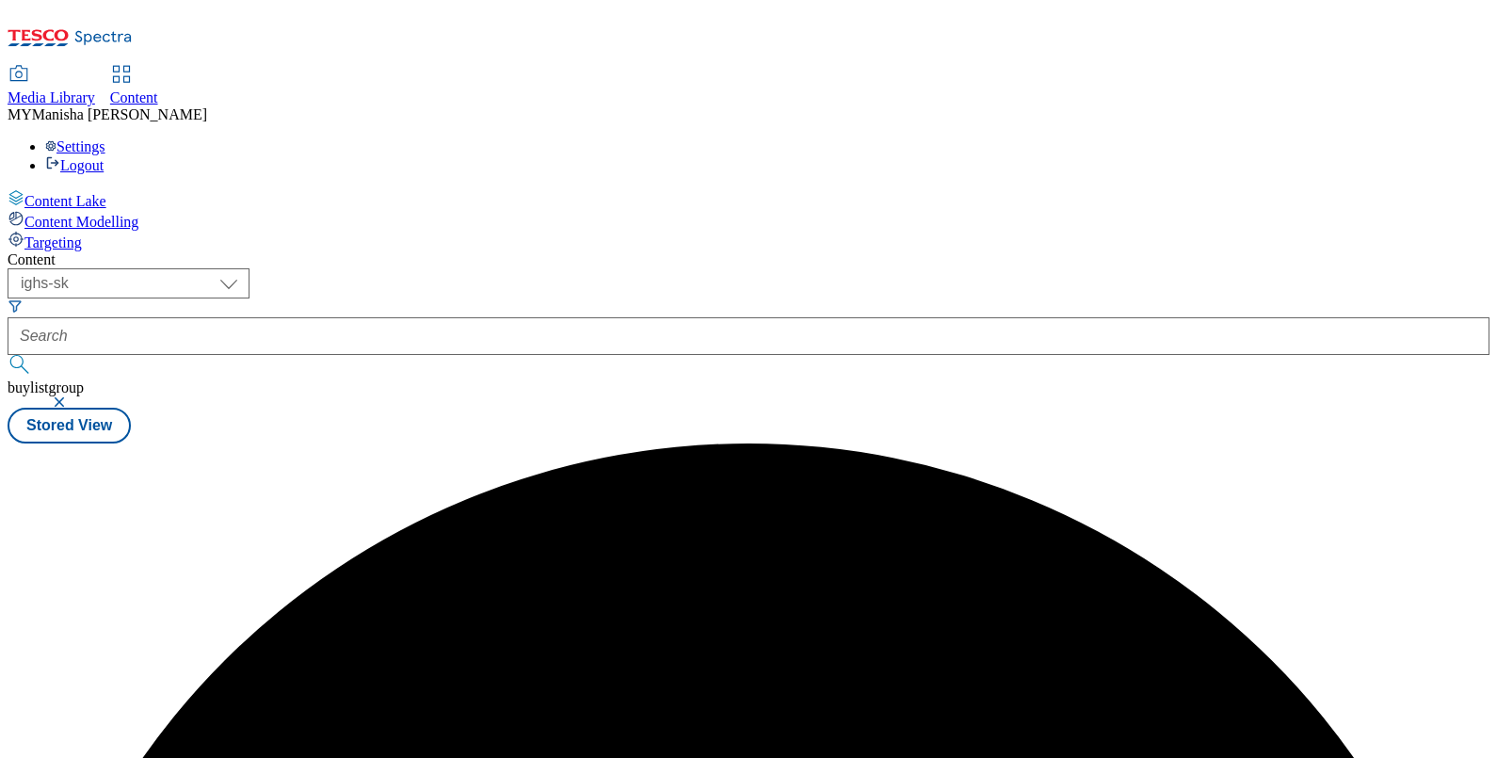
scroll to position [0, 0]
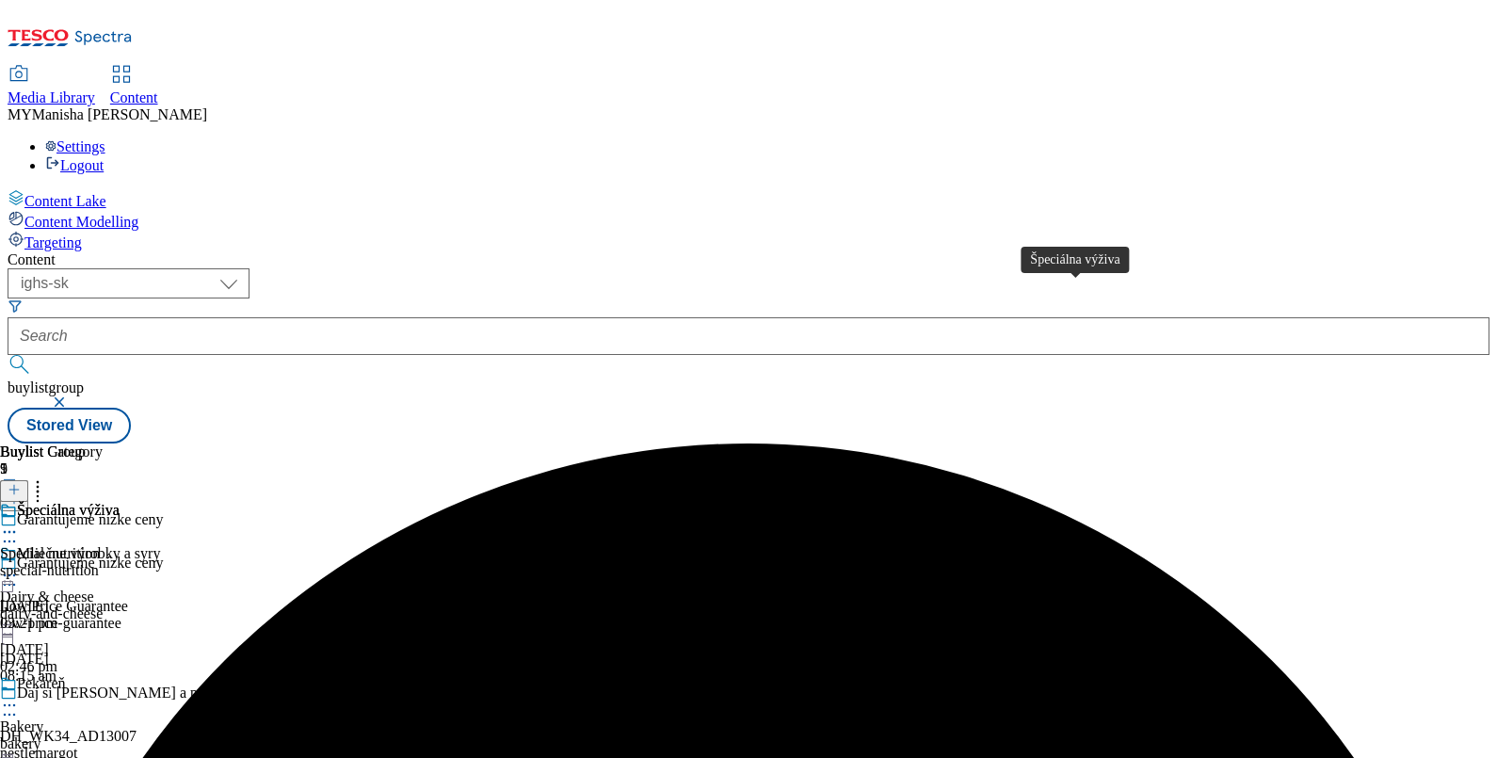
click at [120, 502] on div "Špeciálna výživa" at bounding box center [68, 510] width 103 height 17
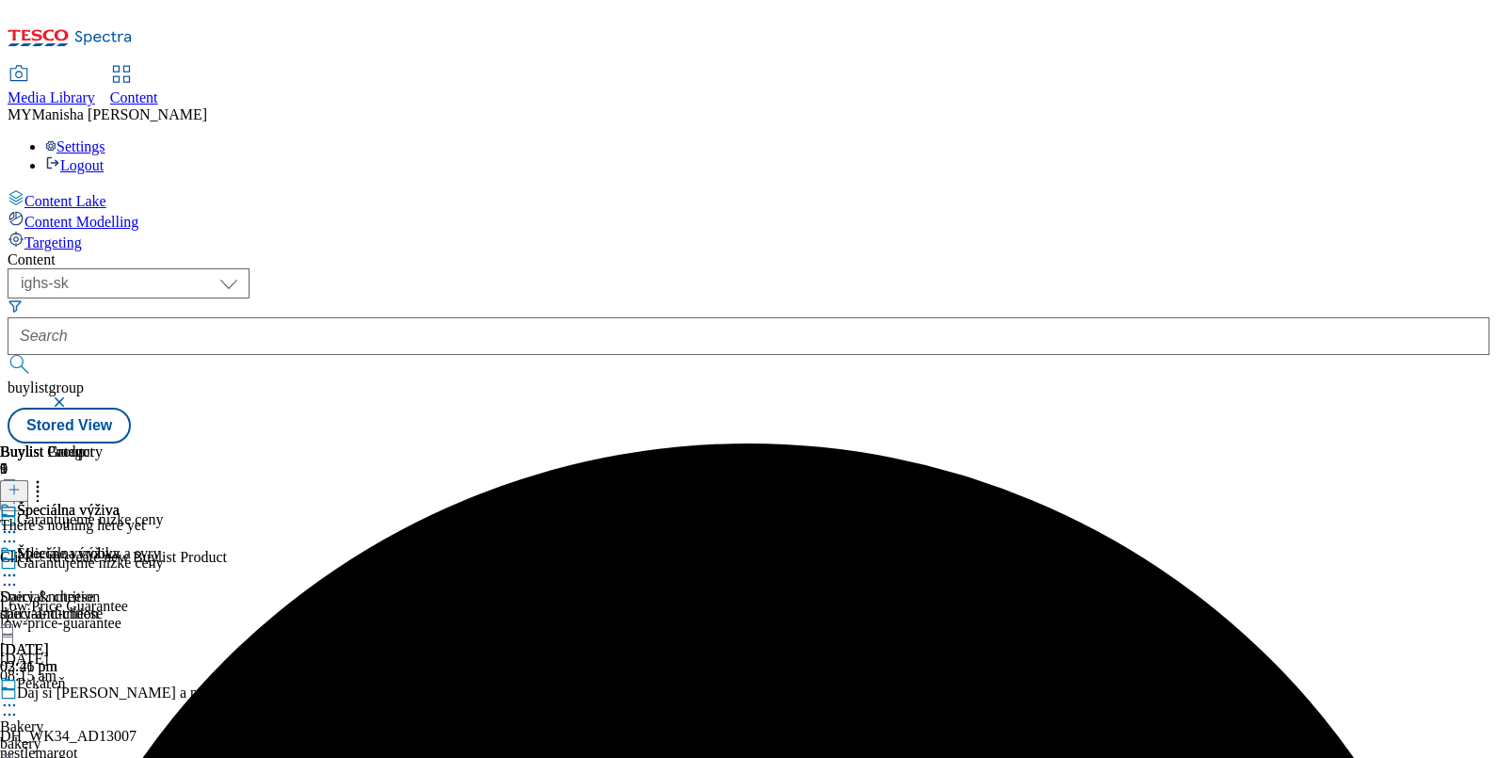
scroll to position [0, 174]
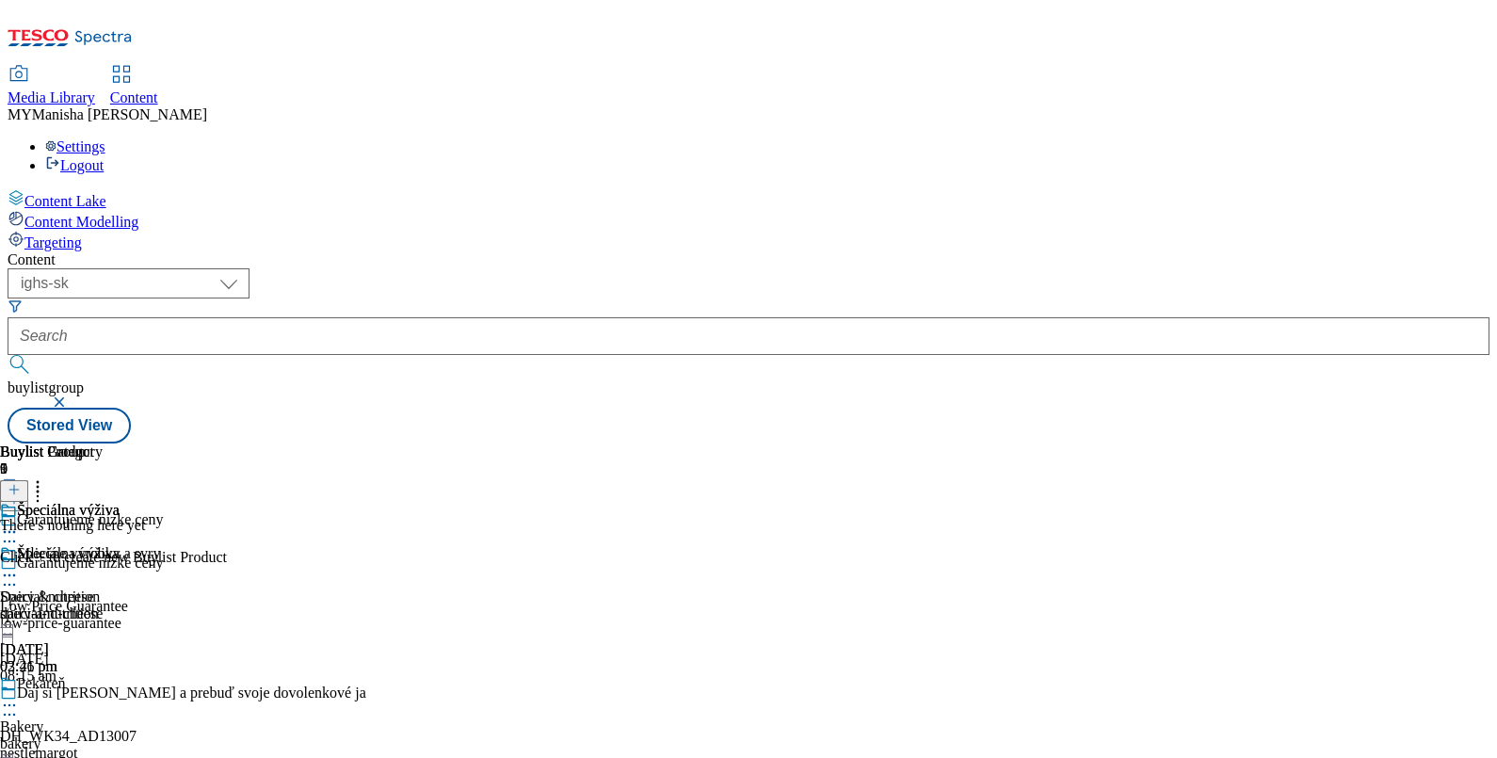
click at [14, 485] on line at bounding box center [14, 489] width 0 height 9
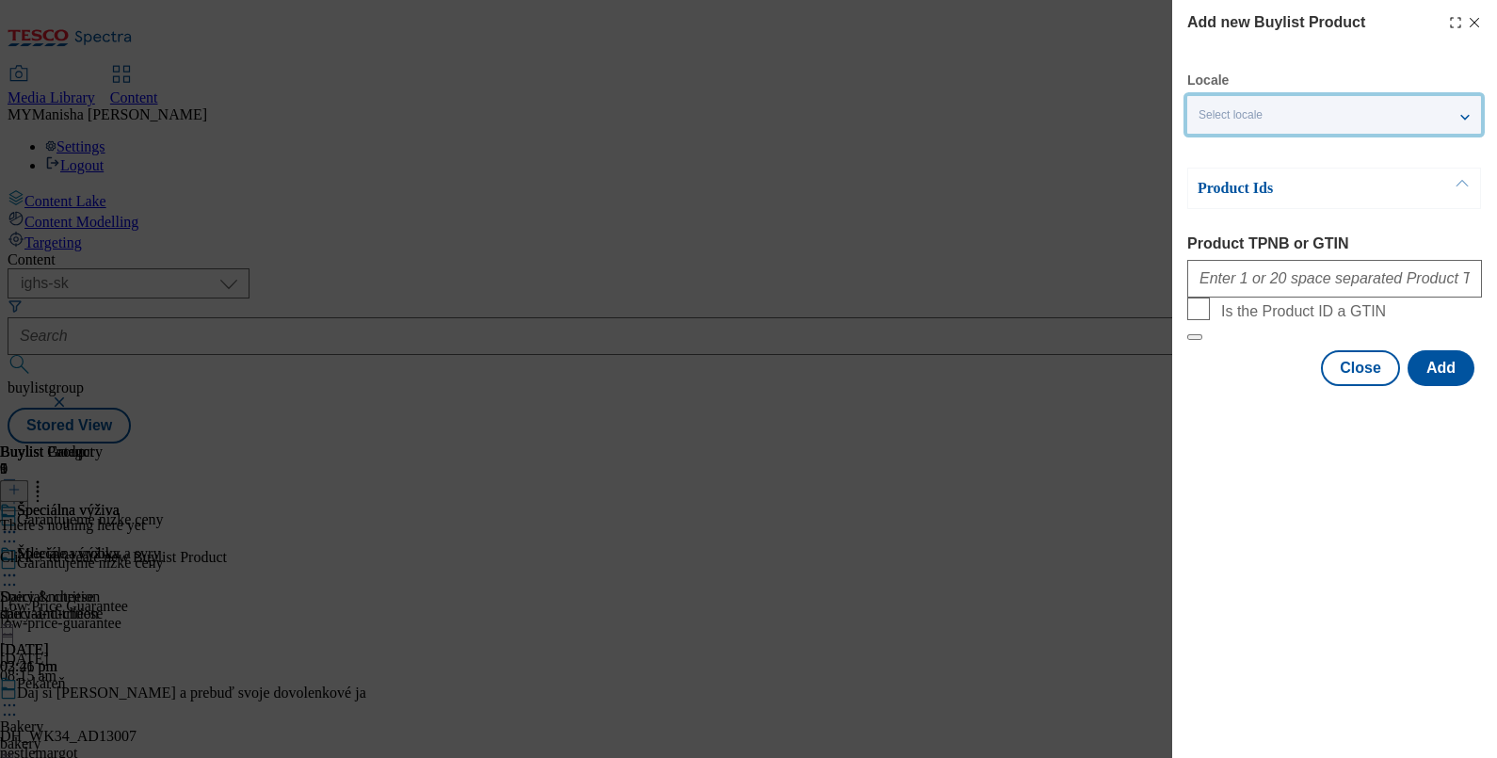
click at [1304, 103] on div "Select locale" at bounding box center [1334, 115] width 294 height 38
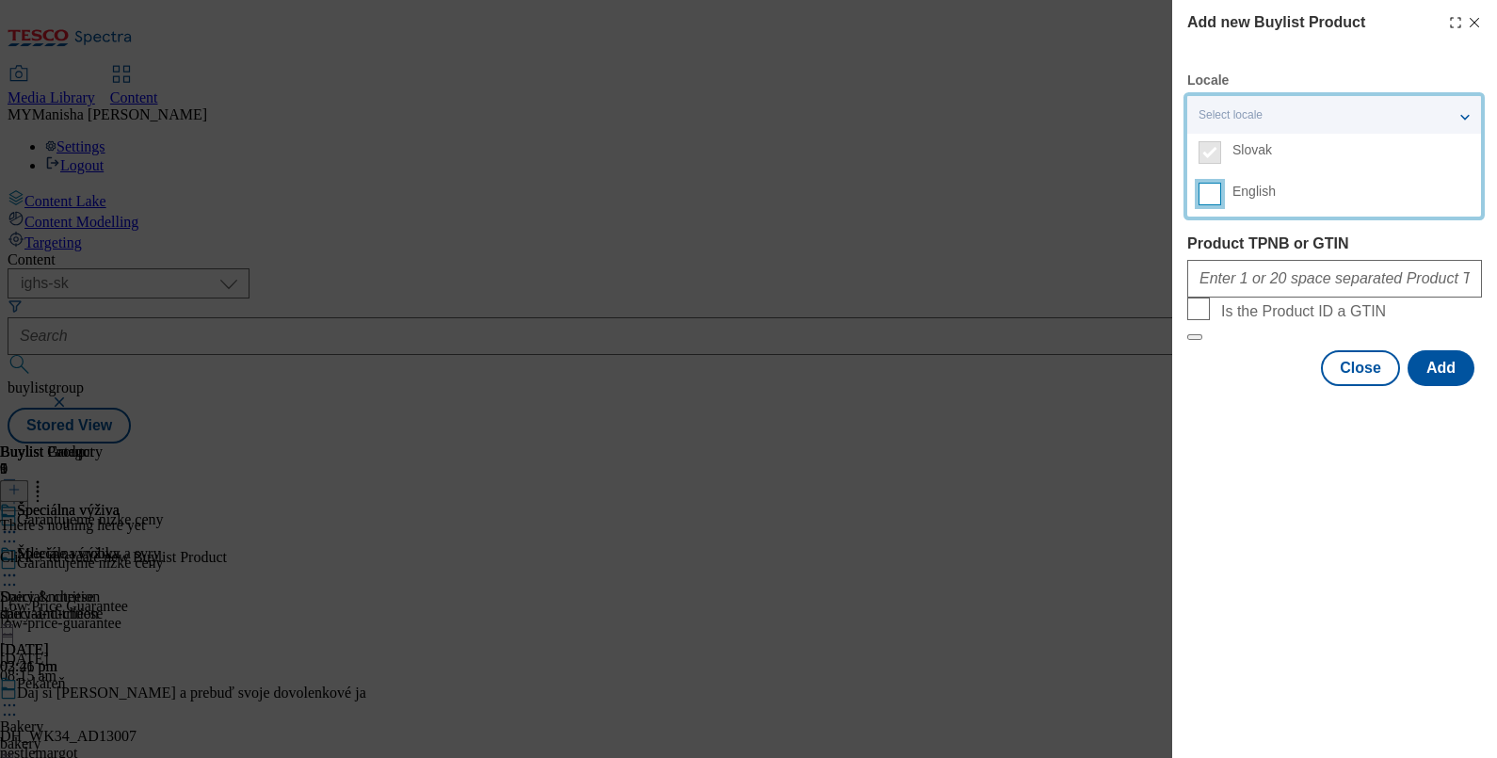
click at [1205, 193] on input "English" at bounding box center [1209, 194] width 23 height 23
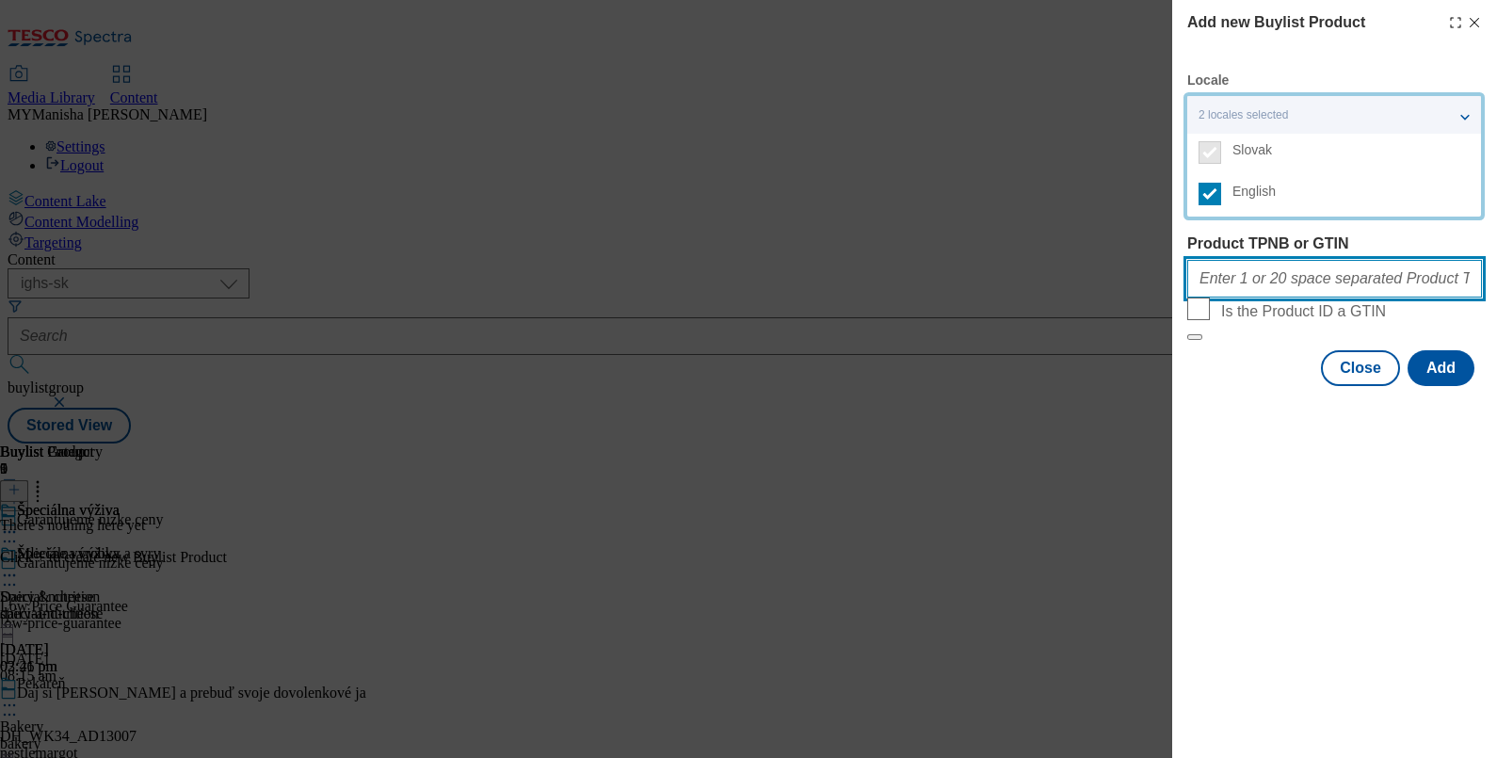
click at [1238, 266] on input "Product TPNB or GTIN" at bounding box center [1334, 279] width 295 height 38
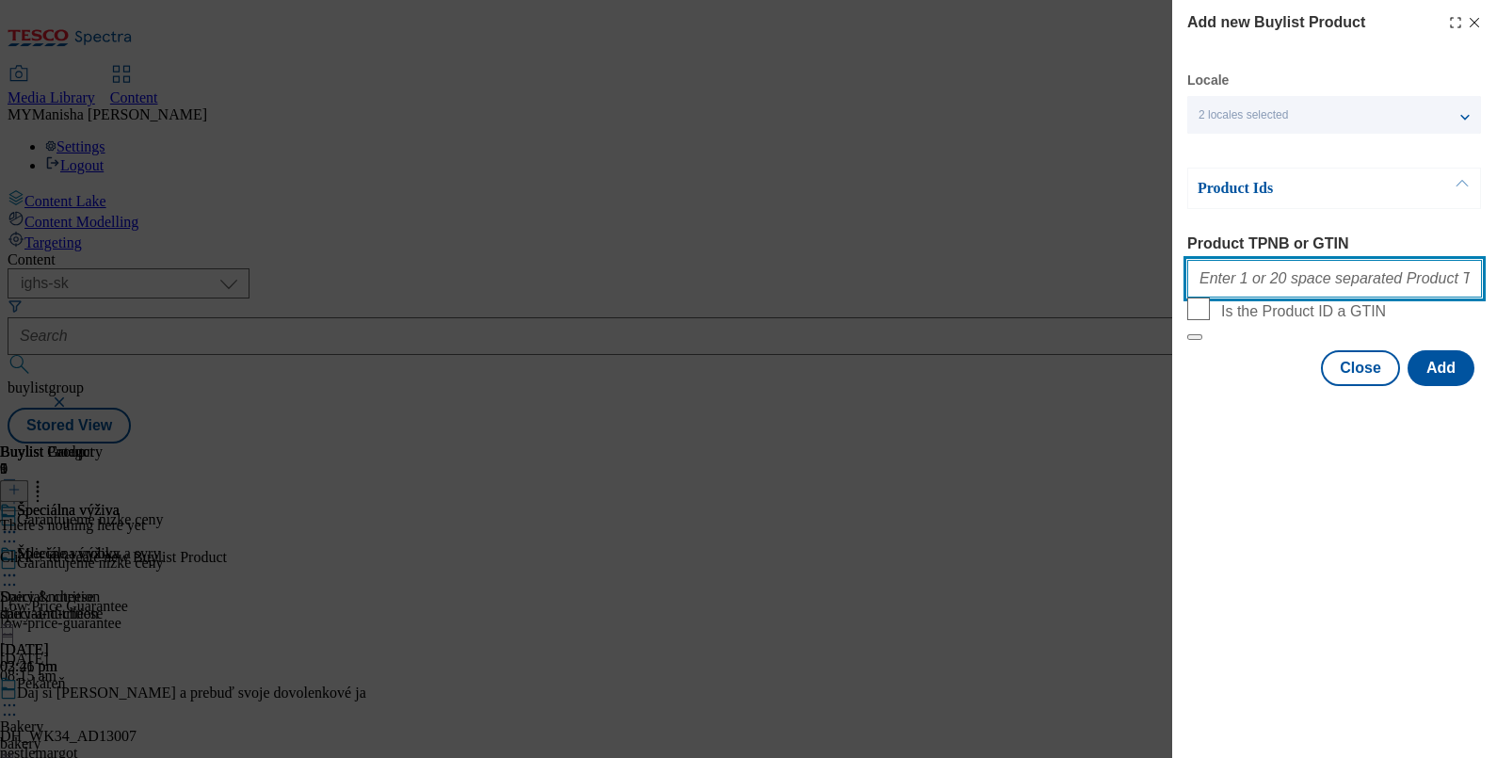
paste input "220220283 220321334 105443137 220339108 220001800 220323474 220319140 220319145…"
type input "220220283 220321334 105443137 220339108 220001800 220323474 220319140 220319145…"
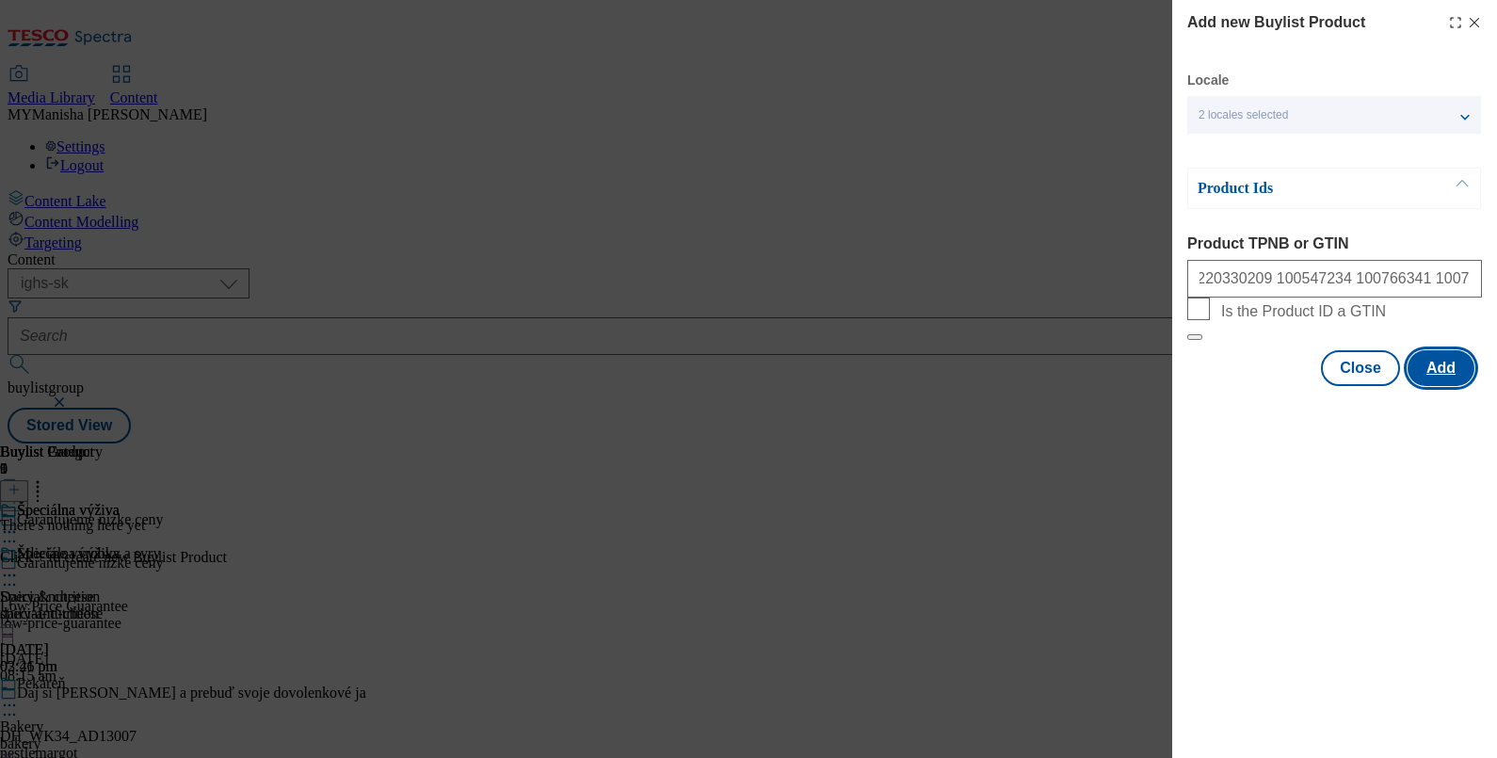
scroll to position [0, 0]
click at [1454, 386] on button "Add" at bounding box center [1440, 368] width 67 height 36
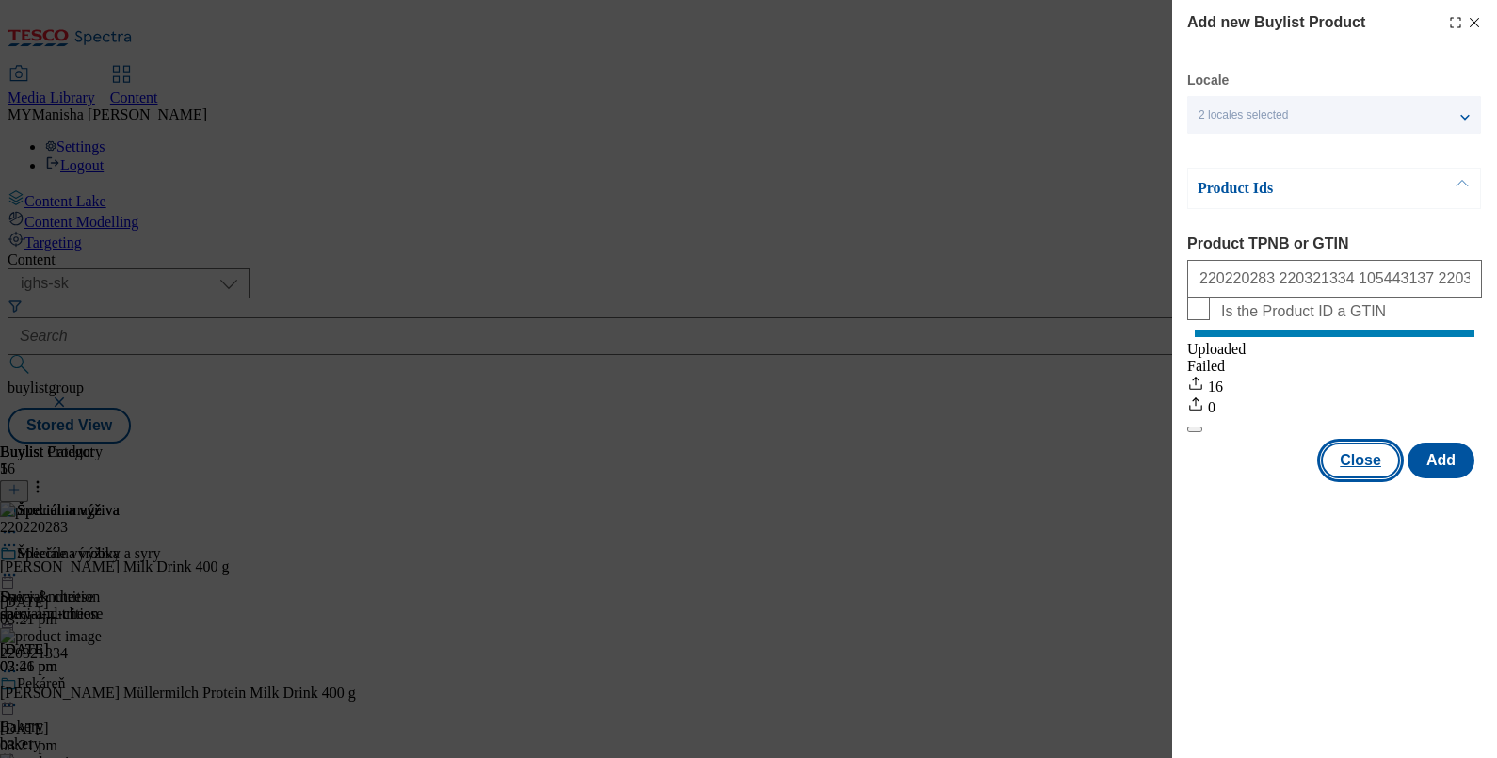
click at [1361, 478] on button "Close" at bounding box center [1360, 460] width 79 height 36
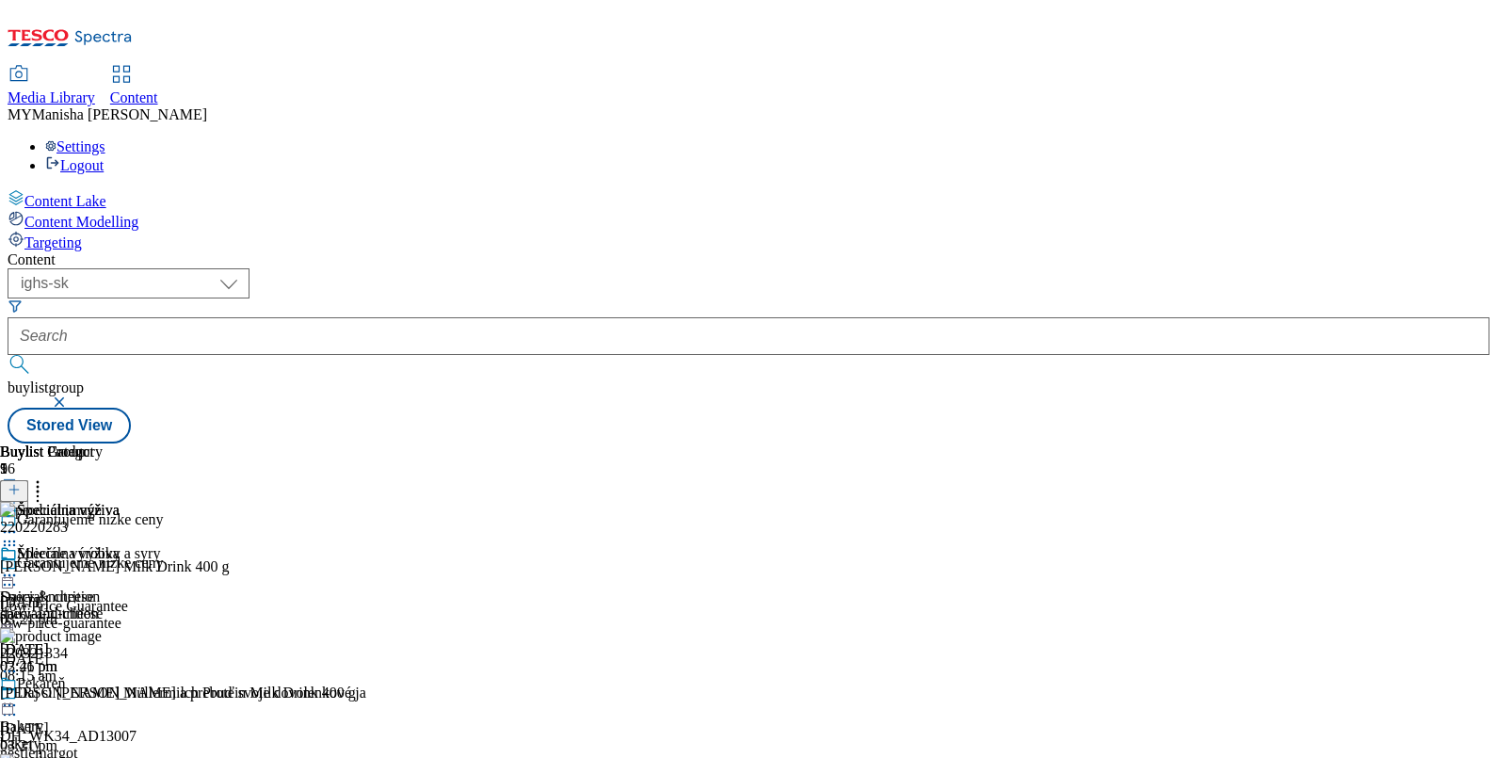
scroll to position [140, 0]
click at [21, 483] on icon at bounding box center [14, 489] width 13 height 13
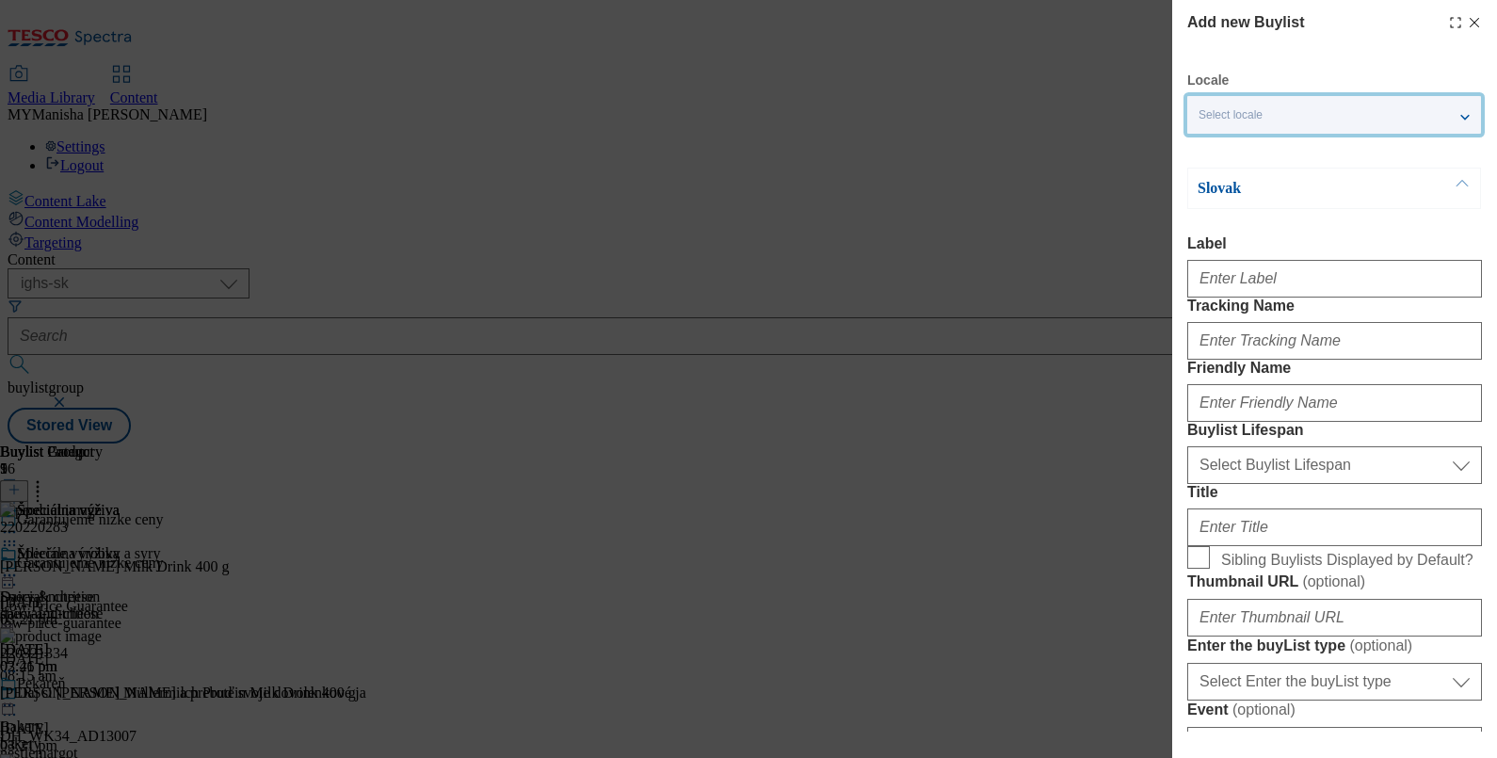
click at [1271, 112] on div "Select locale" at bounding box center [1334, 115] width 294 height 38
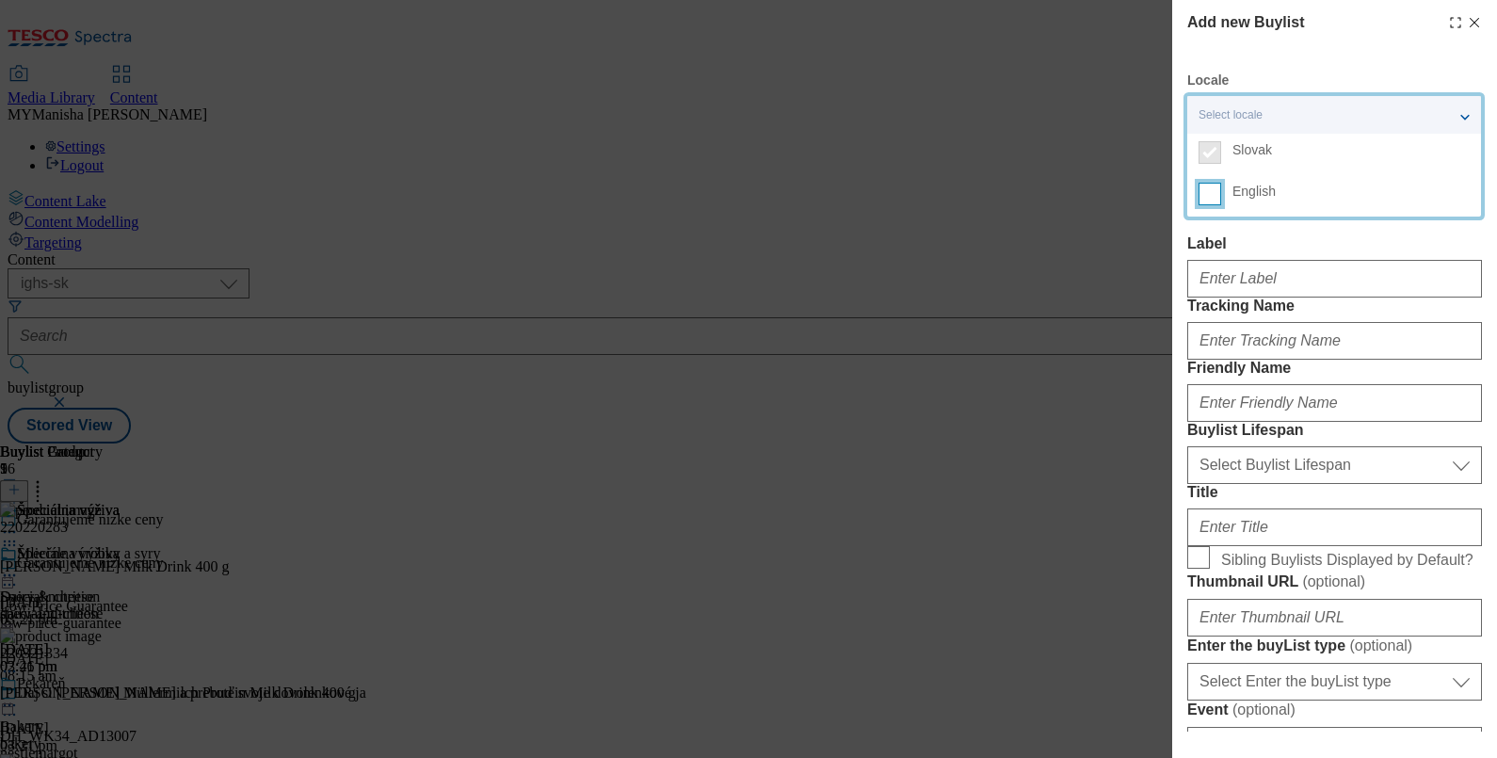
click at [1206, 200] on input "English" at bounding box center [1209, 194] width 23 height 23
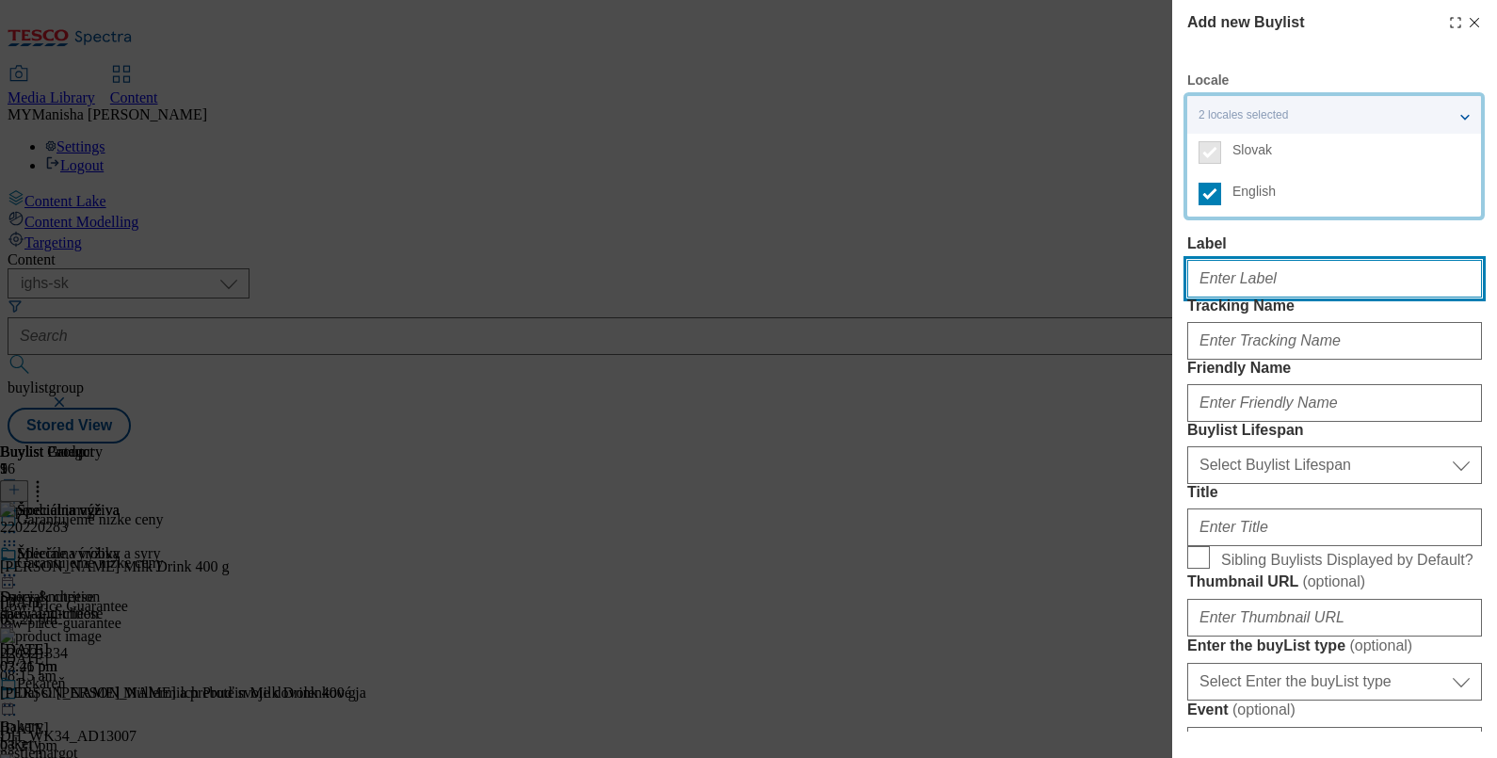
click at [1221, 297] on input "Label" at bounding box center [1334, 279] width 295 height 38
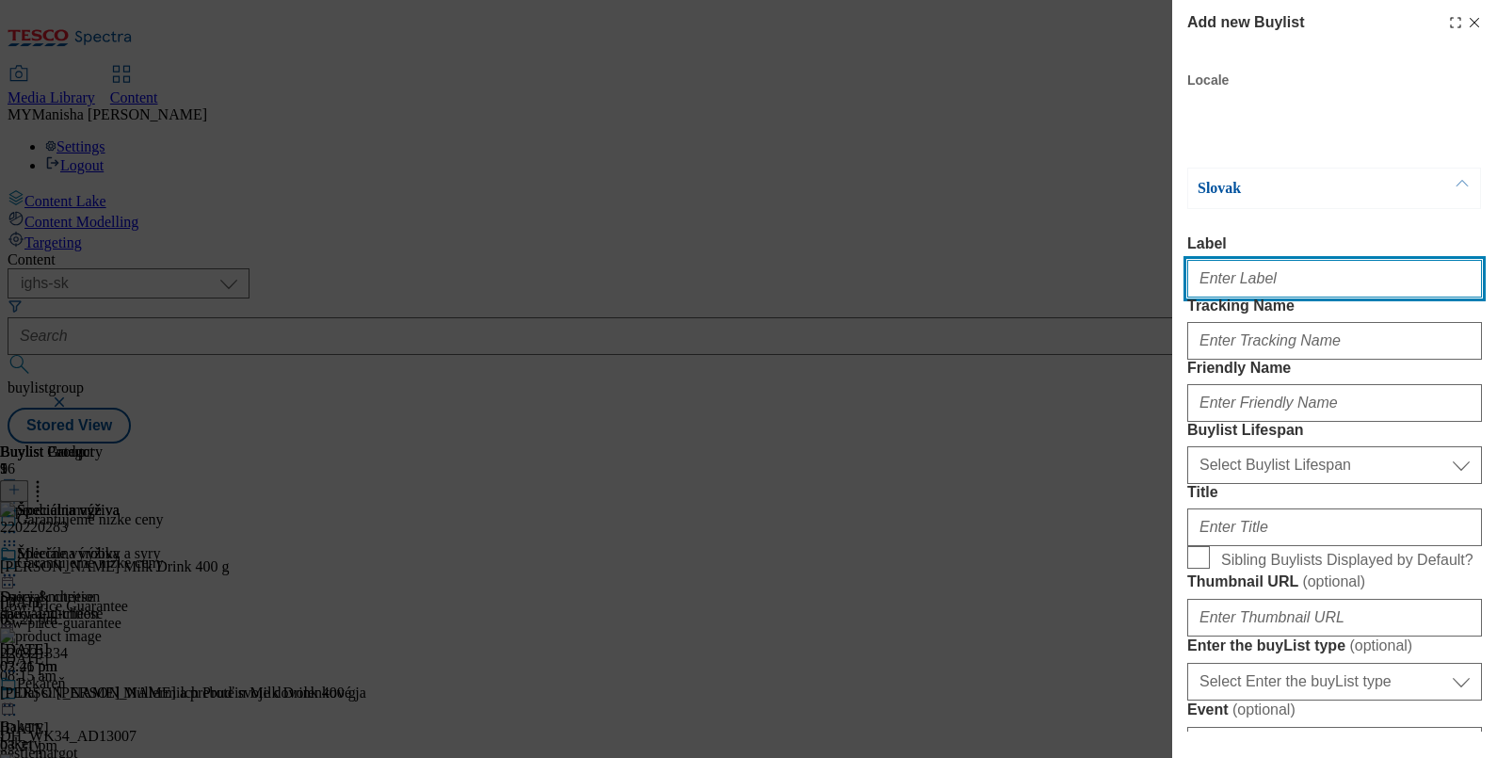
paste input "Sweet & salty"
type input "Sweet & salty"
drag, startPoint x: 1297, startPoint y: 278, endPoint x: 1130, endPoint y: 288, distance: 167.9
click at [1130, 288] on div "Add new Buylist Locale 2 locales selected Slovak English Slovak Label Sweet & s…" at bounding box center [748, 379] width 1497 height 758
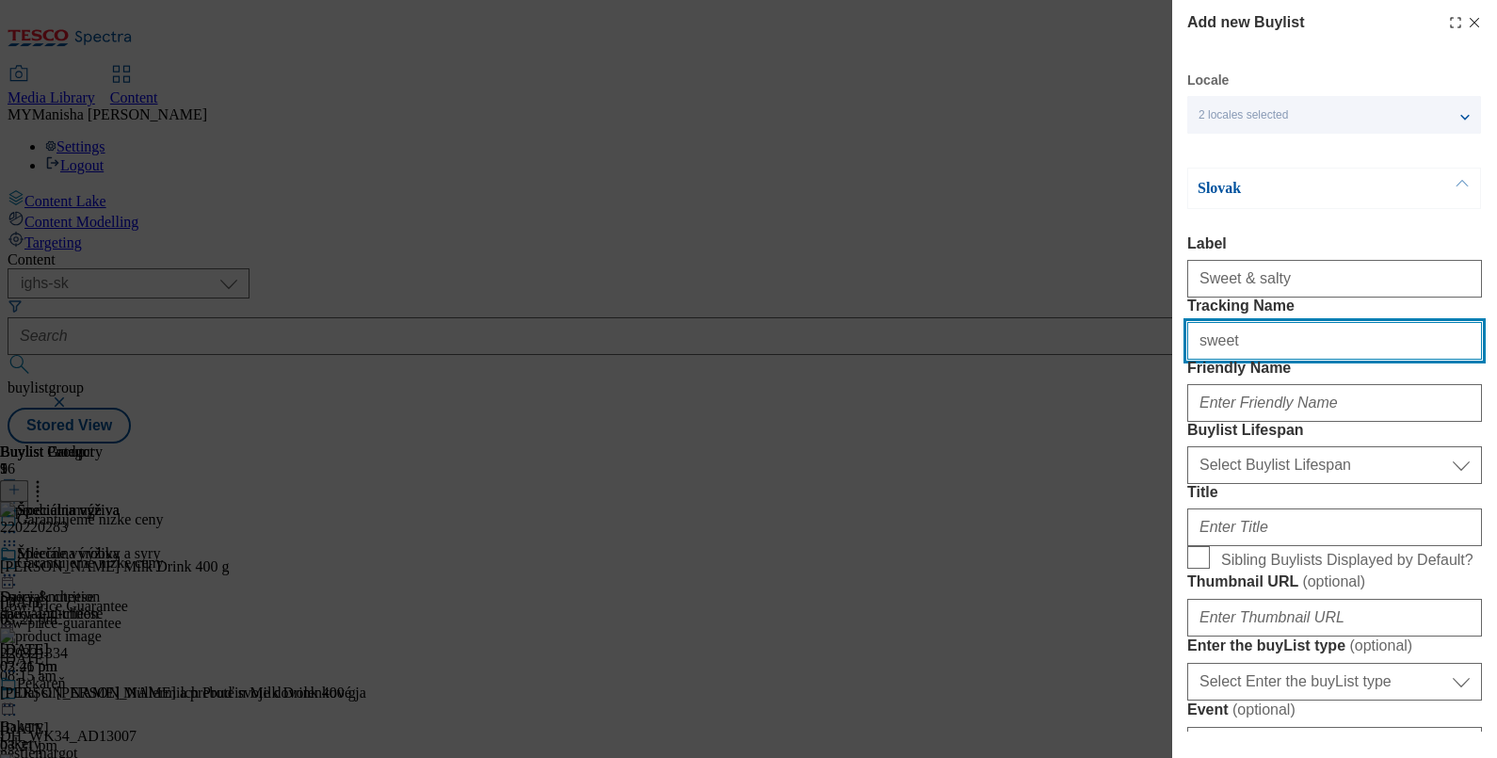
paste input "Sweet & salty"
type input "sweet & salty"
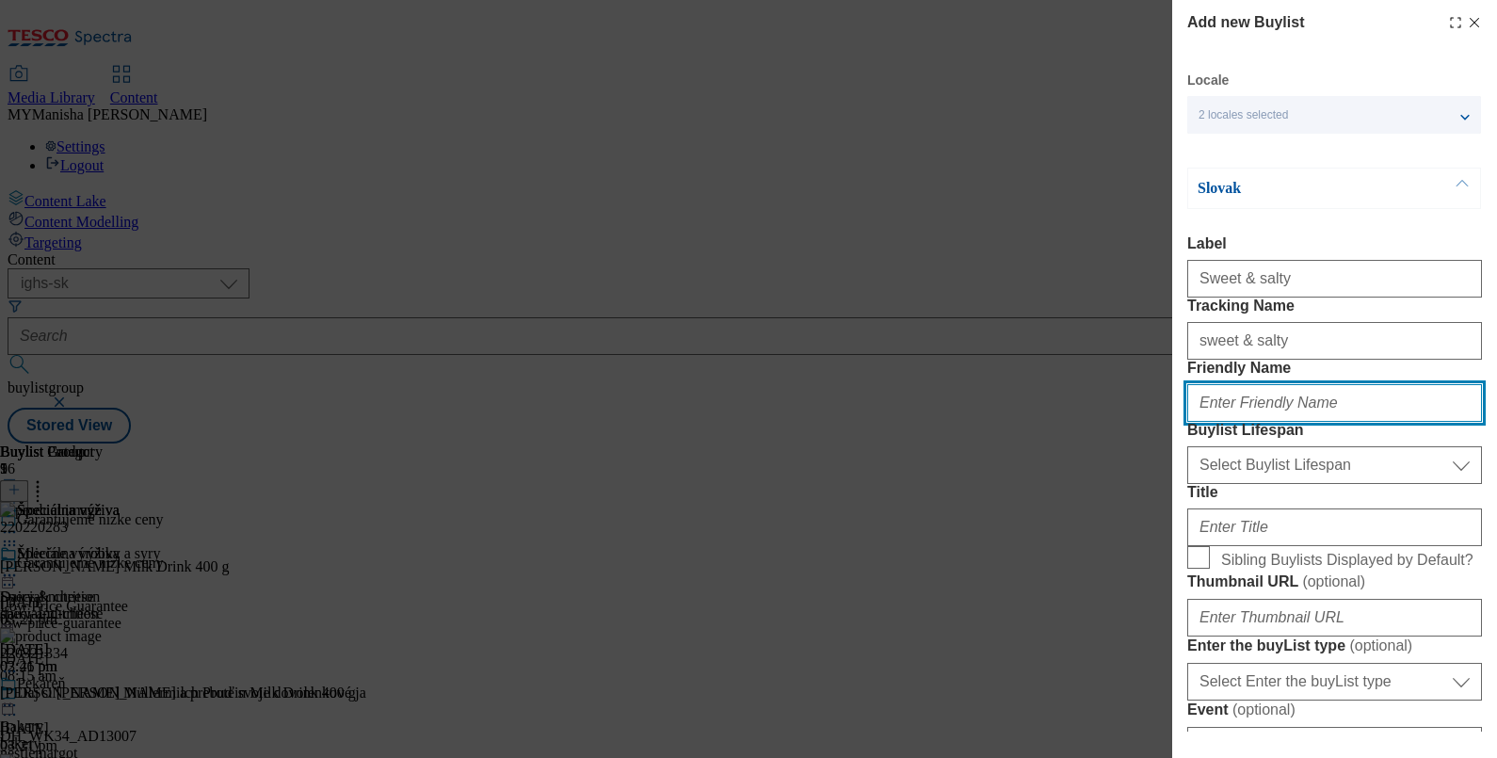
paste input "sweet & salty"
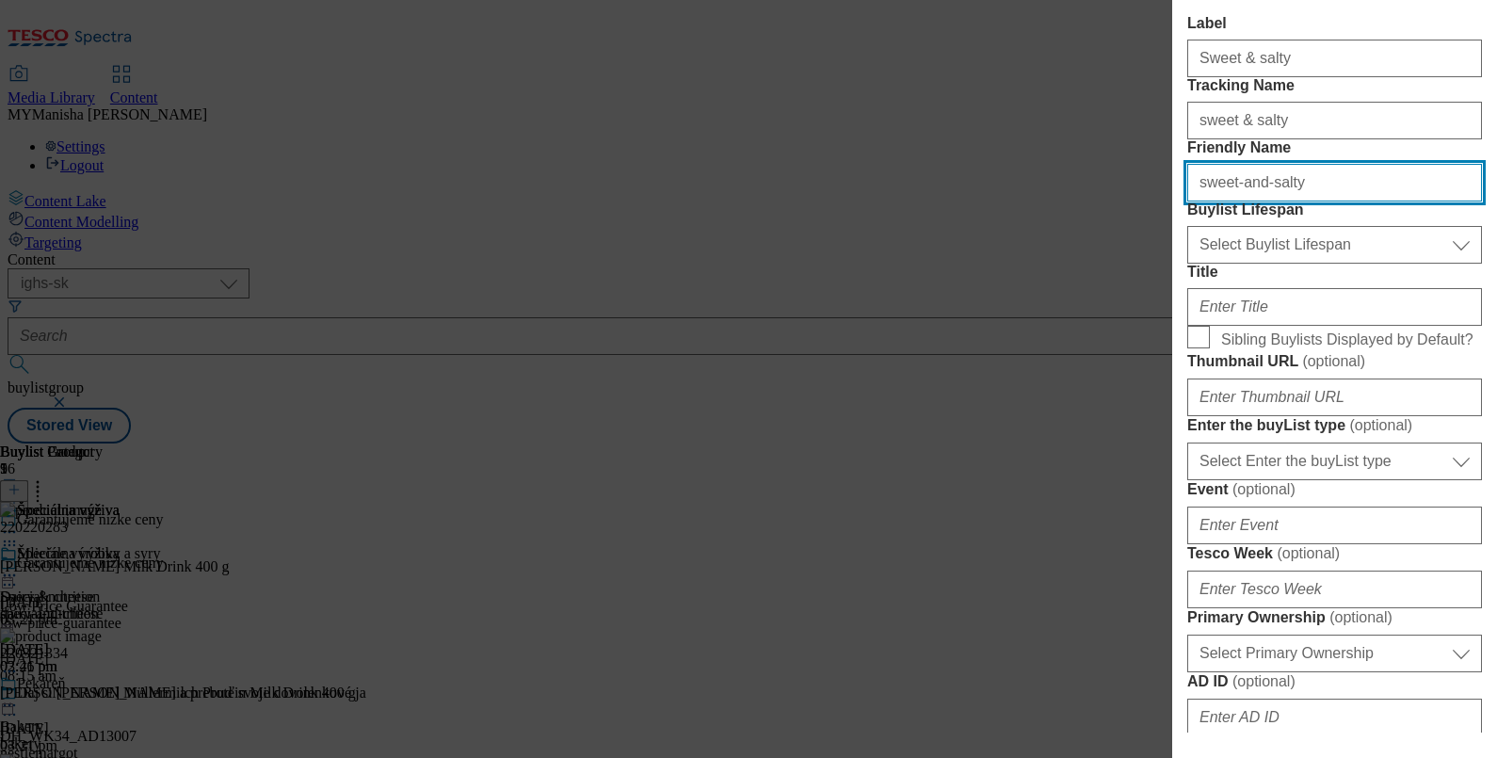
scroll to position [228, 0]
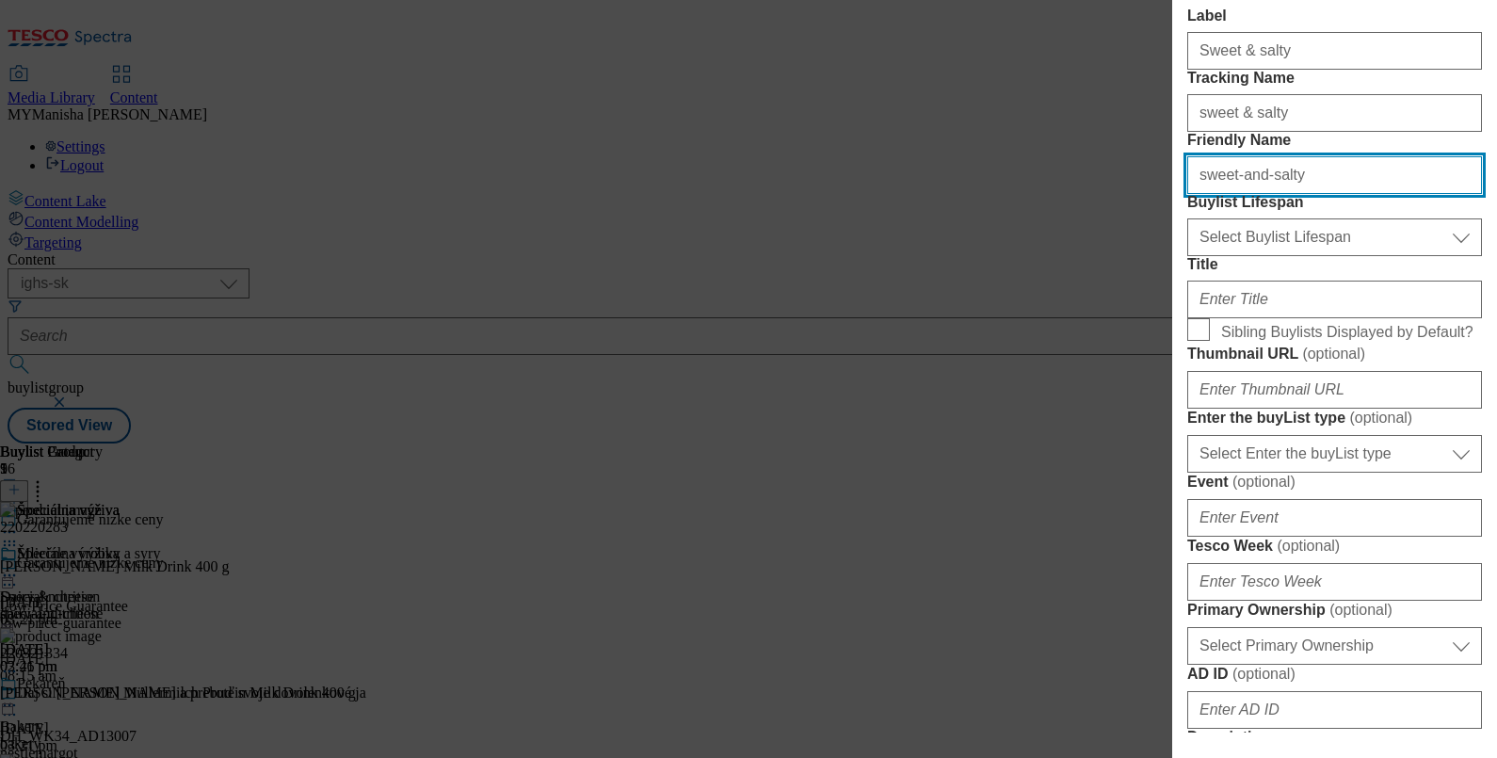
type input "sweet-and-salty"
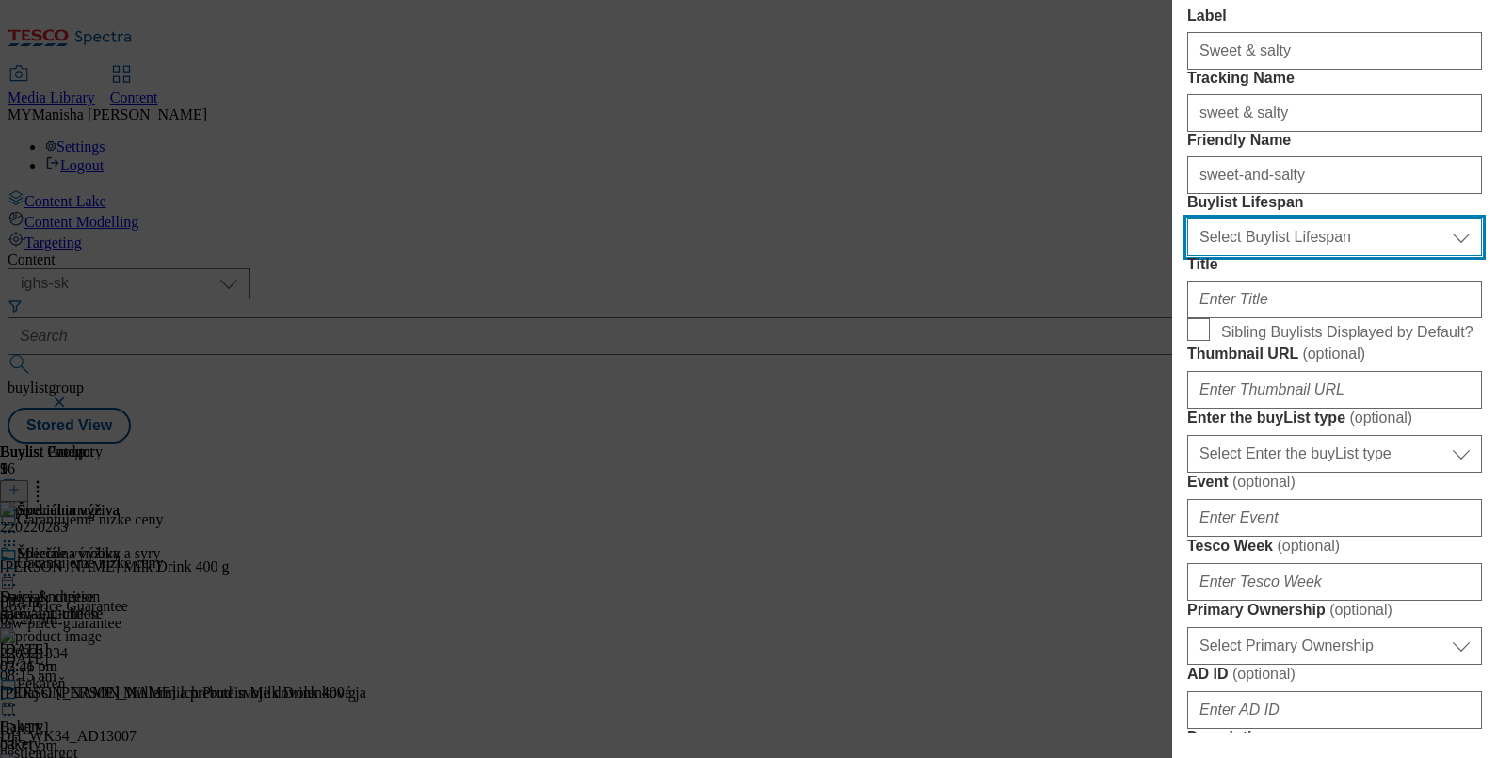
click at [1276, 256] on select "Select Buylist Lifespan evergreen seasonal tactical" at bounding box center [1334, 237] width 295 height 38
select select "evergreen"
click at [1187, 256] on select "Select Buylist Lifespan evergreen seasonal tactical" at bounding box center [1334, 237] width 295 height 38
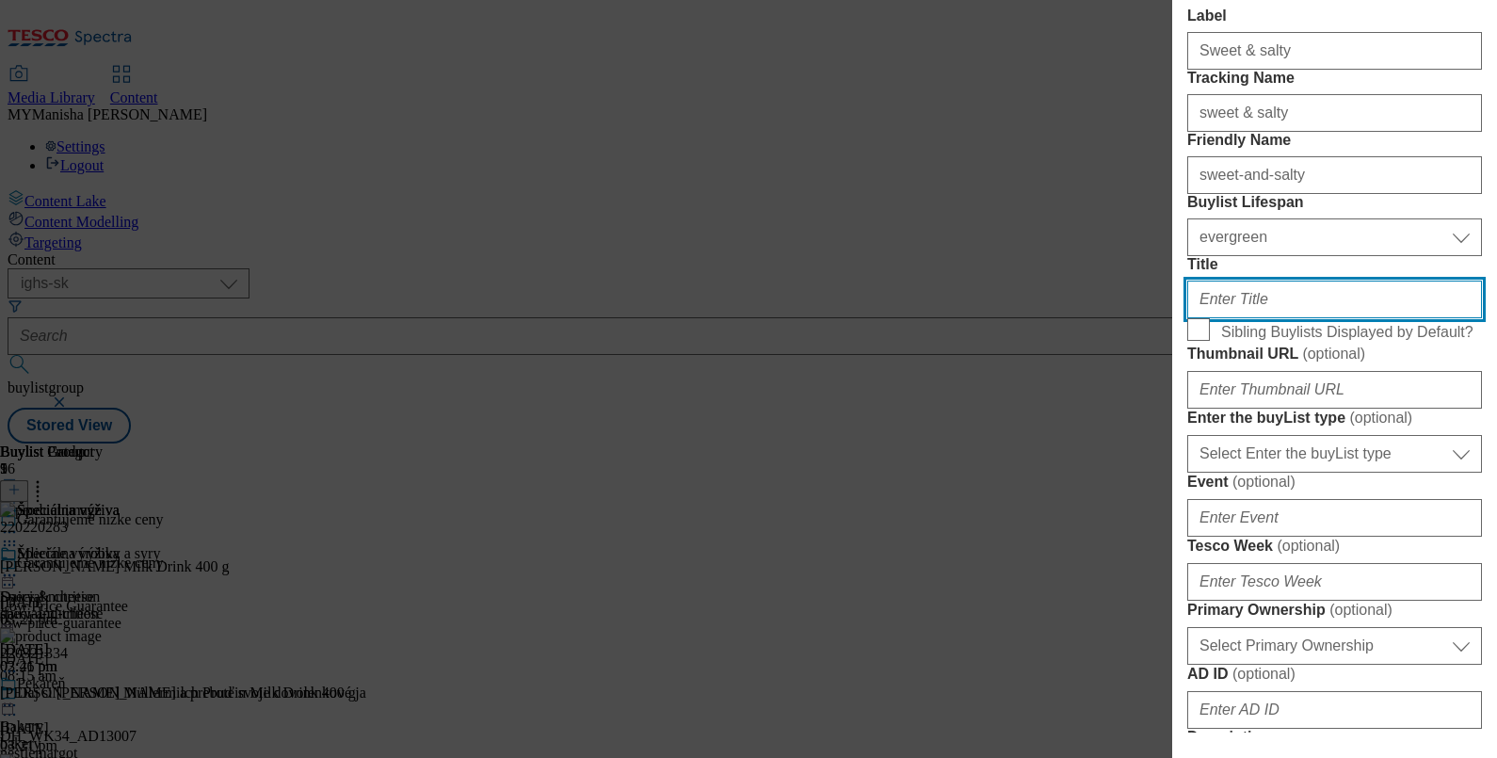
click at [1239, 318] on input "Title" at bounding box center [1334, 299] width 295 height 38
paste input "Sladké a slané"
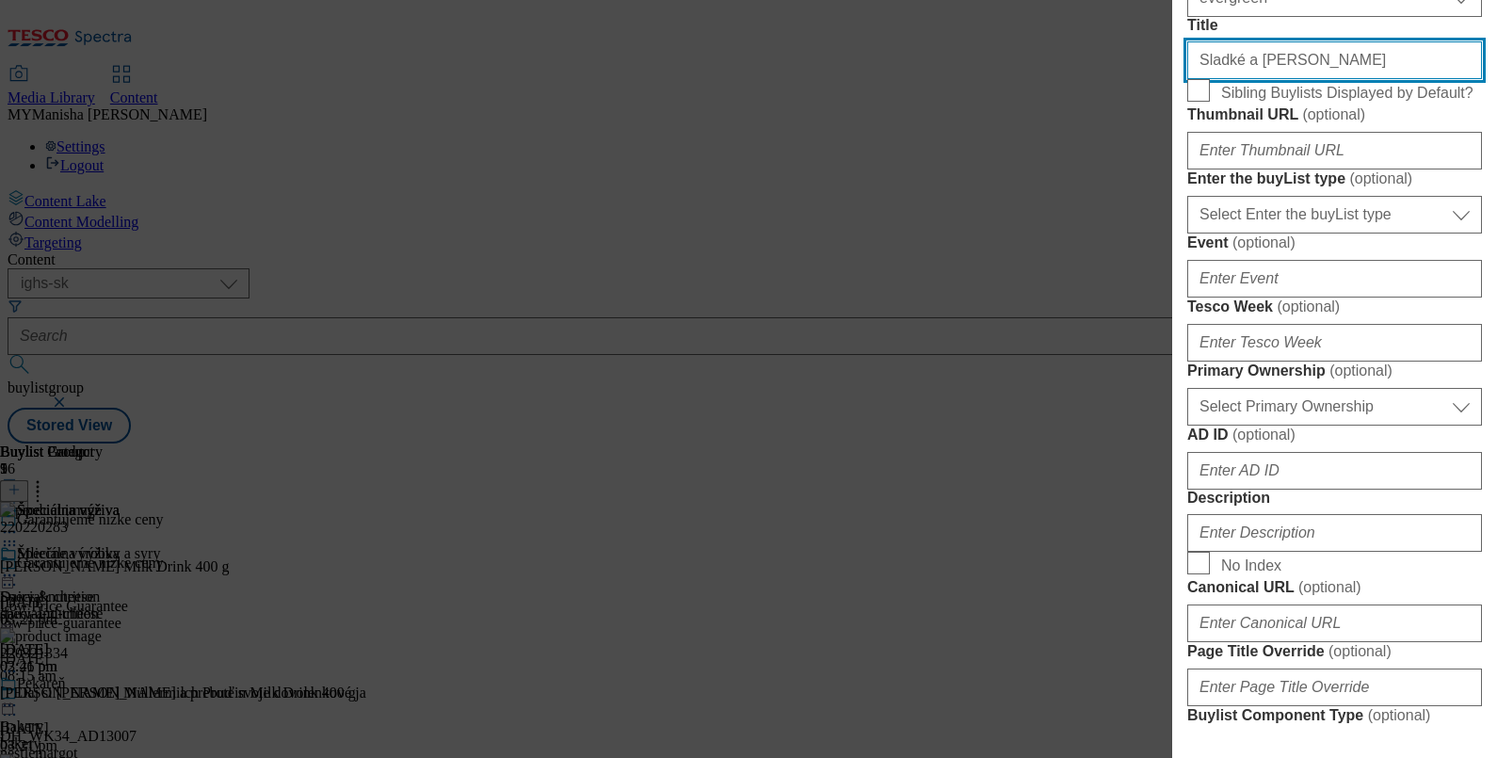
scroll to position [470, 0]
type input "Sladké a slané"
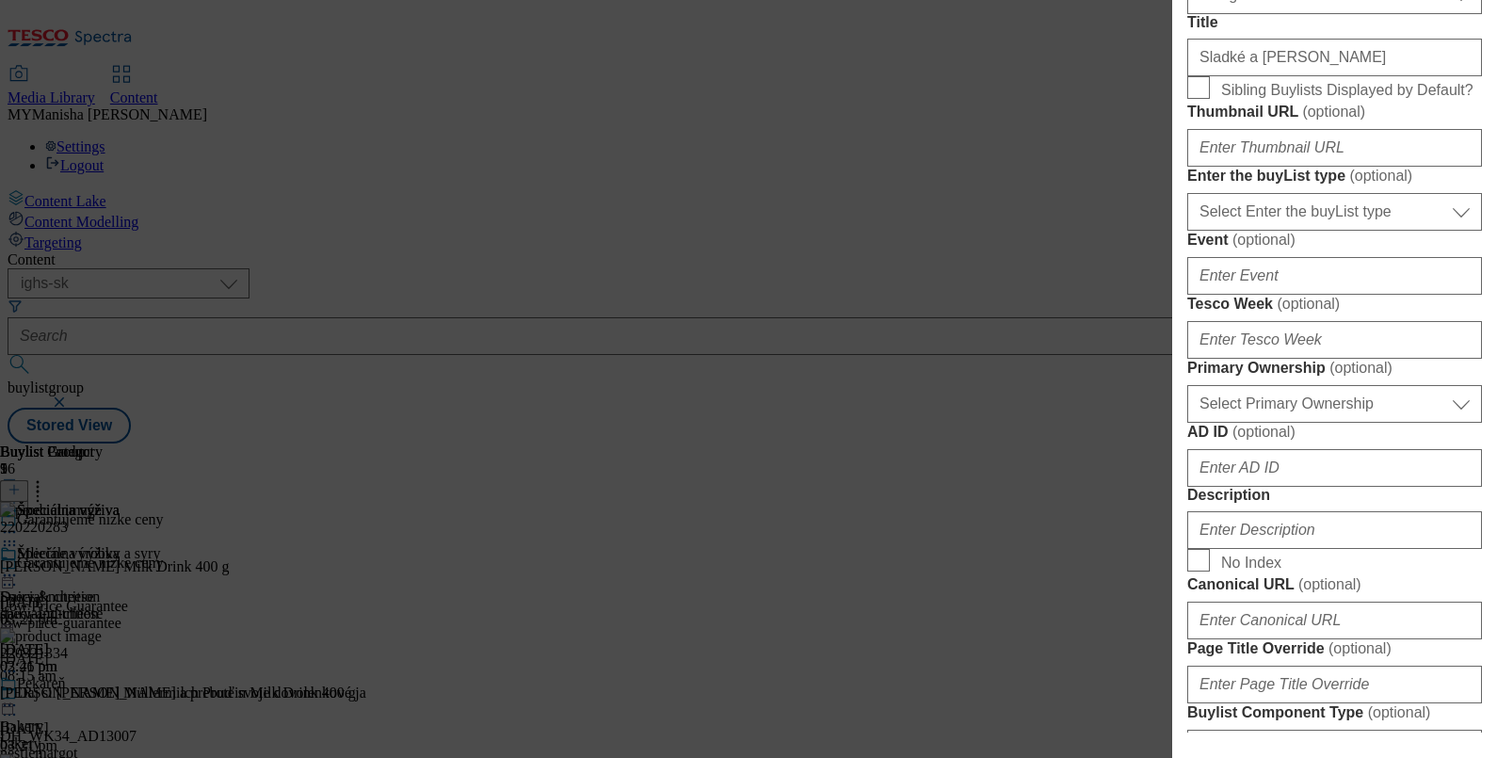
click at [1209, 229] on form "Label Sweet & salty Tracking Name sweet & salty Friendly Name sweet-and-salty B…" at bounding box center [1334, 427] width 295 height 1322
click at [1204, 99] on input "Sibling Buylists Displayed by Default?" at bounding box center [1198, 87] width 23 height 23
checkbox input "true"
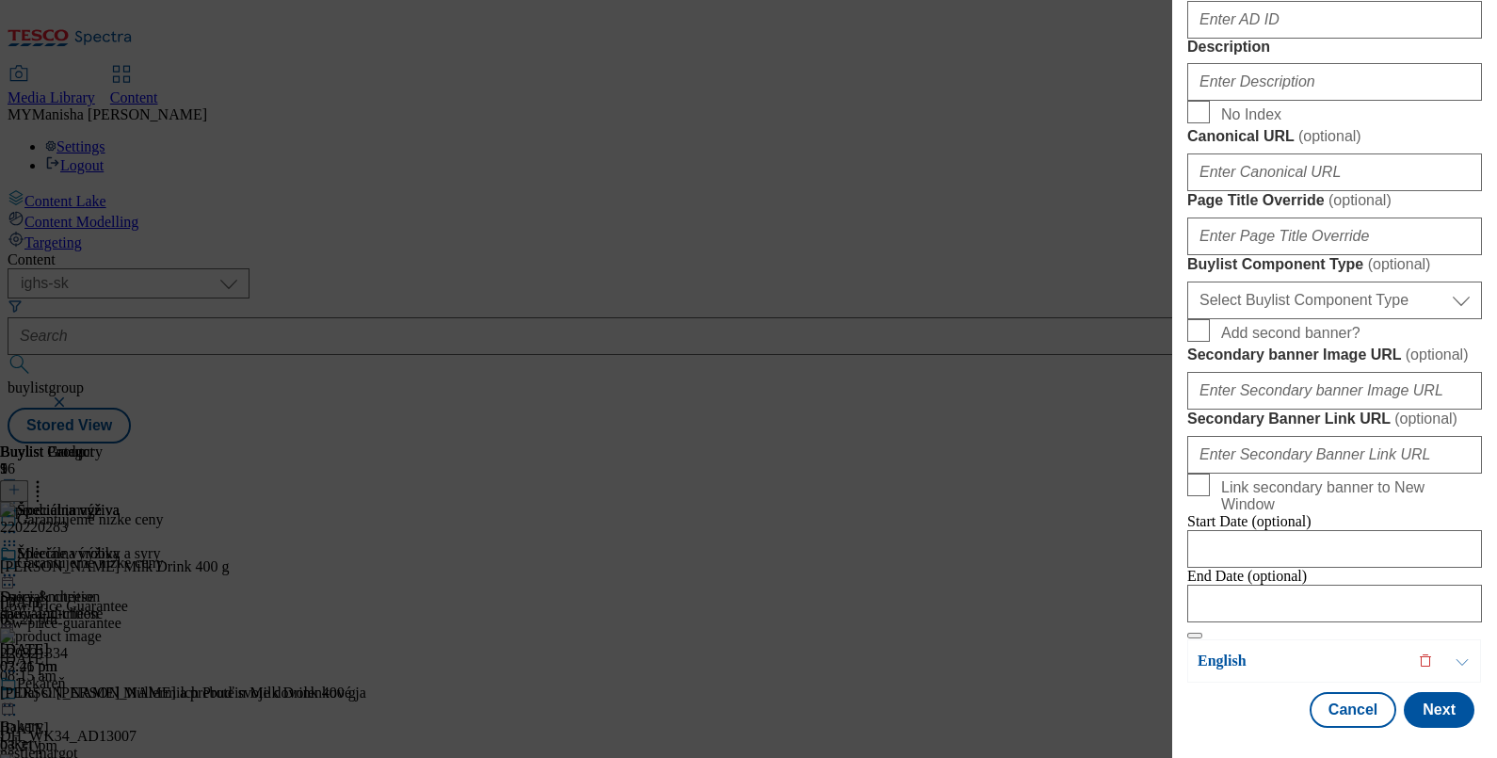
scroll to position [986, 0]
click at [1233, 101] on input "Description" at bounding box center [1334, 82] width 295 height 38
paste input "Sweet & salty"
type input "Sweet & salty"
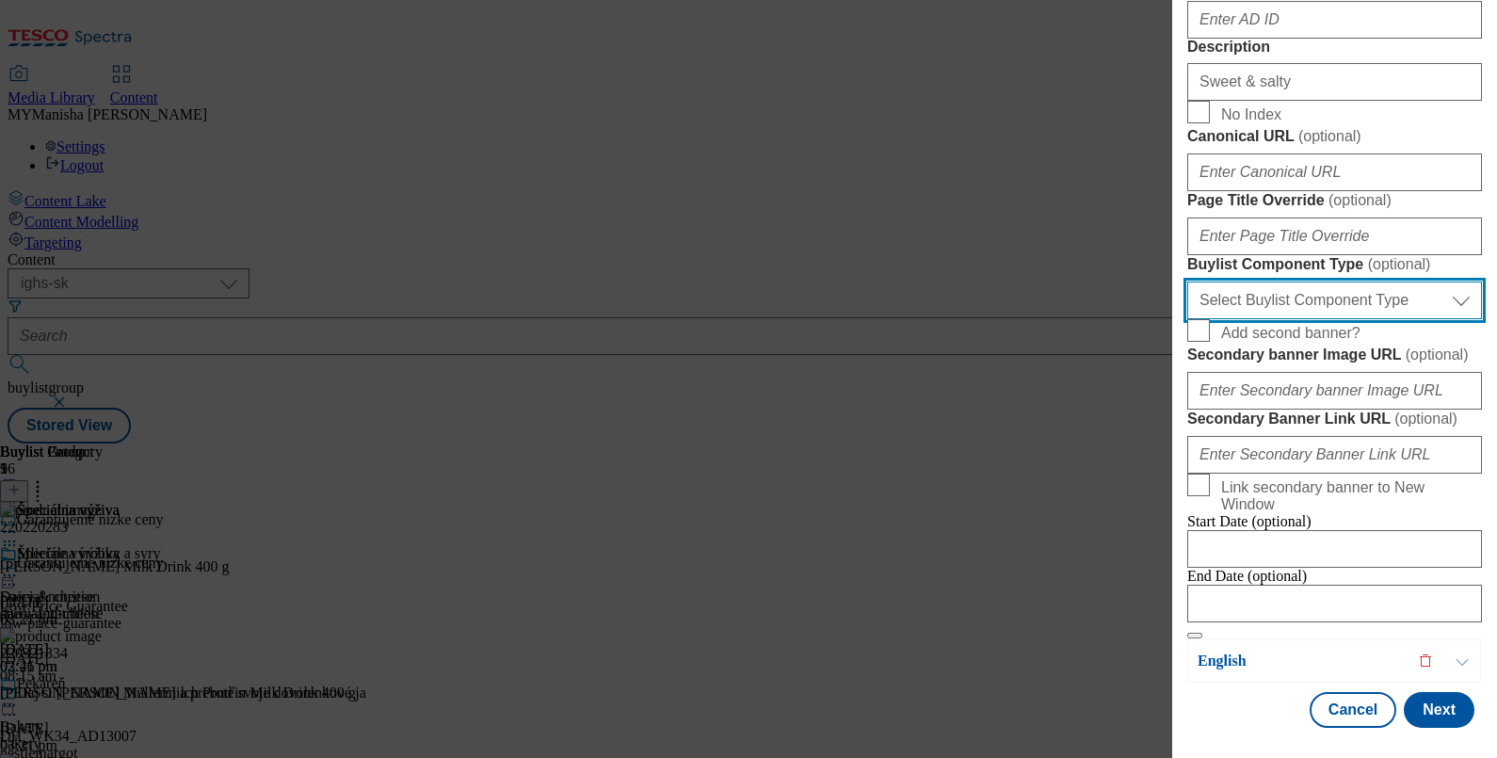
click at [1296, 281] on select "Select Buylist Component Type Banner Competition Header Meal" at bounding box center [1334, 300] width 295 height 38
select select "Banner"
click at [1187, 281] on select "Select Buylist Component Type Banner Competition Header Meal" at bounding box center [1334, 300] width 295 height 38
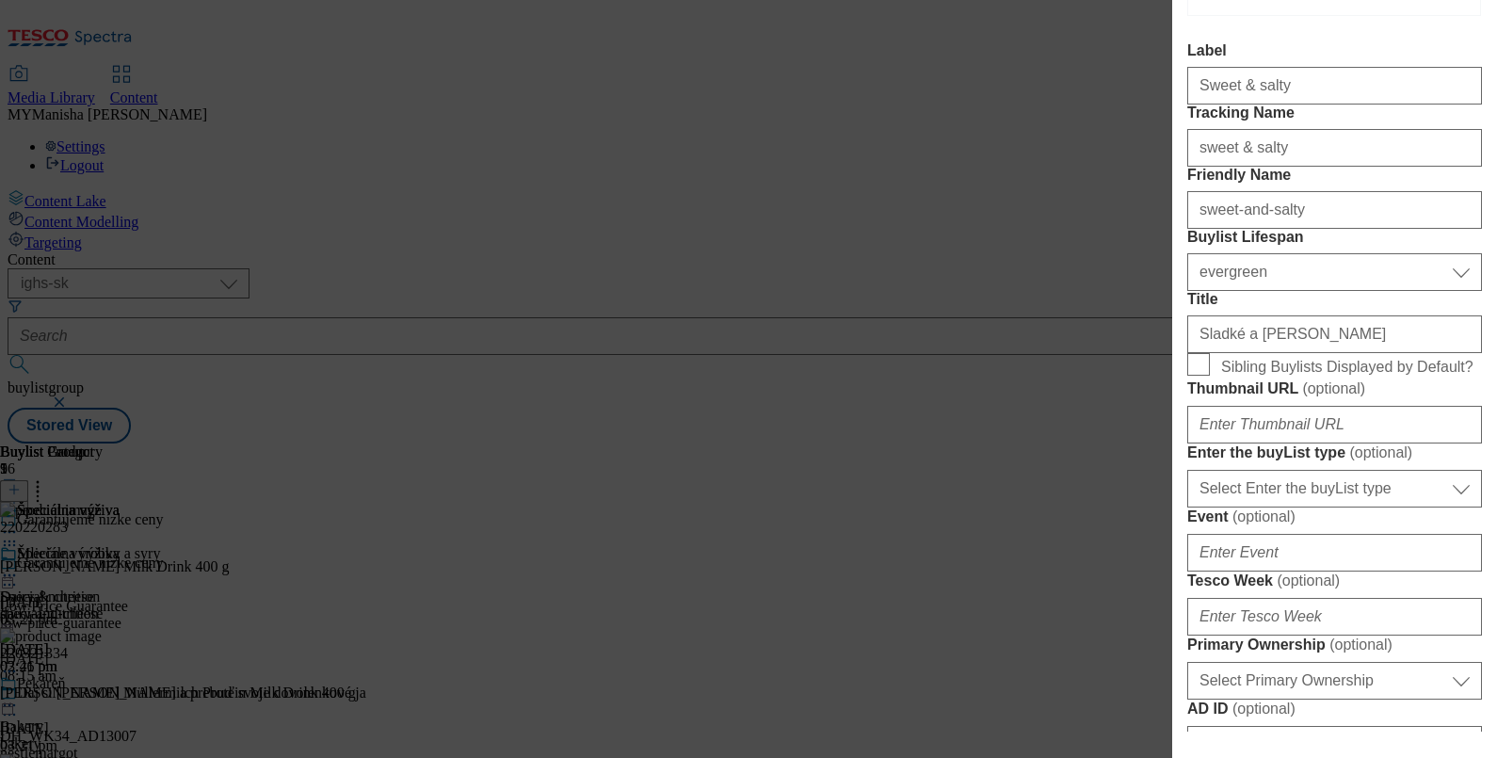
scroll to position [272, 3]
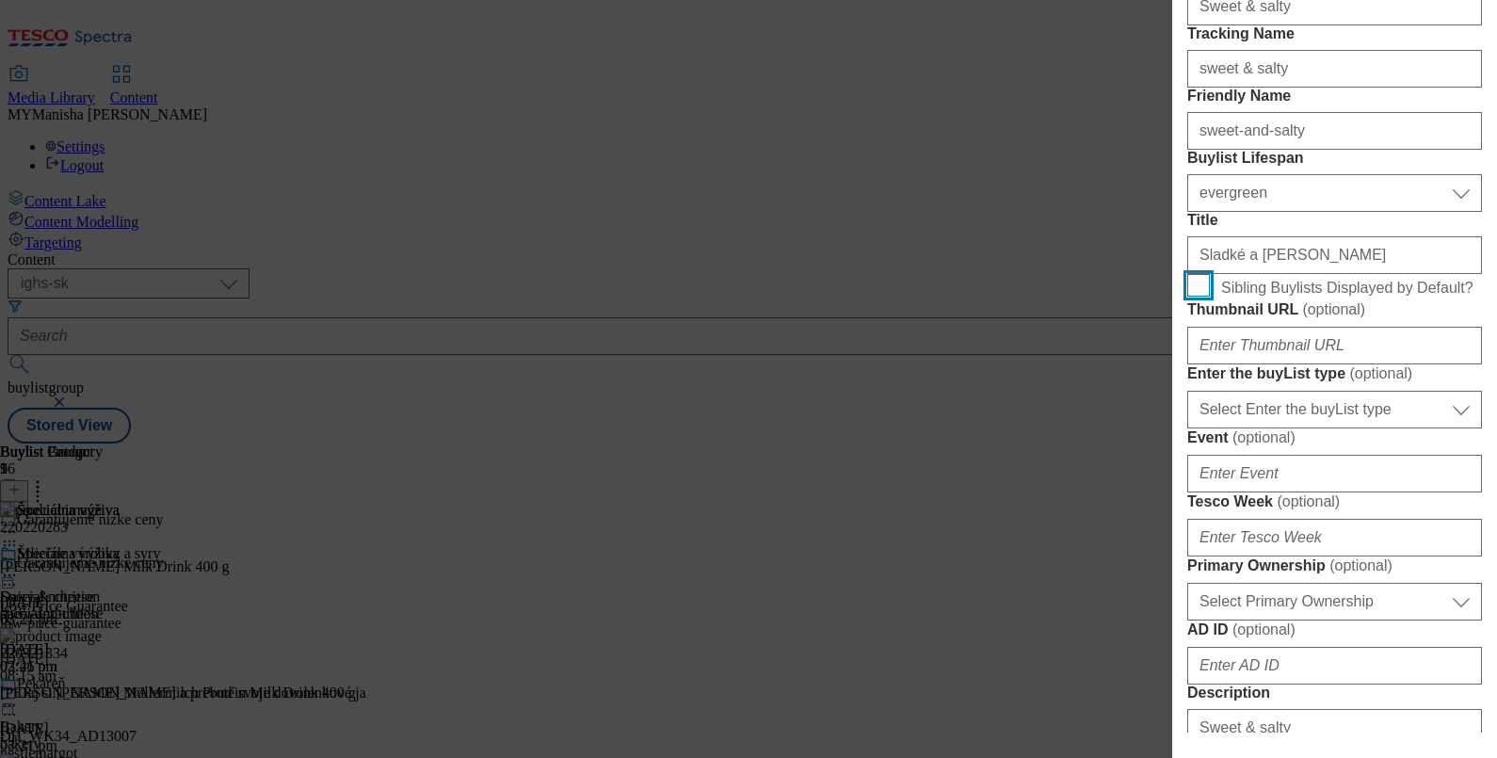
click at [1197, 296] on input "Sibling Buylists Displayed by Default?" at bounding box center [1198, 285] width 23 height 23
checkbox input "true"
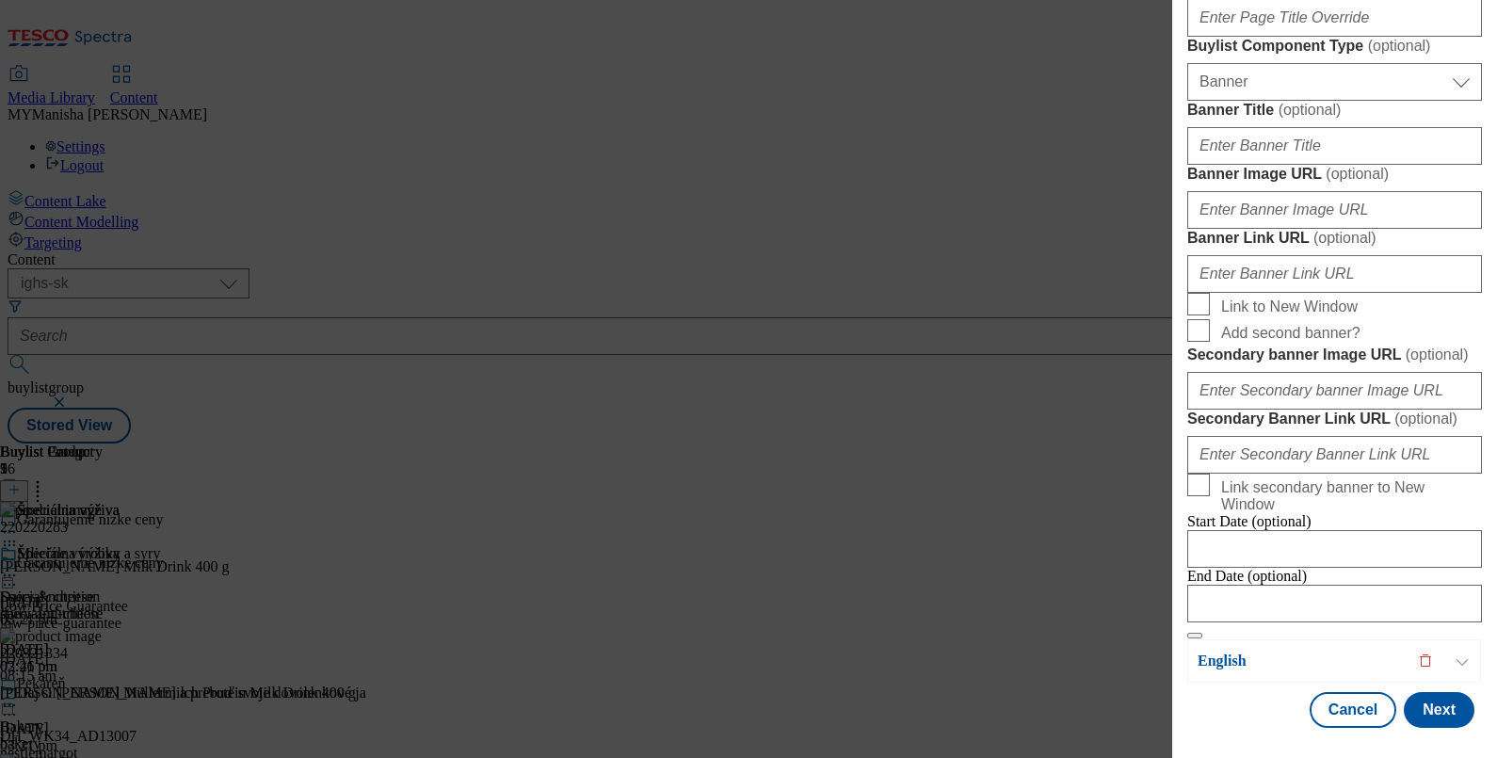
scroll to position [1957, 0]
click at [1426, 696] on button "Next" at bounding box center [1438, 710] width 71 height 36
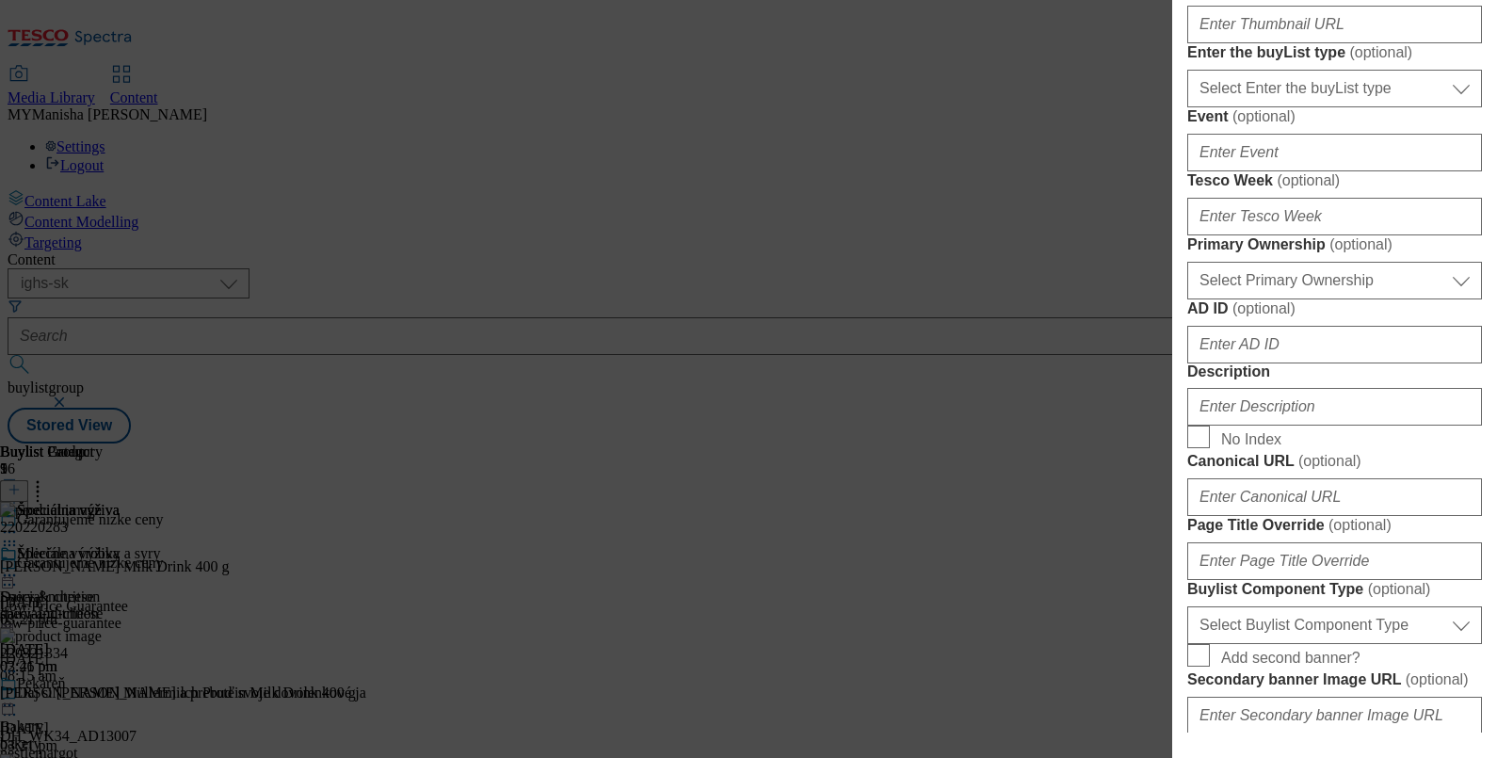
scroll to position [0, 0]
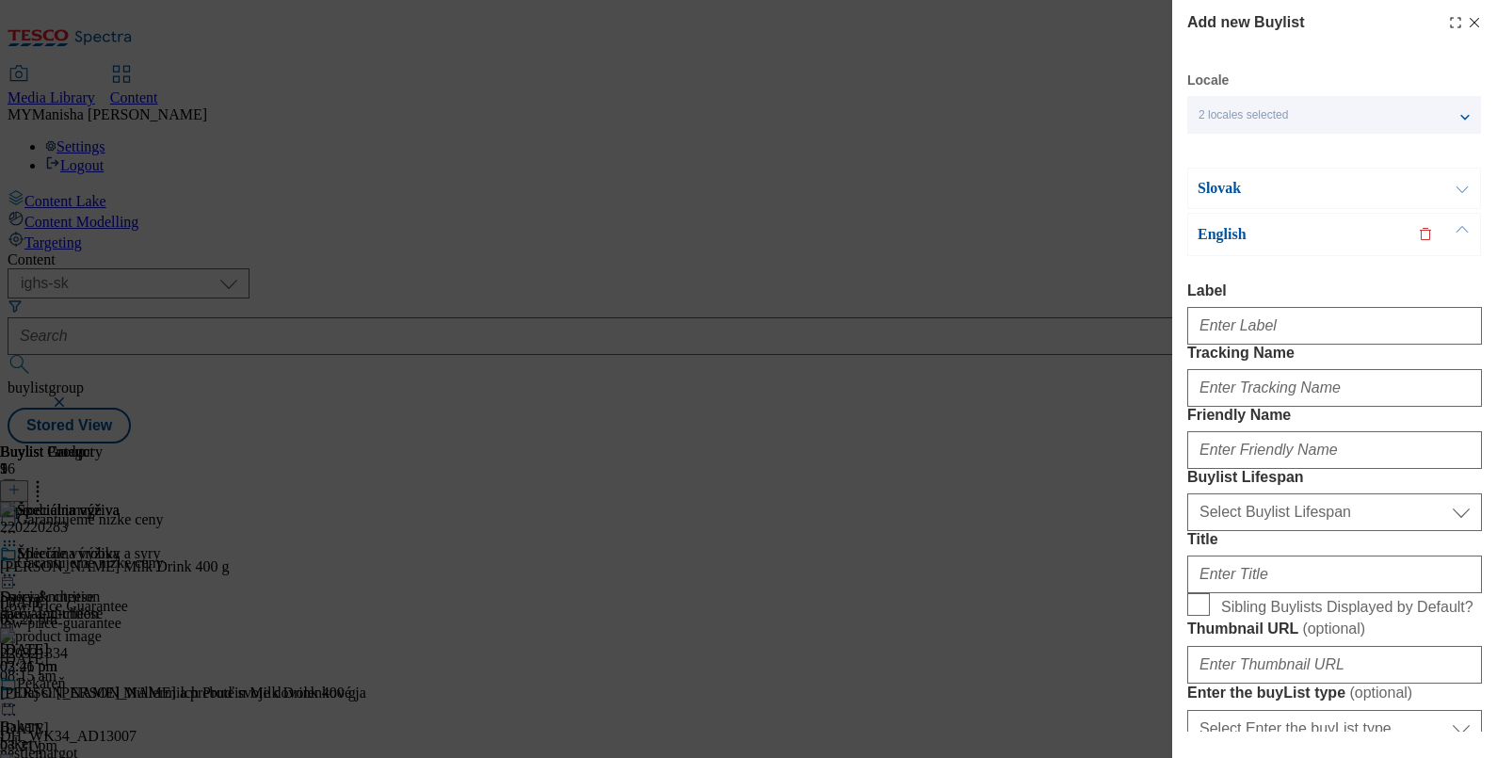
click at [1226, 307] on div "Modal" at bounding box center [1334, 321] width 295 height 45
click at [1233, 316] on input "Label" at bounding box center [1334, 326] width 295 height 38
paste input "Sweet & salty"
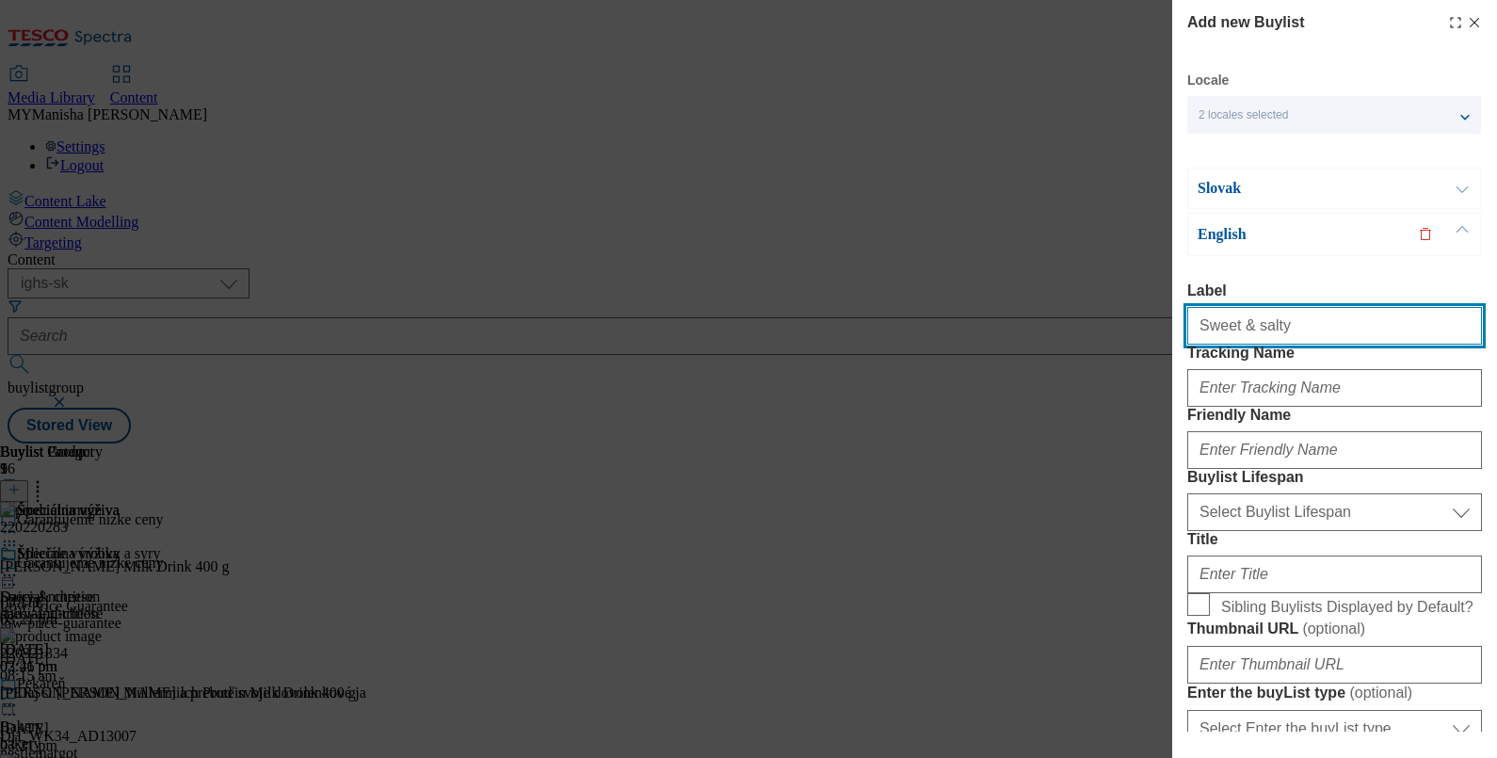
type input "Sweet & salty"
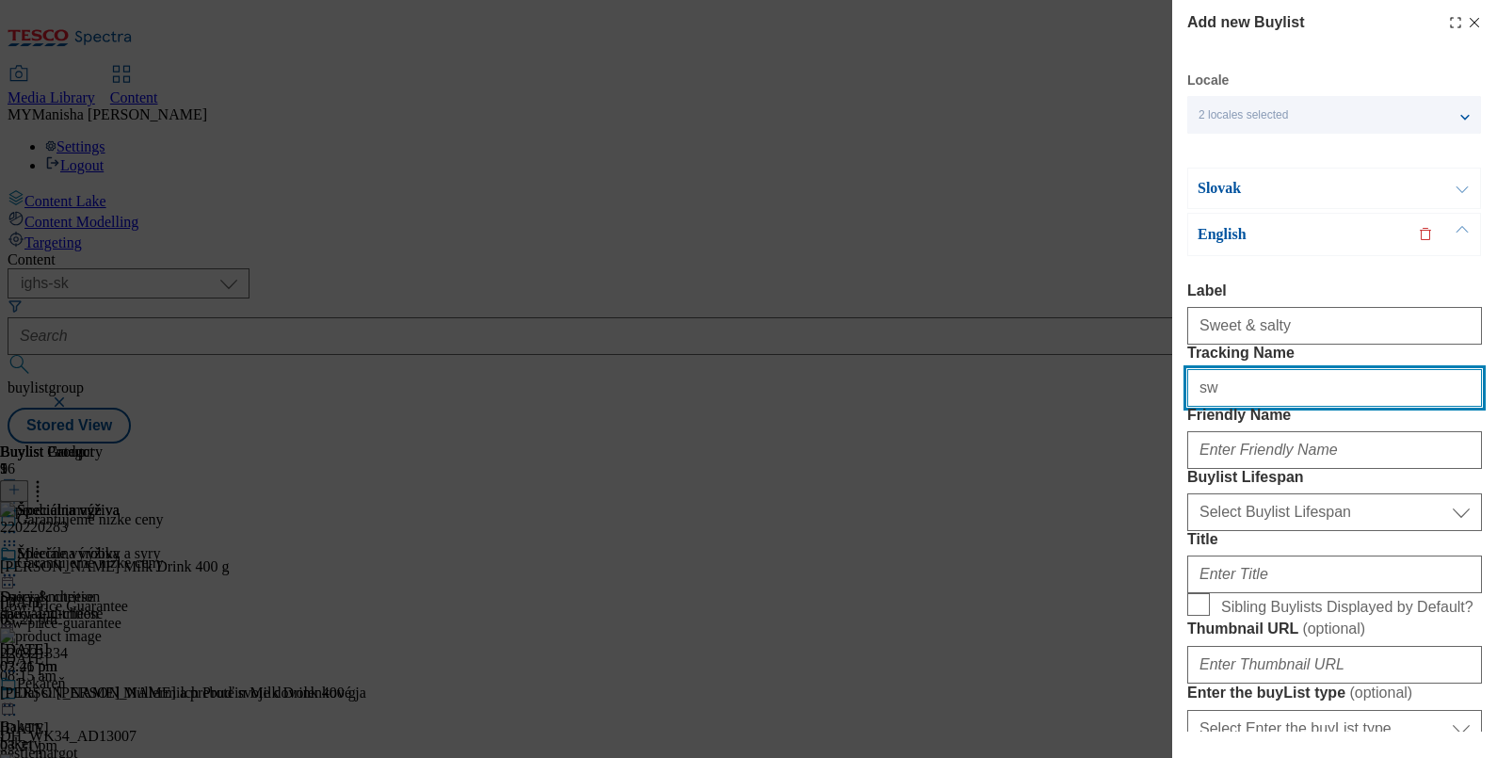
type input "sweet & salty"
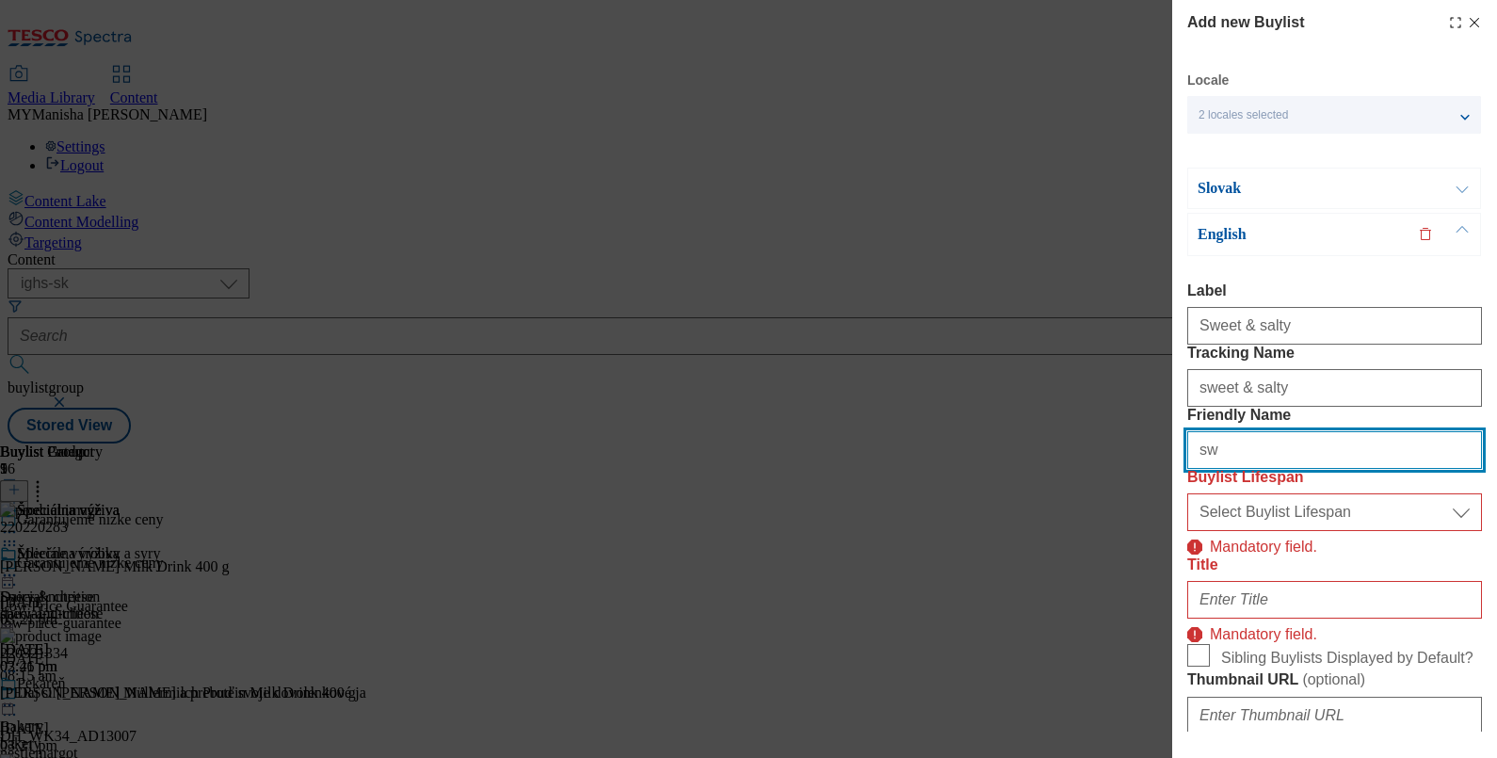
type input "sweet-and-salty"
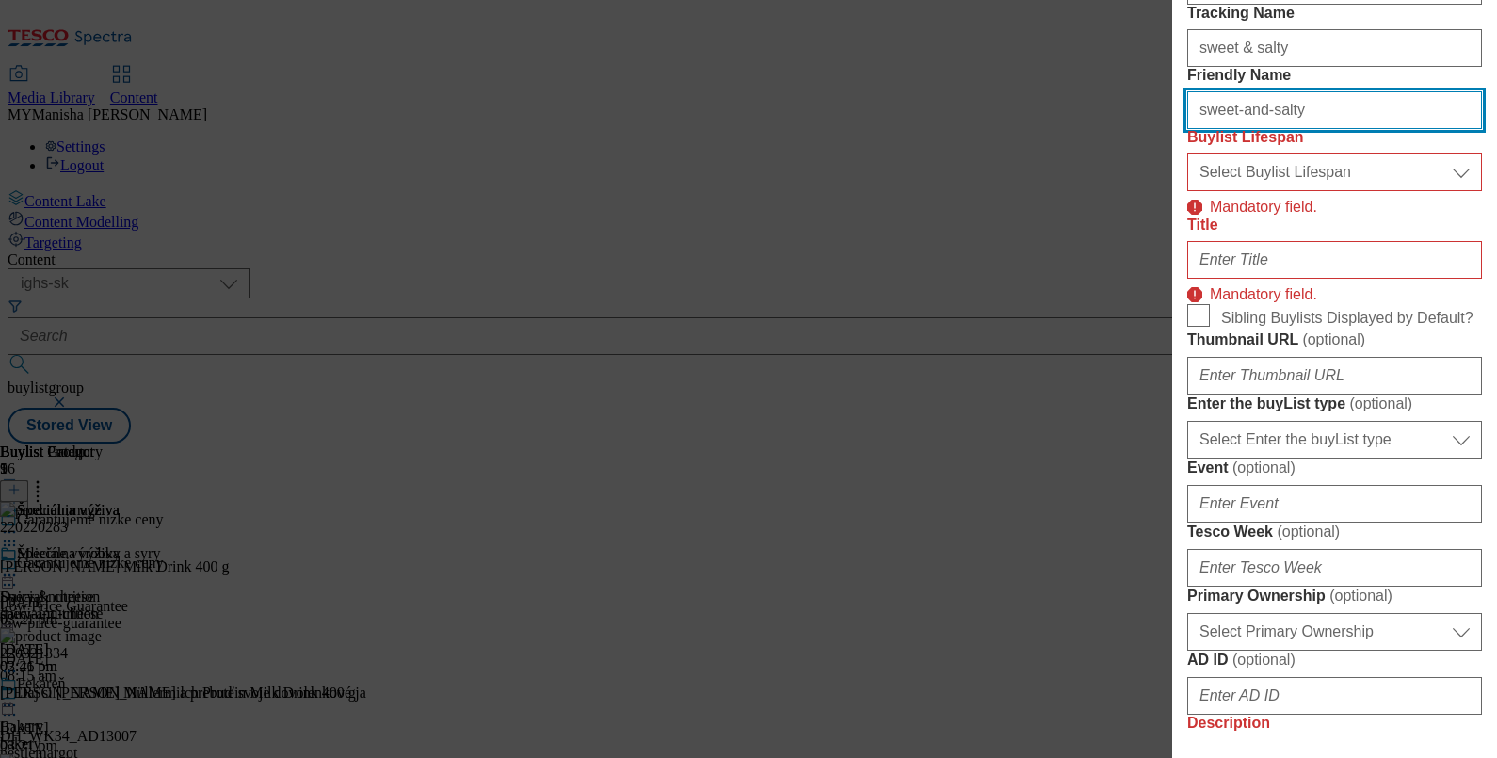
scroll to position [341, 0]
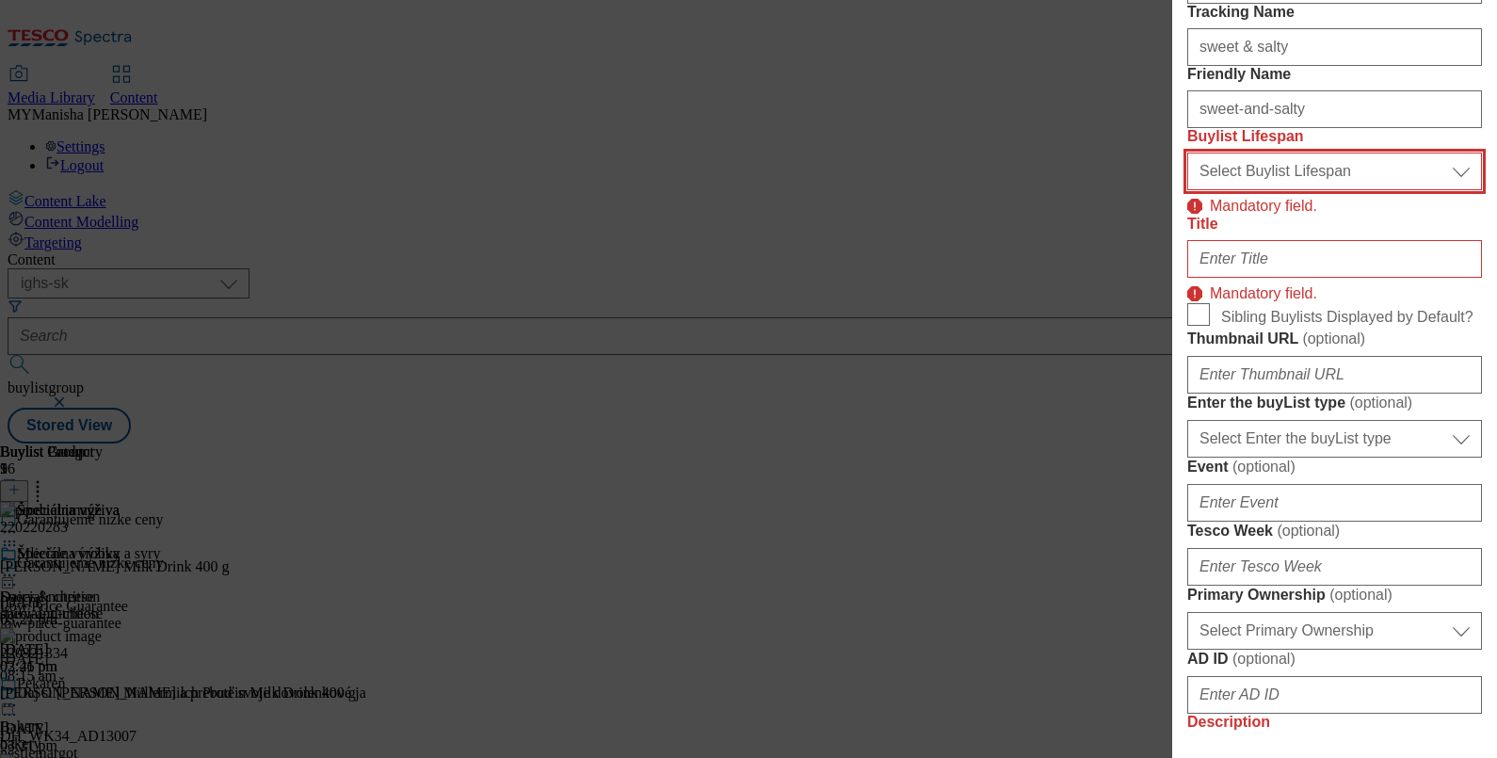
click at [1285, 190] on select "Select Buylist Lifespan evergreen seasonal tactical" at bounding box center [1334, 171] width 295 height 38
select select "evergreen"
click at [1187, 190] on select "Select Buylist Lifespan evergreen seasonal tactical" at bounding box center [1334, 171] width 295 height 38
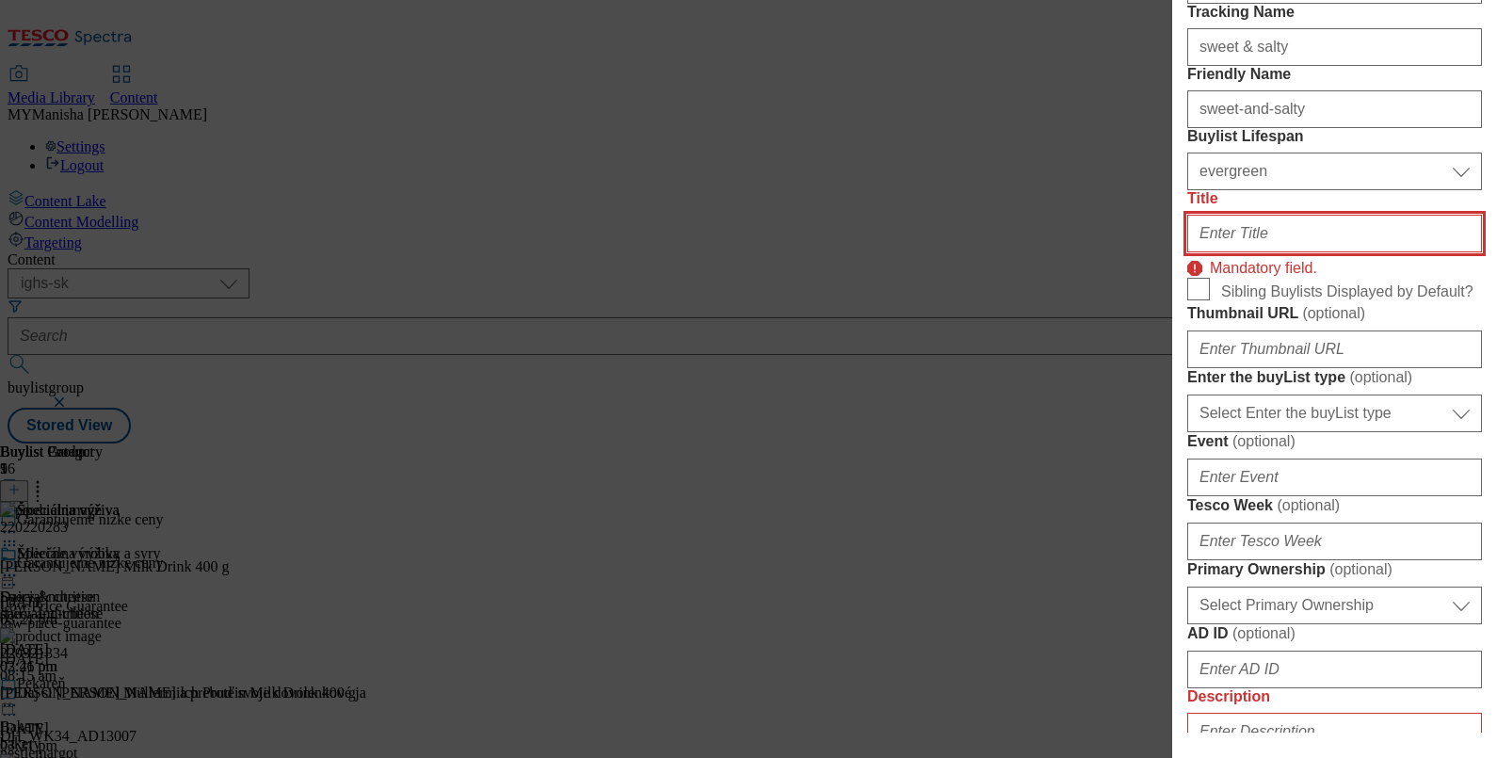
paste input "Sweet & salty"
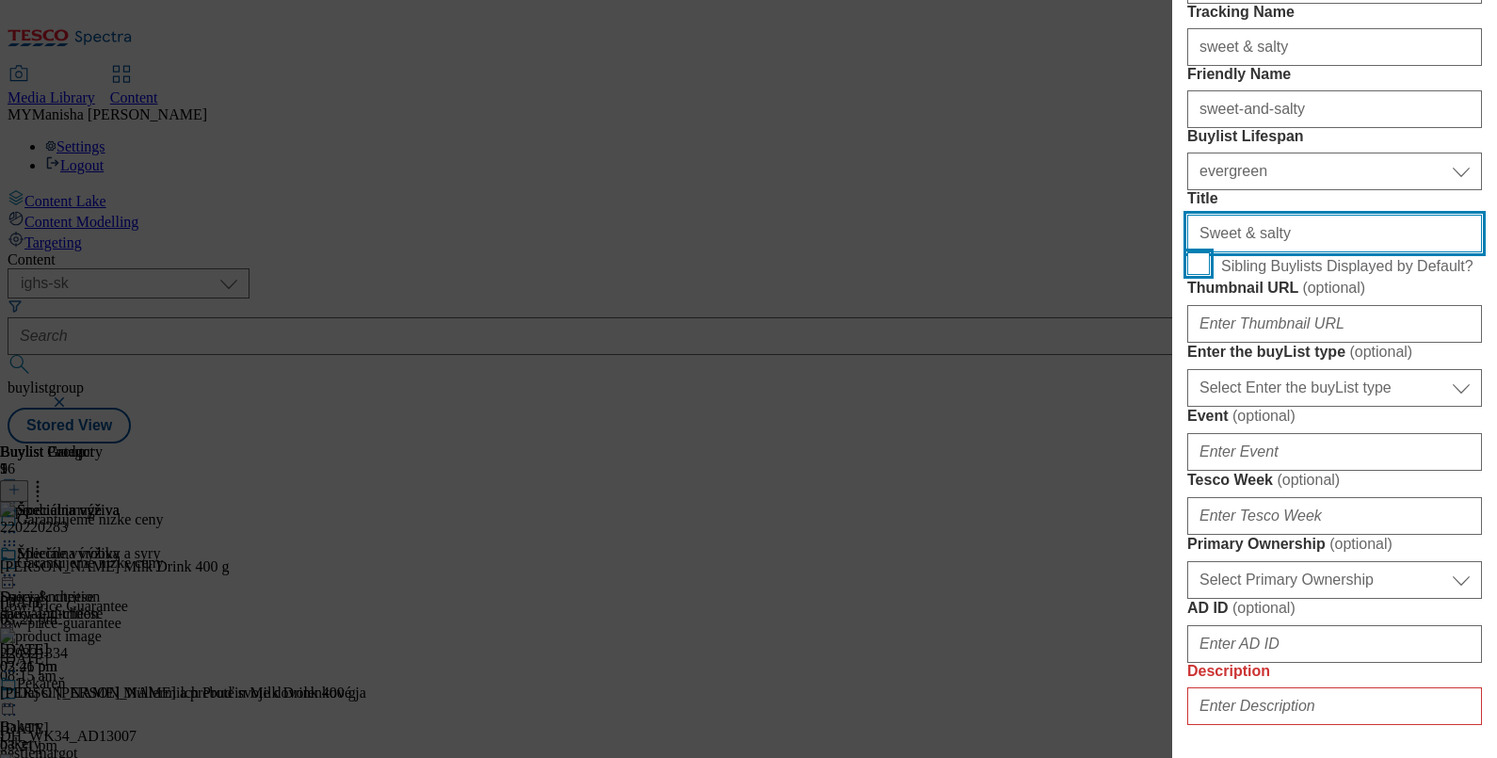
type input "Sweet & salty"
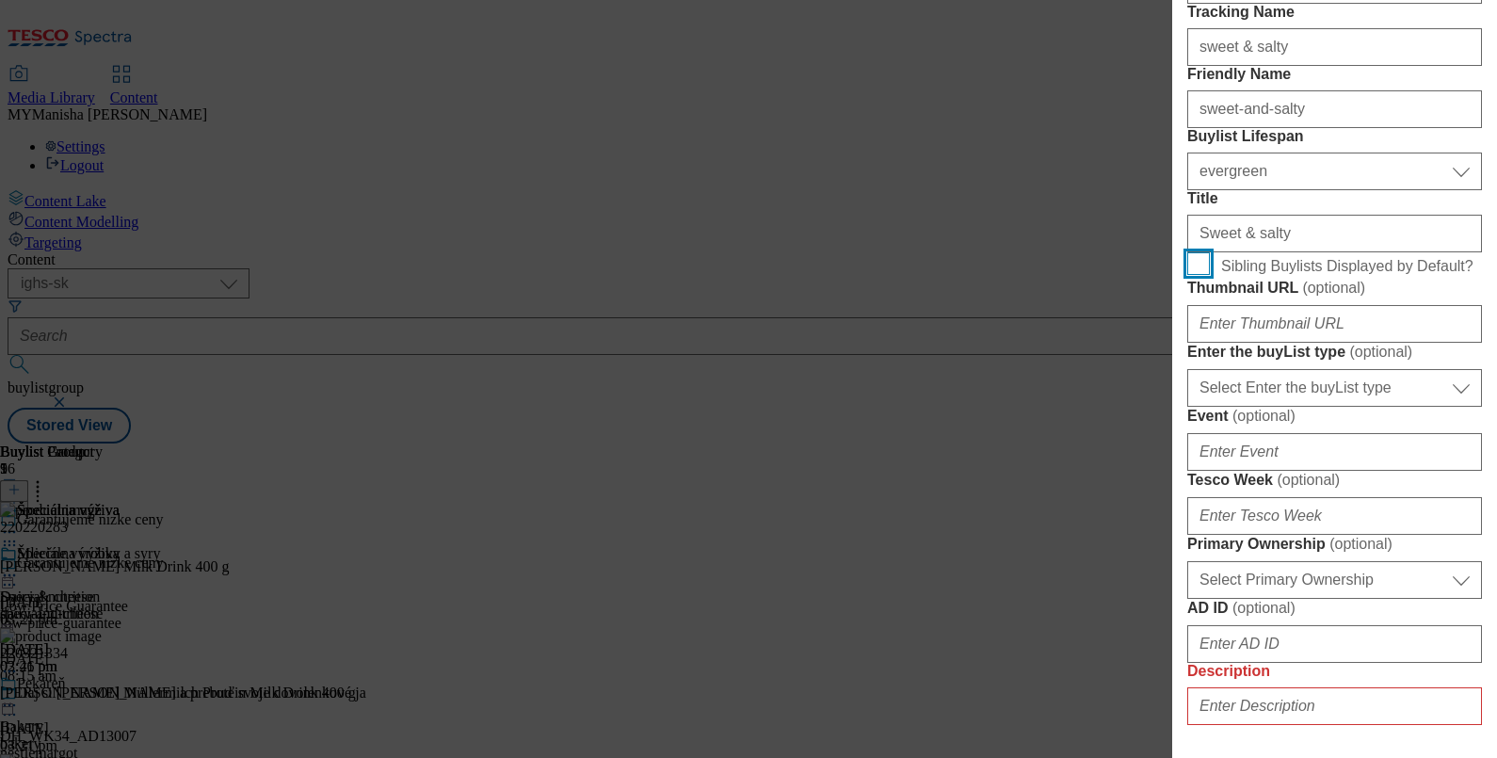
click at [1197, 275] on input "Sibling Buylists Displayed by Default?" at bounding box center [1198, 263] width 23 height 23
checkbox input "true"
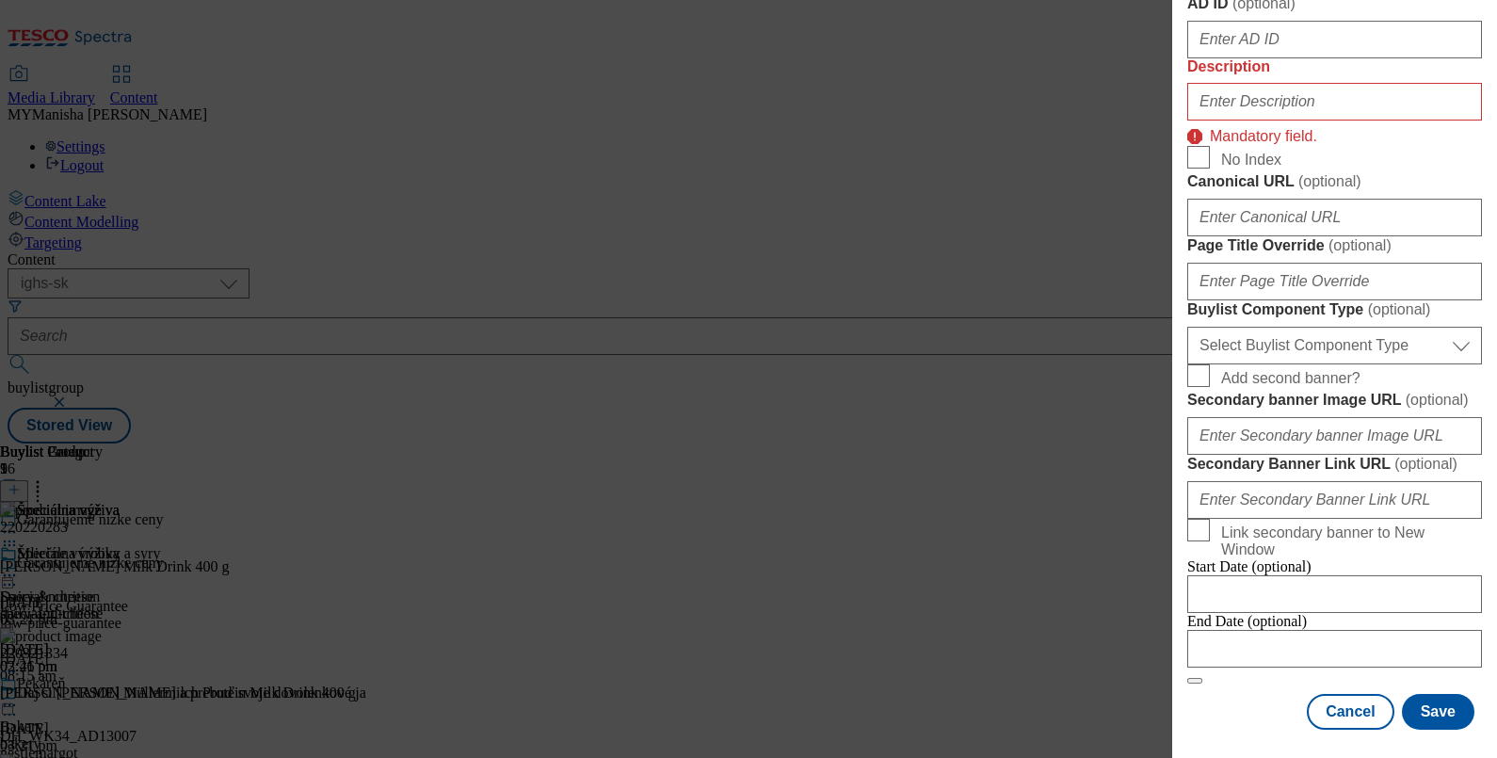
scroll to position [950, 0]
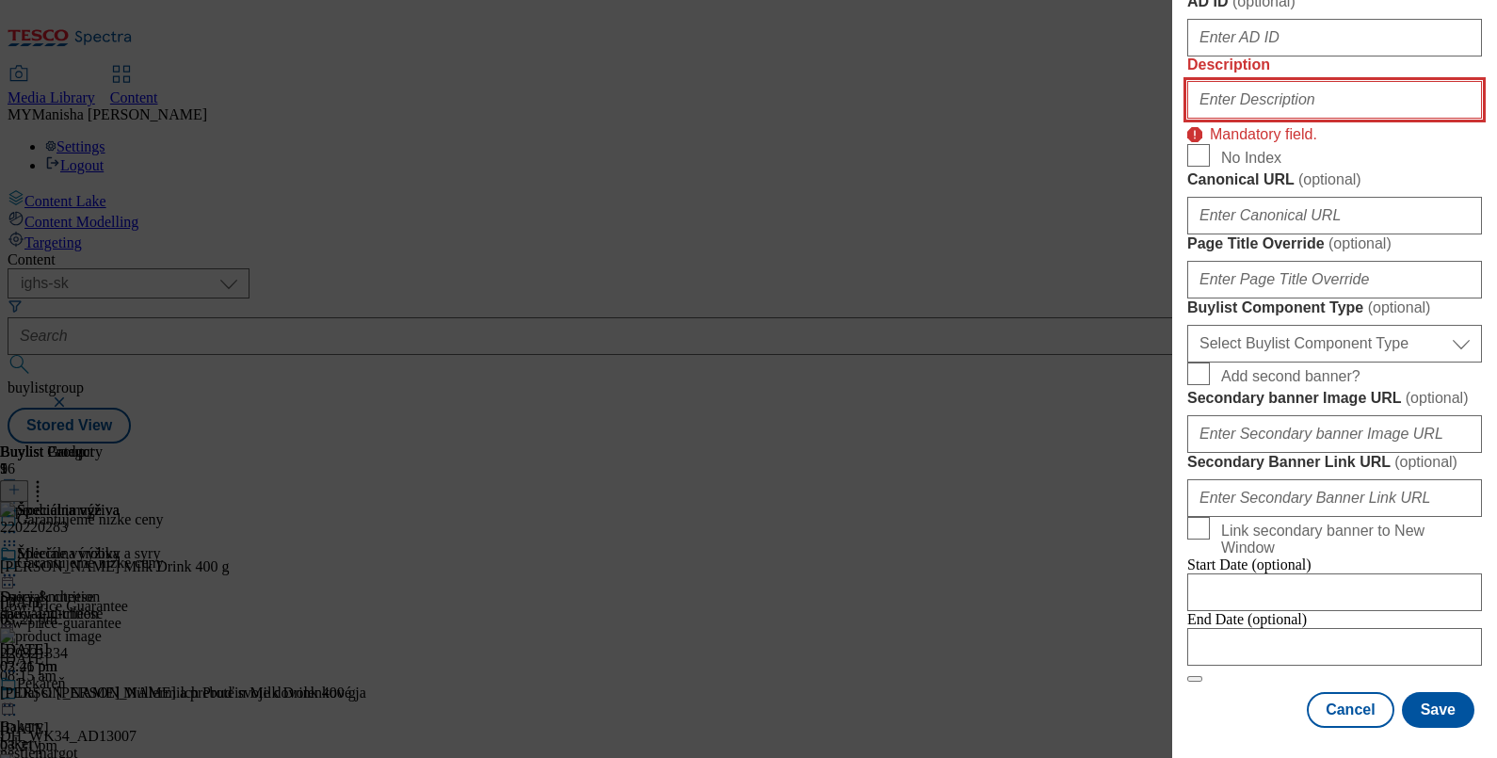
click at [1231, 119] on input "Description" at bounding box center [1334, 100] width 295 height 38
paste input "Sweet & salty"
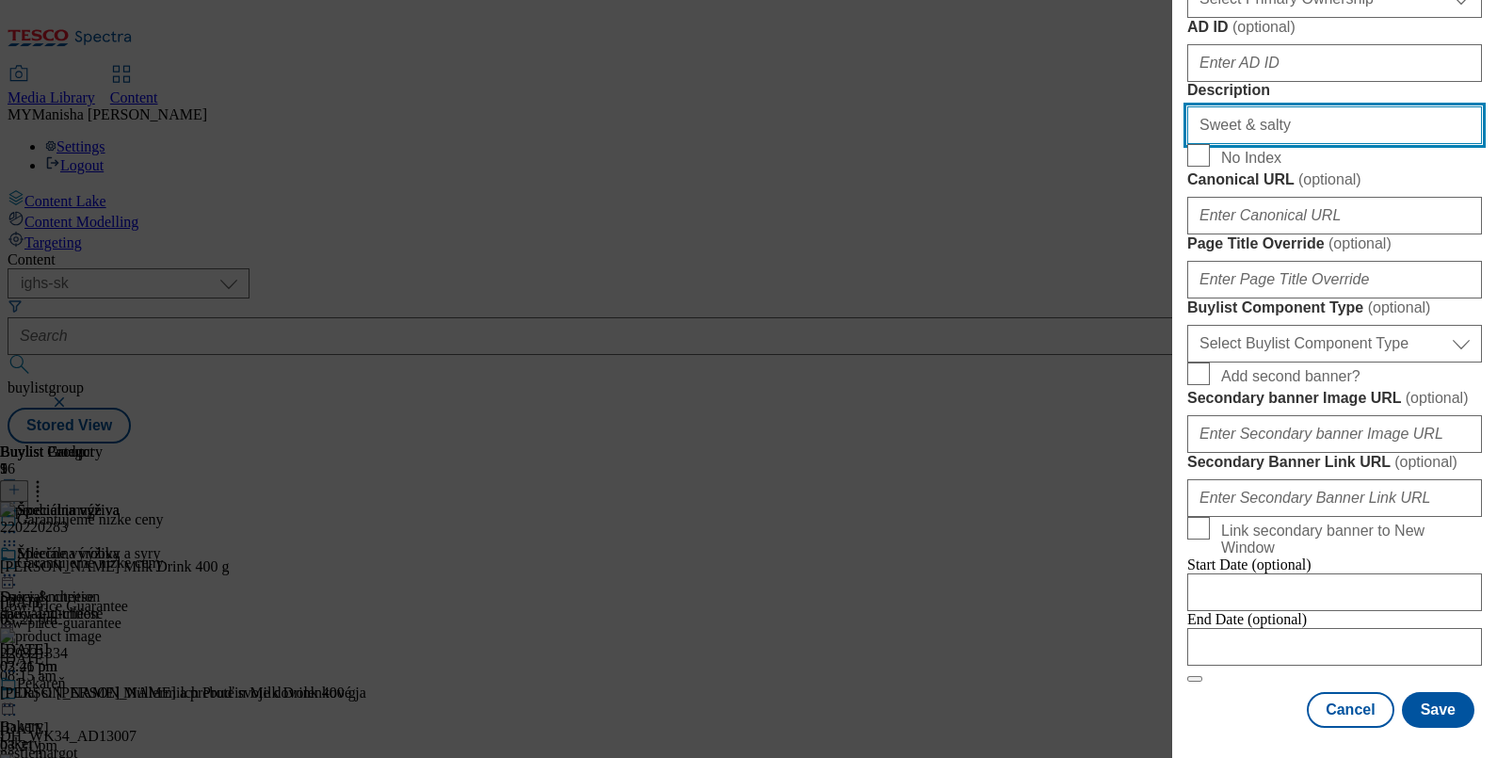
scroll to position [1622, 0]
type input "Sweet & salty"
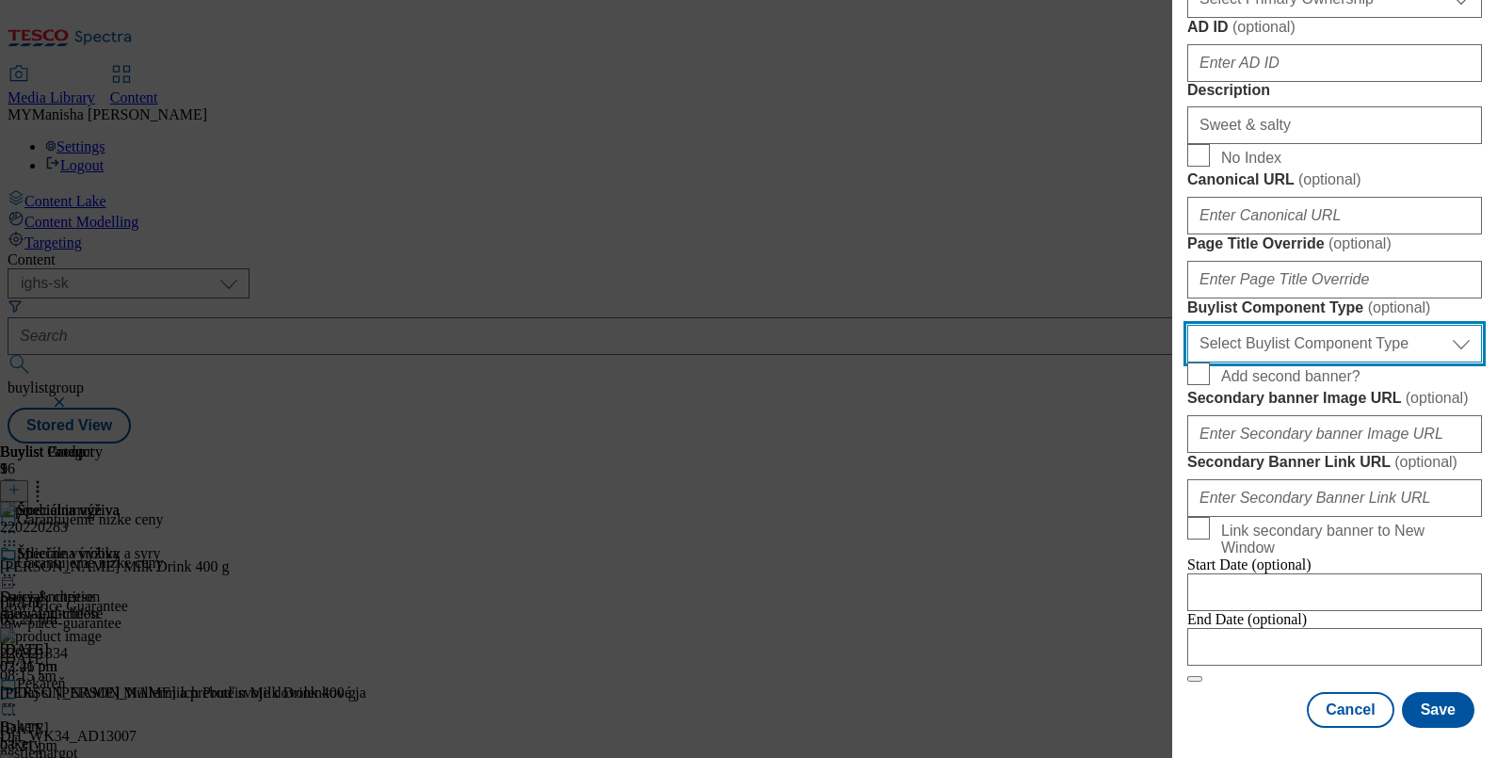
click at [1284, 325] on select "Select Buylist Component Type Banner Competition Header Meal" at bounding box center [1334, 344] width 295 height 38
select select "Banner"
click at [1187, 325] on select "Select Buylist Component Type Banner Competition Header Meal" at bounding box center [1334, 344] width 295 height 38
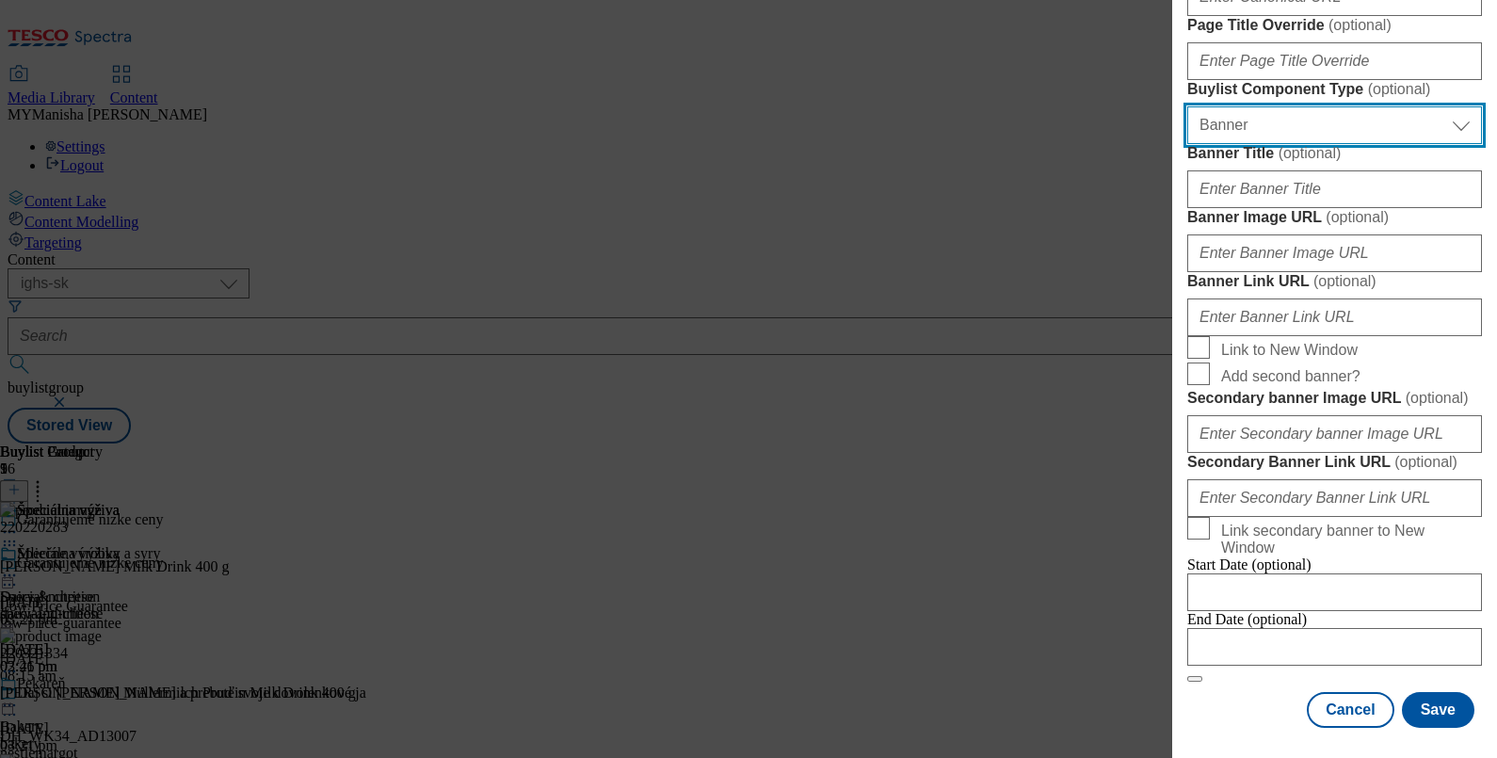
scroll to position [1961, 0]
click at [1418, 697] on button "Save" at bounding box center [1438, 710] width 72 height 36
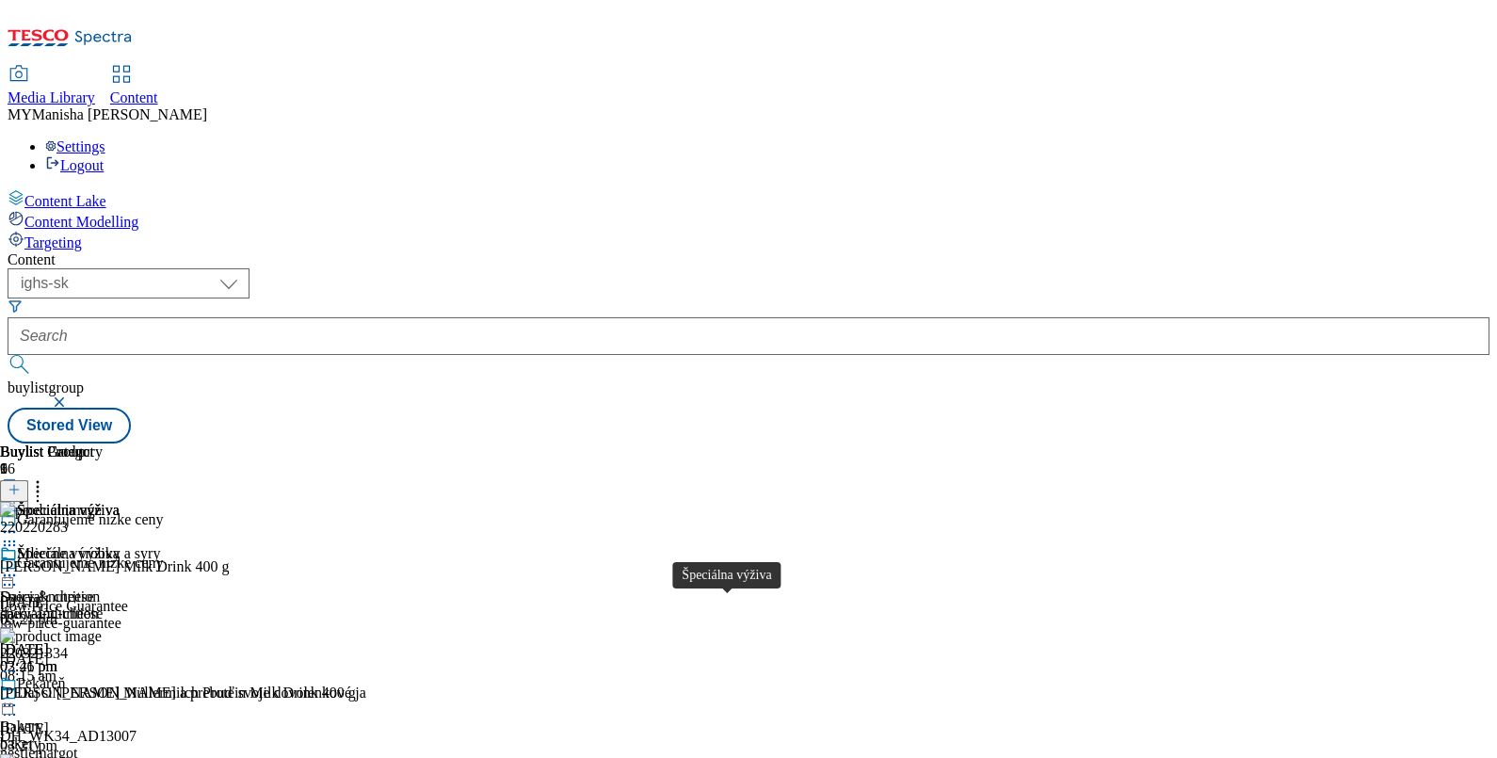
scroll to position [570, 0]
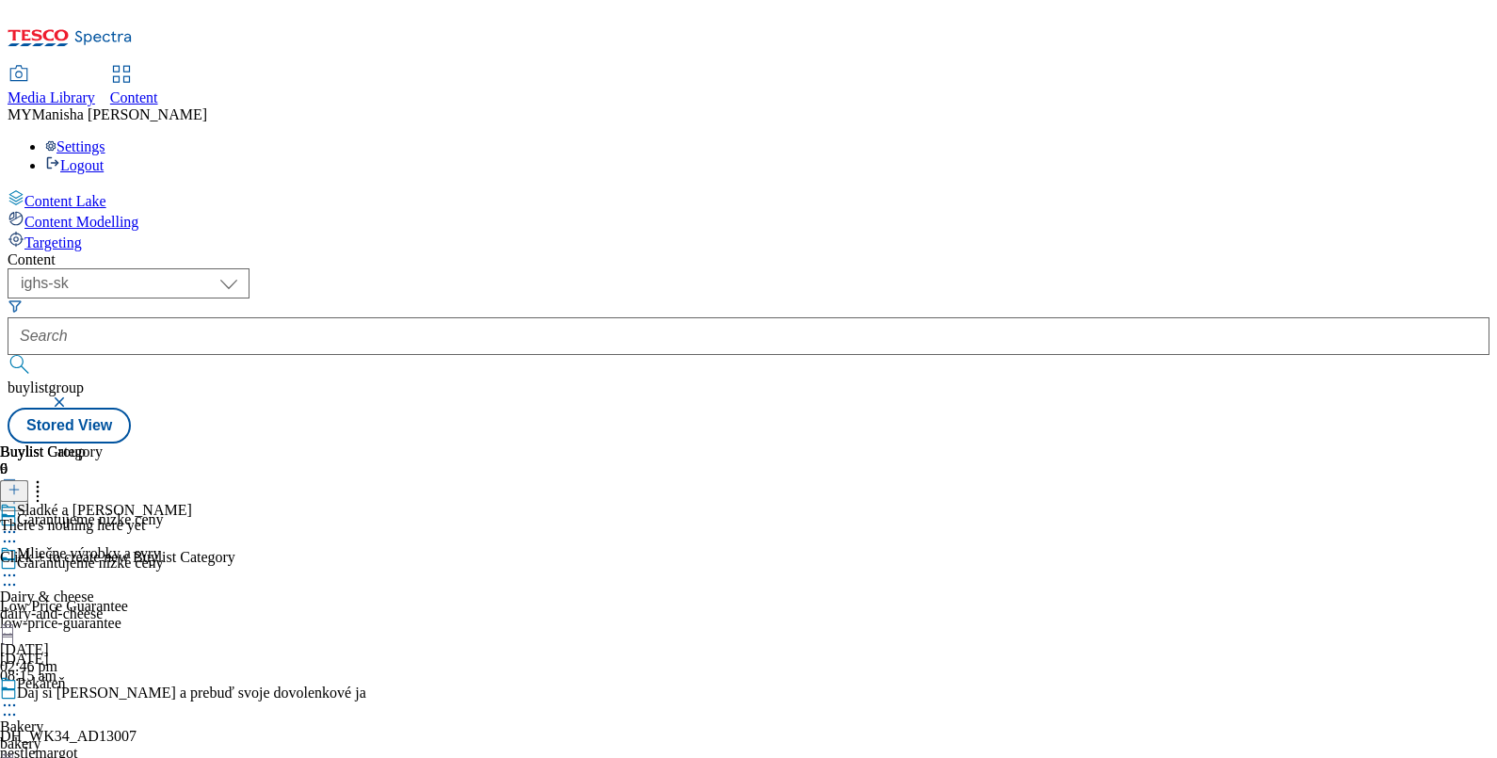
click at [14, 485] on line at bounding box center [14, 489] width 0 height 9
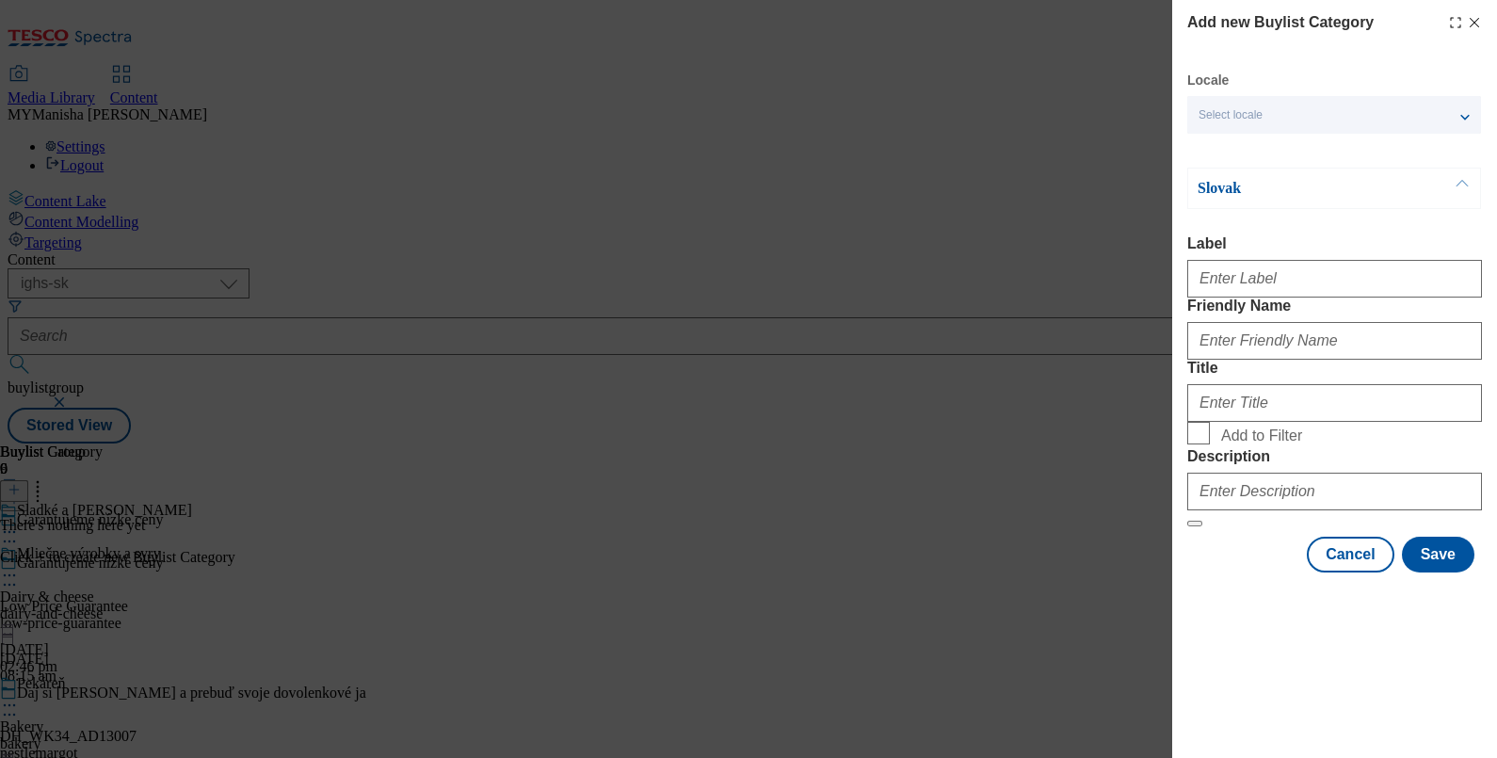
click at [1304, 113] on div "Select locale" at bounding box center [1334, 115] width 294 height 38
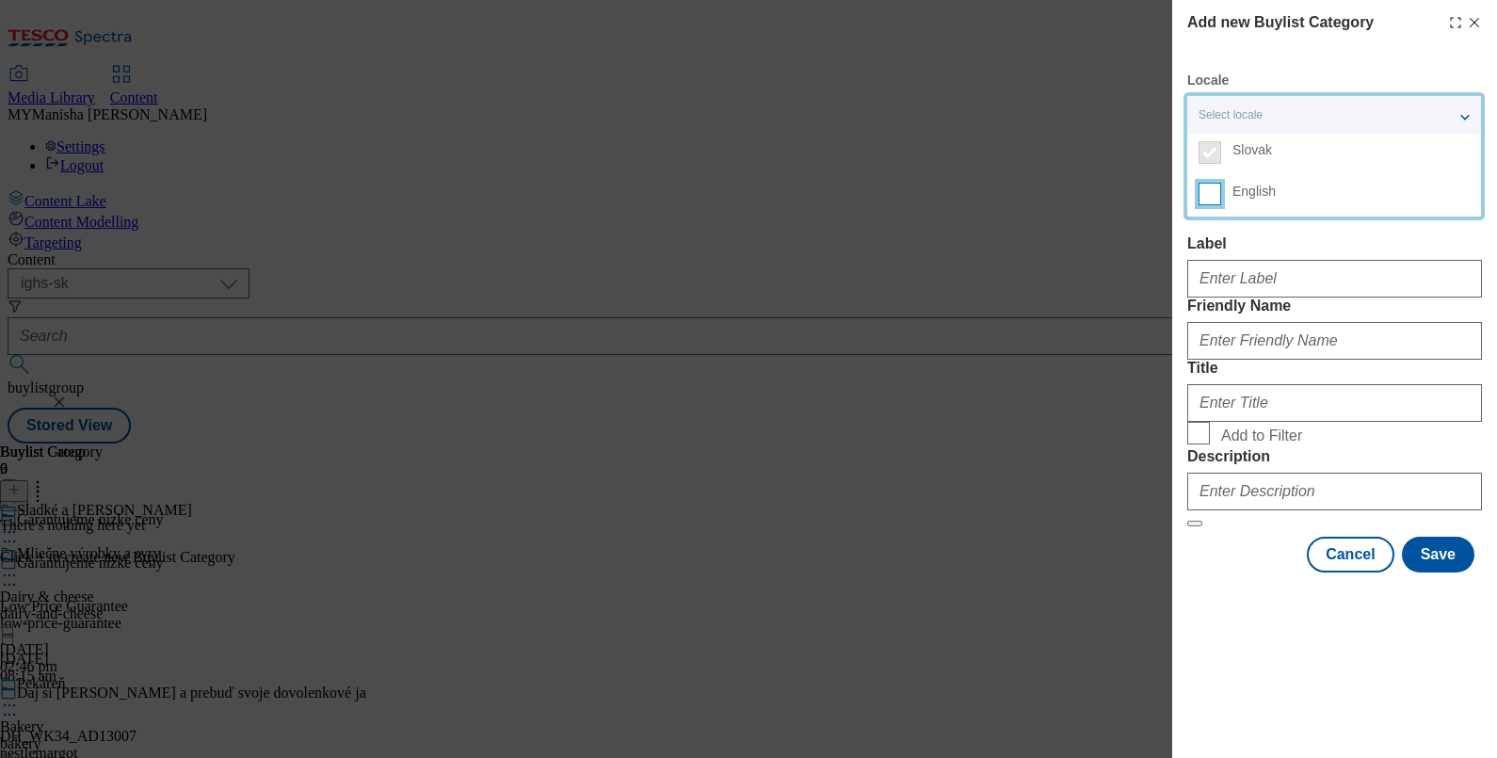
click at [1212, 184] on input "English" at bounding box center [1209, 194] width 23 height 23
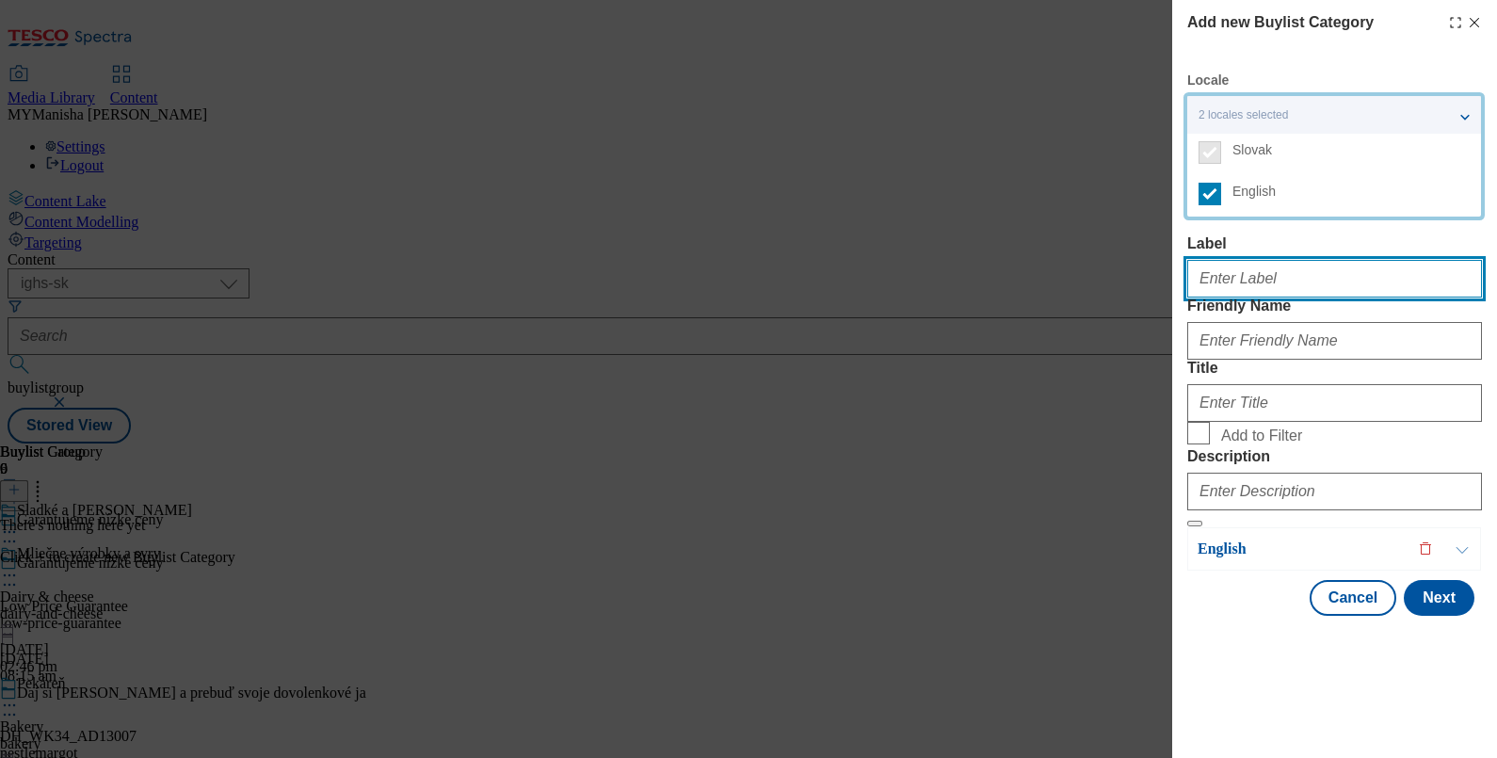
click at [1227, 267] on input "Label" at bounding box center [1334, 279] width 295 height 38
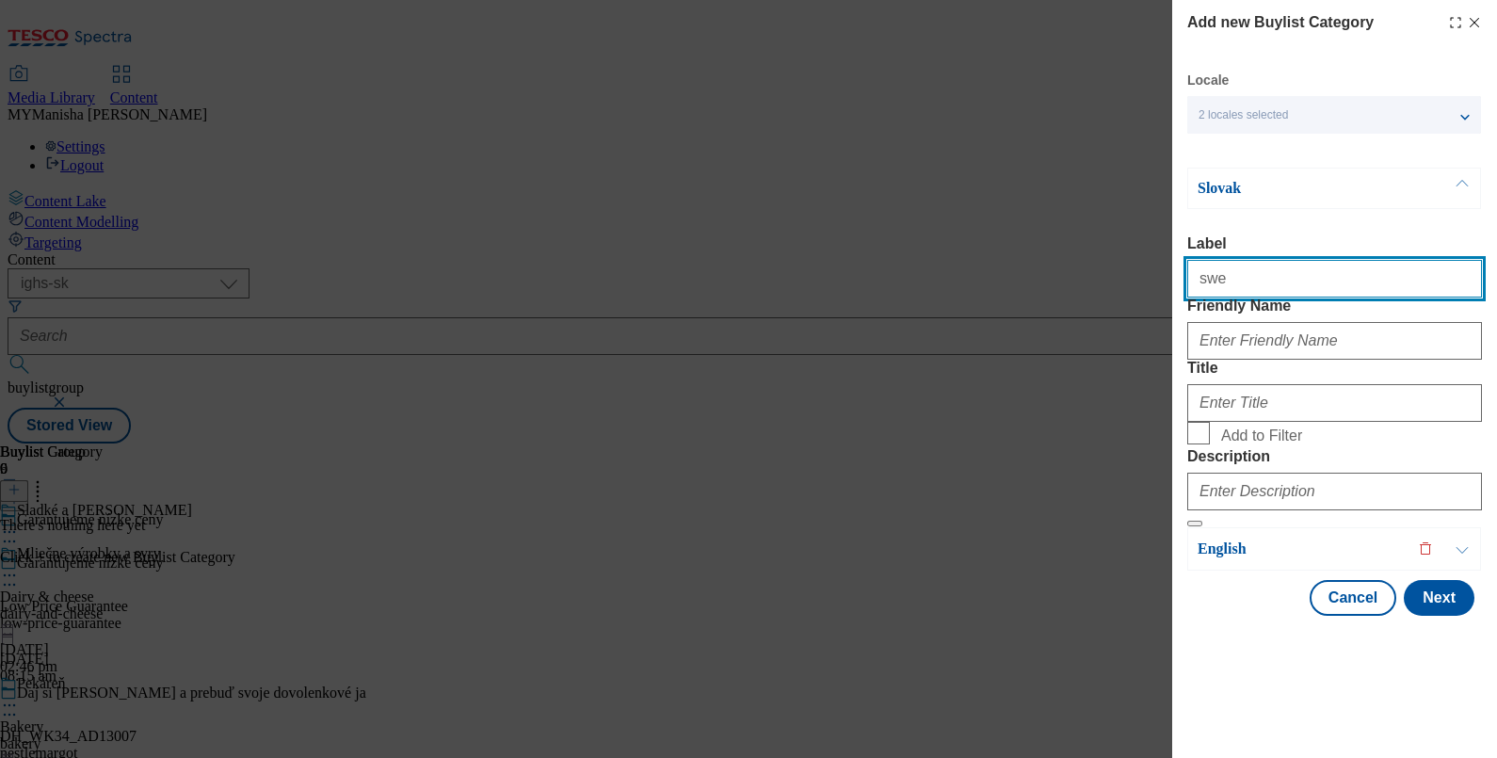
type input "Sweet & salty"
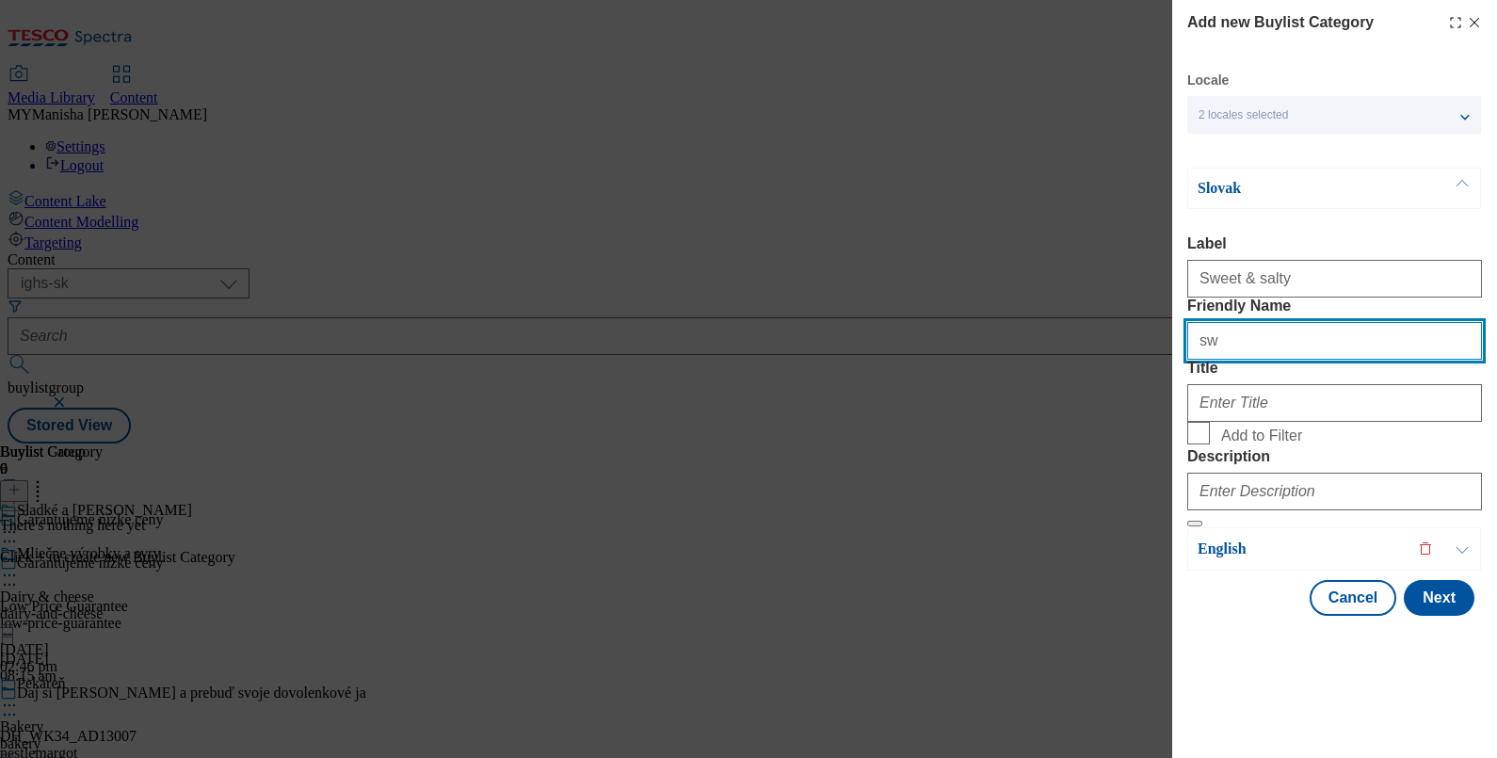
type input "sweet-and-salty"
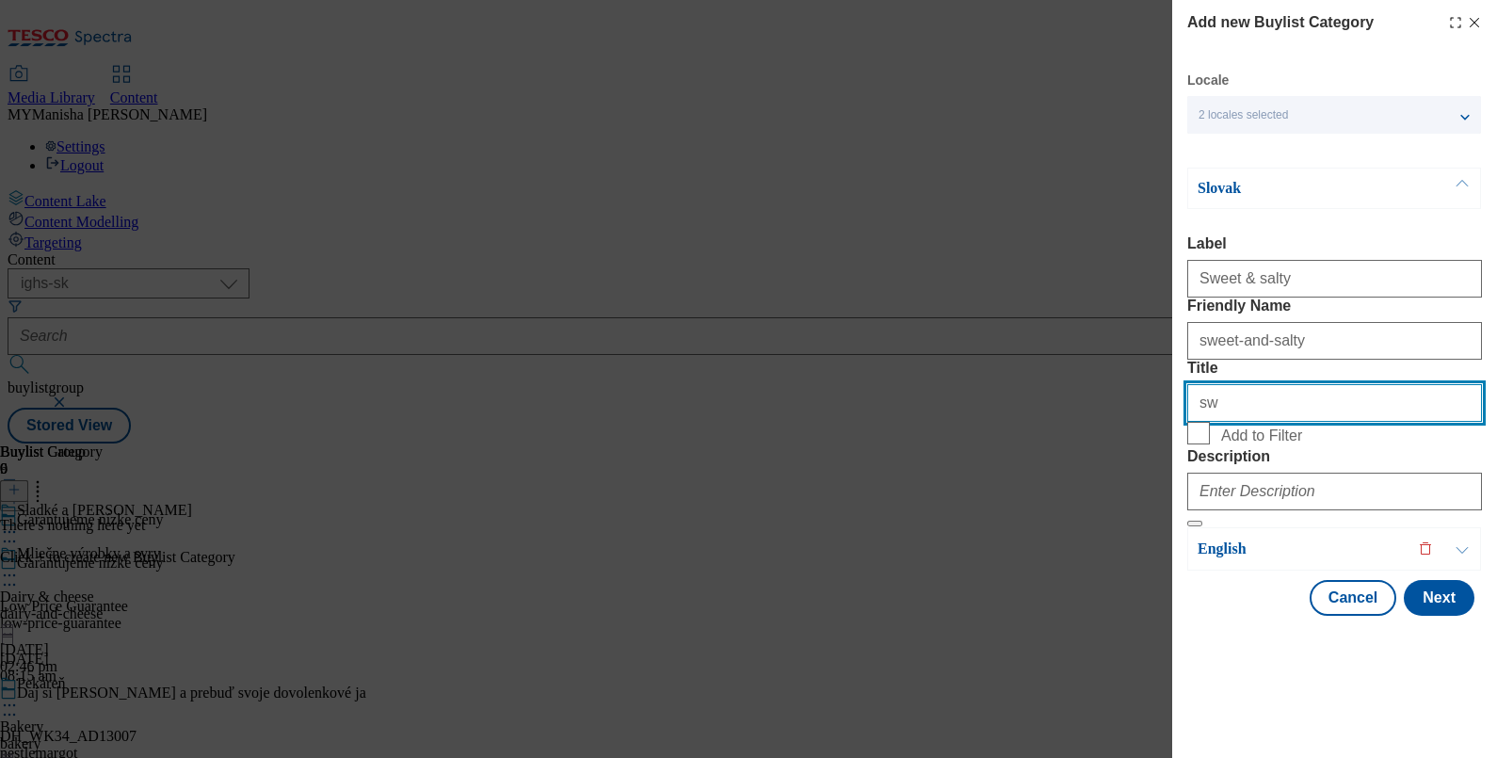
type input "s"
paste input "Sladké a slané"
type input "Sladké a slané"
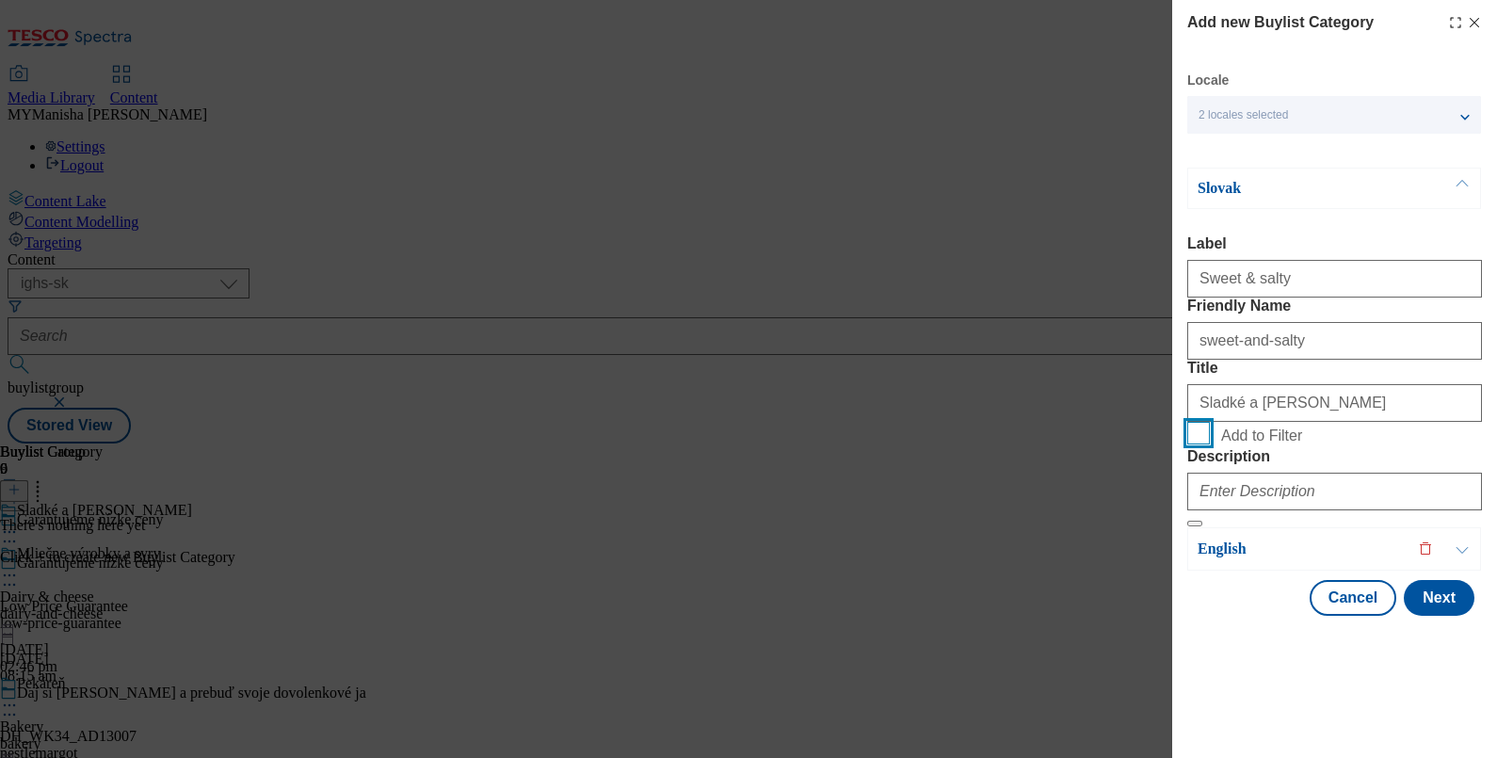
click at [1195, 444] on input "Add to Filter" at bounding box center [1198, 433] width 23 height 23
checkbox input "true"
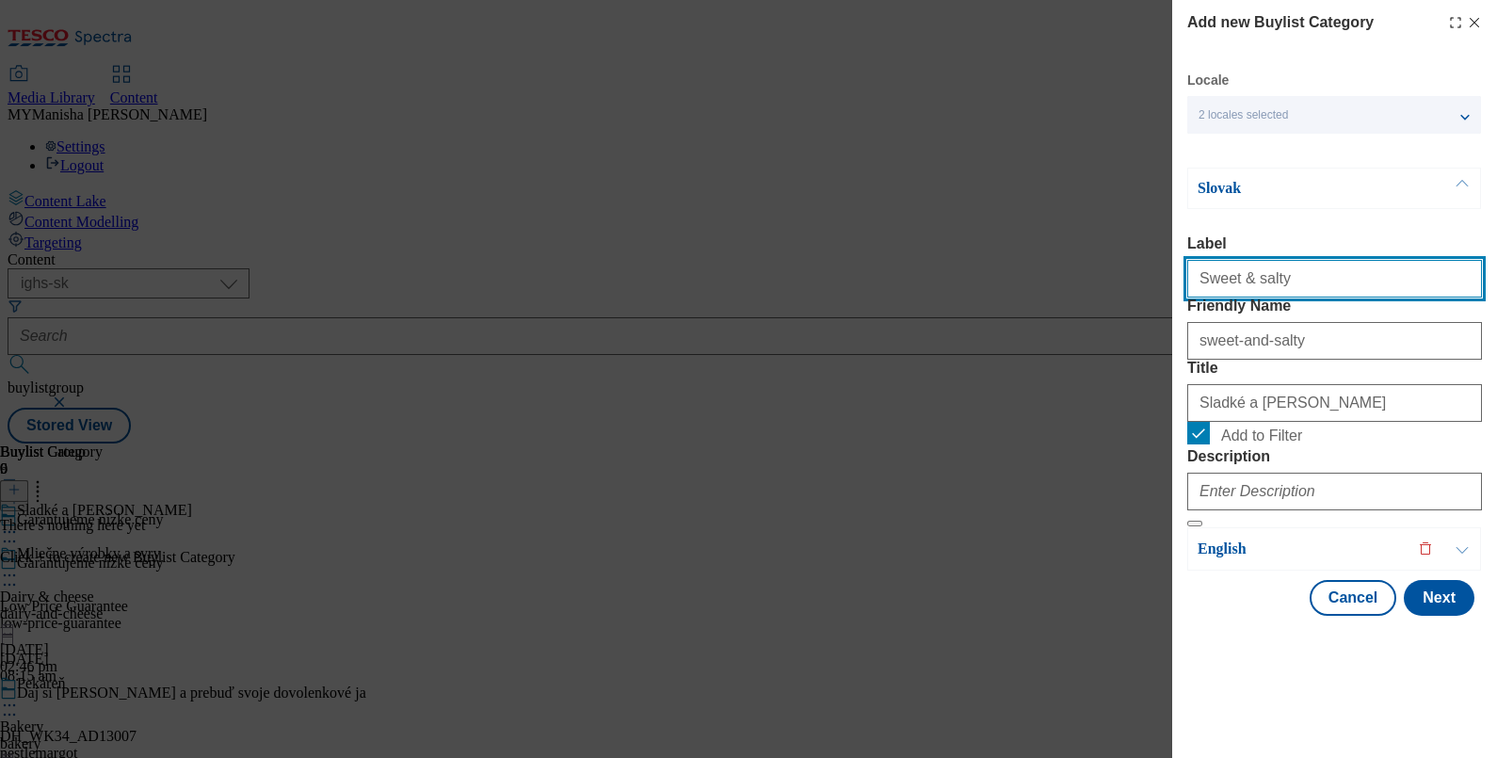
click at [1303, 260] on input "Sweet & salty" at bounding box center [1334, 279] width 295 height 38
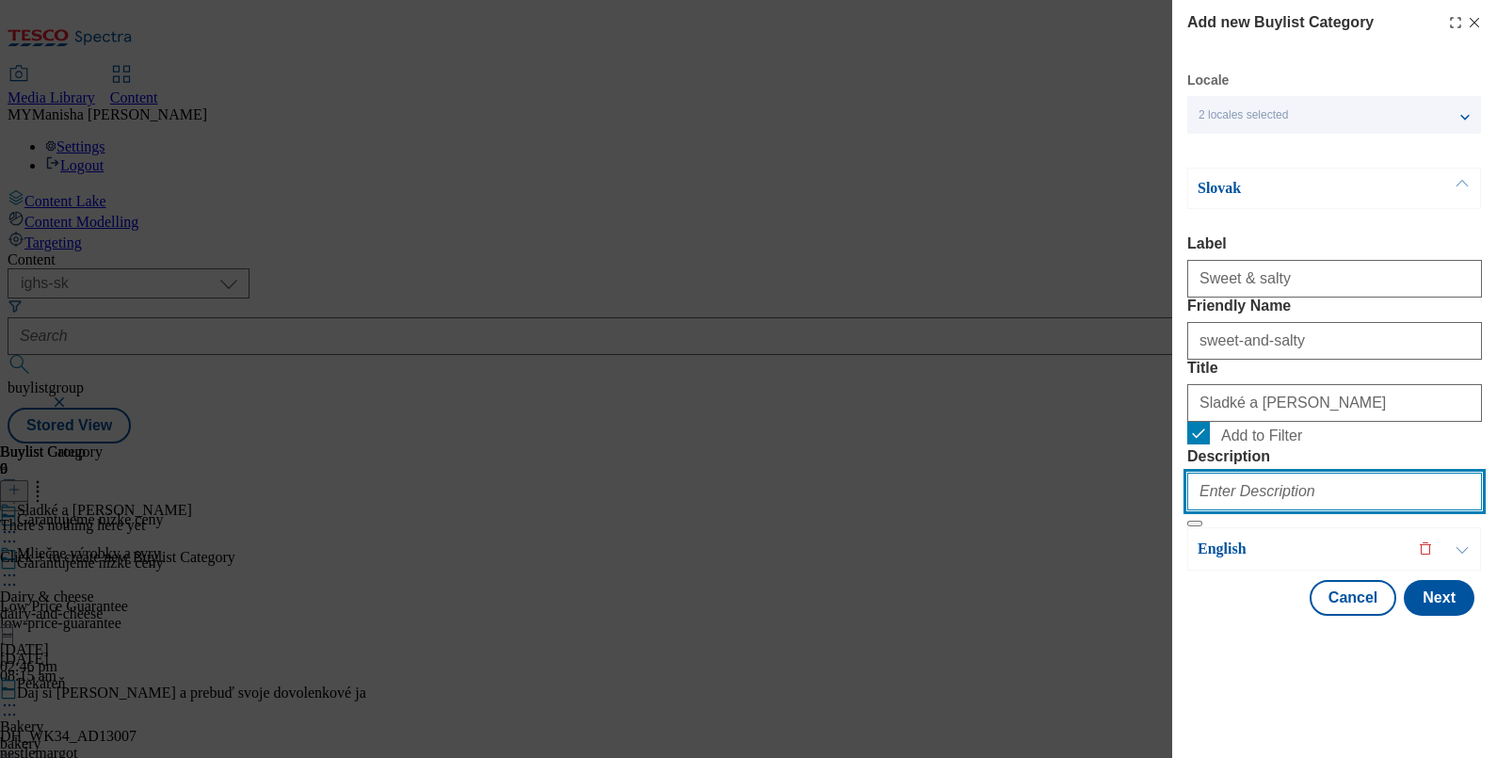
paste input "Sweet & salty"
type input "Sweet & salty"
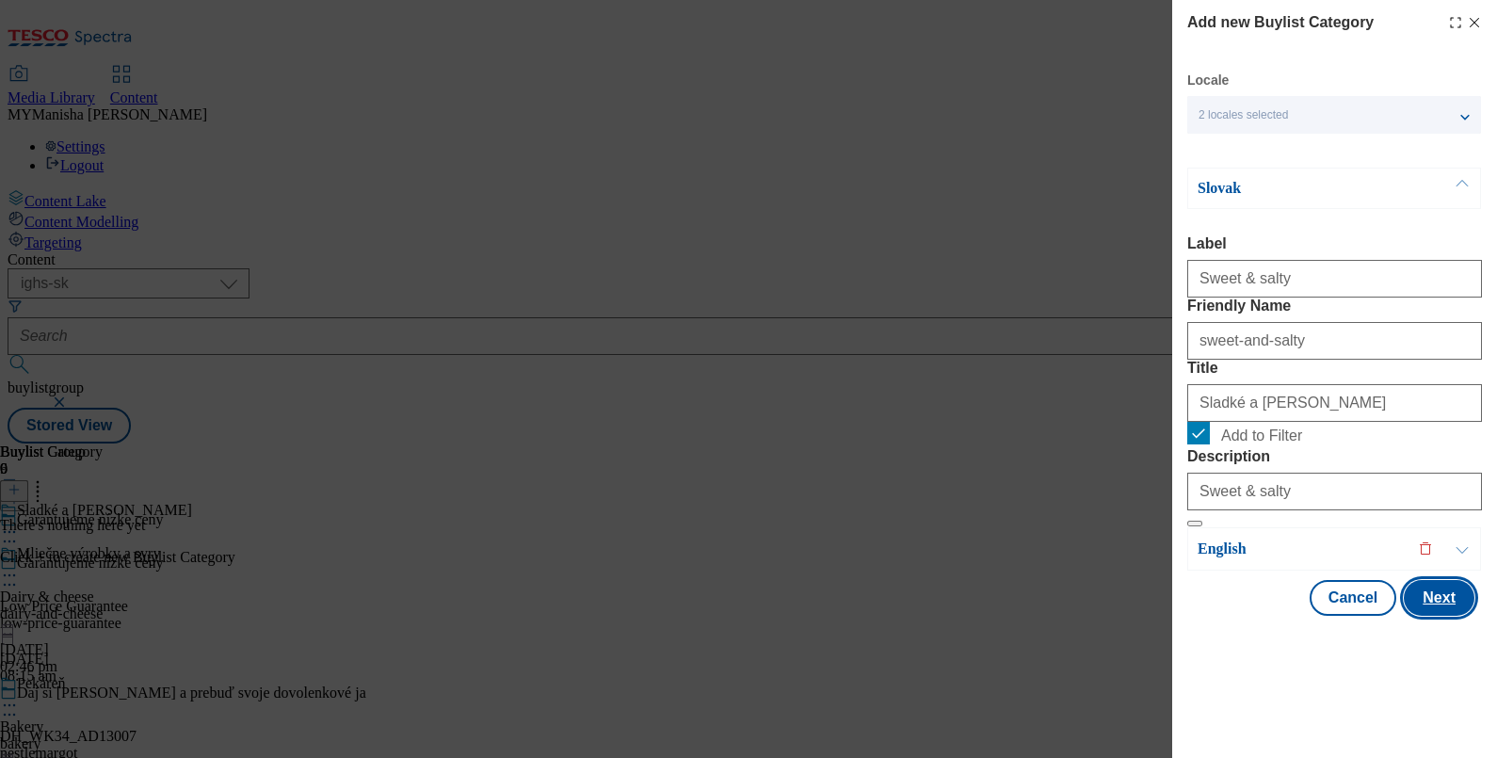
click at [1414, 616] on button "Next" at bounding box center [1438, 598] width 71 height 36
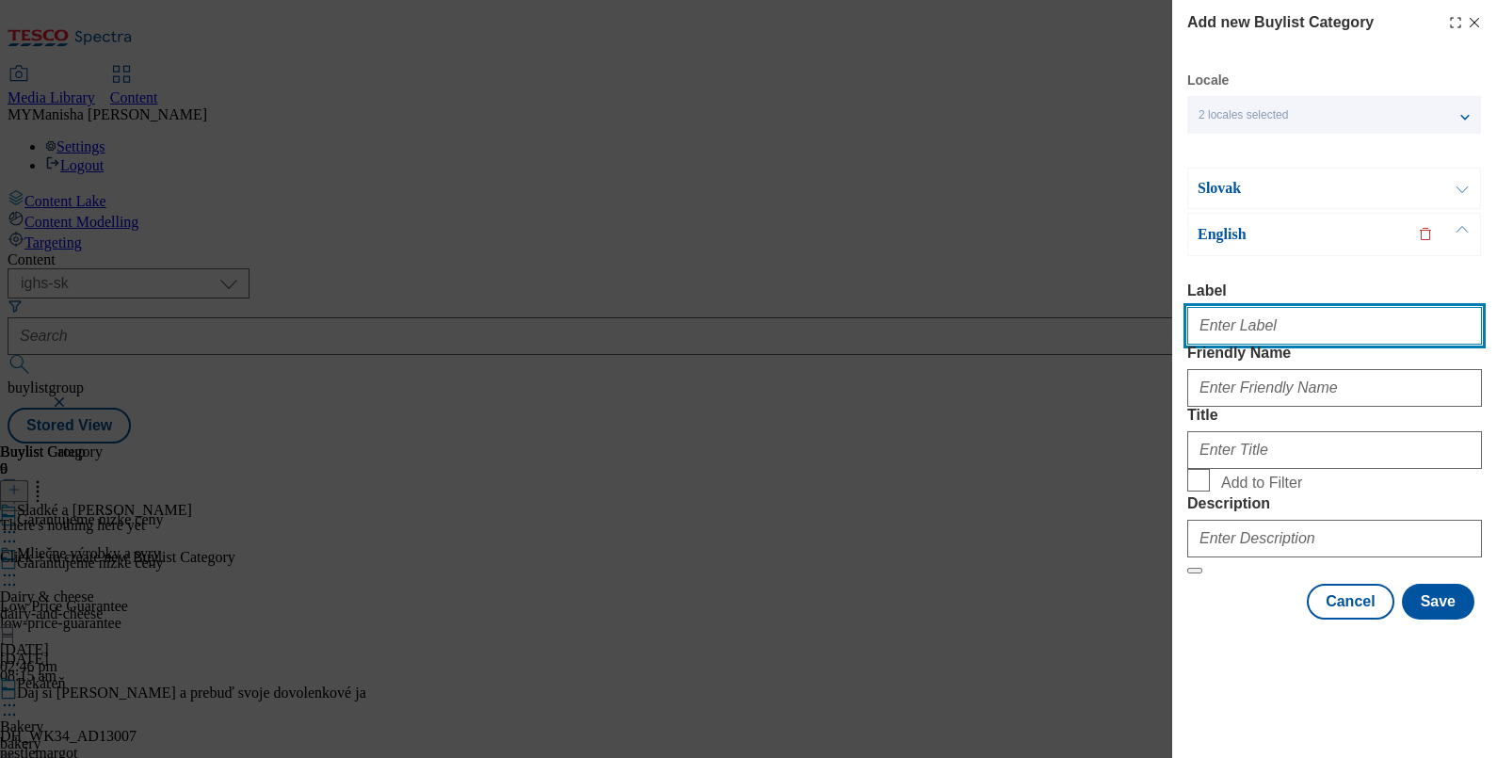
click at [1238, 307] on input "Label" at bounding box center [1334, 326] width 295 height 38
paste input "Sweet & salty"
type input "Sweet & salty"
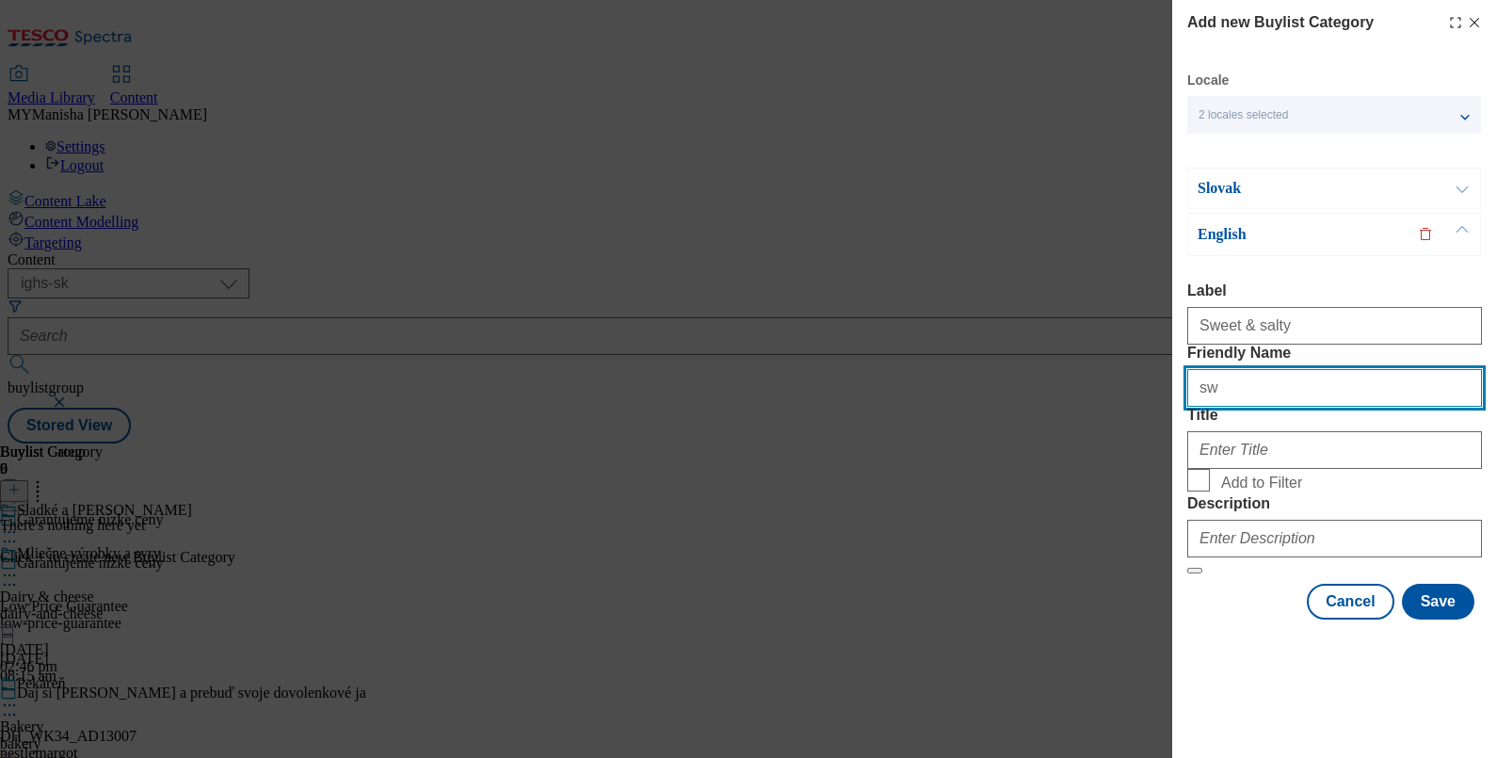
type input "sweet-and-salty"
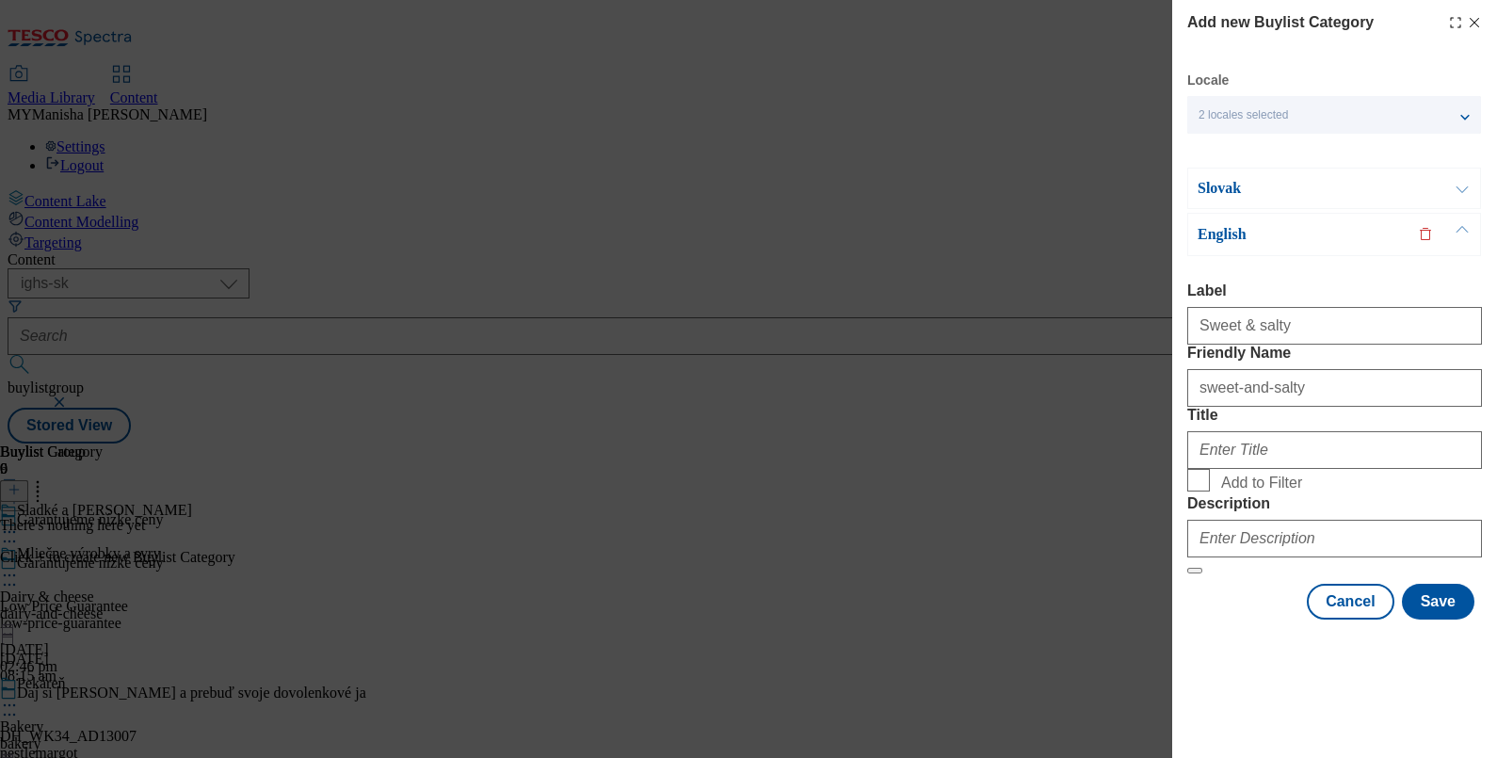
click at [1310, 305] on div "Sweet & salty" at bounding box center [1334, 321] width 295 height 45
click at [1299, 307] on input "Sweet & salty" at bounding box center [1334, 326] width 295 height 38
paste input "Sweet & salty"
type input "Sweet & salty"
click at [1187, 469] on input "Add to Filter" at bounding box center [1198, 480] width 23 height 23
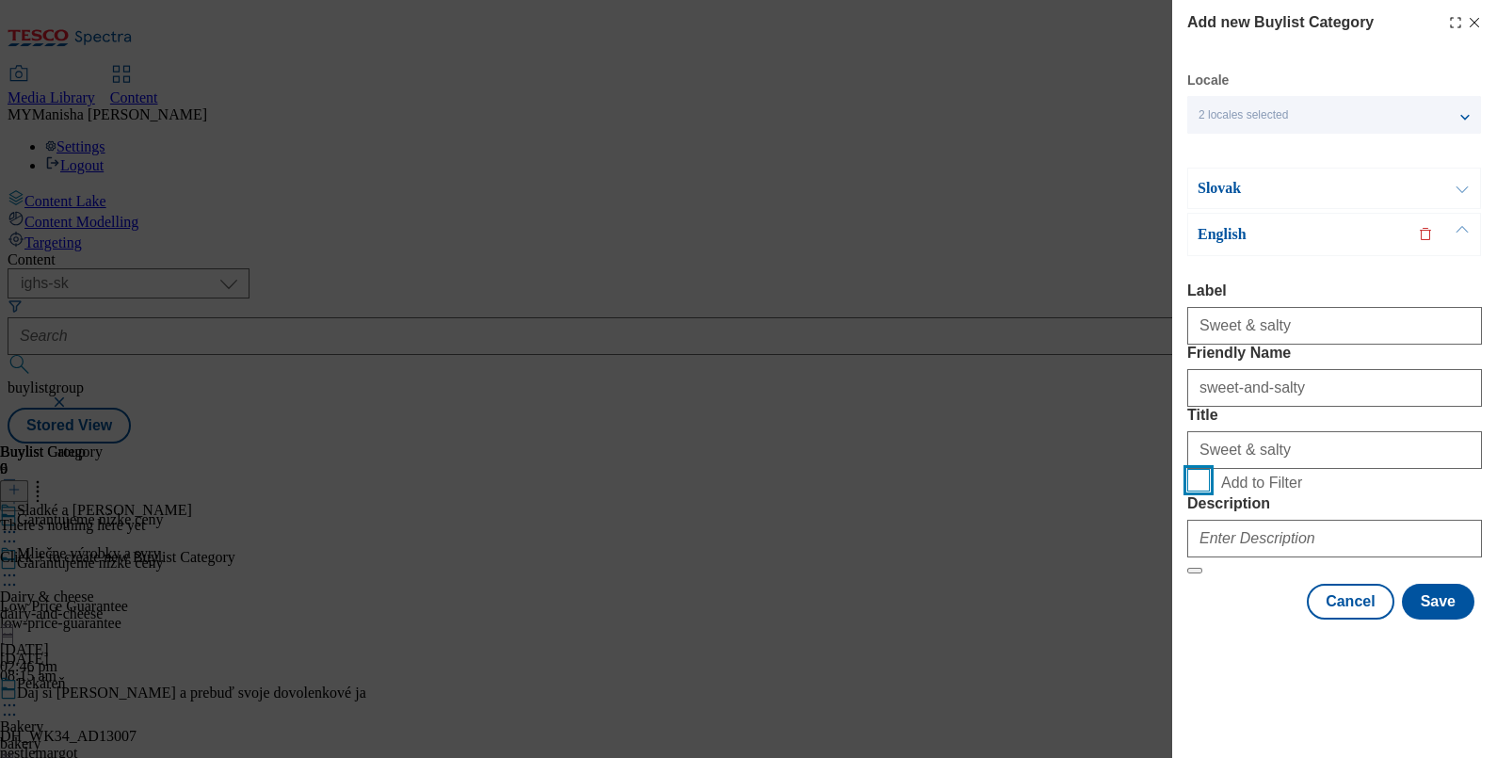
checkbox input "true"
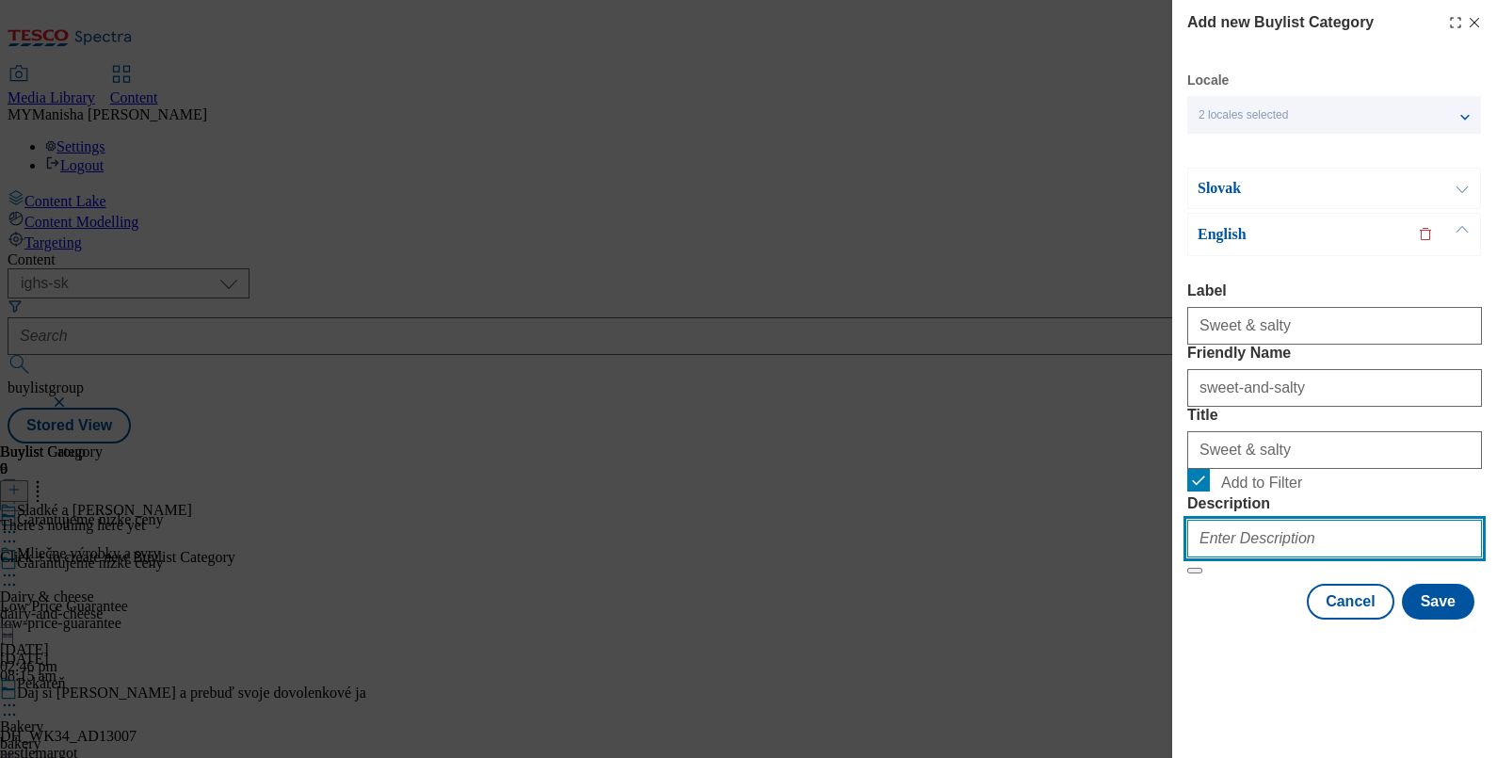
click at [1257, 557] on input "Description" at bounding box center [1334, 539] width 295 height 38
paste input "Sweet & salty"
type input "Sweet & salty"
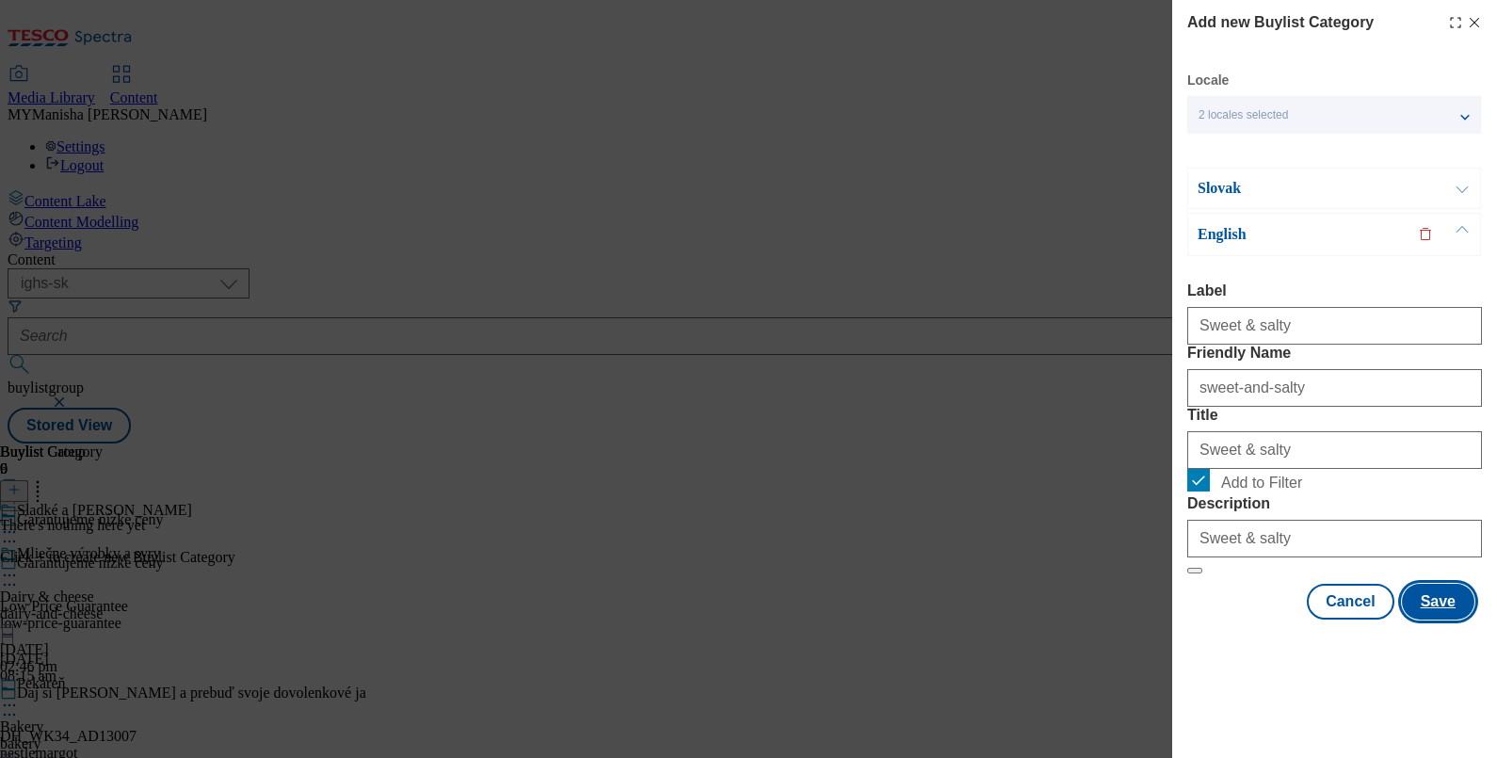
click at [1429, 619] on button "Save" at bounding box center [1438, 602] width 72 height 36
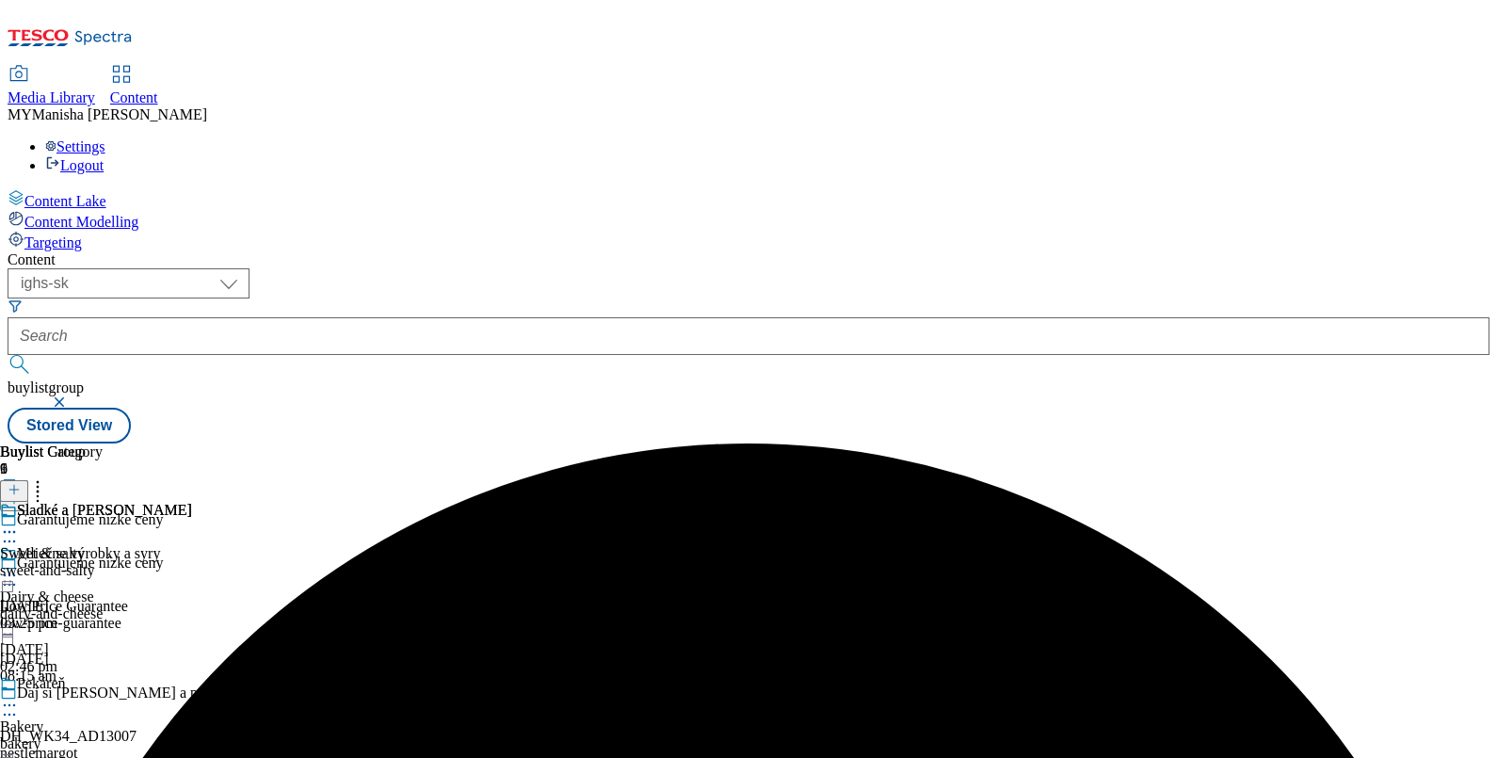
click at [192, 502] on div "Sladké a slané Sweet & salty sweet-and-salty 8 Oct 2025 03:25 pm" at bounding box center [96, 567] width 192 height 130
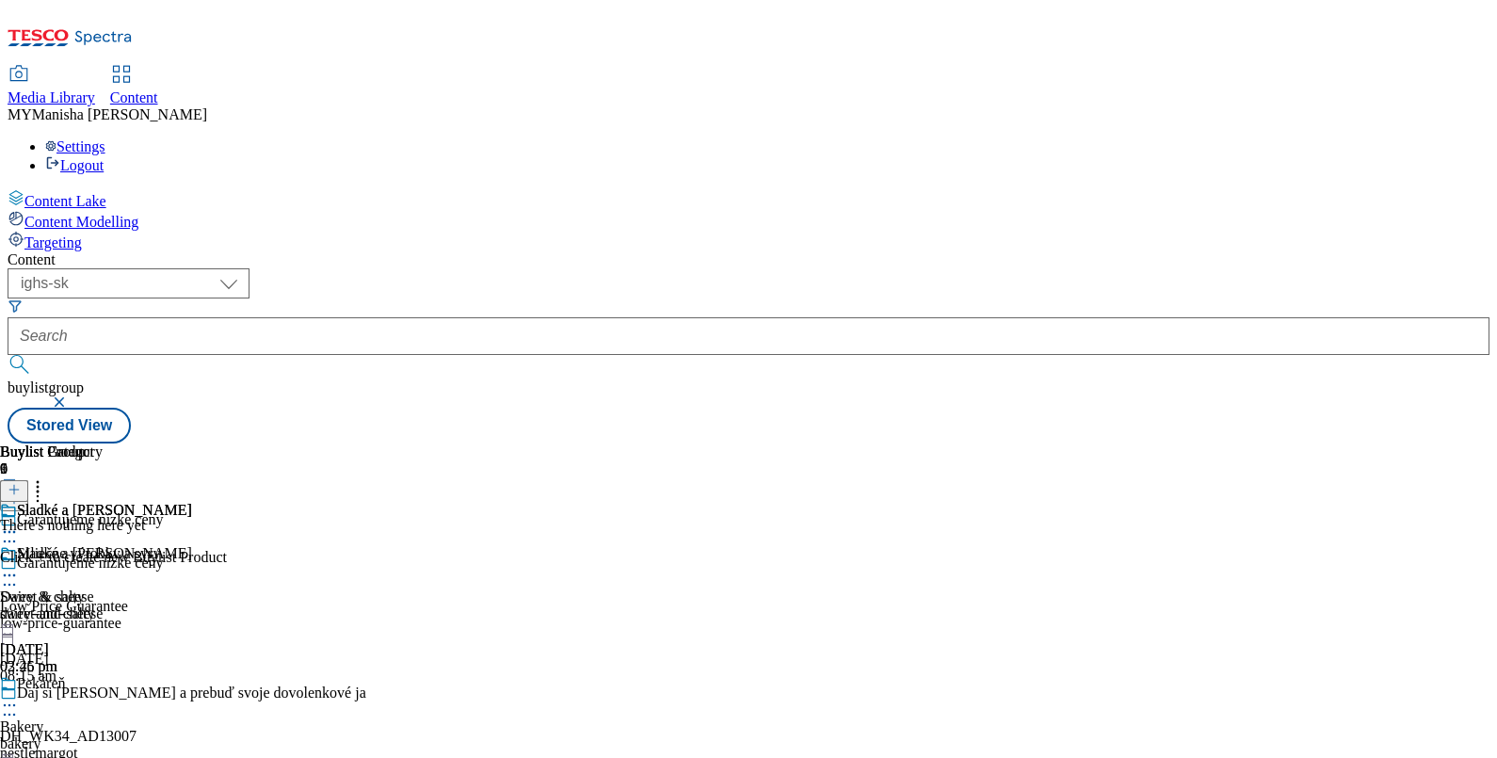
scroll to position [0, 174]
click at [21, 483] on icon at bounding box center [14, 489] width 13 height 13
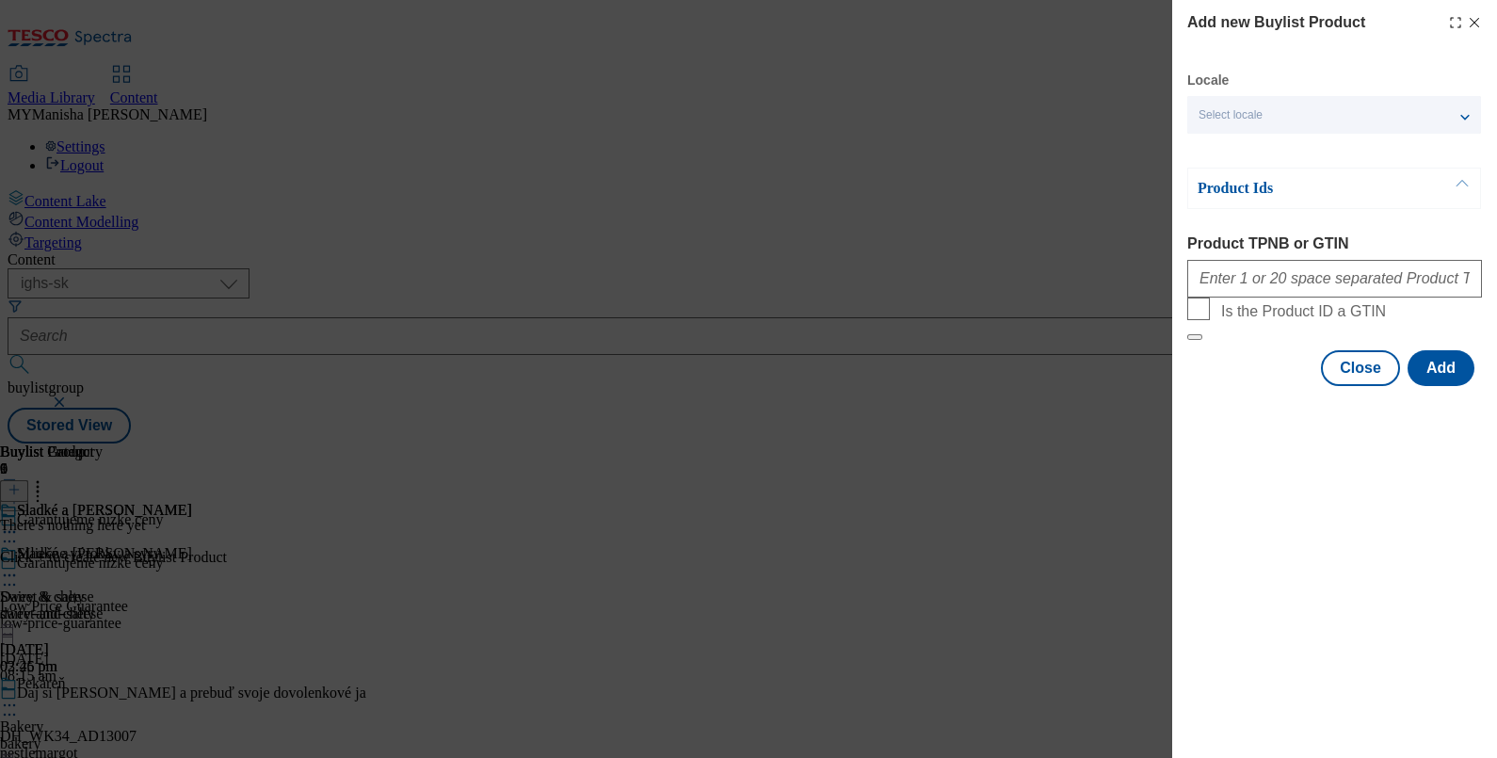
click at [1343, 113] on div "Select locale" at bounding box center [1334, 115] width 294 height 38
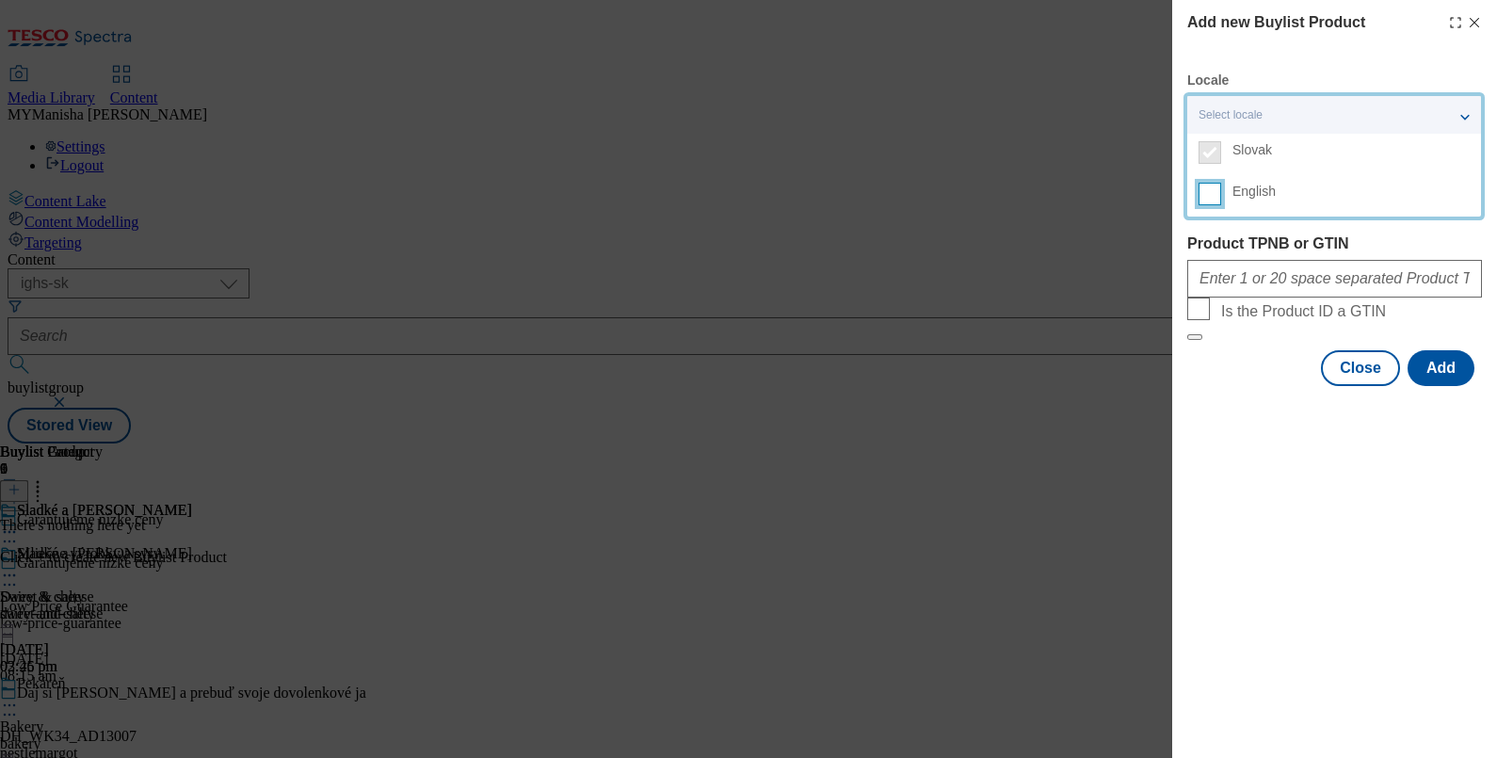
click at [1204, 198] on input "English" at bounding box center [1209, 194] width 23 height 23
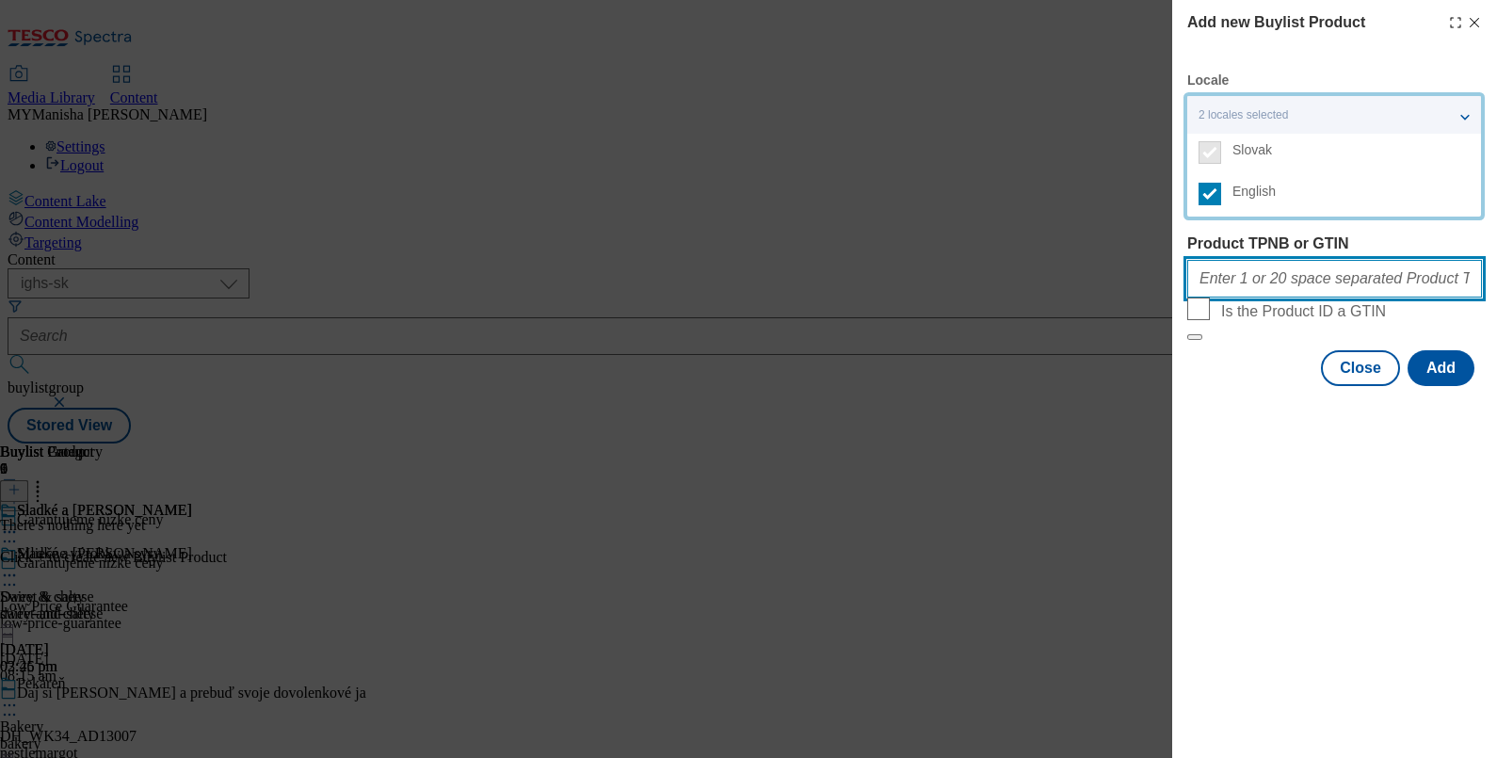
click at [1228, 278] on input "Product TPNB or GTIN" at bounding box center [1334, 279] width 295 height 38
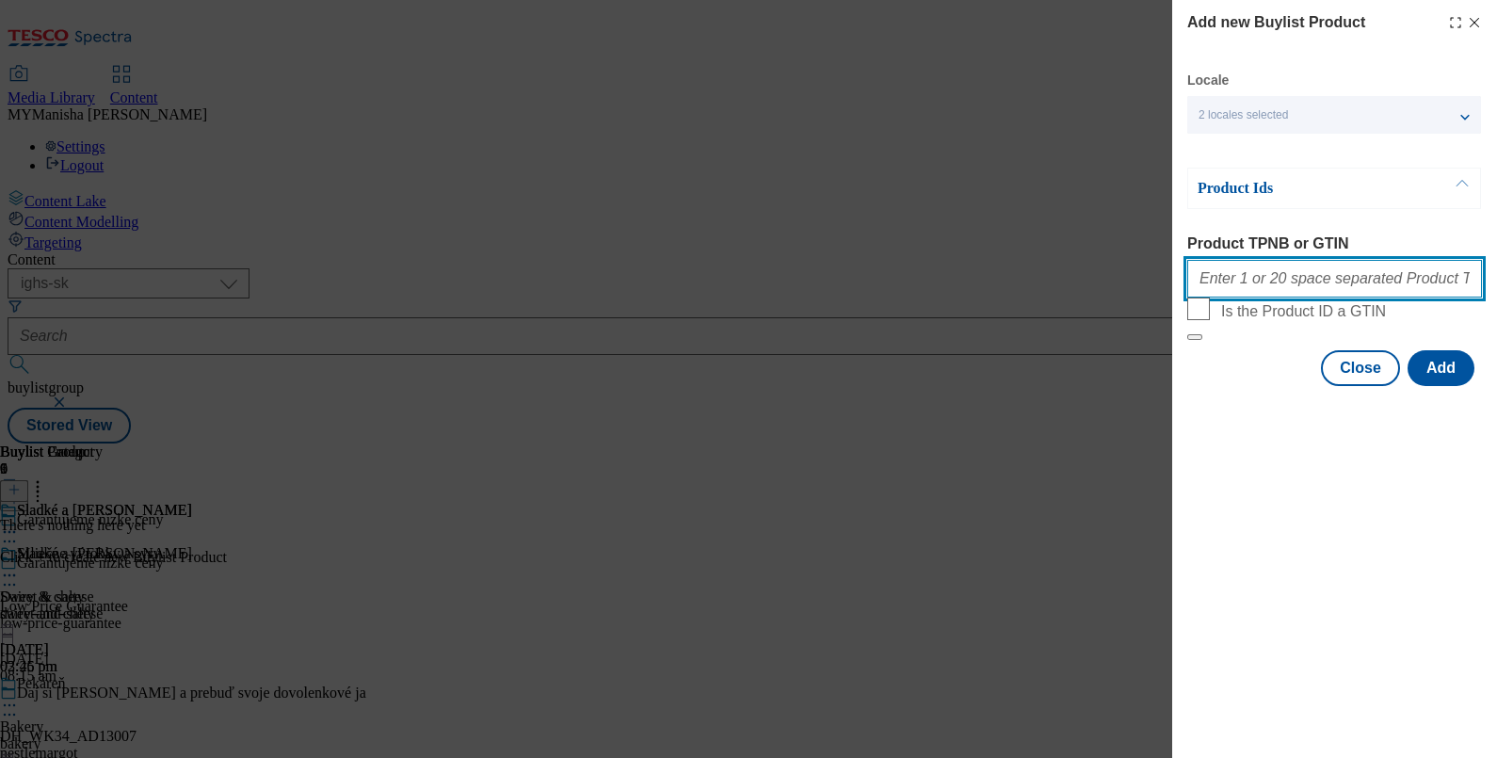
paste input "105012913 105012919 105010714 105010728 105010744 105012917 105010745 105010794…"
type input "105012913 105012919 105010714 105010728 105010744 105012917 105010745 105010794…"
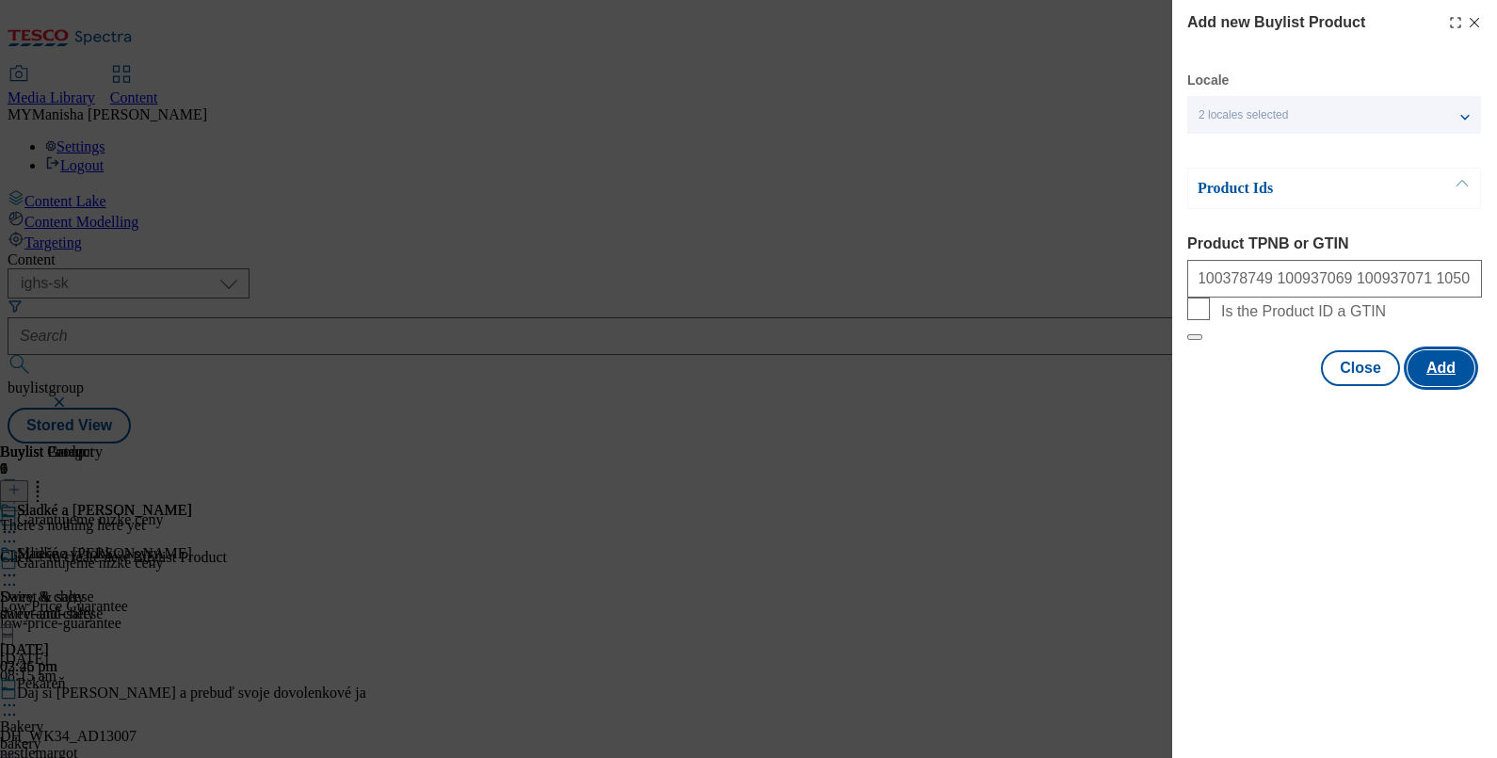
scroll to position [0, 0]
click at [1426, 386] on button "Add" at bounding box center [1440, 368] width 67 height 36
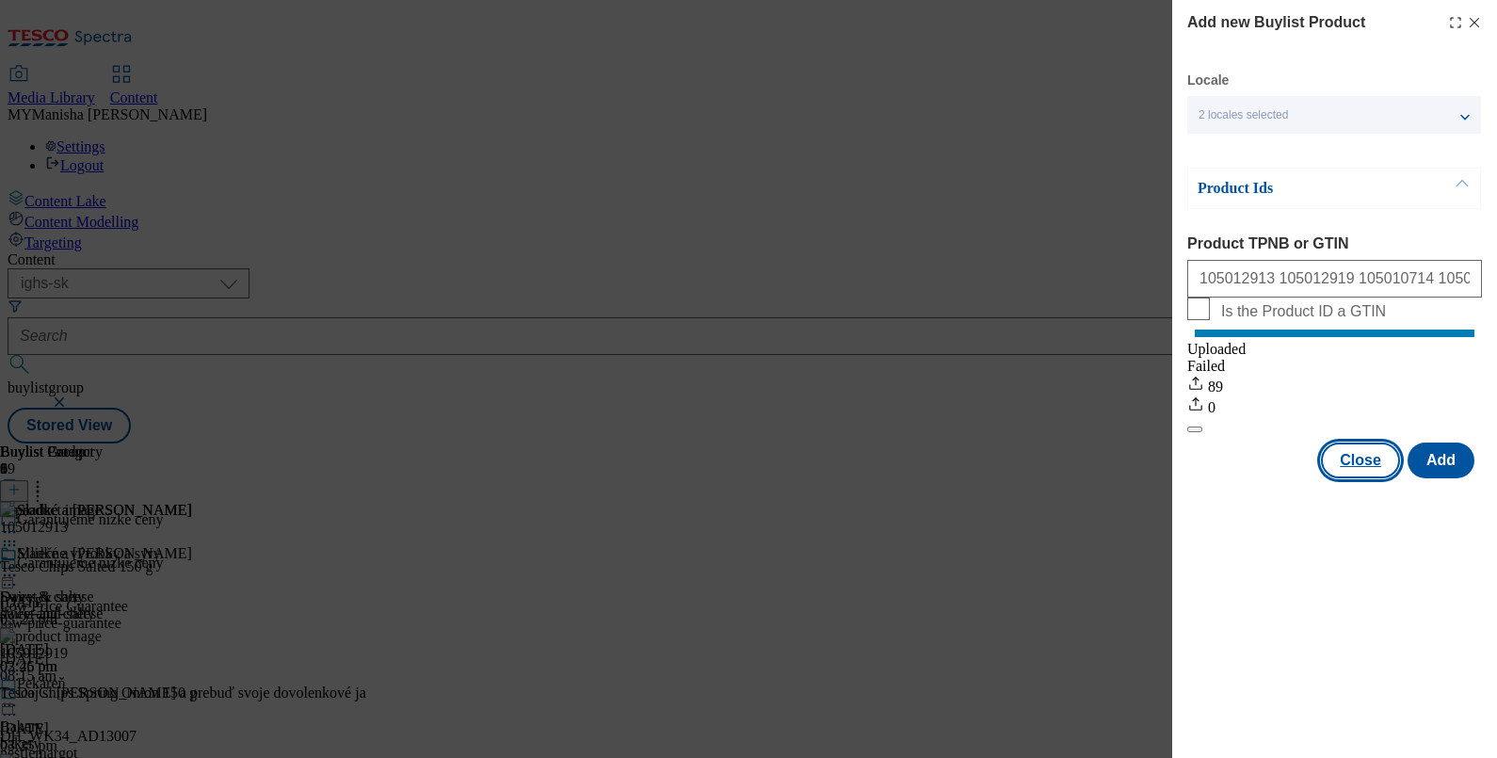
click at [1338, 478] on button "Close" at bounding box center [1360, 460] width 79 height 36
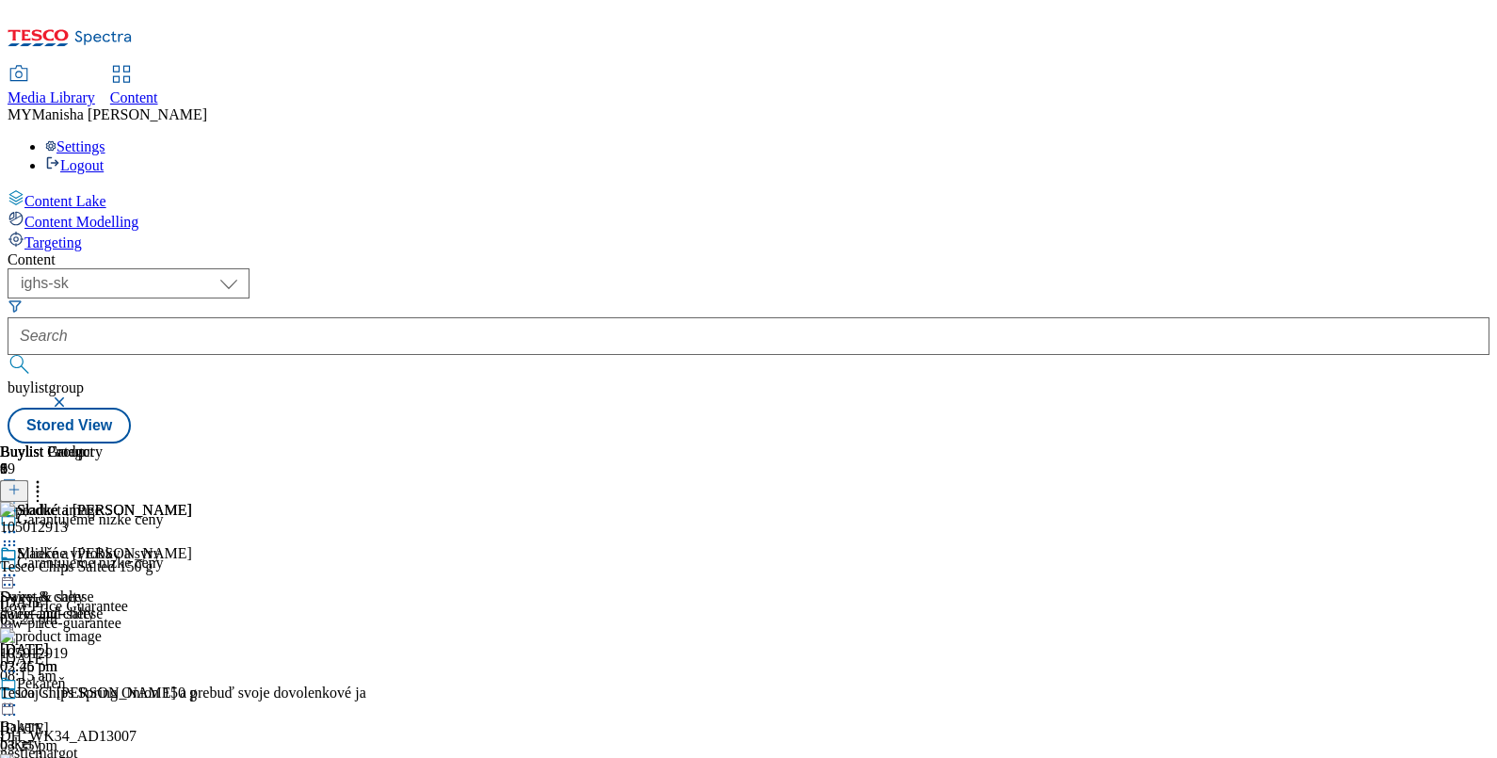
scroll to position [140, 0]
click at [19, 575] on icon at bounding box center [9, 584] width 19 height 19
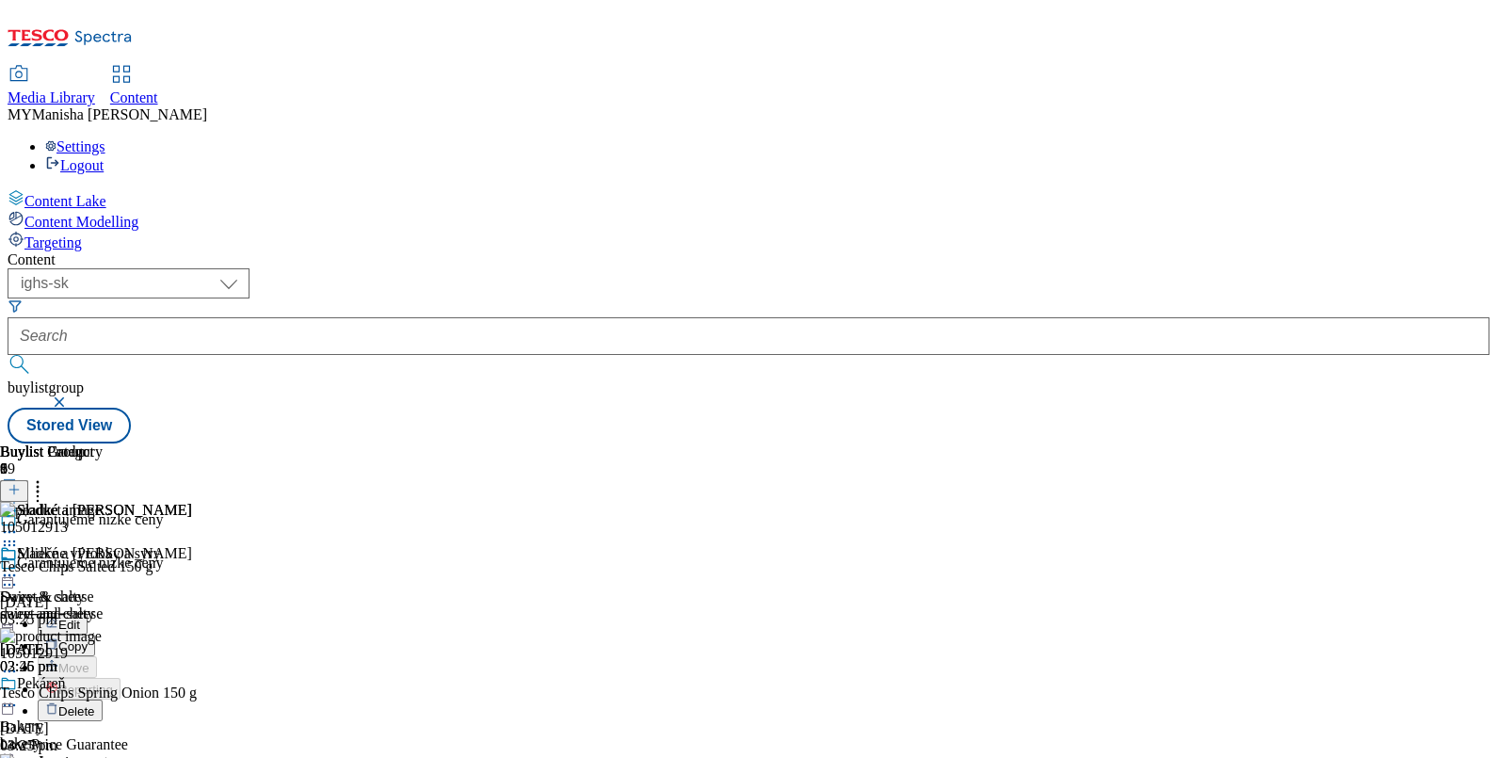
click at [88, 613] on button "Edit" at bounding box center [63, 624] width 50 height 22
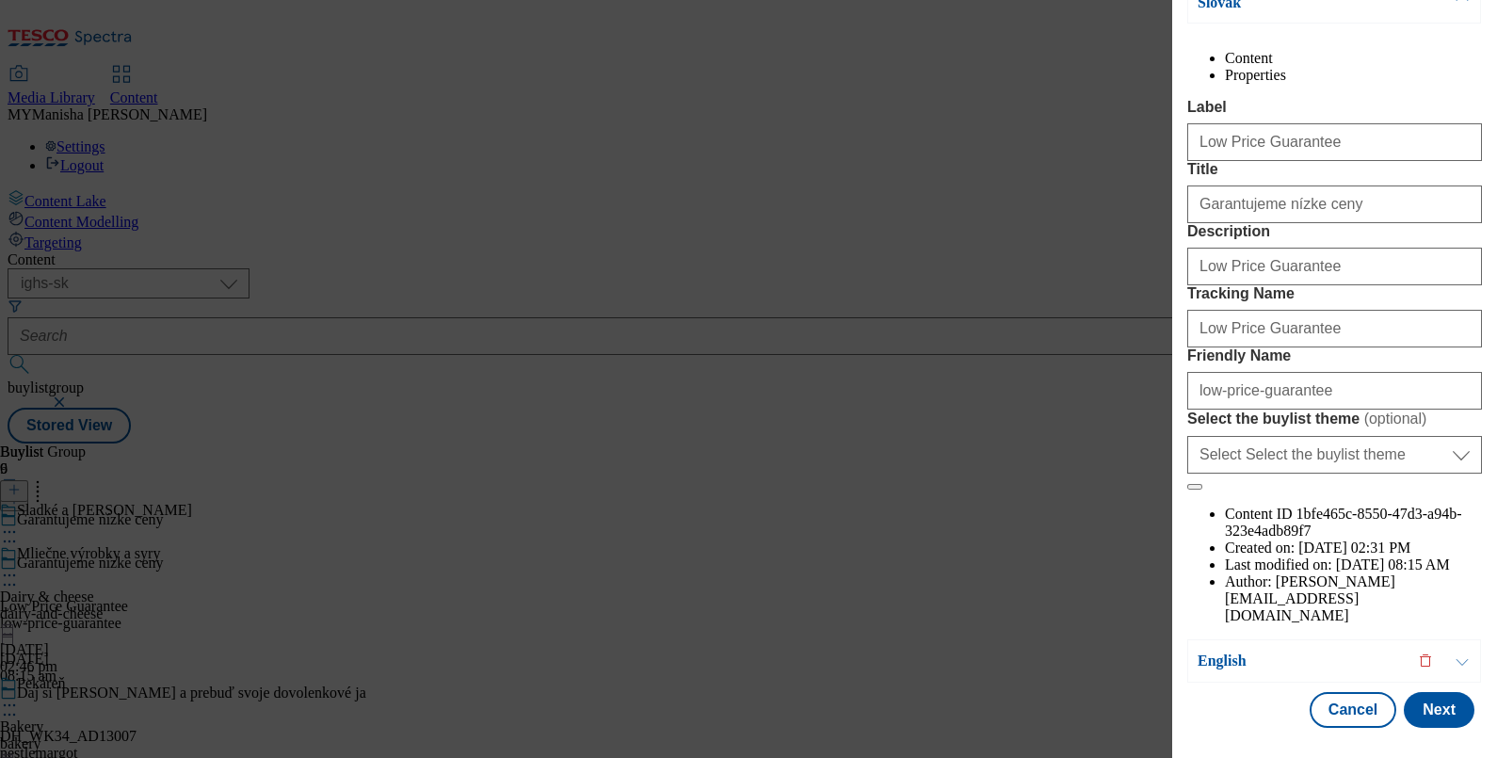
scroll to position [230, 0]
click at [1352, 223] on input "Garantujeme nízke ceny" at bounding box center [1334, 204] width 295 height 38
paste input "Garantujeme nízke ceny"
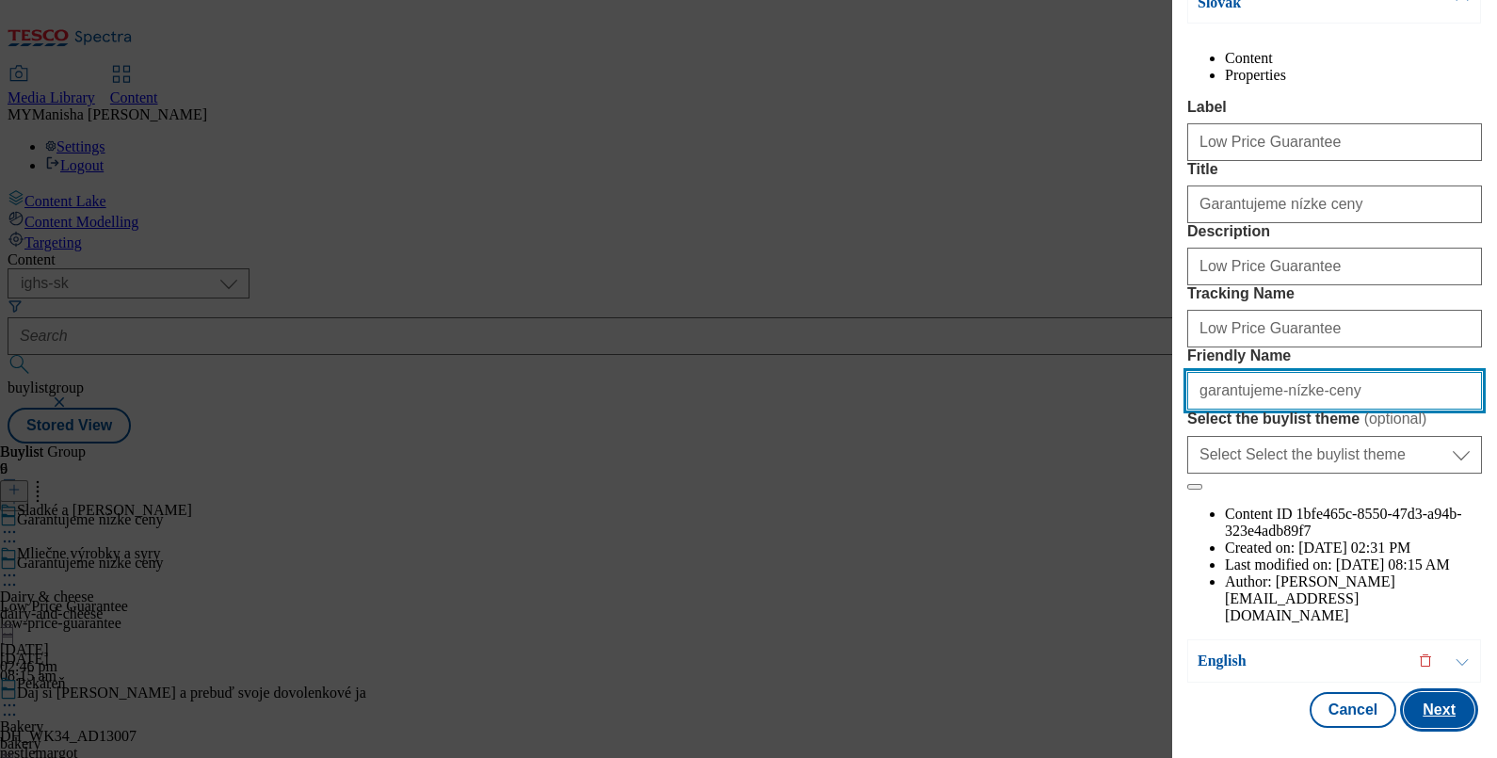
type input "garantujeme-nízke-ceny"
click at [1404, 692] on button "Next" at bounding box center [1438, 710] width 71 height 36
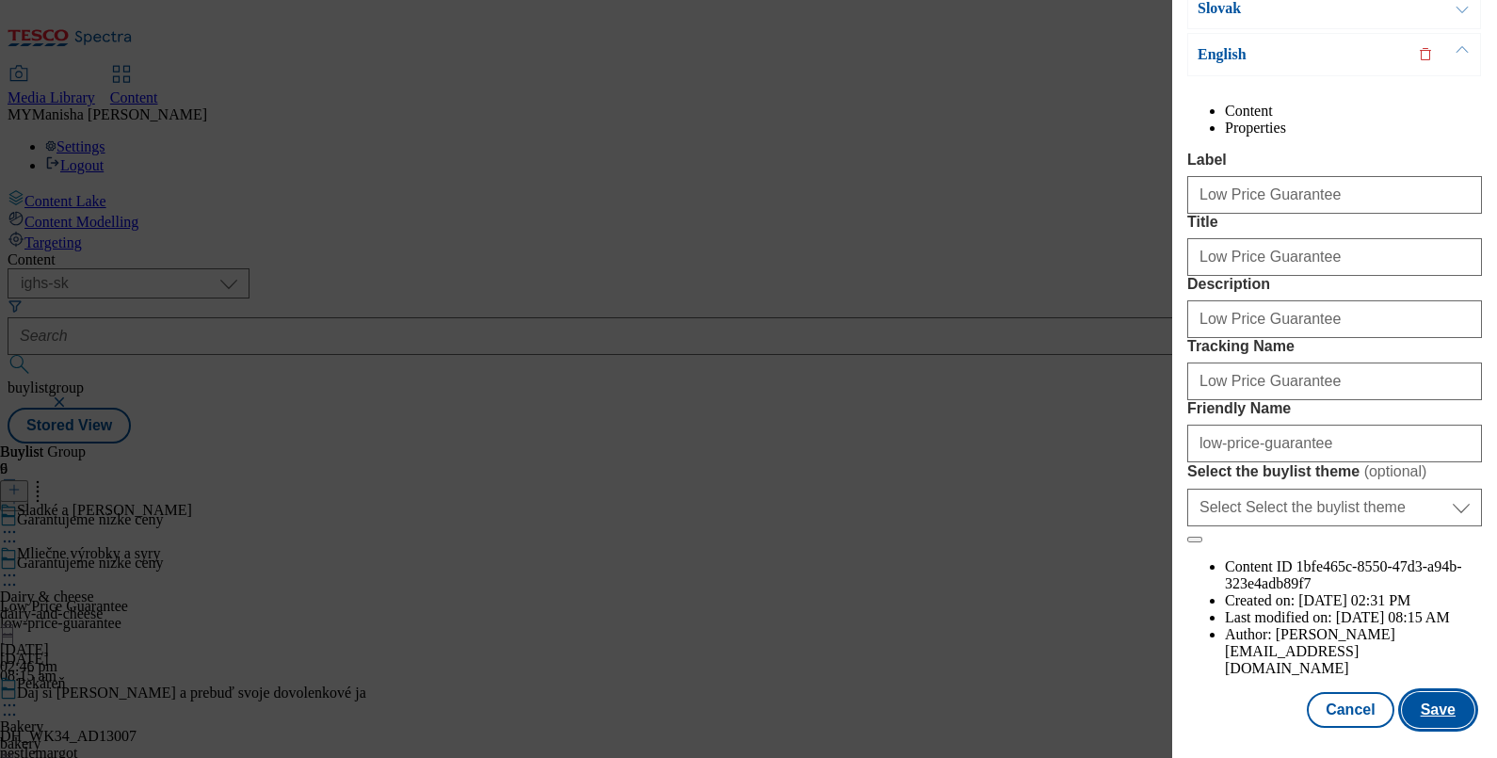
scroll to position [265, 0]
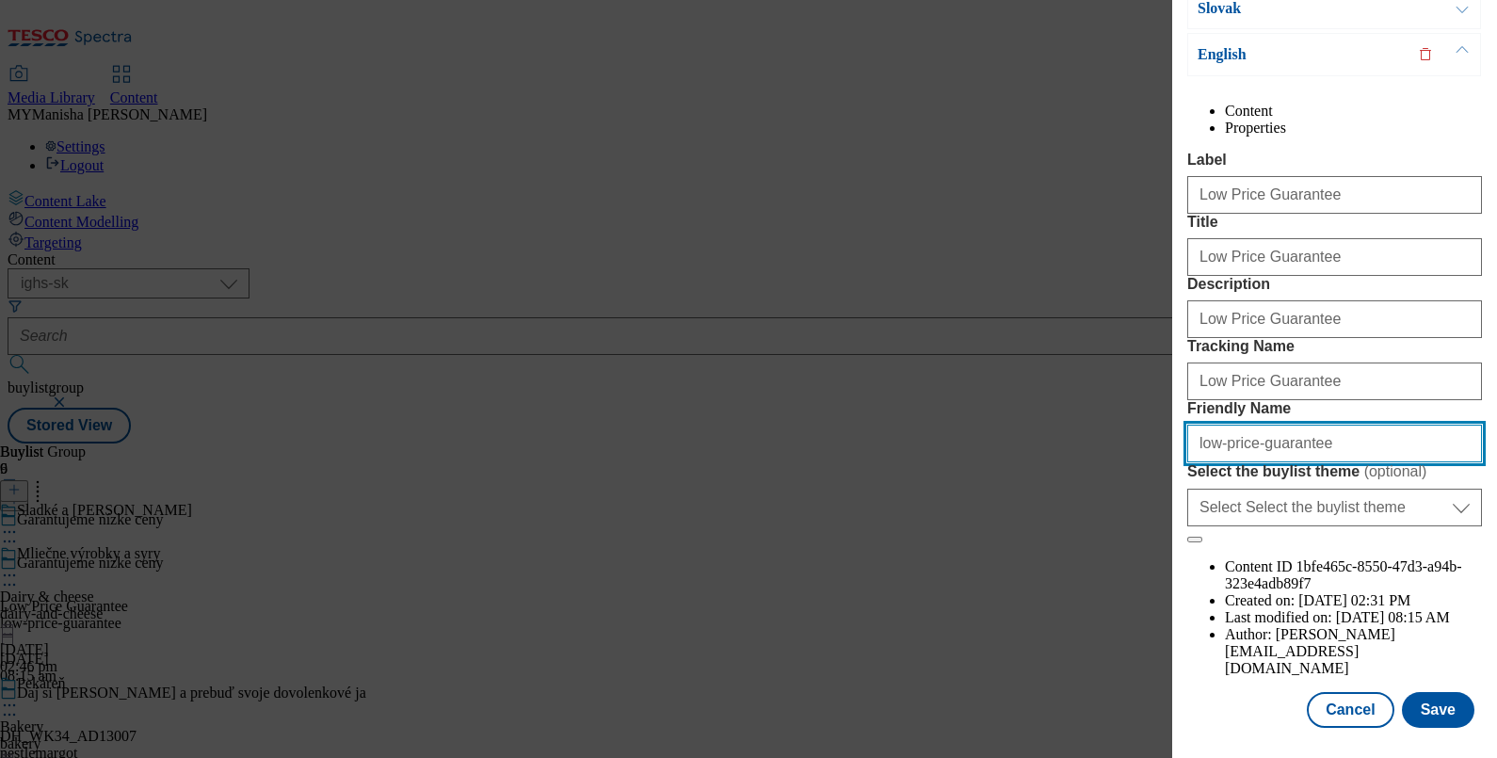
click at [1332, 462] on input "low-price-guarantee" at bounding box center [1334, 444] width 295 height 38
paste input "garantujeme-nízke-ceny"
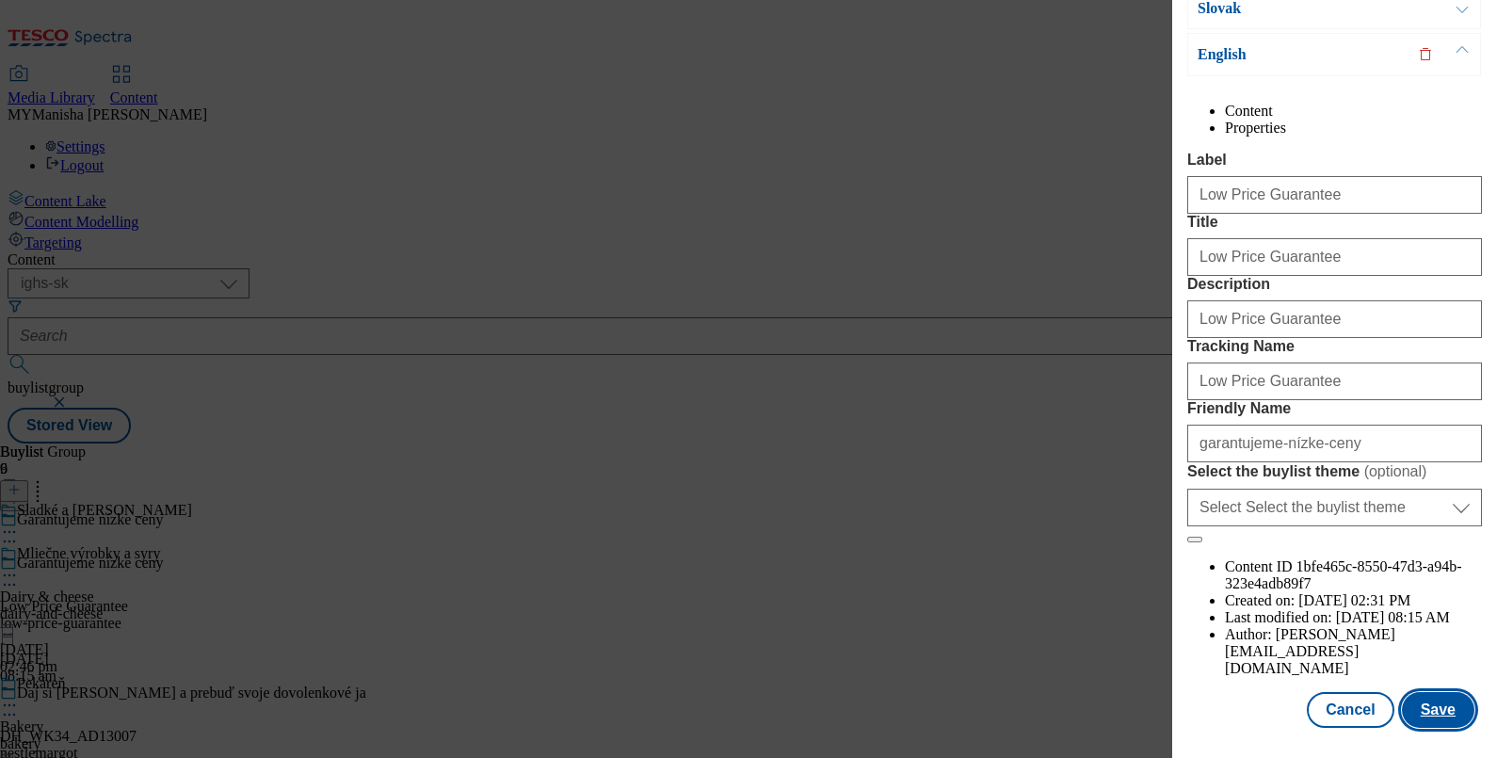
click at [1421, 693] on button "Save" at bounding box center [1438, 710] width 72 height 36
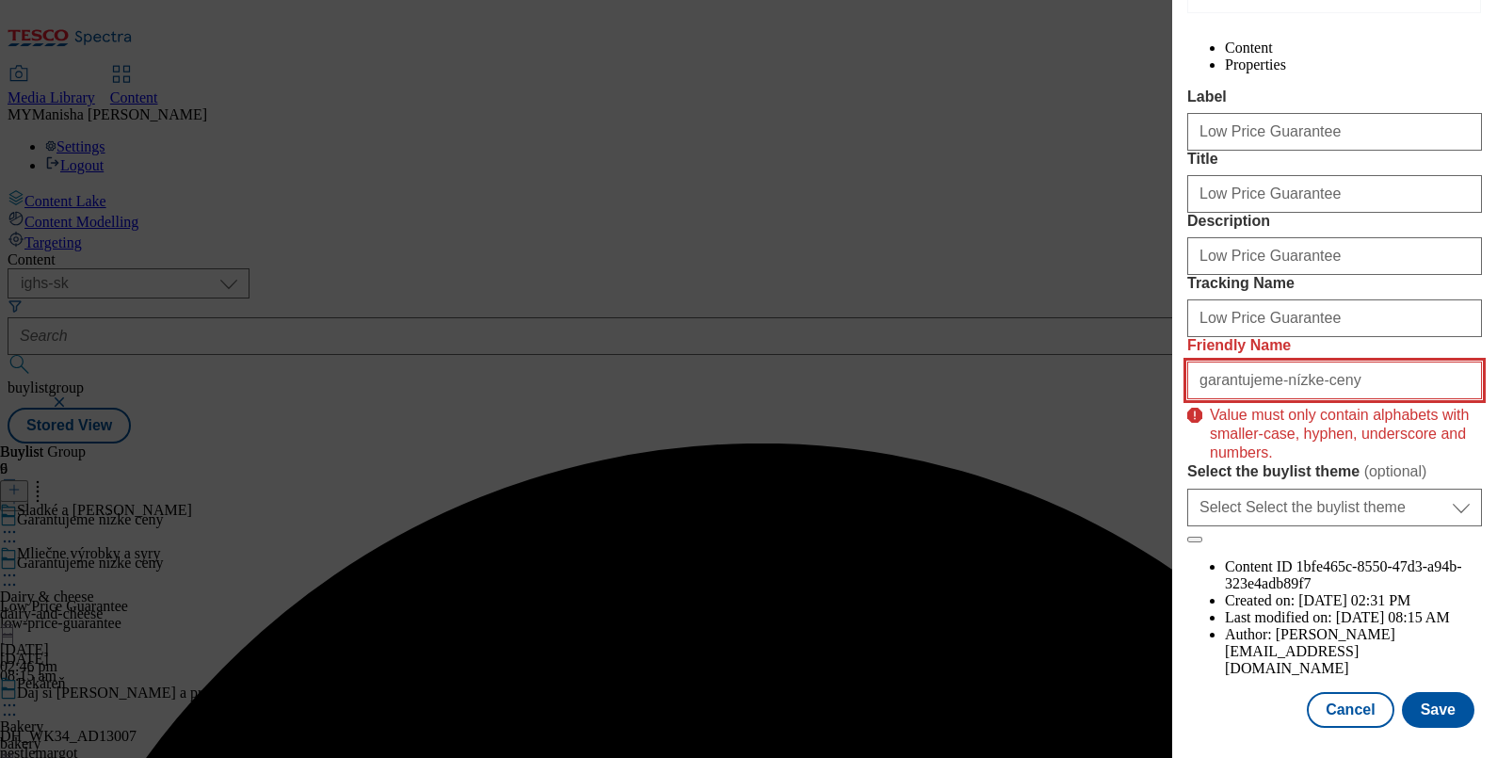
click at [1278, 399] on input "garantujeme-nízke-ceny" at bounding box center [1334, 380] width 295 height 38
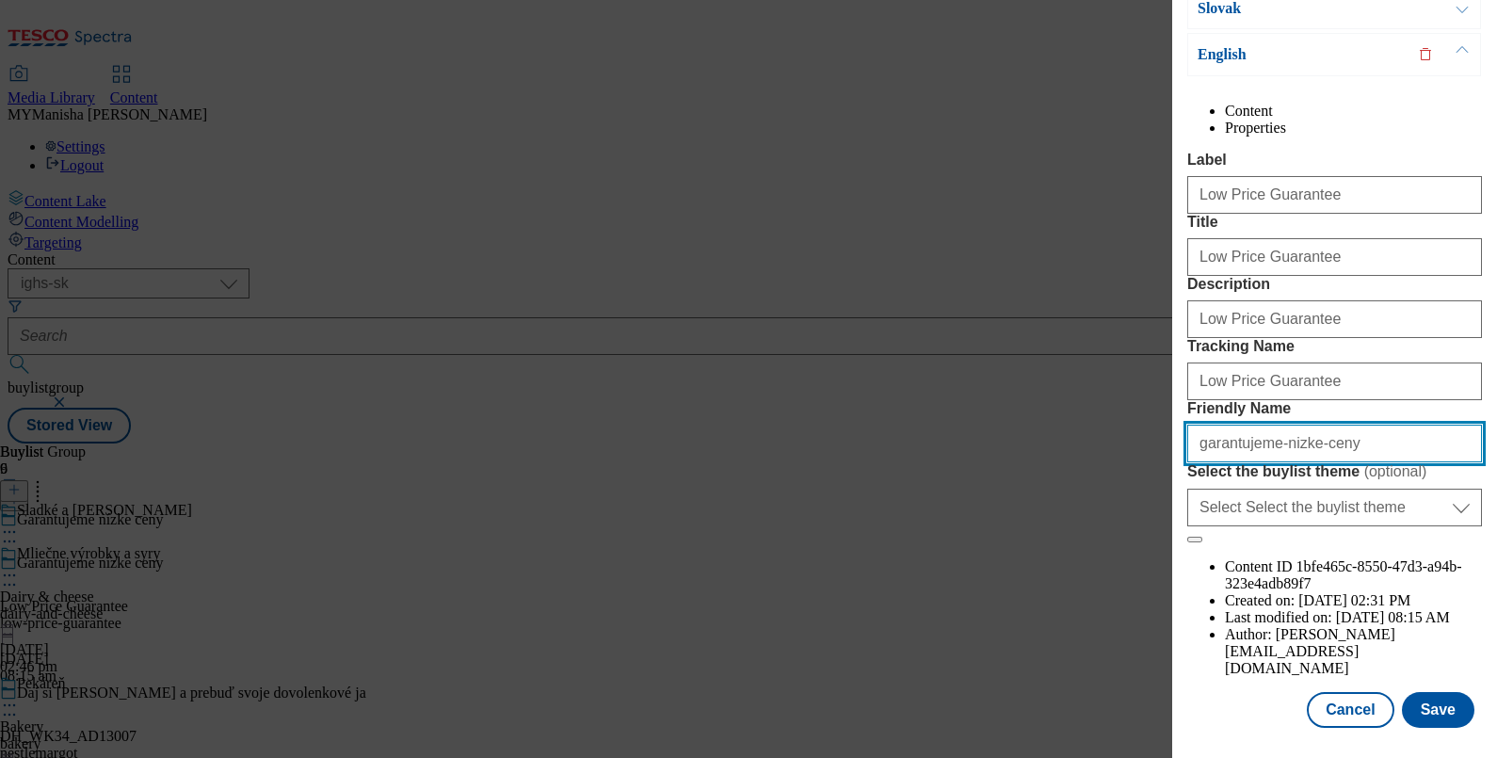
scroll to position [0, 0]
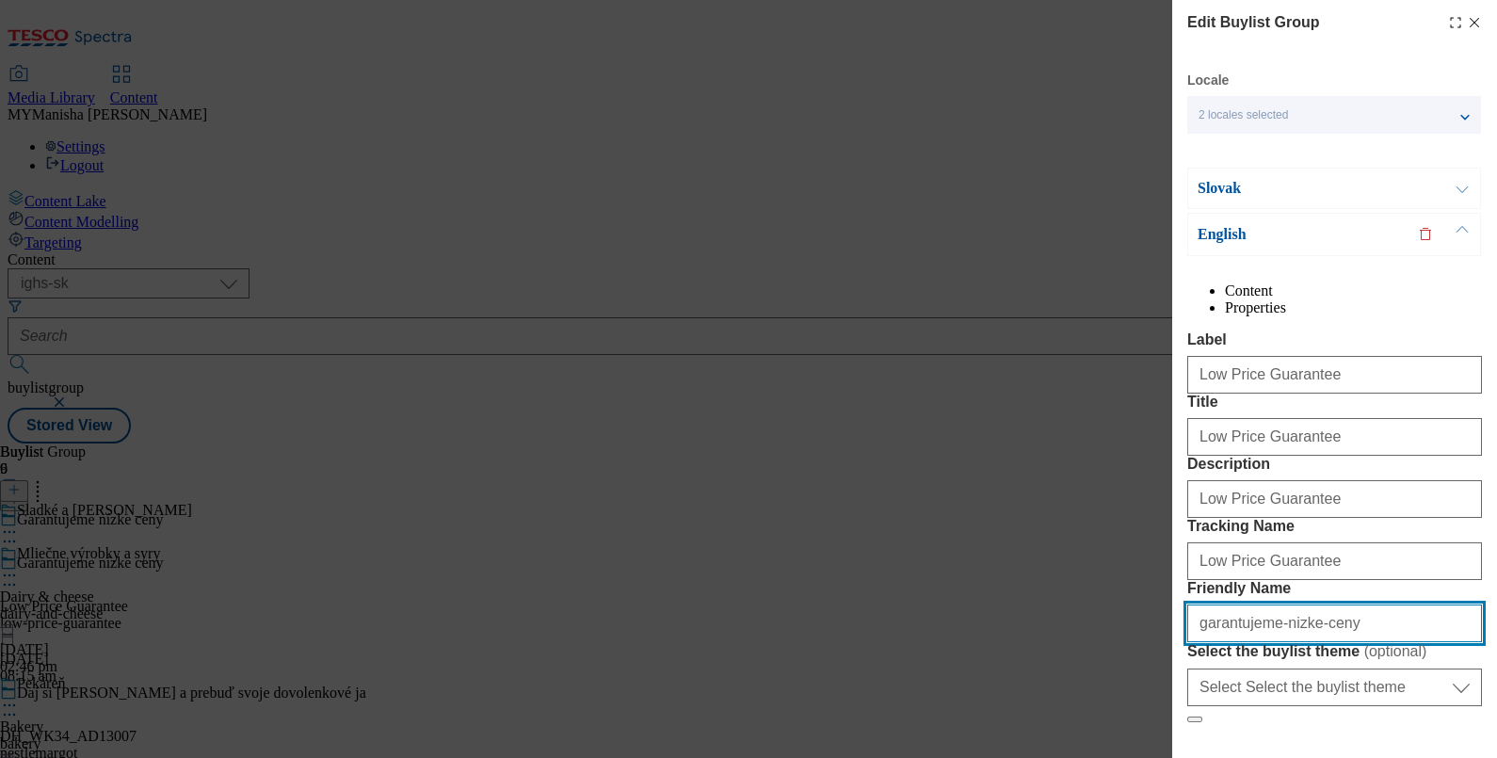
type input "garantujeme-nizke-ceny"
click at [1462, 188] on button "Modal" at bounding box center [1462, 188] width 36 height 40
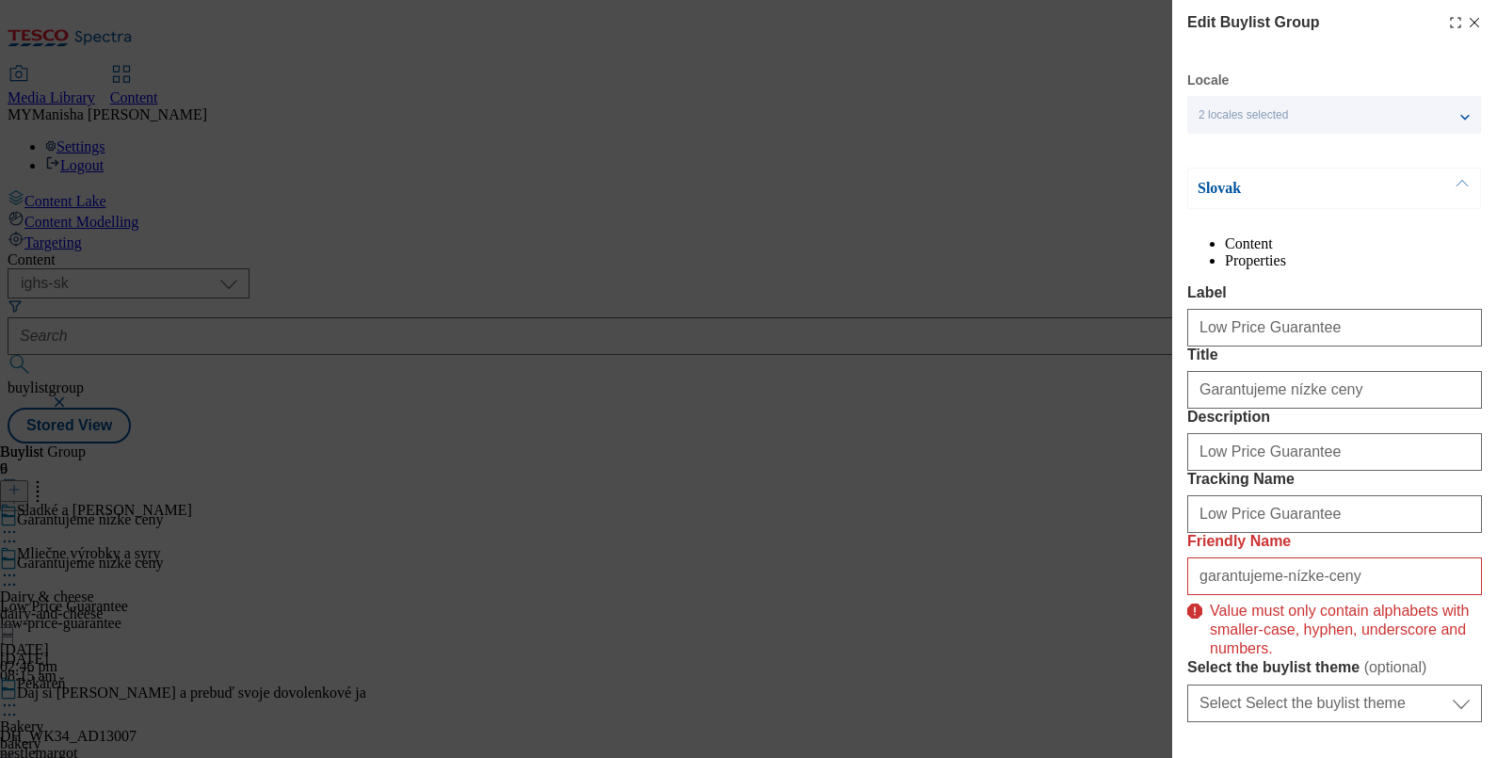
scroll to position [320, 0]
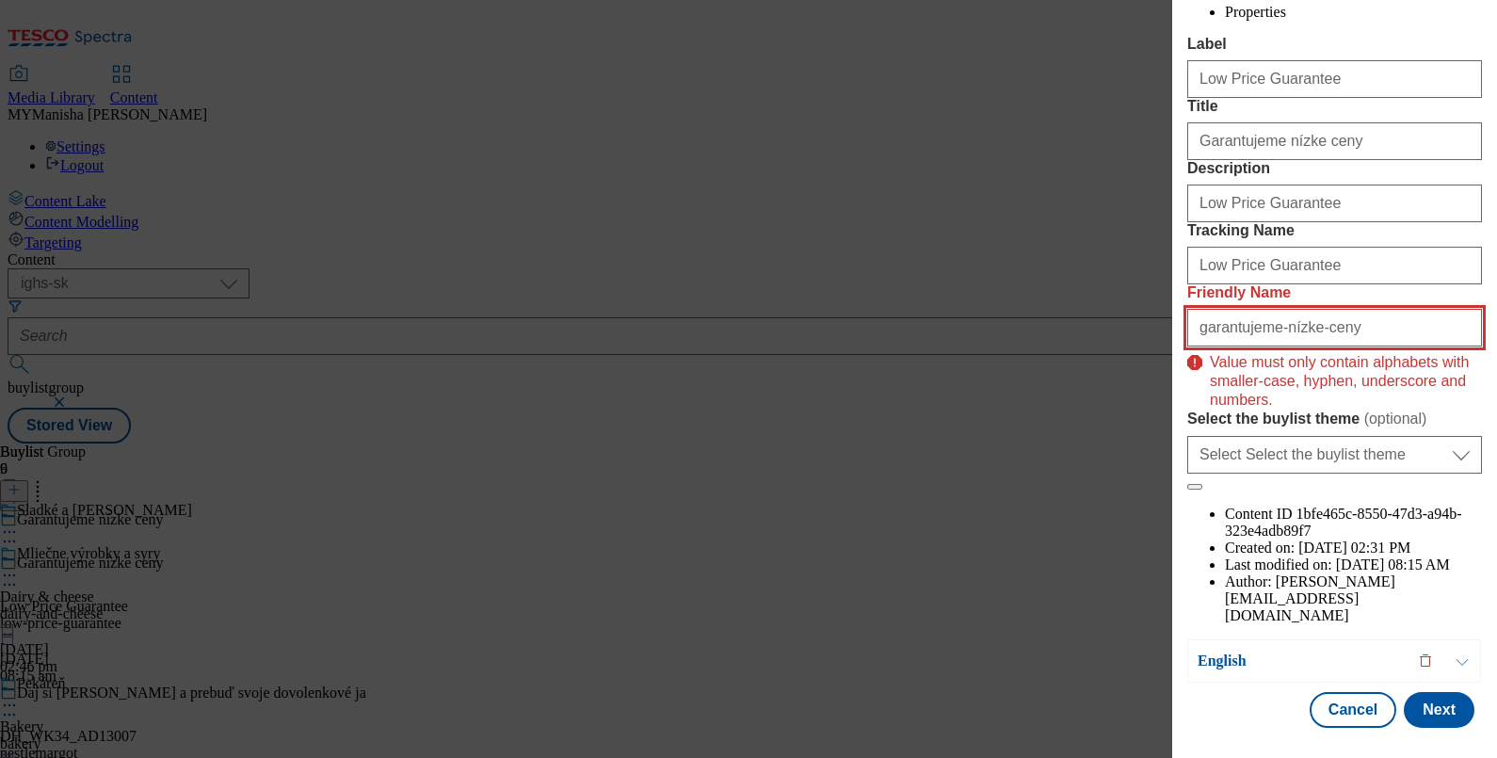
click at [1277, 346] on input "garantujeme-nízke-ceny" at bounding box center [1334, 328] width 295 height 38
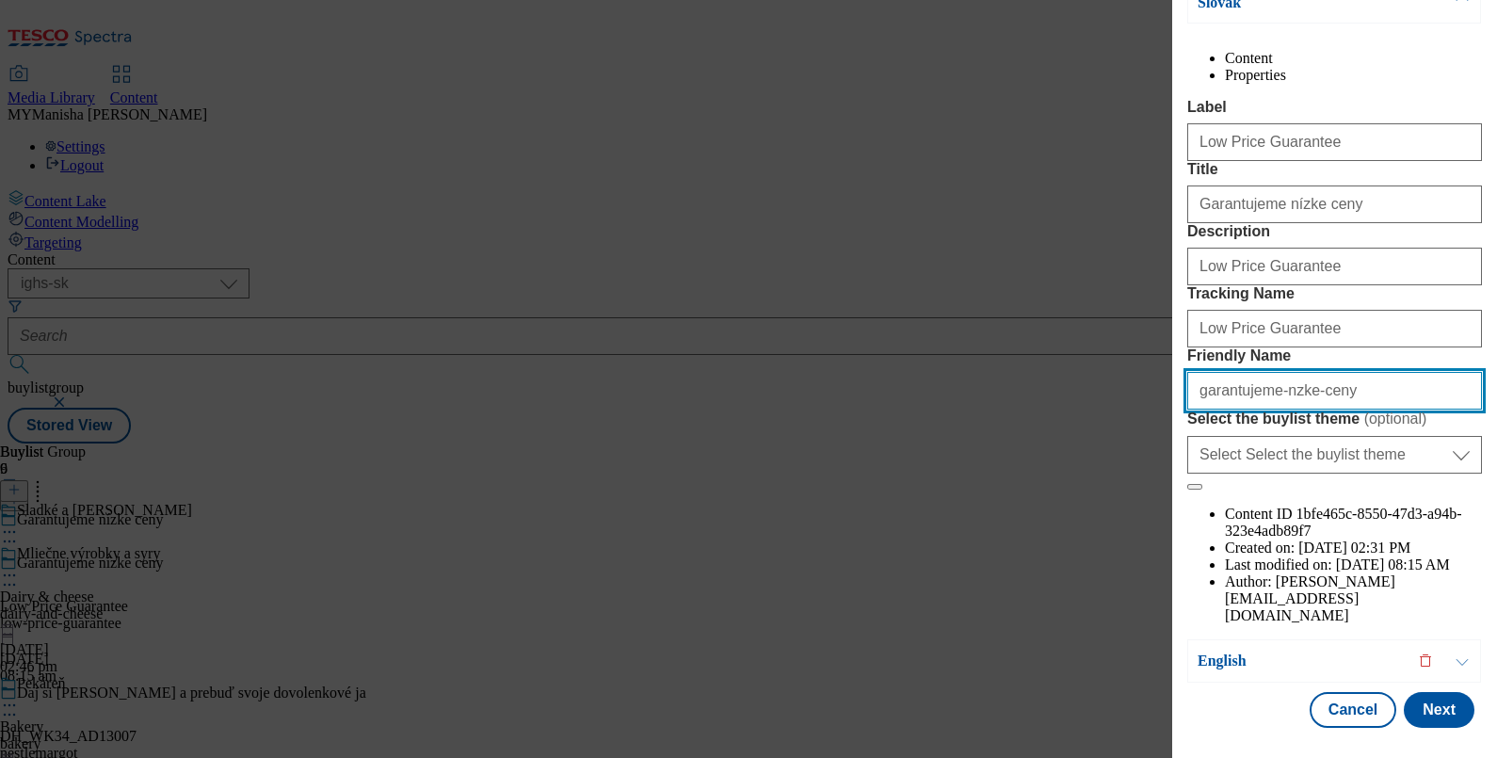
scroll to position [263, 0]
type input "garantujeme-nizke-ceny"
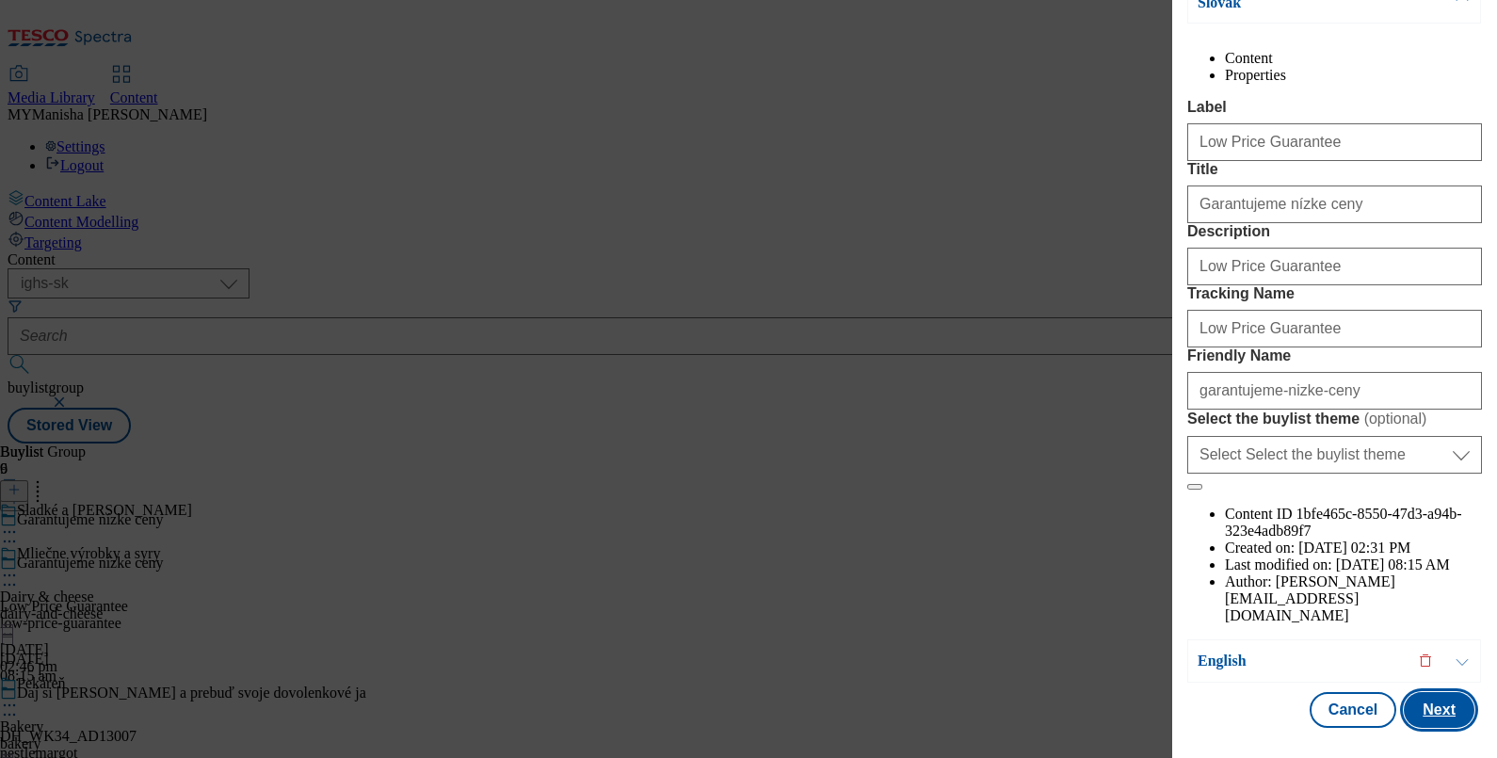
click at [1421, 695] on button "Next" at bounding box center [1438, 710] width 71 height 36
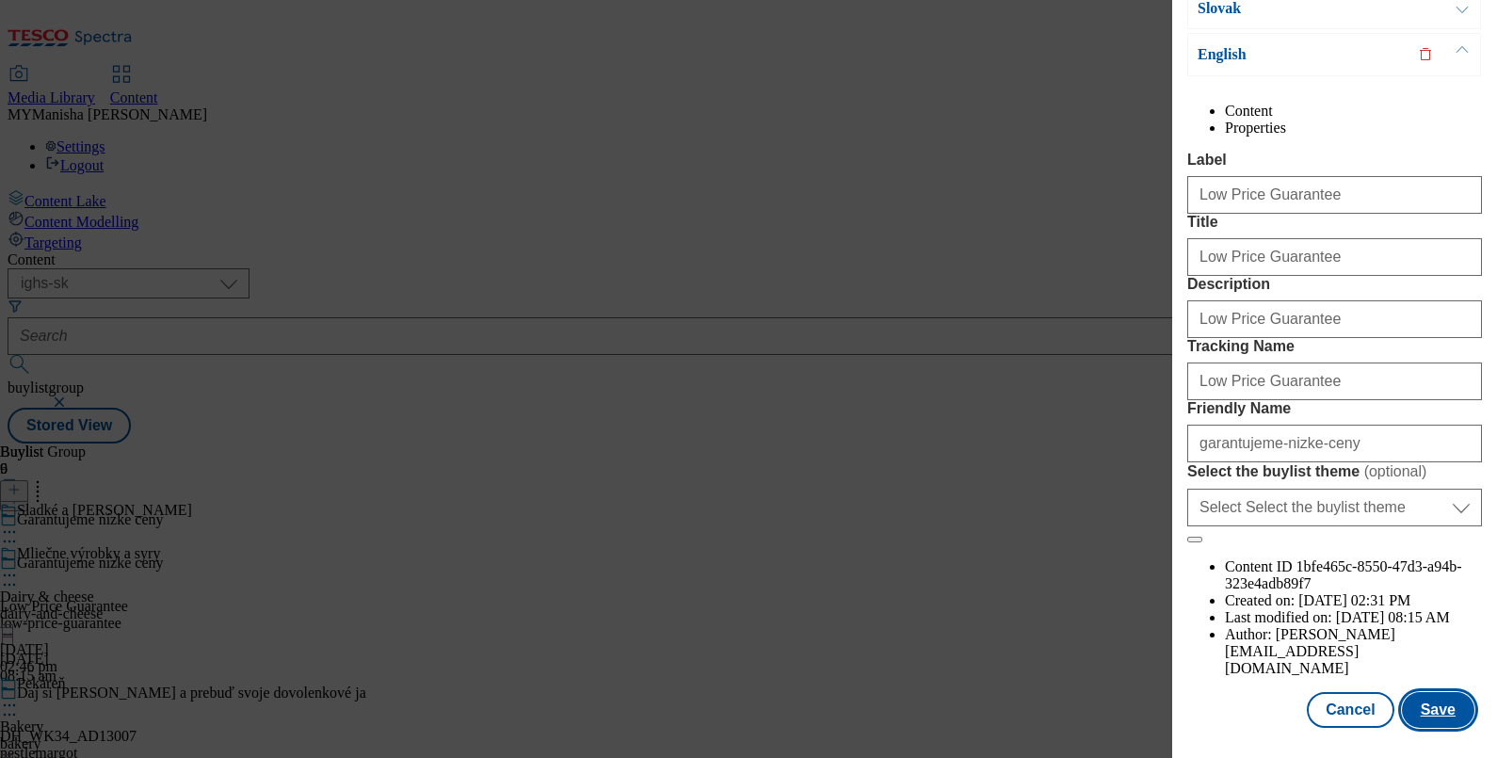
click at [1421, 695] on button "Save" at bounding box center [1438, 710] width 72 height 36
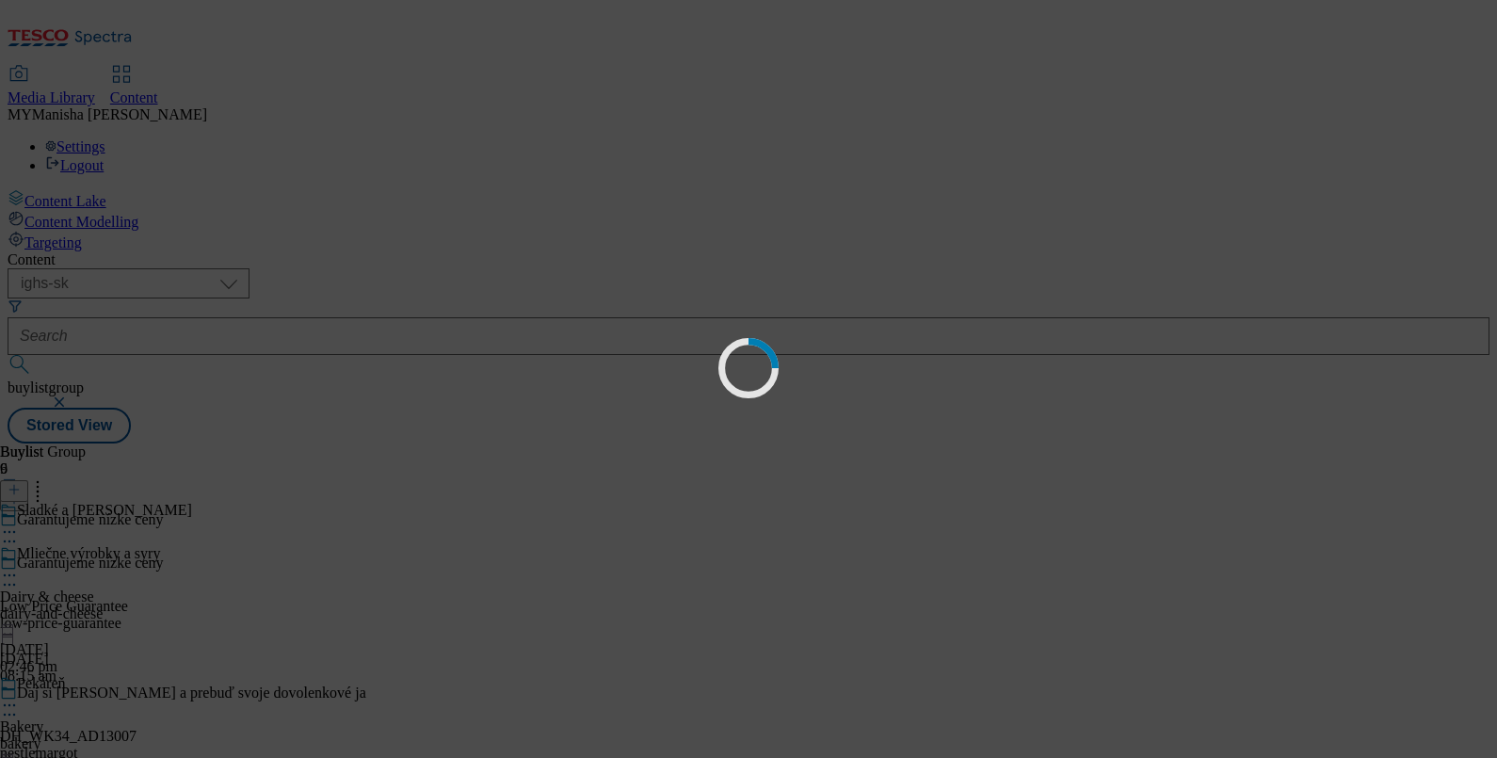
scroll to position [0, 0]
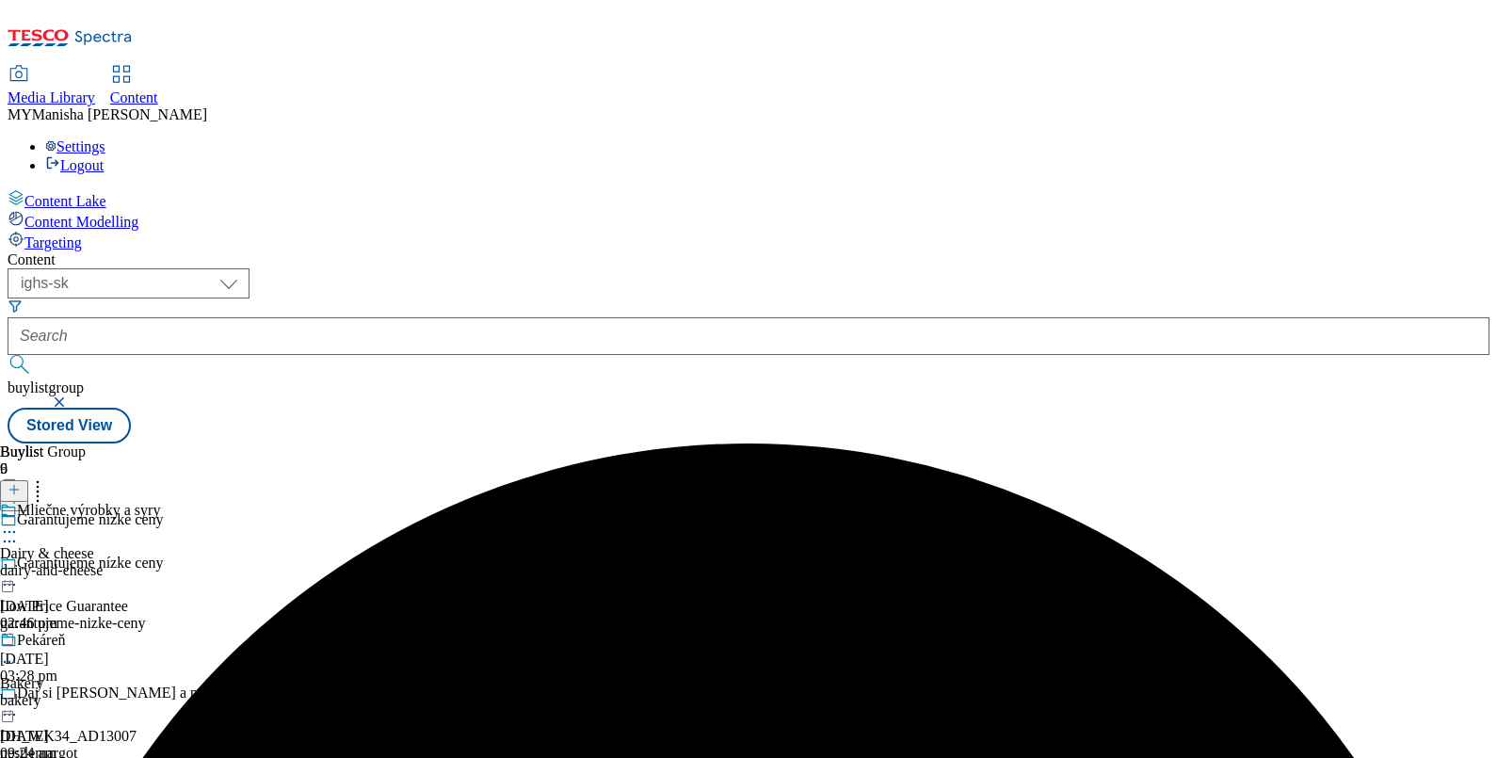
click at [19, 522] on icon at bounding box center [9, 531] width 19 height 19
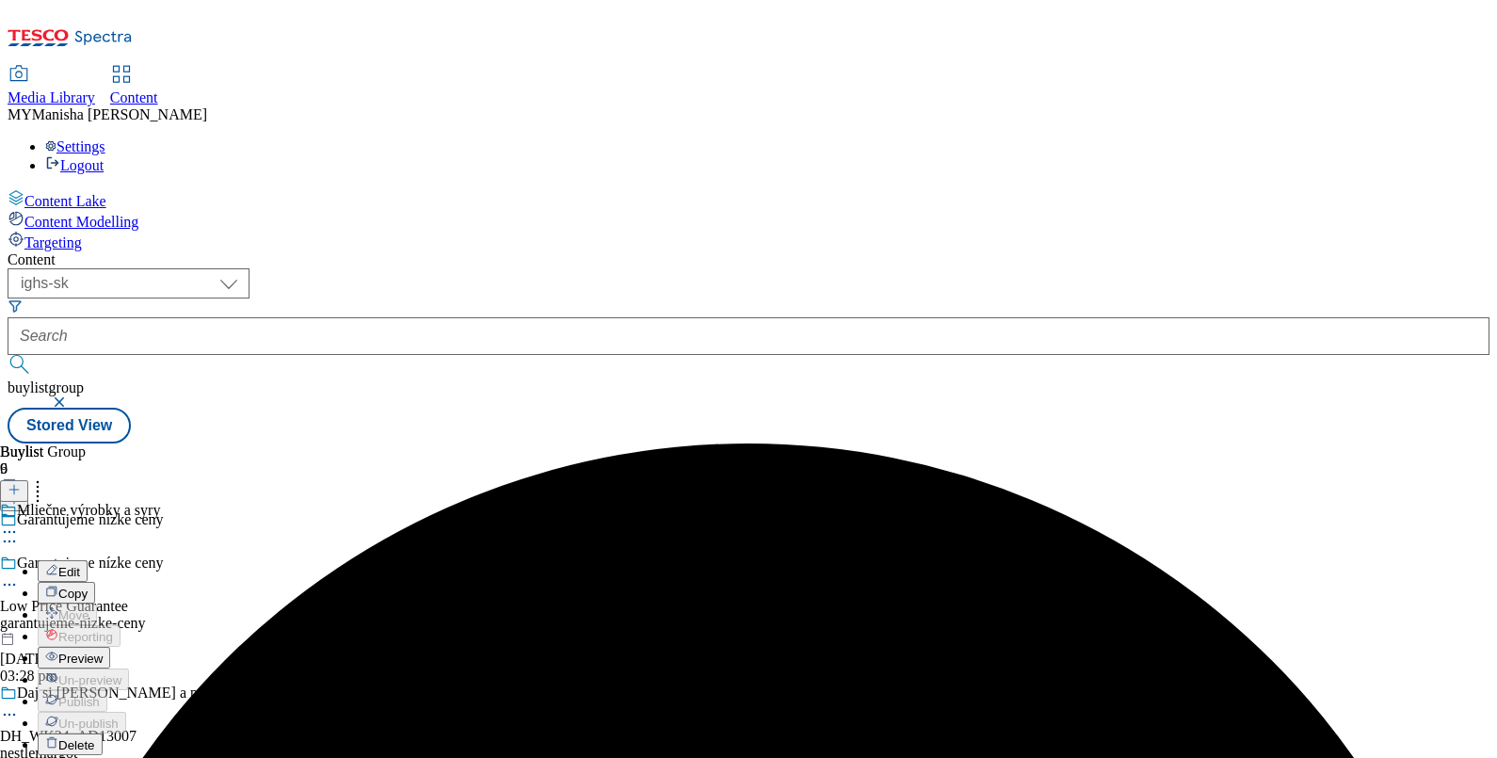
click at [103, 651] on span "Preview" at bounding box center [80, 658] width 44 height 14
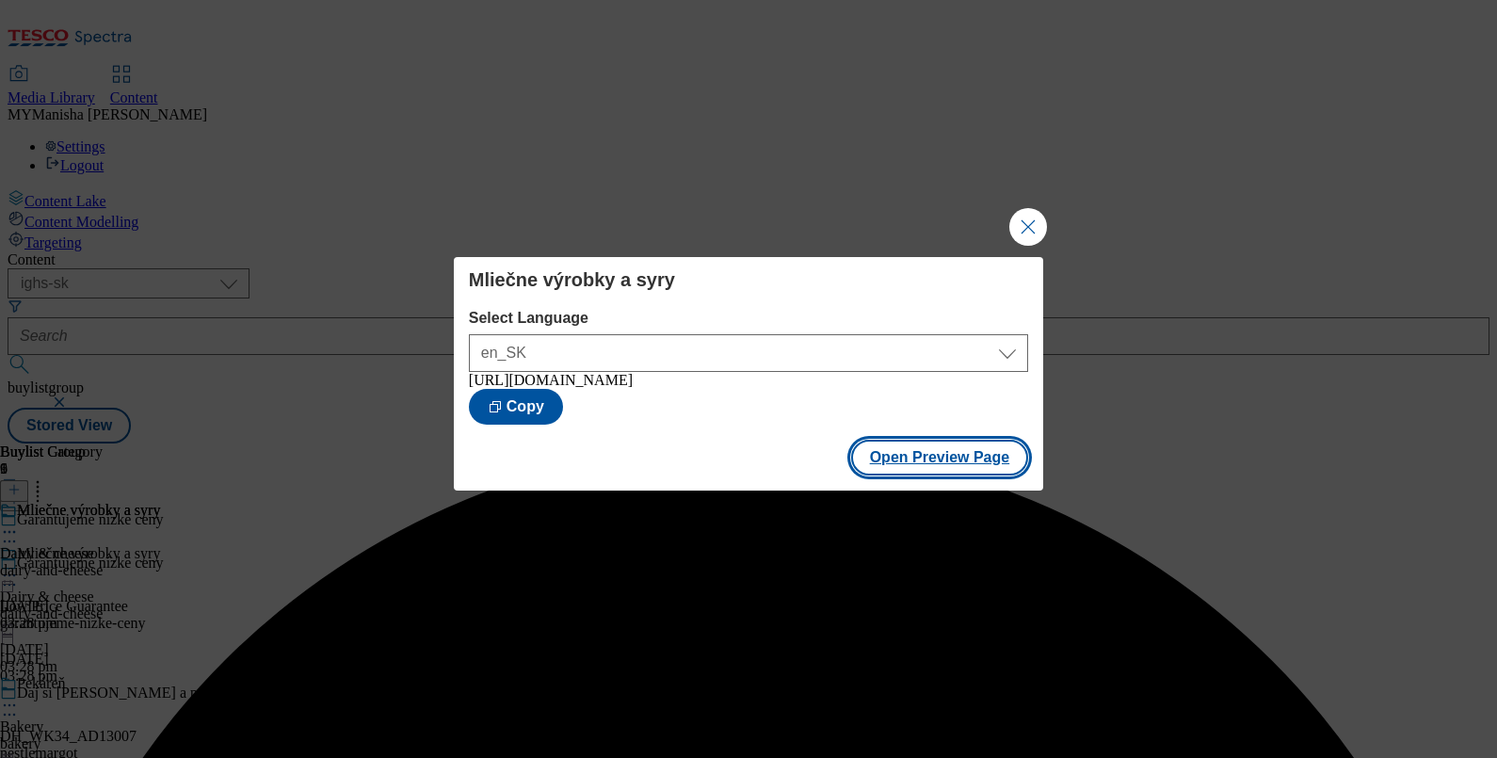
click at [943, 463] on button "Open Preview Page" at bounding box center [940, 458] width 178 height 36
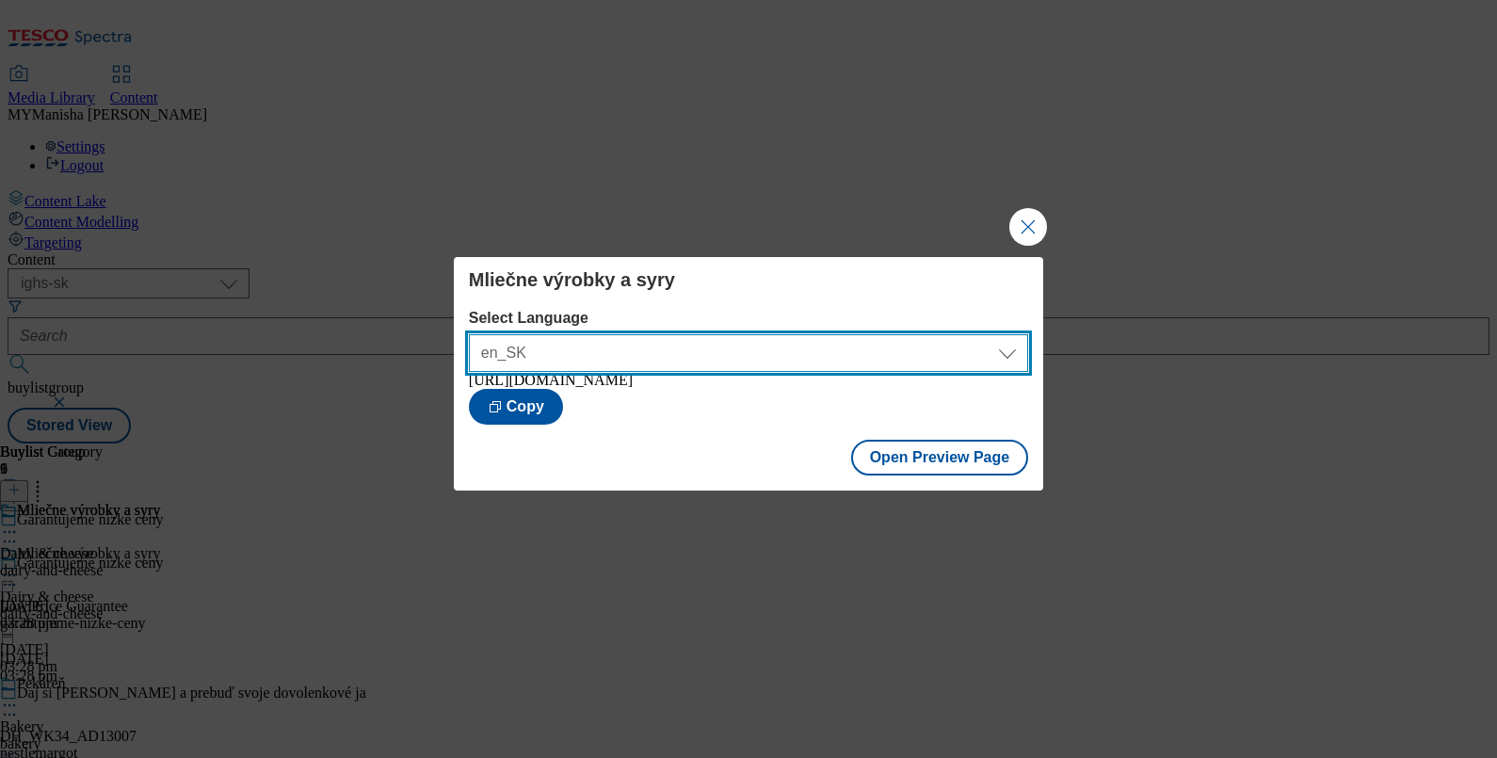
click at [901, 345] on select "en_SK sk_SK" at bounding box center [748, 353] width 559 height 38
select select "https://potravinydomov.itesco.sk/groceries/sk-SK/buylists/garantujeme-nizke-cen…"
click at [469, 334] on select "en_SK sk_SK" at bounding box center [748, 353] width 559 height 38
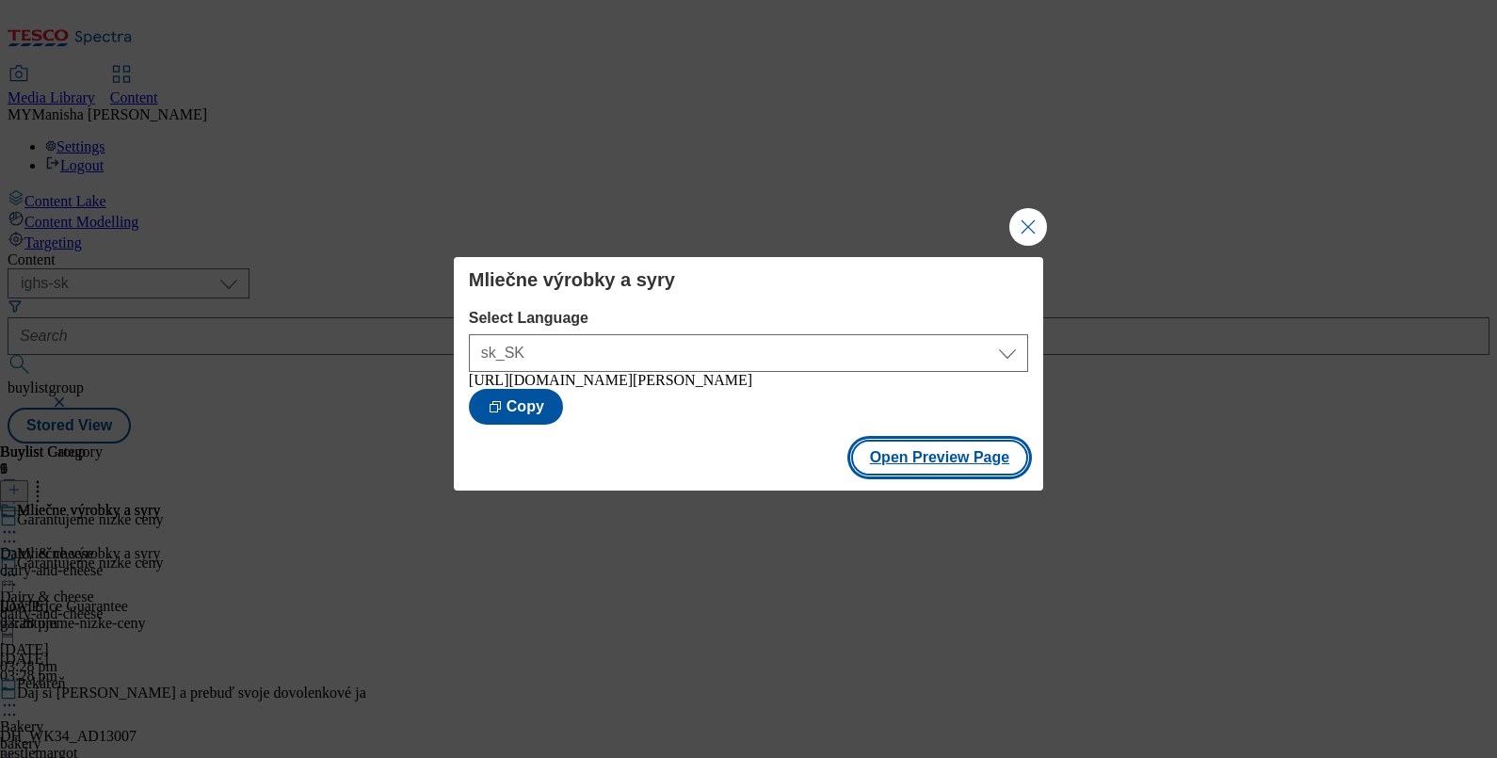
click at [903, 467] on button "Open Preview Page" at bounding box center [940, 458] width 178 height 36
click at [1020, 208] on button "Close Modal" at bounding box center [1028, 227] width 38 height 38
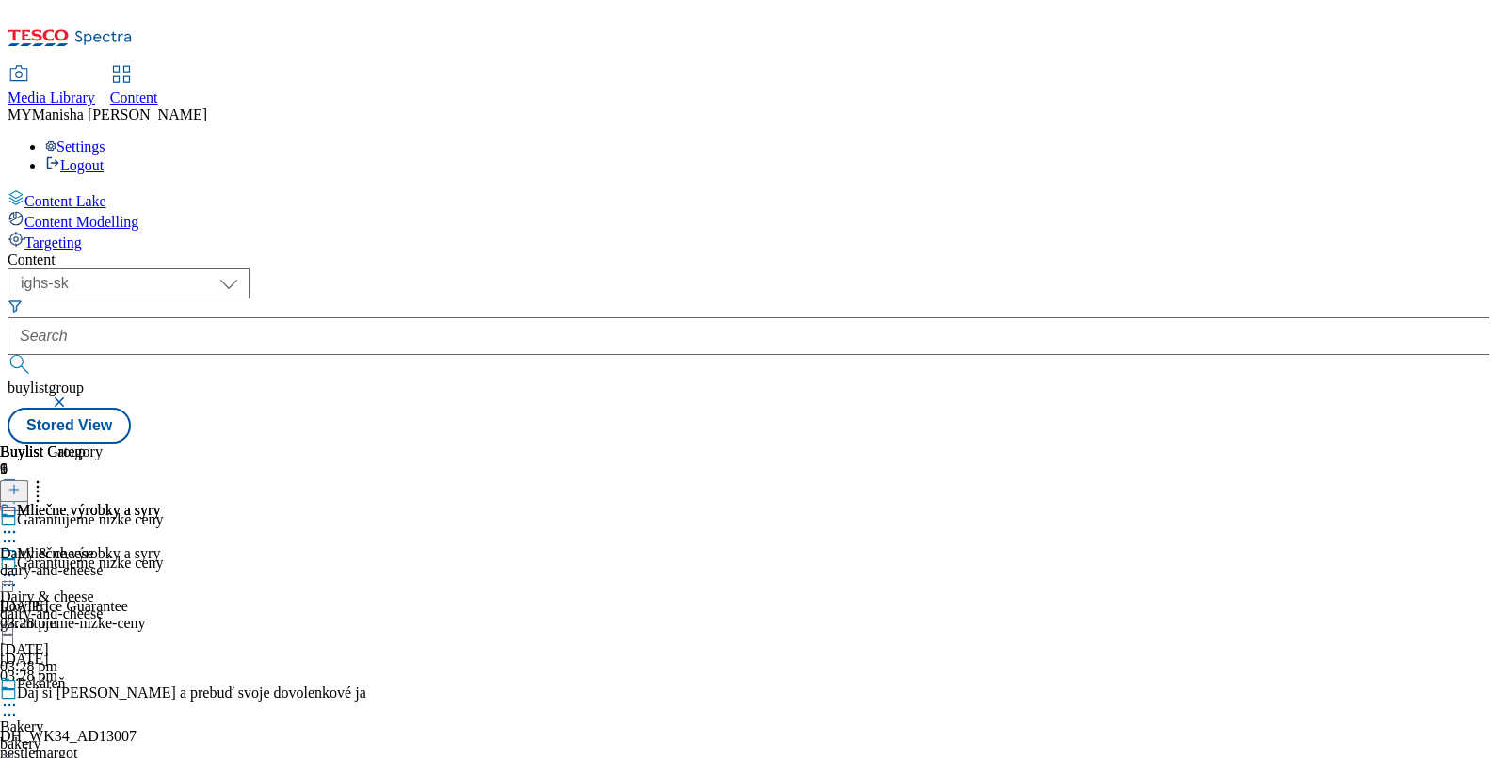
scroll to position [453, 0]
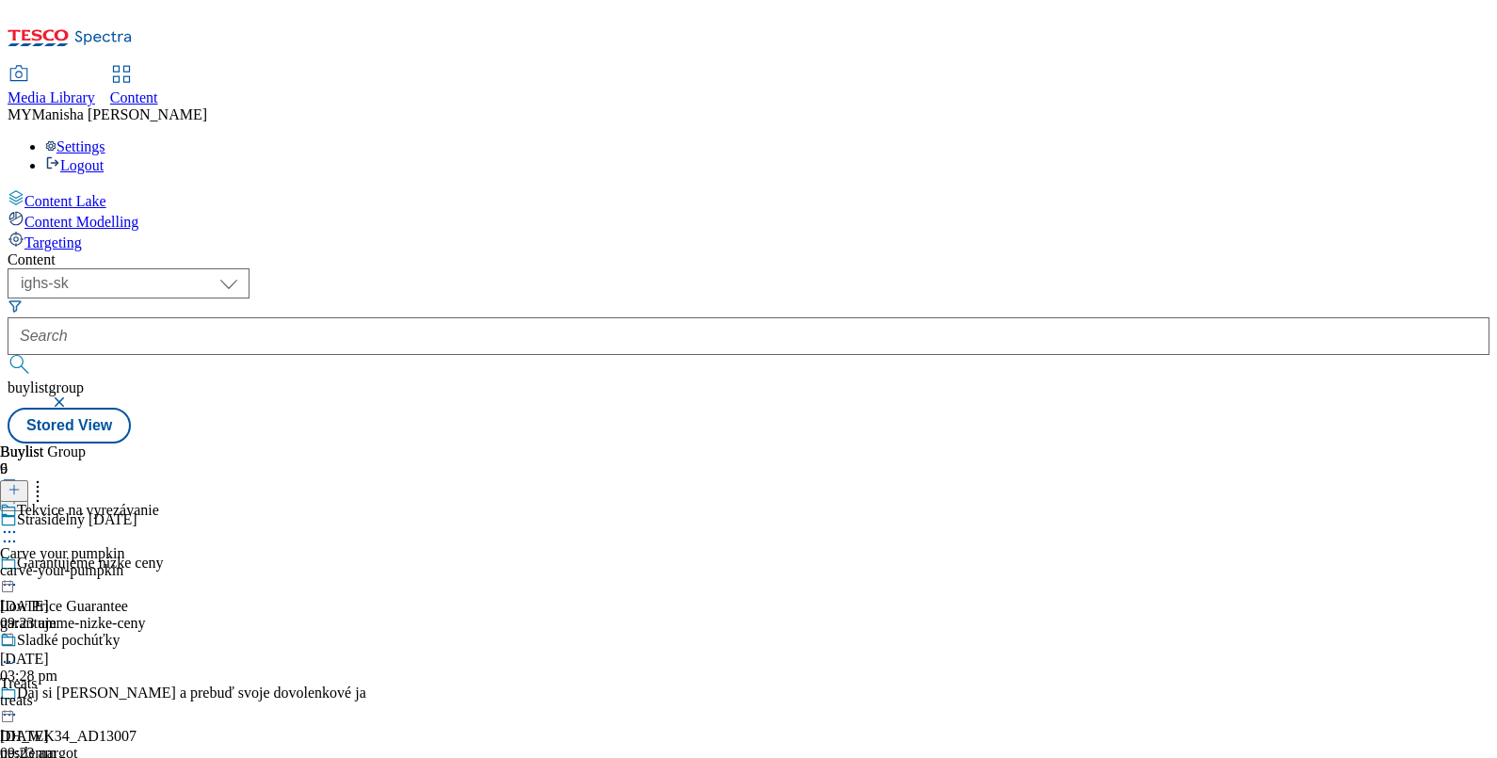
click at [159, 502] on div "Tekvice na vyrezávanie" at bounding box center [79, 523] width 159 height 43
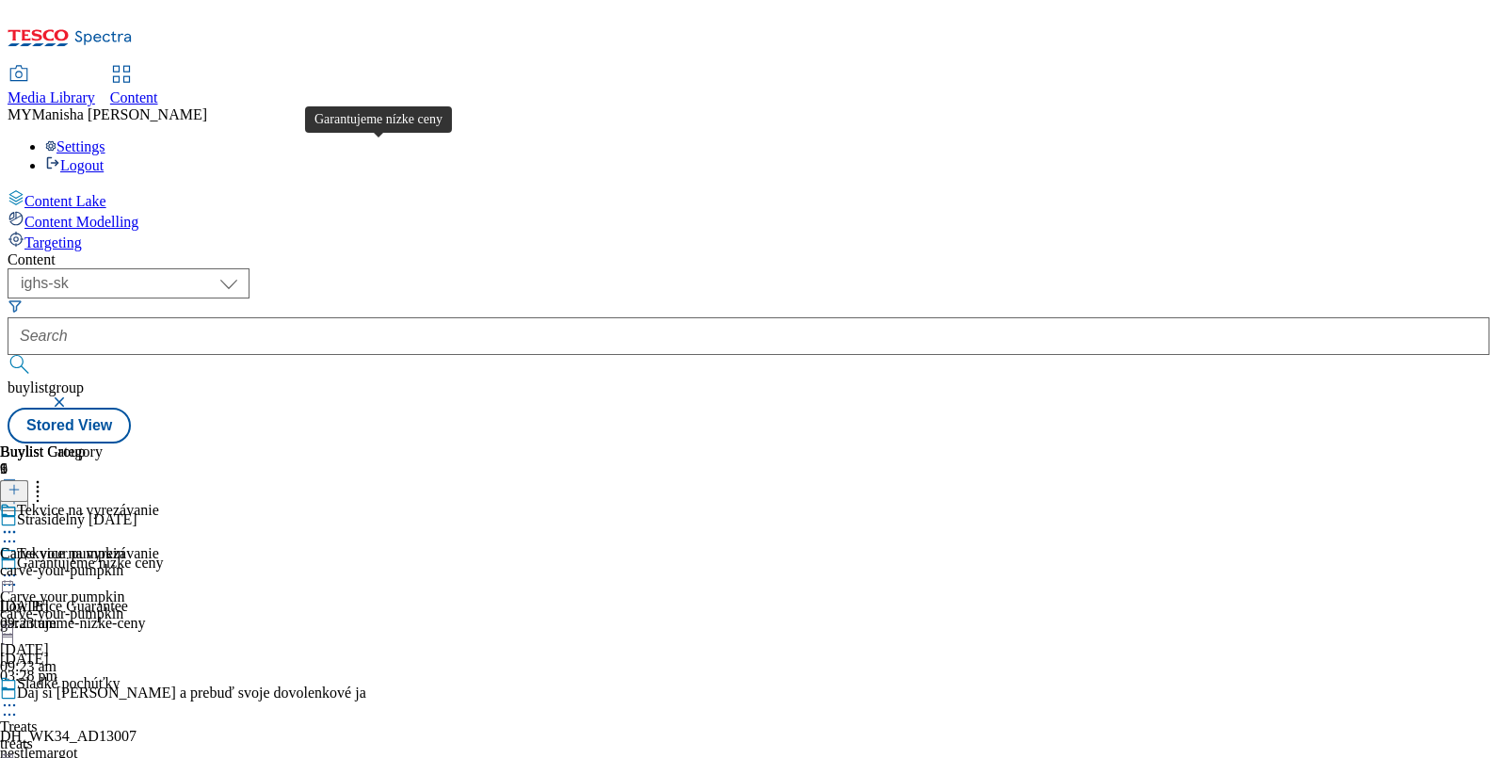
click at [163, 554] on div "Garantujeme nízke ceny" at bounding box center [90, 562] width 146 height 17
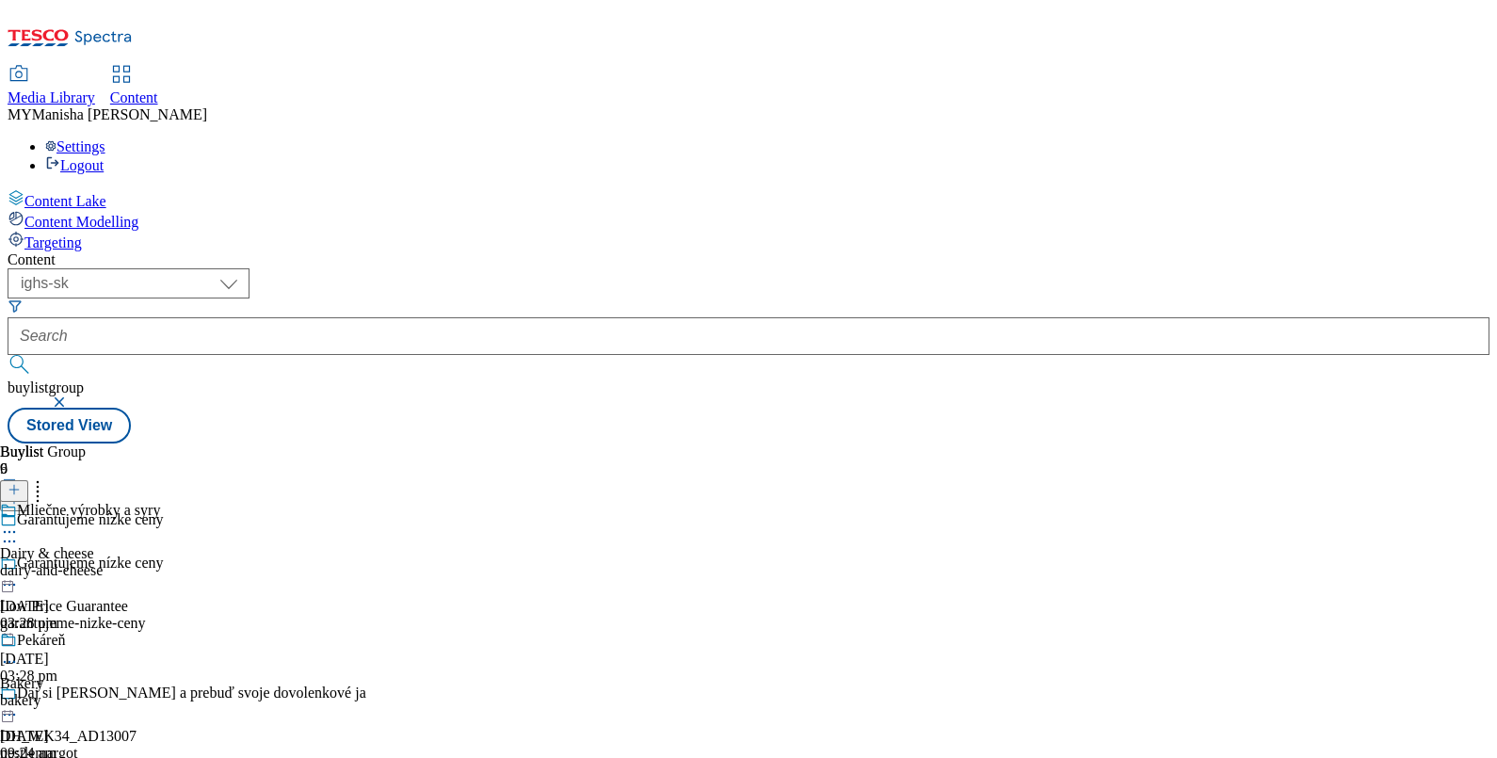
click at [21, 483] on icon at bounding box center [14, 489] width 13 height 13
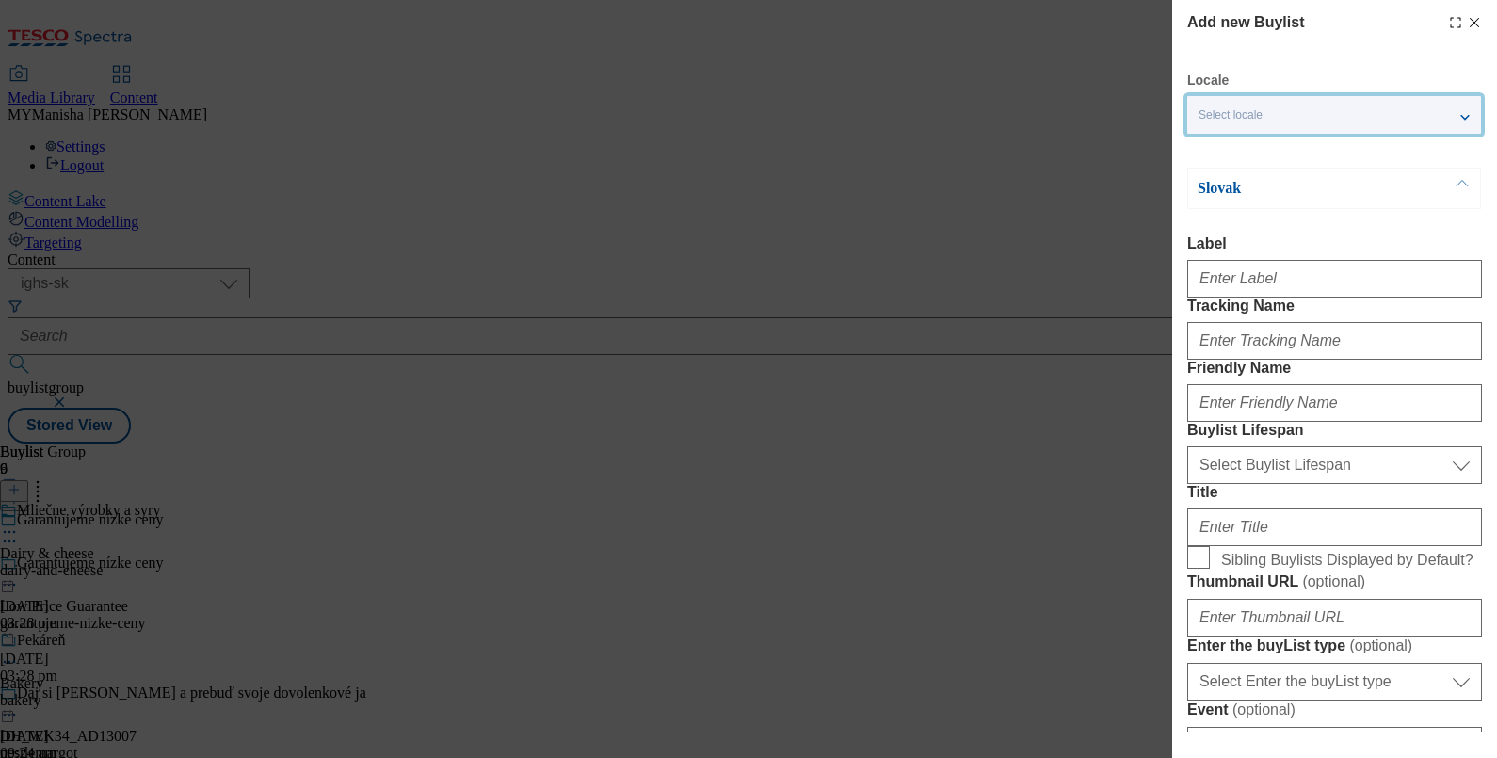
click at [1308, 108] on div "Select locale" at bounding box center [1334, 115] width 294 height 38
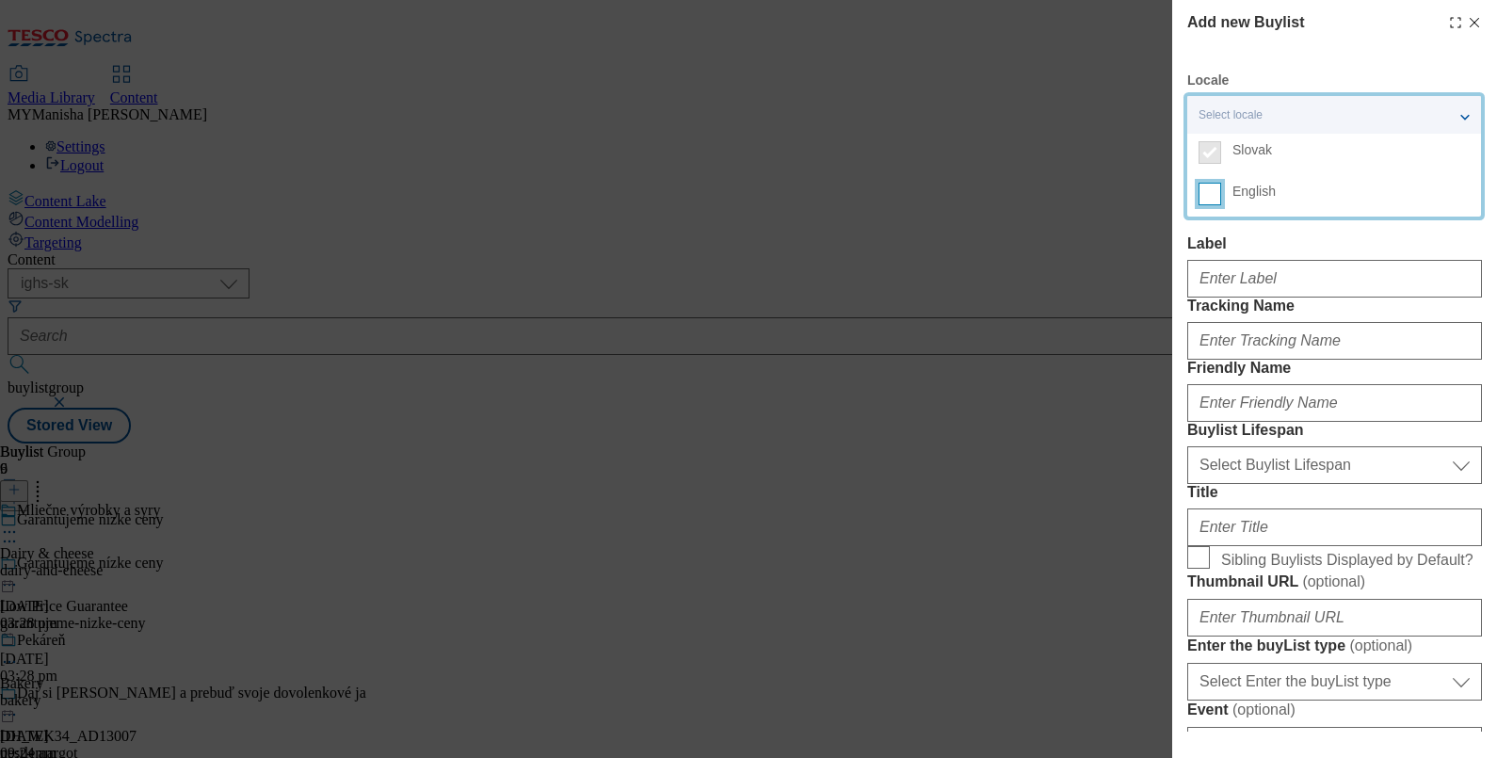
click at [1200, 204] on input "English" at bounding box center [1209, 194] width 23 height 23
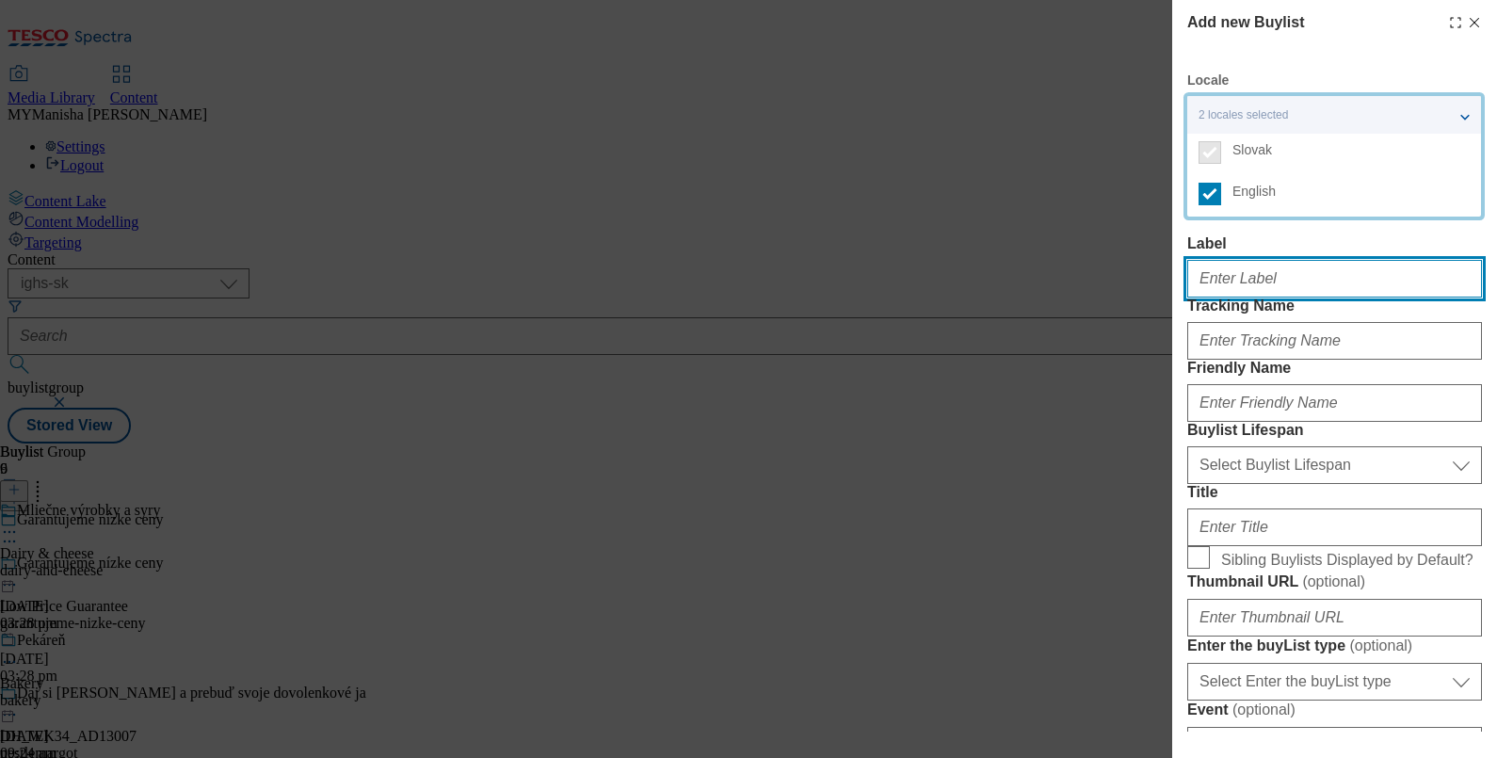
click at [1234, 297] on input "Label" at bounding box center [1334, 279] width 295 height 38
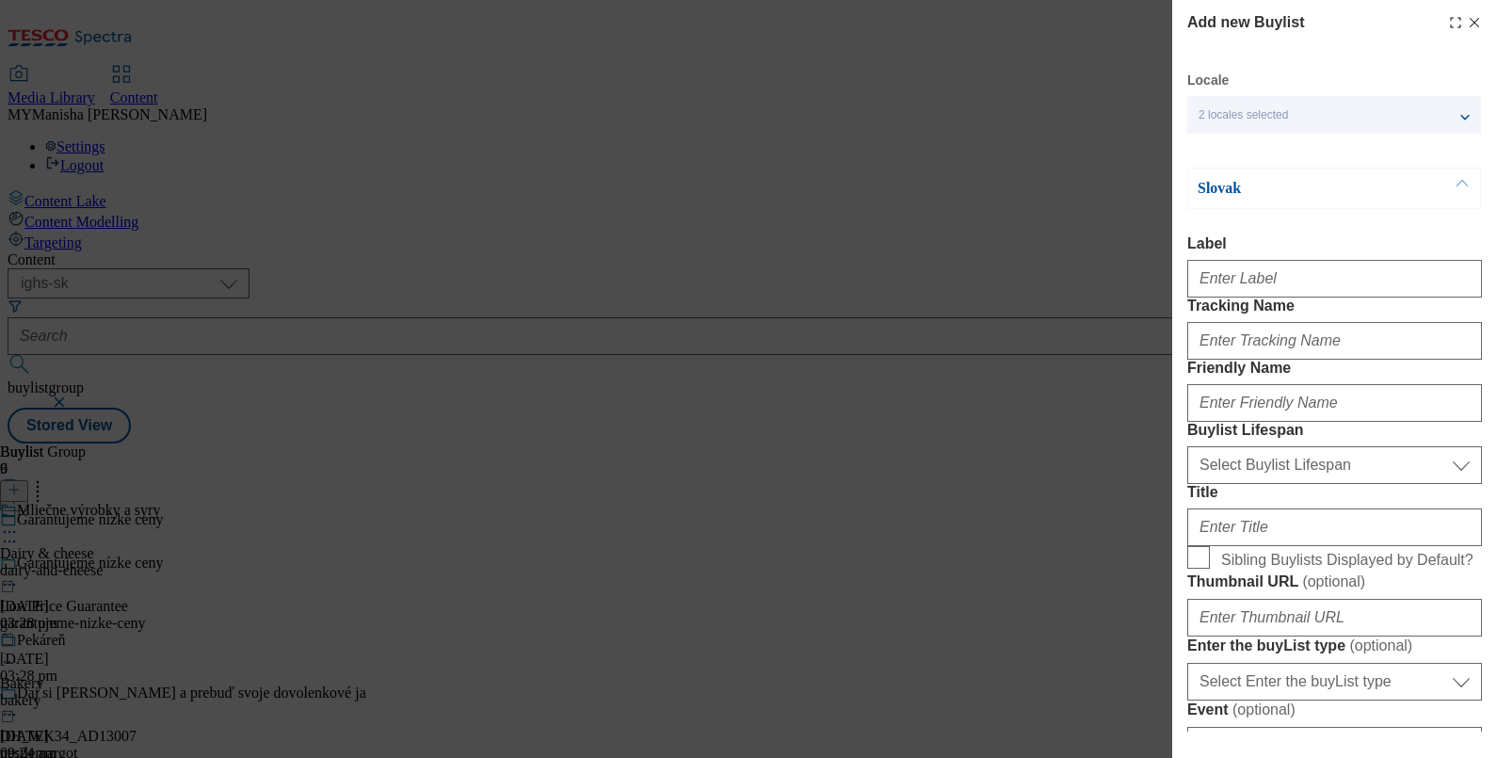
click at [1466, 24] on icon "Modal" at bounding box center [1473, 22] width 15 height 15
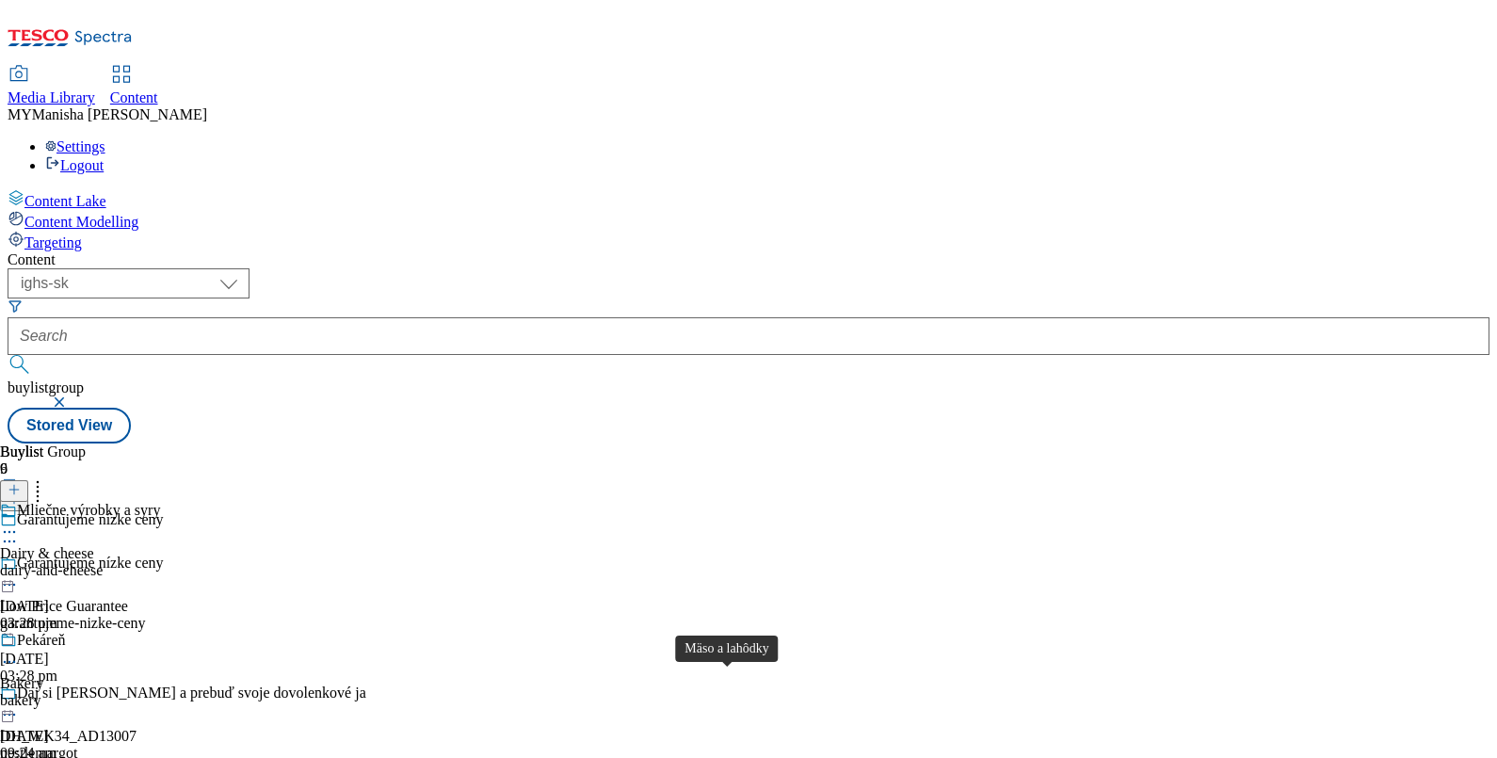
scroll to position [140, 0]
